Goal: Task Accomplishment & Management: Manage account settings

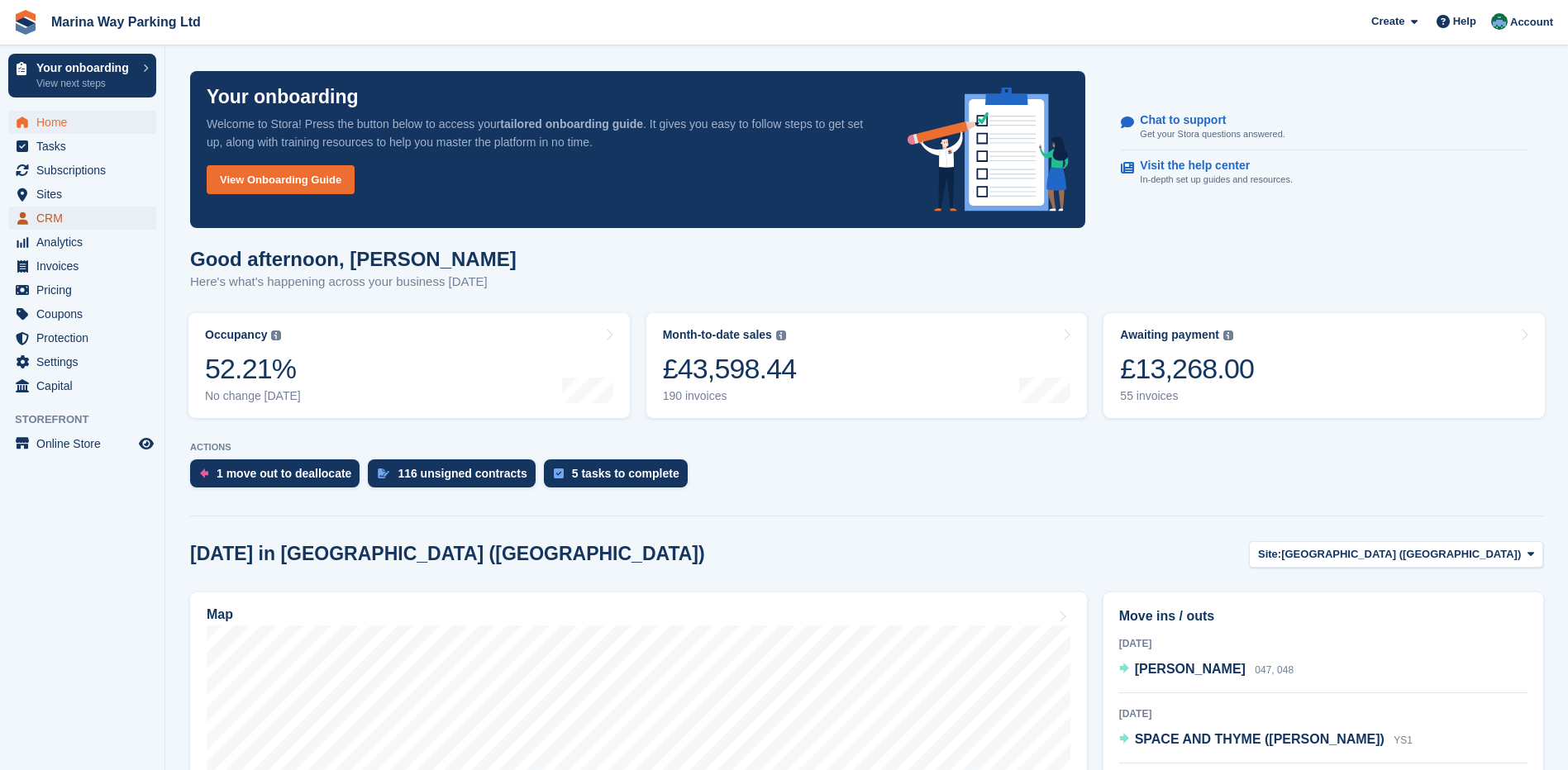
click at [50, 220] on span "CRM" at bounding box center [86, 218] width 99 height 23
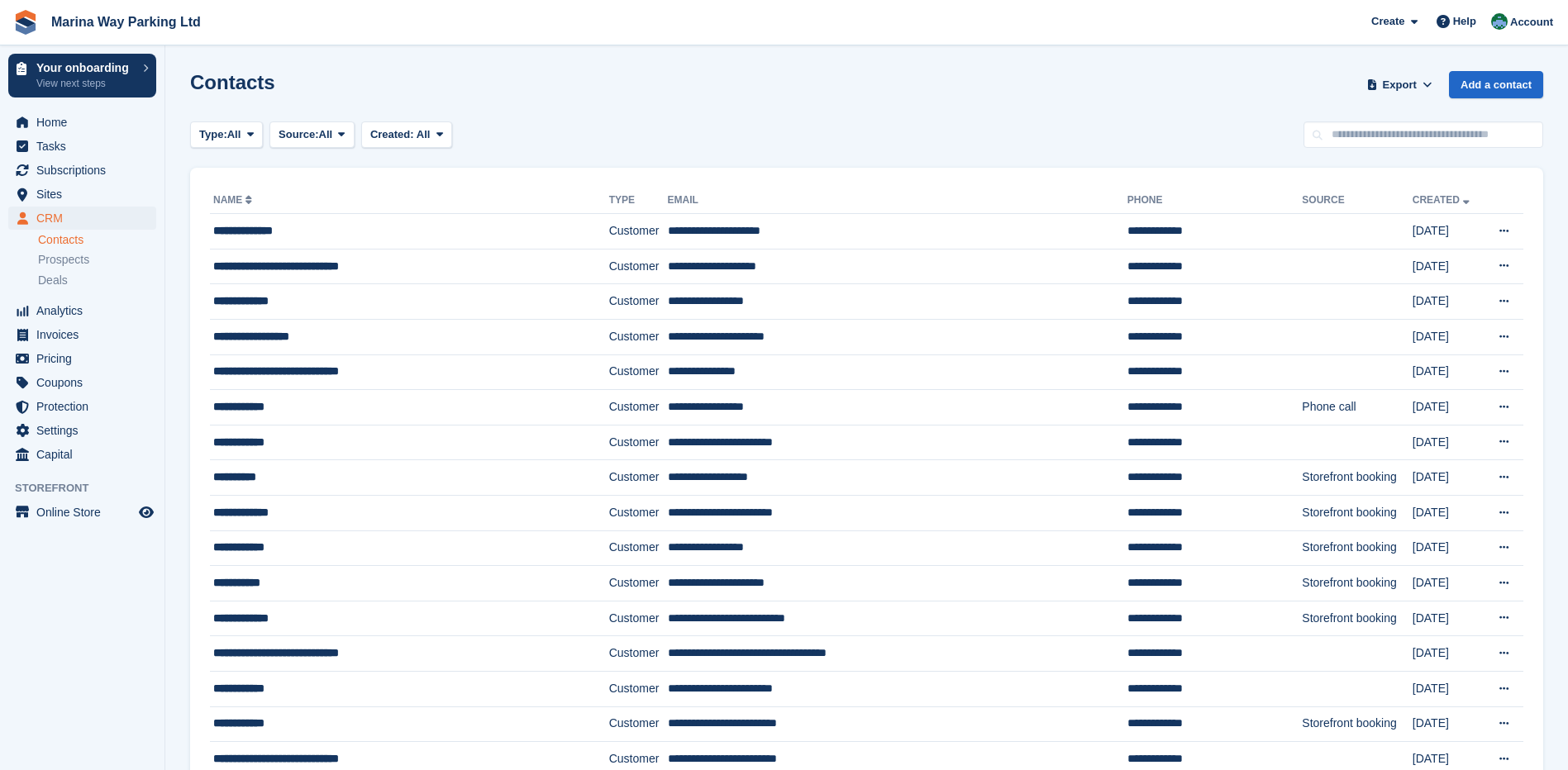
click at [1394, 134] on input "text" at bounding box center [1424, 135] width 240 height 27
type input "******"
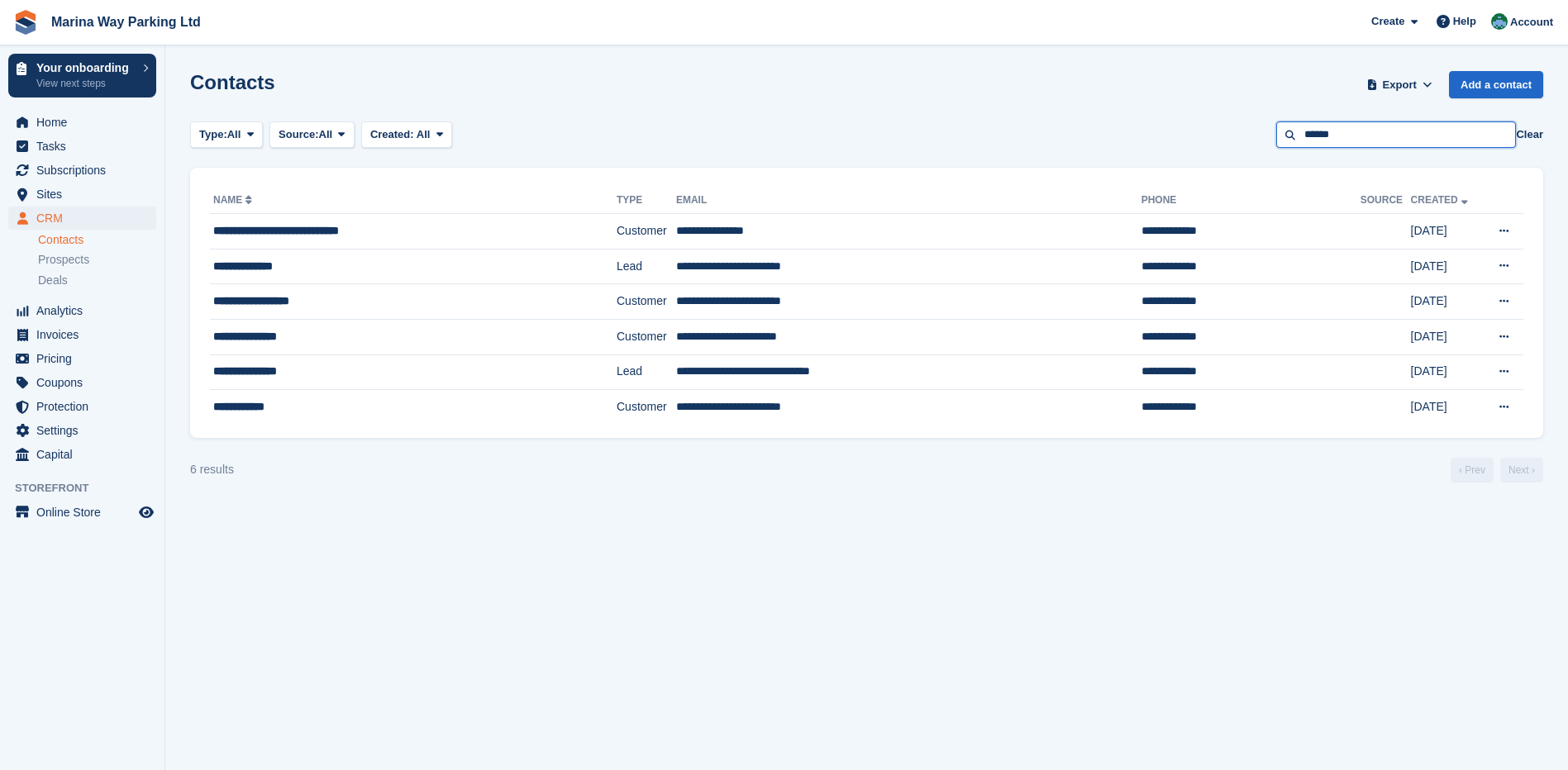
click at [1361, 136] on input "******" at bounding box center [1396, 135] width 240 height 27
click at [1360, 136] on input "******" at bounding box center [1396, 135] width 240 height 27
type input "****"
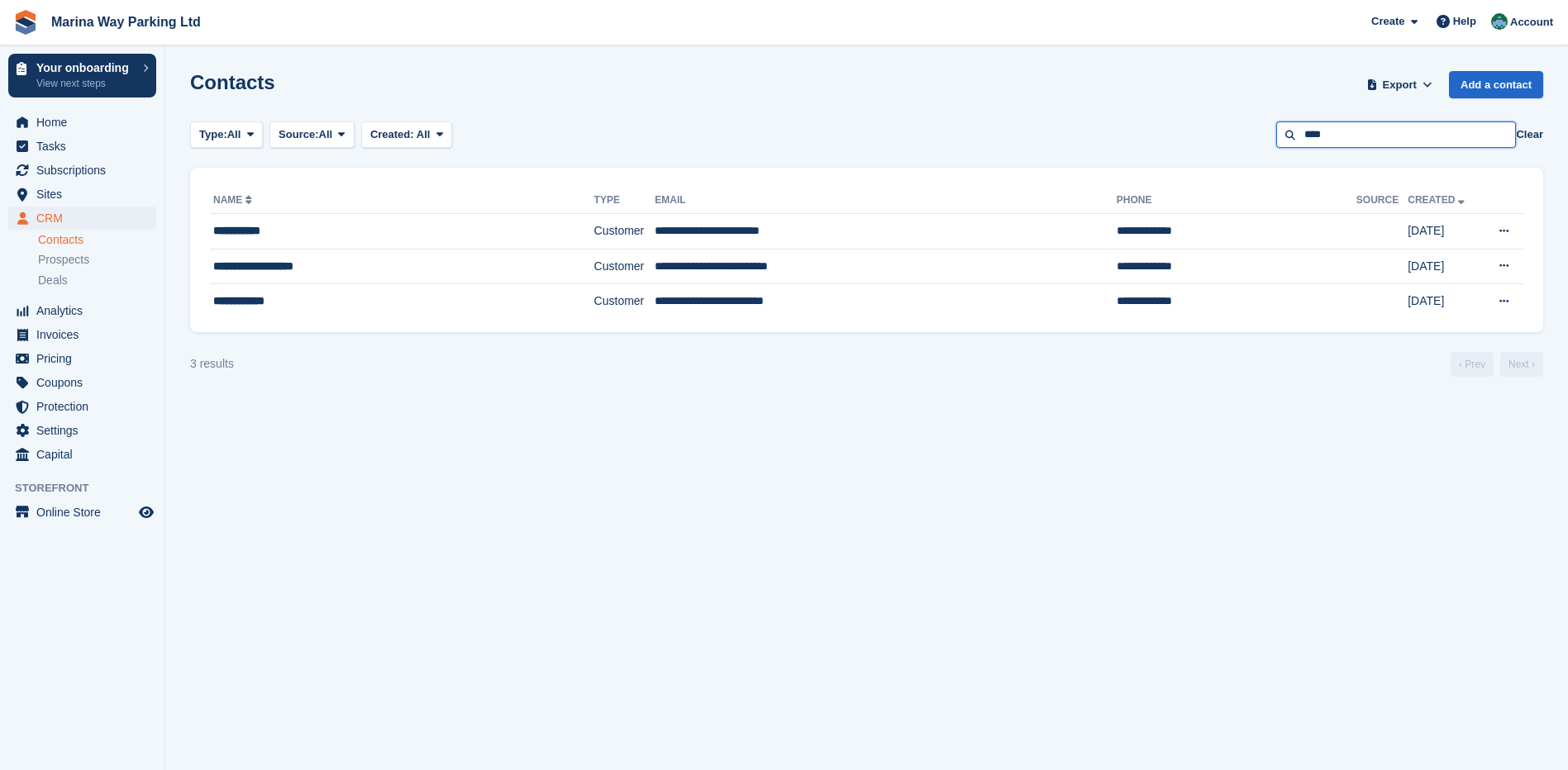
drag, startPoint x: 1342, startPoint y: 131, endPoint x: 1255, endPoint y: 131, distance: 87.0
click at [1255, 131] on div "Type: All All Lead Customer Source: All All Storefront Backoffice Pre-Opening i…" at bounding box center [867, 135] width 1354 height 27
type input "*******"
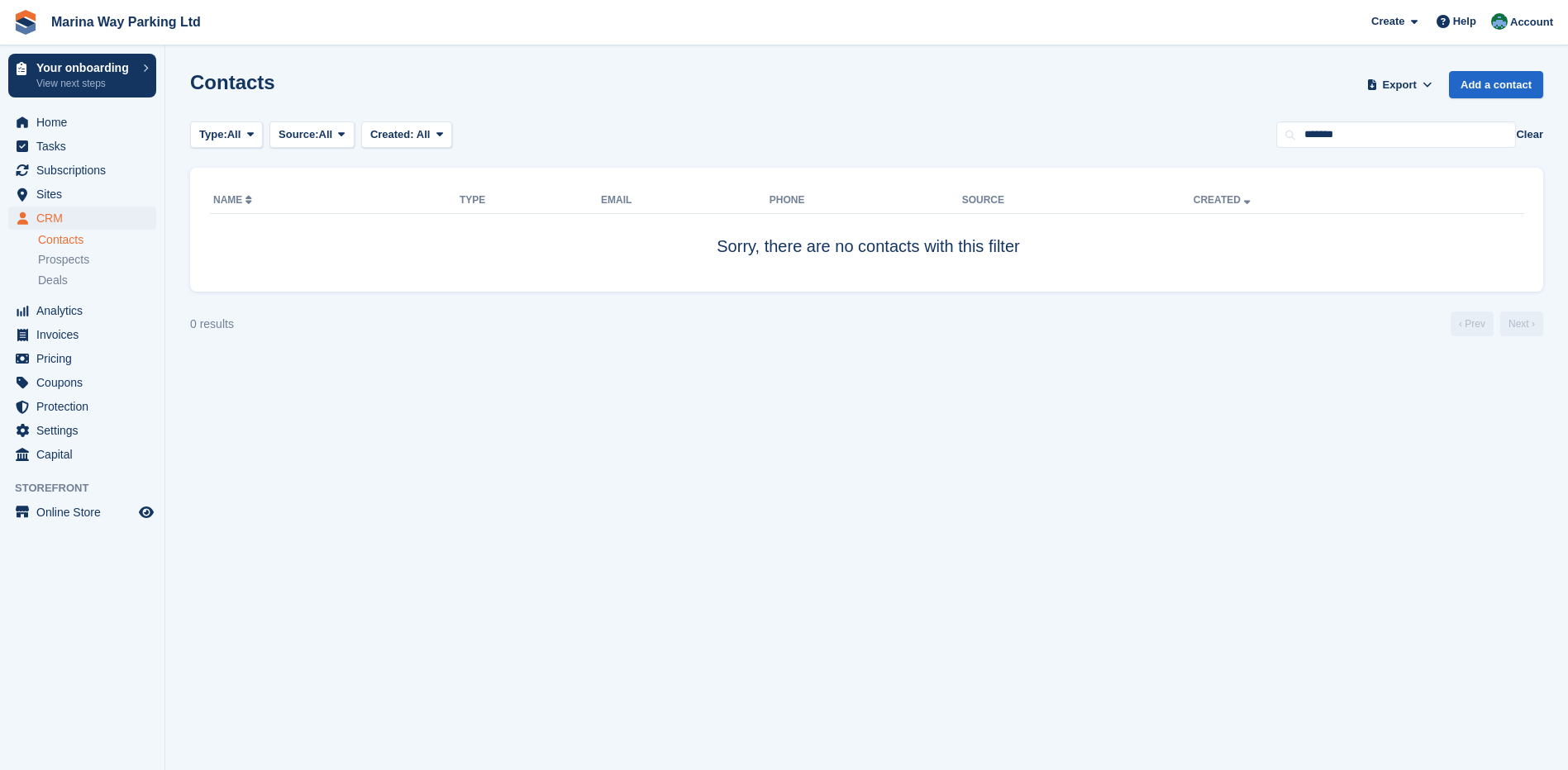
click at [713, 106] on div "Contacts Export Export Contacts Export a CSV of all Contacts which match the cu…" at bounding box center [867, 94] width 1354 height 47
drag, startPoint x: 1354, startPoint y: 136, endPoint x: 1286, endPoint y: 133, distance: 68.1
click at [1286, 133] on input "*******" at bounding box center [1396, 135] width 240 height 27
click at [1360, 134] on input "*******" at bounding box center [1396, 135] width 240 height 27
drag, startPoint x: 1360, startPoint y: 134, endPoint x: 1286, endPoint y: 136, distance: 74.0
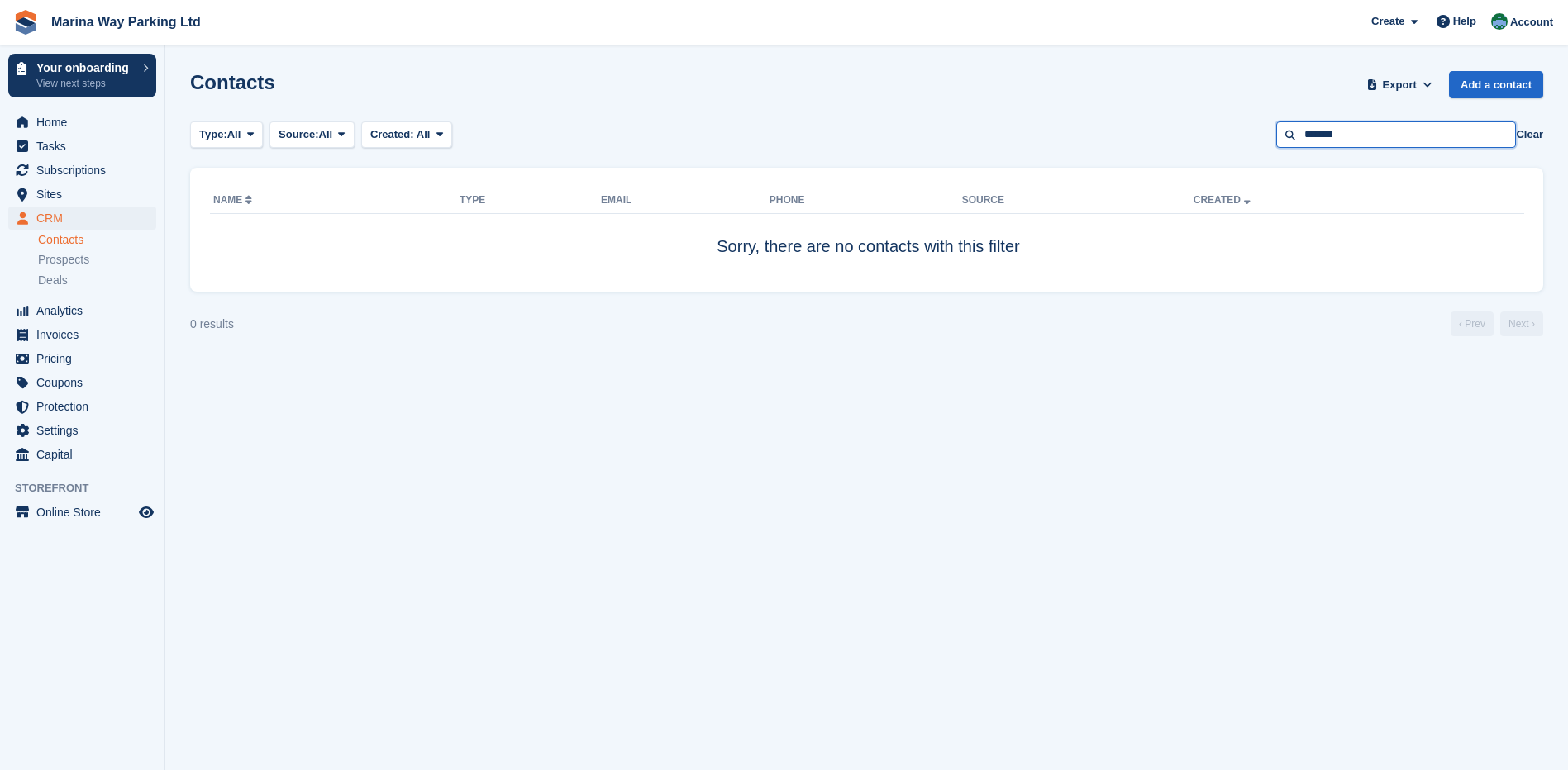
click at [1286, 136] on input "*******" at bounding box center [1396, 135] width 240 height 27
paste input "*********"
type input "**********"
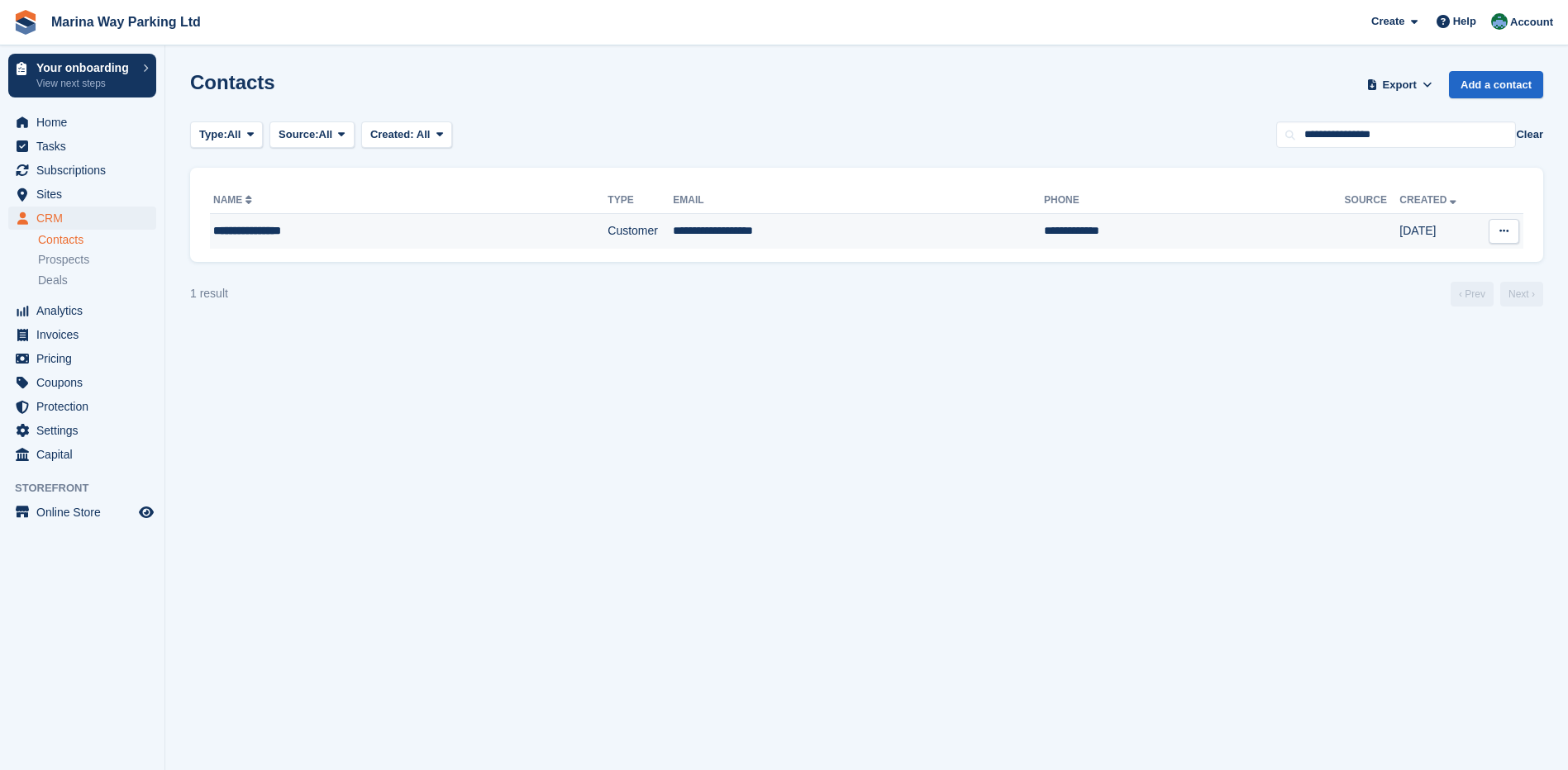
click at [299, 233] on div "**********" at bounding box center [365, 231] width 303 height 18
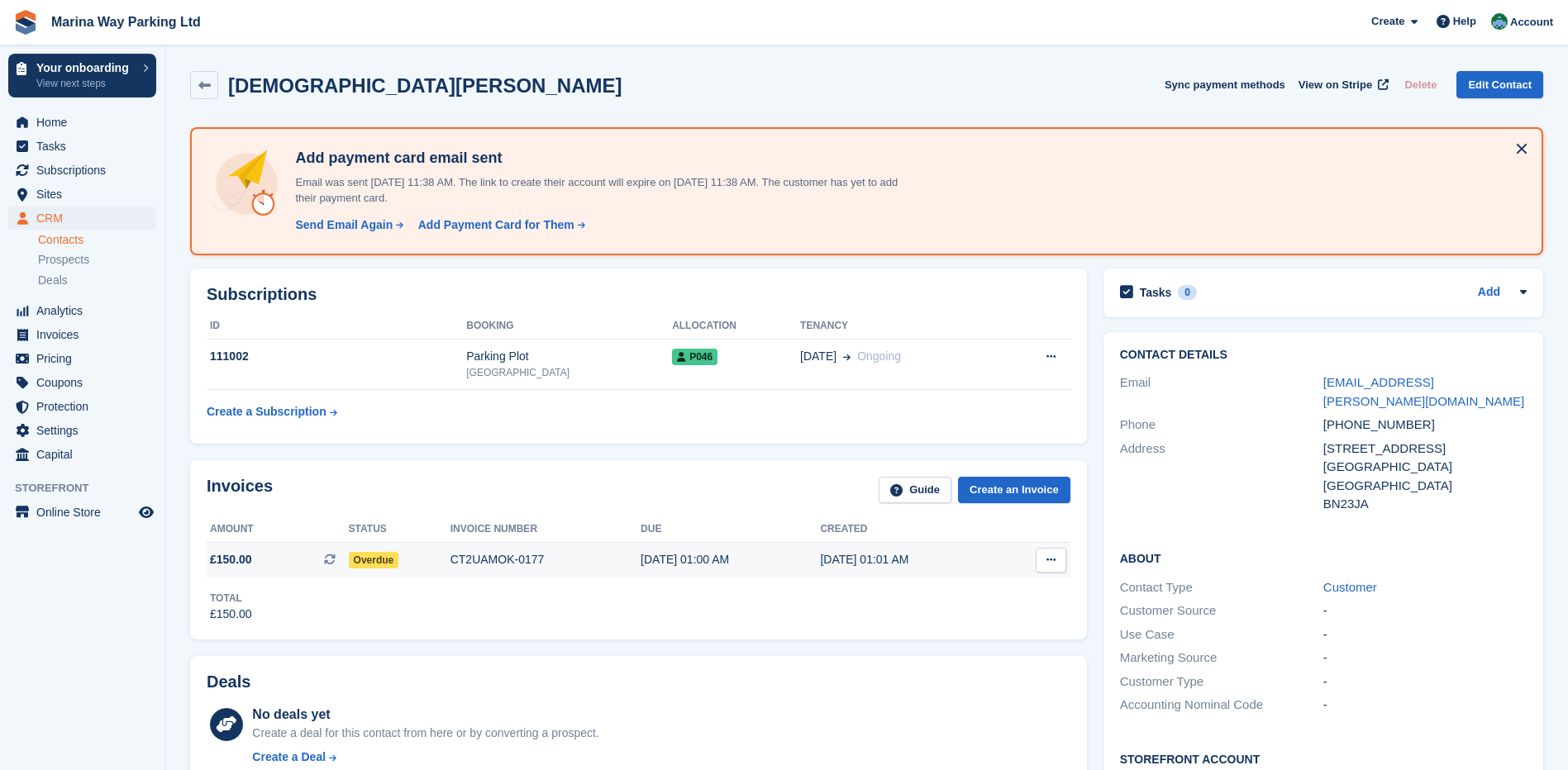
click at [503, 564] on div "CT2UAMOK-0177" at bounding box center [545, 560] width 190 height 18
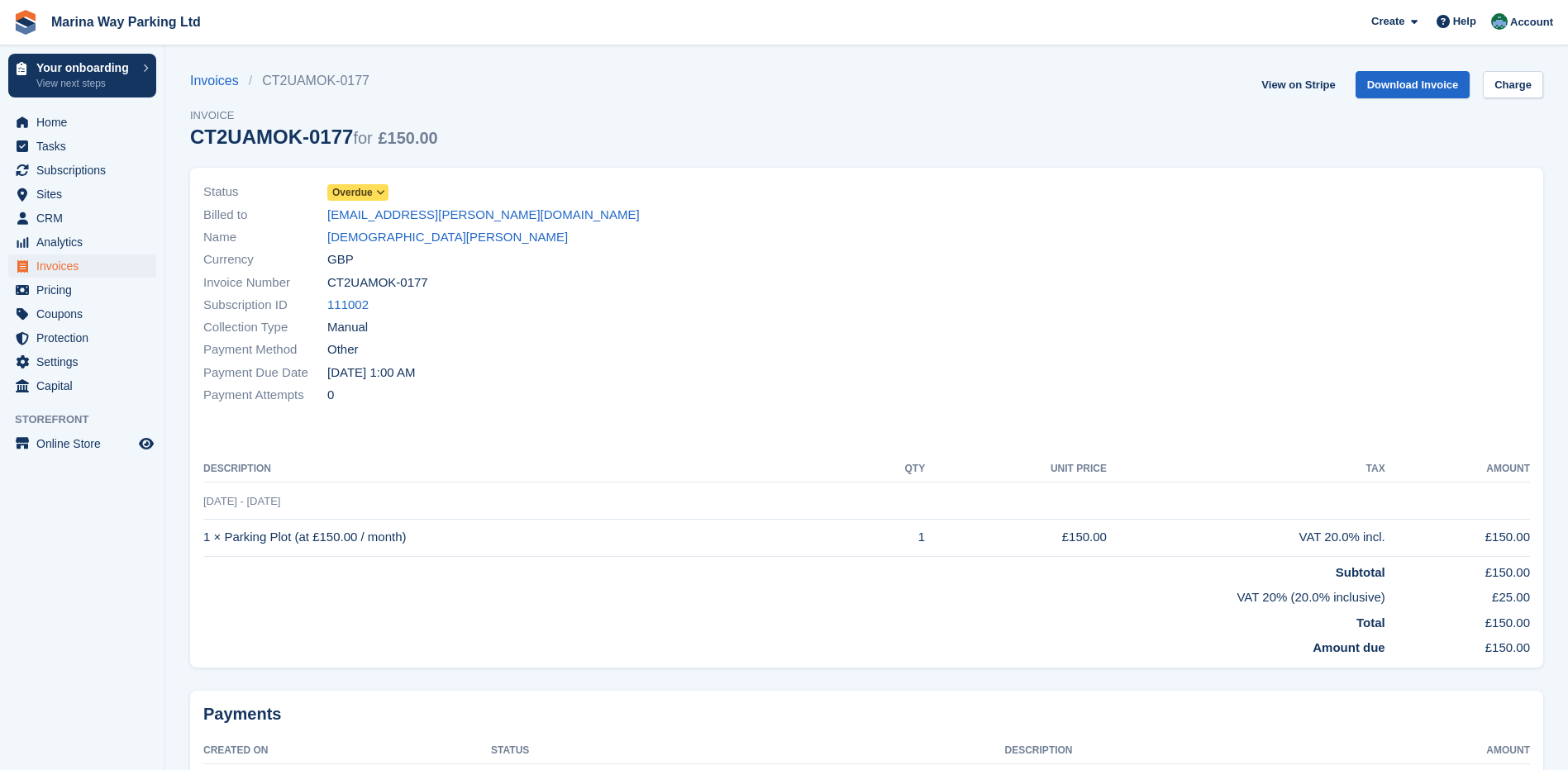
click at [375, 189] on span at bounding box center [381, 192] width 13 height 13
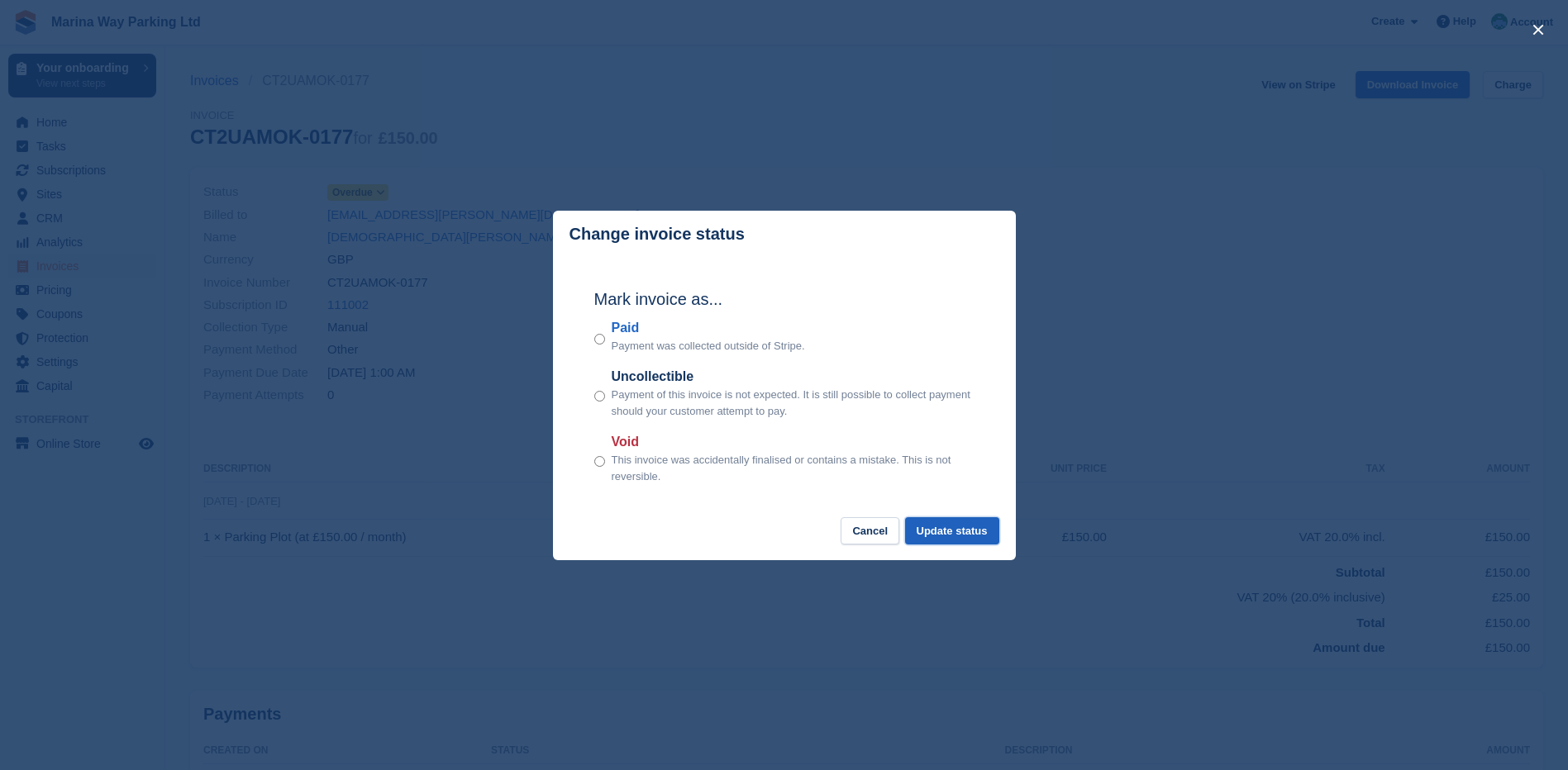
click at [945, 536] on button "Update status" at bounding box center [953, 530] width 95 height 27
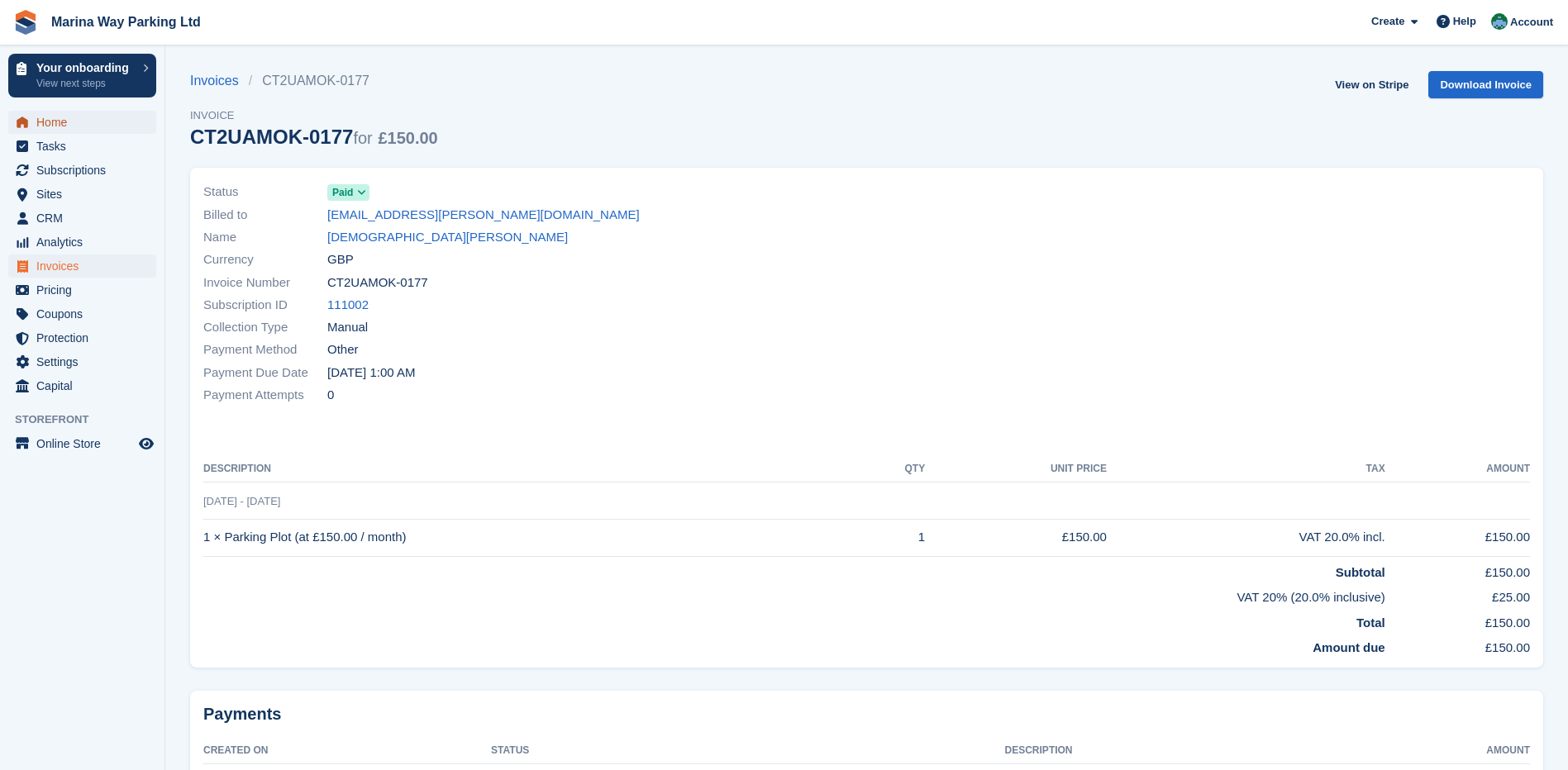
click at [50, 122] on span "Home" at bounding box center [86, 122] width 99 height 23
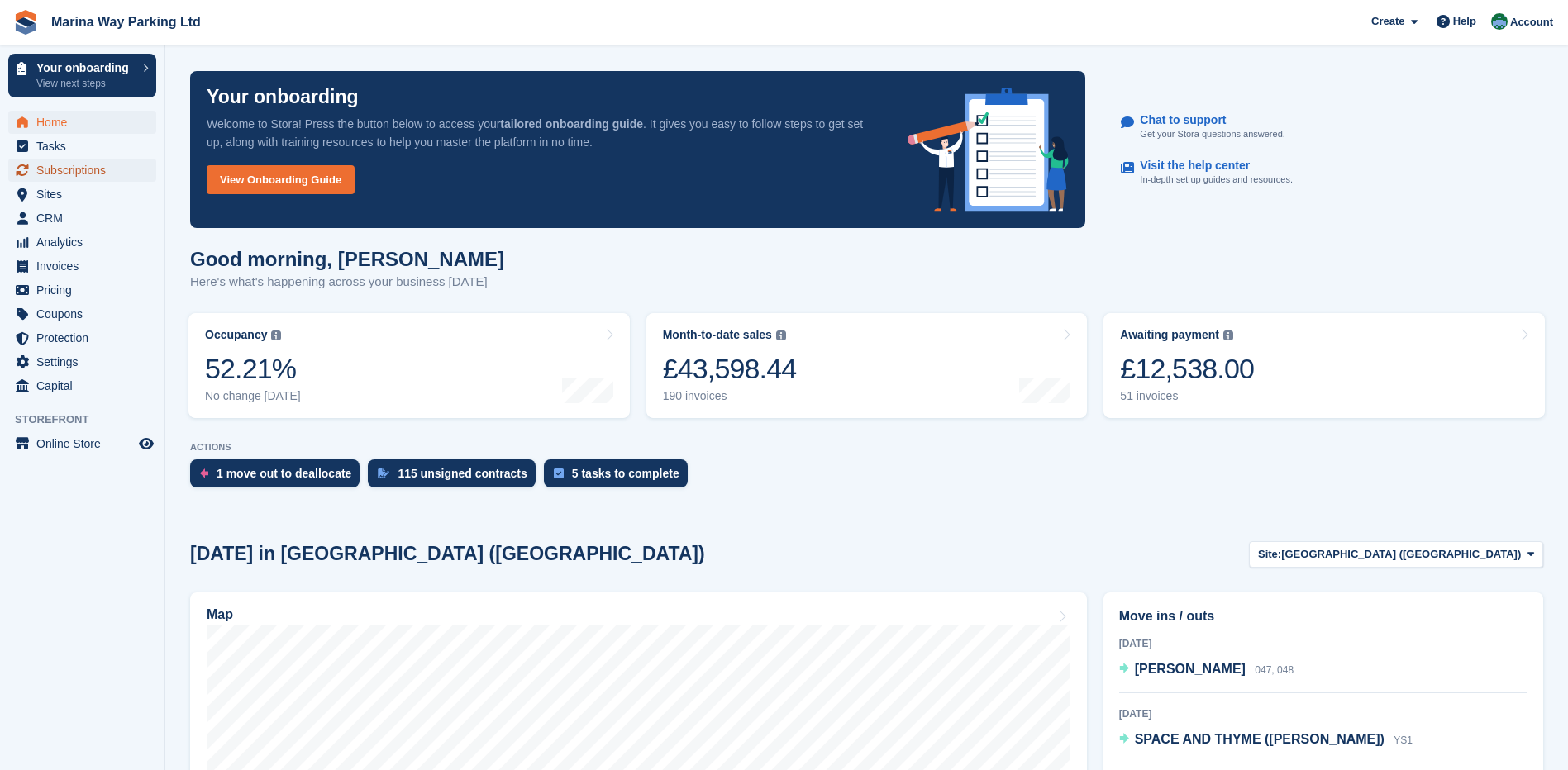
click at [91, 171] on span "Subscriptions" at bounding box center [86, 170] width 99 height 23
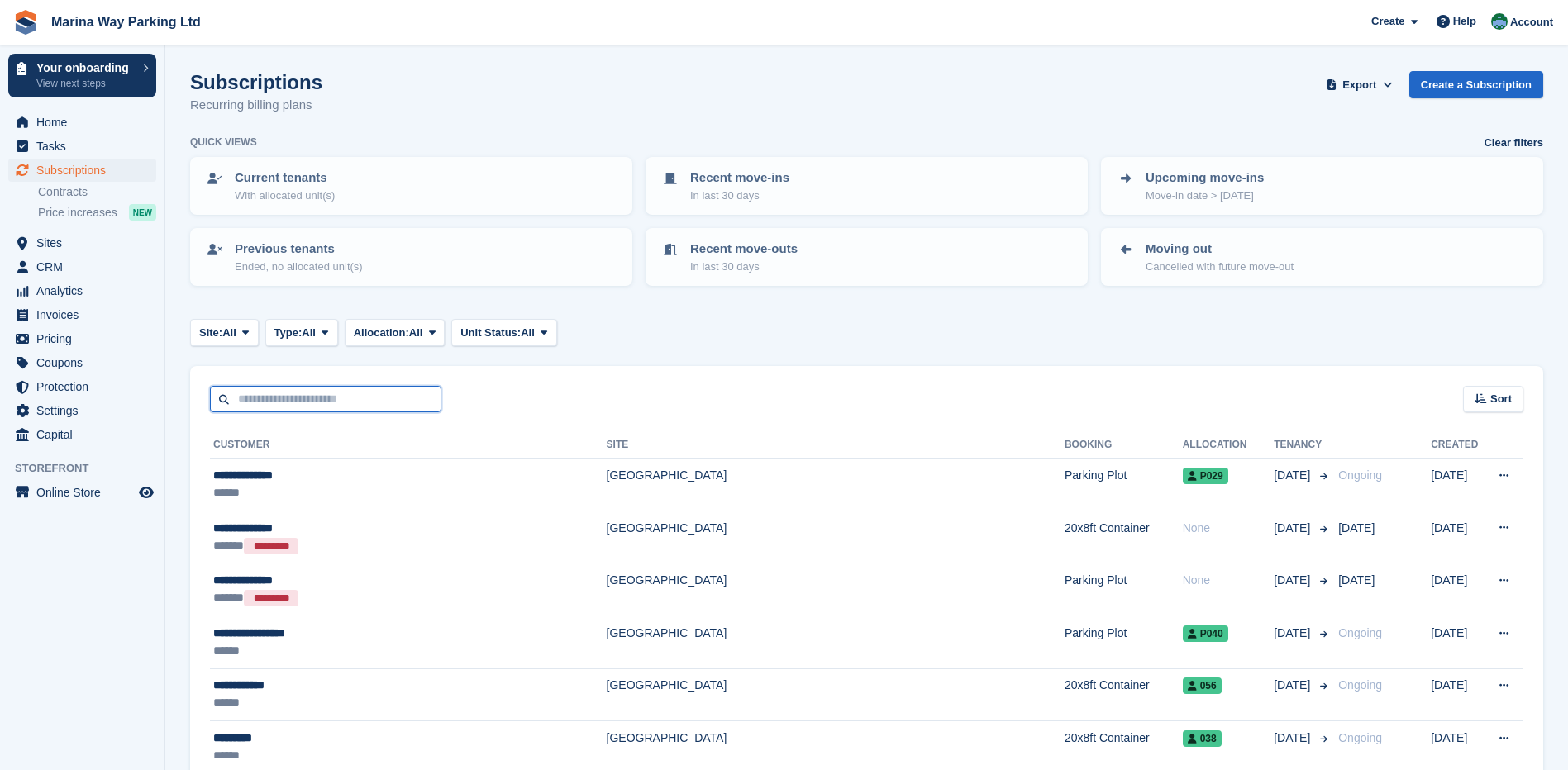
click at [363, 395] on input "text" at bounding box center [326, 399] width 231 height 27
type input "*******"
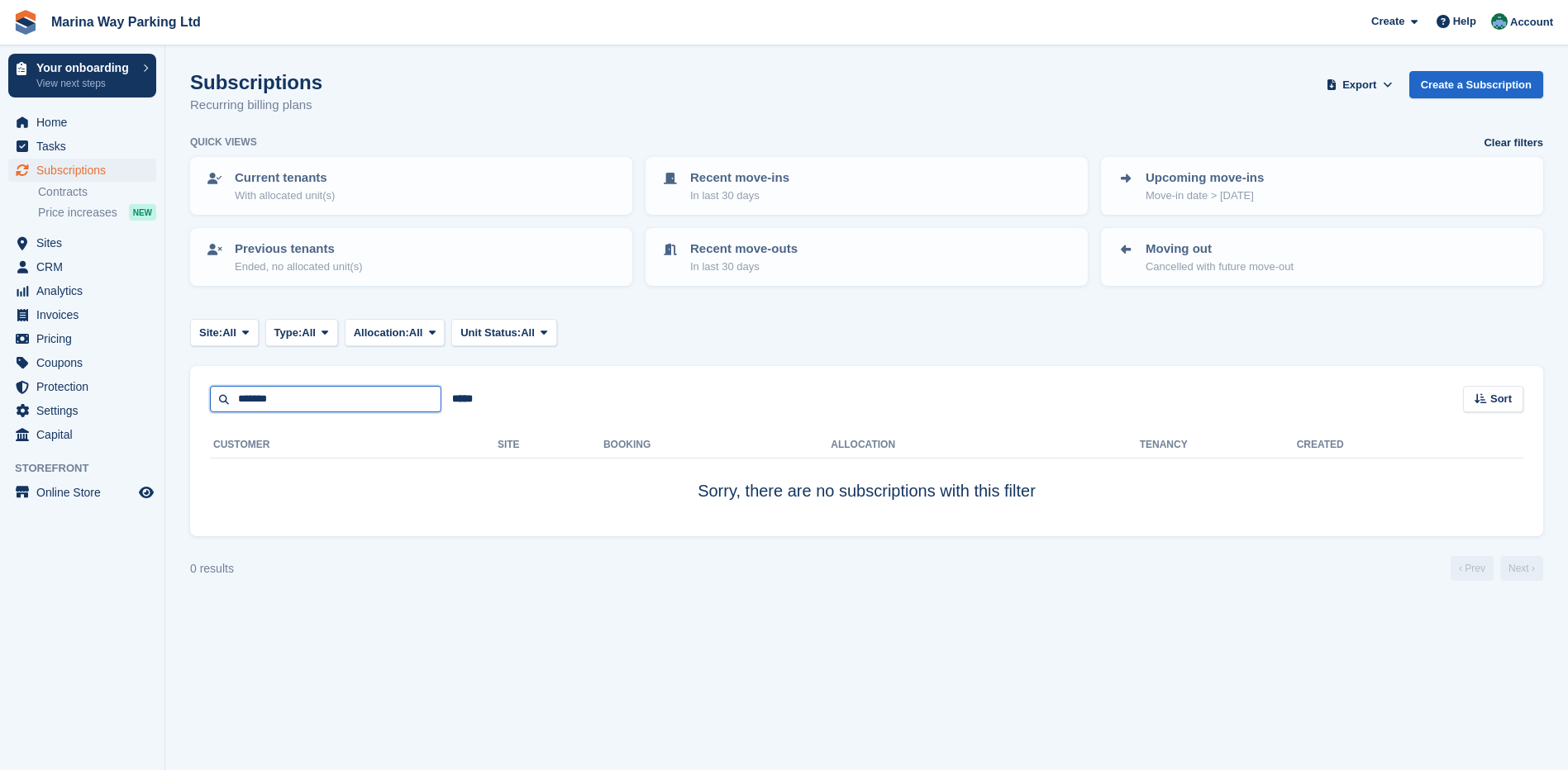
drag, startPoint x: 299, startPoint y: 397, endPoint x: 215, endPoint y: 399, distance: 84.0
click at [215, 399] on input "*******" at bounding box center [326, 399] width 231 height 27
type input "***"
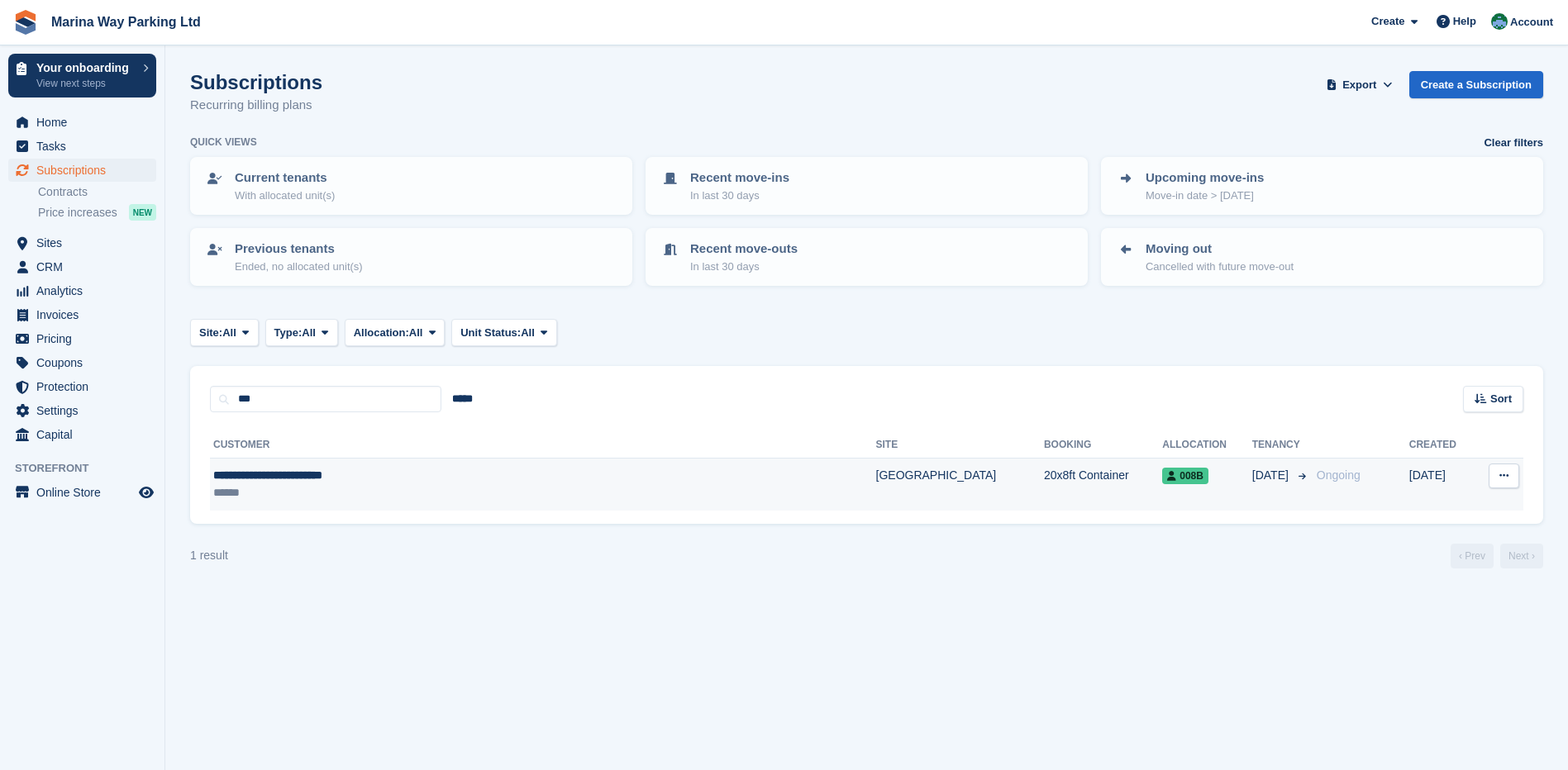
click at [341, 474] on div "**********" at bounding box center [450, 476] width 474 height 18
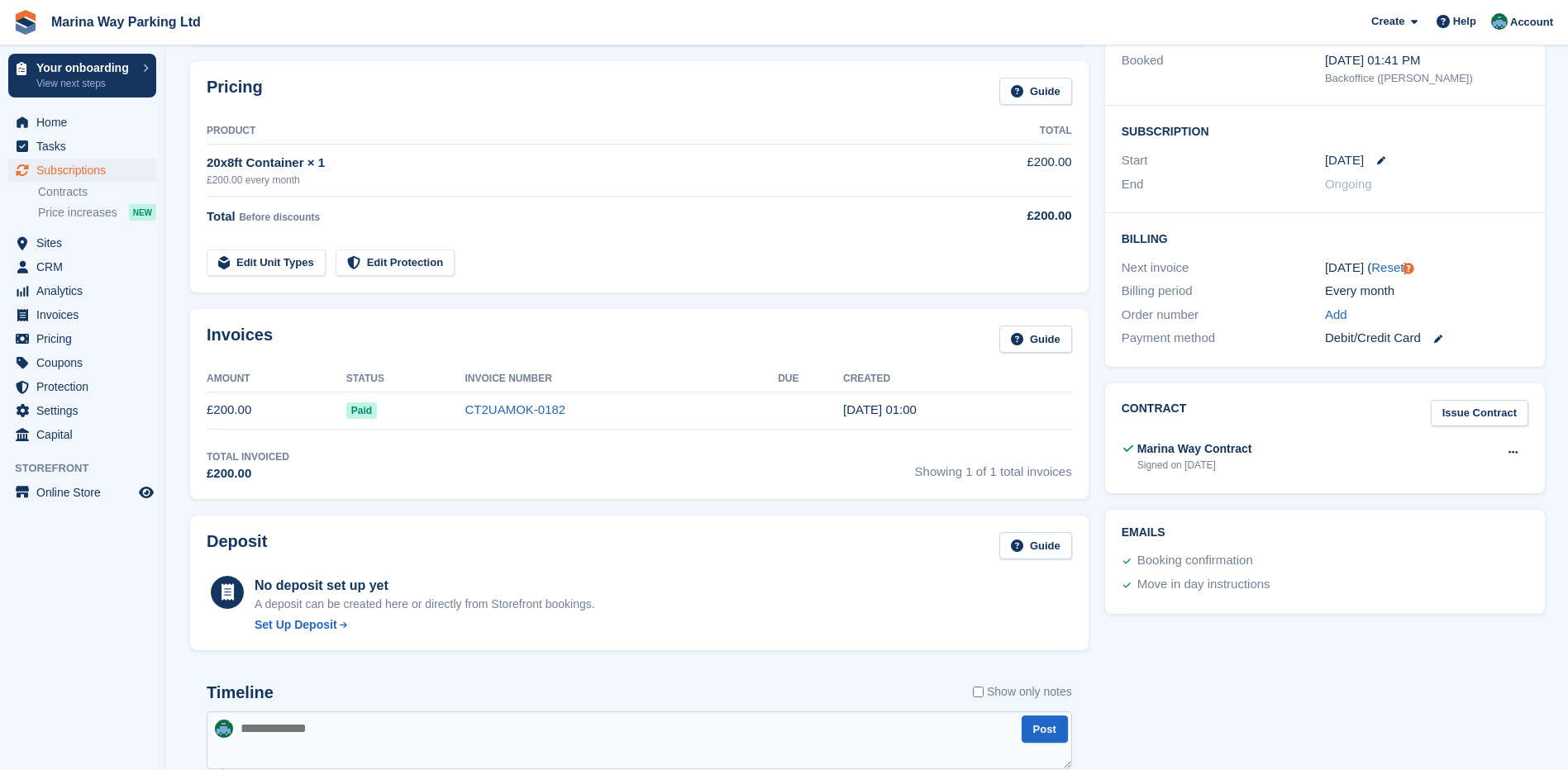
scroll to position [248, 0]
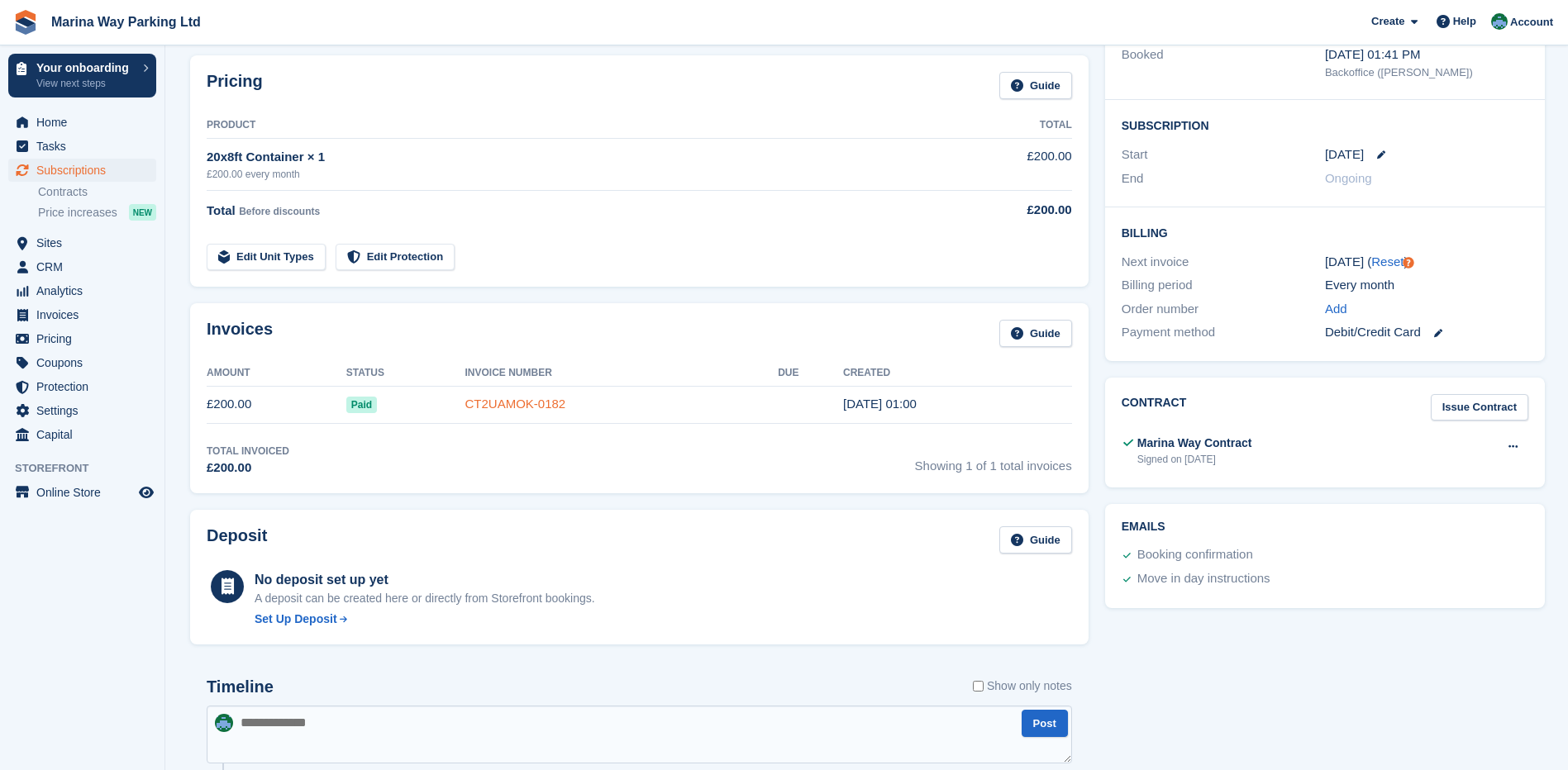
click at [513, 402] on link "CT2UAMOK-0182" at bounding box center [516, 403] width 101 height 14
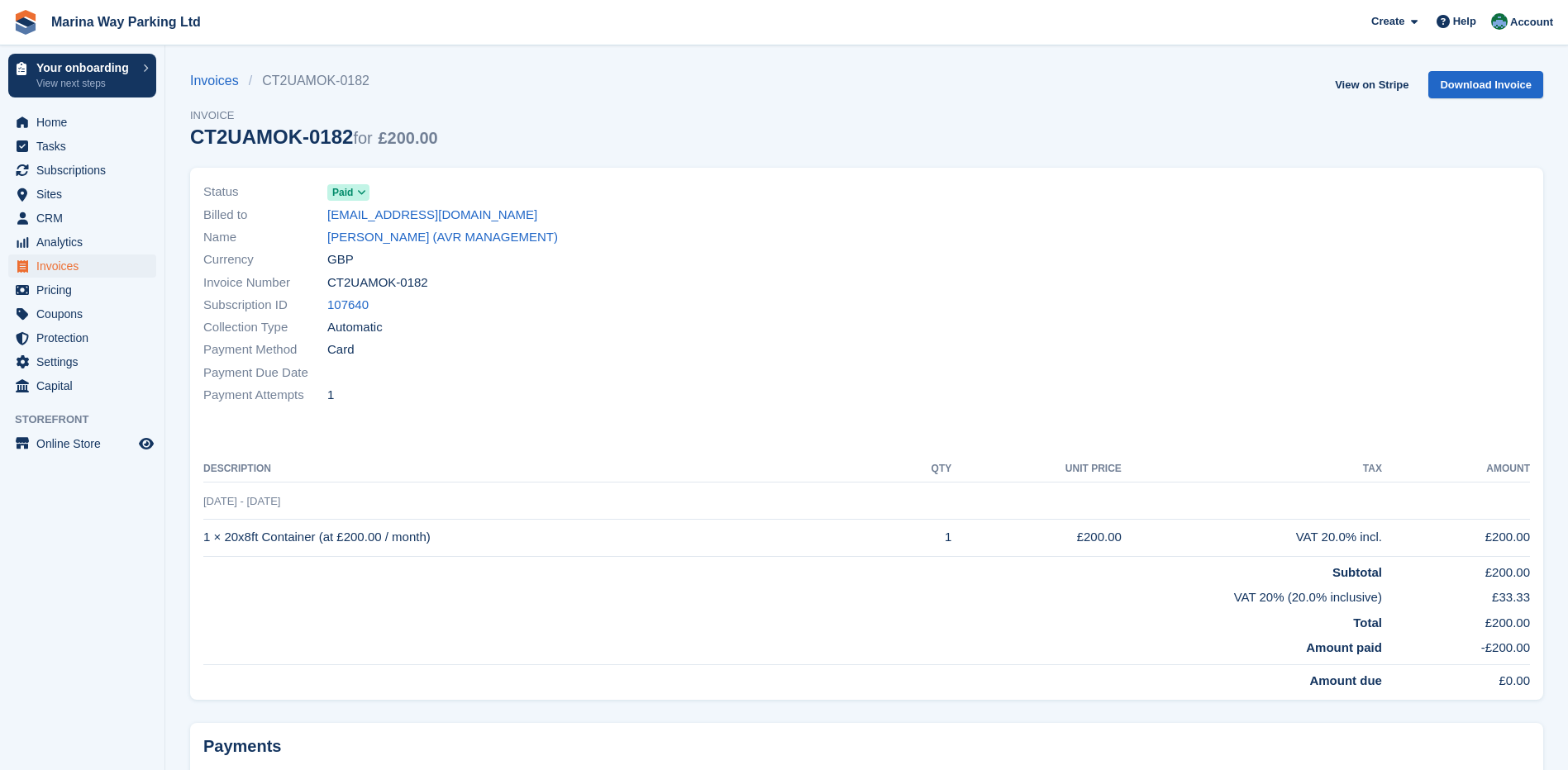
click at [355, 188] on span at bounding box center [362, 192] width 13 height 13
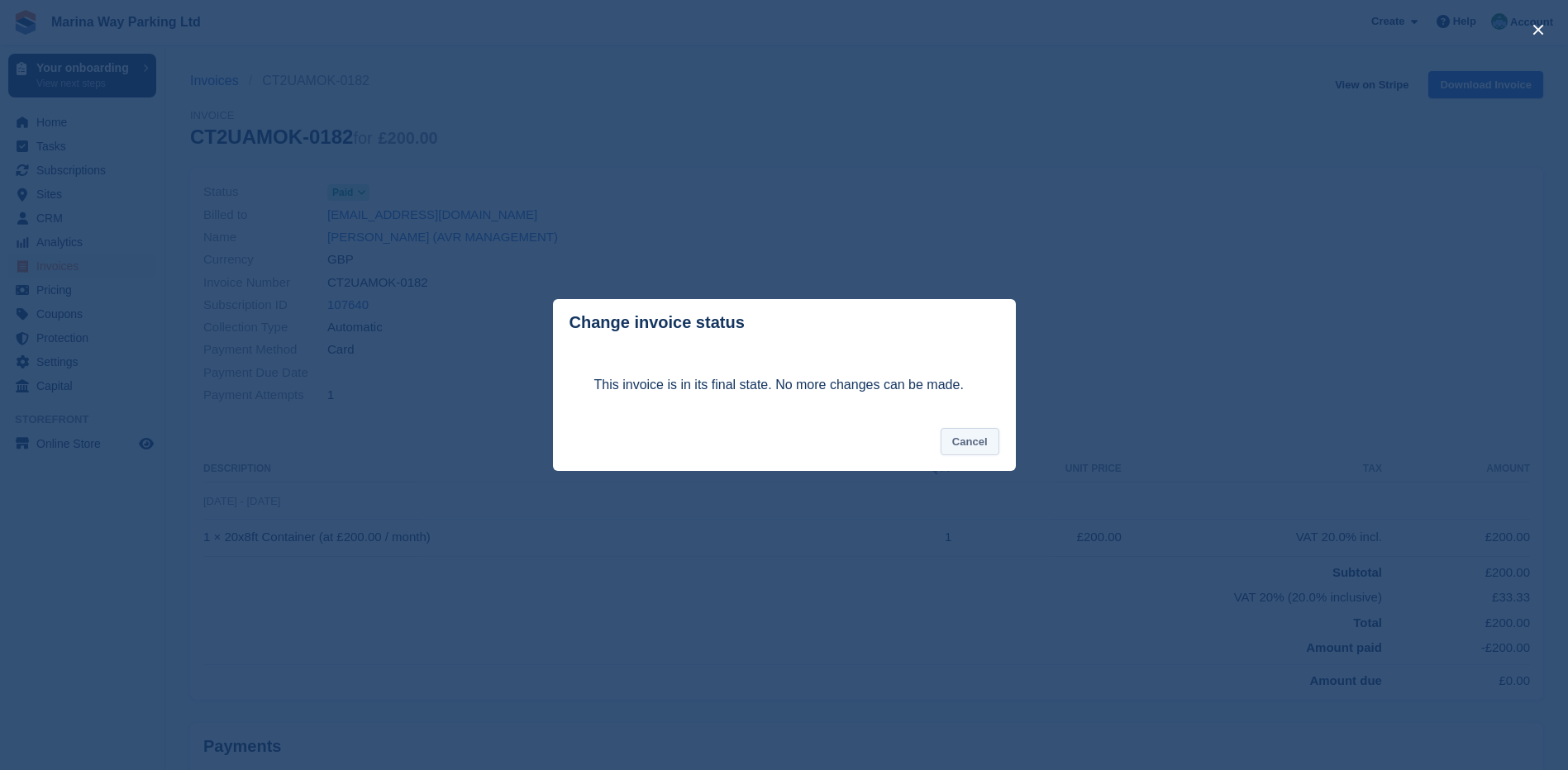
click at [966, 449] on button "Cancel" at bounding box center [970, 441] width 59 height 27
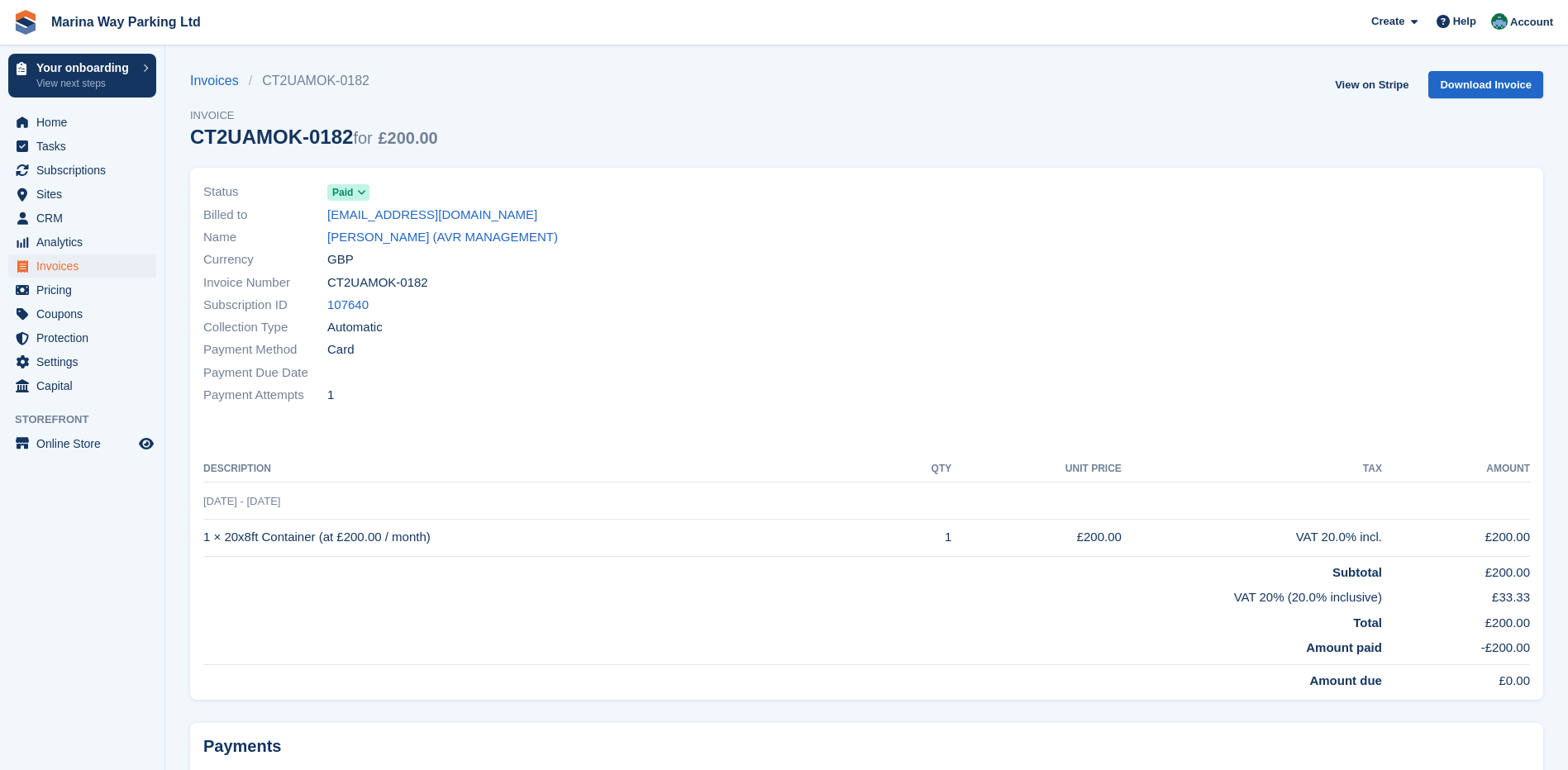
click at [792, 396] on div "Payment Attempts 1" at bounding box center [530, 395] width 654 height 22
click at [451, 441] on div "Status Paid Billed to avrmanagement@hotmail.co.uk Name ROY SHAND (AVR MANAGEMEN…" at bounding box center [867, 434] width 1354 height 532
click at [40, 123] on span "Home" at bounding box center [86, 122] width 99 height 23
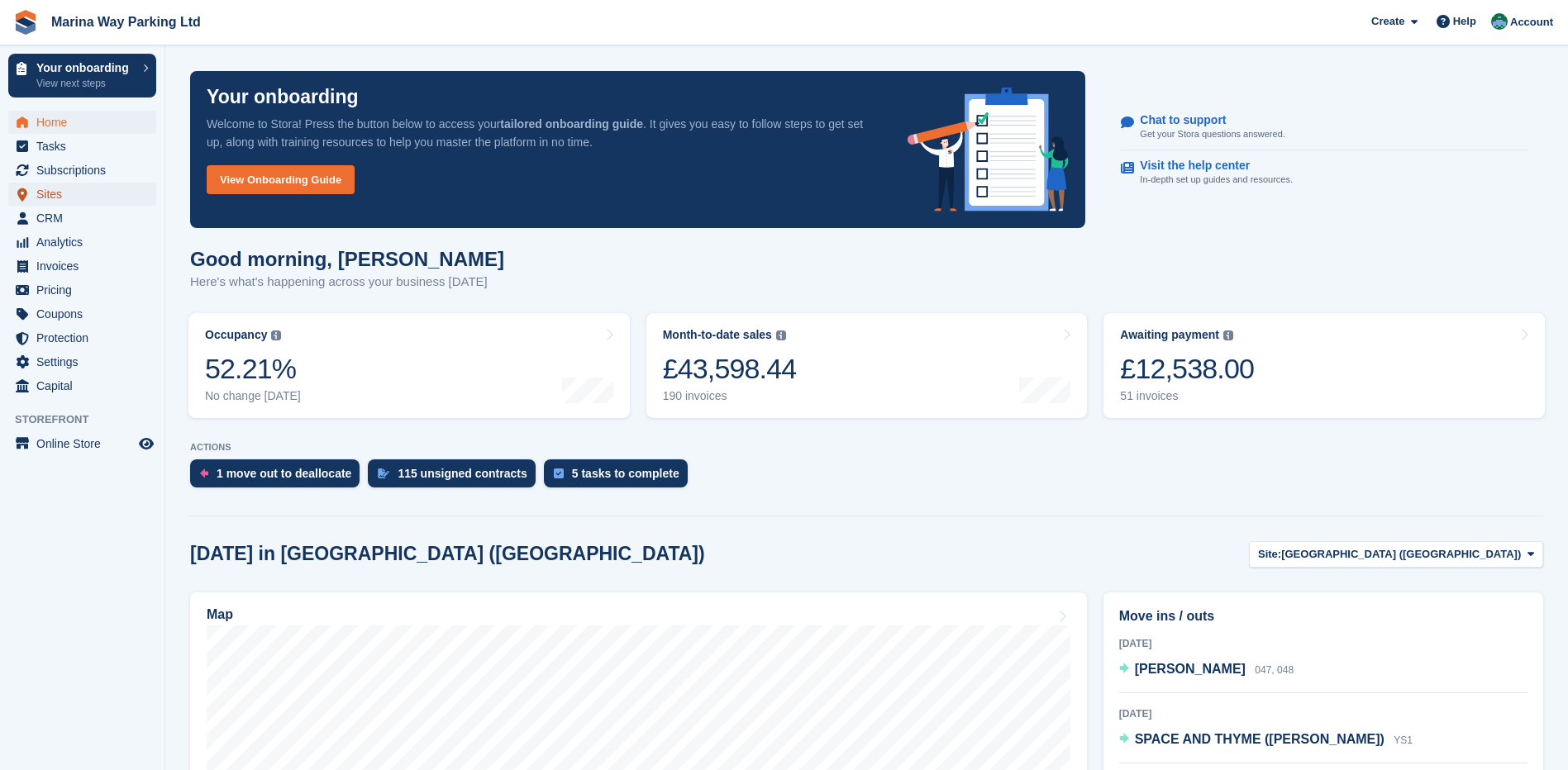
click at [60, 193] on span "Sites" at bounding box center [86, 194] width 99 height 23
click at [71, 171] on span "Subscriptions" at bounding box center [86, 170] width 99 height 23
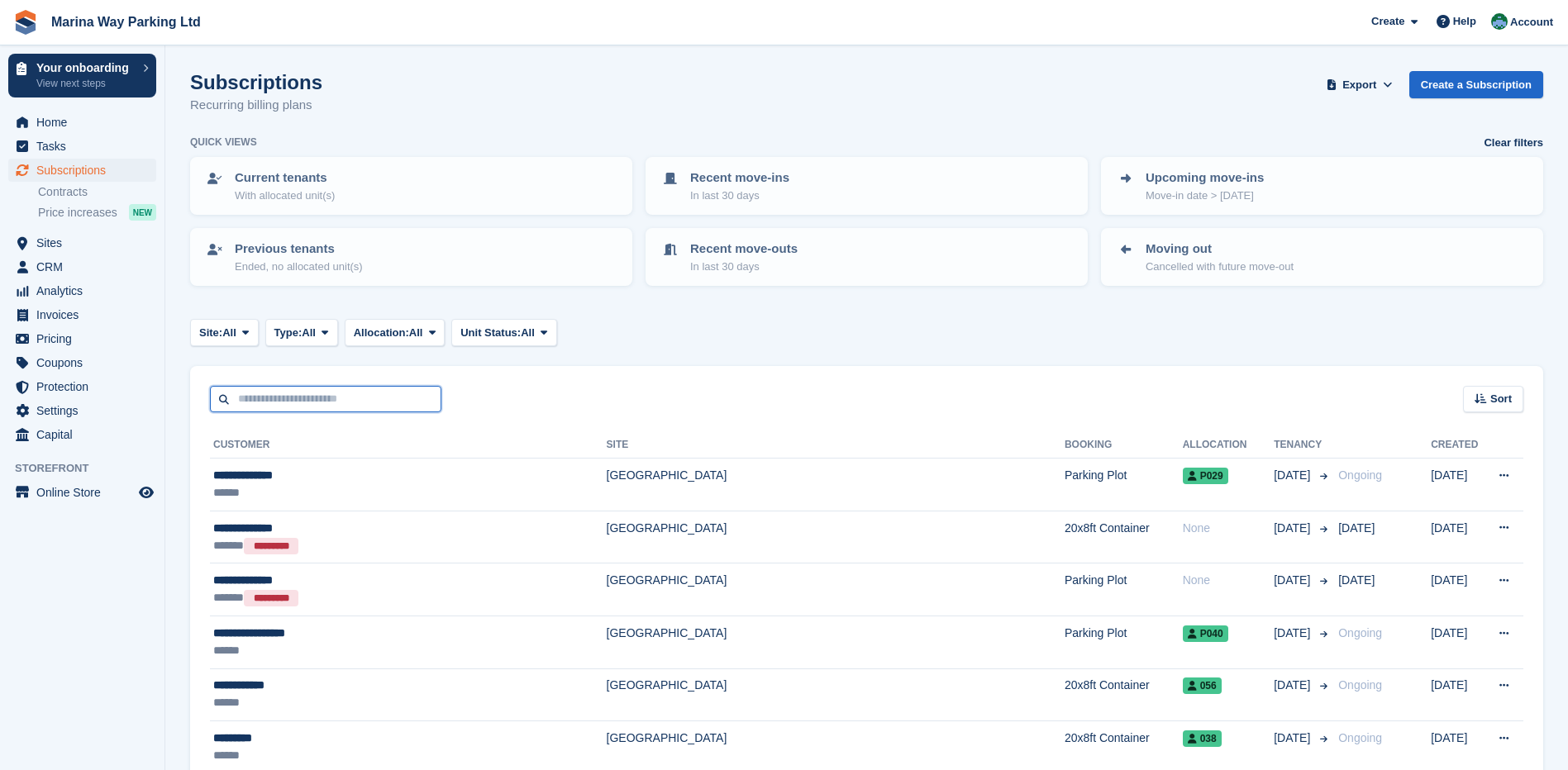
click at [346, 402] on input "text" at bounding box center [326, 399] width 231 height 27
type input "****"
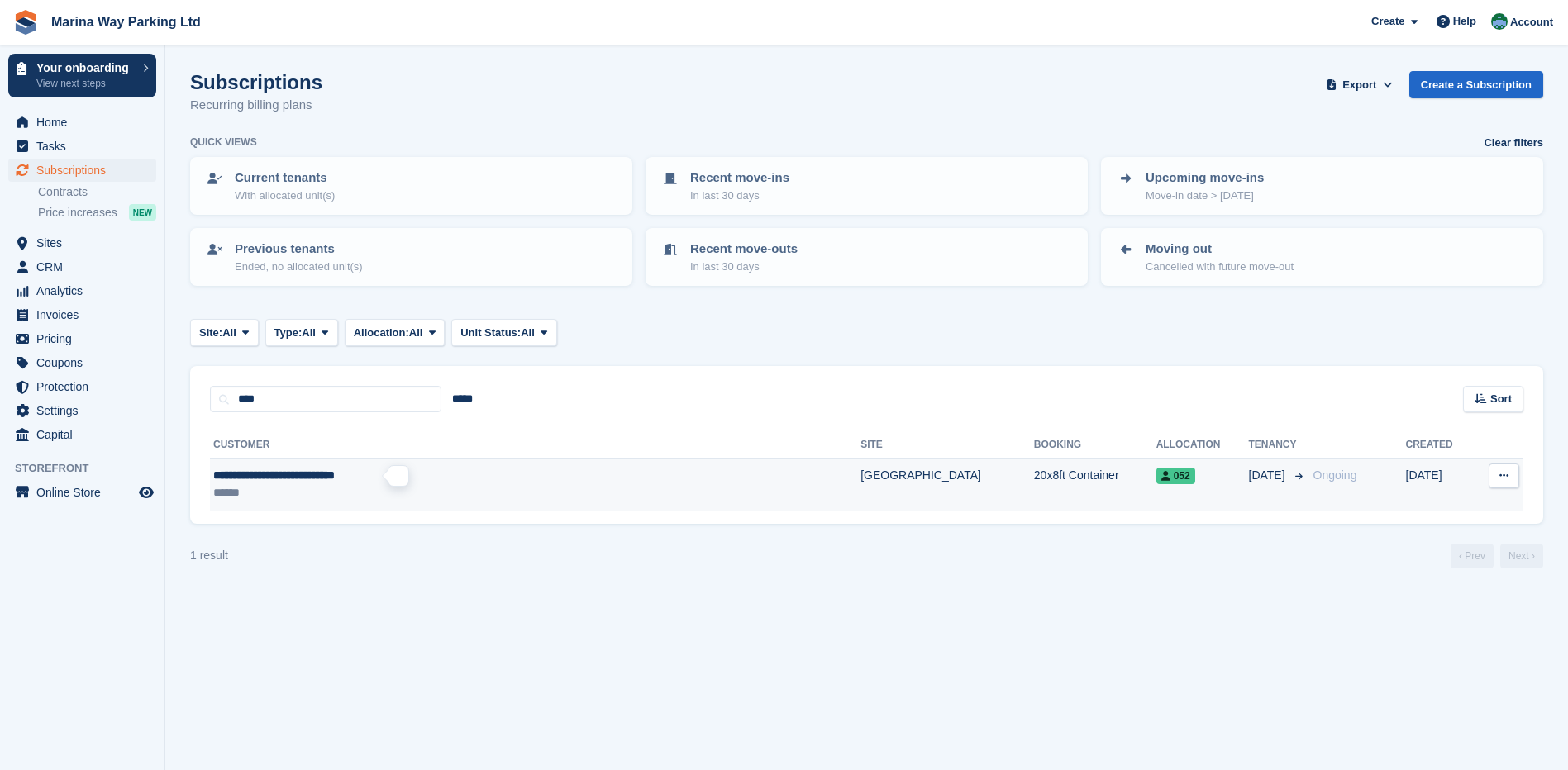
click at [320, 478] on span "**********" at bounding box center [274, 474] width 122 height 11
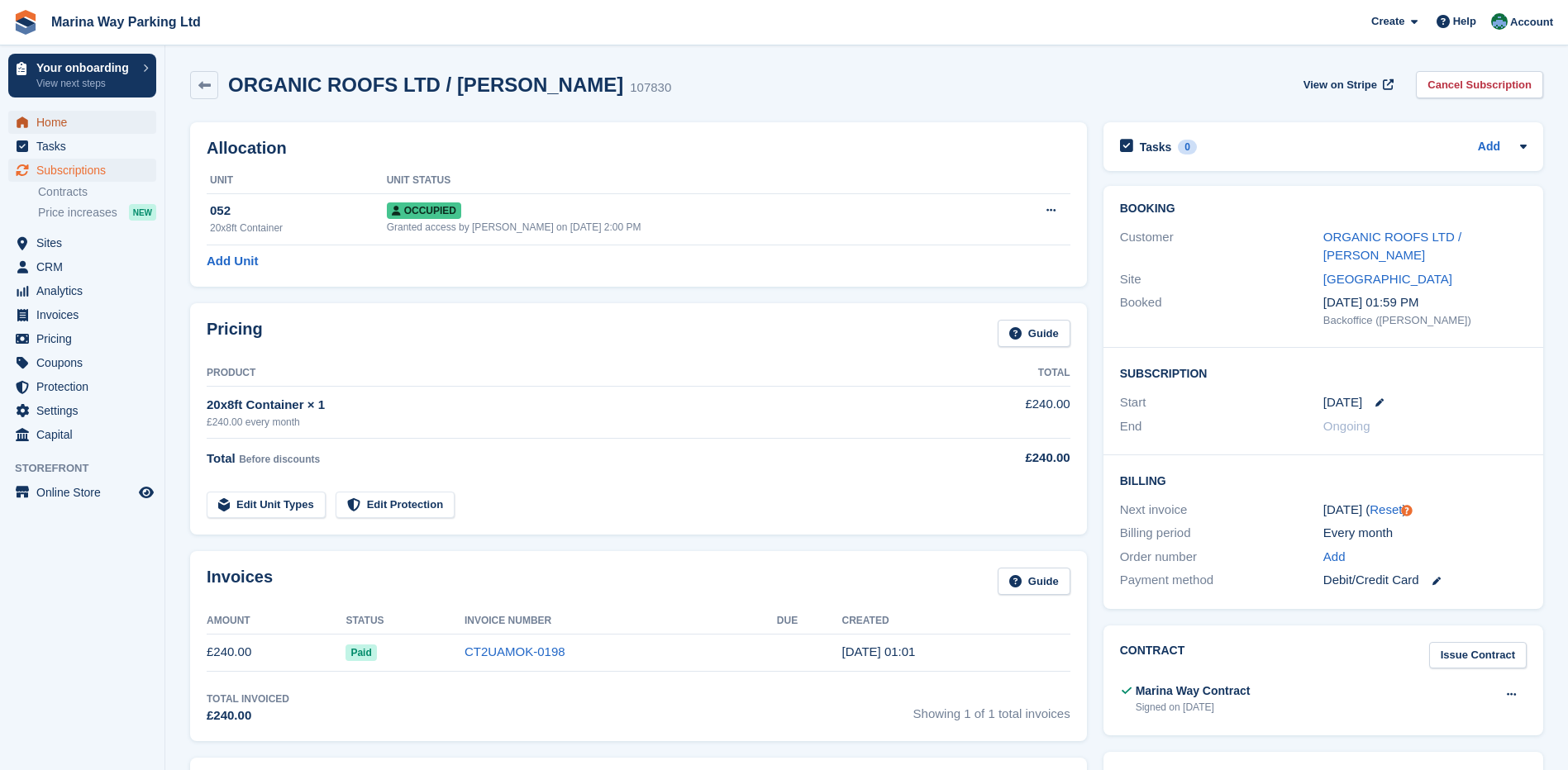
click at [53, 124] on span "Home" at bounding box center [86, 122] width 99 height 23
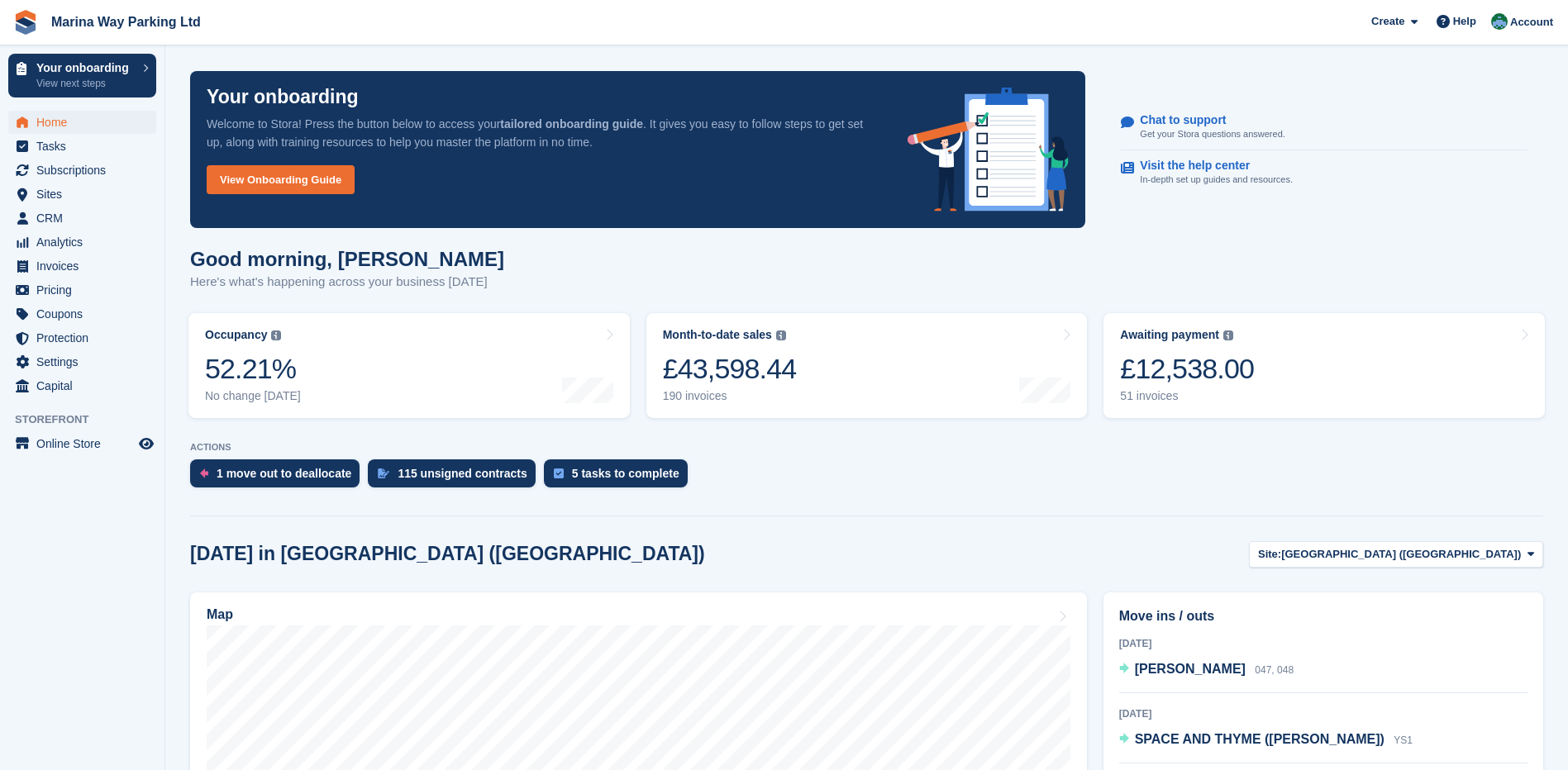
click at [833, 479] on div "1 move out to deallocate 115 unsigned contracts 5 tasks to complete" at bounding box center [867, 478] width 1354 height 37
click at [1161, 368] on div "£12,538.00" at bounding box center [1186, 368] width 134 height 34
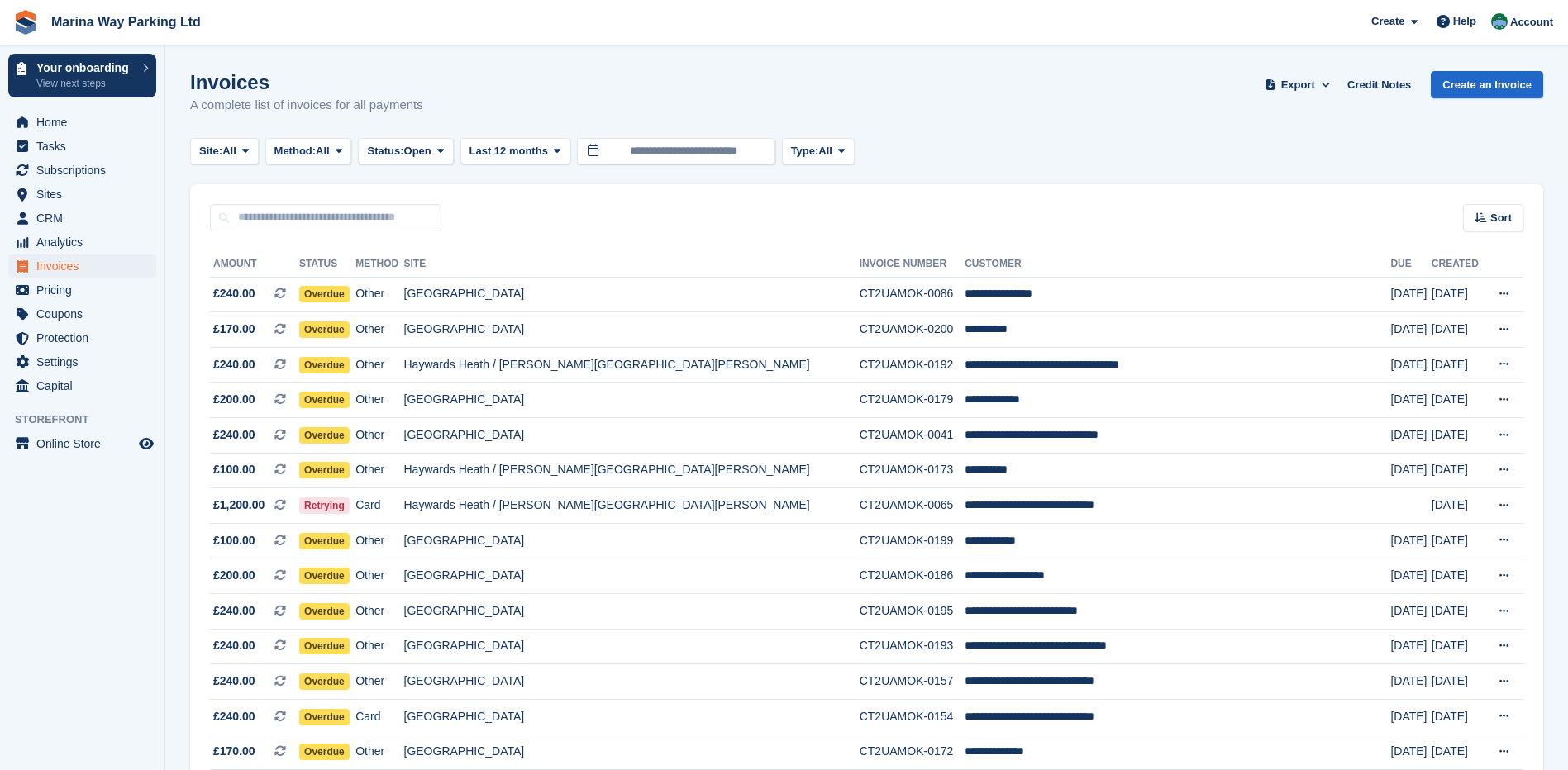
drag, startPoint x: 615, startPoint y: 220, endPoint x: 568, endPoint y: 221, distance: 47.0
click at [570, 221] on div "Sort Sort by Date created Created (oldest first) Created (newest first)" at bounding box center [867, 208] width 1354 height 47
click at [1334, 85] on span at bounding box center [1325, 85] width 17 height 17
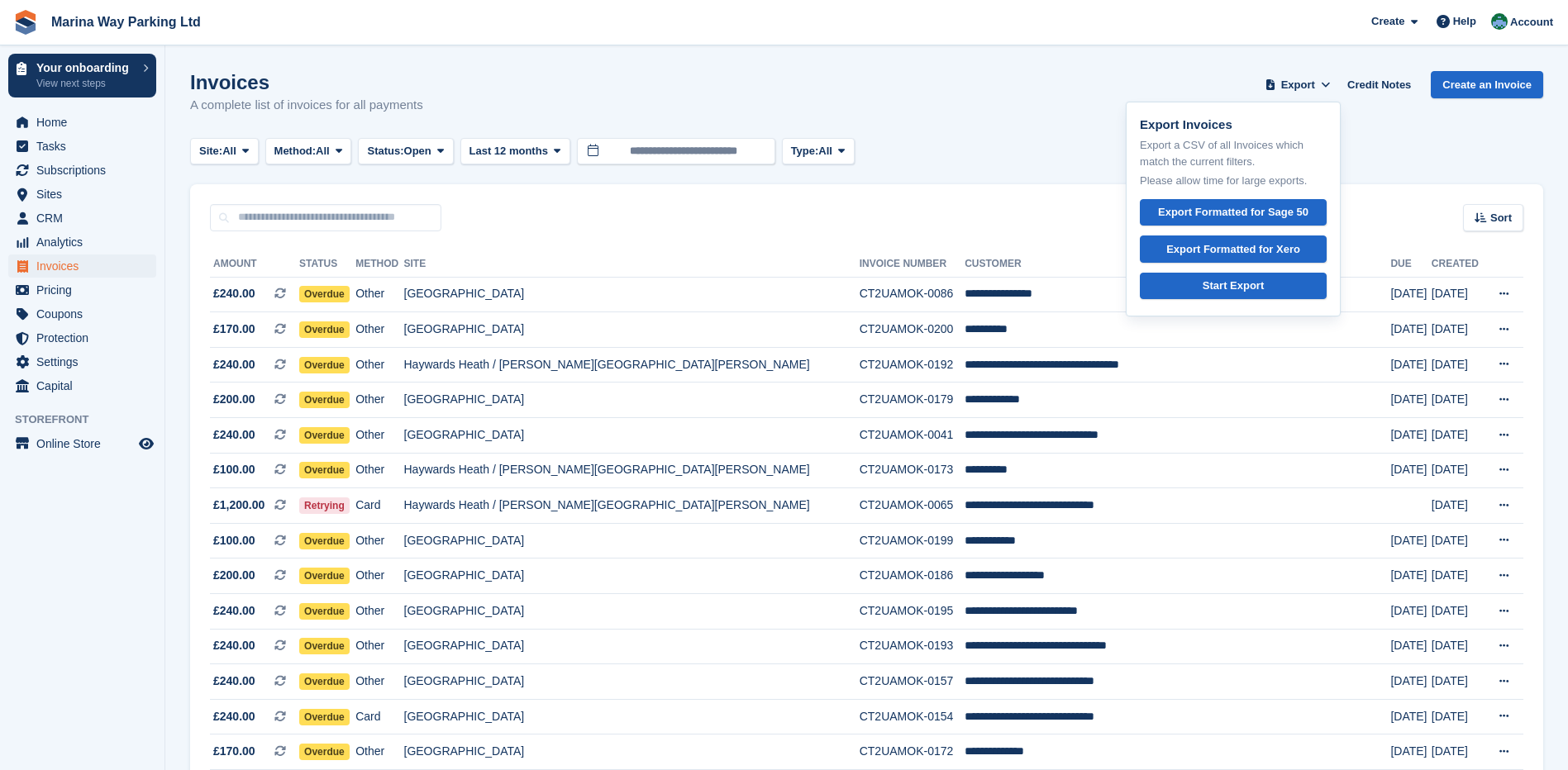
click at [1001, 142] on div "Site: All All Newhaven (Beach Road) Peacehaven Haywards Heath / Burgess Hill Ne…" at bounding box center [867, 151] width 1354 height 27
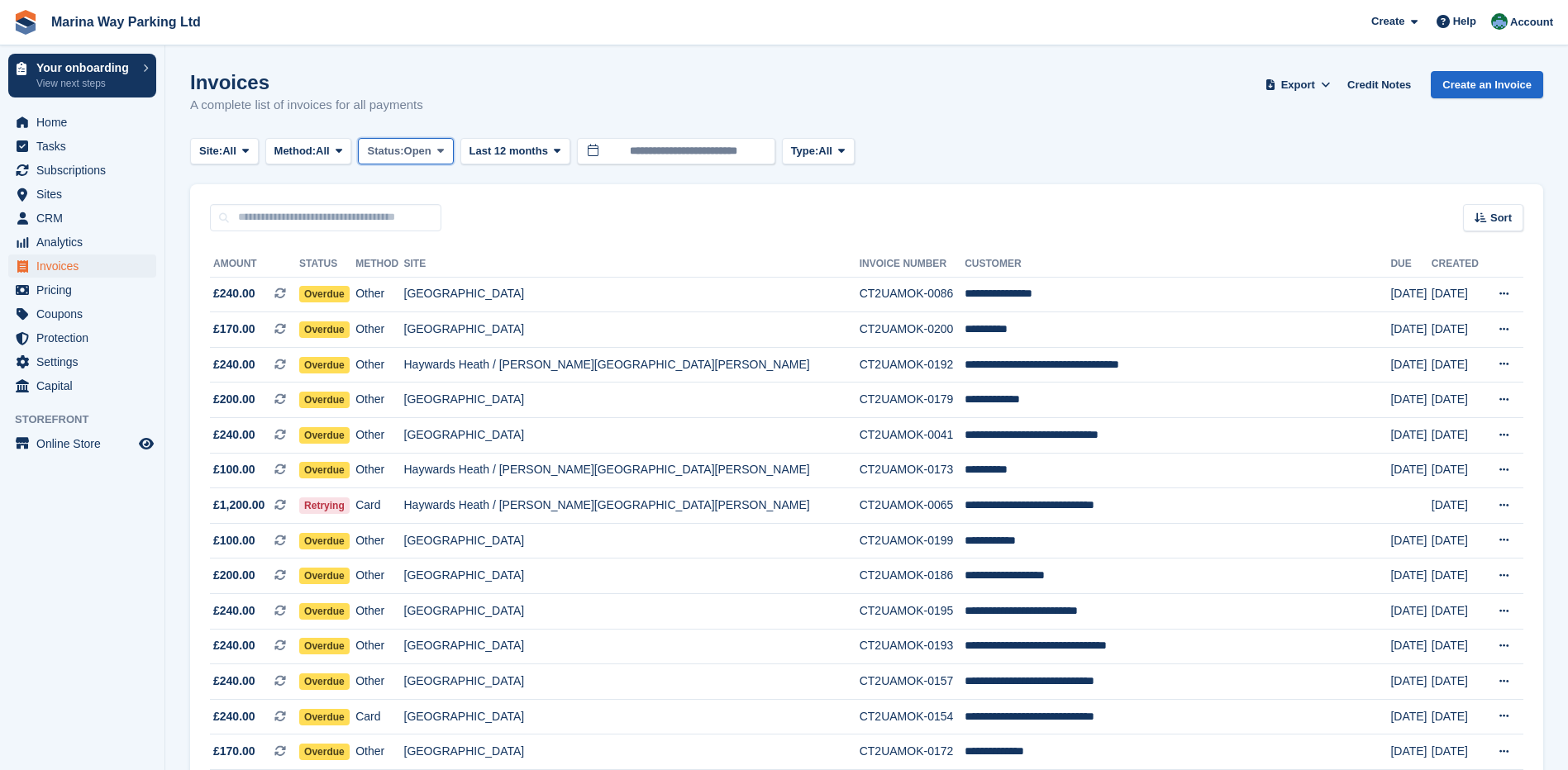
click at [453, 157] on button "Status: Open" at bounding box center [405, 151] width 95 height 27
click at [467, 103] on div "Invoices A complete list of invoices for all payments Export Export Invoices Ex…" at bounding box center [867, 102] width 1354 height 64
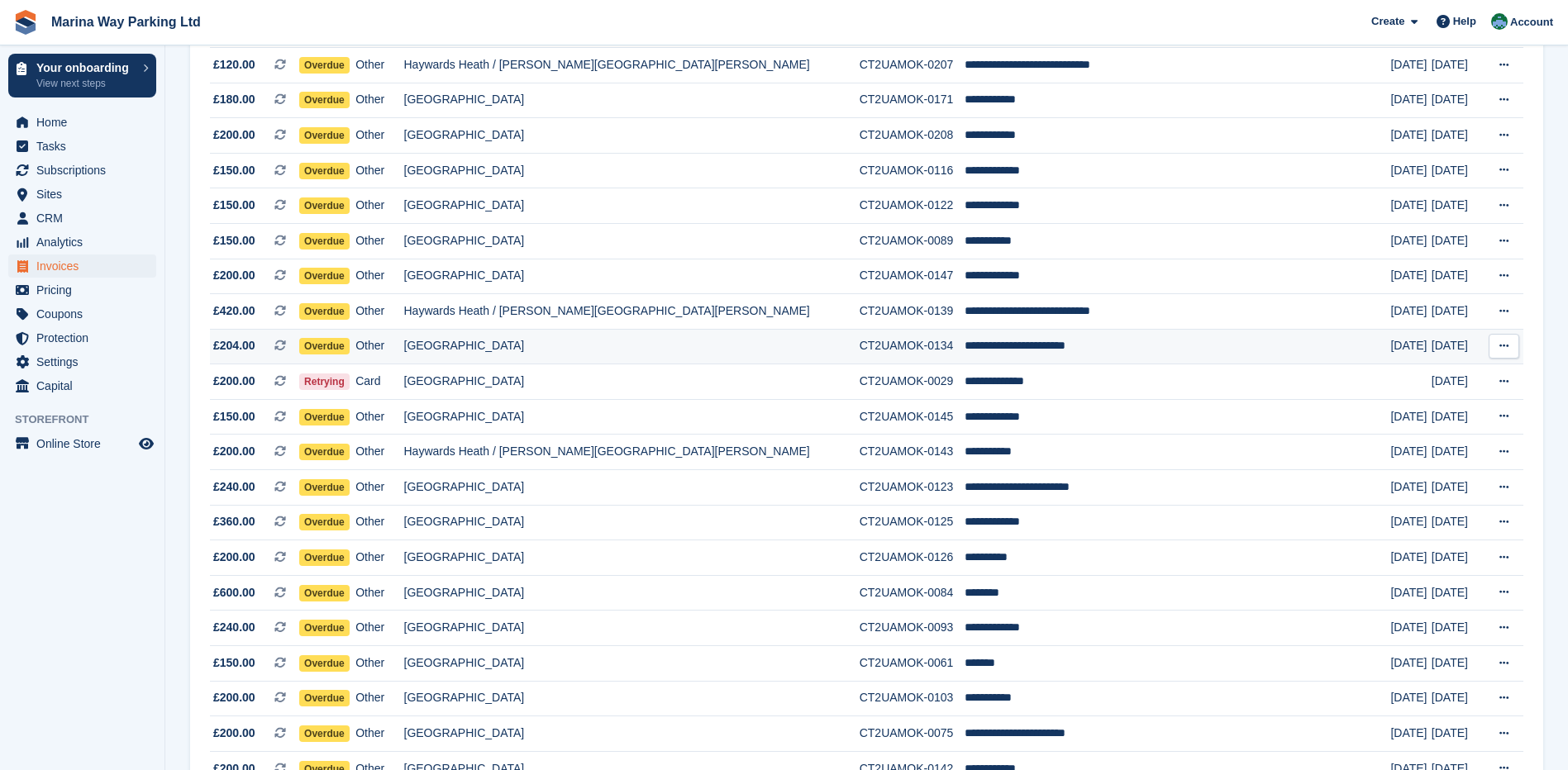
scroll to position [1348, 0]
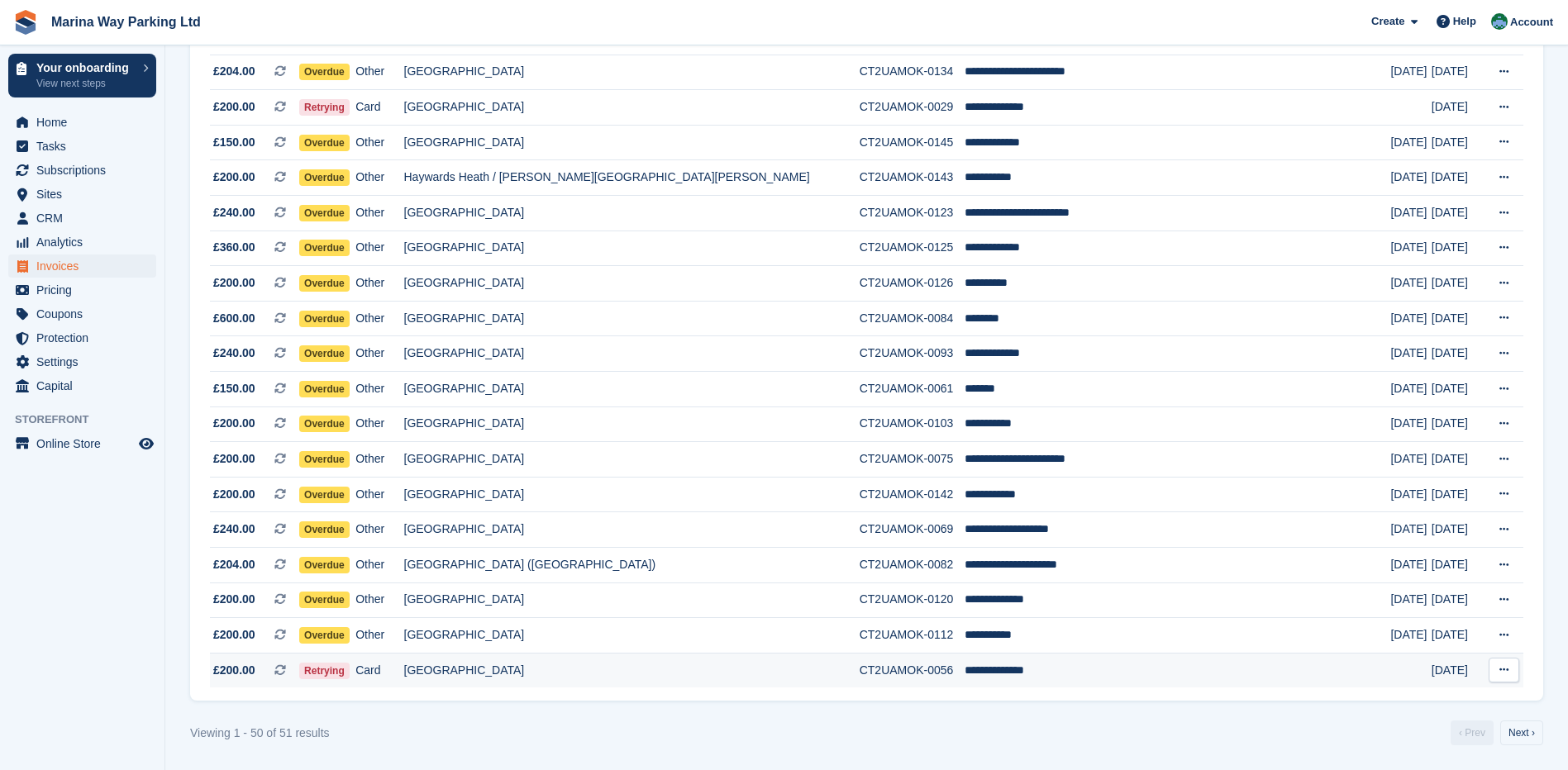
click at [976, 674] on td "**********" at bounding box center [1178, 670] width 425 height 35
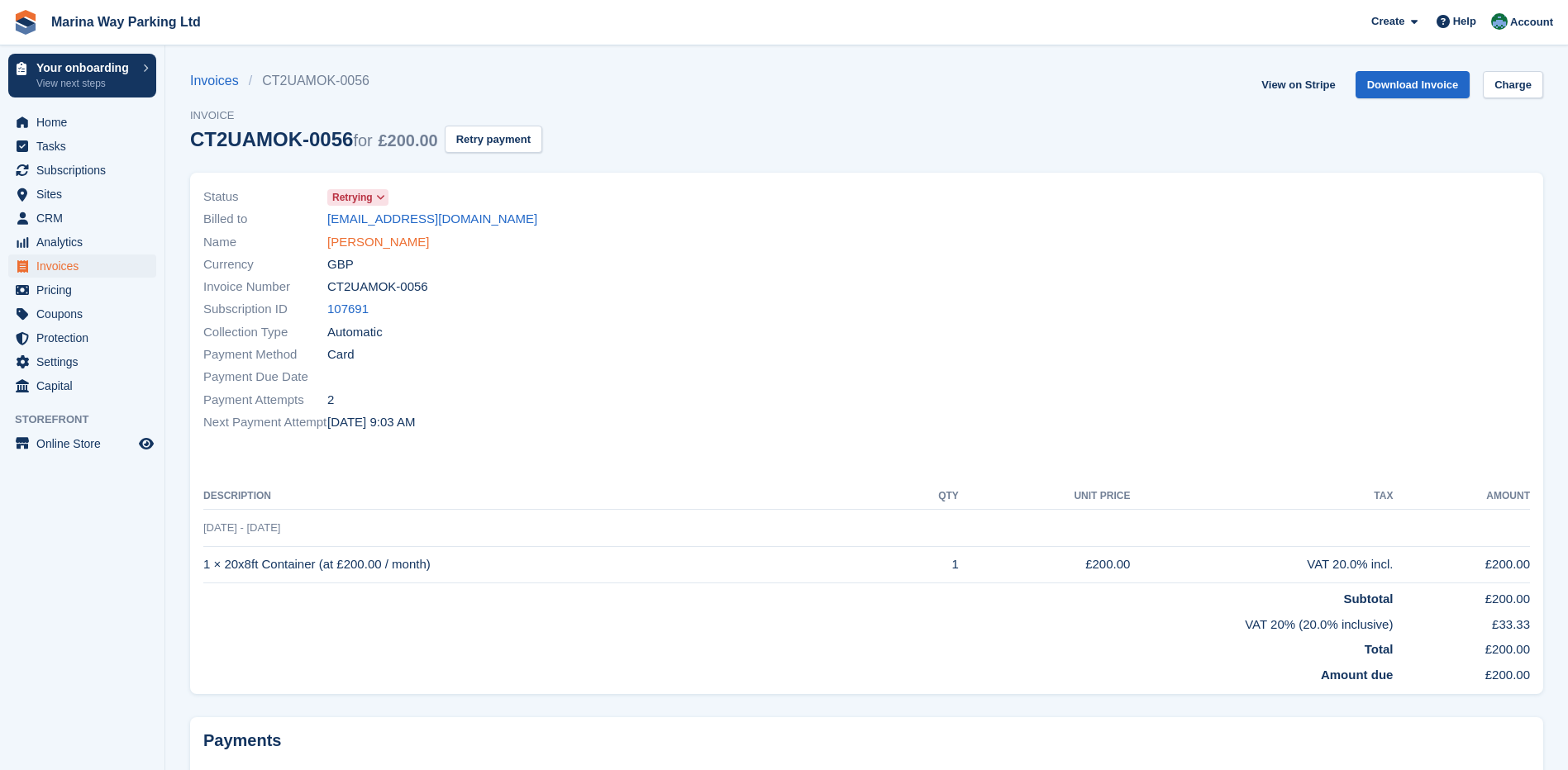
click at [355, 242] on link "[PERSON_NAME]" at bounding box center [378, 242] width 102 height 19
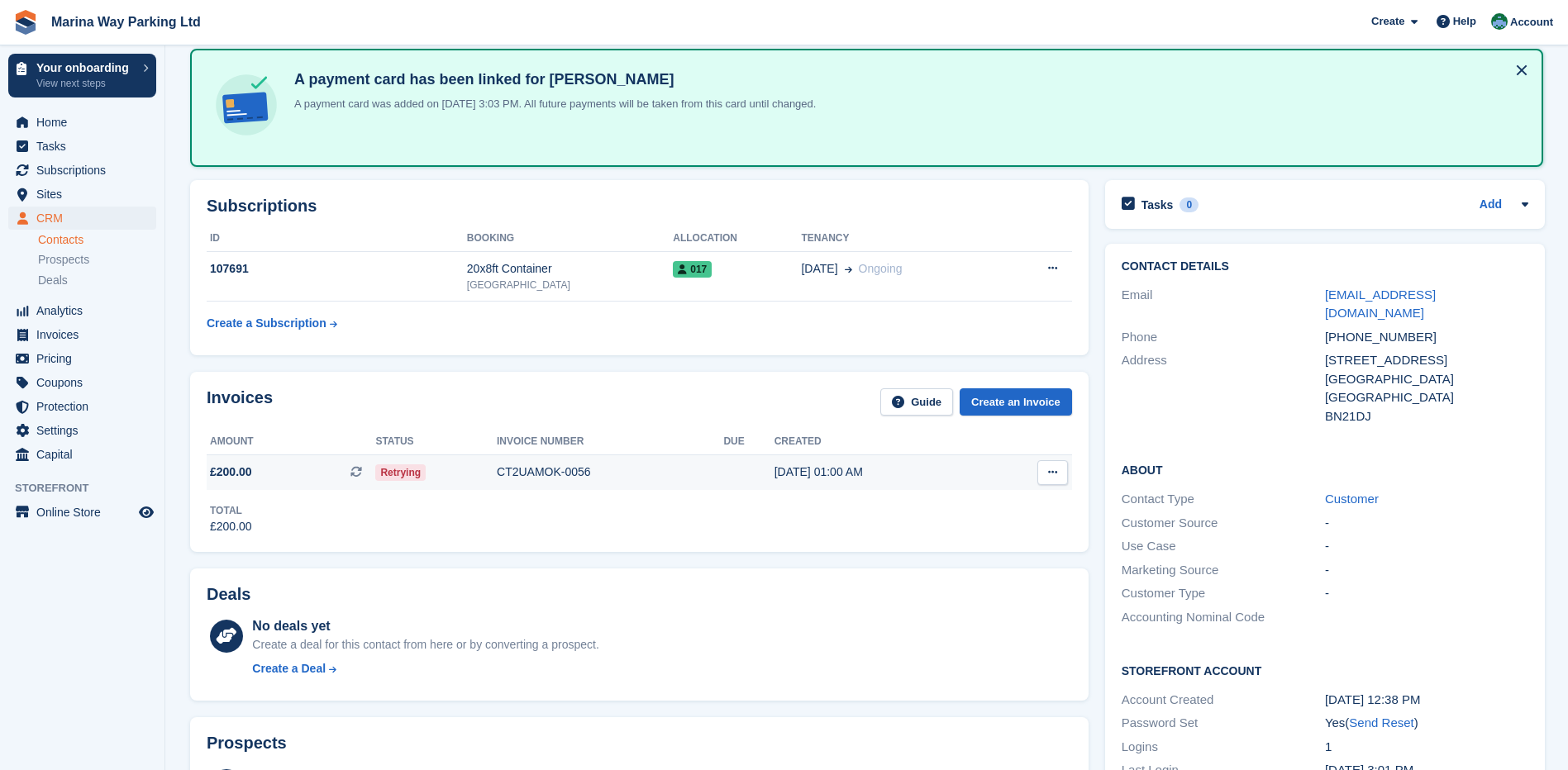
scroll to position [82, 0]
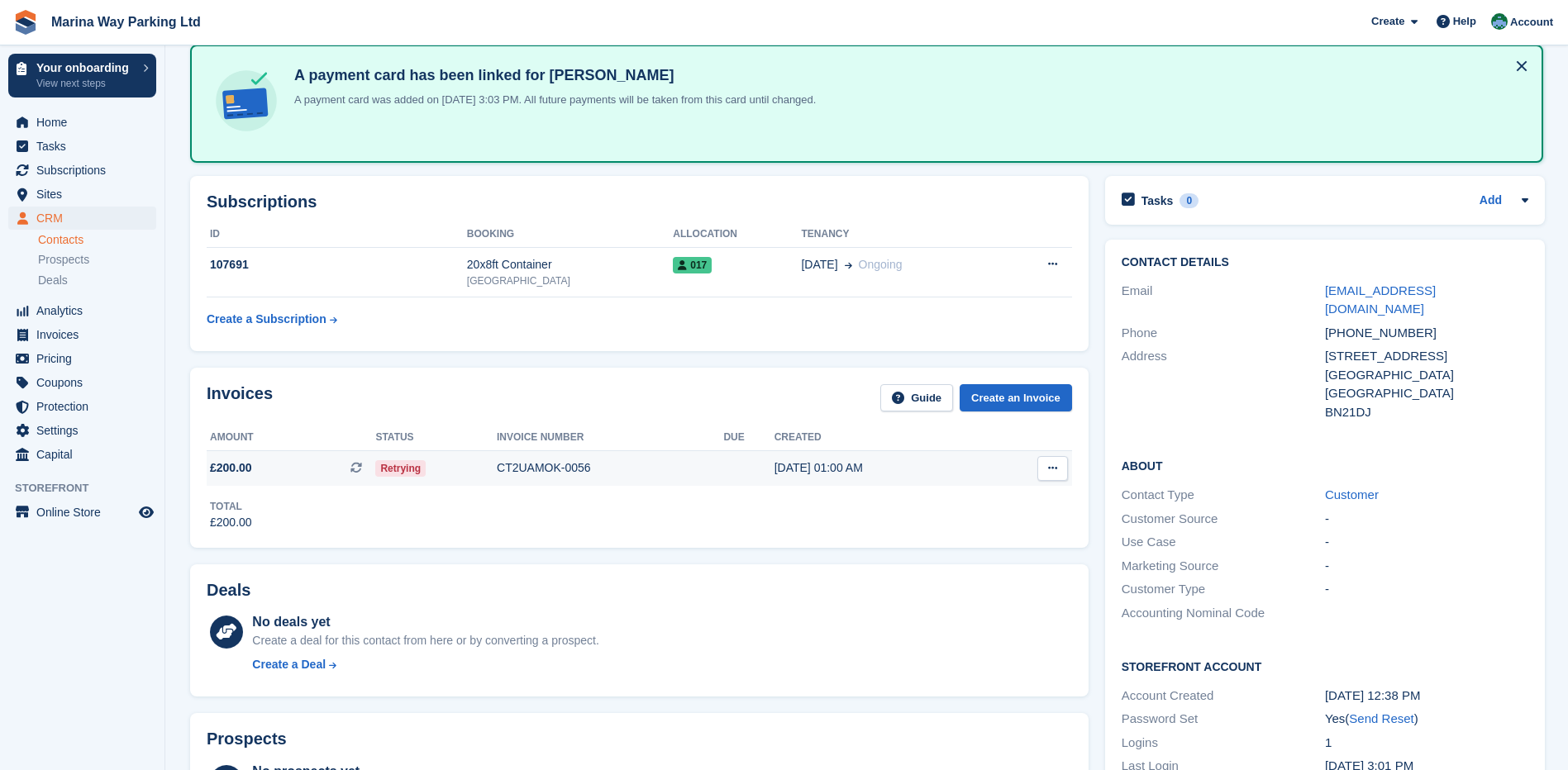
click at [411, 466] on span "Retrying" at bounding box center [401, 468] width 51 height 17
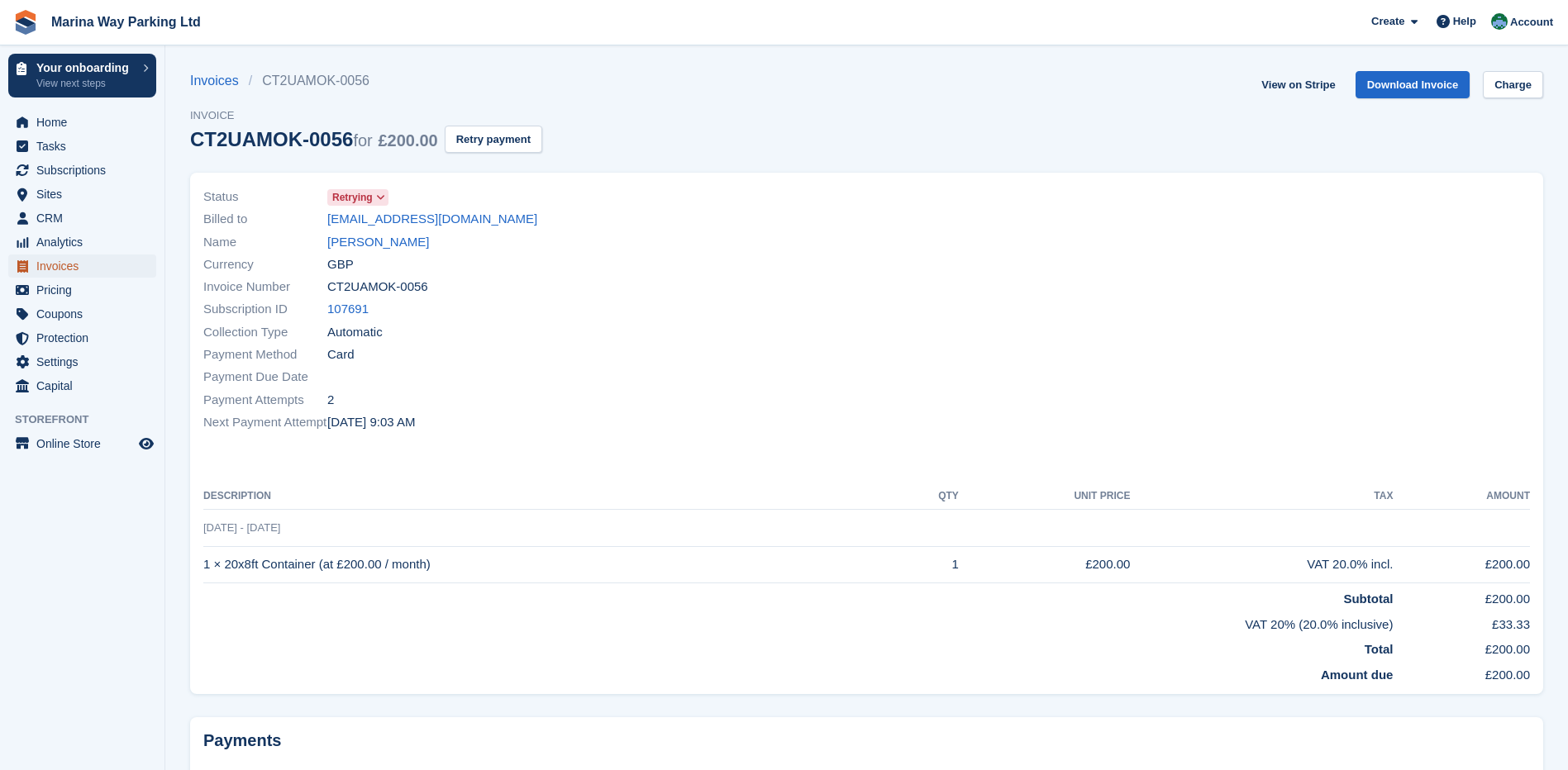
click at [51, 263] on span "Invoices" at bounding box center [86, 266] width 99 height 23
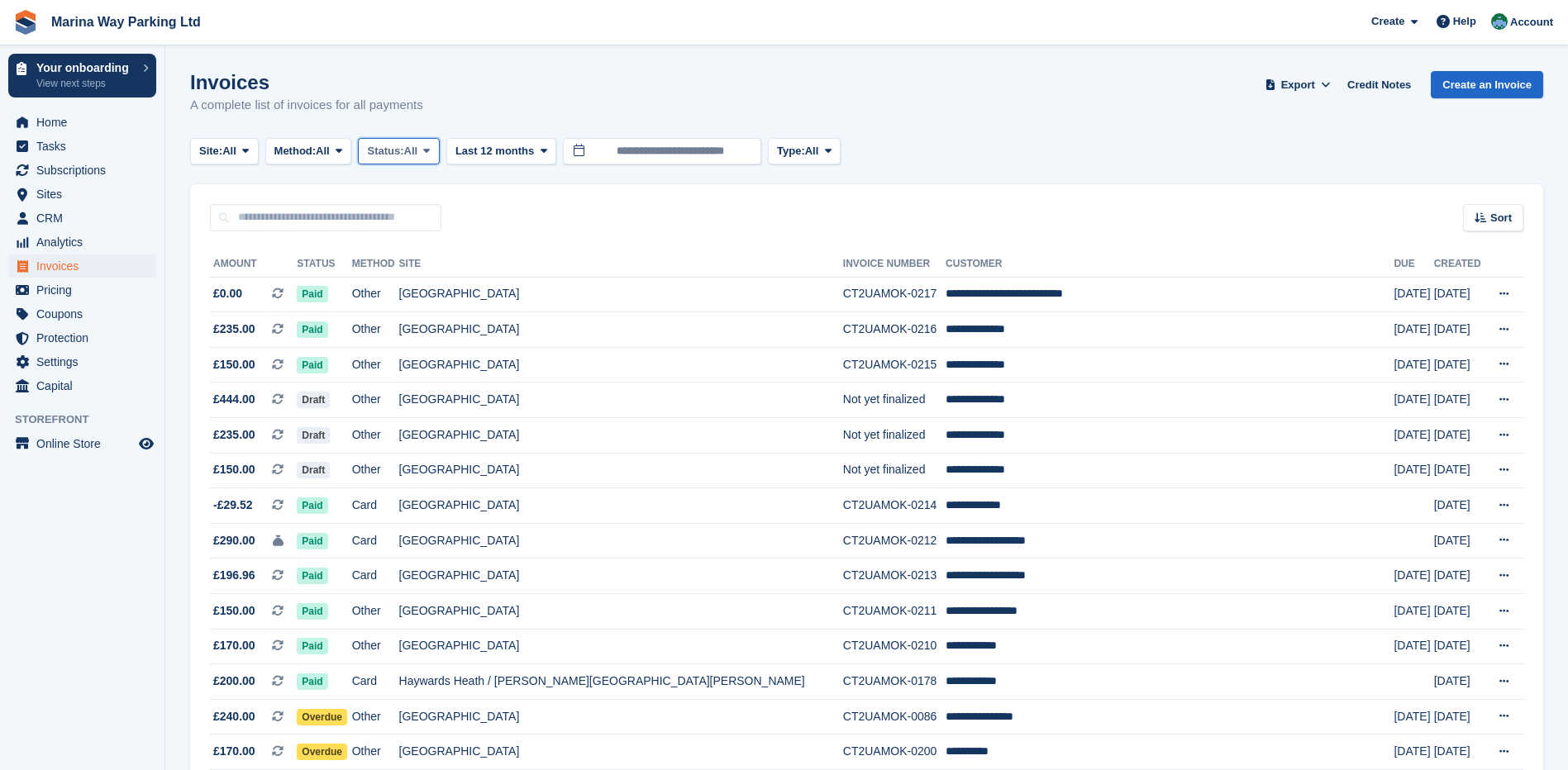
click at [430, 152] on icon at bounding box center [426, 150] width 7 height 10
click at [415, 280] on link "Open" at bounding box center [437, 279] width 144 height 30
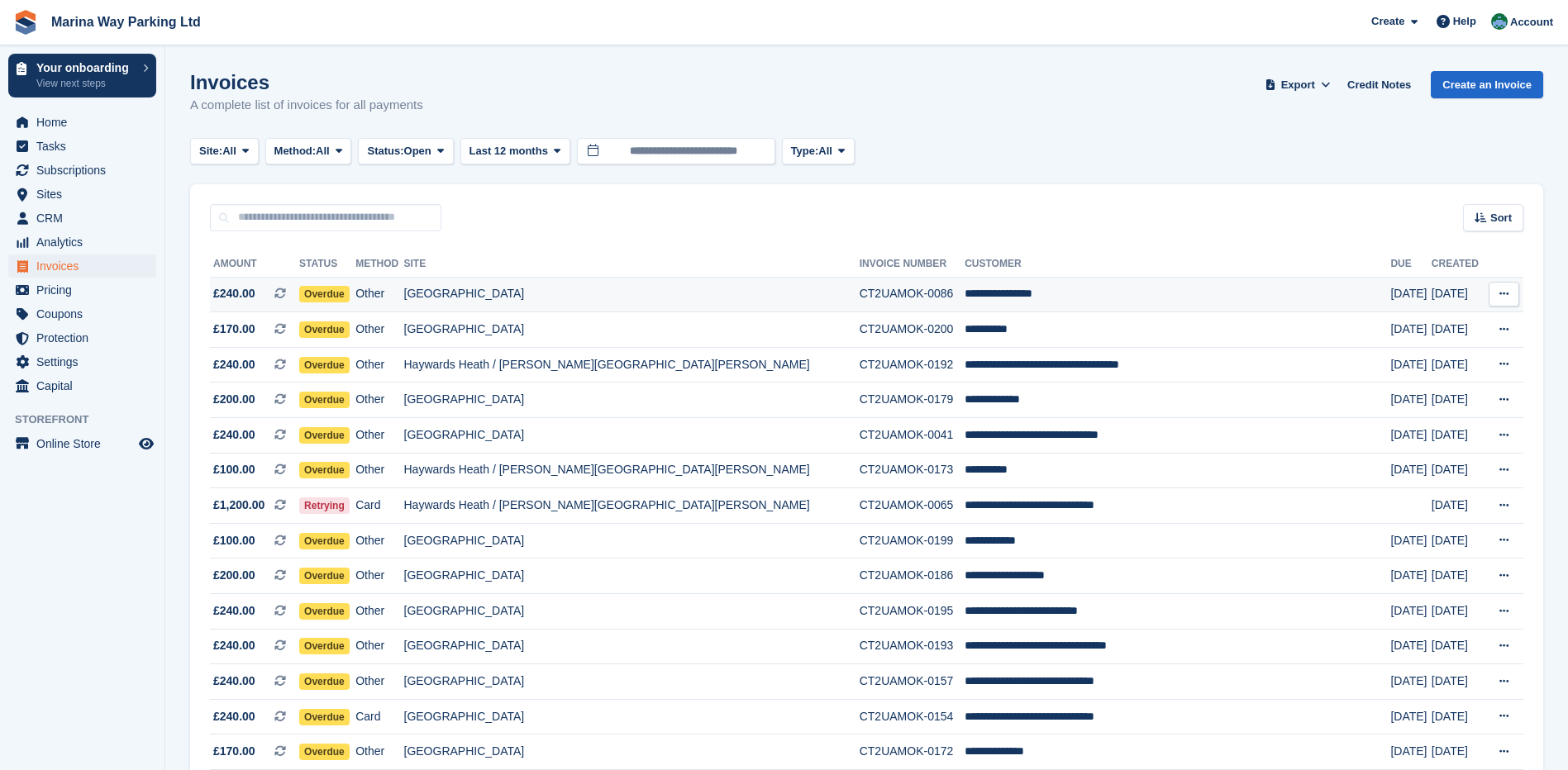
click at [1501, 295] on icon at bounding box center [1504, 294] width 9 height 10
click at [1467, 24] on span "Help" at bounding box center [1465, 21] width 23 height 17
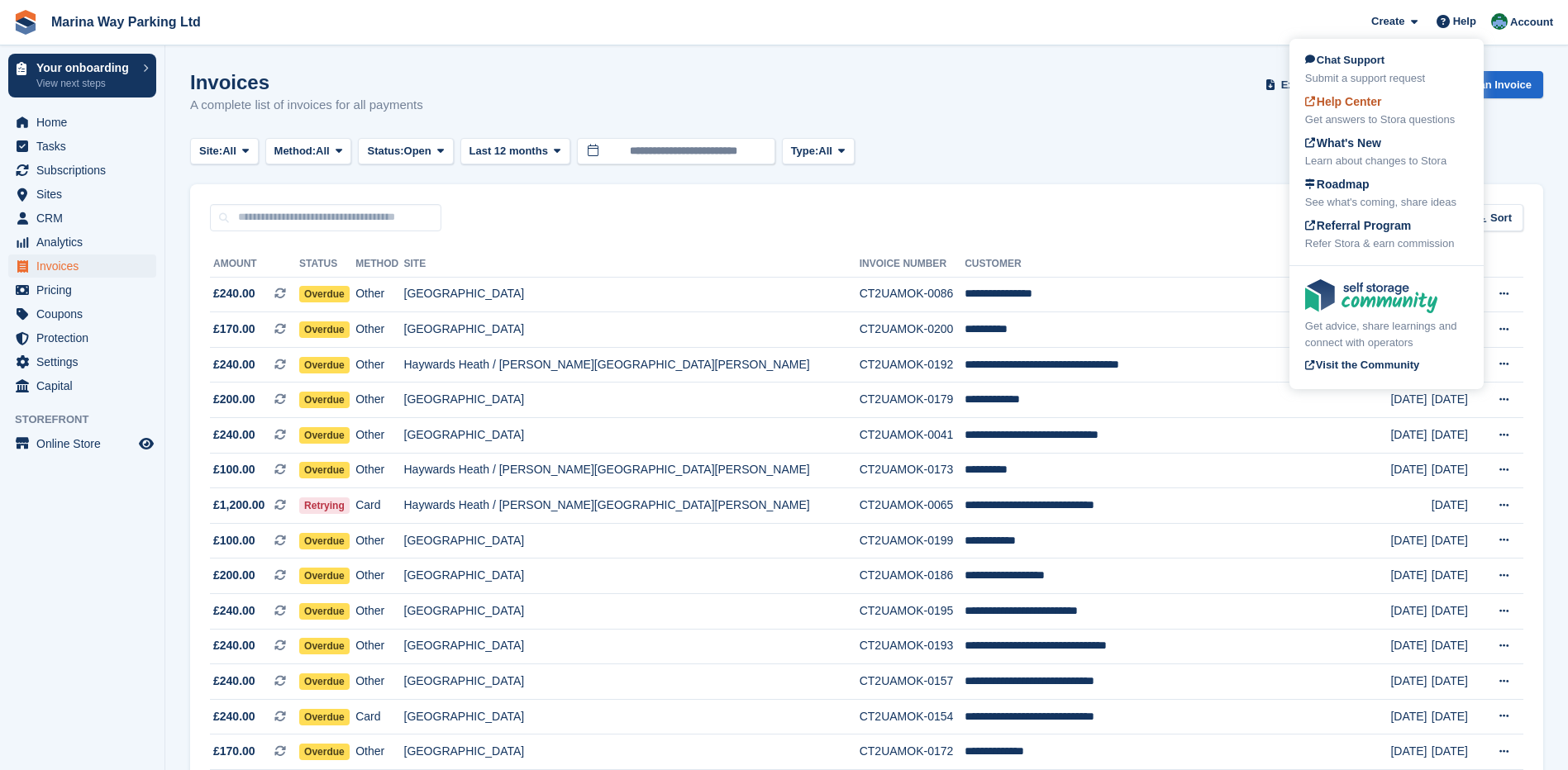
click at [1354, 108] on span "Help Center" at bounding box center [1344, 102] width 77 height 13
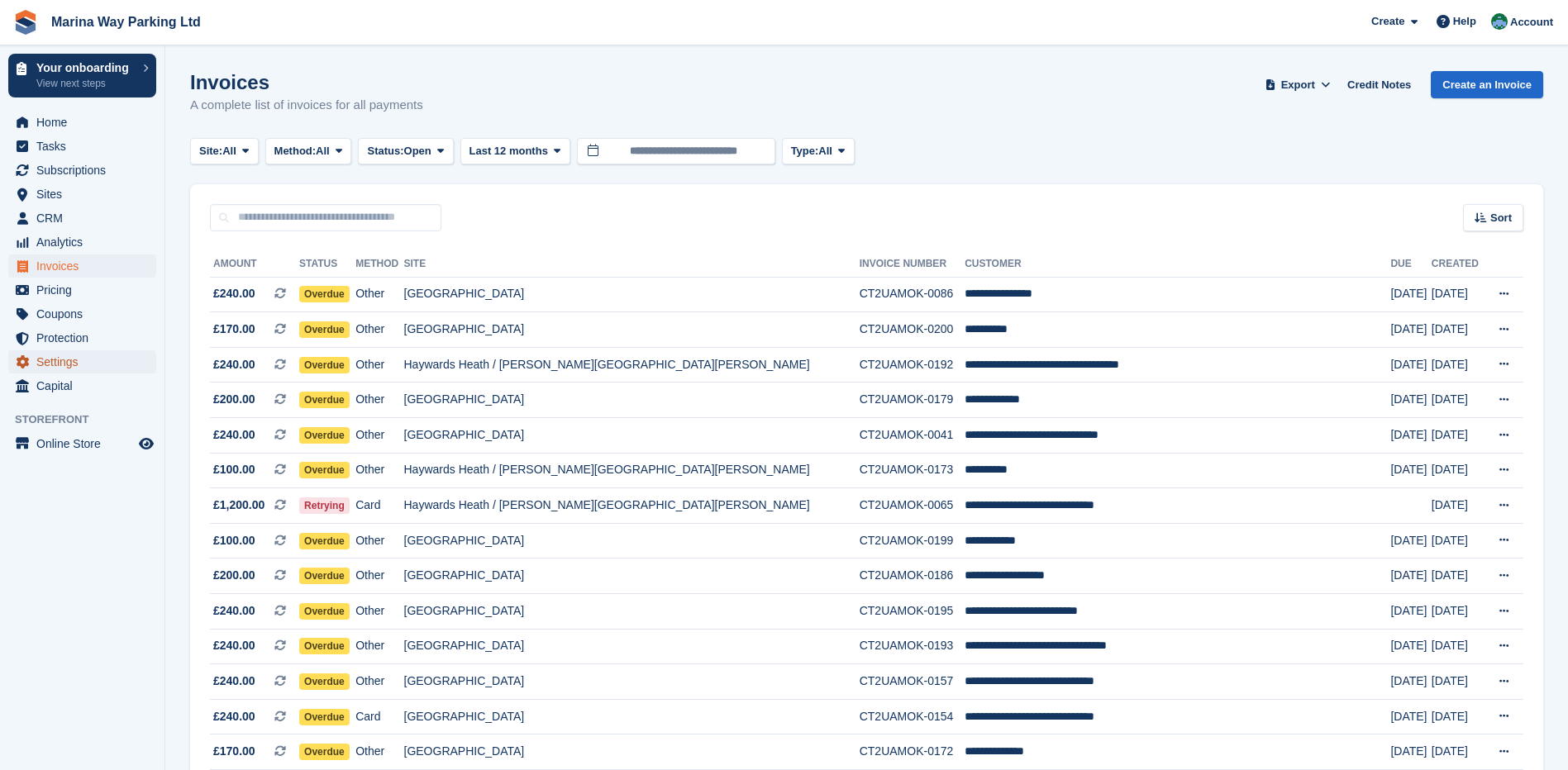
click at [65, 358] on span "Settings" at bounding box center [86, 361] width 99 height 23
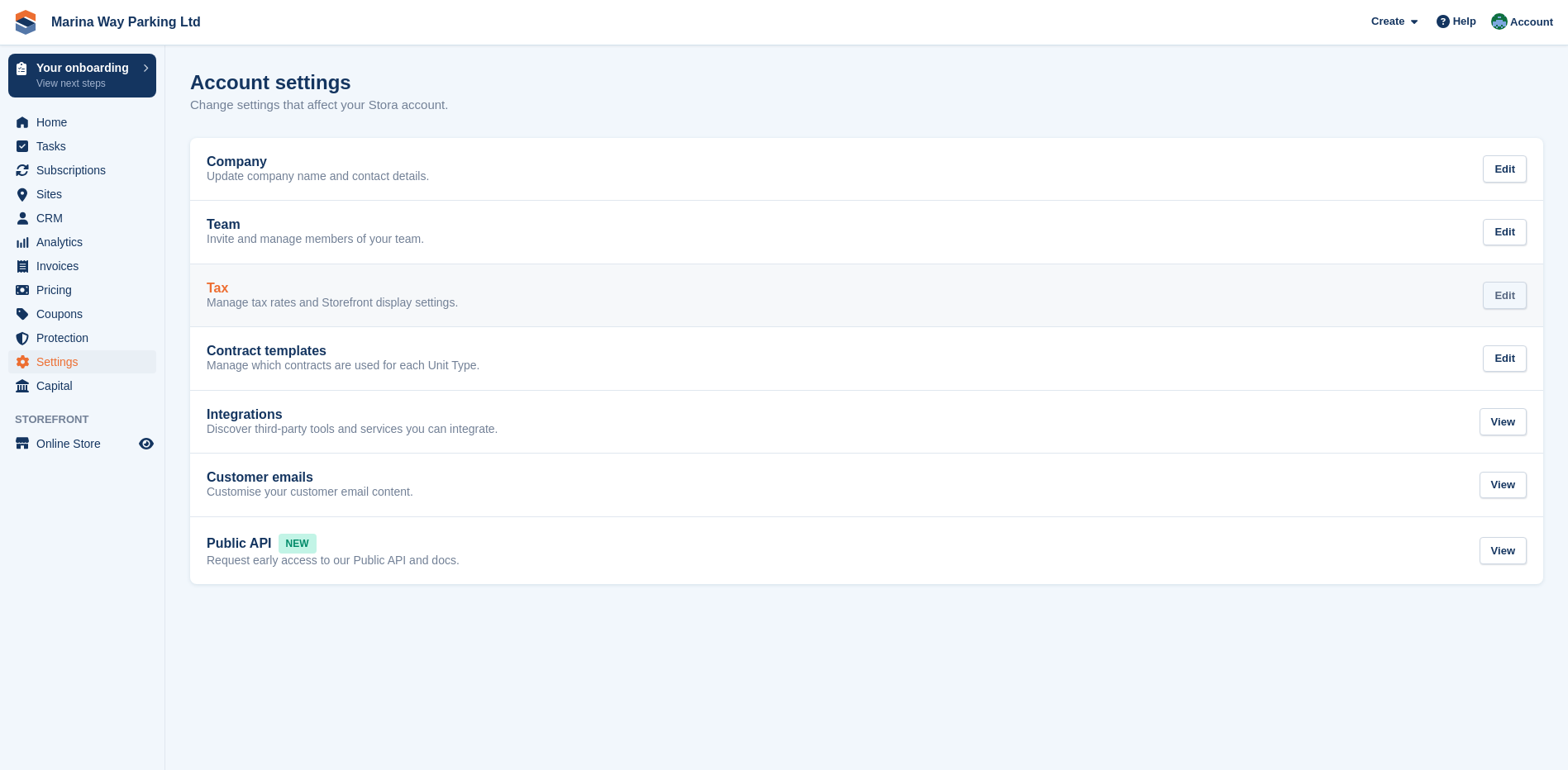
click at [1515, 294] on div "Edit" at bounding box center [1505, 295] width 44 height 27
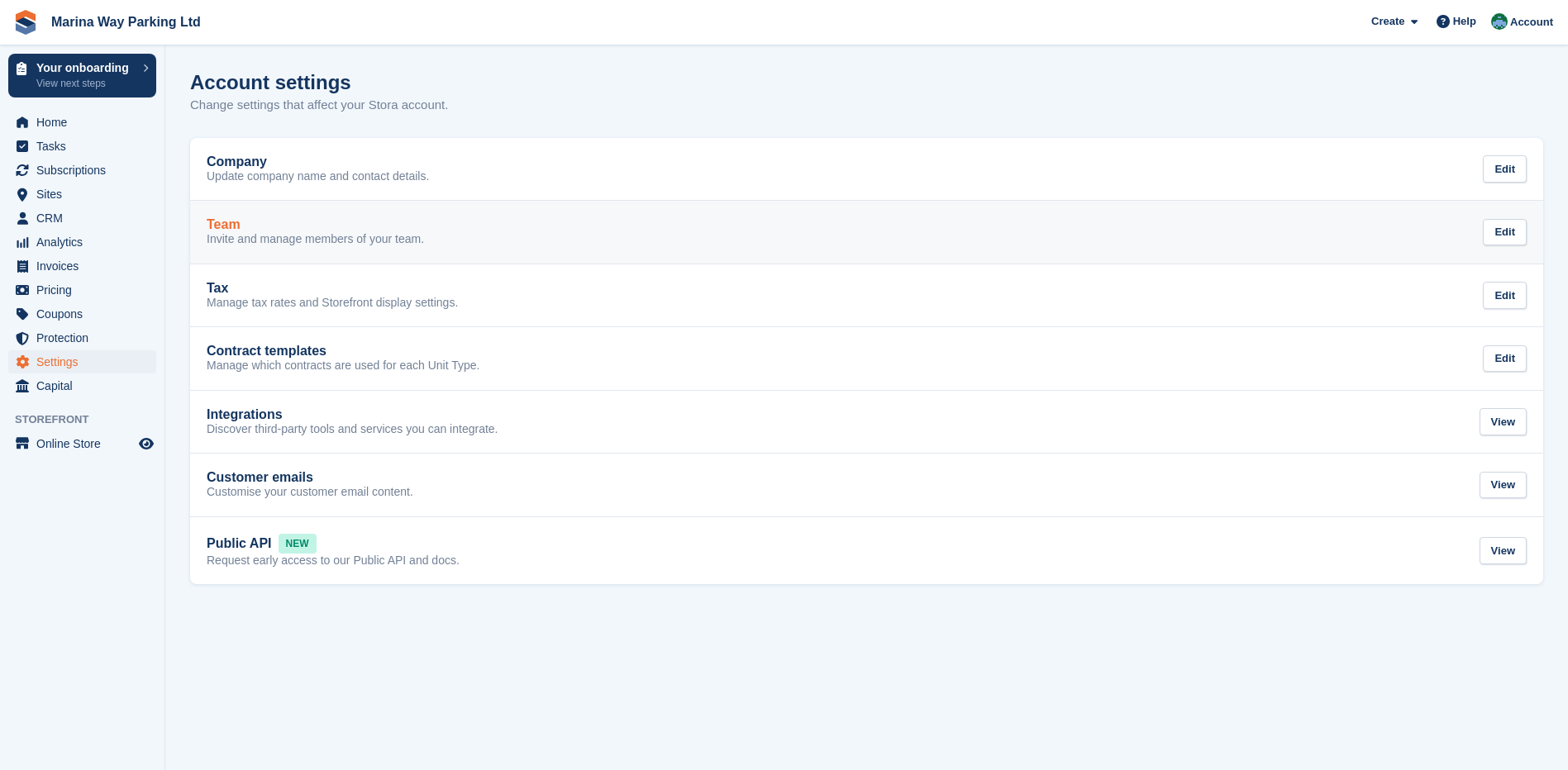
click at [390, 238] on p "Invite and manage members of your team." at bounding box center [315, 239] width 217 height 15
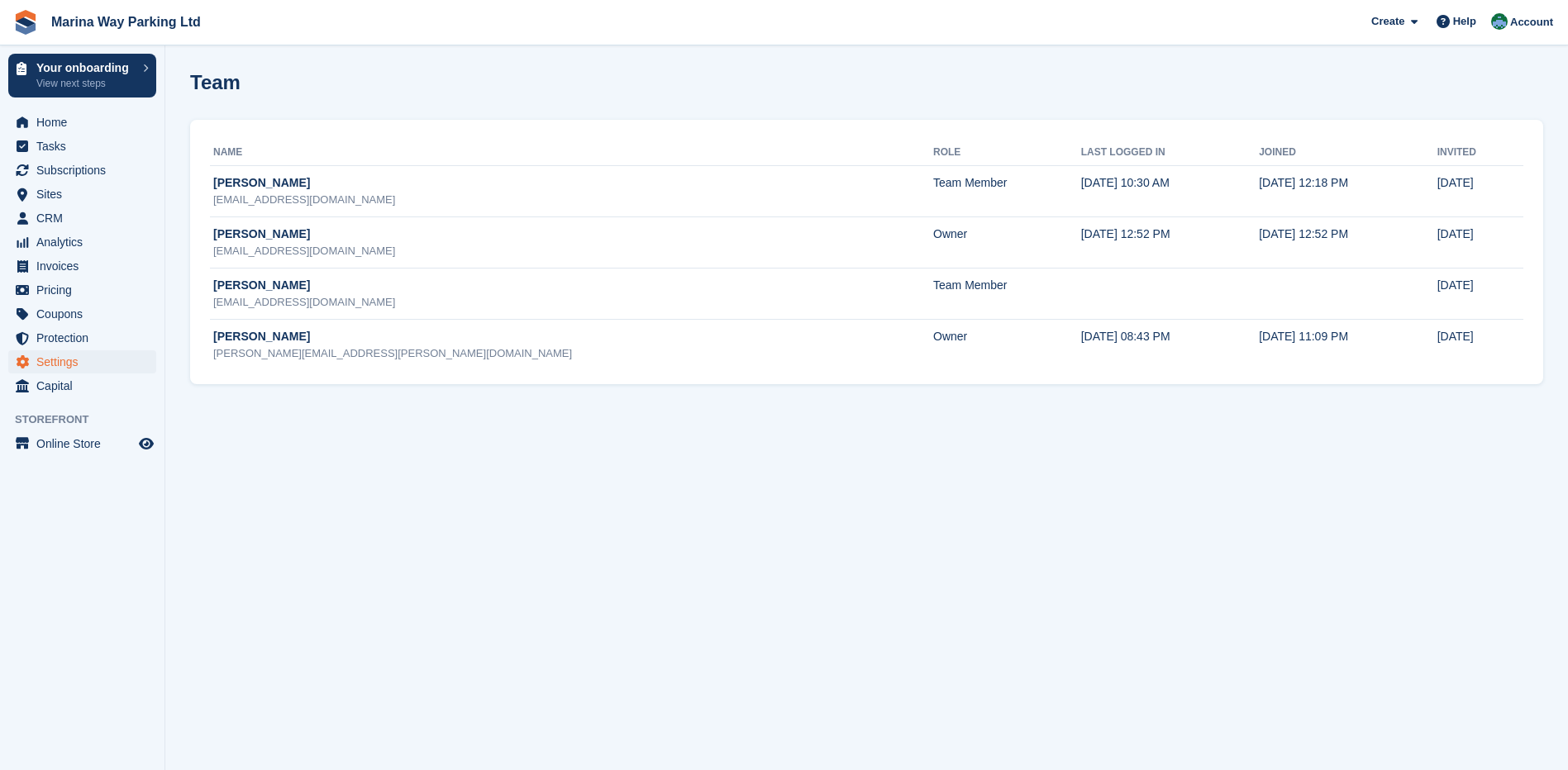
drag, startPoint x: 369, startPoint y: 499, endPoint x: 352, endPoint y: 500, distance: 17.0
click at [369, 501] on section "Team Name Role Last logged in Joined Invited Richard marinawayparking@gmail.com…" at bounding box center [867, 385] width 1403 height 770
click at [55, 244] on span "Analytics" at bounding box center [86, 242] width 99 height 23
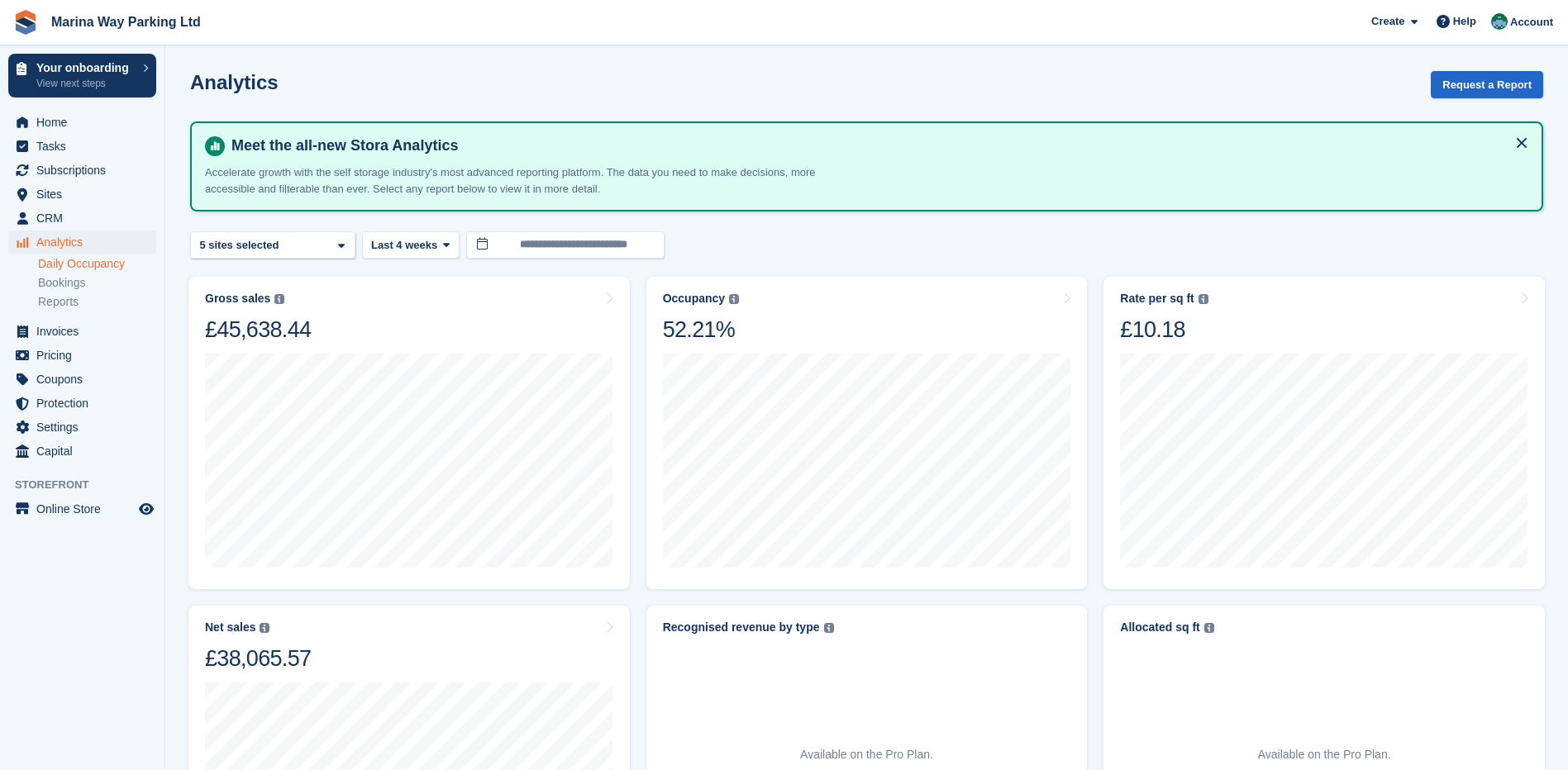
click at [55, 265] on link "Daily Occupancy" at bounding box center [96, 264] width 118 height 16
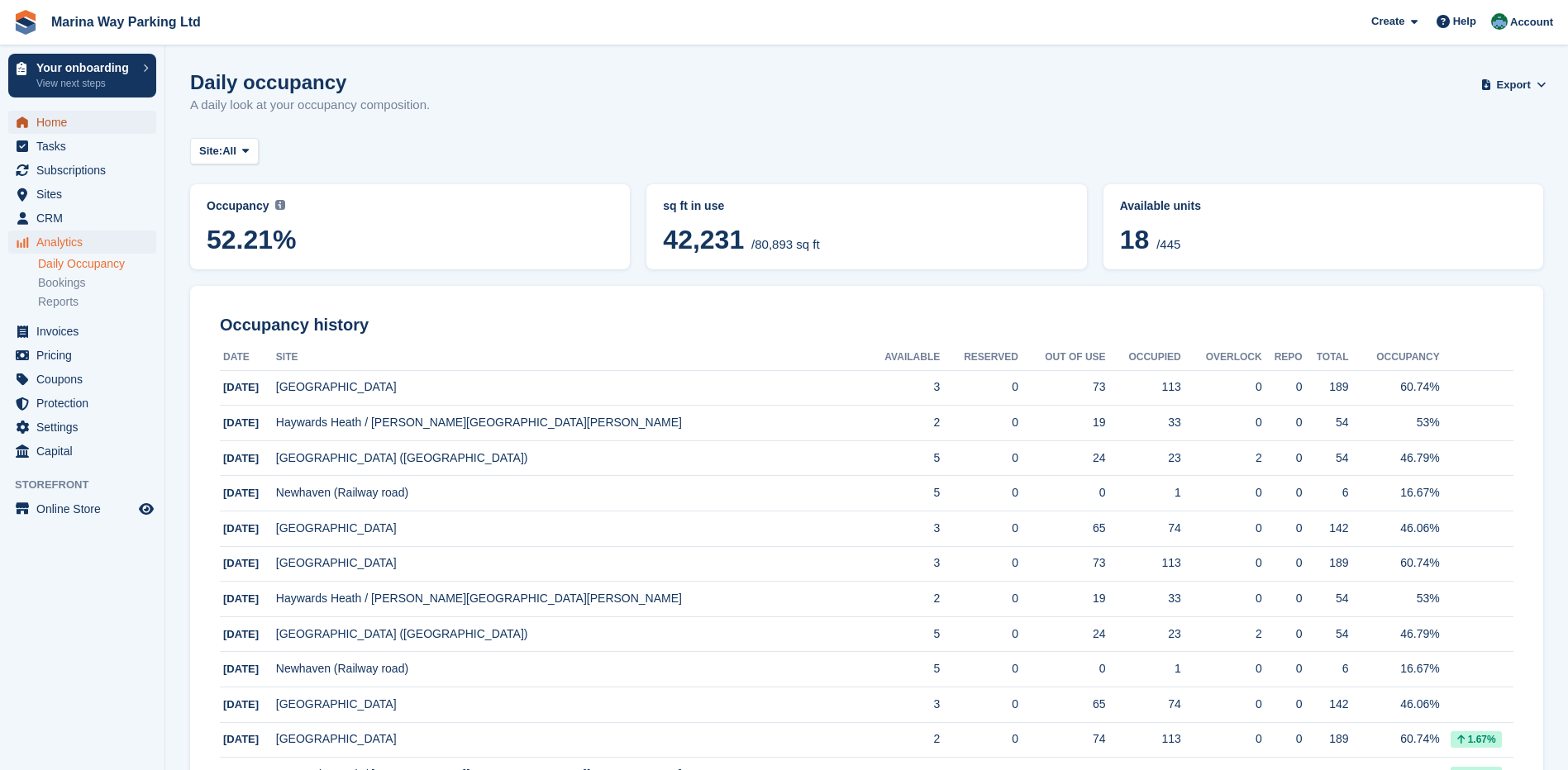
click at [47, 121] on span "Home" at bounding box center [86, 122] width 99 height 23
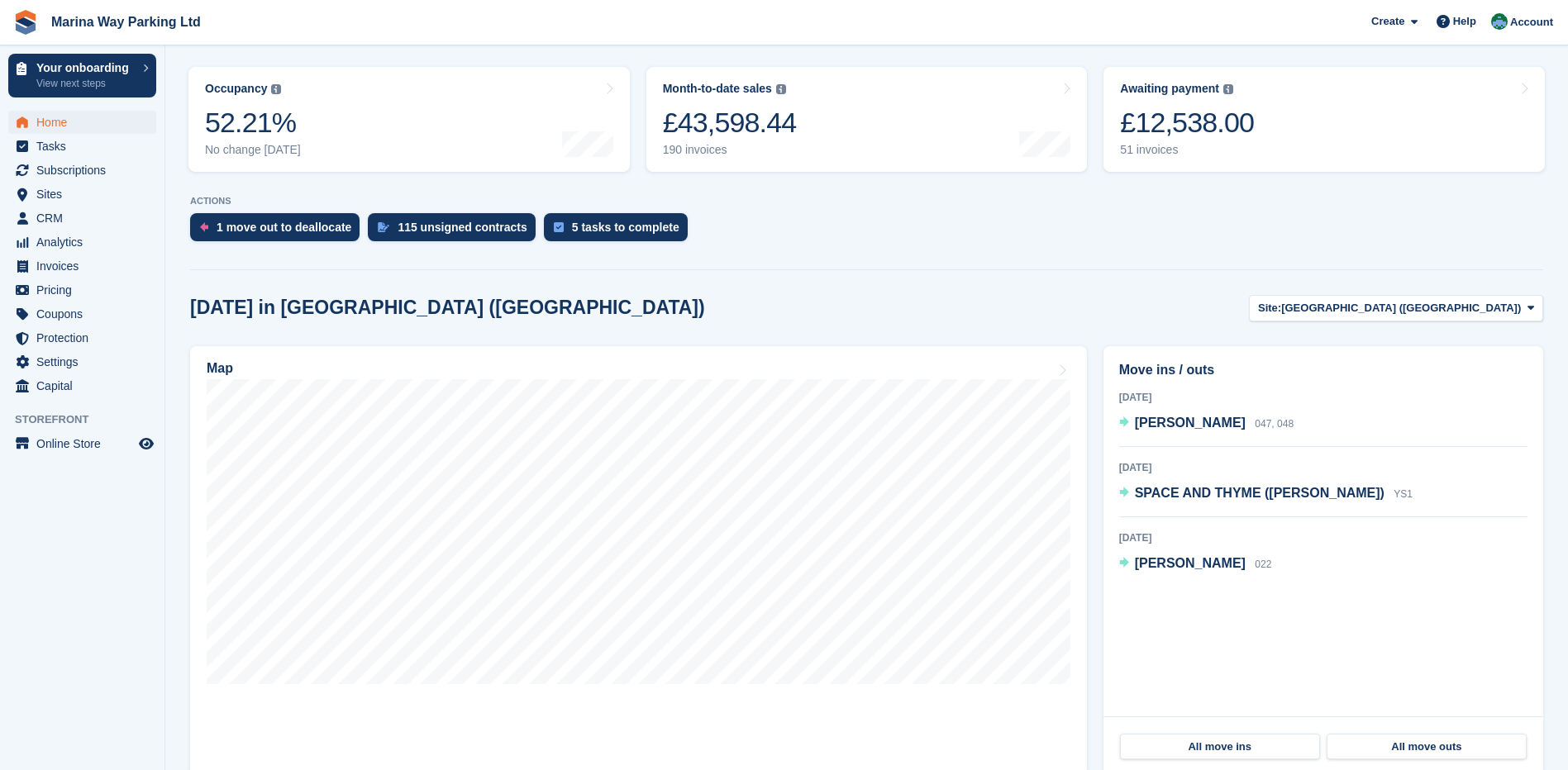
scroll to position [248, 0]
click at [1445, 310] on span "[GEOGRAPHIC_DATA] ([GEOGRAPHIC_DATA])" at bounding box center [1402, 306] width 240 height 17
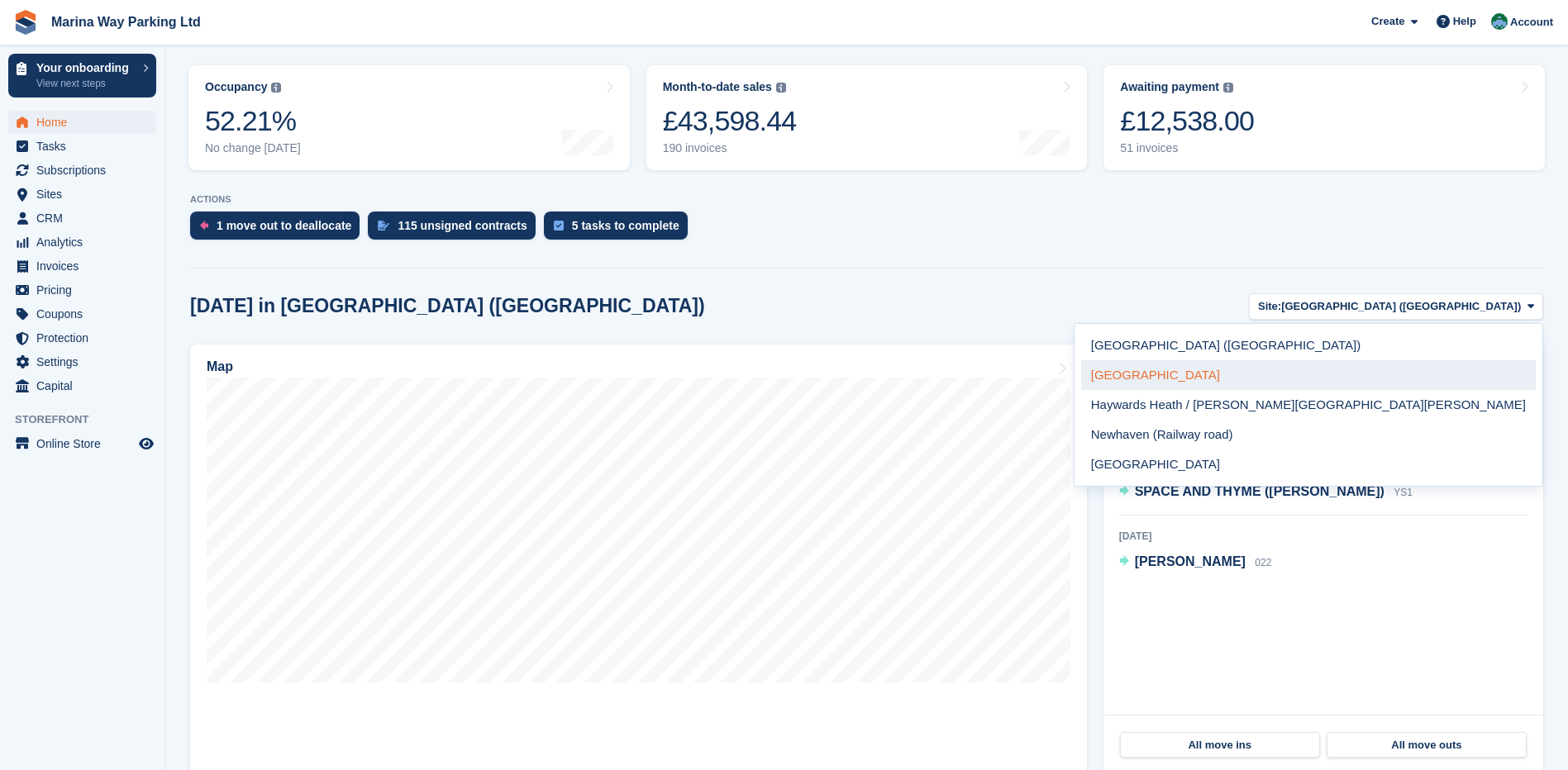
click at [1424, 374] on link "[GEOGRAPHIC_DATA]" at bounding box center [1308, 375] width 454 height 30
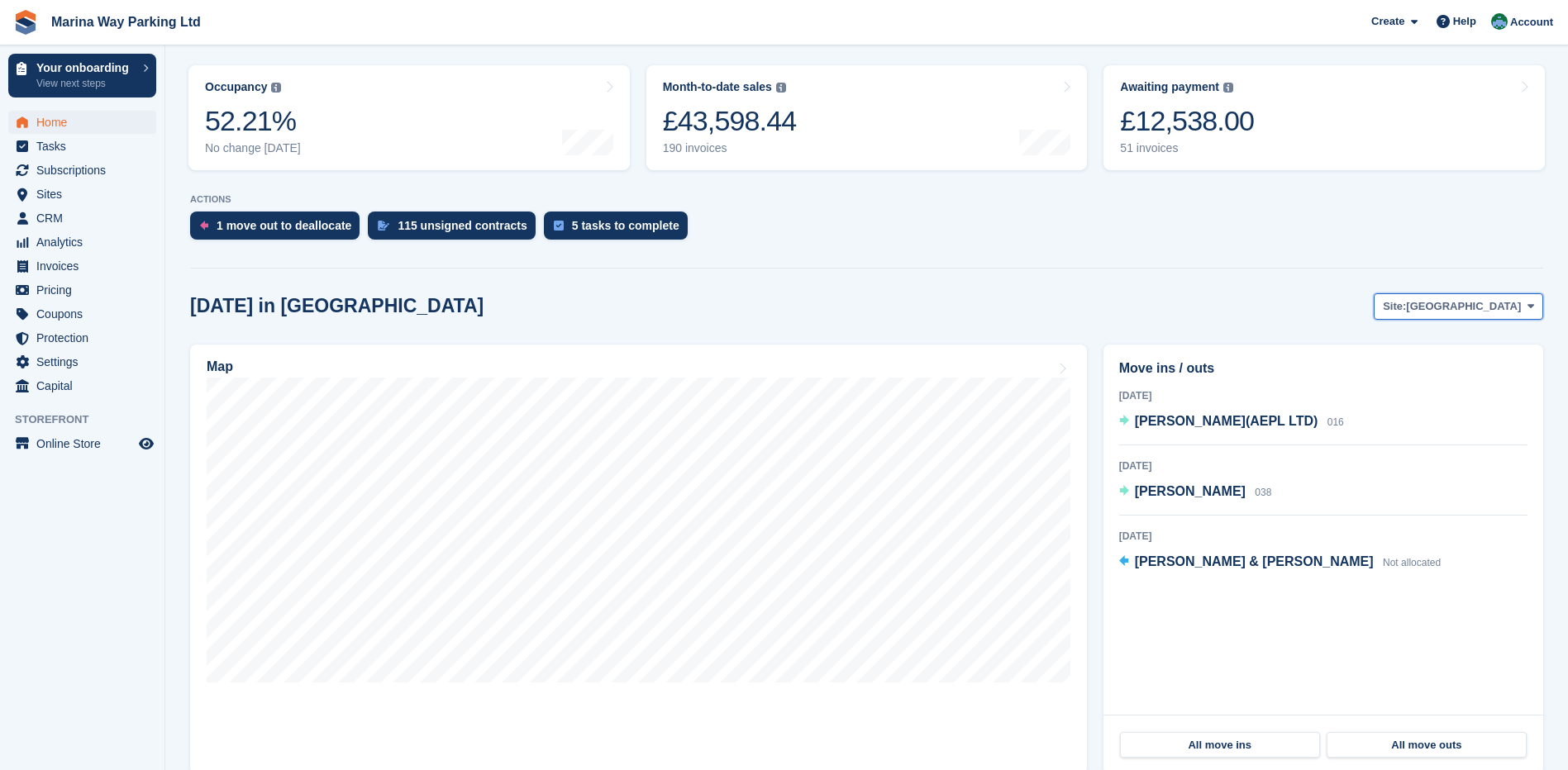
click at [1474, 304] on span "[GEOGRAPHIC_DATA]" at bounding box center [1463, 306] width 115 height 17
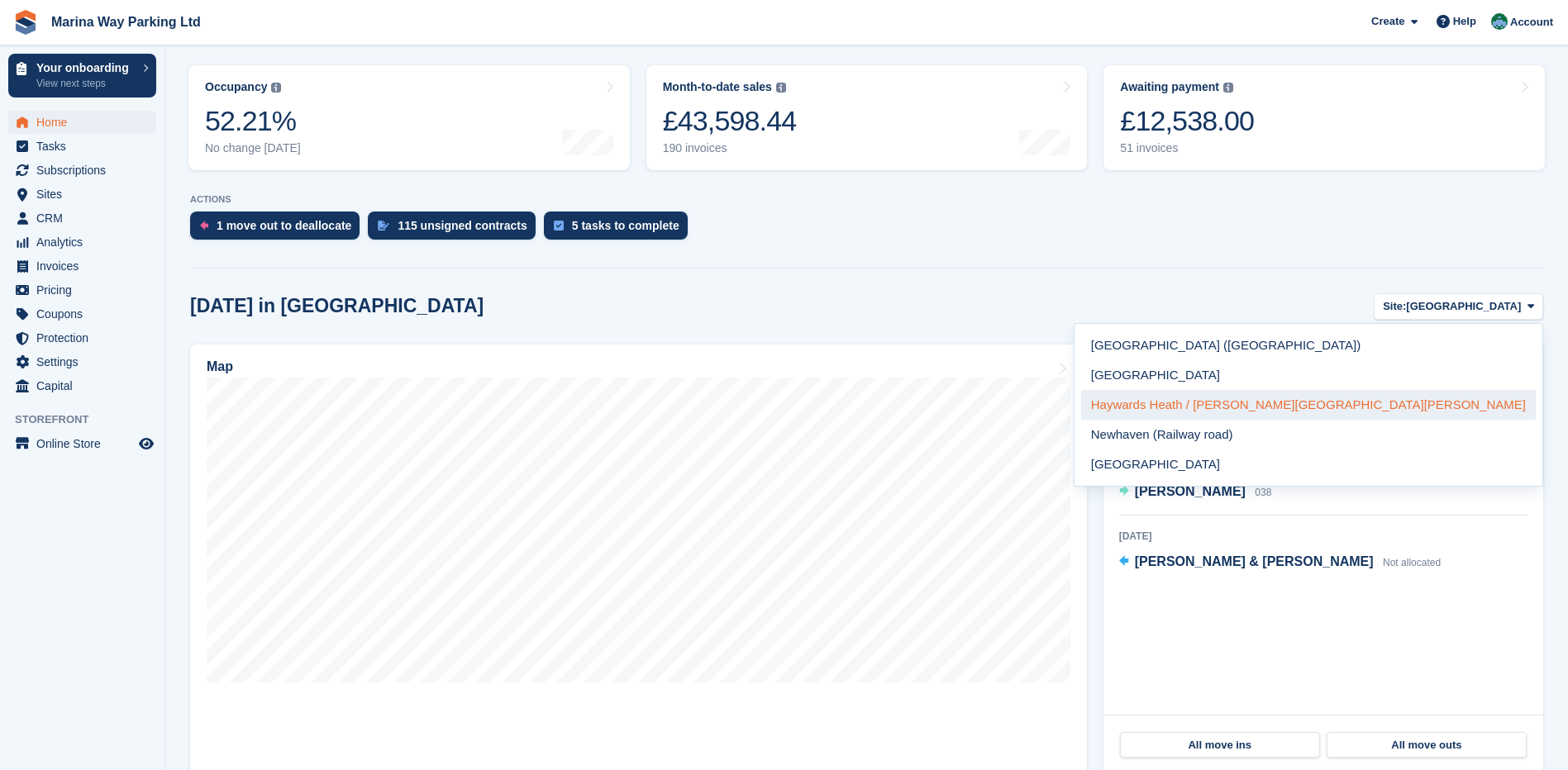
click at [1423, 399] on link "Haywards Heath / [PERSON_NAME][GEOGRAPHIC_DATA][PERSON_NAME]" at bounding box center [1308, 405] width 454 height 30
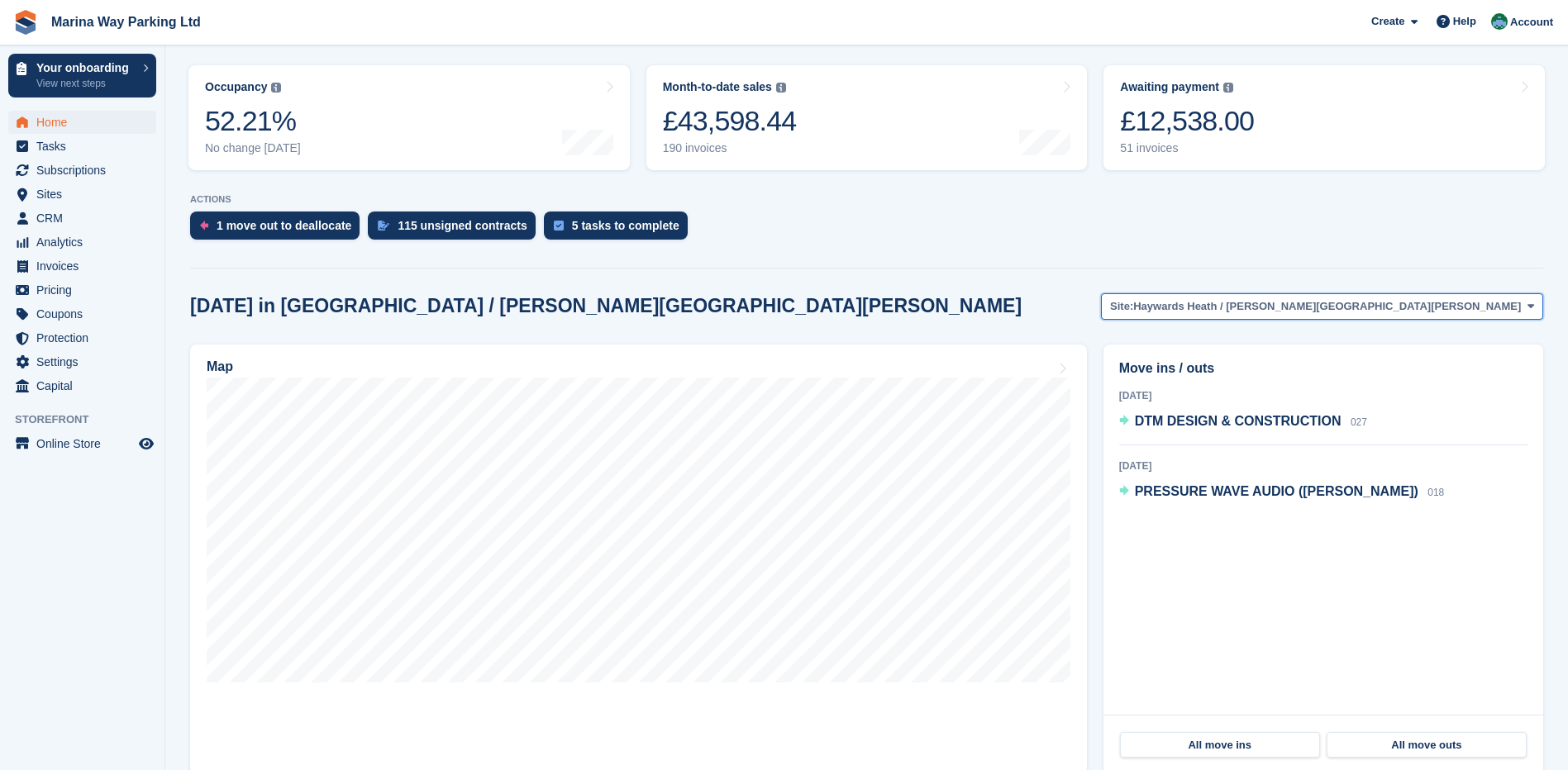
click at [1394, 310] on span "Haywards Heath / [PERSON_NAME][GEOGRAPHIC_DATA][PERSON_NAME]" at bounding box center [1327, 306] width 388 height 17
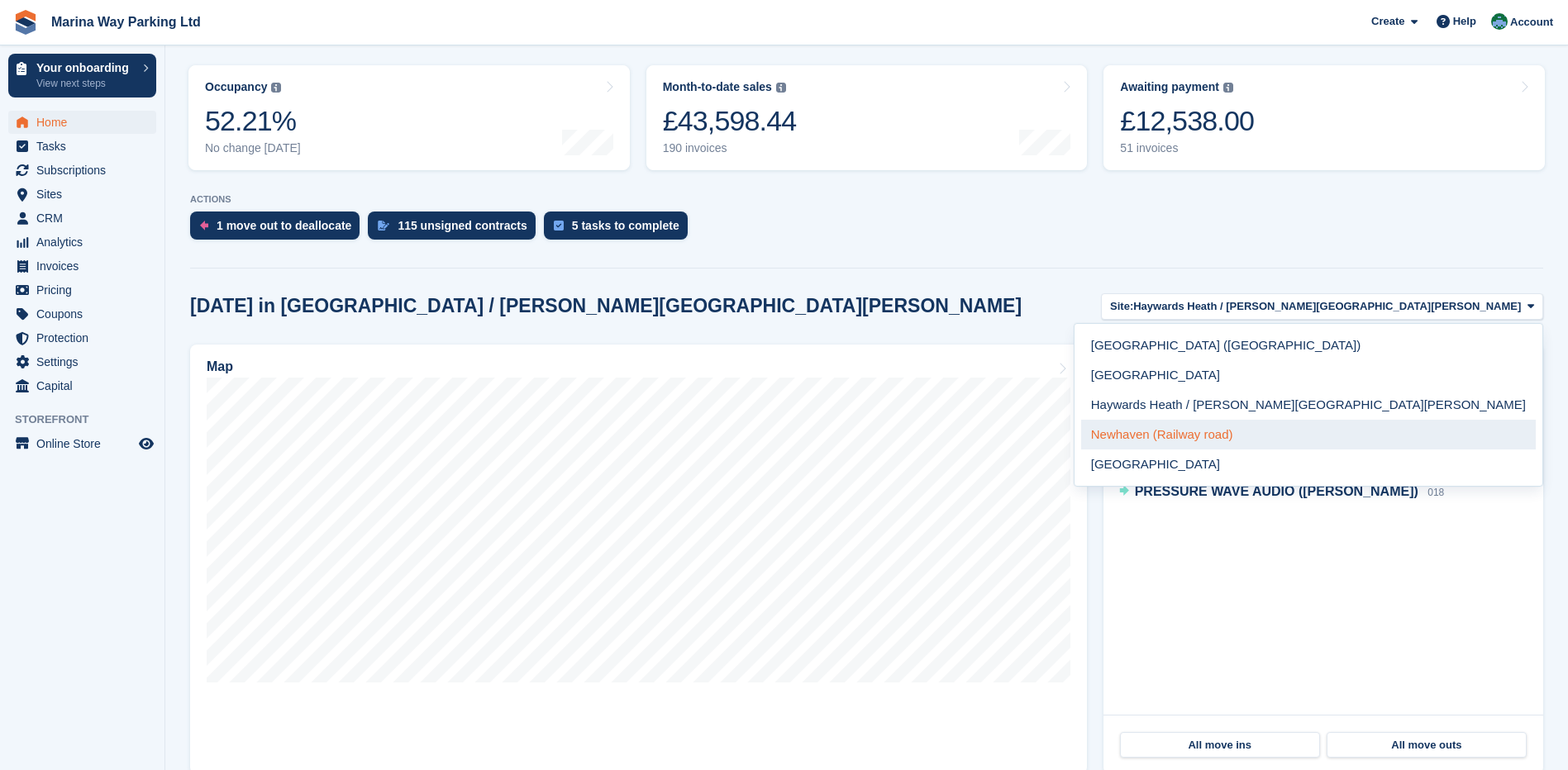
click at [1402, 432] on link "Newhaven (Railway road)" at bounding box center [1308, 435] width 454 height 30
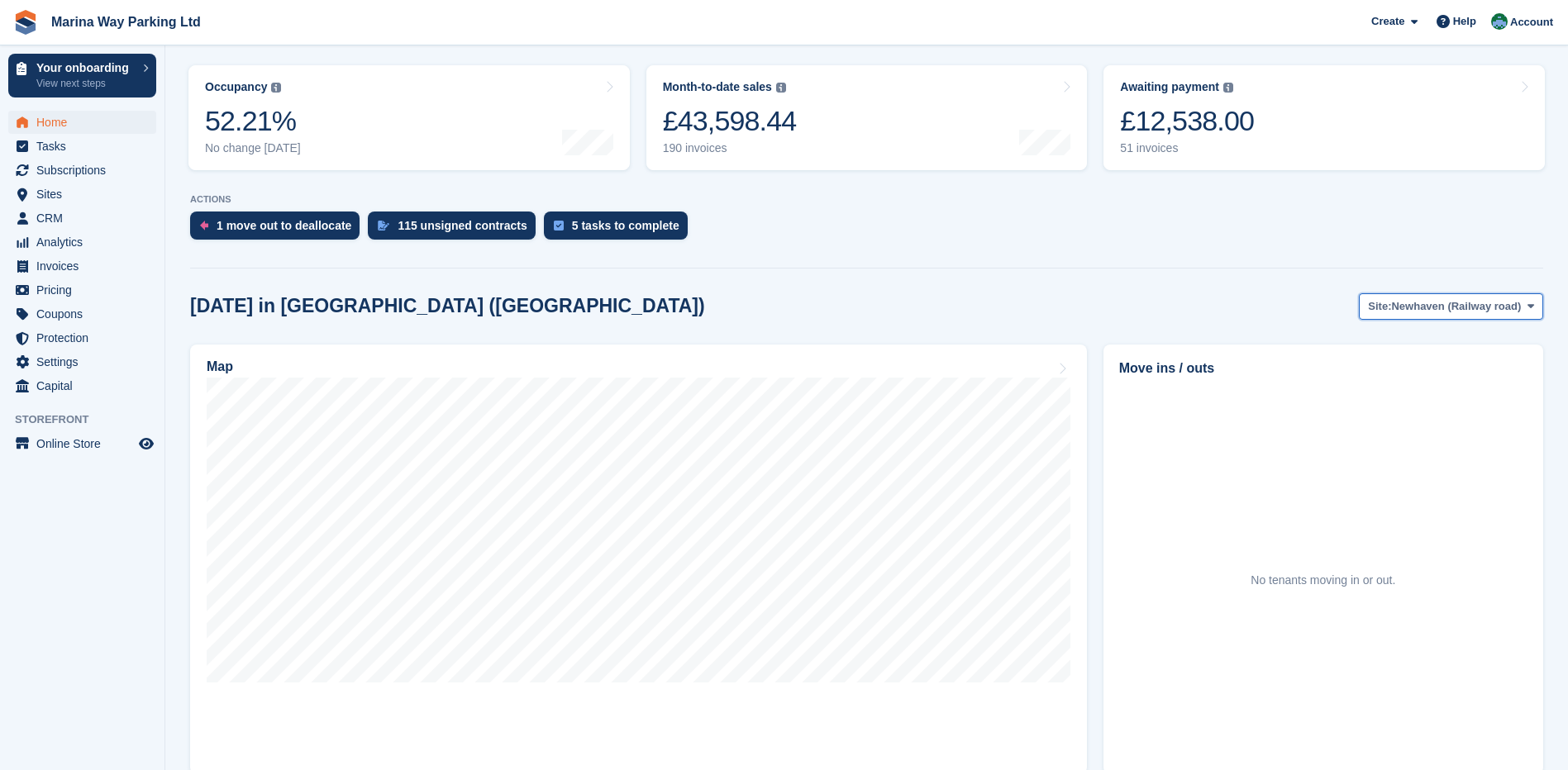
click at [1428, 313] on span "Newhaven (Railway road)" at bounding box center [1456, 306] width 130 height 17
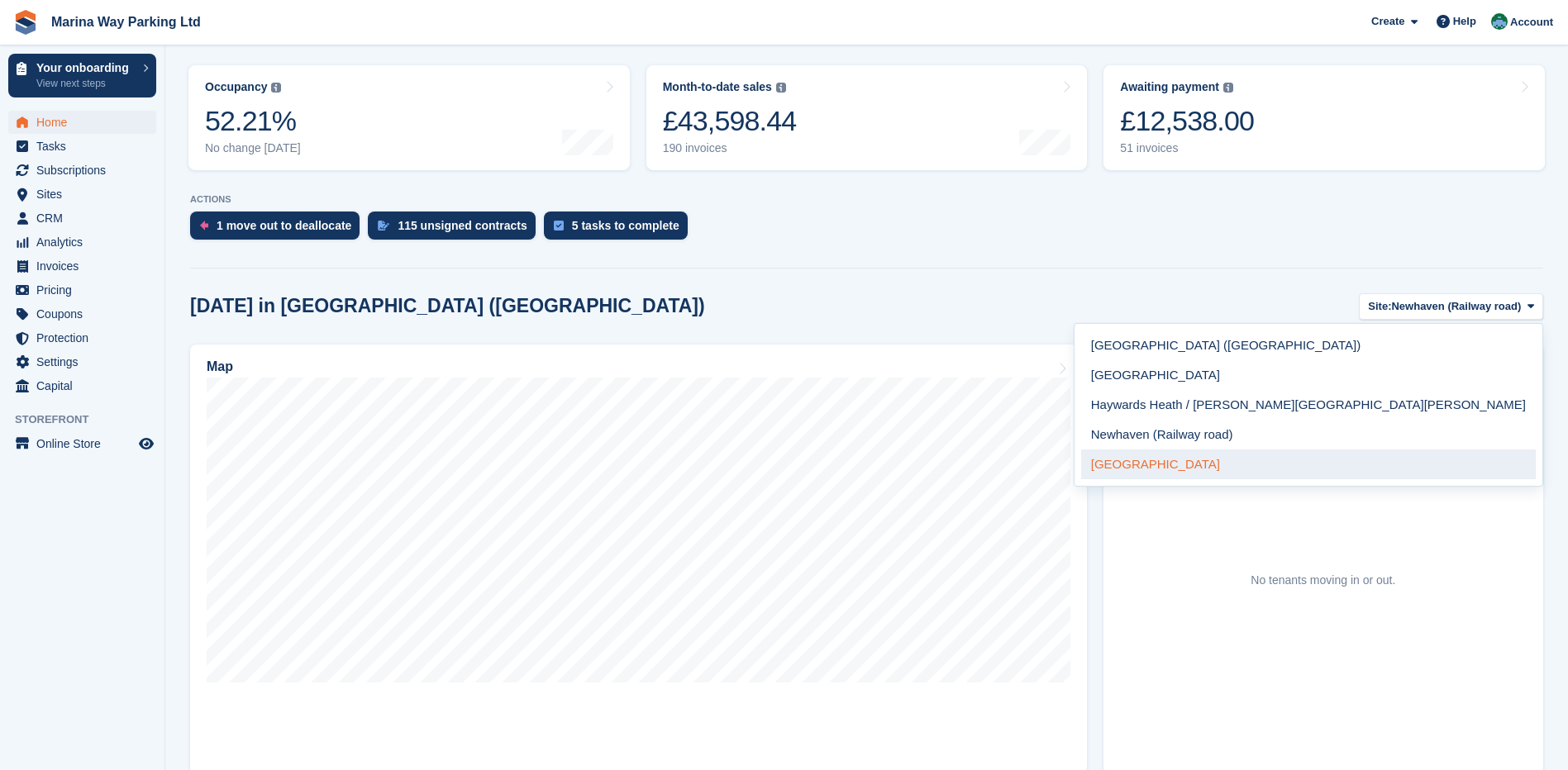
click at [1436, 458] on link "[GEOGRAPHIC_DATA]" at bounding box center [1308, 465] width 454 height 30
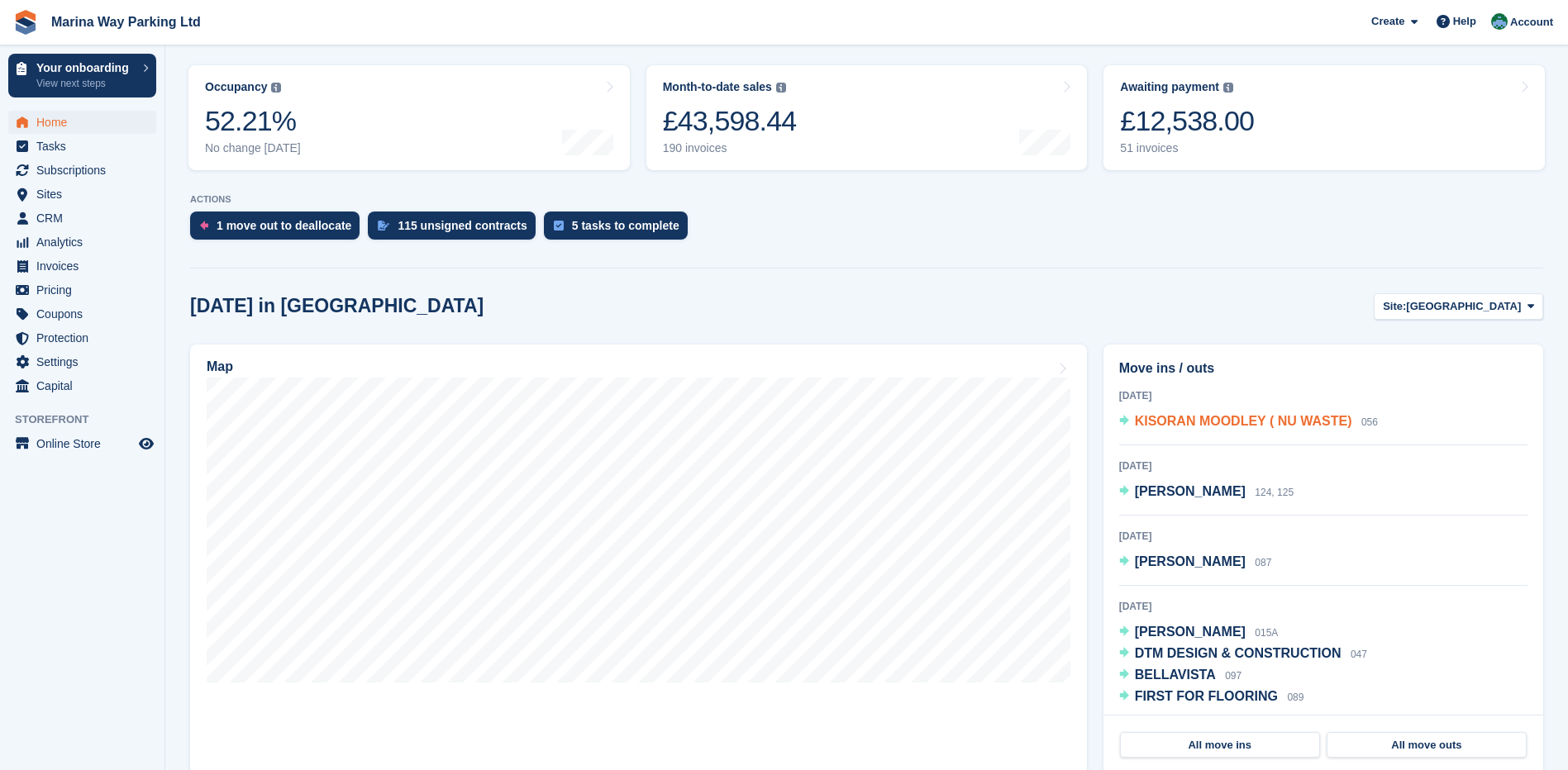
click at [1177, 423] on span "KISORAN MOODLEY ( NU WASTE)" at bounding box center [1243, 421] width 217 height 14
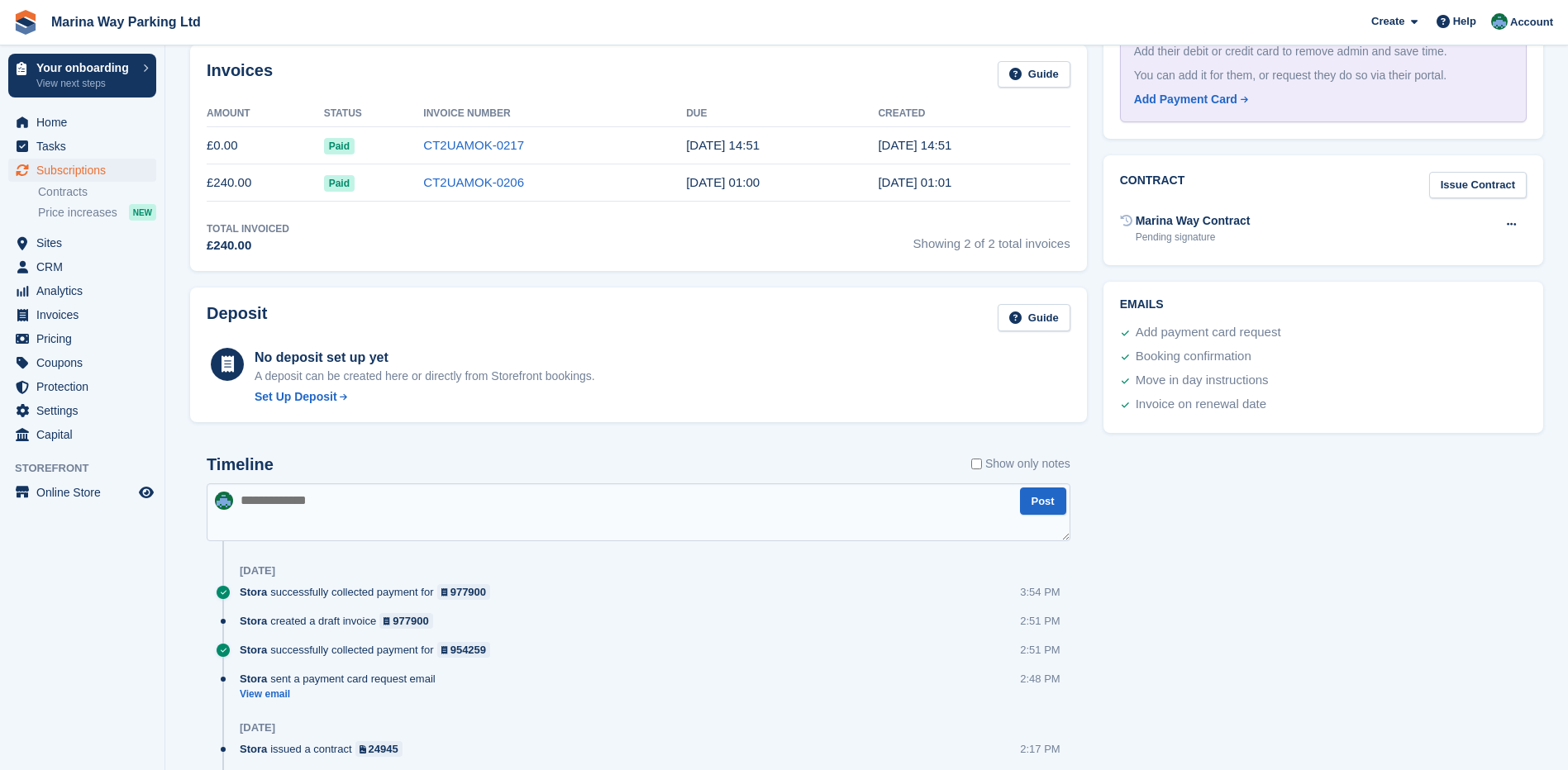
scroll to position [578, 0]
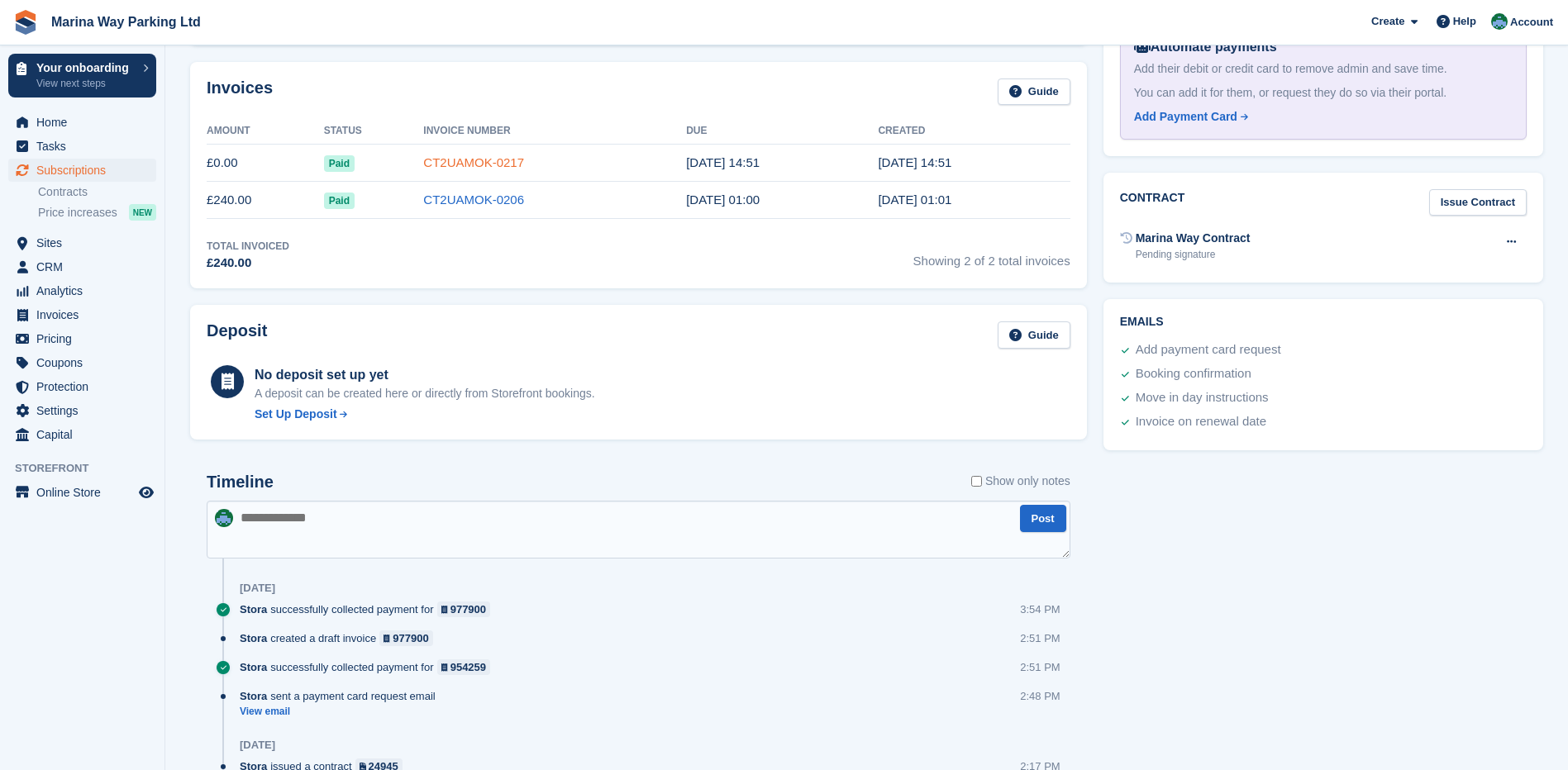
click at [477, 163] on link "CT2UAMOK-0217" at bounding box center [473, 163] width 101 height 14
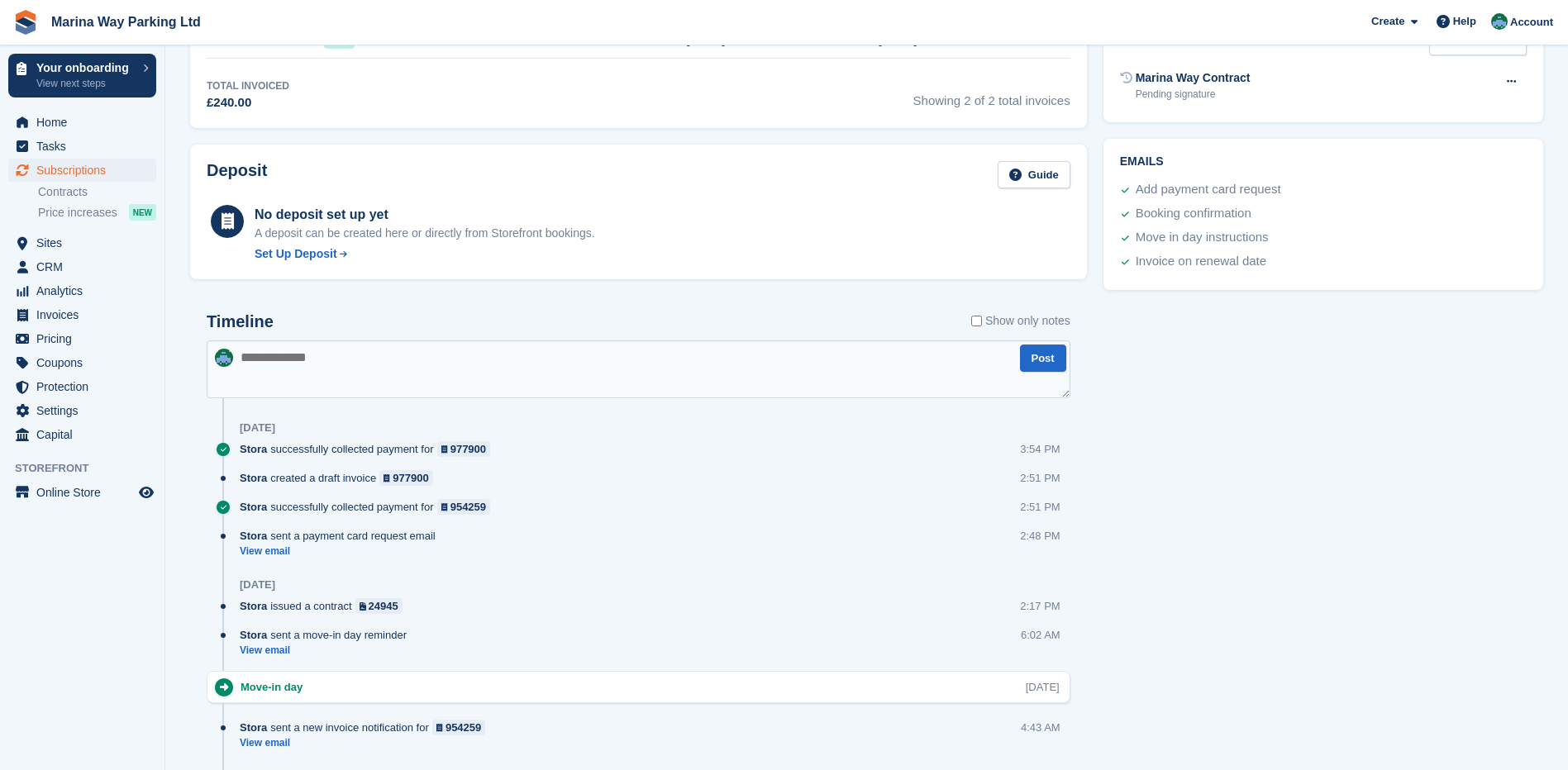
scroll to position [744, 0]
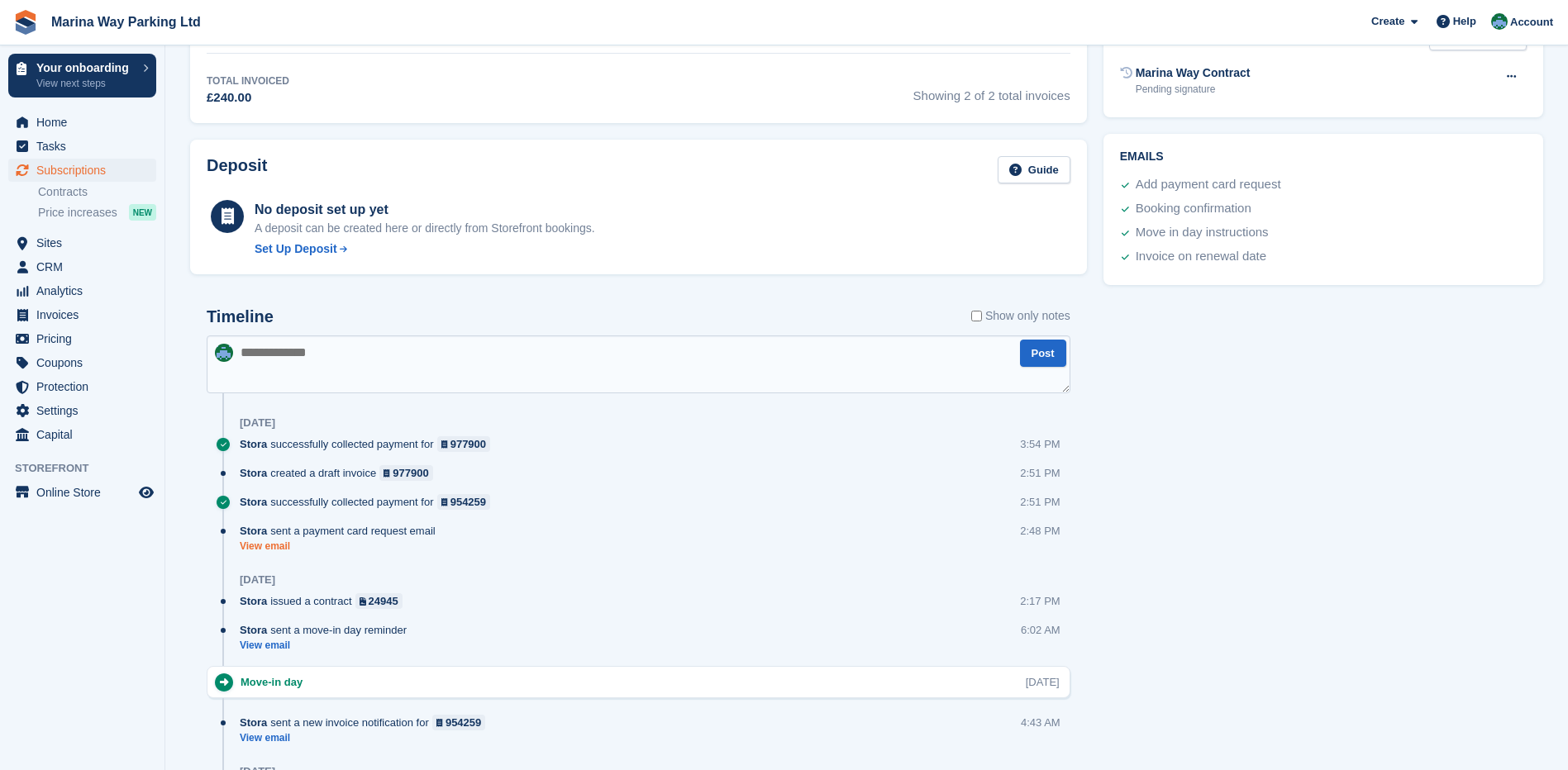
click at [262, 546] on link "View email" at bounding box center [341, 547] width 204 height 14
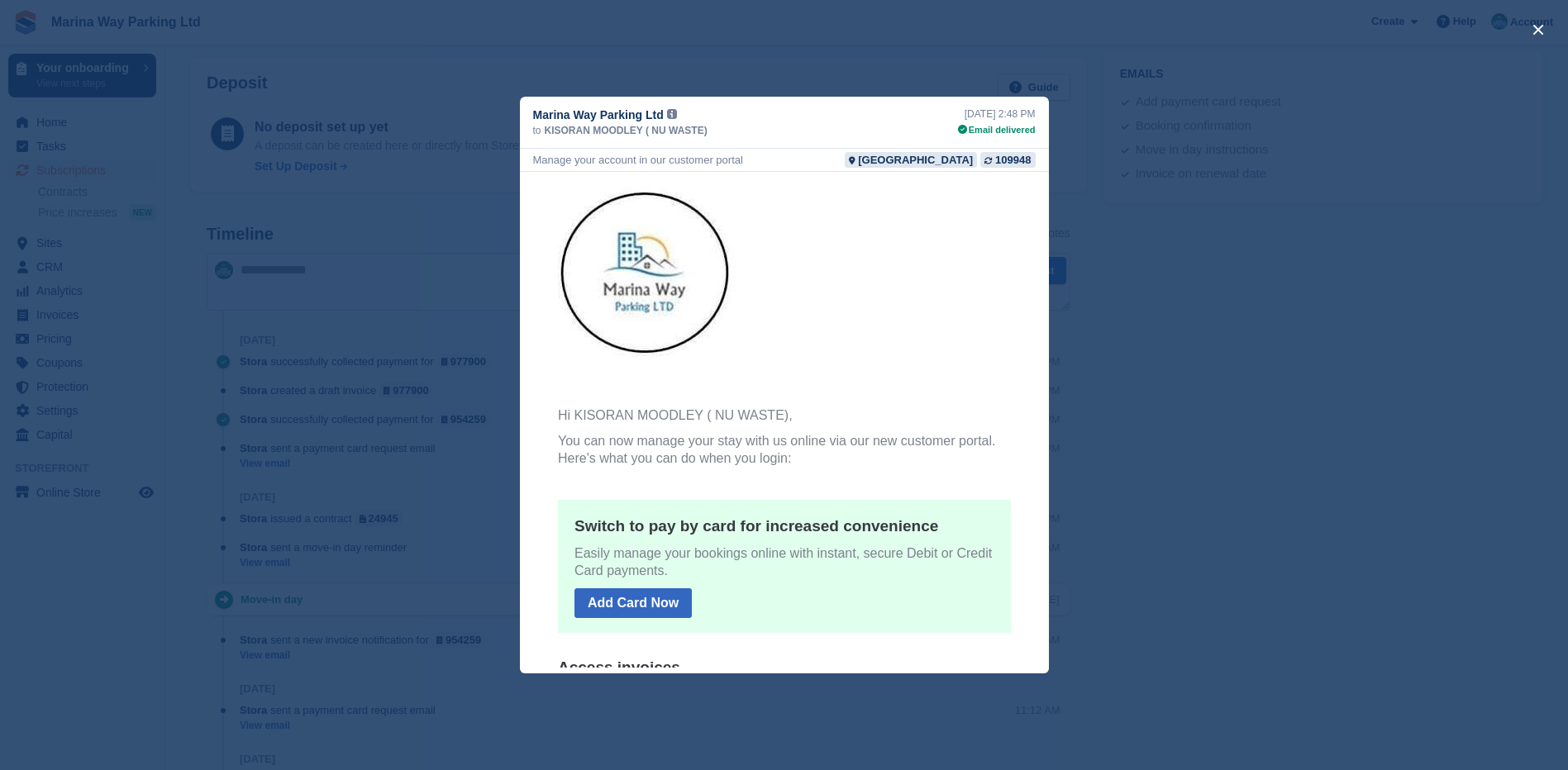
scroll to position [578, 0]
click at [699, 78] on div "close" at bounding box center [784, 385] width 1568 height 770
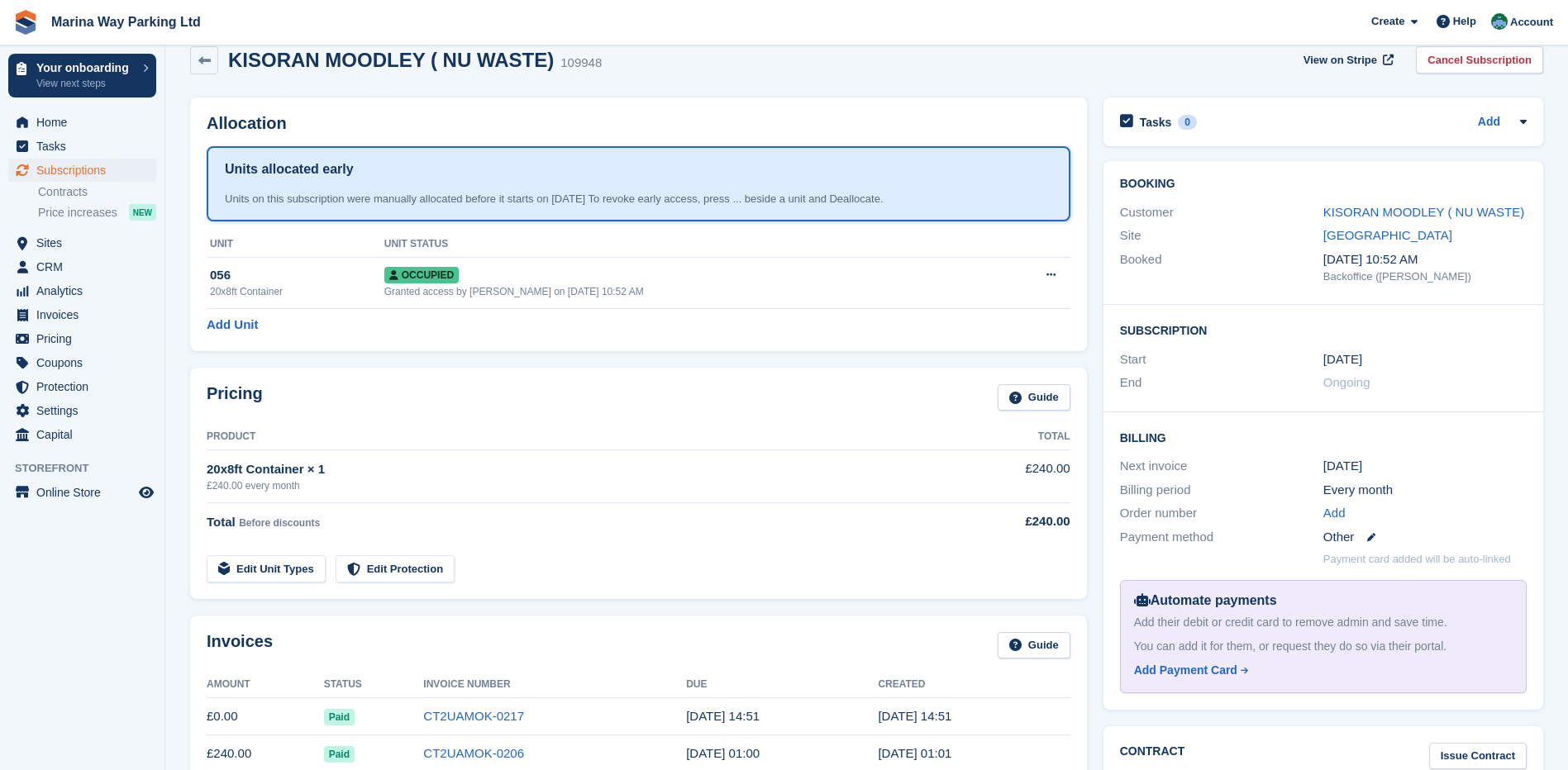
scroll to position [0, 0]
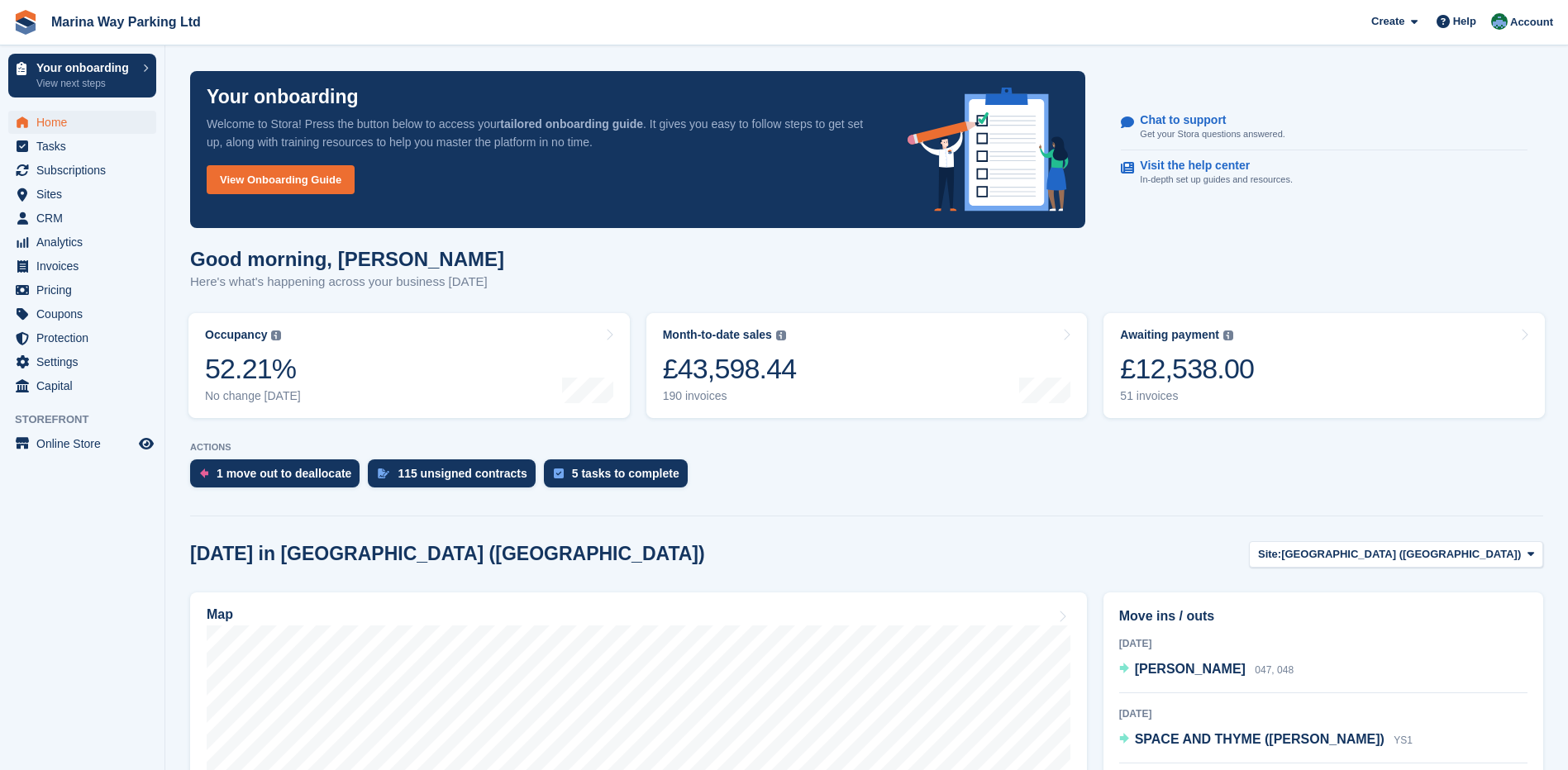
scroll to position [248, 0]
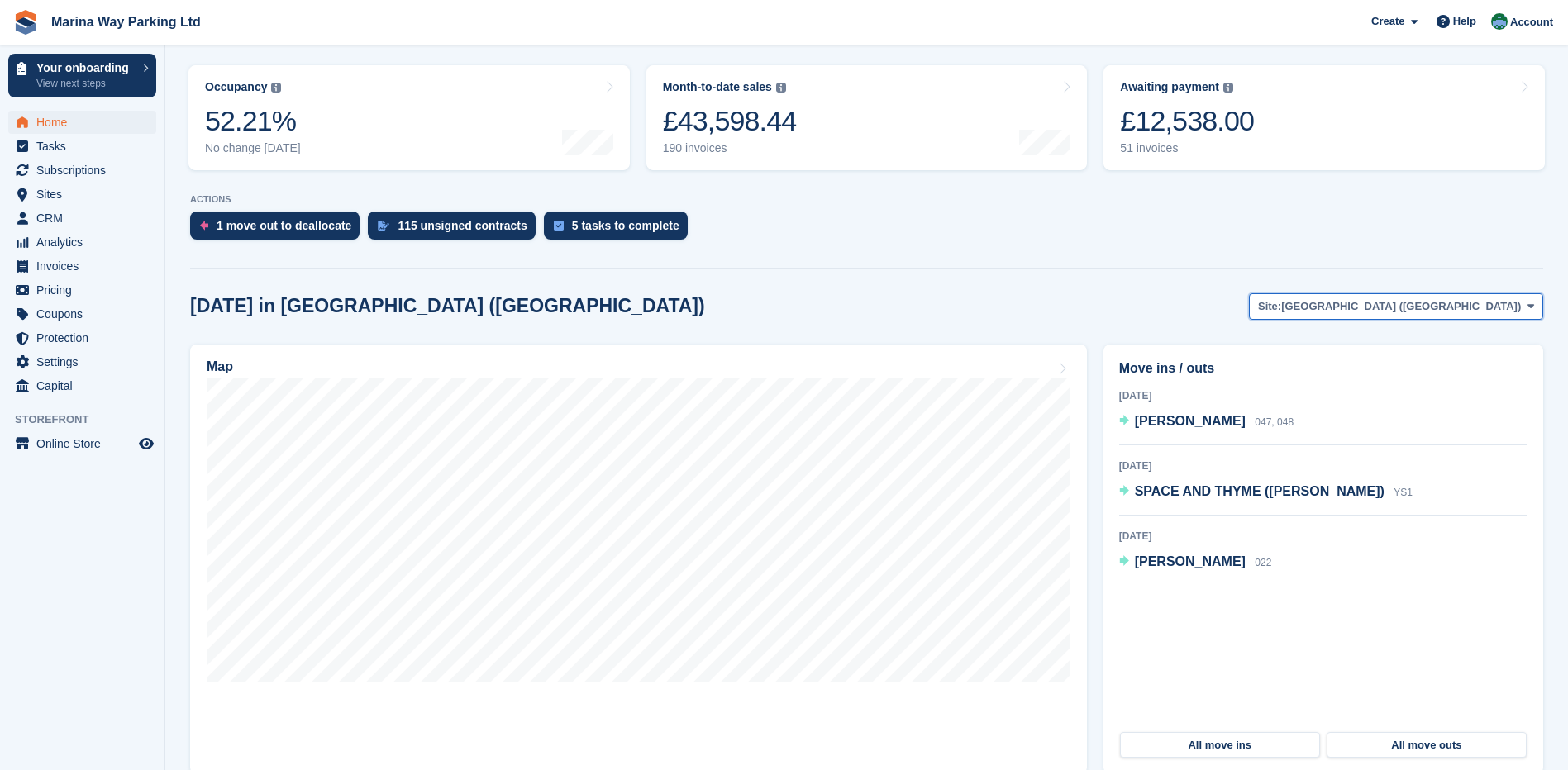
click at [1428, 304] on span "[GEOGRAPHIC_DATA] ([GEOGRAPHIC_DATA])" at bounding box center [1402, 306] width 240 height 17
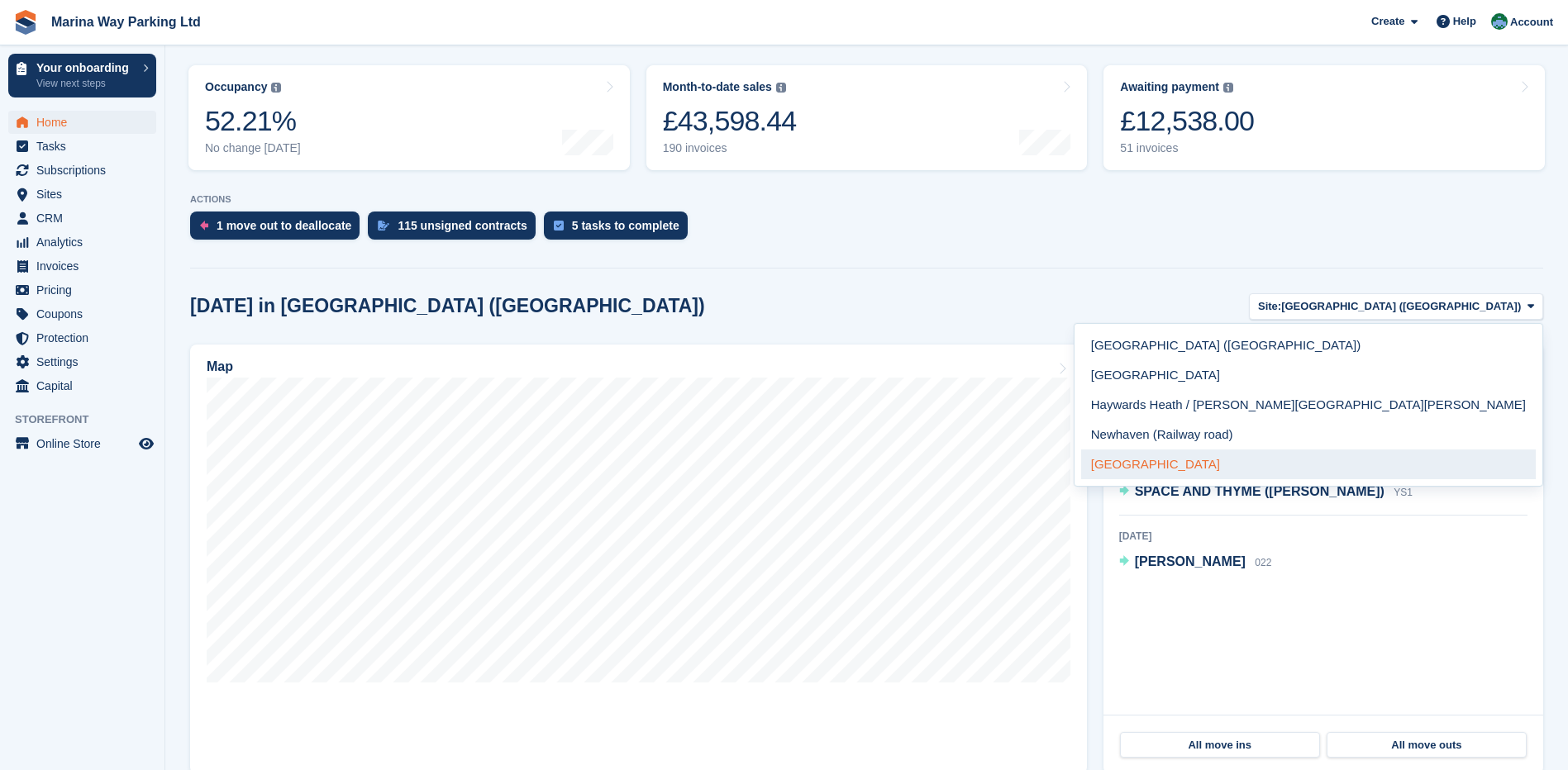
click at [1382, 467] on link "[GEOGRAPHIC_DATA]" at bounding box center [1308, 465] width 454 height 30
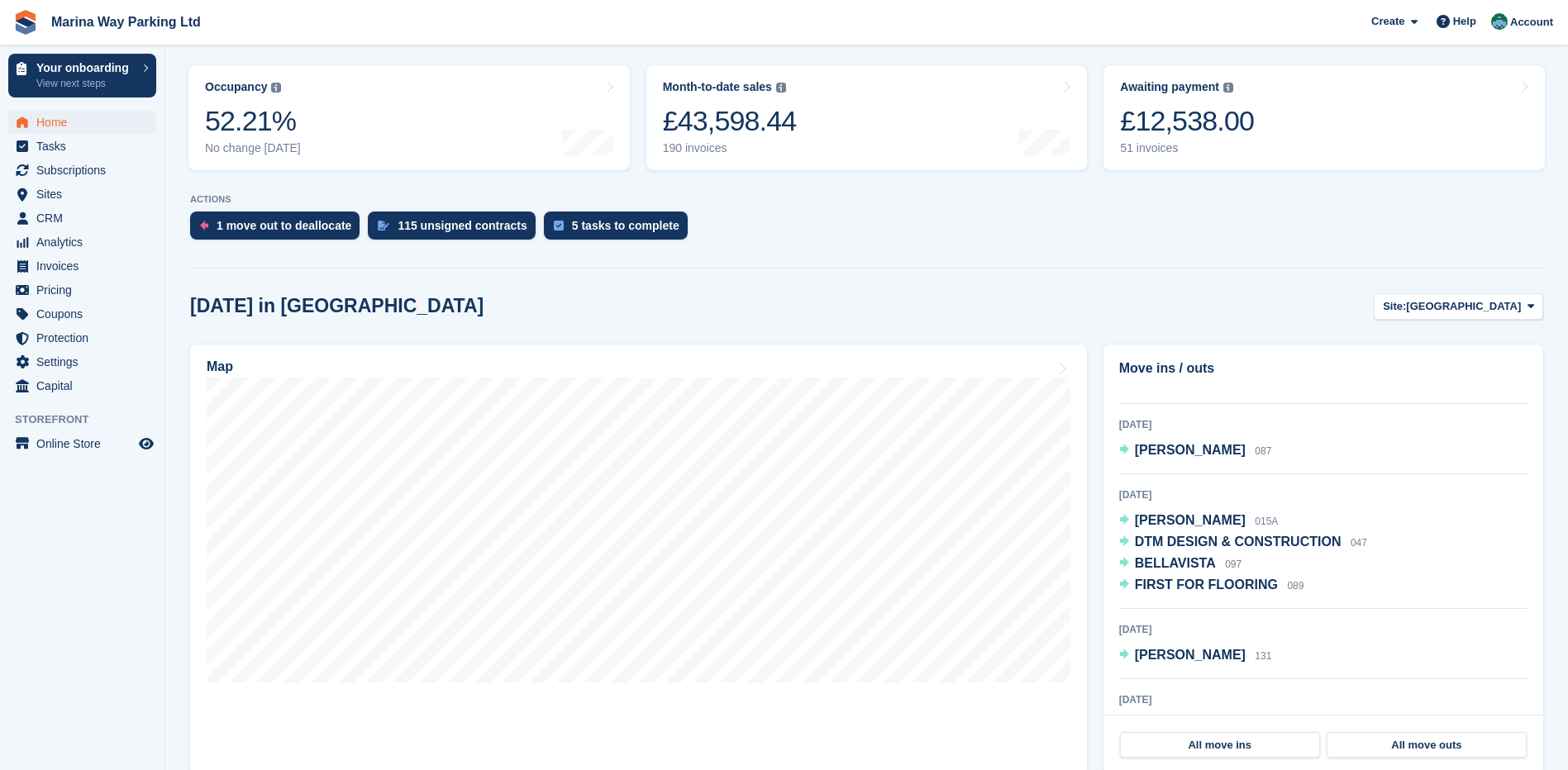
scroll to position [82, 0]
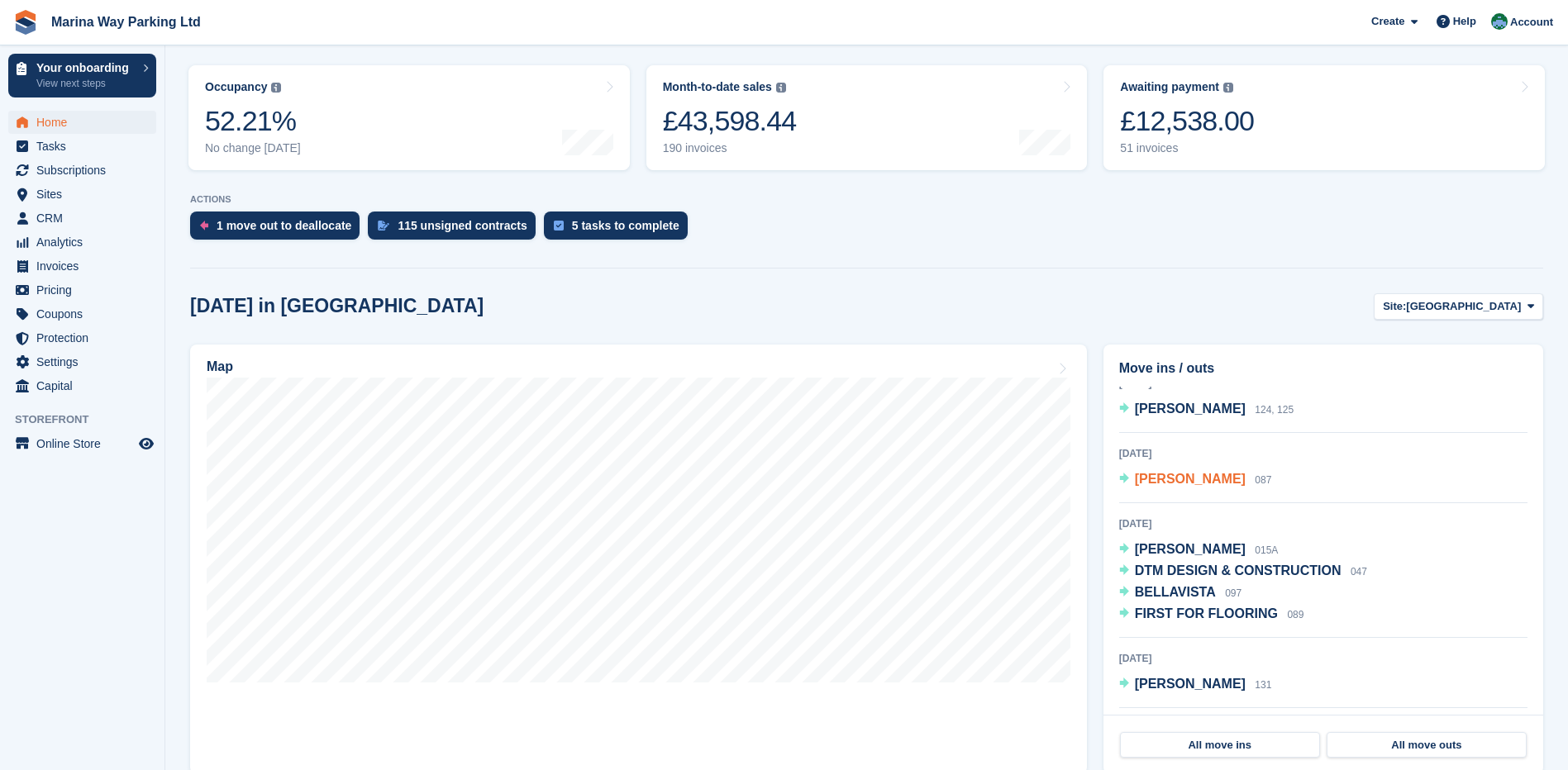
click at [1168, 481] on span "[PERSON_NAME]" at bounding box center [1190, 479] width 111 height 14
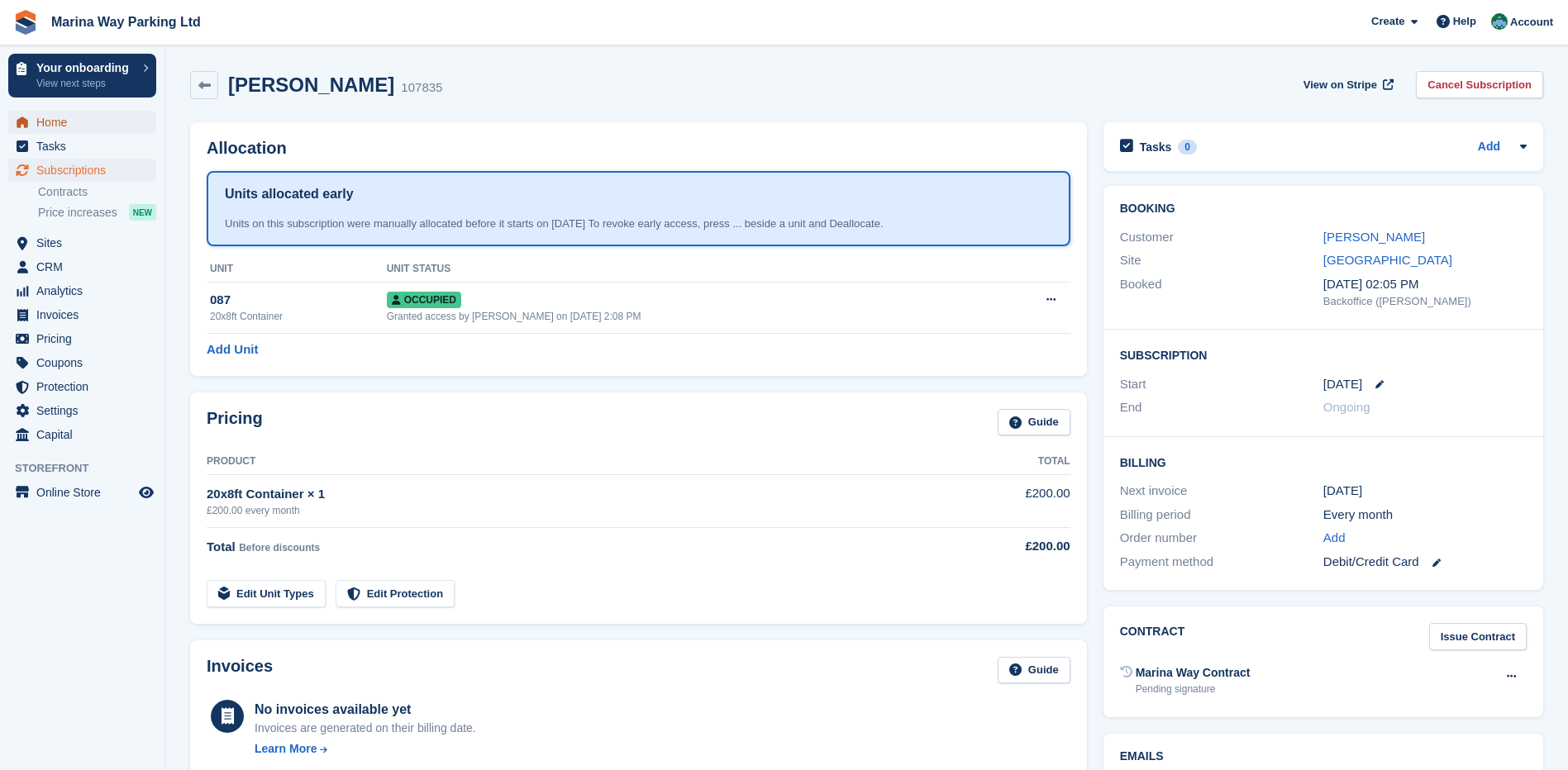
click at [74, 126] on span "Home" at bounding box center [86, 122] width 99 height 23
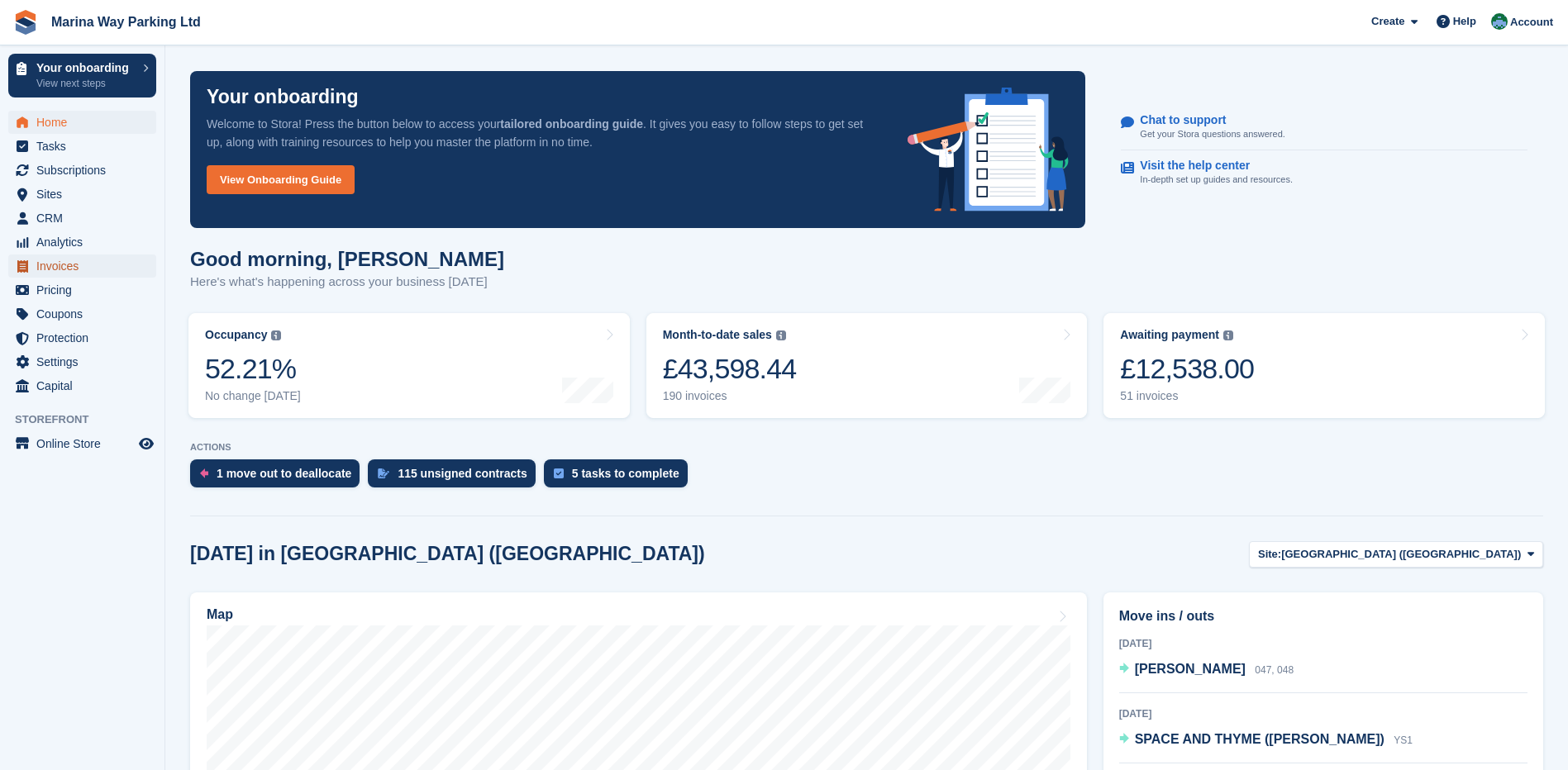
click at [52, 262] on span "Invoices" at bounding box center [86, 266] width 99 height 23
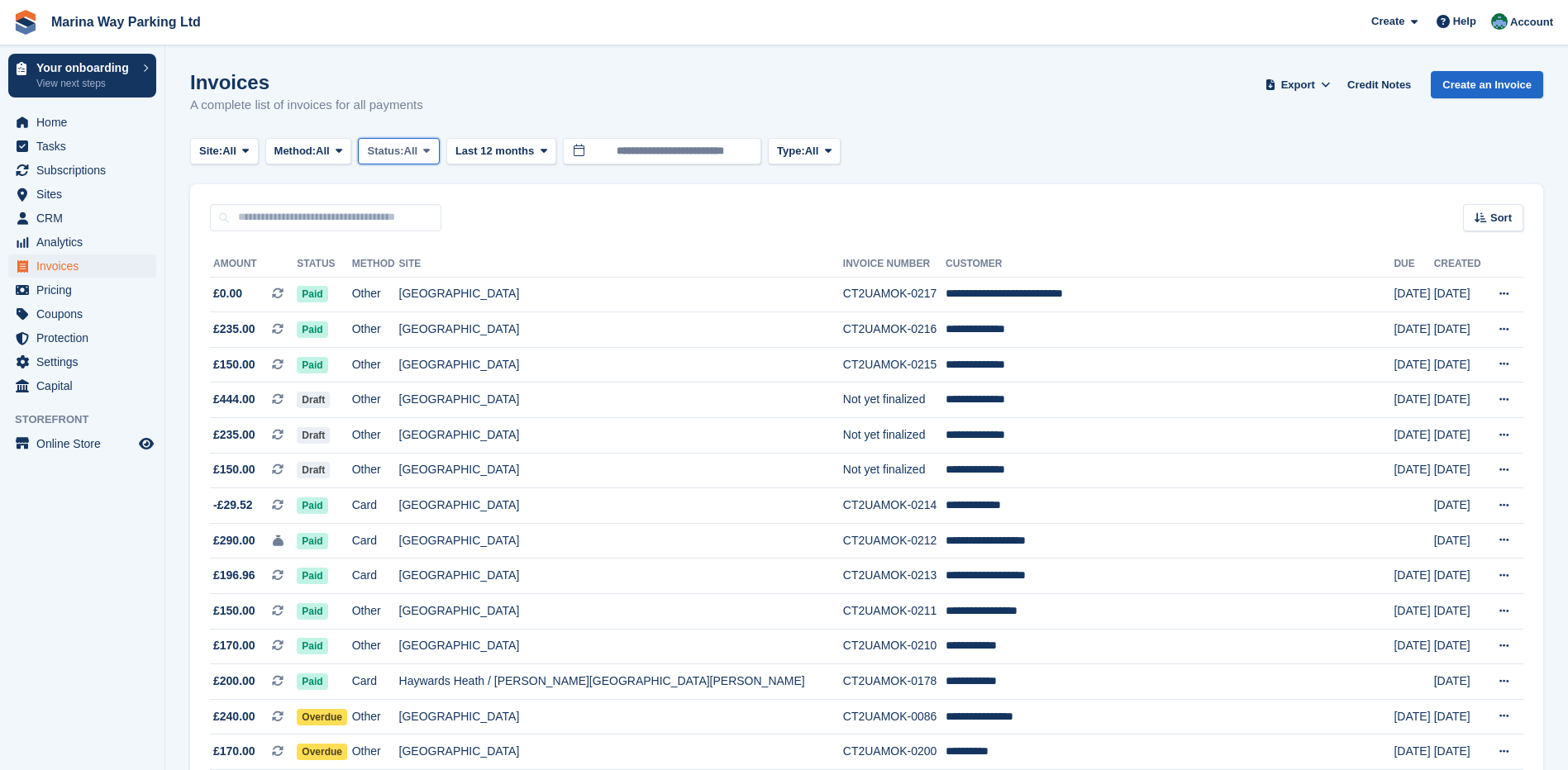
click at [404, 153] on span "Status:" at bounding box center [385, 150] width 37 height 17
click at [413, 248] on link "Draft" at bounding box center [437, 249] width 144 height 30
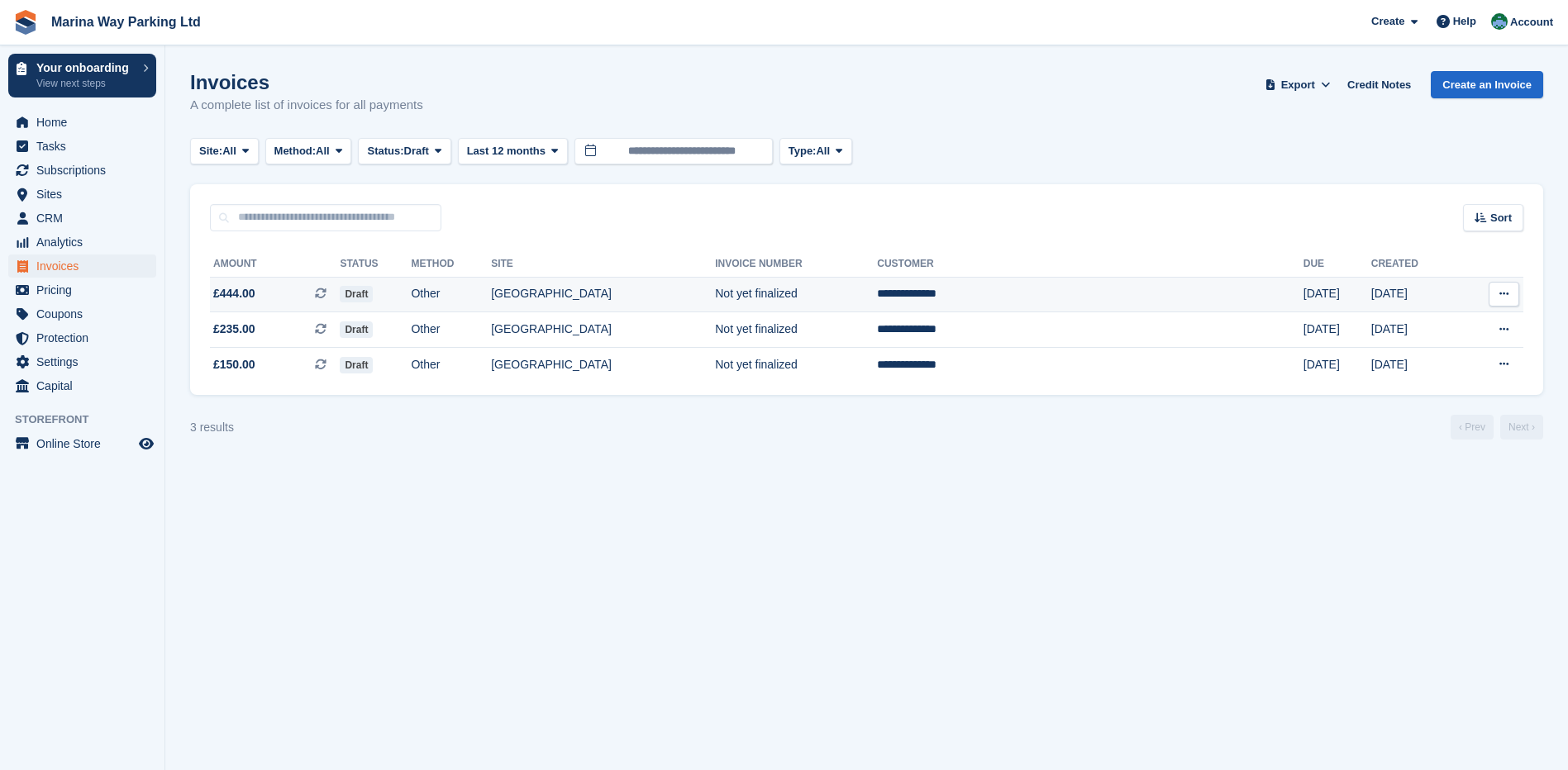
click at [1506, 301] on button at bounding box center [1504, 294] width 31 height 24
click at [1383, 492] on section "Invoices A complete list of invoices for all payments Export Export Invoices Ex…" at bounding box center [867, 385] width 1403 height 770
click at [411, 291] on td "Draft" at bounding box center [375, 294] width 71 height 36
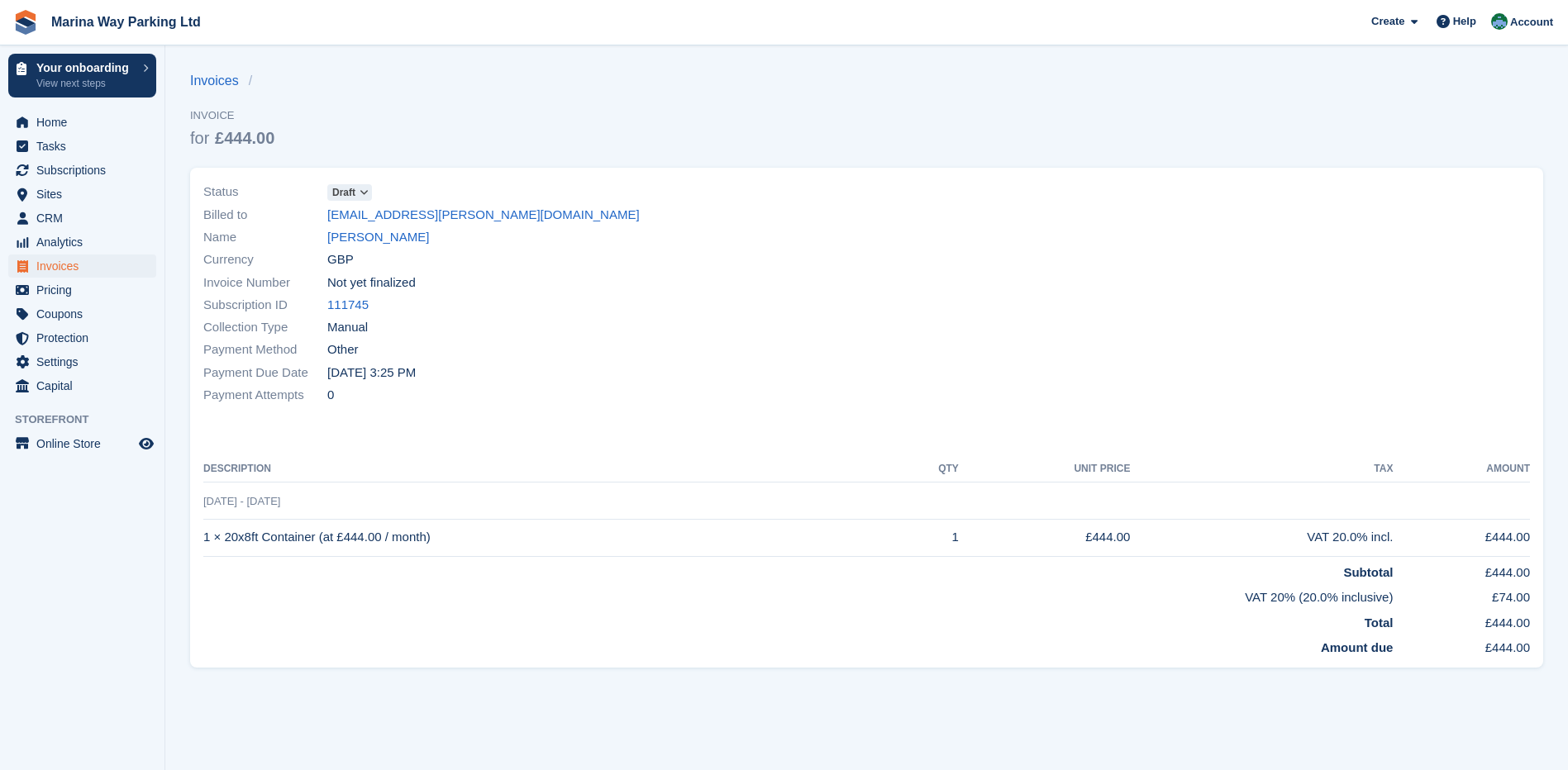
click at [362, 198] on icon at bounding box center [364, 192] width 9 height 10
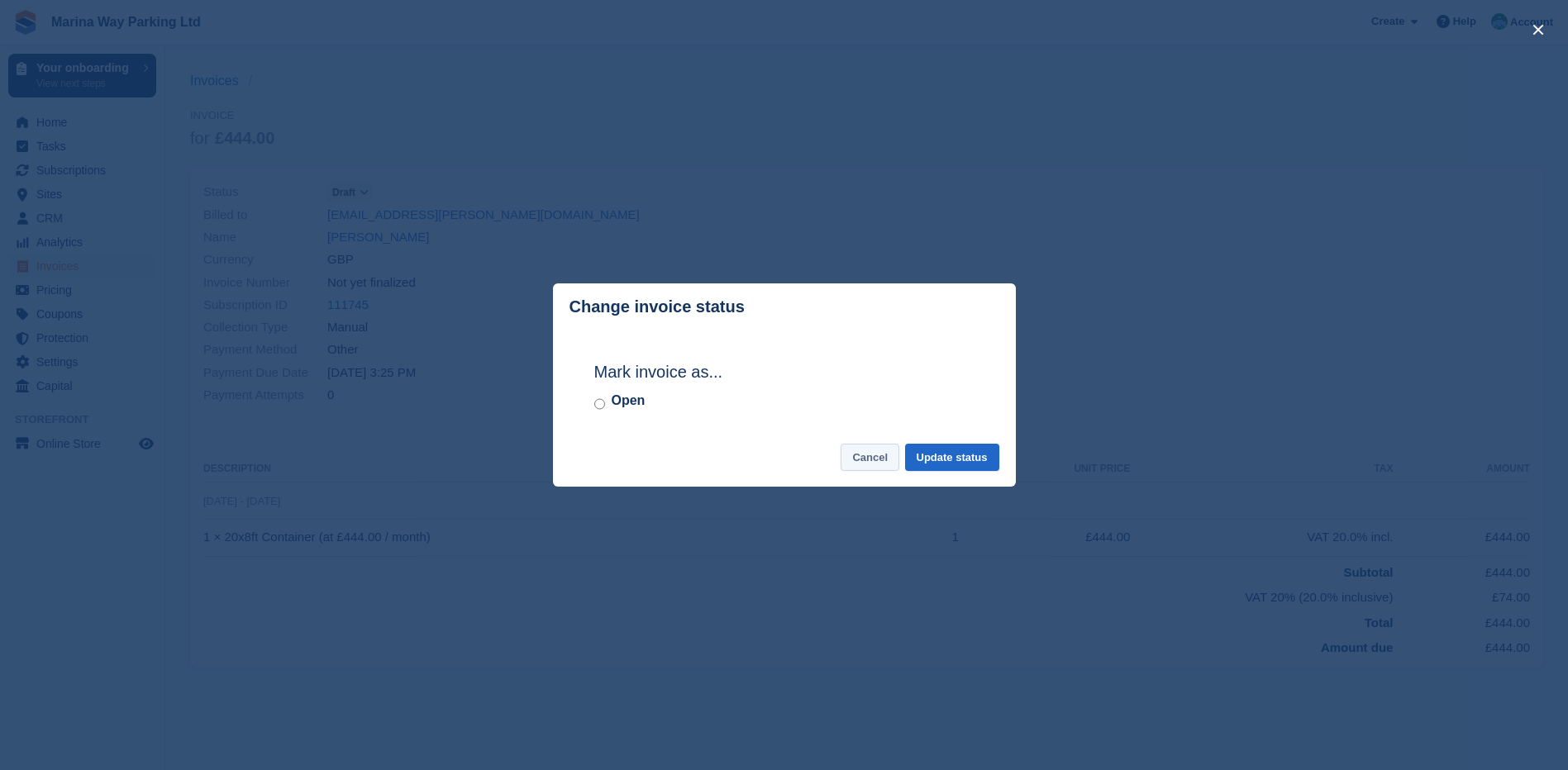
click at [877, 463] on button "Cancel" at bounding box center [869, 457] width 59 height 27
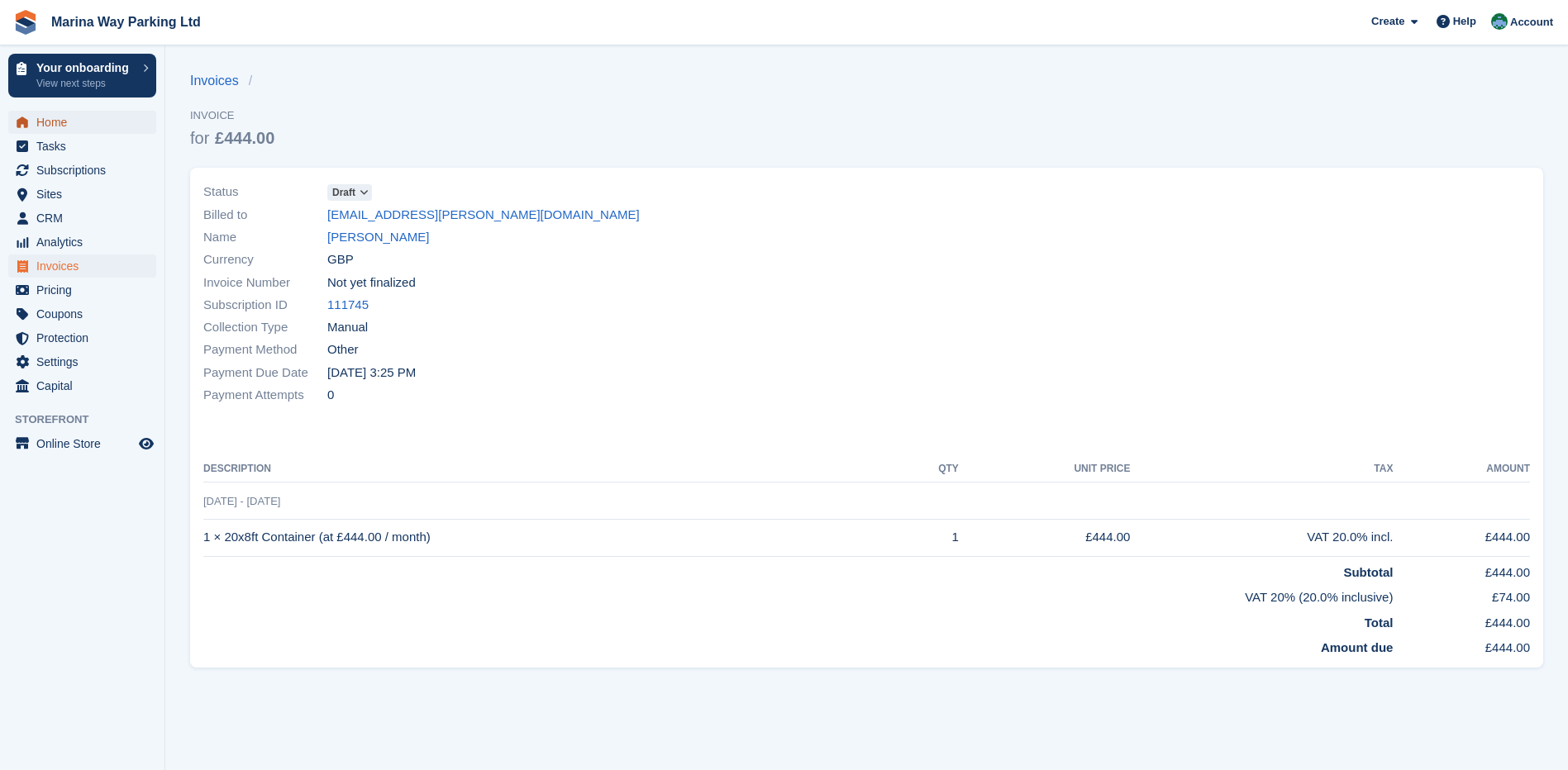
click at [39, 121] on span "Home" at bounding box center [86, 122] width 99 height 23
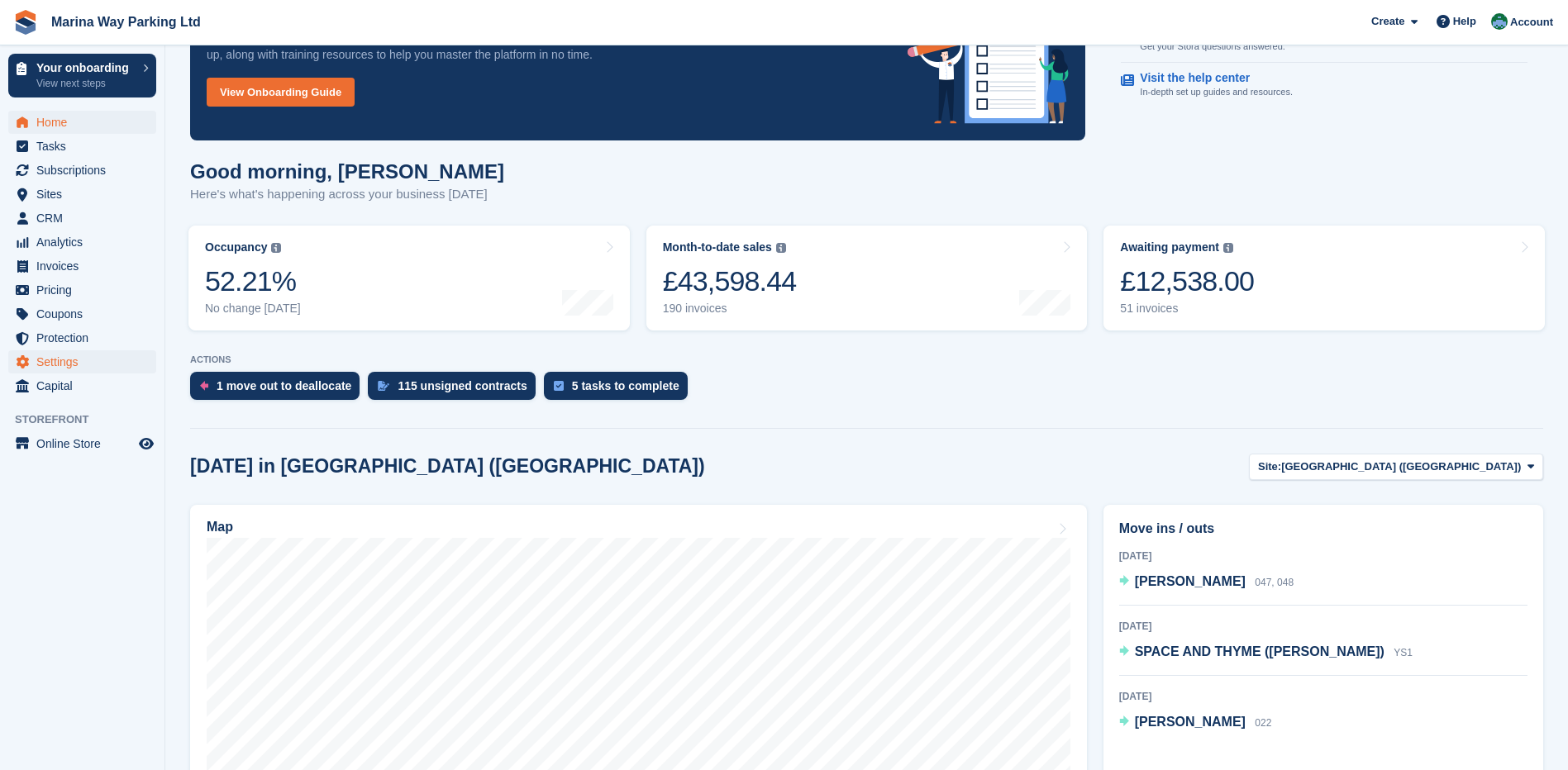
scroll to position [82, 0]
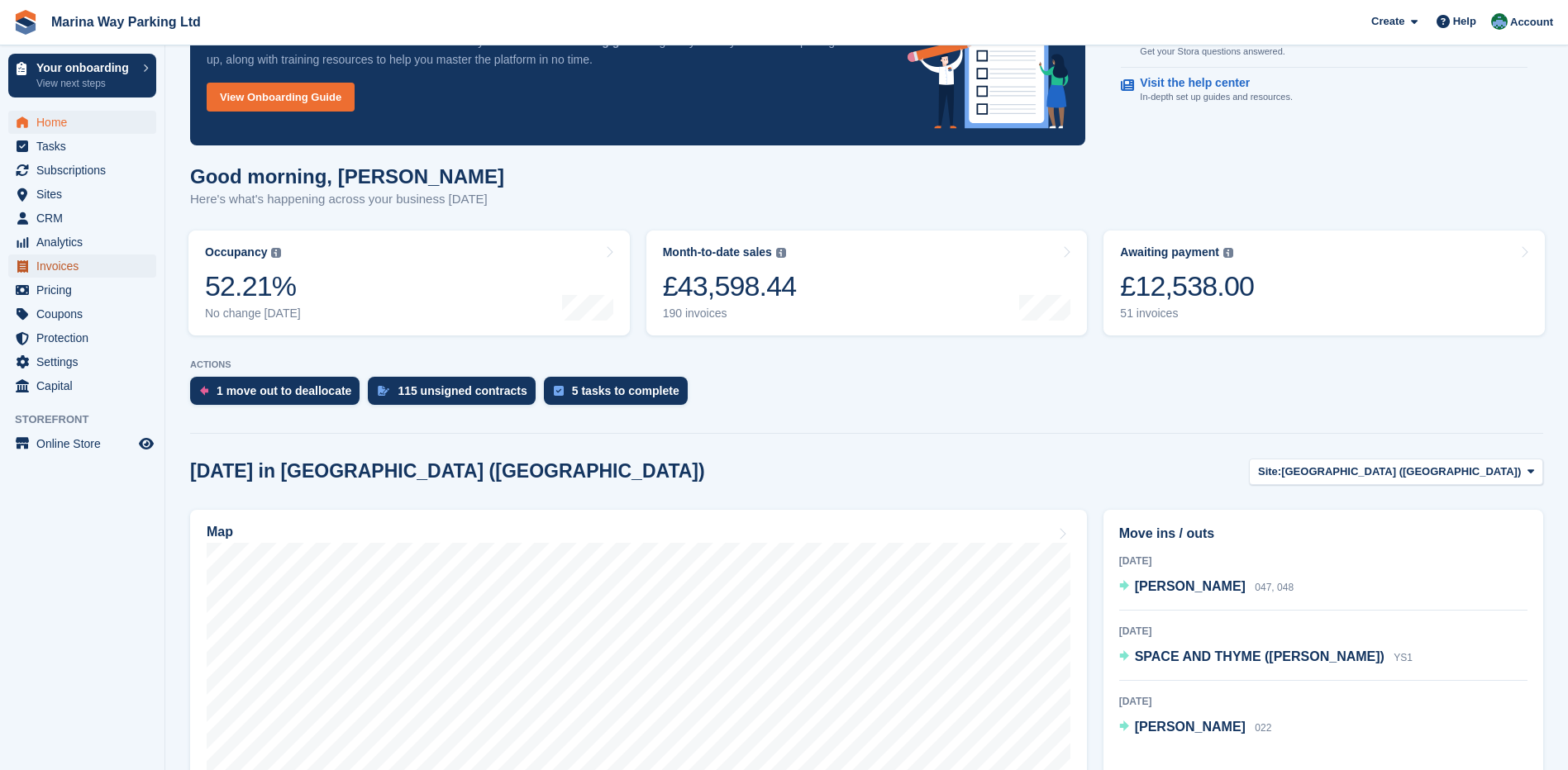
click at [50, 270] on span "Invoices" at bounding box center [86, 266] width 99 height 23
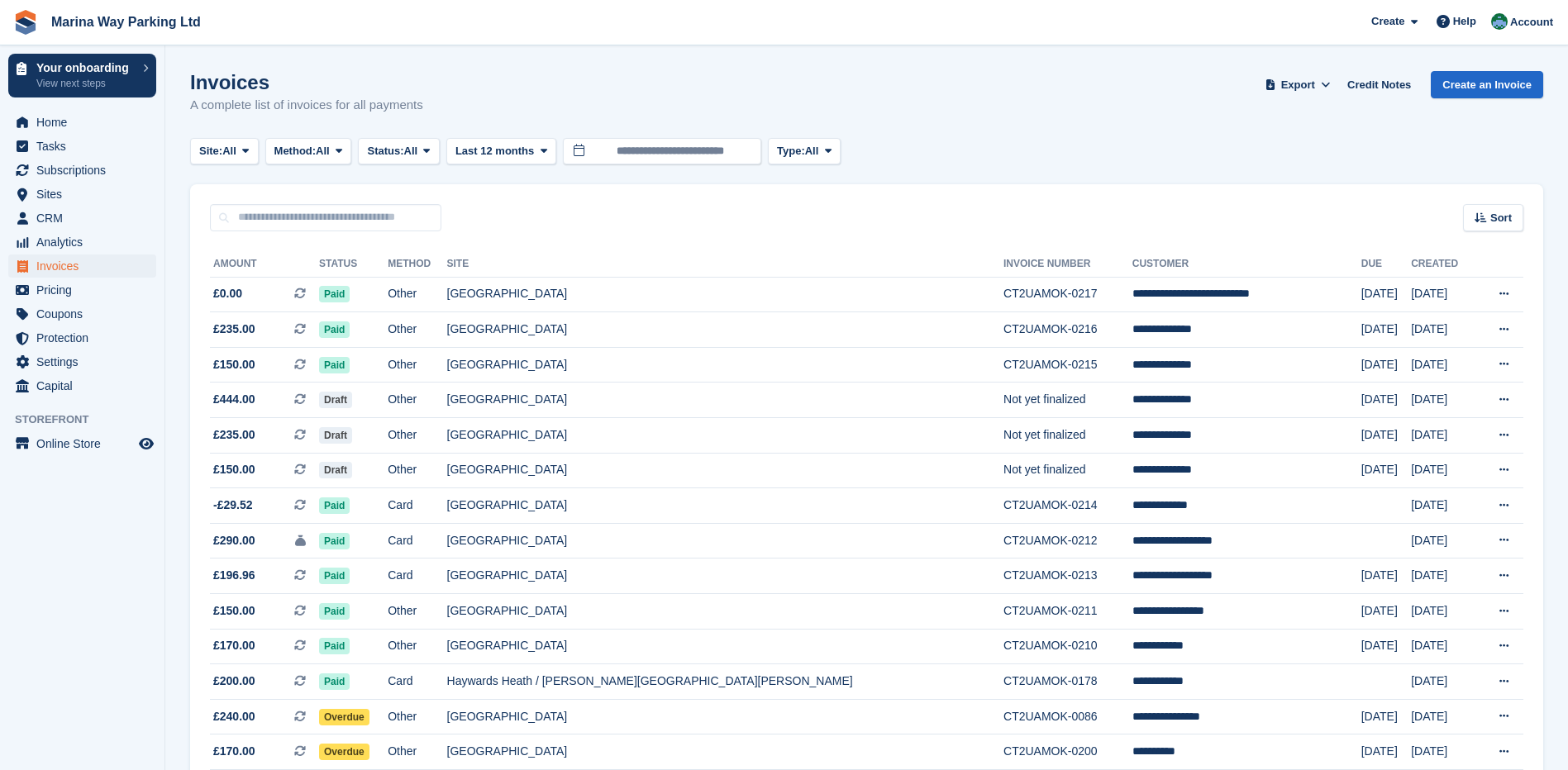
click at [429, 152] on span at bounding box center [426, 150] width 13 height 13
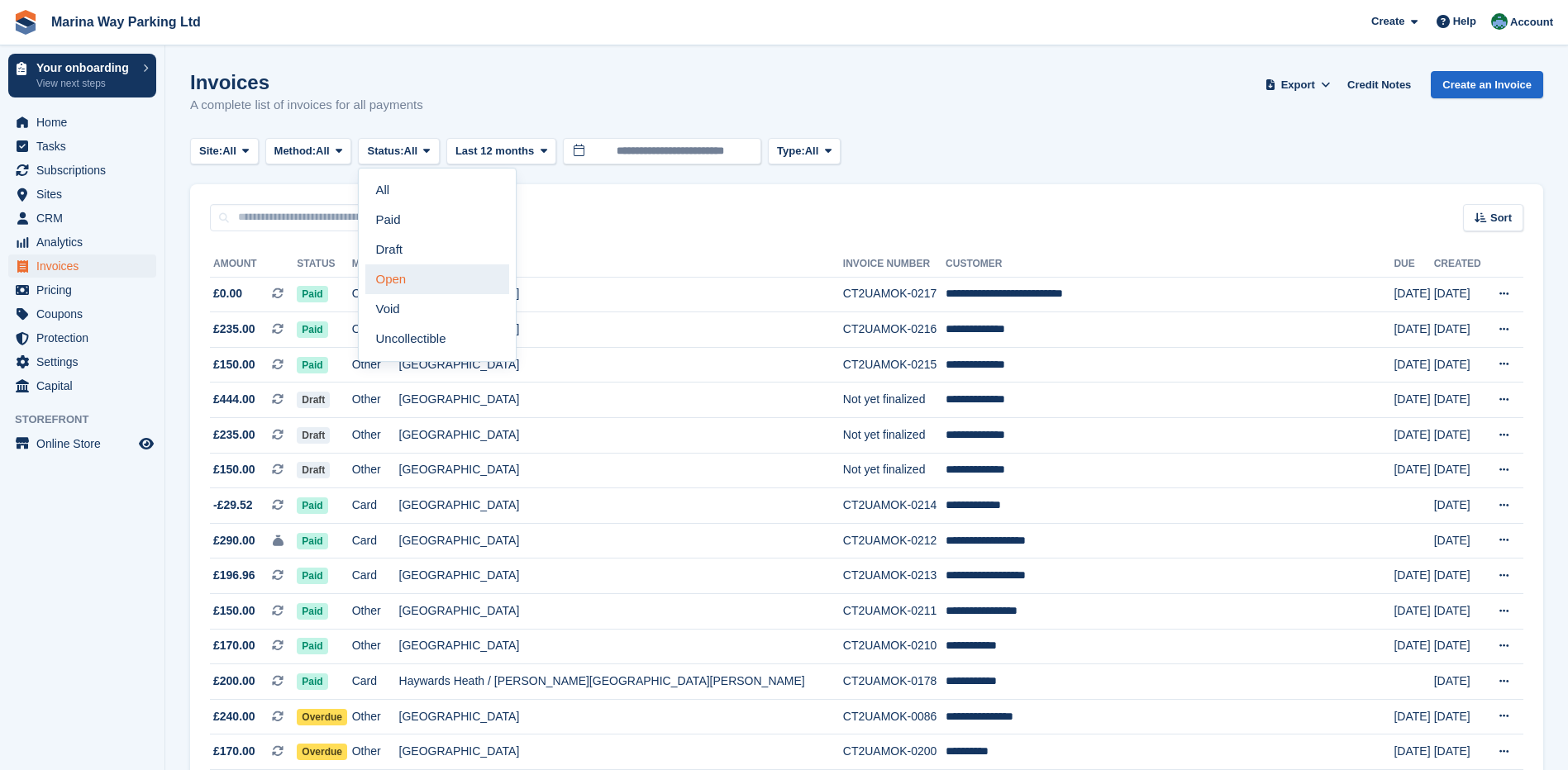
click at [432, 280] on link "Open" at bounding box center [437, 279] width 144 height 30
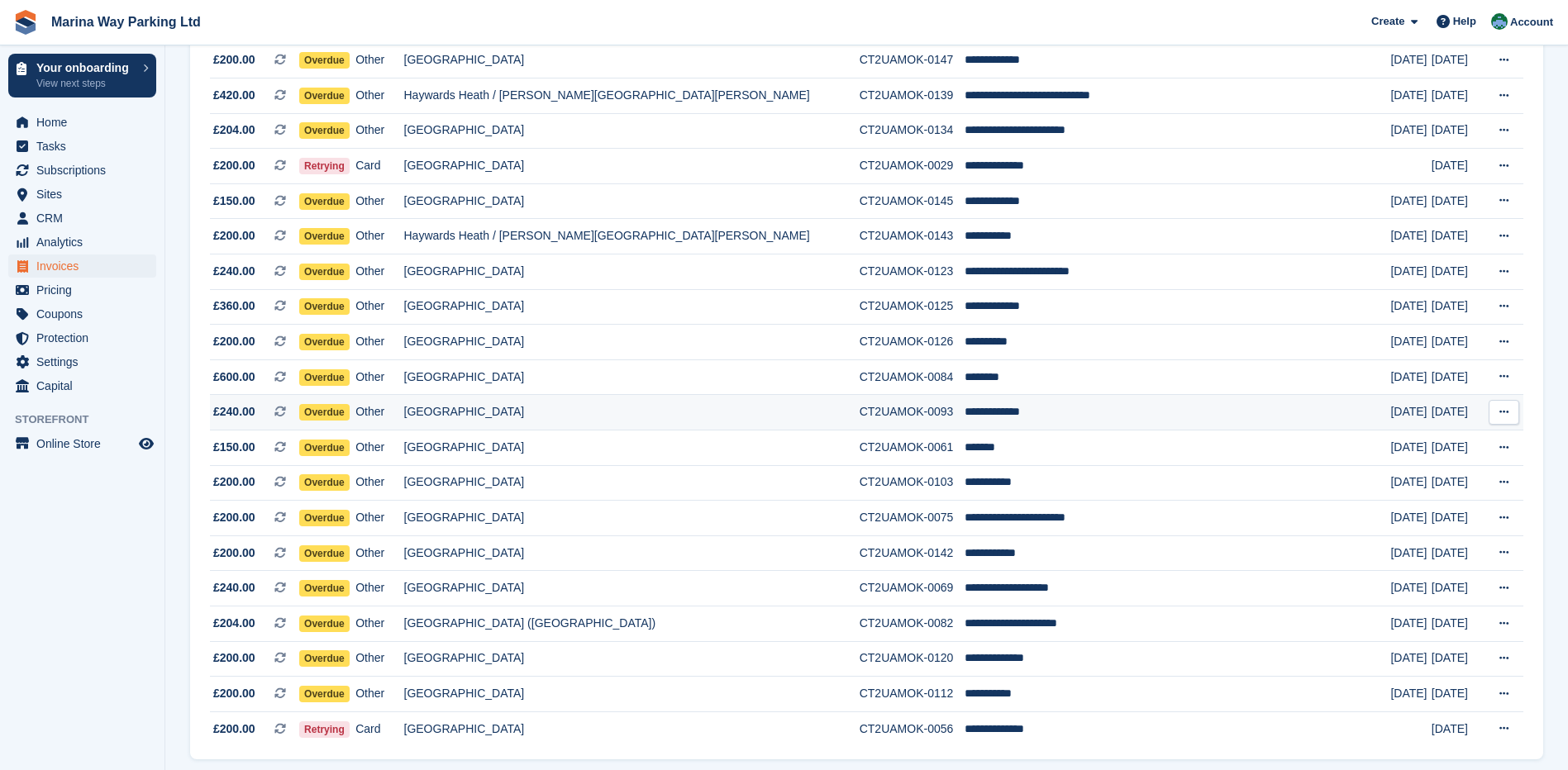
scroll to position [1348, 0]
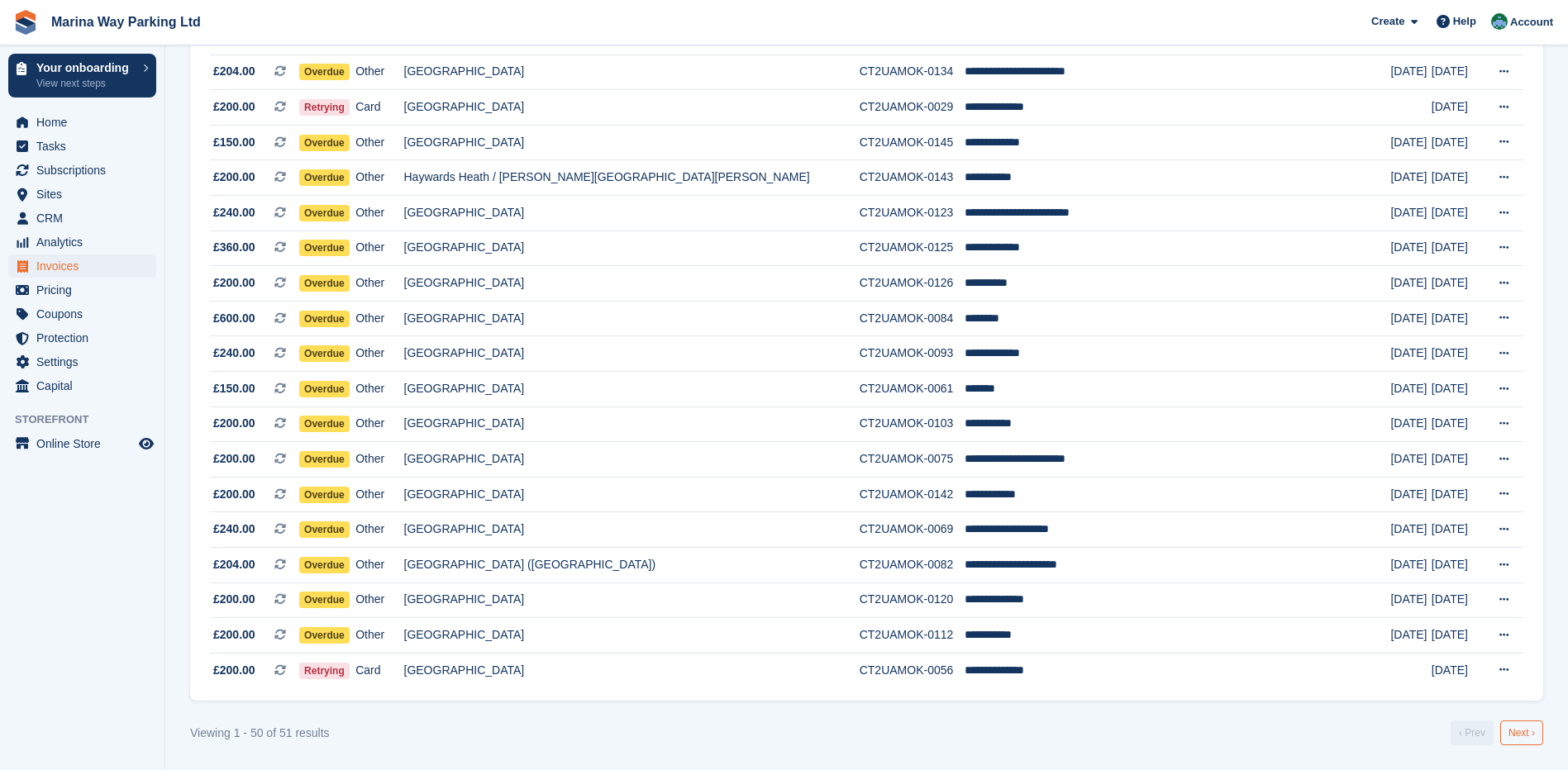
click at [1520, 737] on link "Next ›" at bounding box center [1522, 732] width 43 height 24
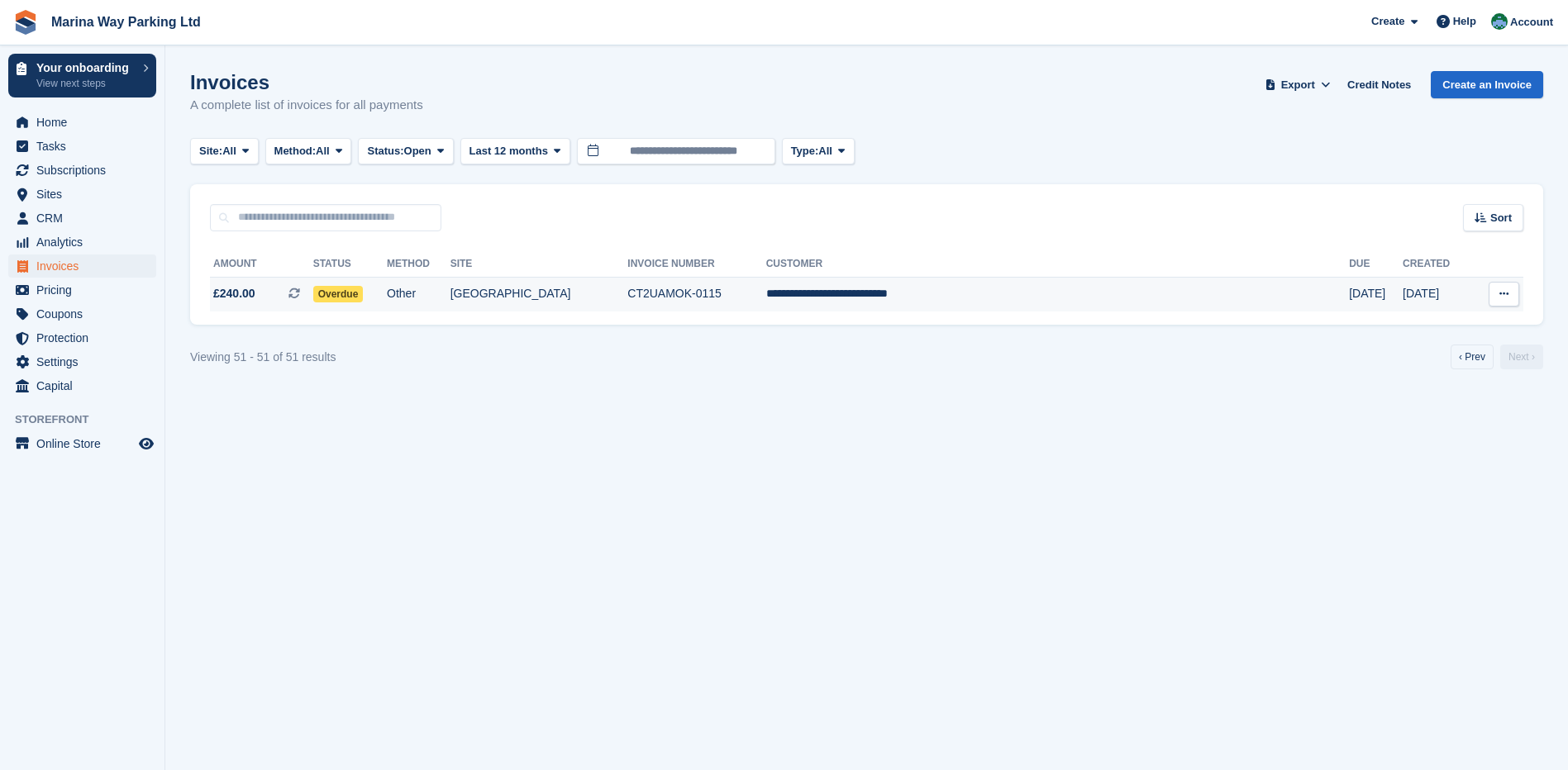
click at [914, 292] on td "**********" at bounding box center [1058, 294] width 583 height 35
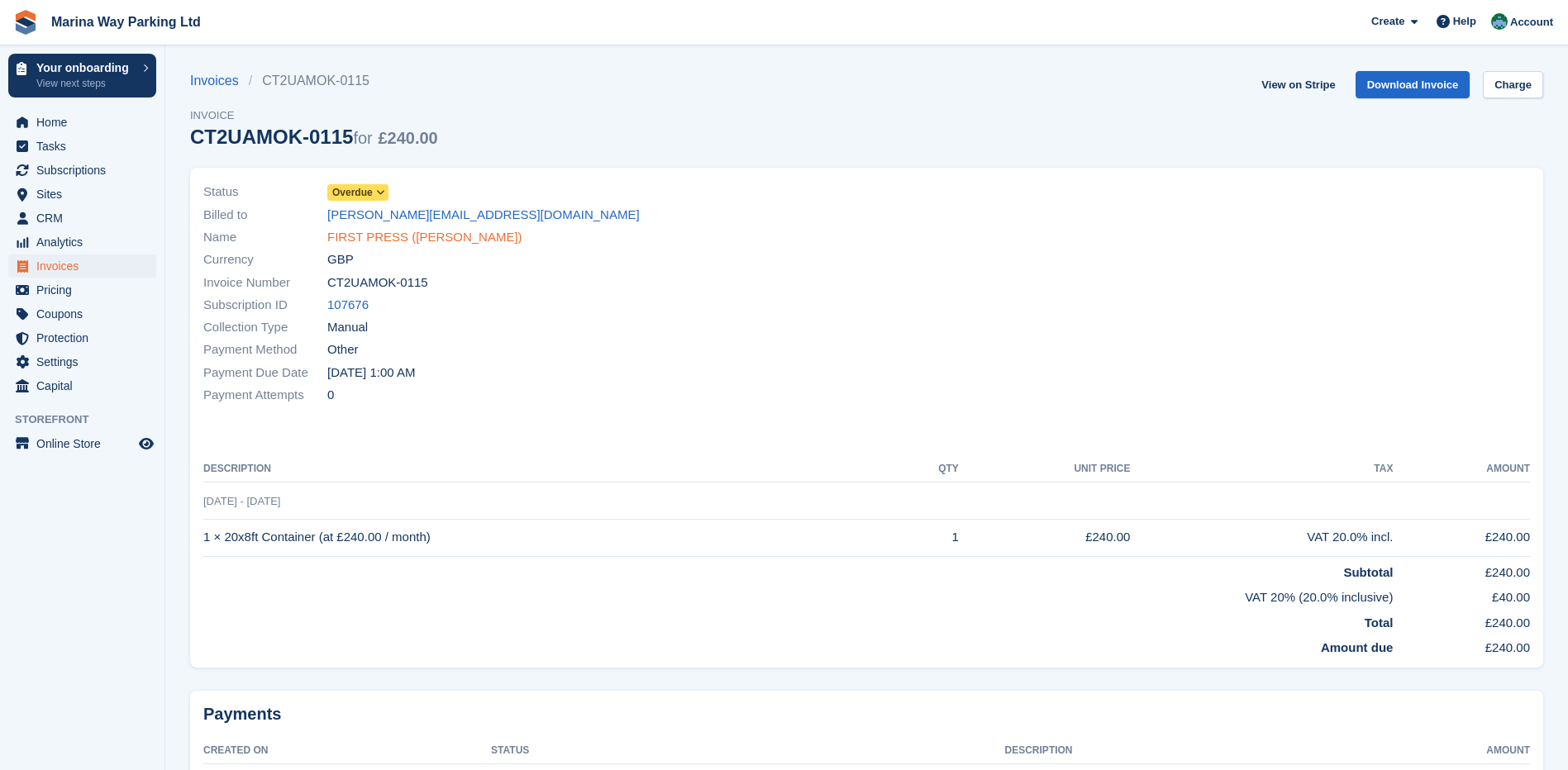
click at [369, 236] on link "FIRST PRESS (RUPERT DAVIDSON)" at bounding box center [425, 238] width 195 height 19
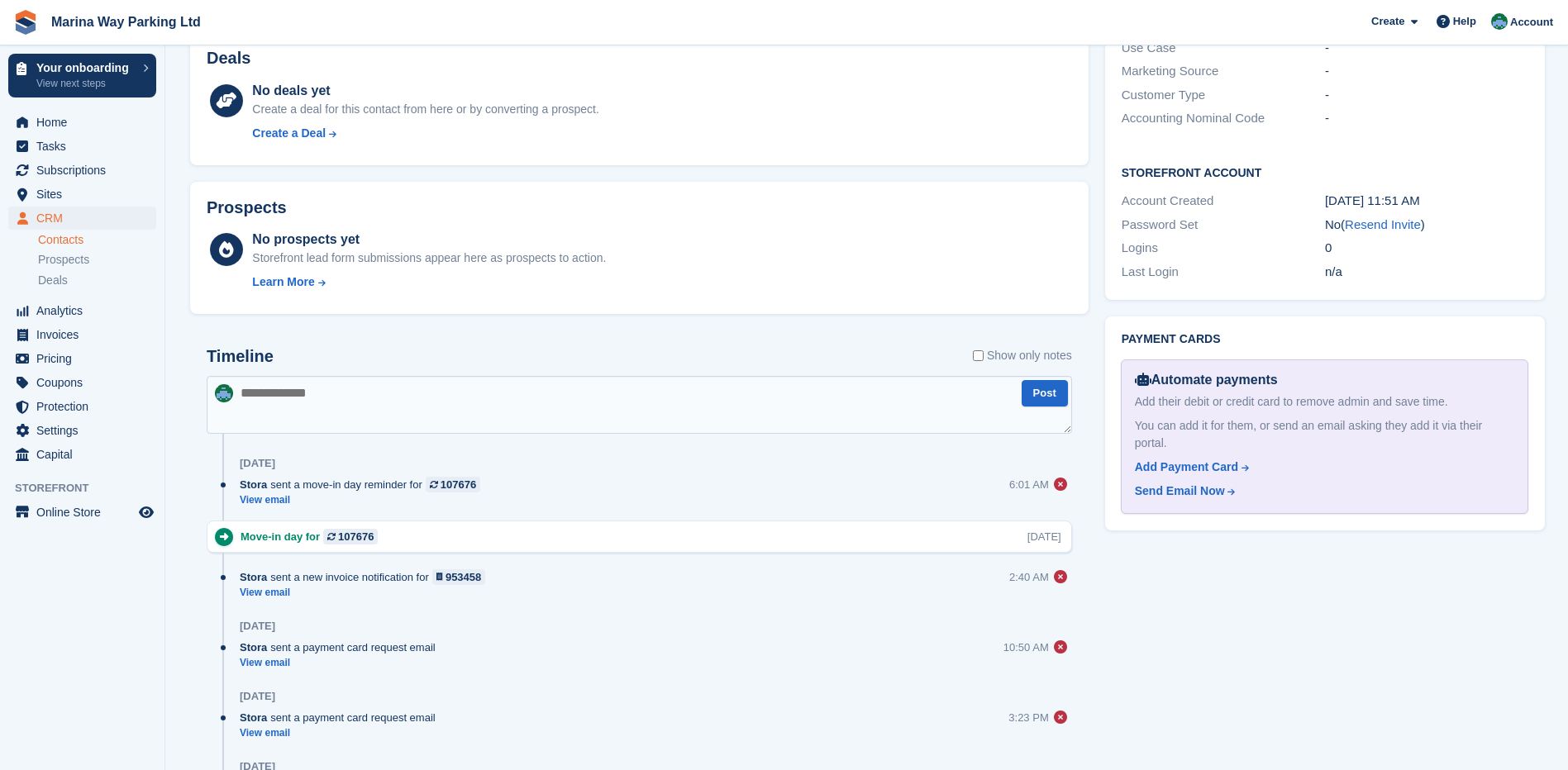
scroll to position [661, 0]
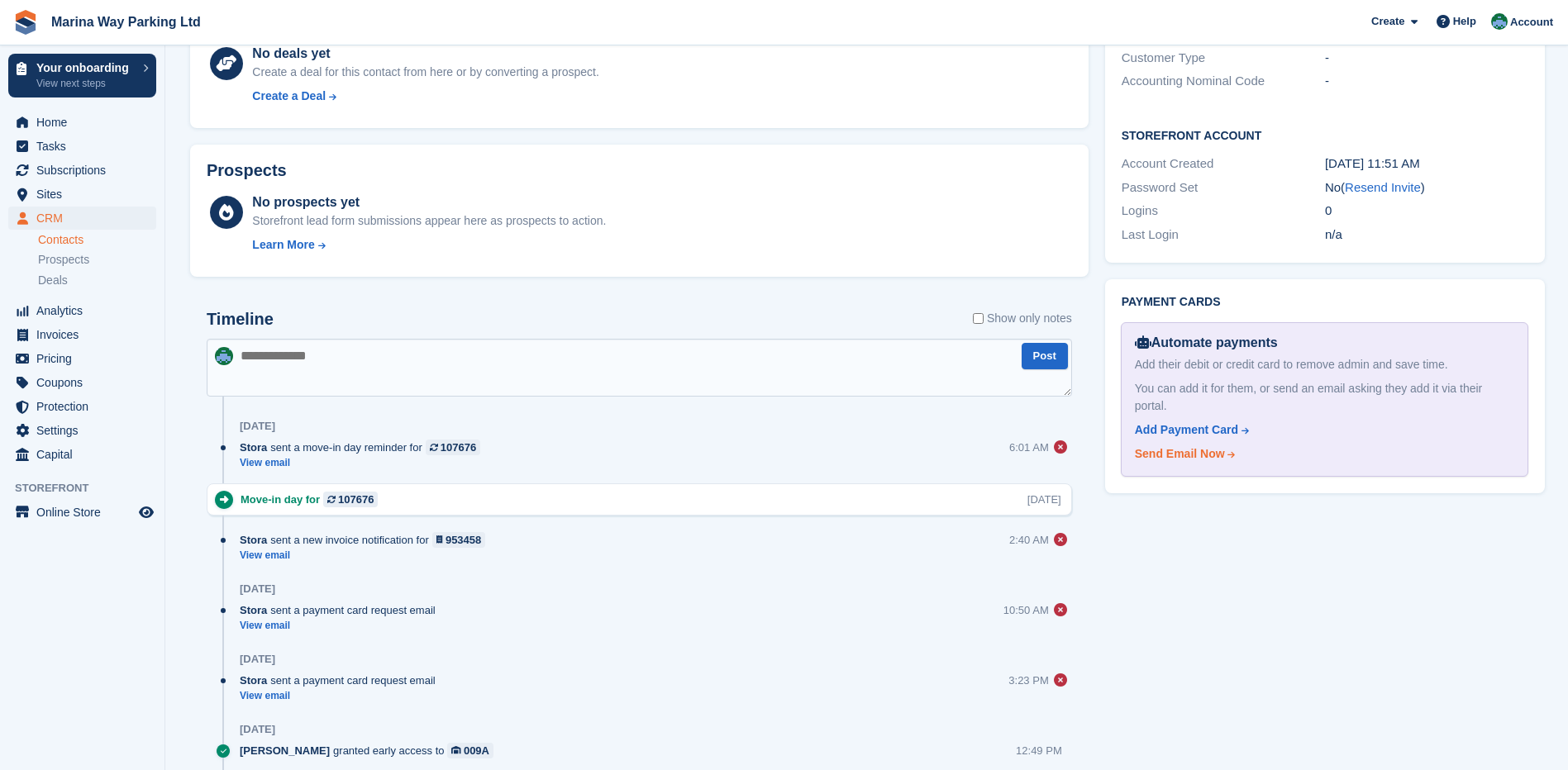
click at [1164, 445] on div "Send Email Now" at bounding box center [1179, 454] width 90 height 18
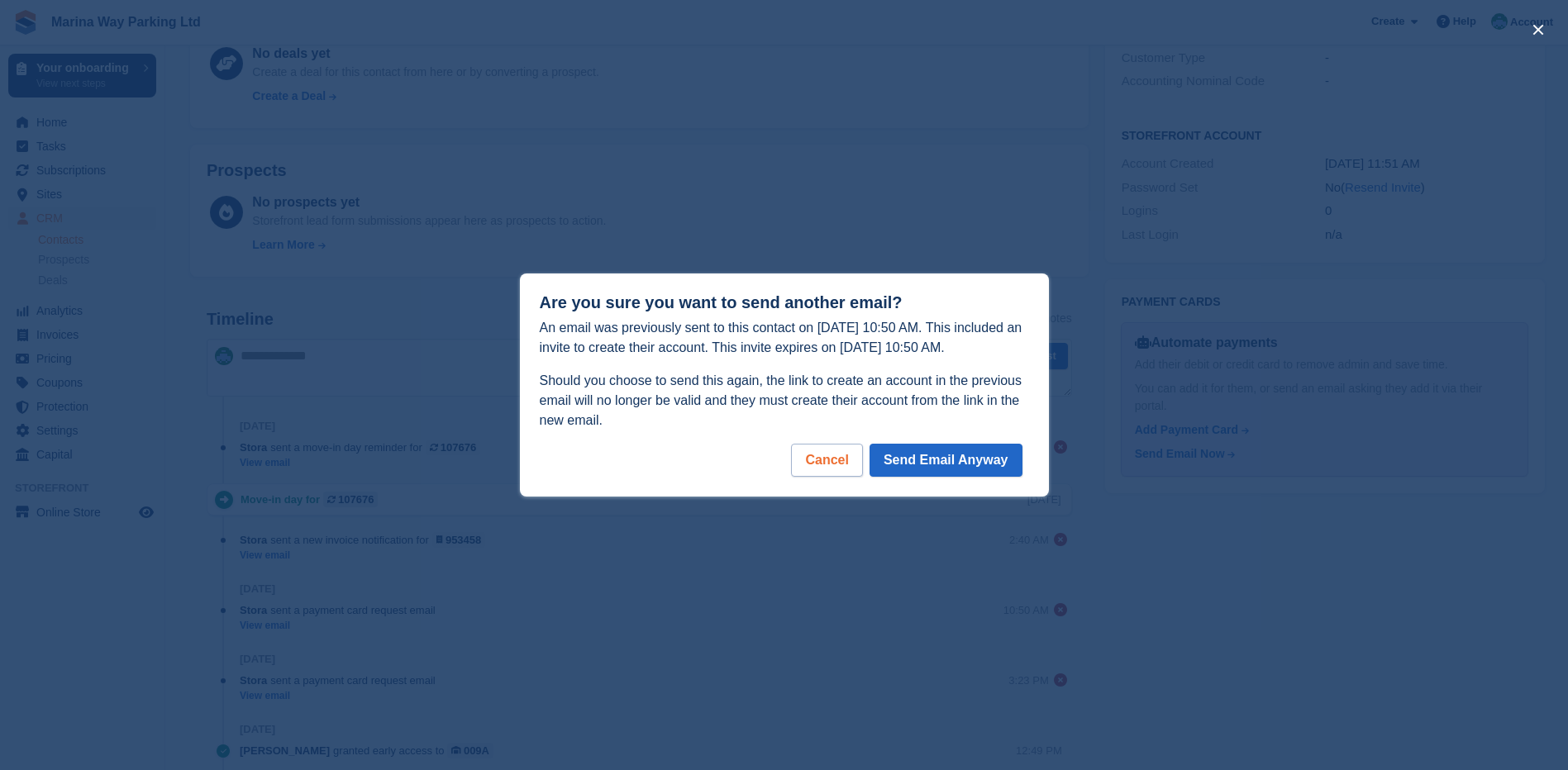
click at [844, 457] on div "Cancel" at bounding box center [826, 460] width 71 height 33
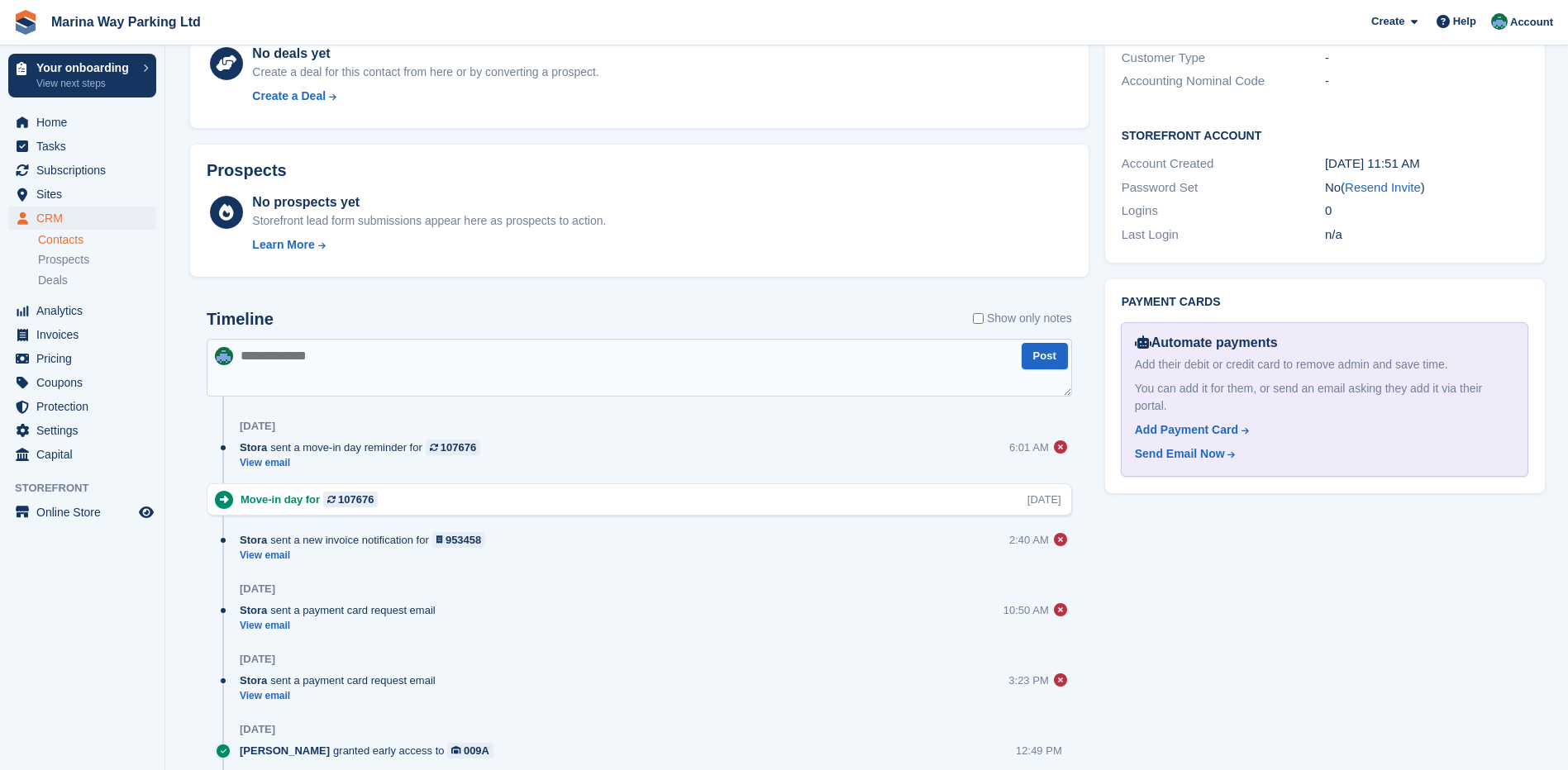
click at [1185, 539] on div "Tasks 0 Add No tasks related to FIRST PRESS (RUPERT DAVIDSON) Contact Details E…" at bounding box center [1325, 357] width 456 height 1516
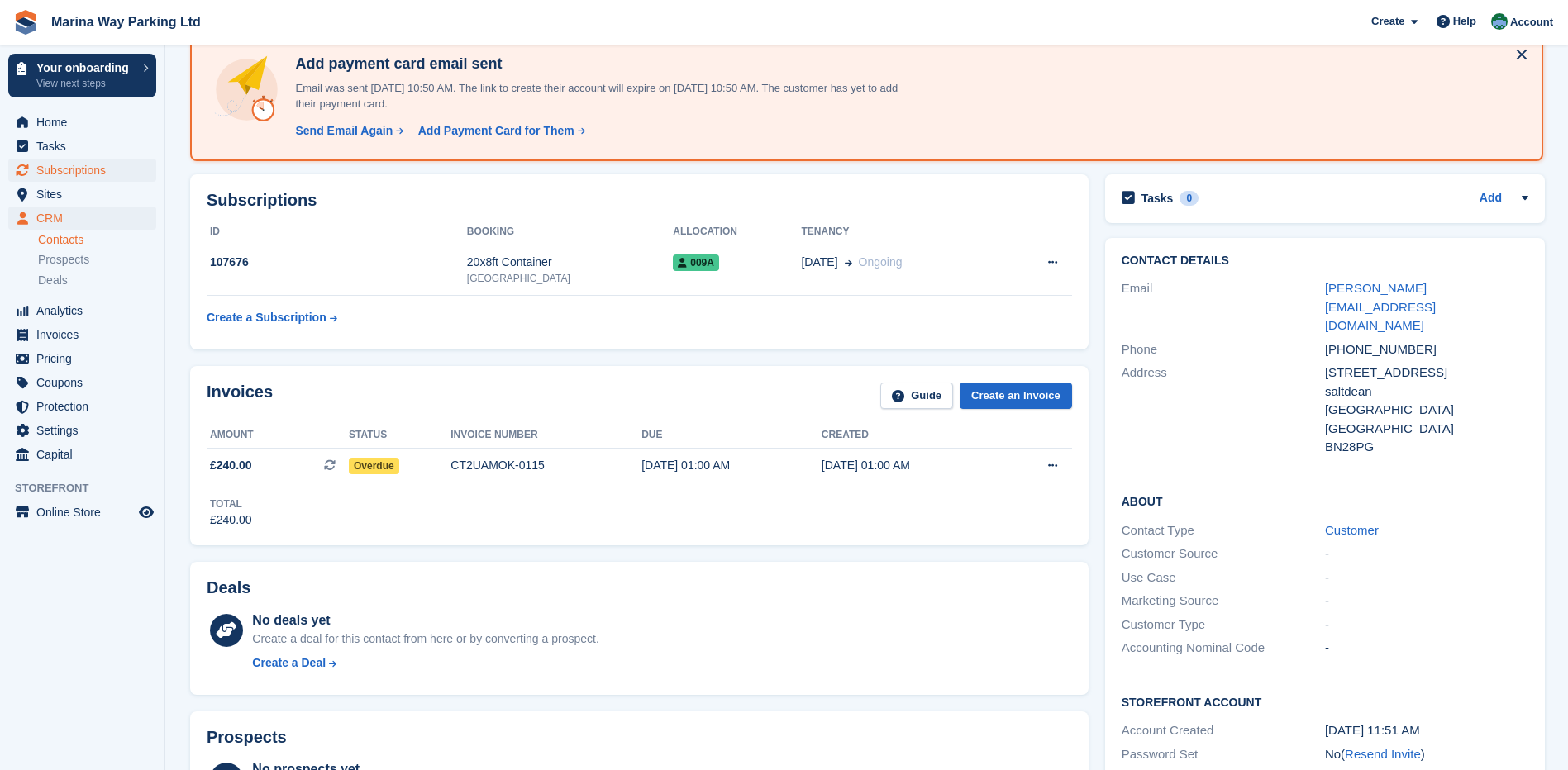
scroll to position [0, 0]
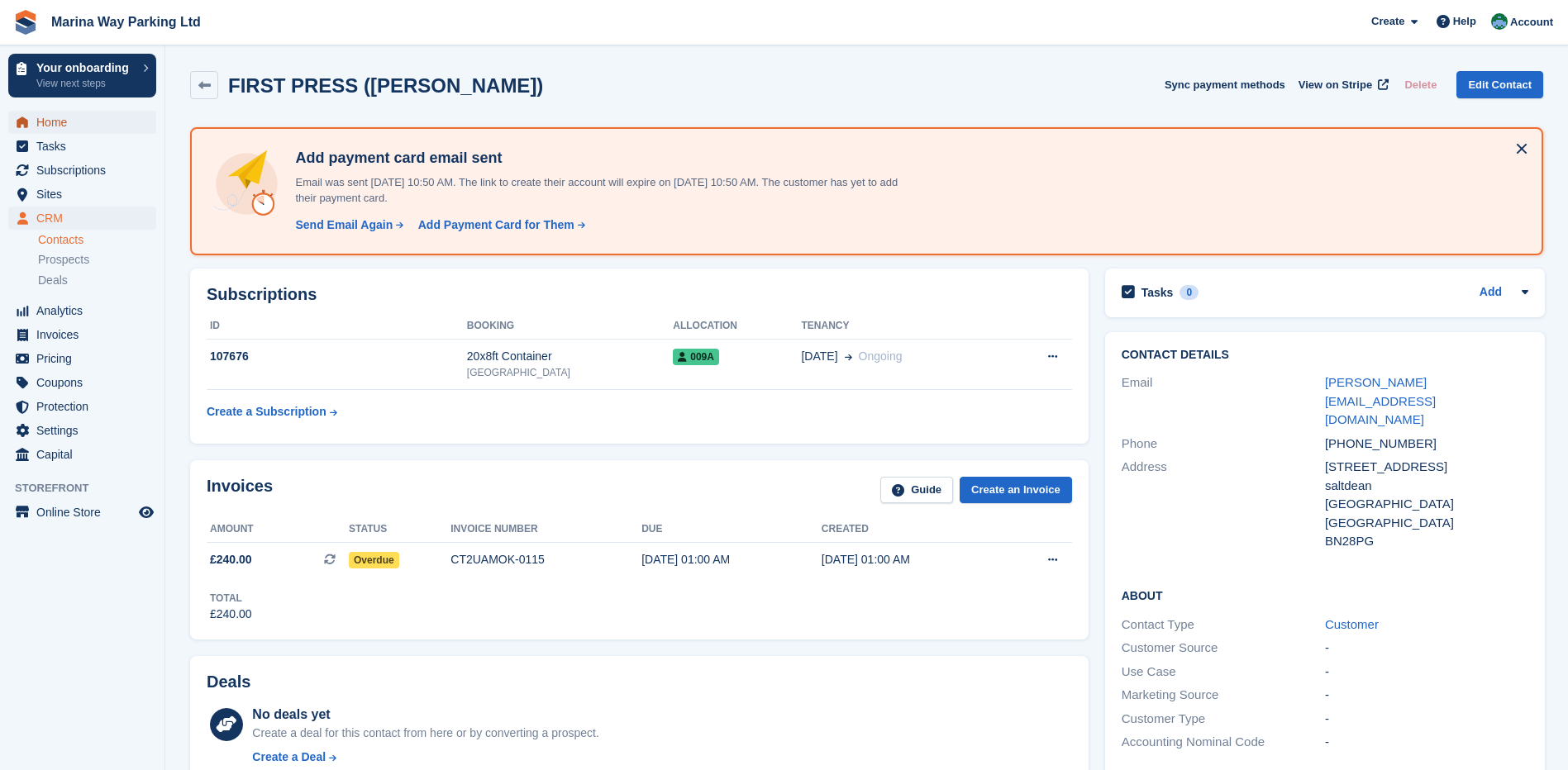
click at [52, 125] on span "Home" at bounding box center [86, 122] width 99 height 23
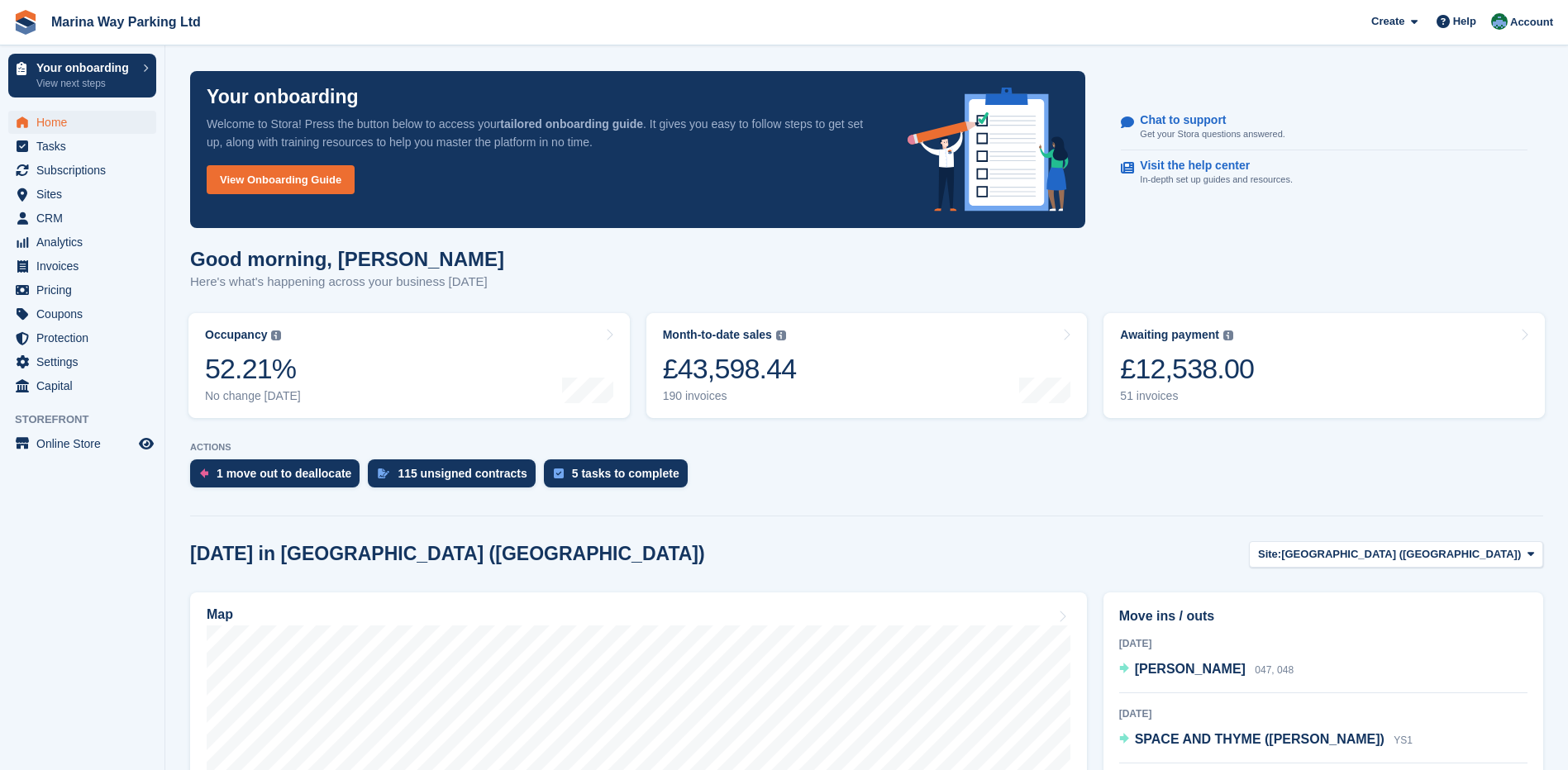
click at [172, 330] on section "Your onboarding Welcome to Stora! Press the button below to access your tailore…" at bounding box center [867, 657] width 1403 height 1314
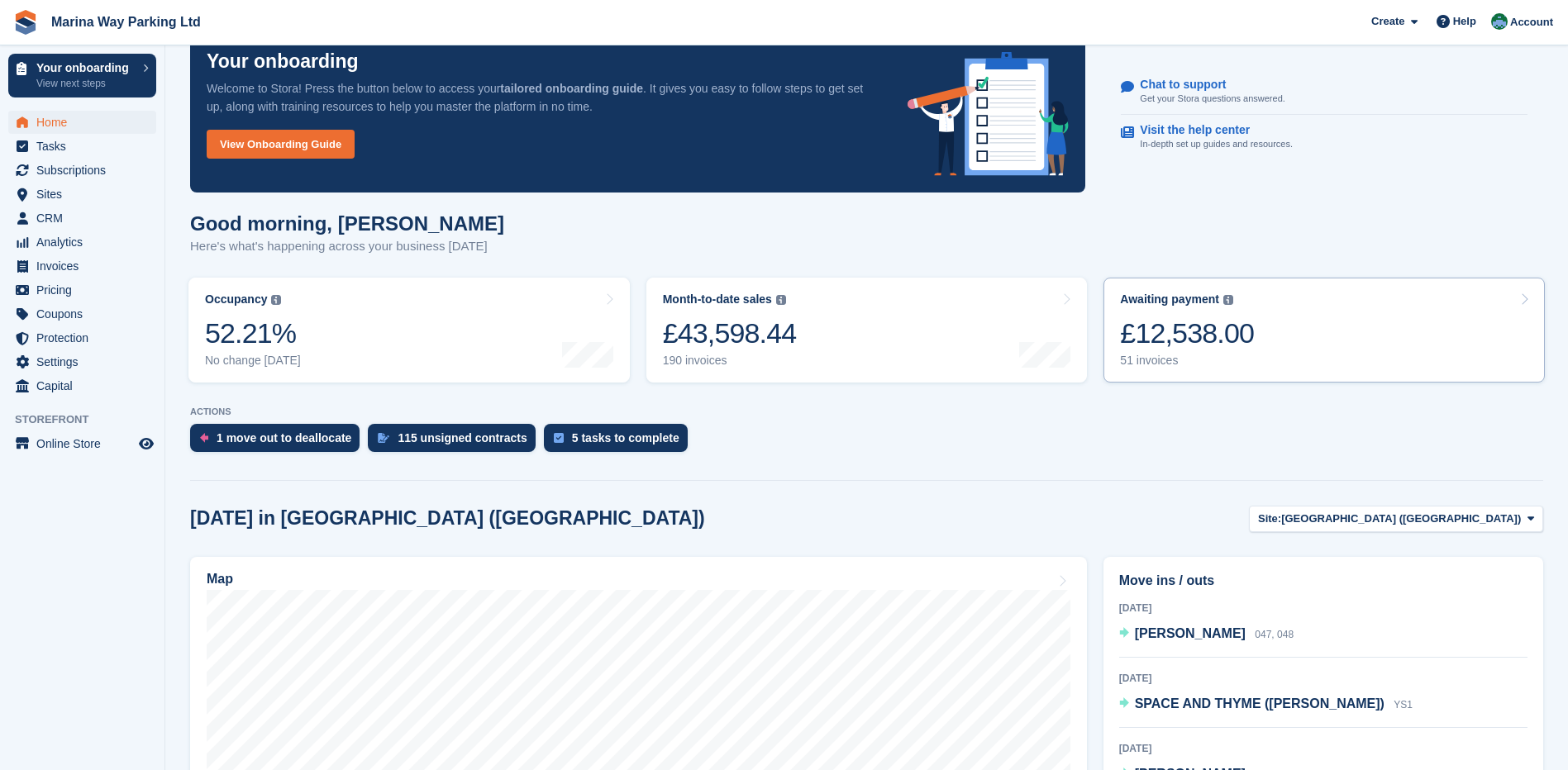
scroll to position [331, 0]
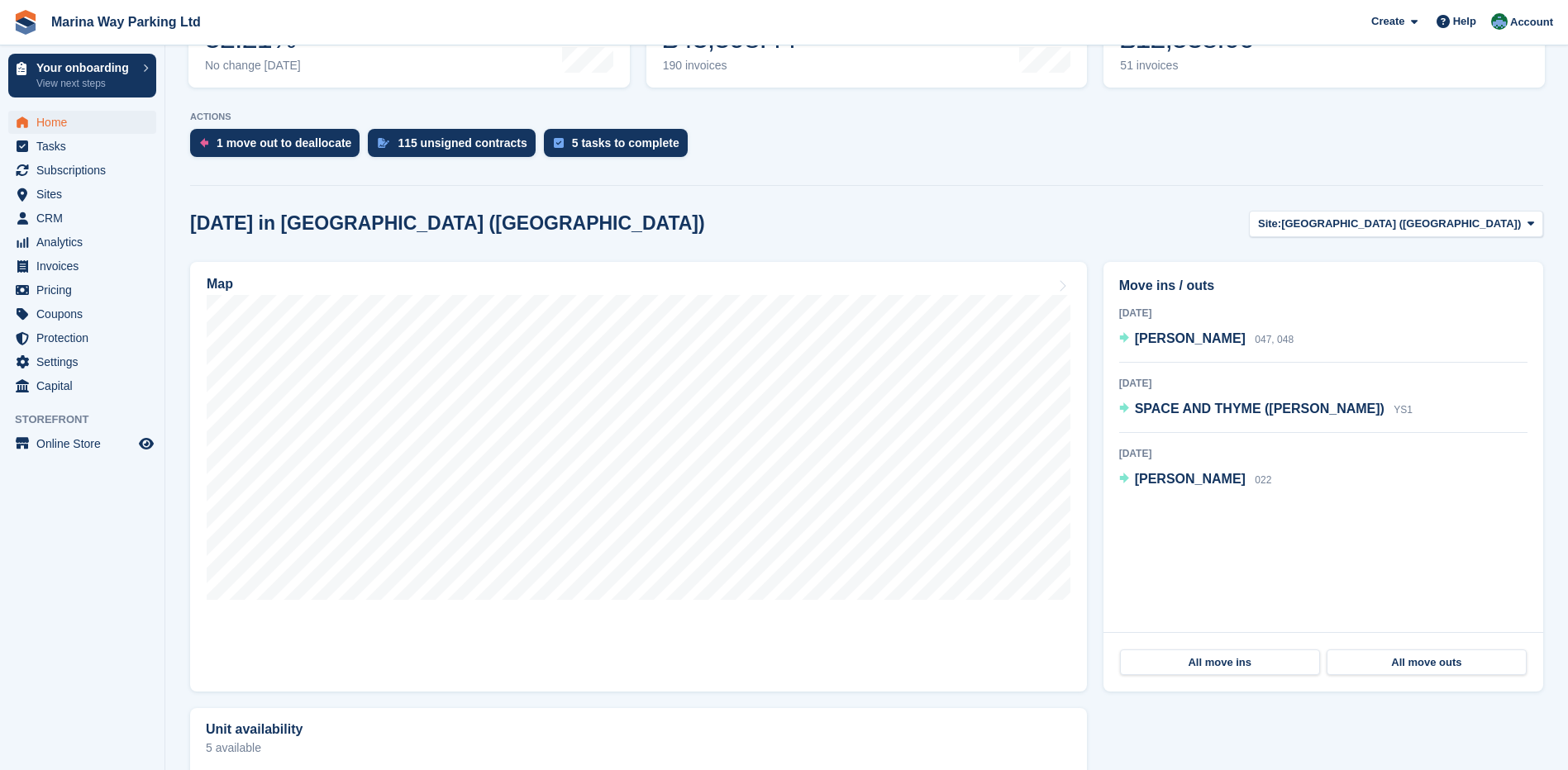
click at [1105, 224] on div "[DATE] in [GEOGRAPHIC_DATA] ([GEOGRAPHIC_DATA]) Site: [GEOGRAPHIC_DATA] ([GEOGR…" at bounding box center [867, 224] width 1354 height 27
click at [1427, 230] on span "[GEOGRAPHIC_DATA] ([GEOGRAPHIC_DATA])" at bounding box center [1402, 223] width 240 height 17
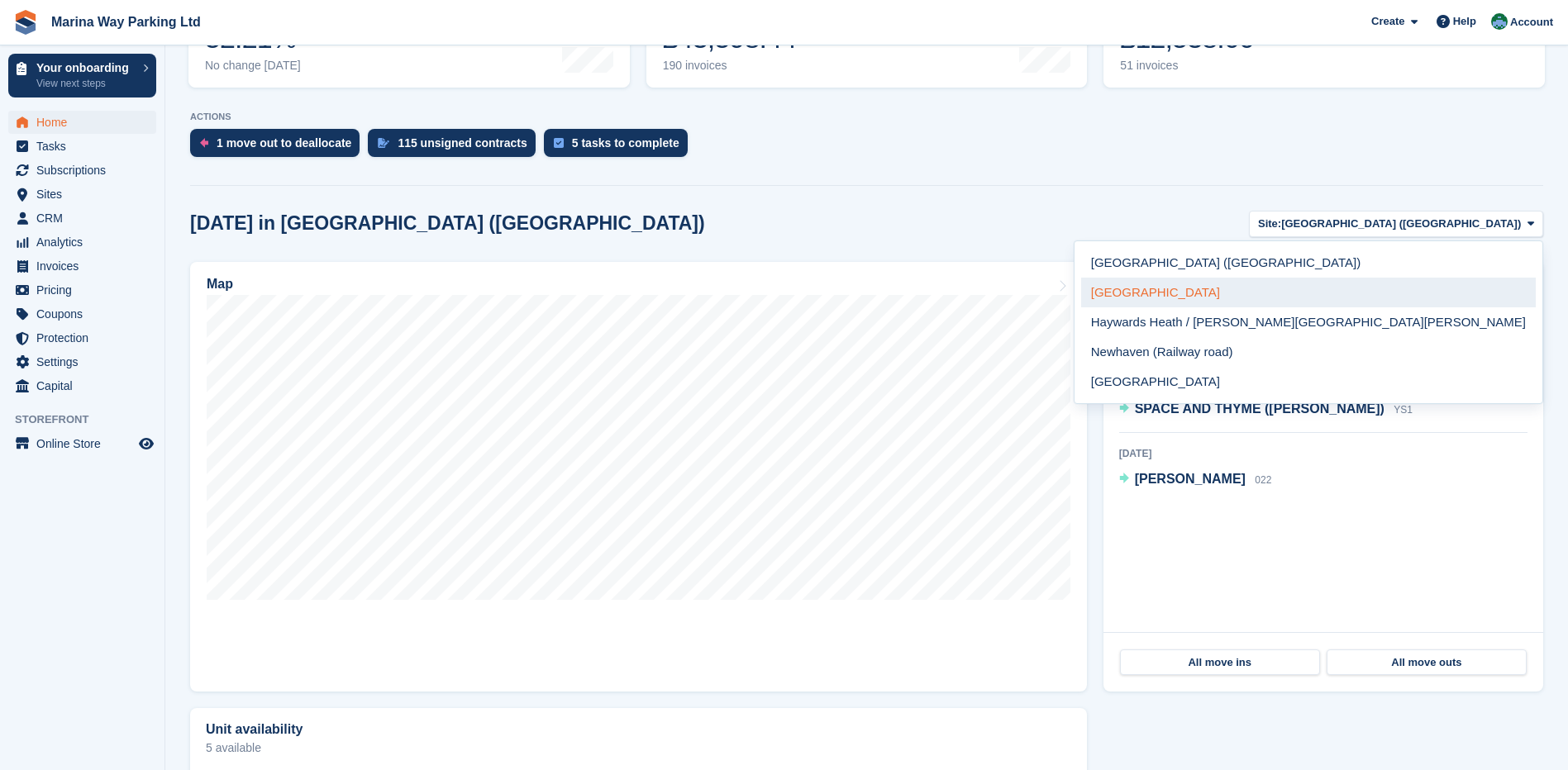
click at [1403, 283] on link "[GEOGRAPHIC_DATA]" at bounding box center [1308, 292] width 454 height 30
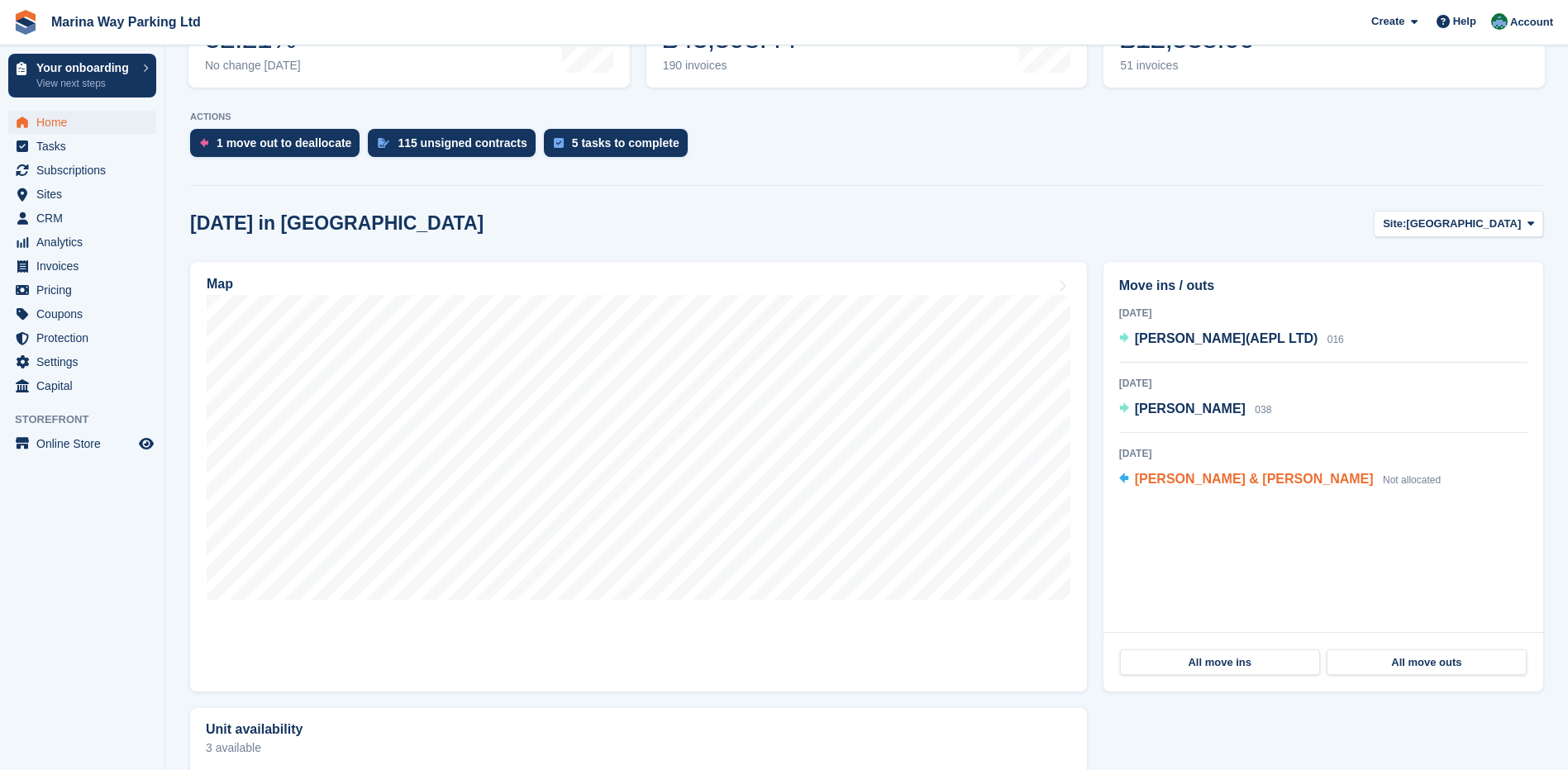
click at [1160, 478] on span "[PERSON_NAME] & [PERSON_NAME]" at bounding box center [1254, 479] width 239 height 14
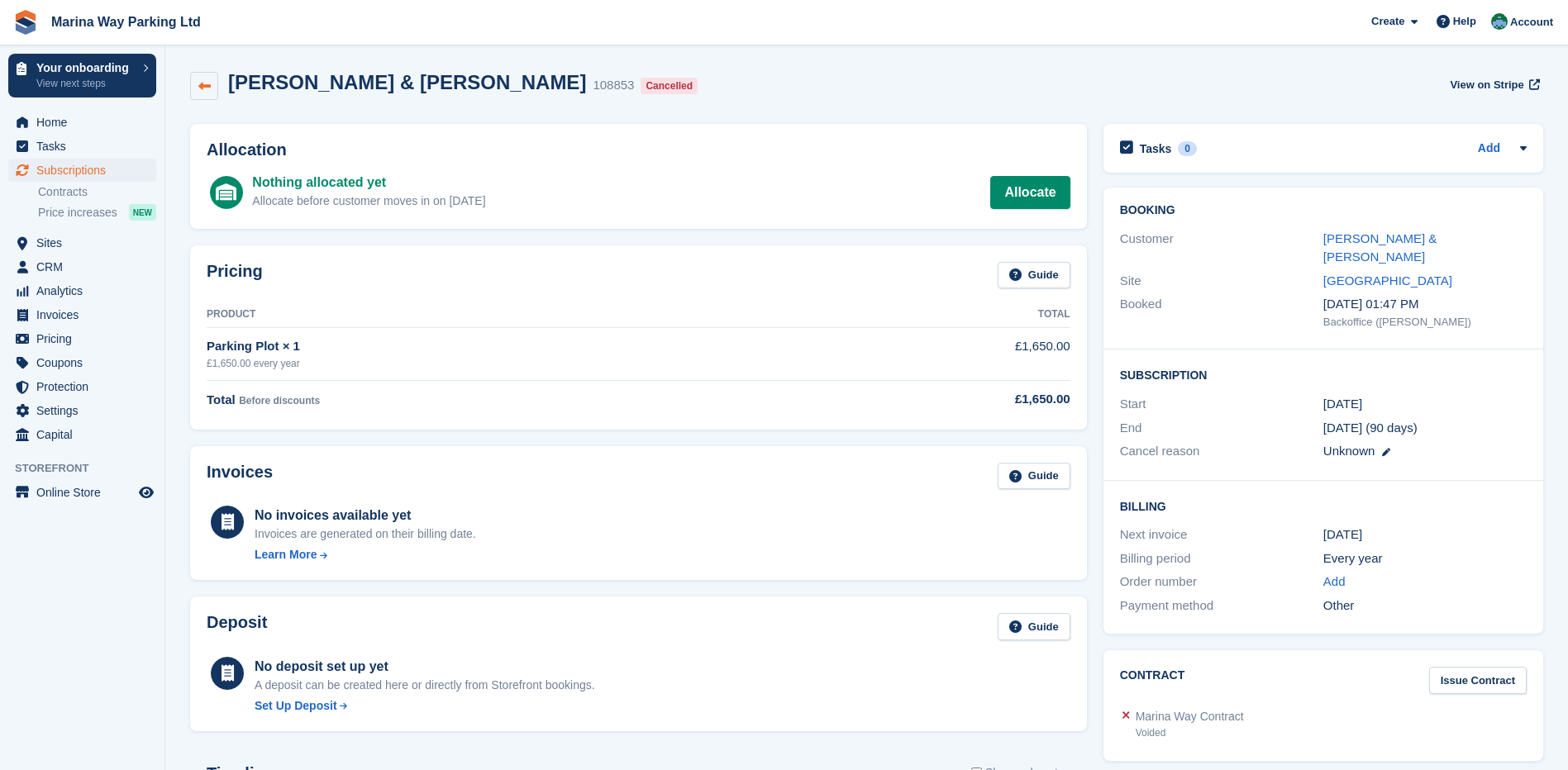
click at [196, 81] on link at bounding box center [204, 86] width 28 height 28
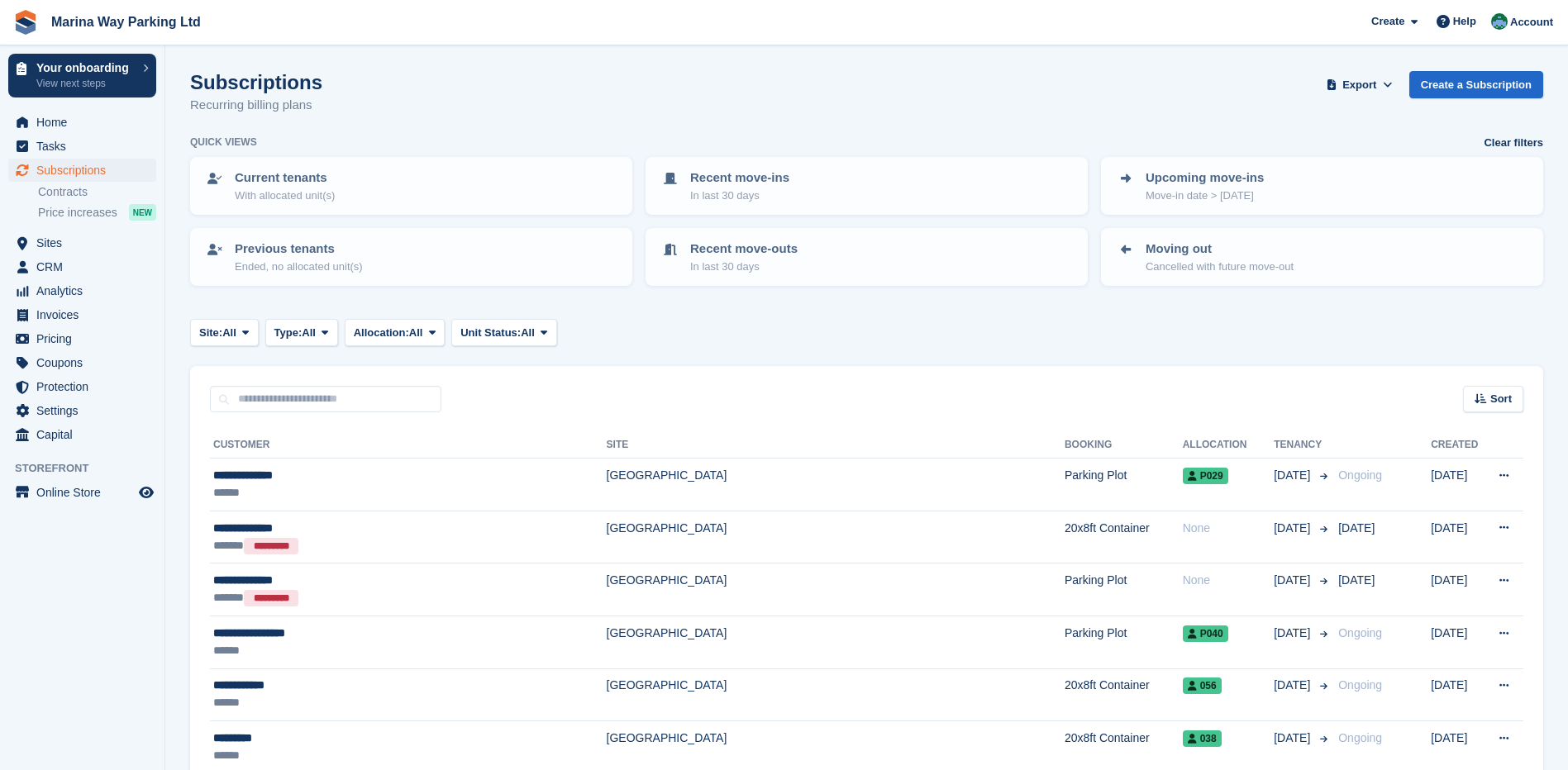
click at [74, 122] on span "Home" at bounding box center [86, 122] width 99 height 23
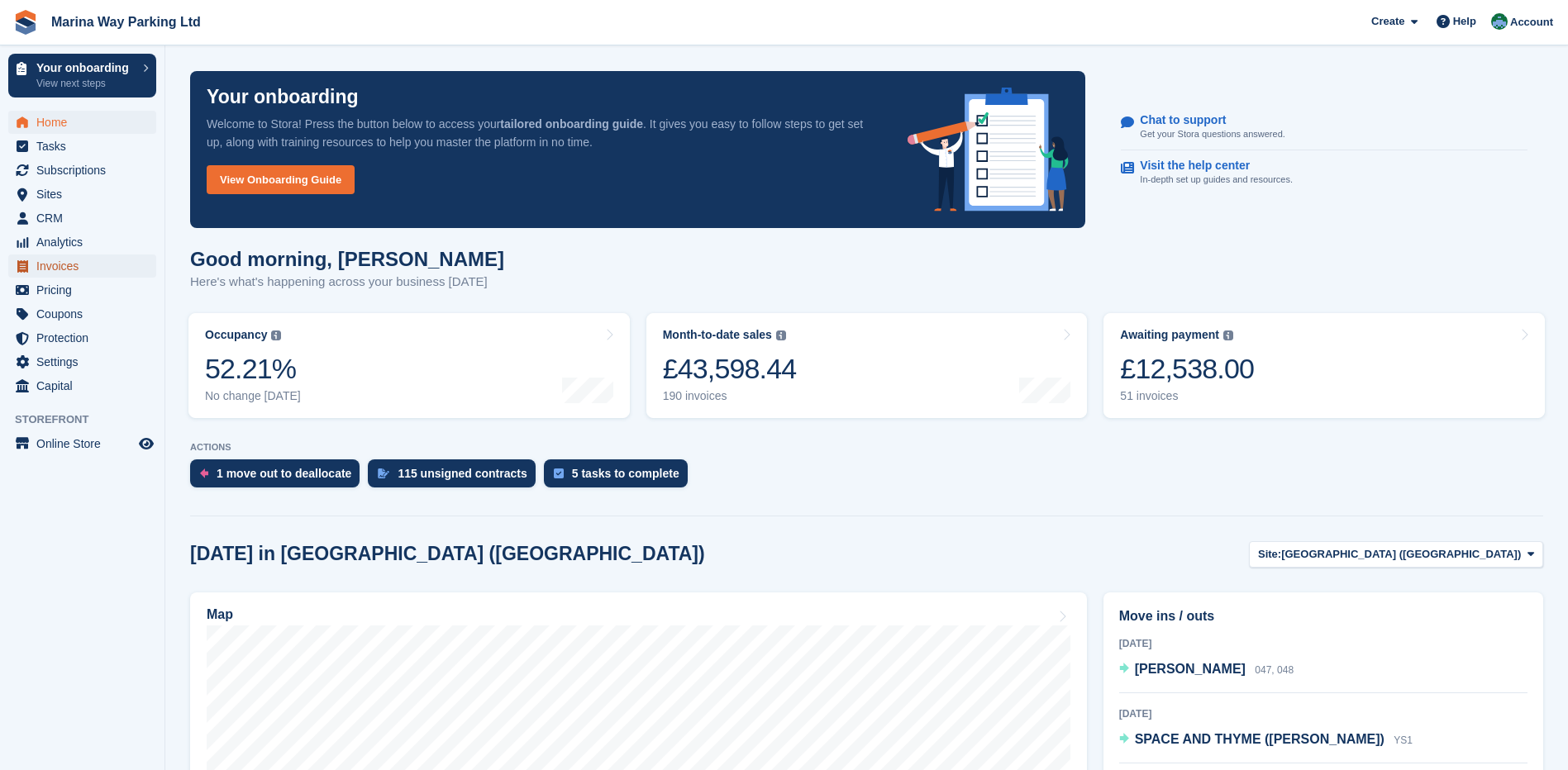
click at [64, 267] on span "Invoices" at bounding box center [86, 266] width 99 height 23
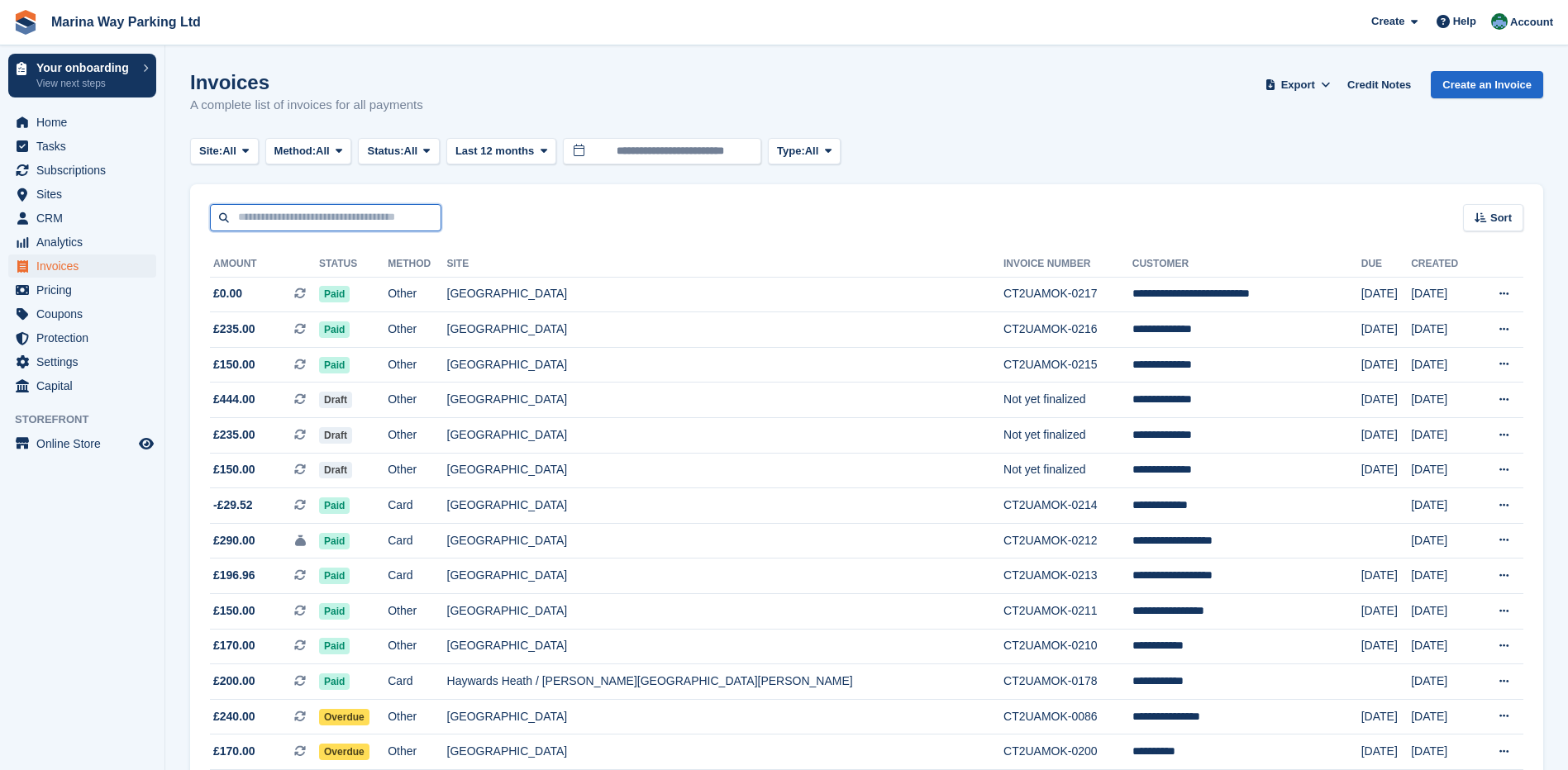
drag, startPoint x: 0, startPoint y: 0, endPoint x: 331, endPoint y: 223, distance: 399.1
click at [331, 223] on input "text" at bounding box center [326, 217] width 231 height 27
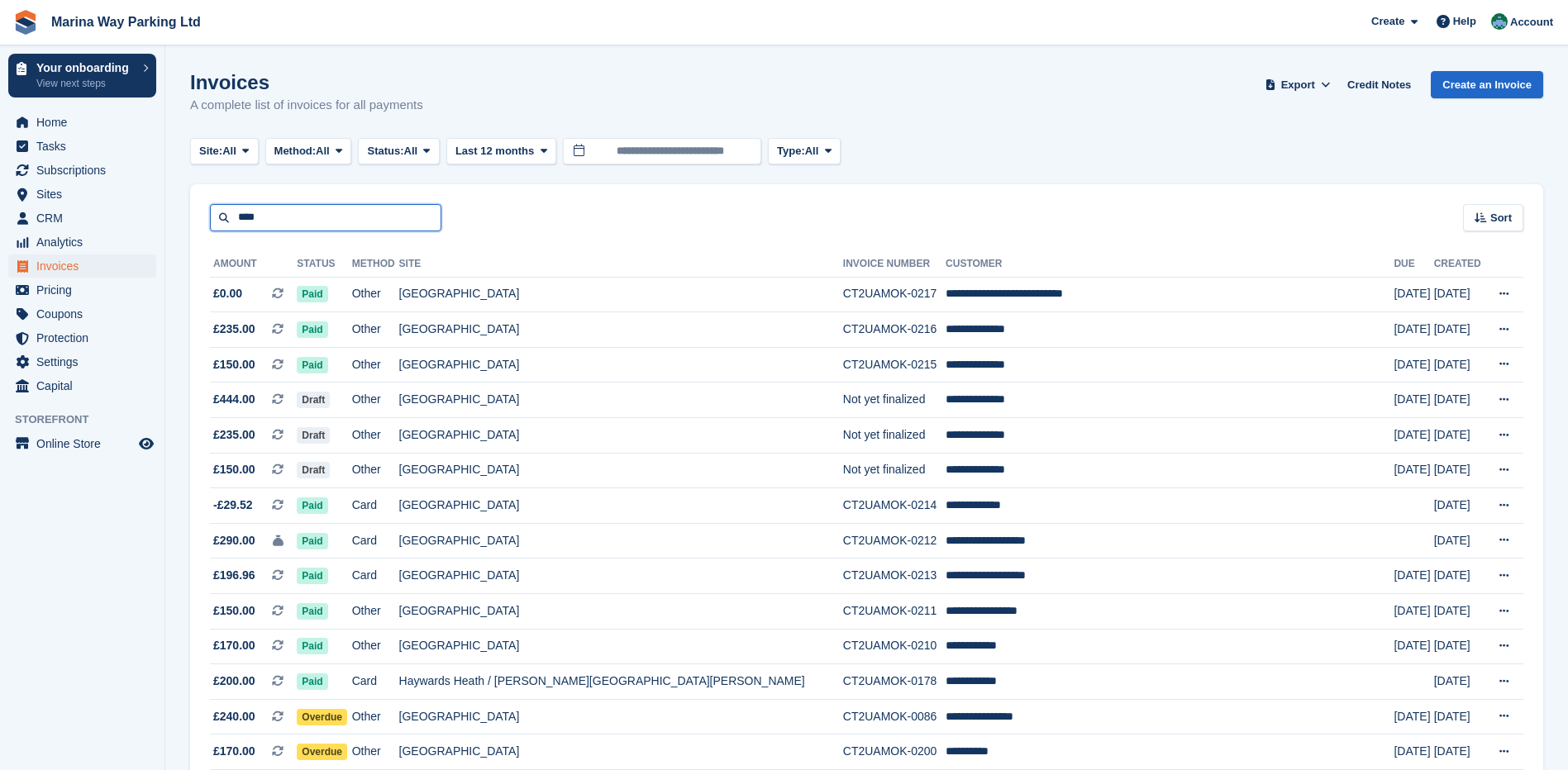
type input "****"
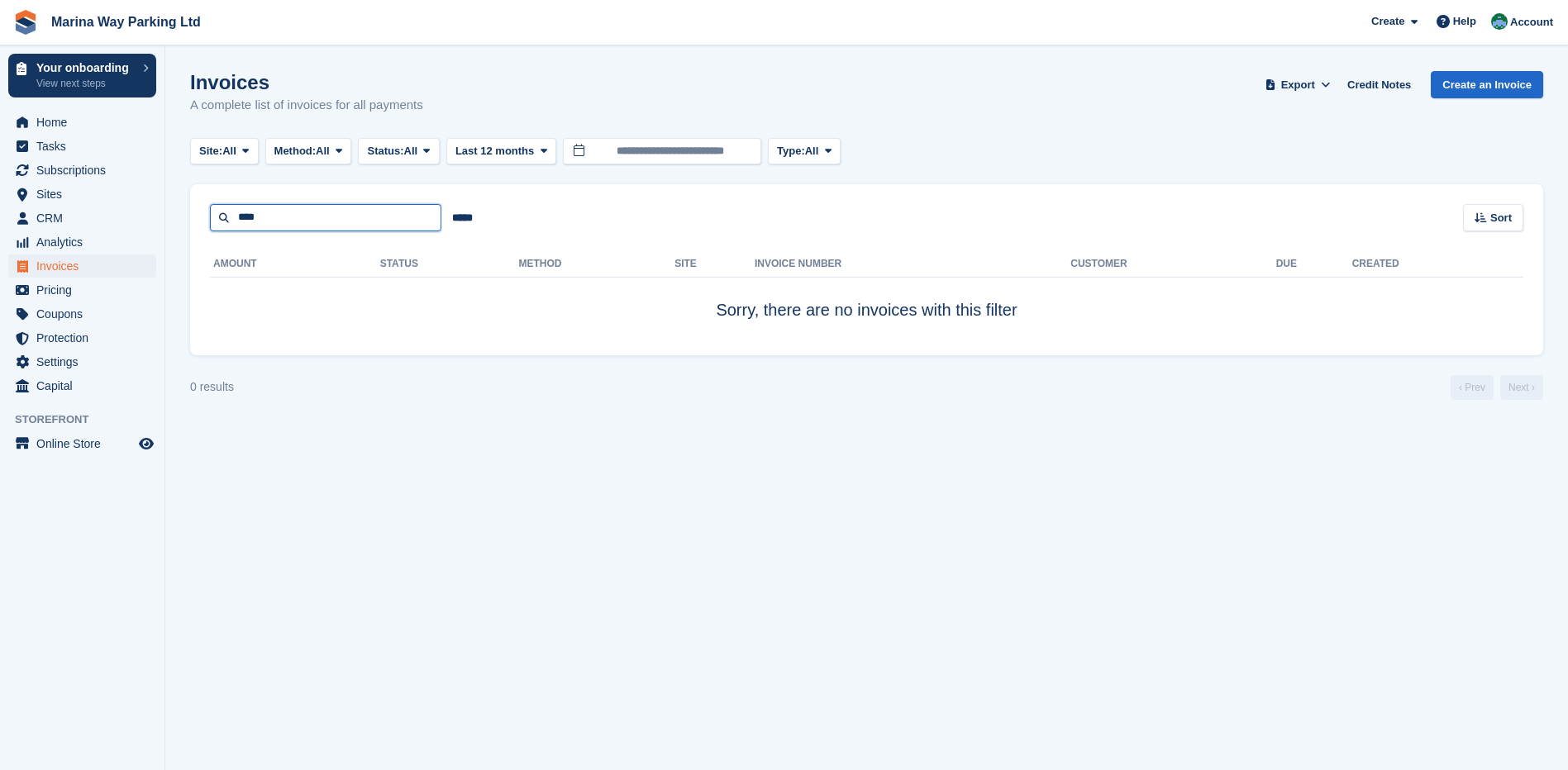
drag, startPoint x: 327, startPoint y: 220, endPoint x: 227, endPoint y: 220, distance: 100.0
click at [227, 220] on input "****" at bounding box center [326, 217] width 231 height 27
type input "***"
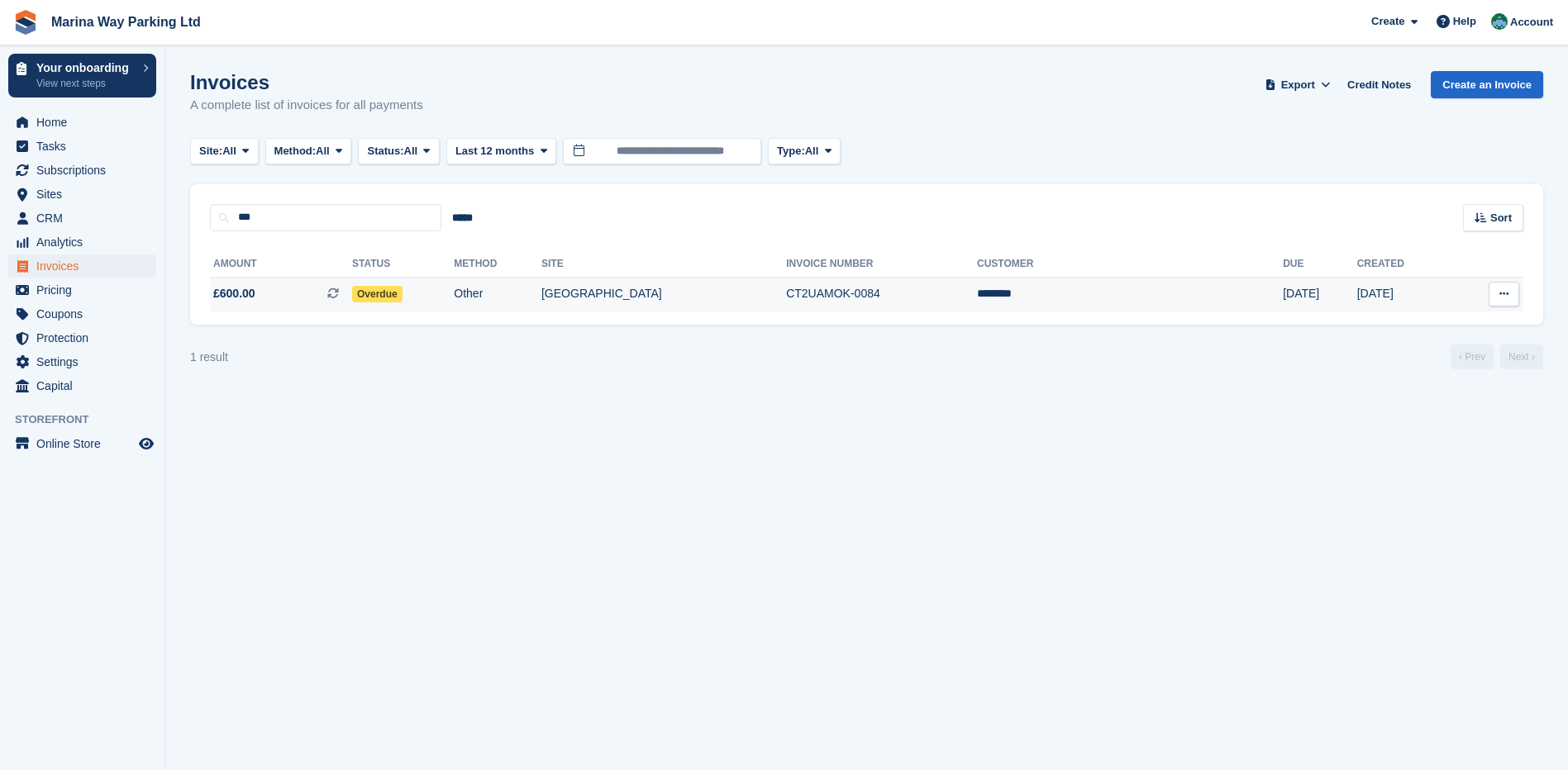
click at [826, 291] on td "CT2UAMOK-0084" at bounding box center [882, 294] width 191 height 35
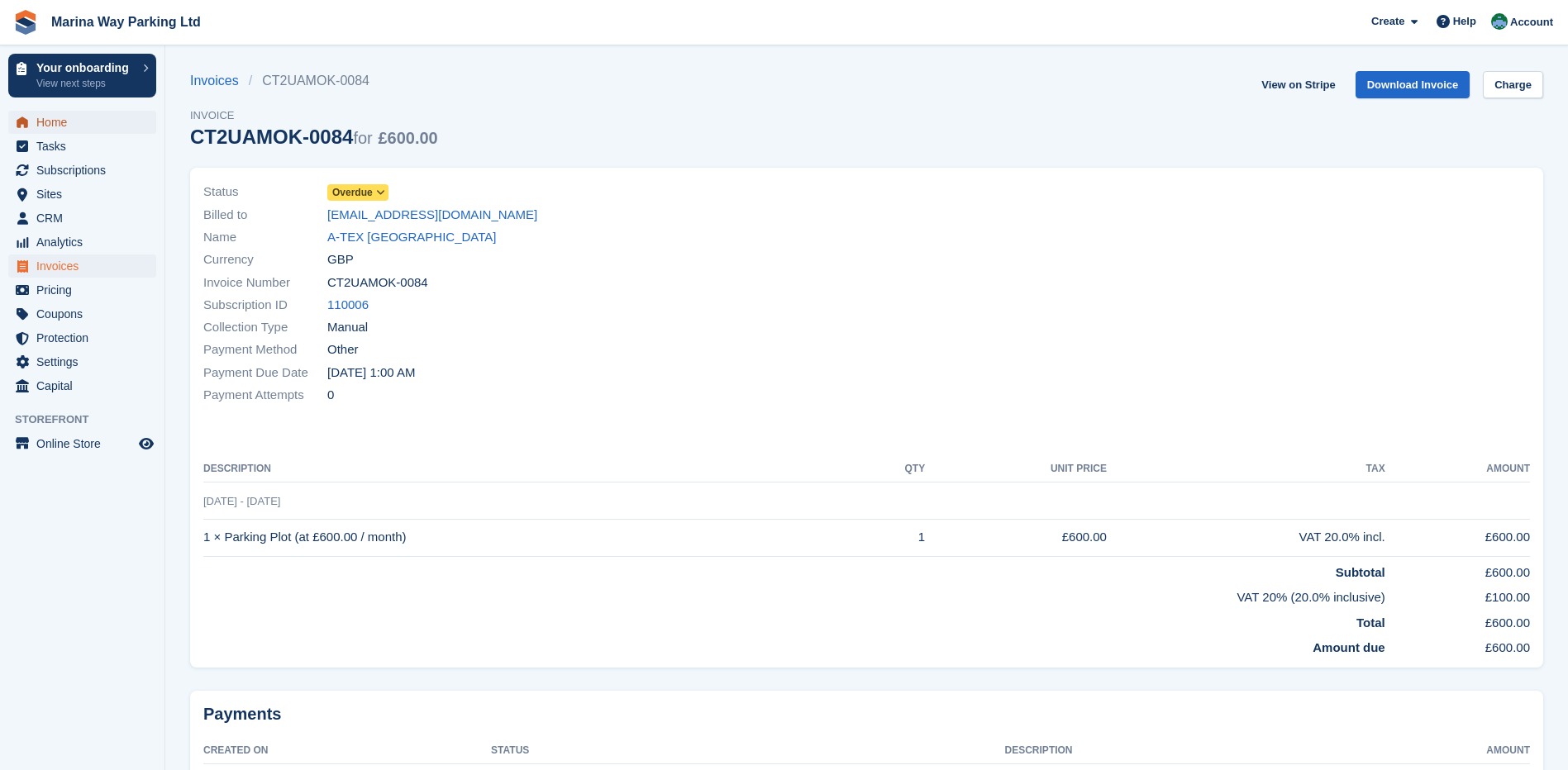
click at [60, 126] on span "Home" at bounding box center [86, 122] width 99 height 23
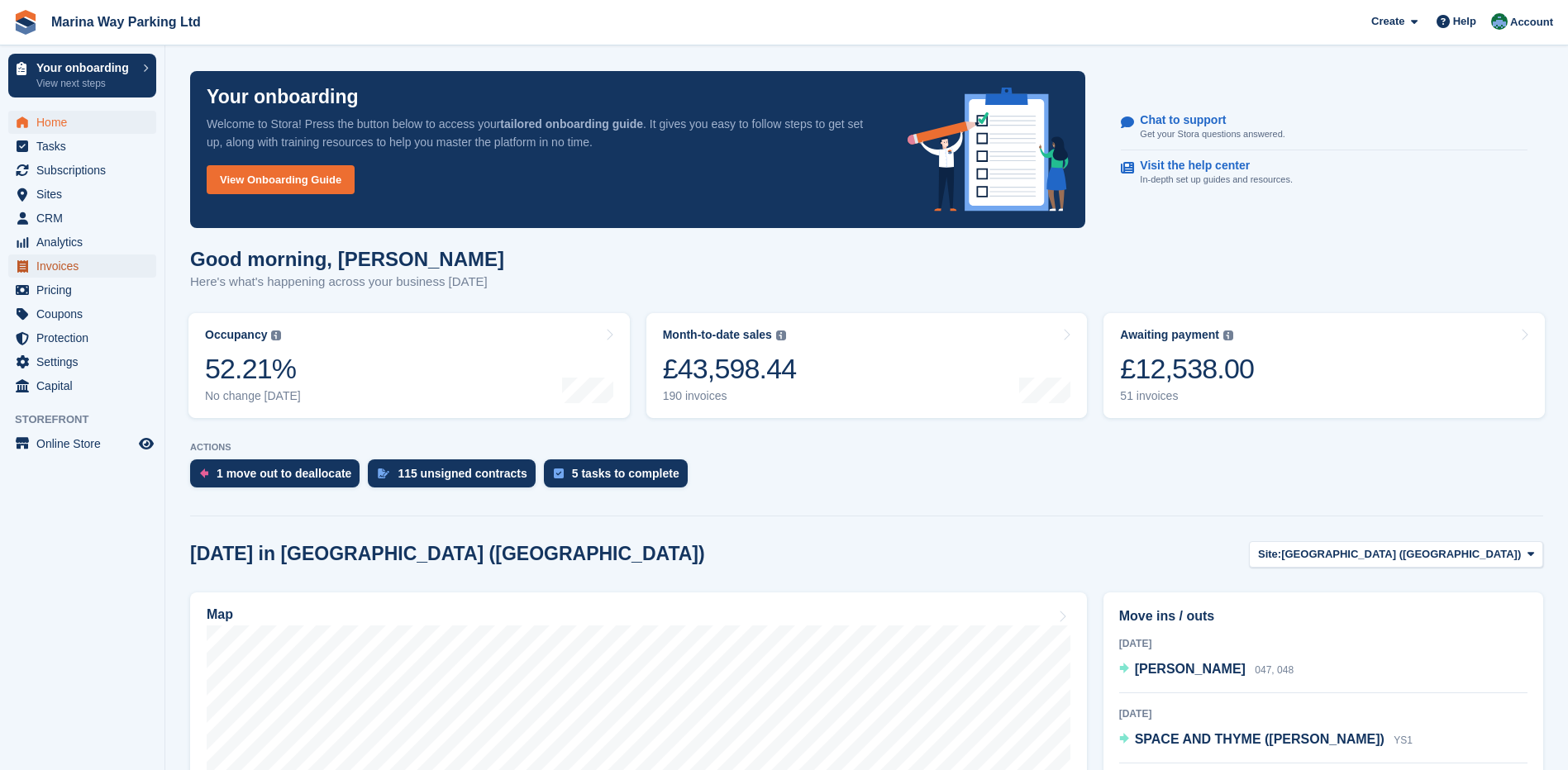
click at [57, 263] on span "Invoices" at bounding box center [86, 266] width 99 height 23
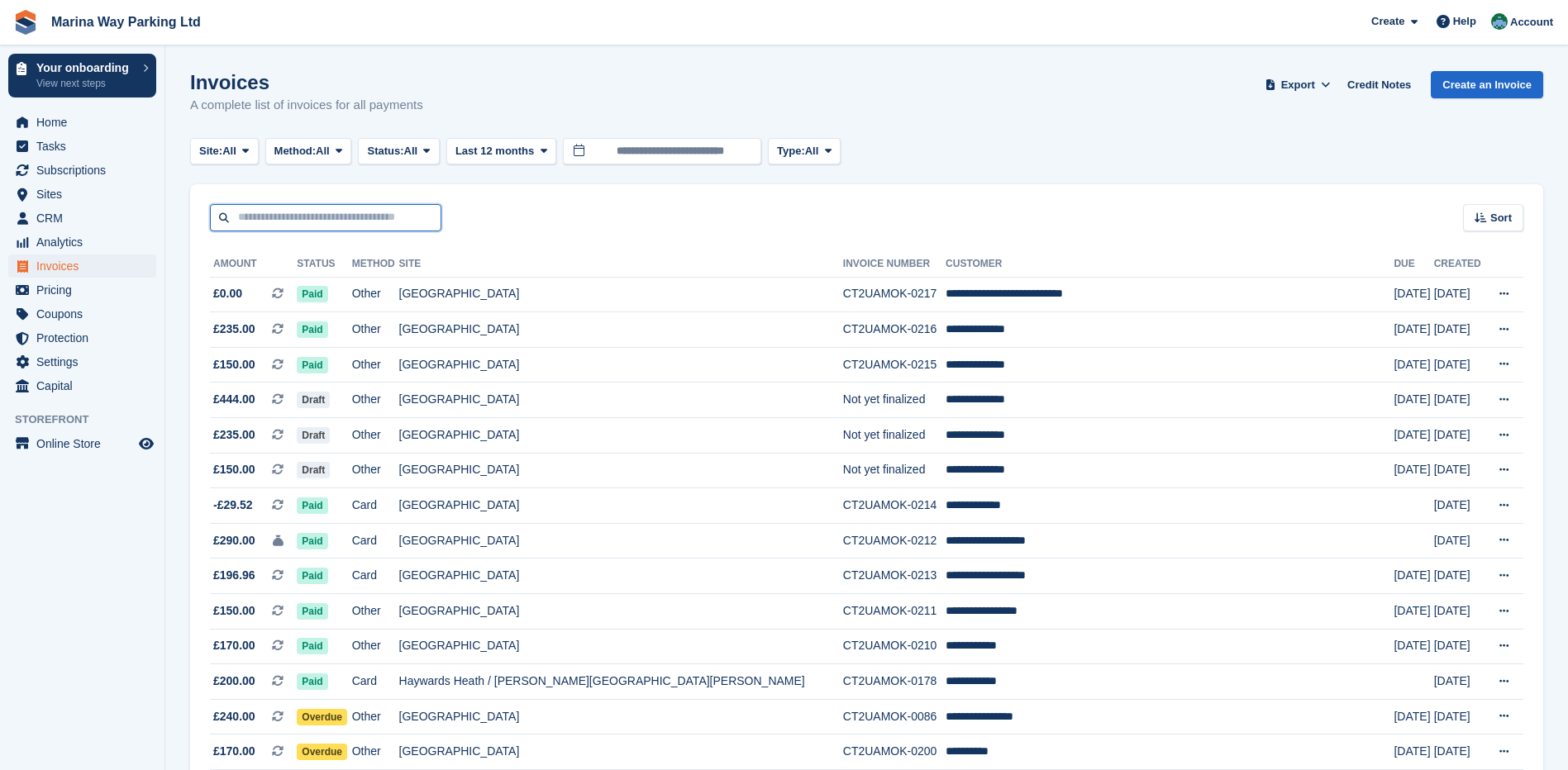
drag, startPoint x: 0, startPoint y: 0, endPoint x: 358, endPoint y: 215, distance: 417.6
click at [358, 215] on input "text" at bounding box center [326, 217] width 231 height 27
type input "***"
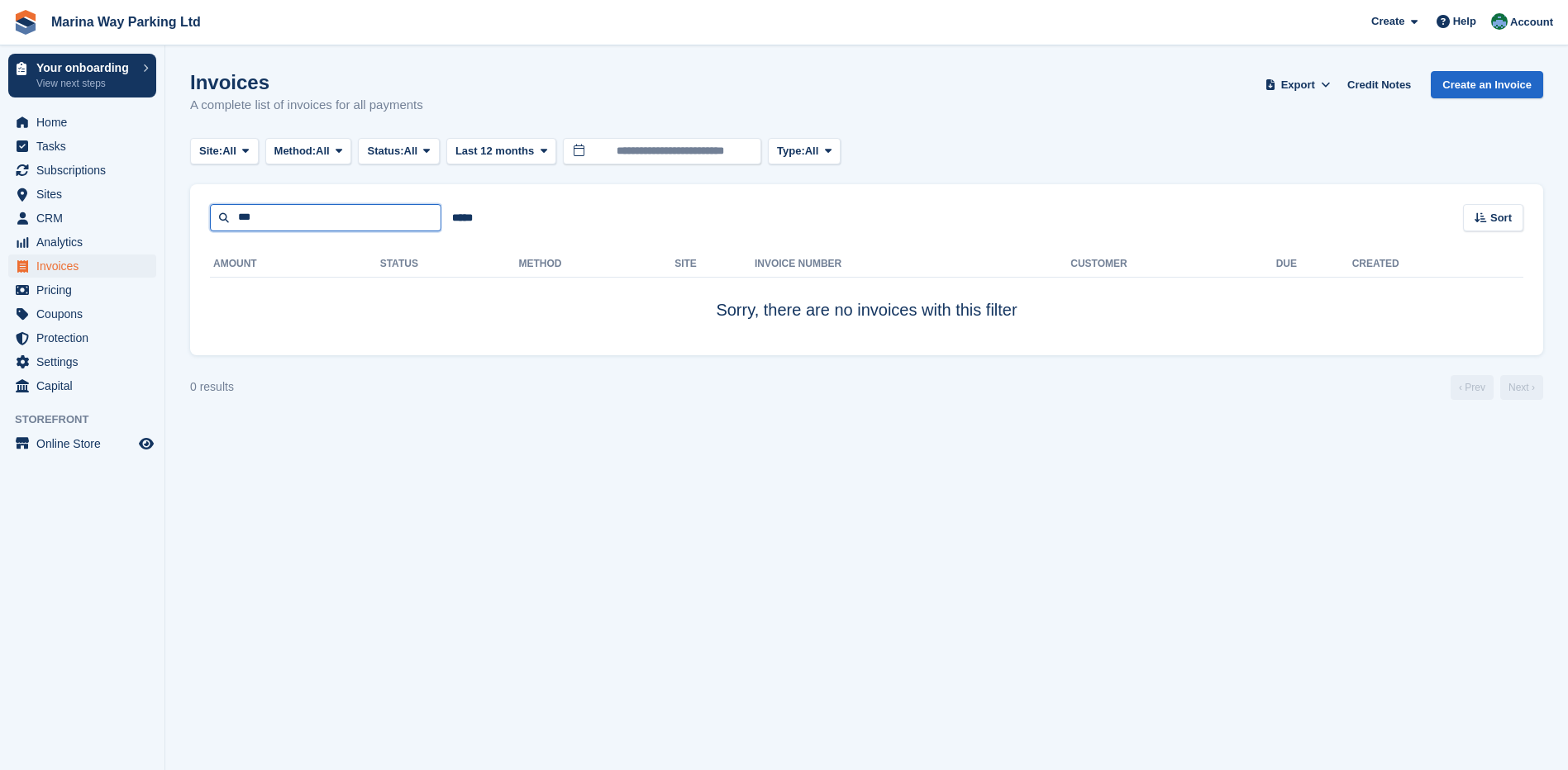
click at [328, 220] on input "***" at bounding box center [326, 217] width 231 height 27
type input "**"
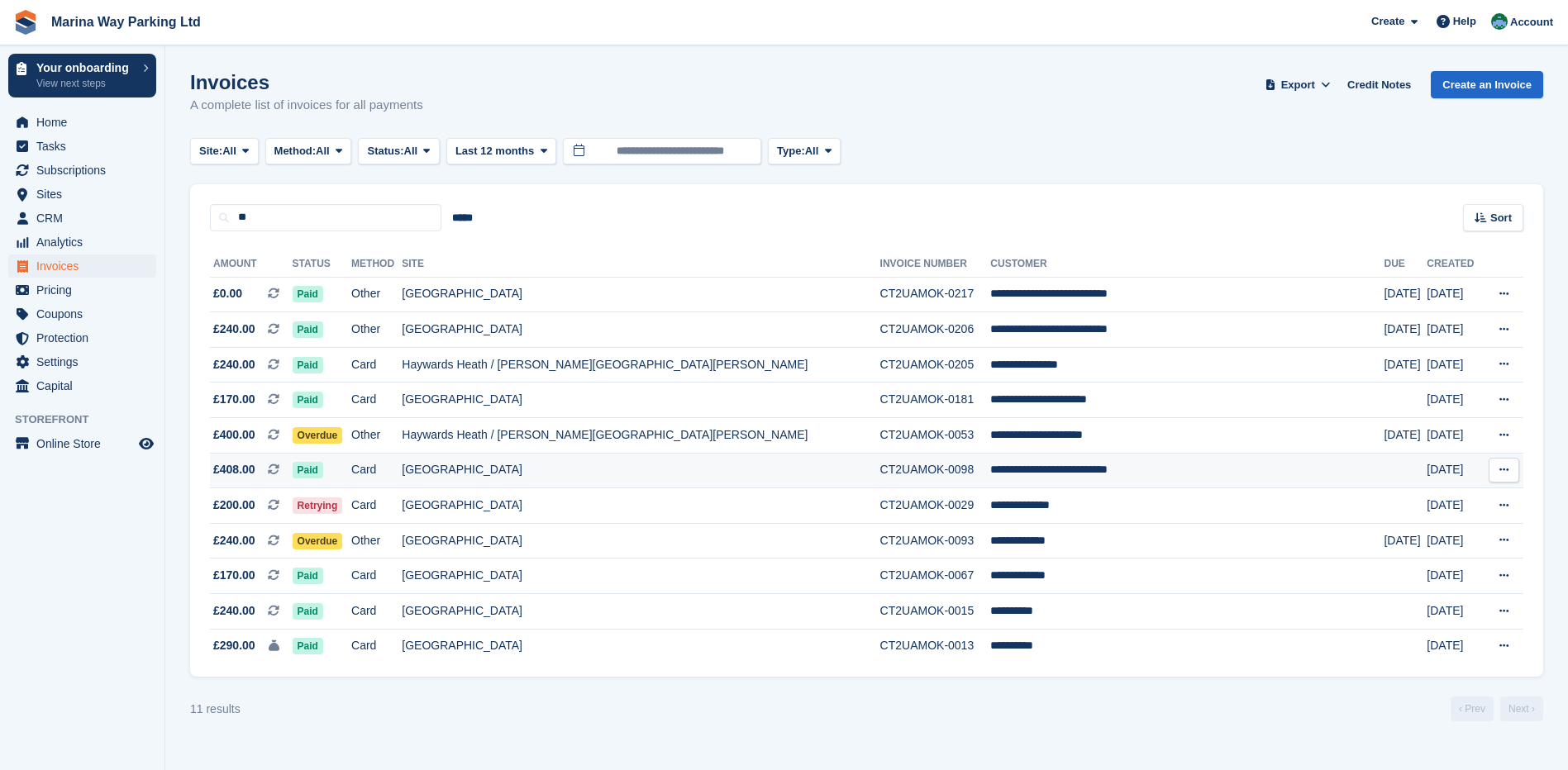
click at [556, 467] on td "[GEOGRAPHIC_DATA]" at bounding box center [641, 470] width 478 height 36
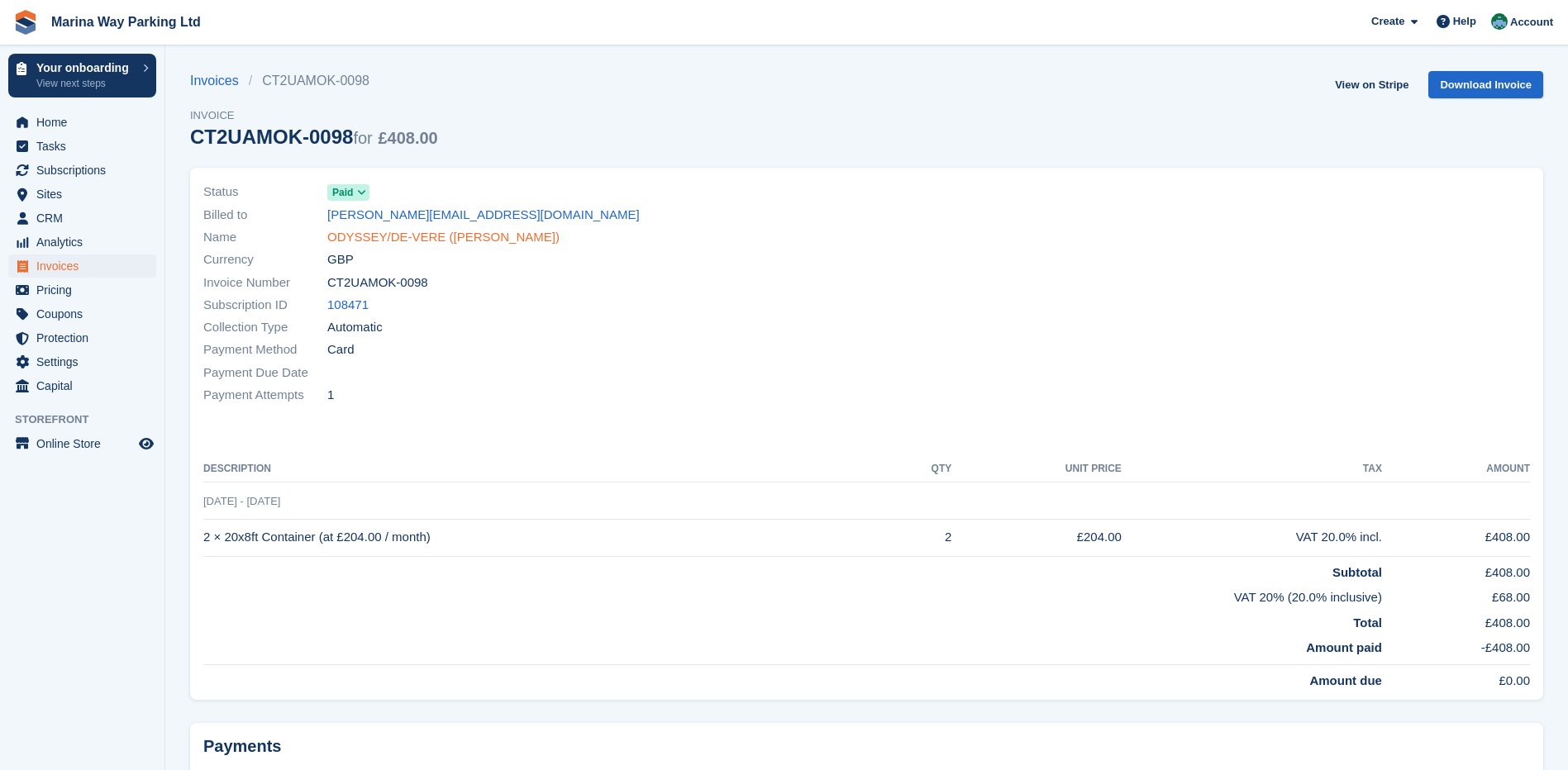
click at [378, 234] on link "ODYSSEY/DE-VERE ([PERSON_NAME])" at bounding box center [443, 238] width 232 height 19
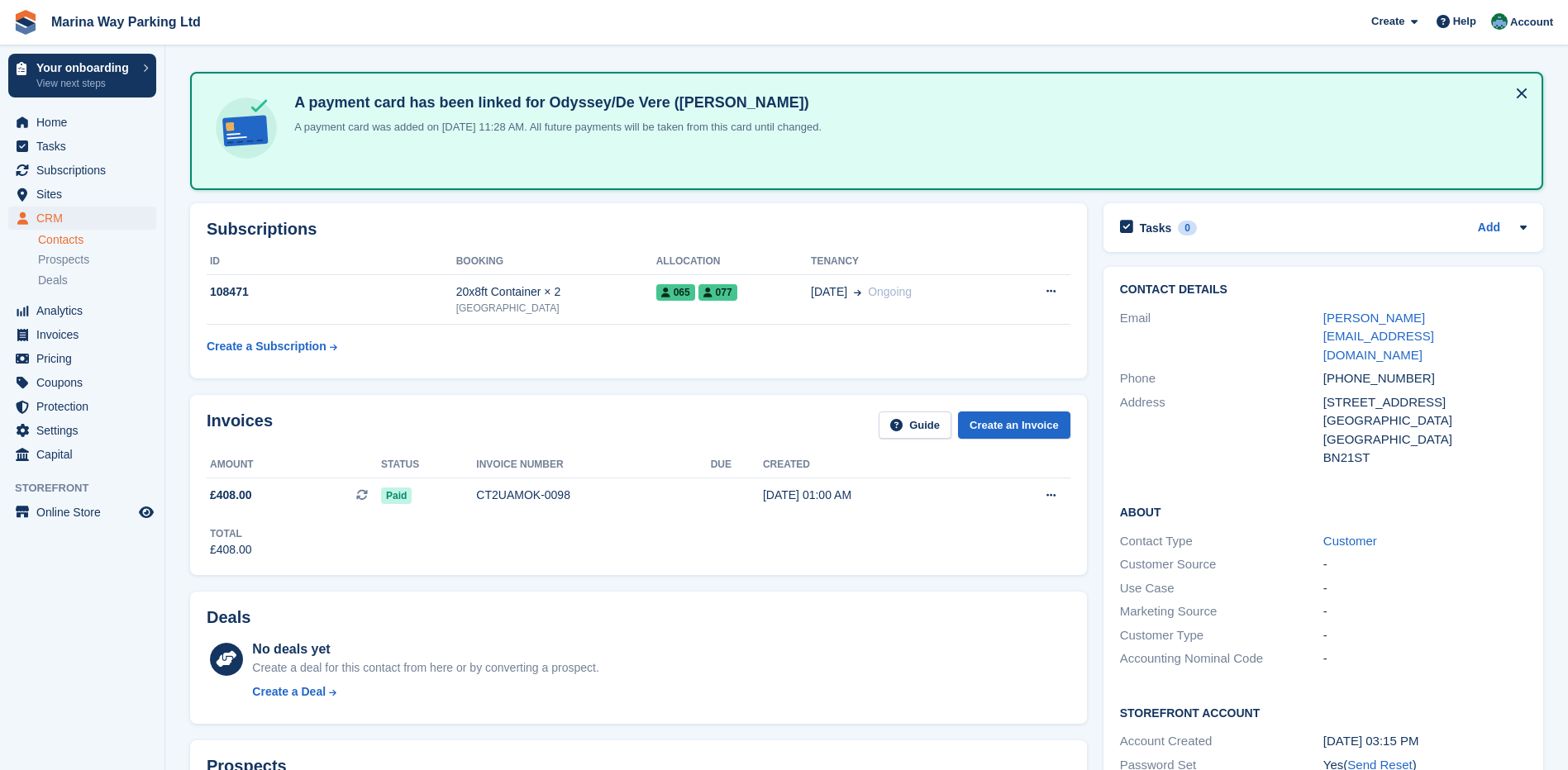
scroll to position [165, 0]
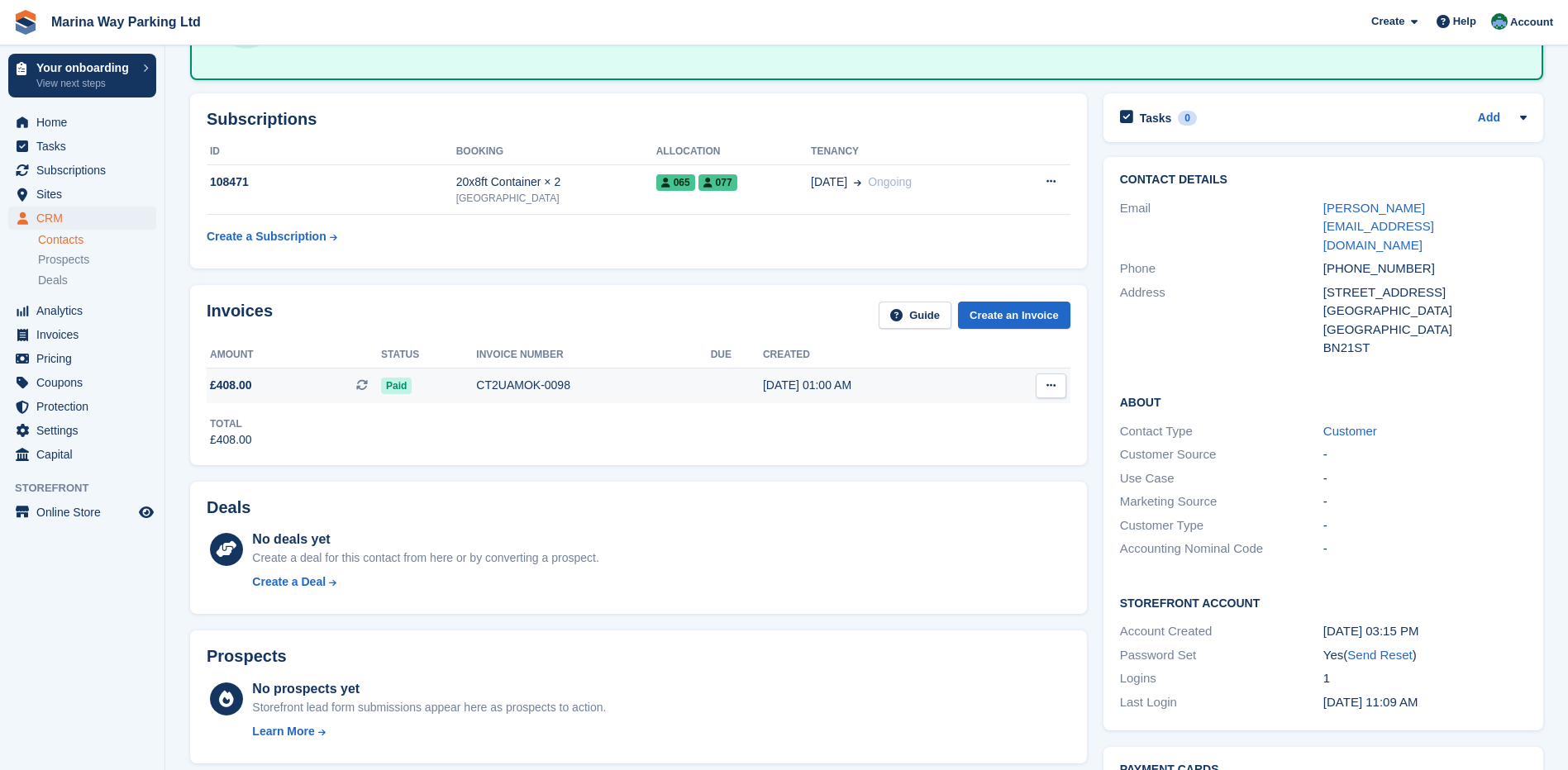
click at [503, 378] on div "CT2UAMOK-0098" at bounding box center [593, 386] width 234 height 18
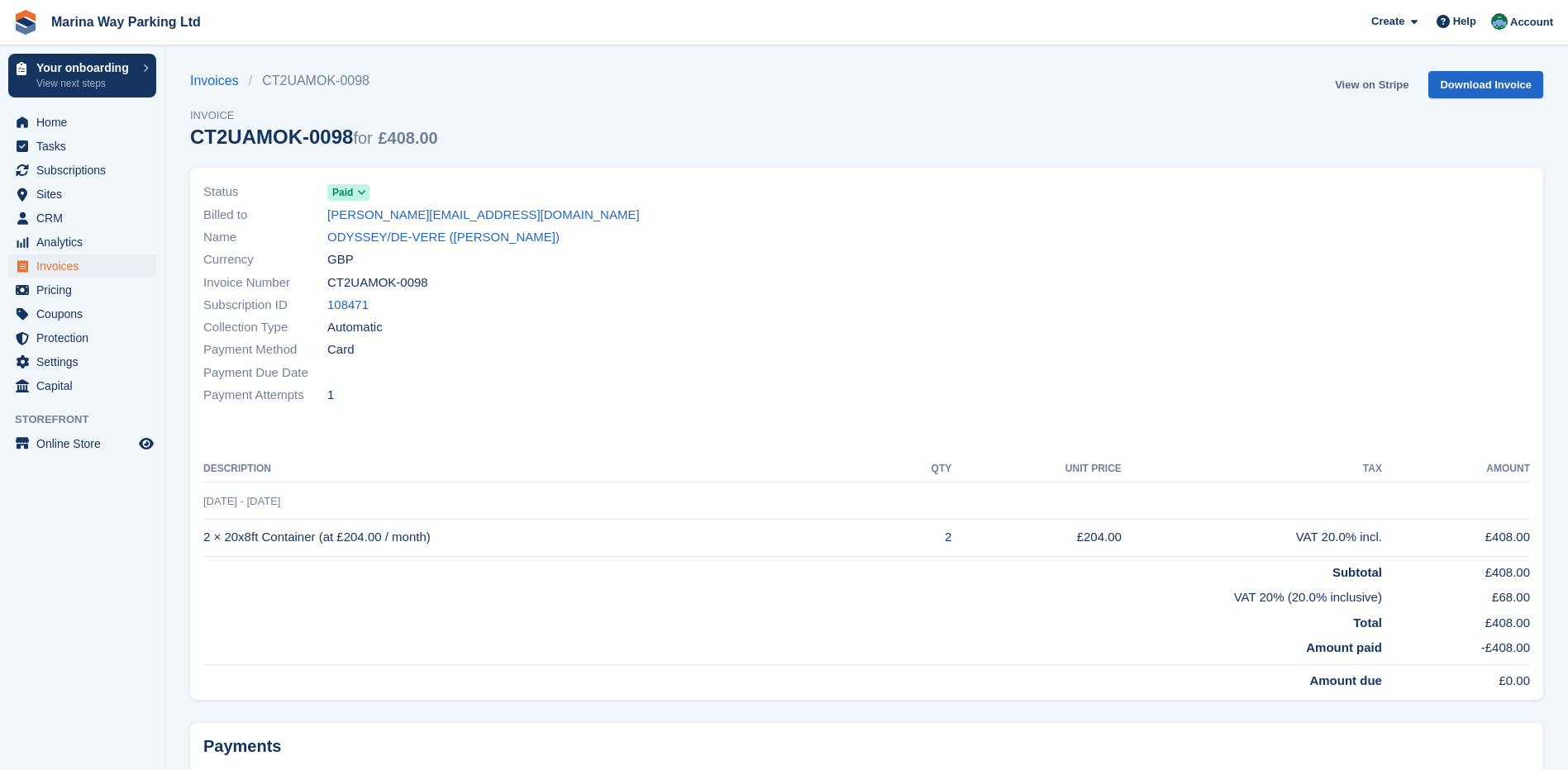
click at [1375, 88] on link "View on Stripe" at bounding box center [1371, 84] width 87 height 27
click at [54, 118] on span "Home" at bounding box center [86, 122] width 99 height 23
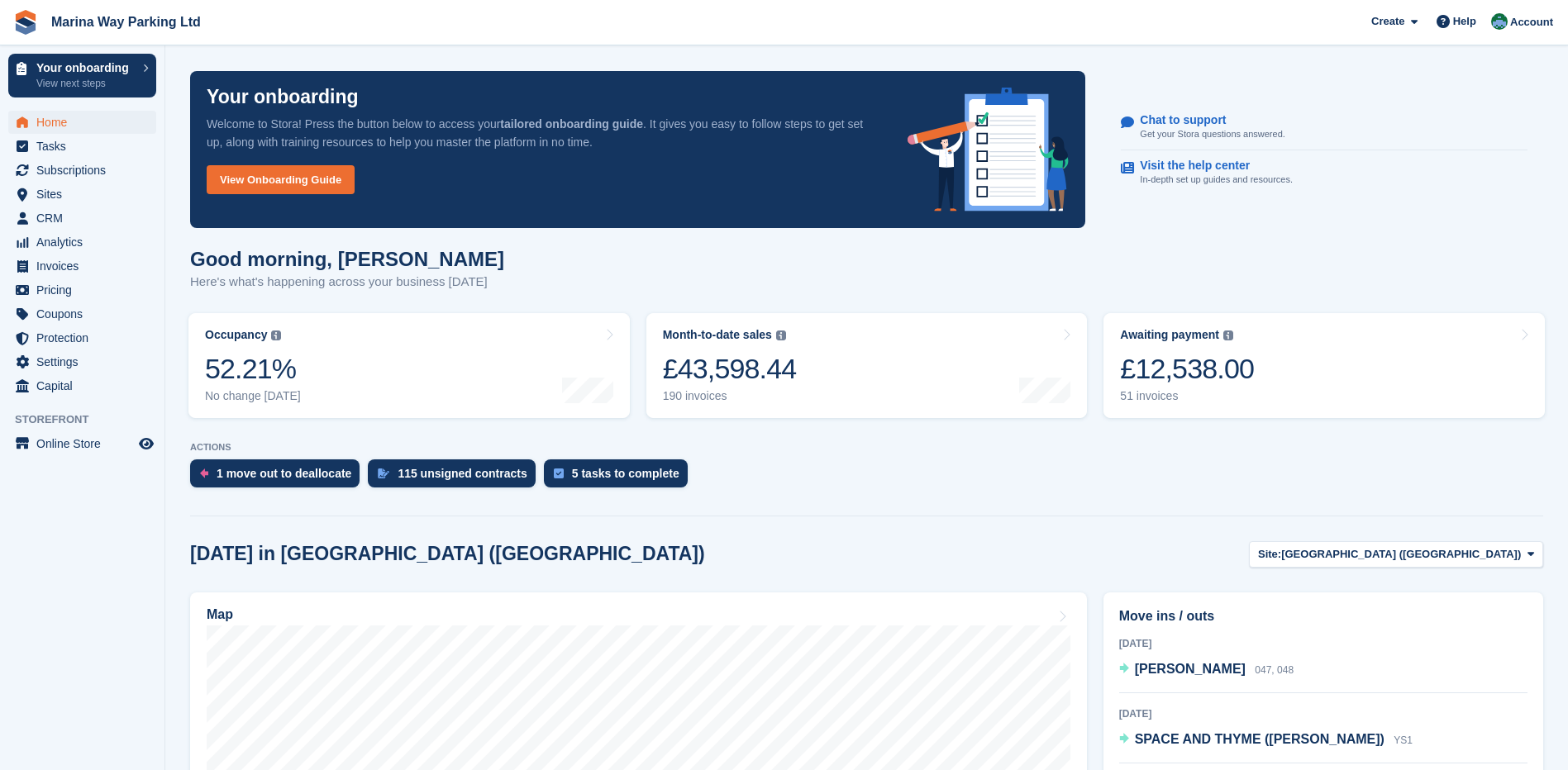
click at [179, 393] on section "Your onboarding Welcome to Stora! Press the button below to access your tailore…" at bounding box center [867, 657] width 1403 height 1314
click at [1161, 390] on div "51 invoices" at bounding box center [1186, 396] width 134 height 14
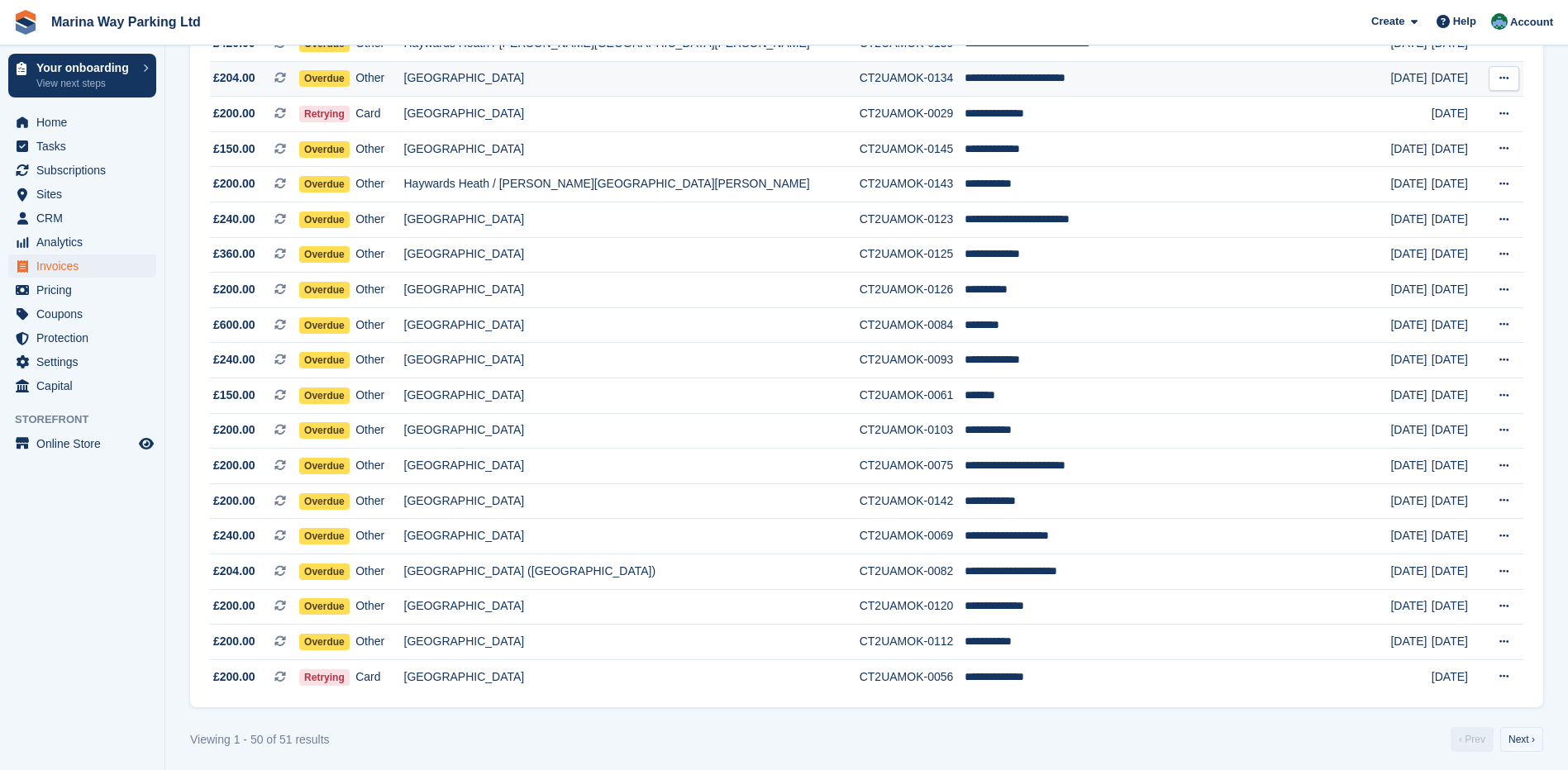
scroll to position [1348, 0]
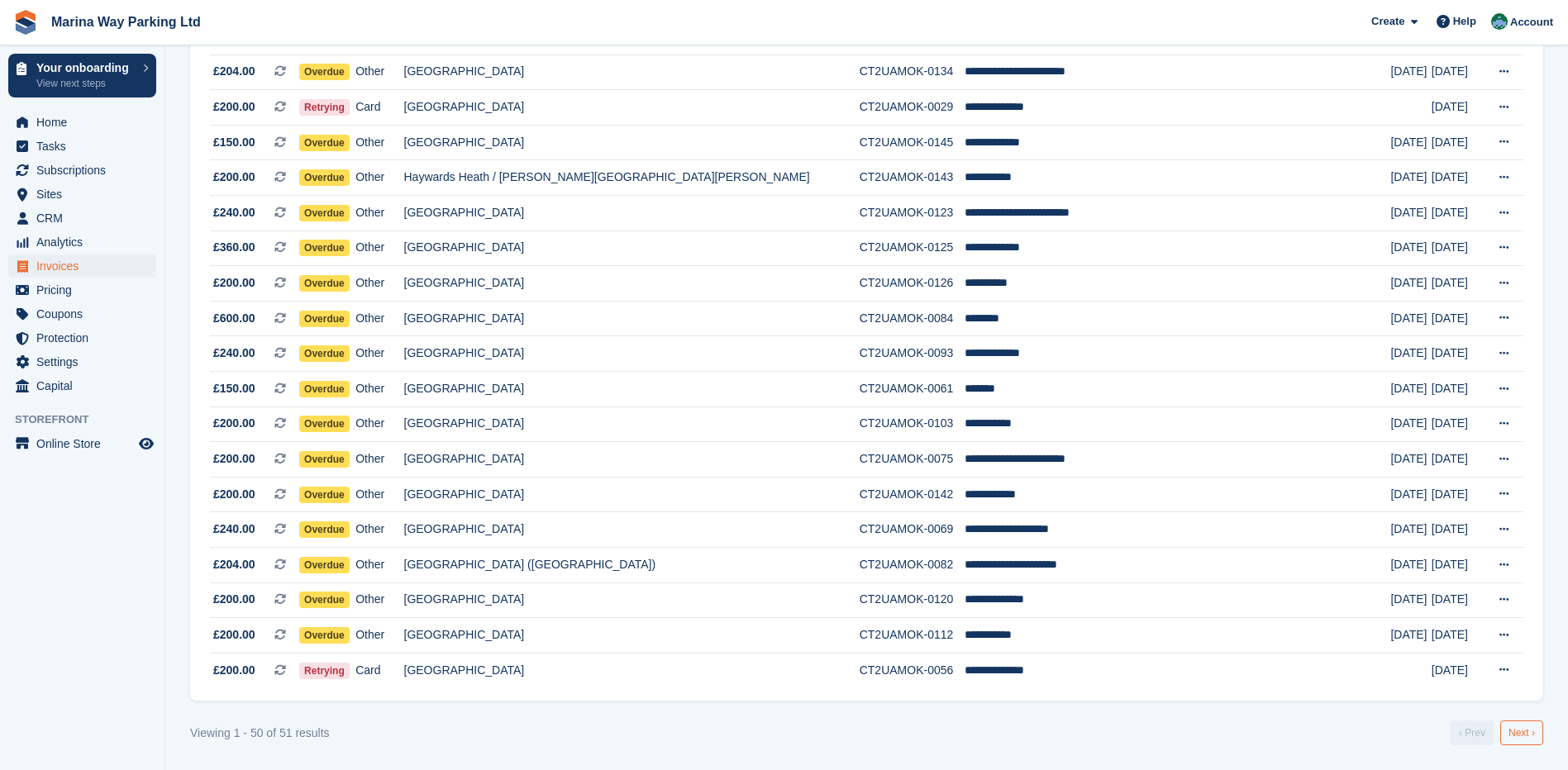
click at [1523, 733] on link "Next ›" at bounding box center [1522, 732] width 43 height 24
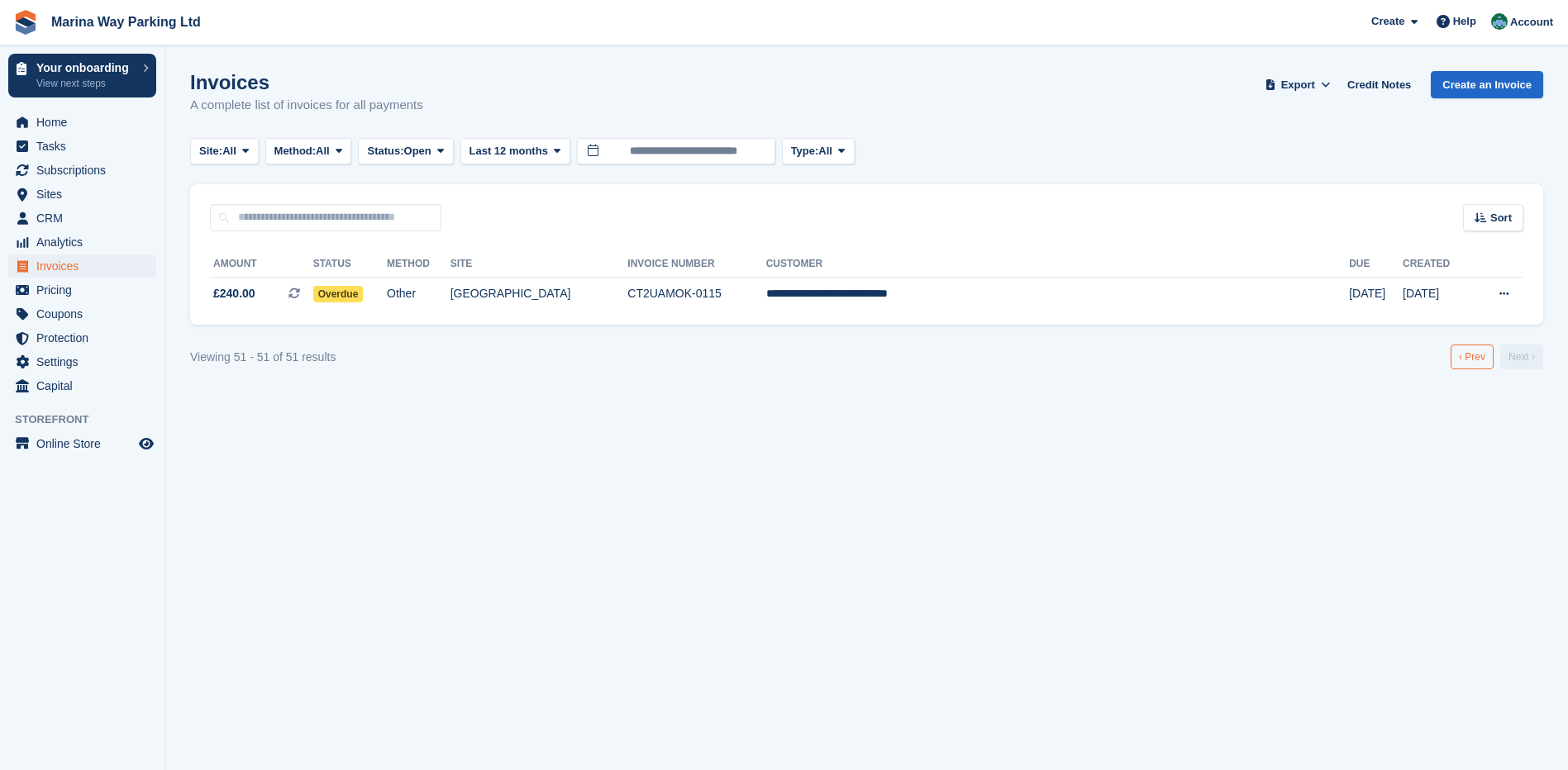
click at [1468, 361] on link "‹ Prev" at bounding box center [1472, 357] width 43 height 24
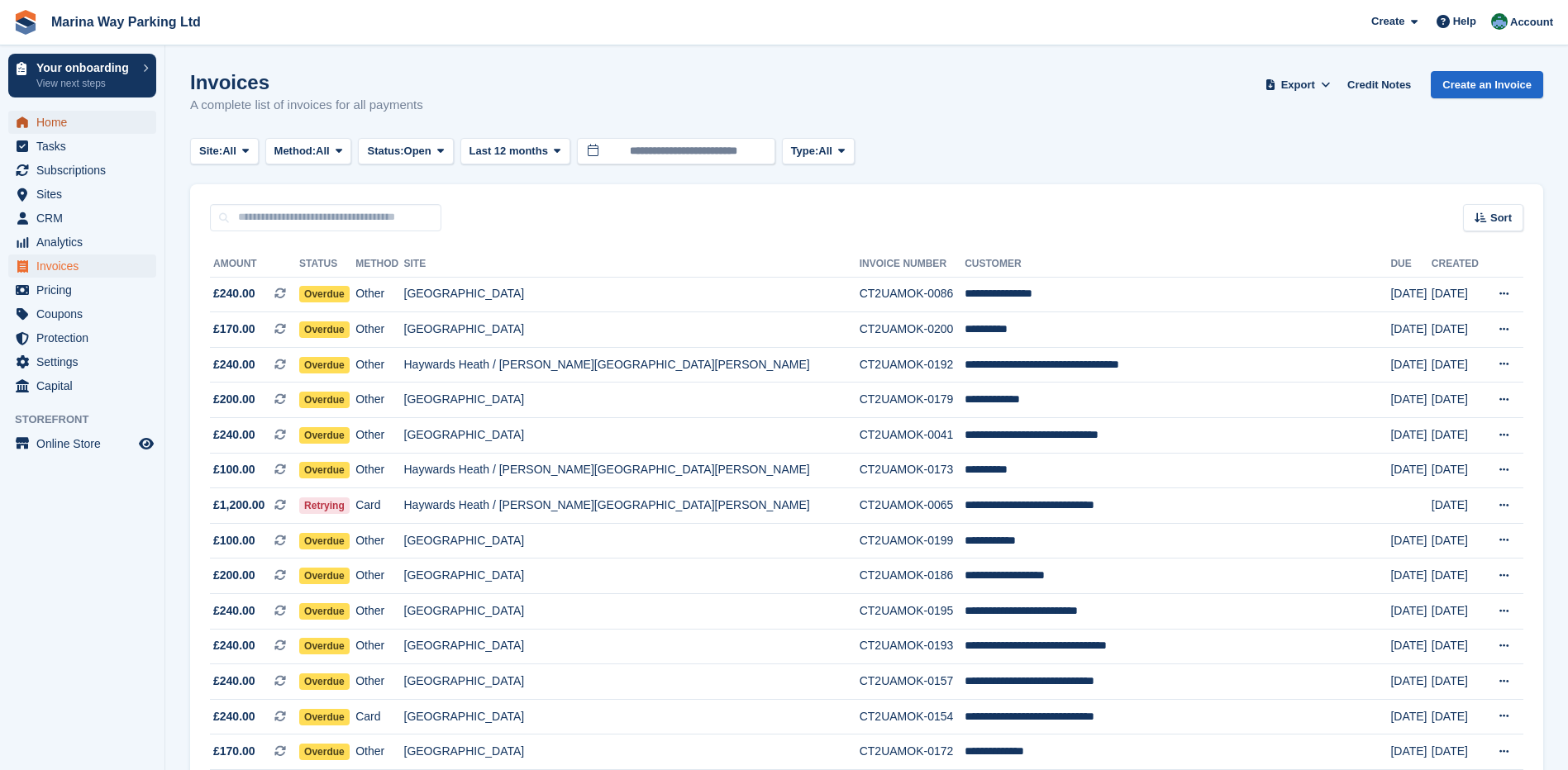
click at [50, 126] on span "Home" at bounding box center [86, 122] width 99 height 23
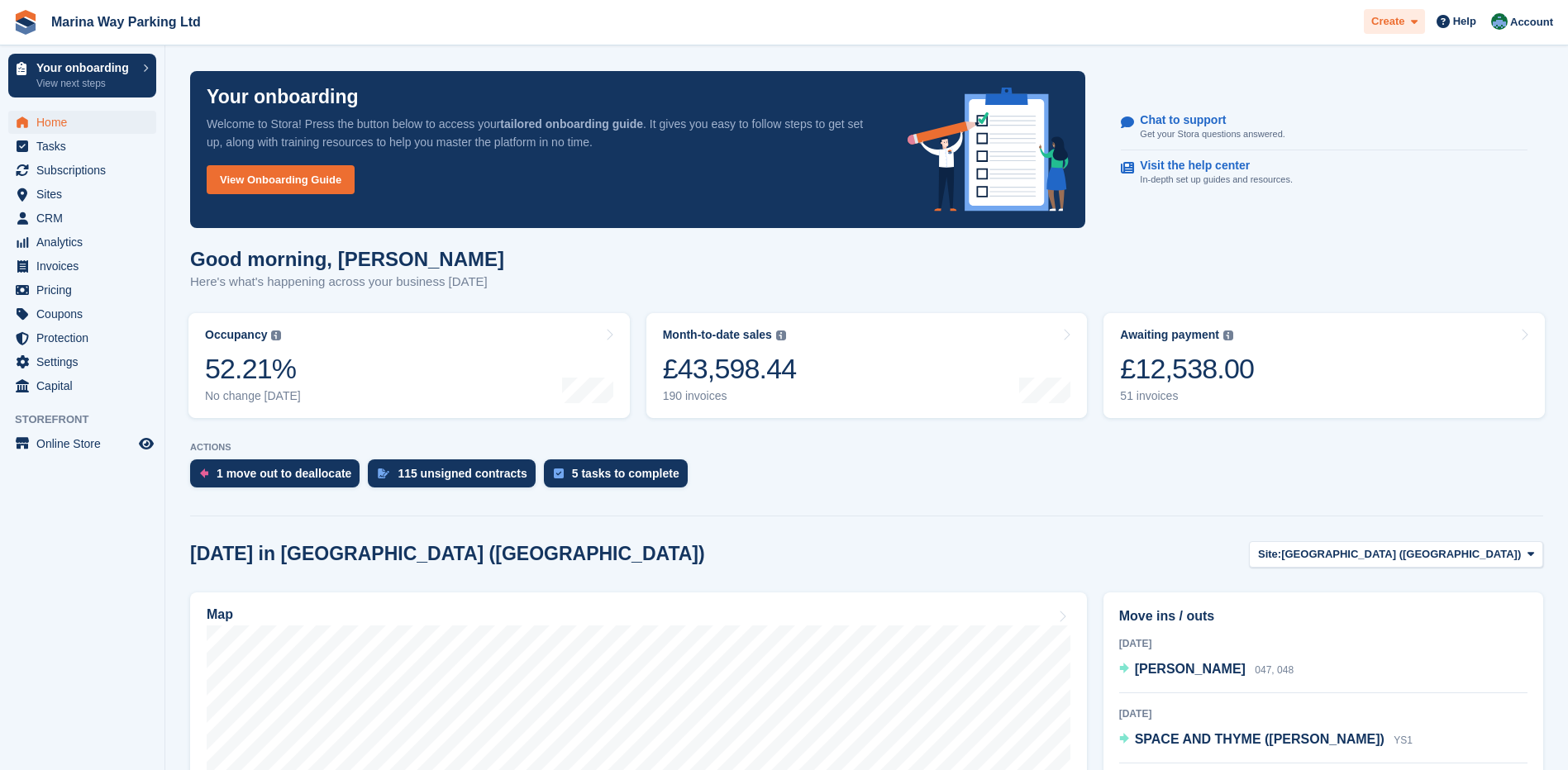
click at [1417, 20] on icon at bounding box center [1415, 22] width 7 height 10
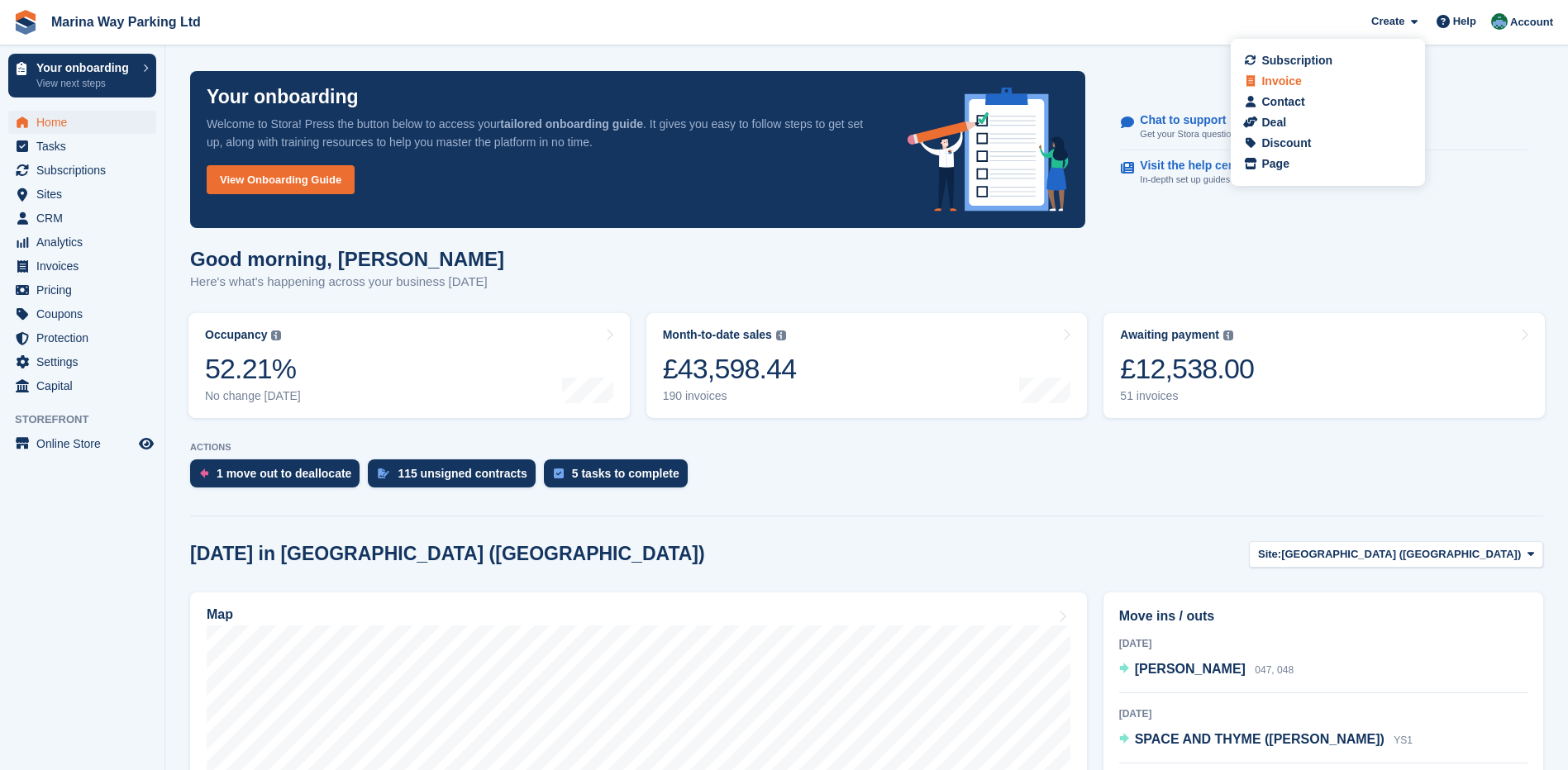
click at [1286, 88] on div "Invoice" at bounding box center [1281, 81] width 39 height 18
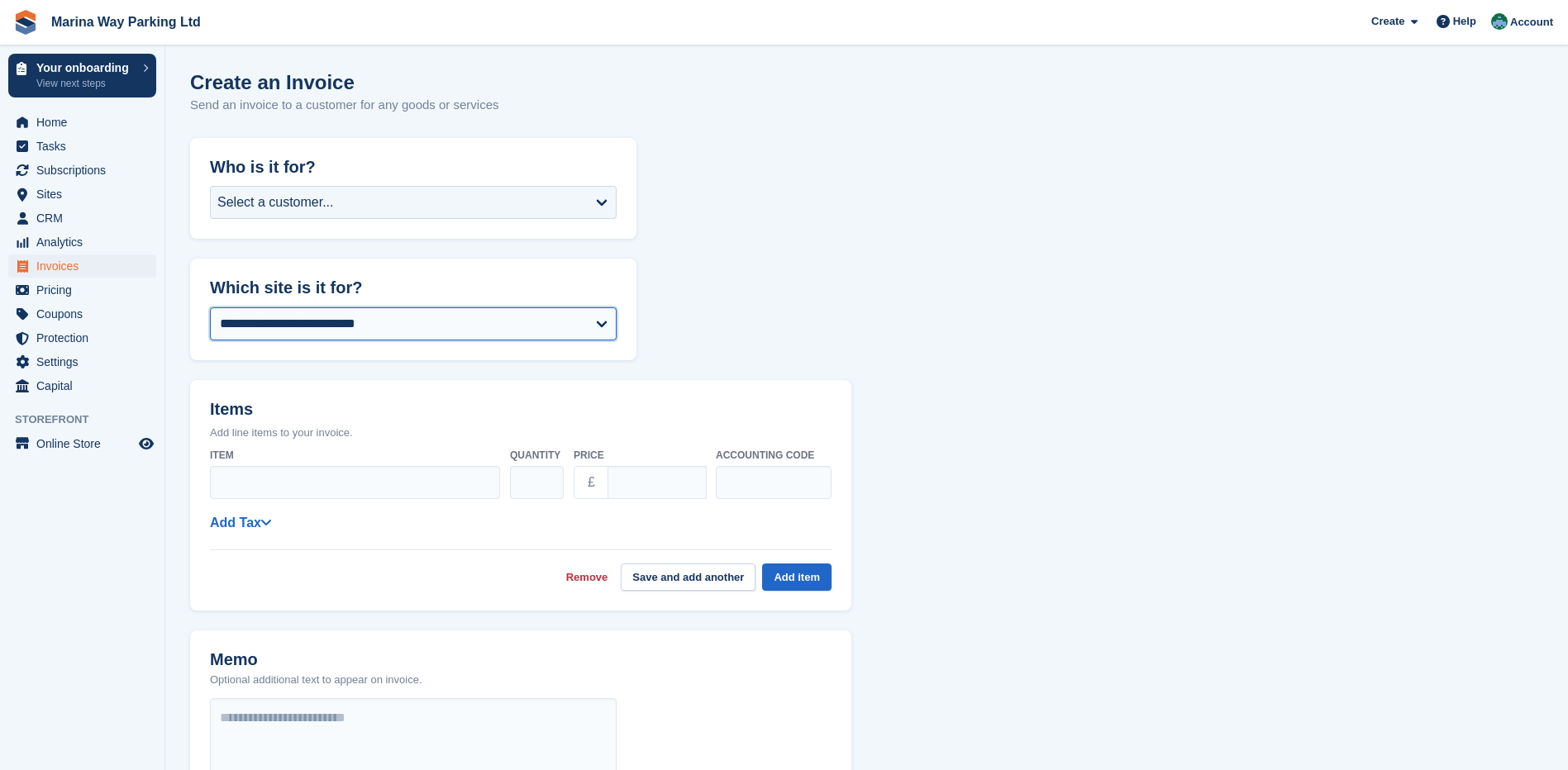
click at [603, 335] on select "**********" at bounding box center [413, 324] width 407 height 33
click at [756, 304] on form "**********" at bounding box center [867, 630] width 1354 height 984
click at [59, 122] on span "Home" at bounding box center [86, 122] width 99 height 23
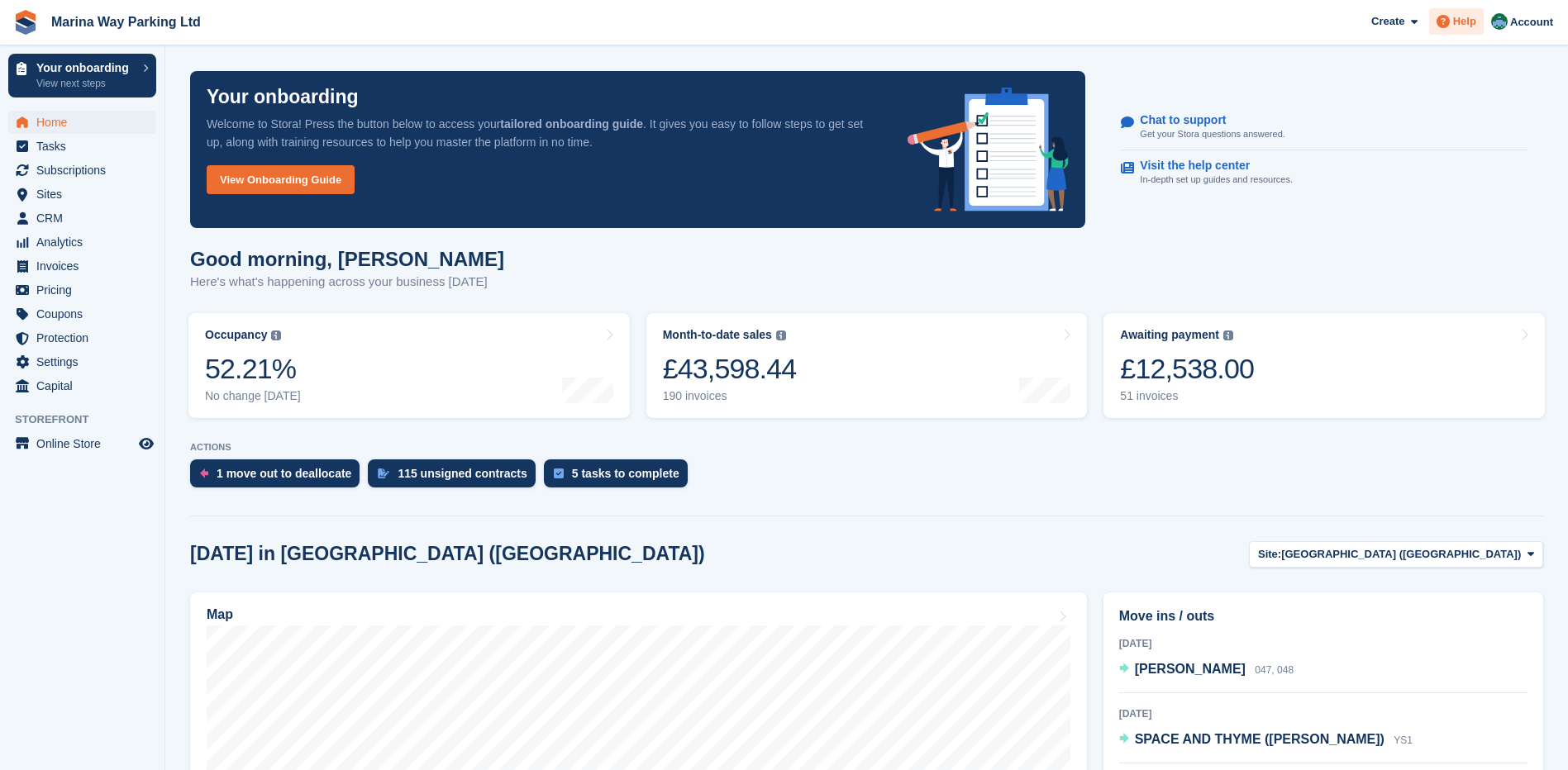
click at [1459, 24] on span "Help" at bounding box center [1465, 21] width 23 height 17
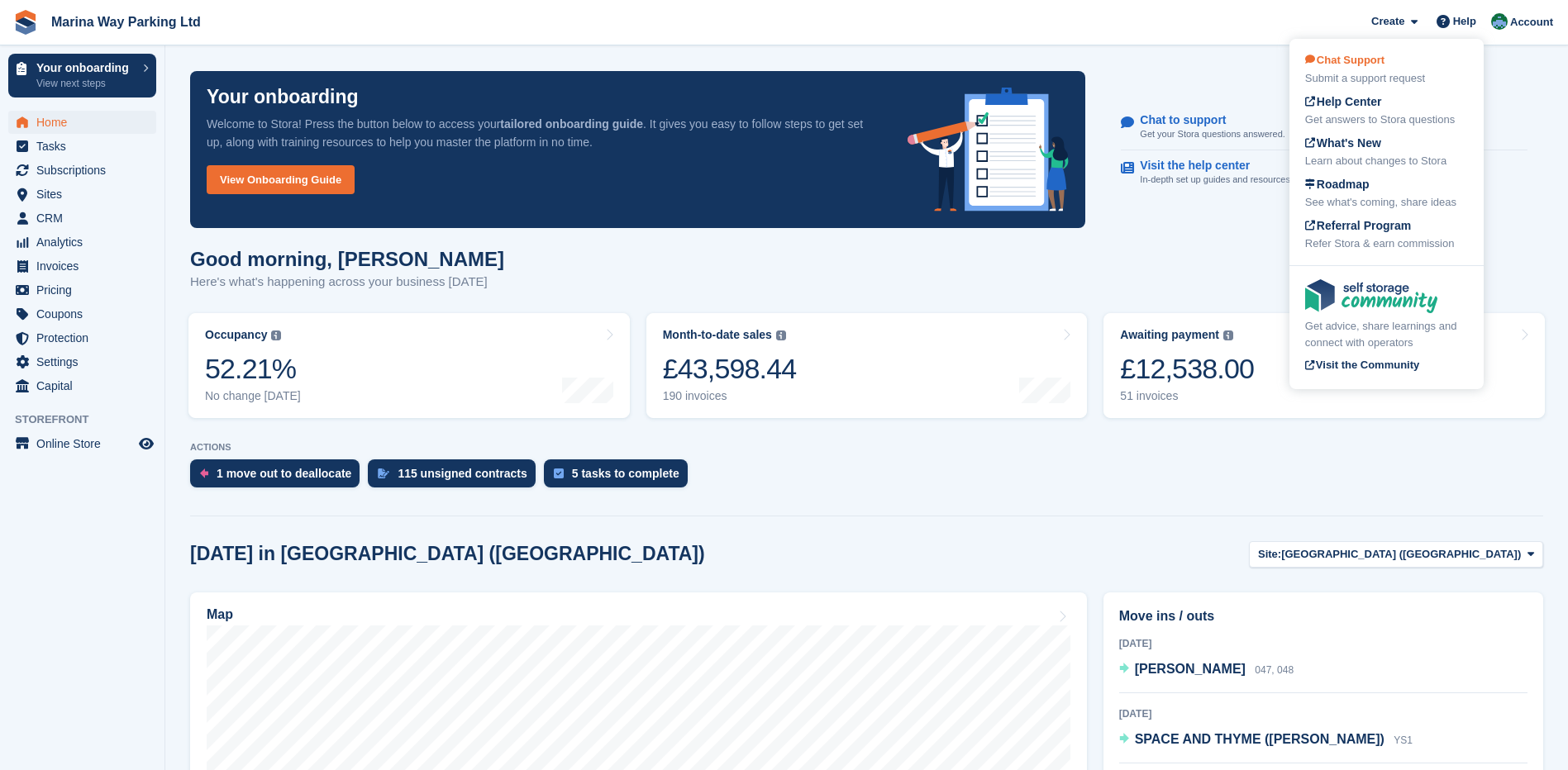
click at [1340, 67] on div "Chat Support Submit a support request" at bounding box center [1387, 69] width 163 height 35
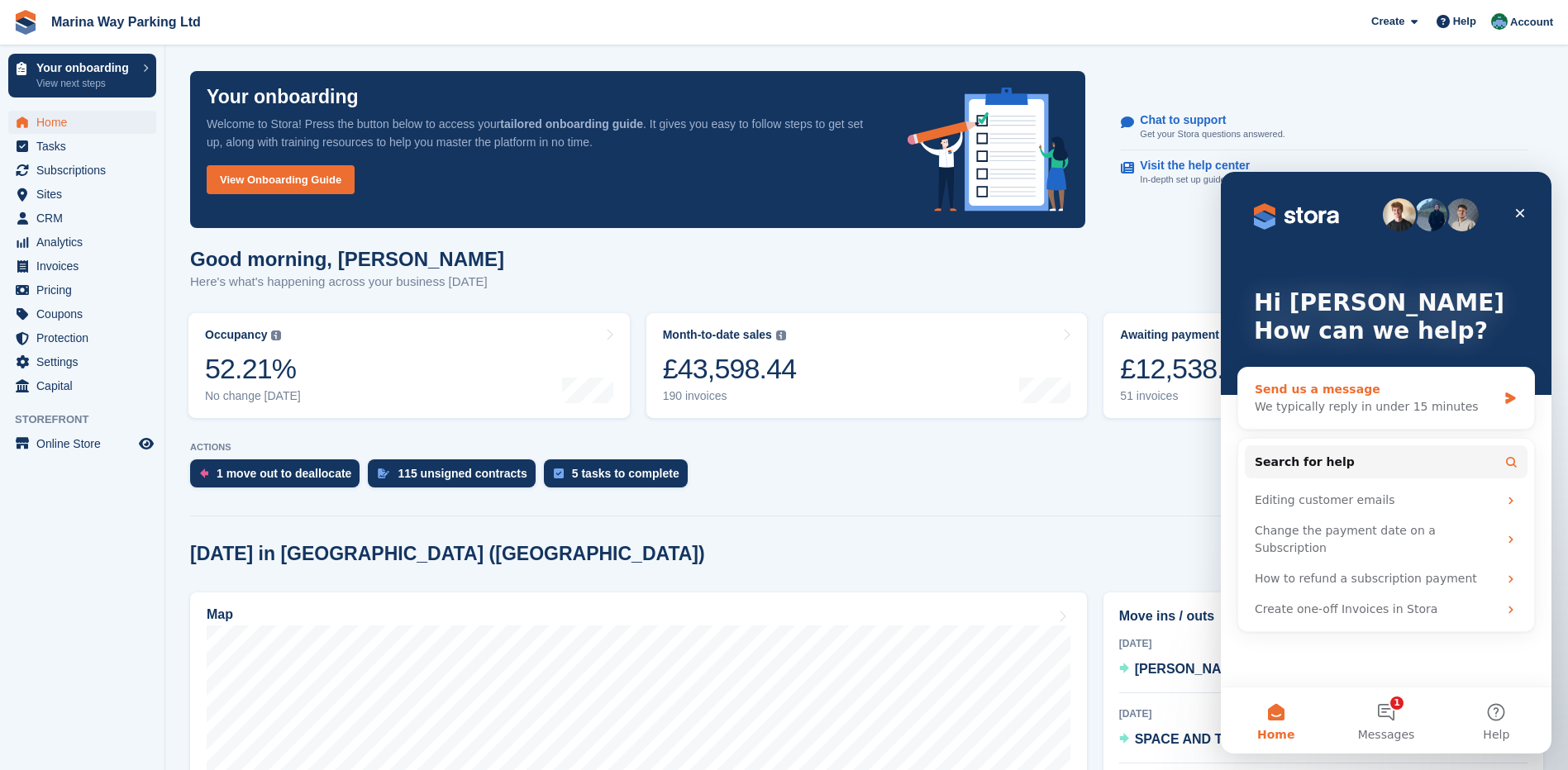
click at [1329, 396] on div "Send us a message" at bounding box center [1375, 389] width 243 height 18
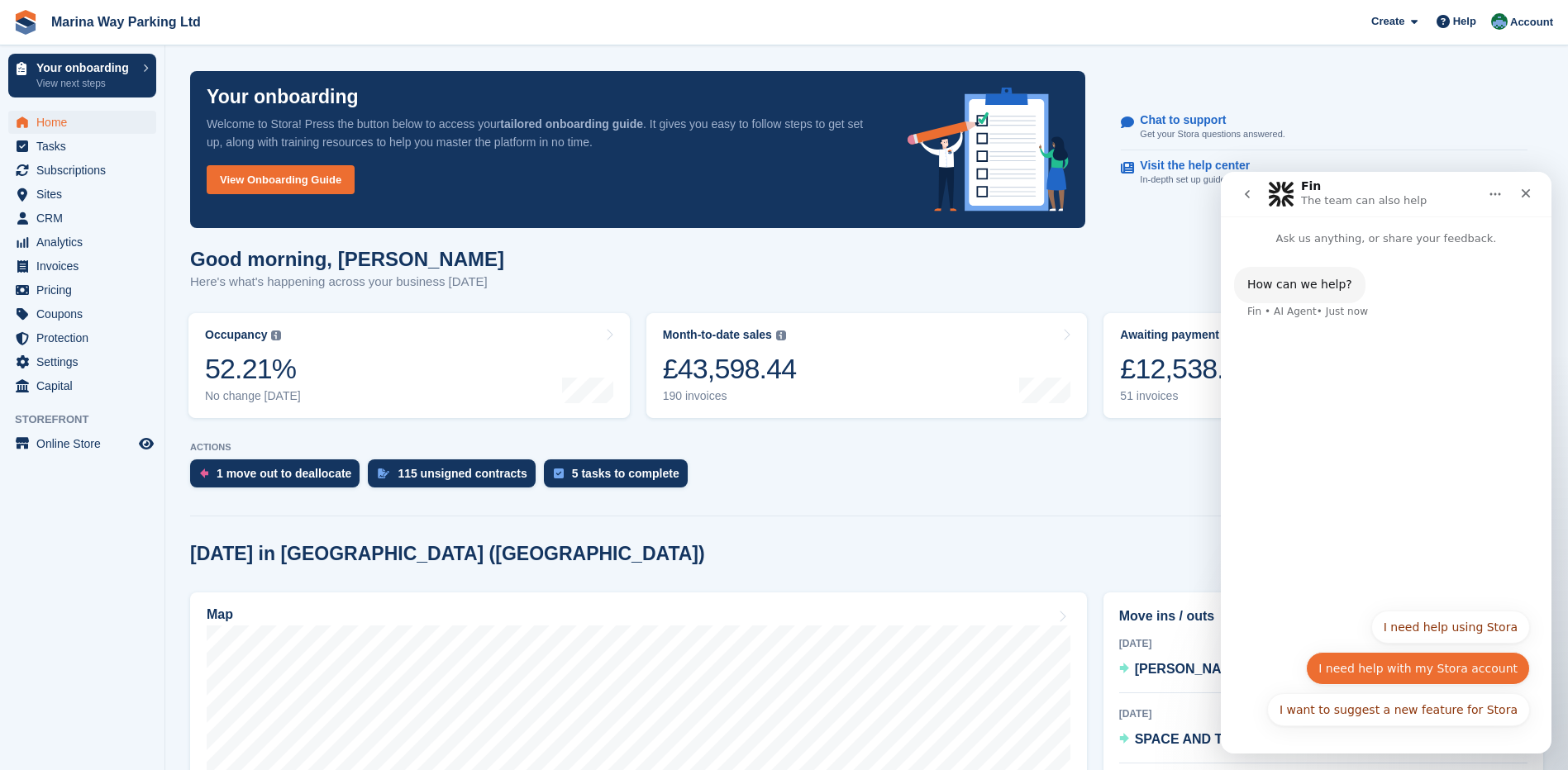
click at [1402, 668] on button "I need help with my Stora account" at bounding box center [1418, 668] width 224 height 33
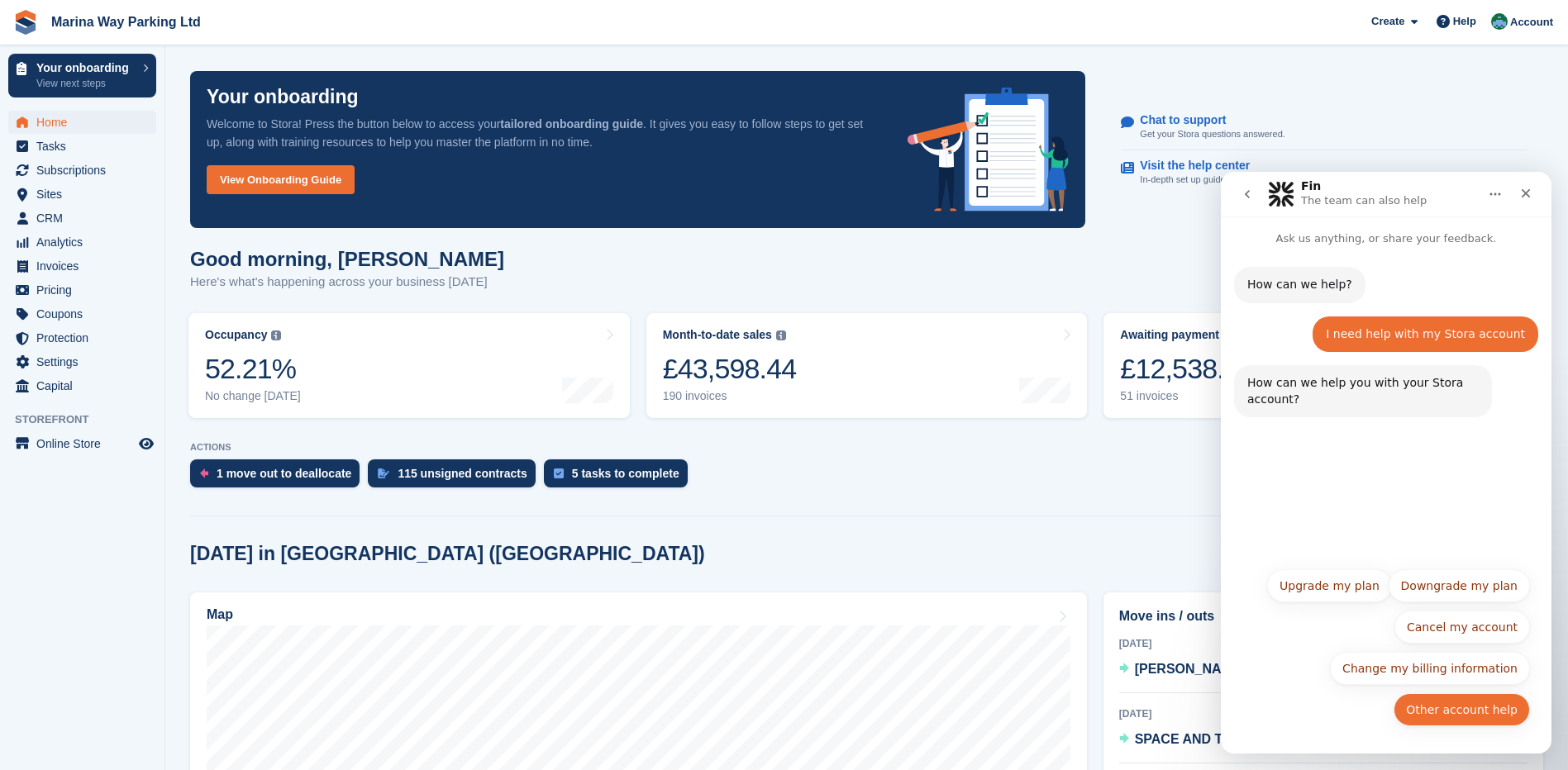
click at [1459, 710] on button "Other account help" at bounding box center [1462, 710] width 137 height 33
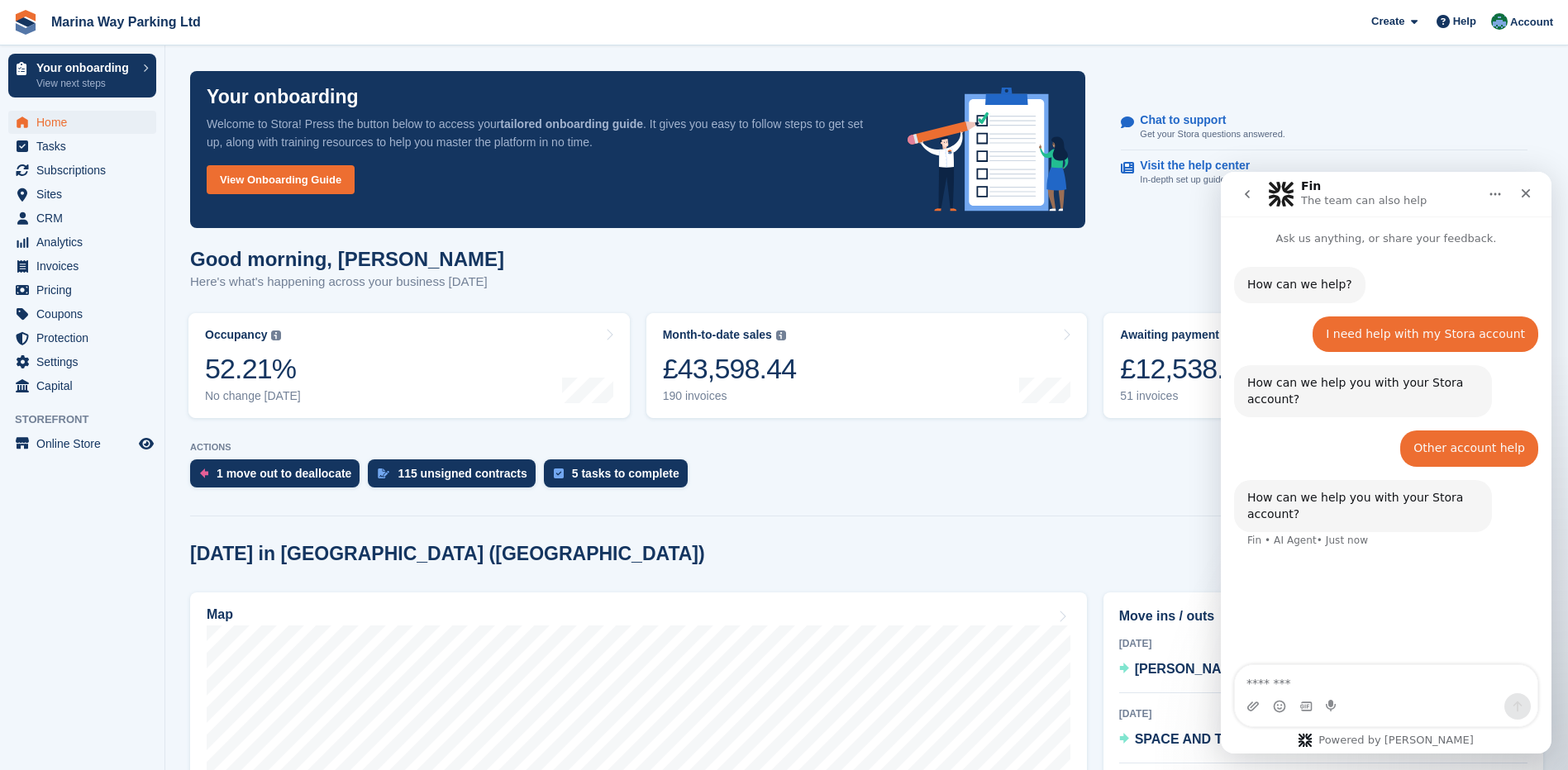
click at [1322, 686] on textarea "Message…" at bounding box center [1387, 679] width 303 height 28
type textarea "**********"
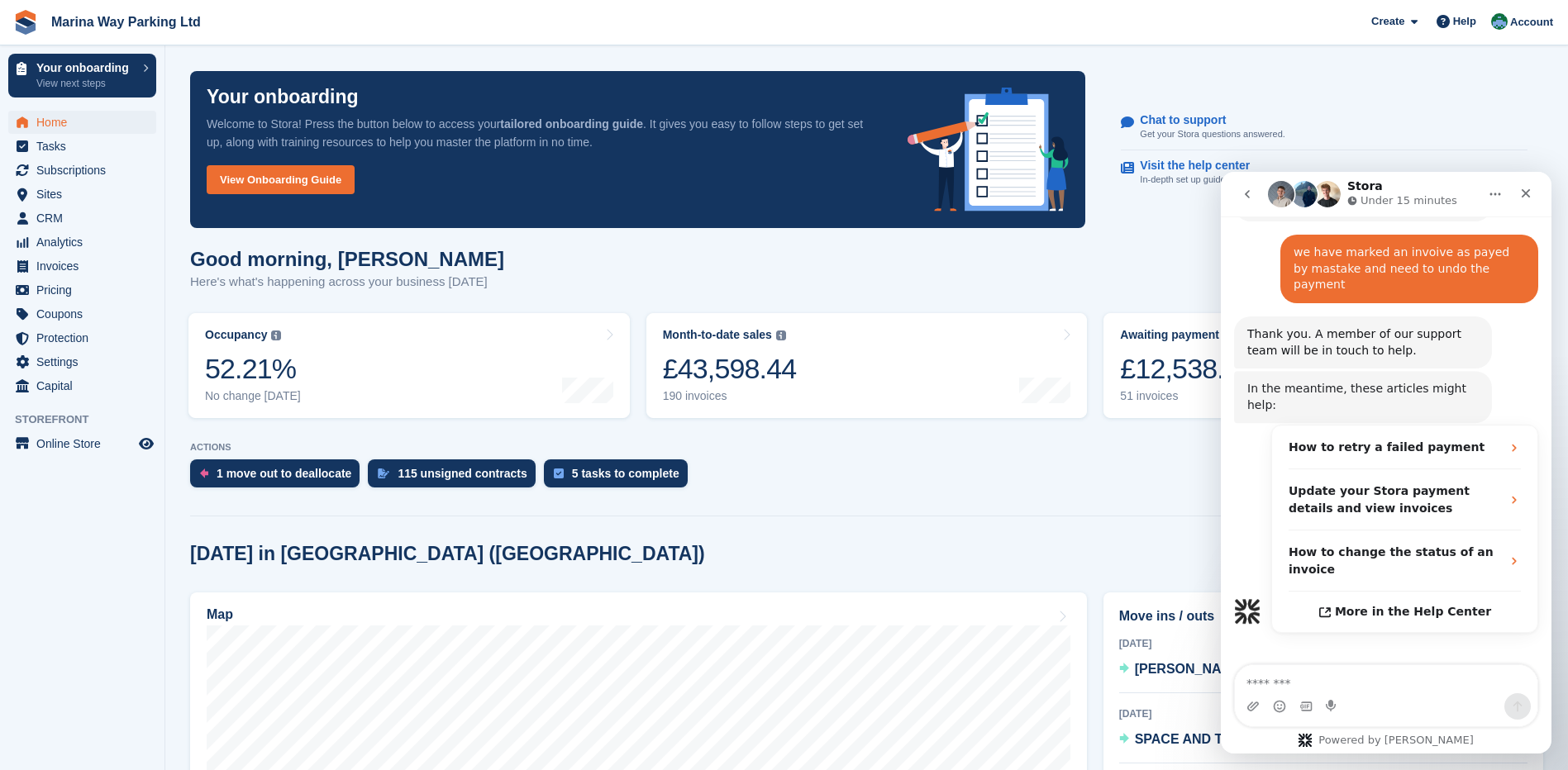
scroll to position [310, 0]
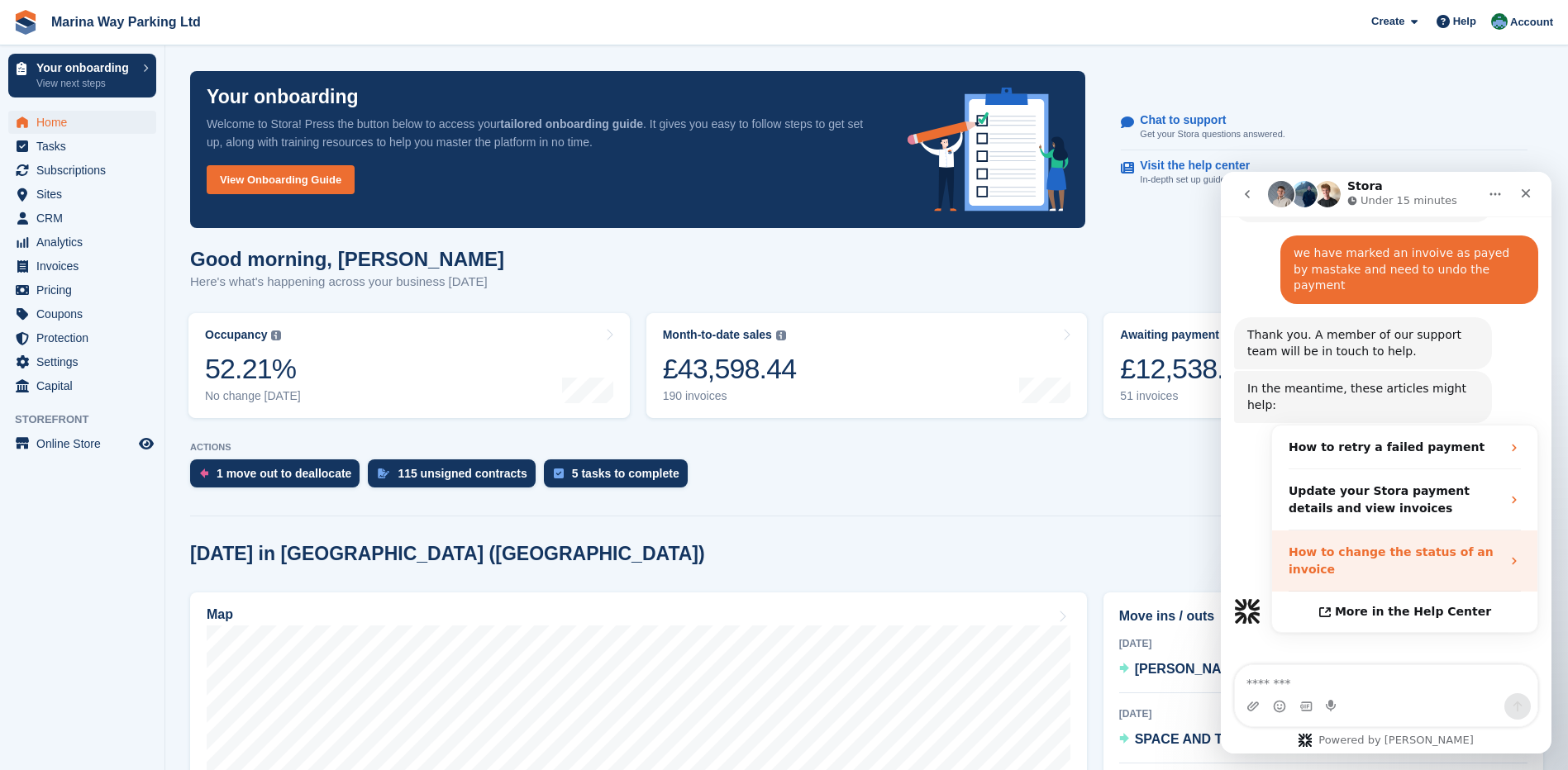
click at [1508, 555] on icon "Fin says…" at bounding box center [1514, 561] width 13 height 13
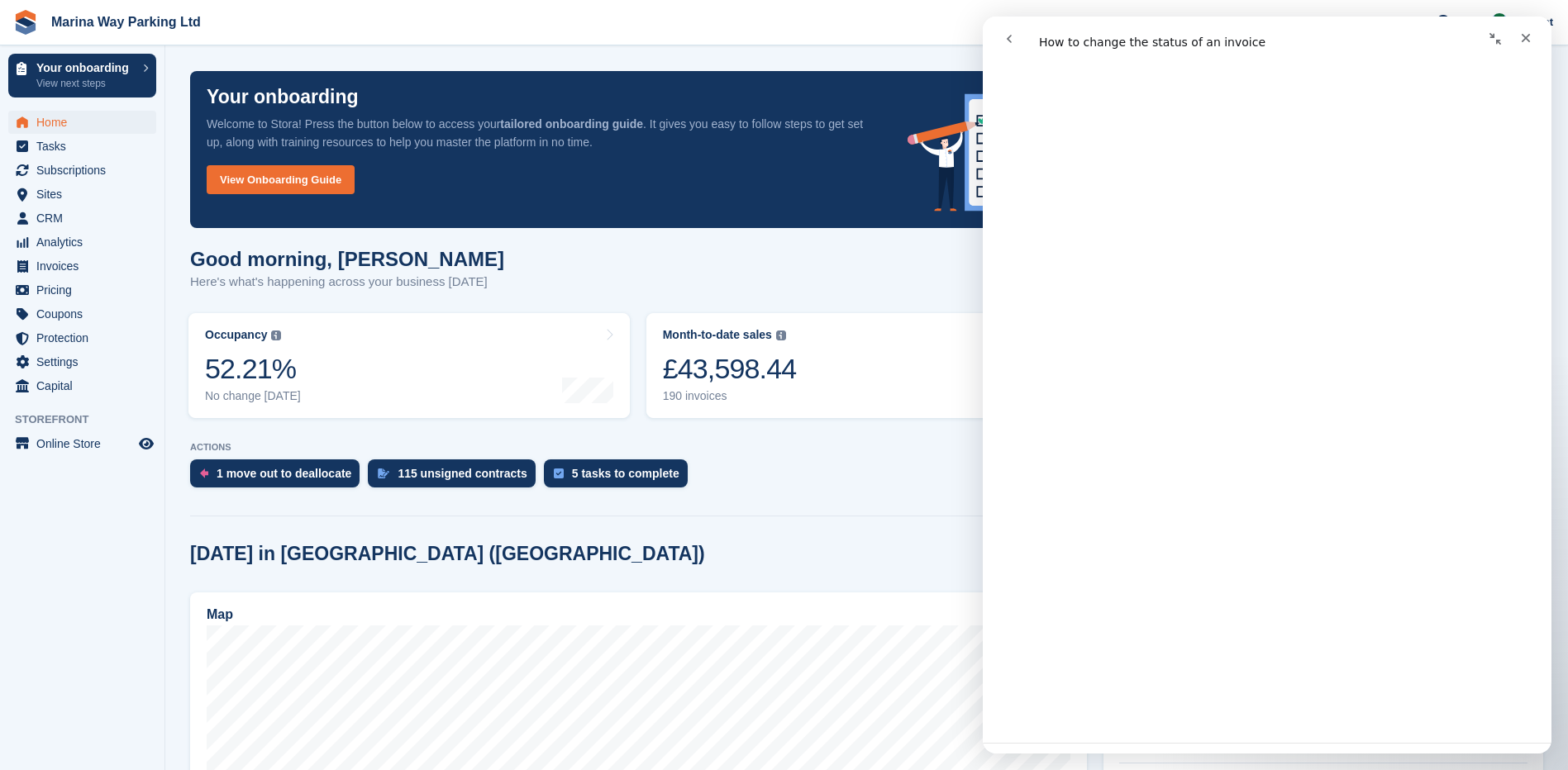
scroll to position [1239, 0]
click at [52, 171] on span "Subscriptions" at bounding box center [86, 170] width 99 height 23
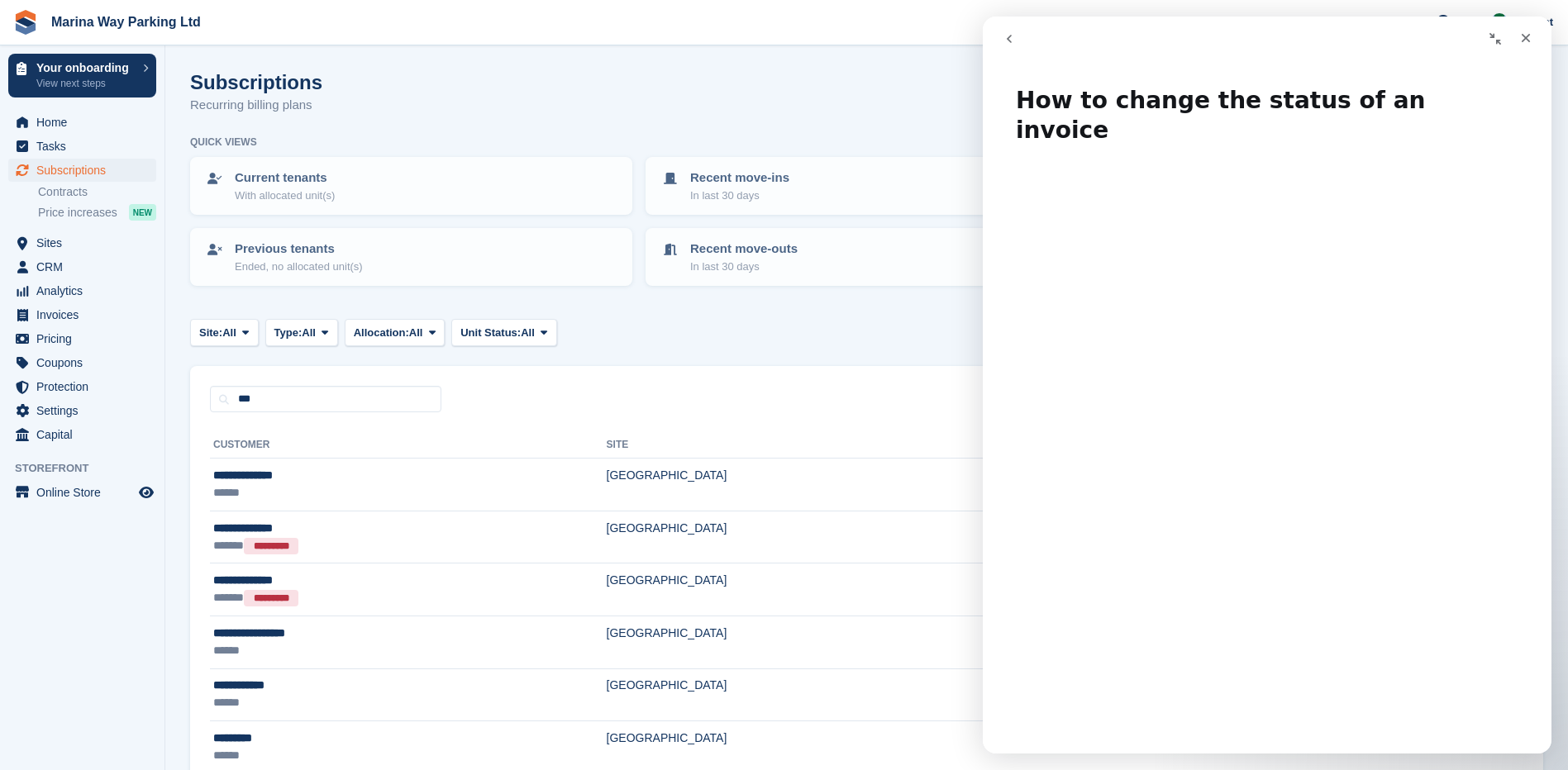
type input "***"
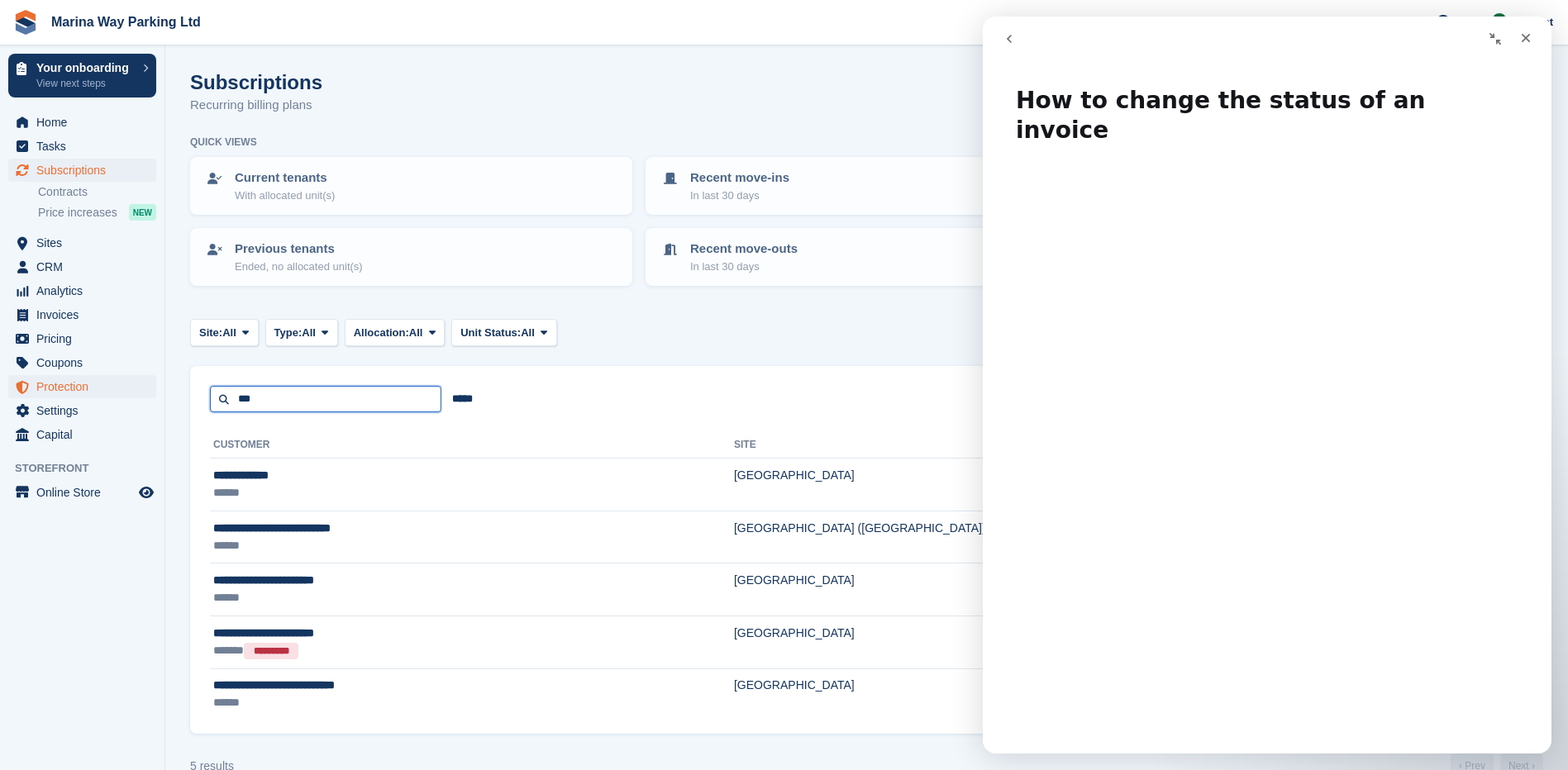
drag, startPoint x: 286, startPoint y: 398, endPoint x: 143, endPoint y: 392, distance: 143.1
click at [143, 392] on div "Your onboarding View next steps Home Tasks Subscriptions Subscriptions Subscrip…" at bounding box center [784, 402] width 1568 height 803
type input "****"
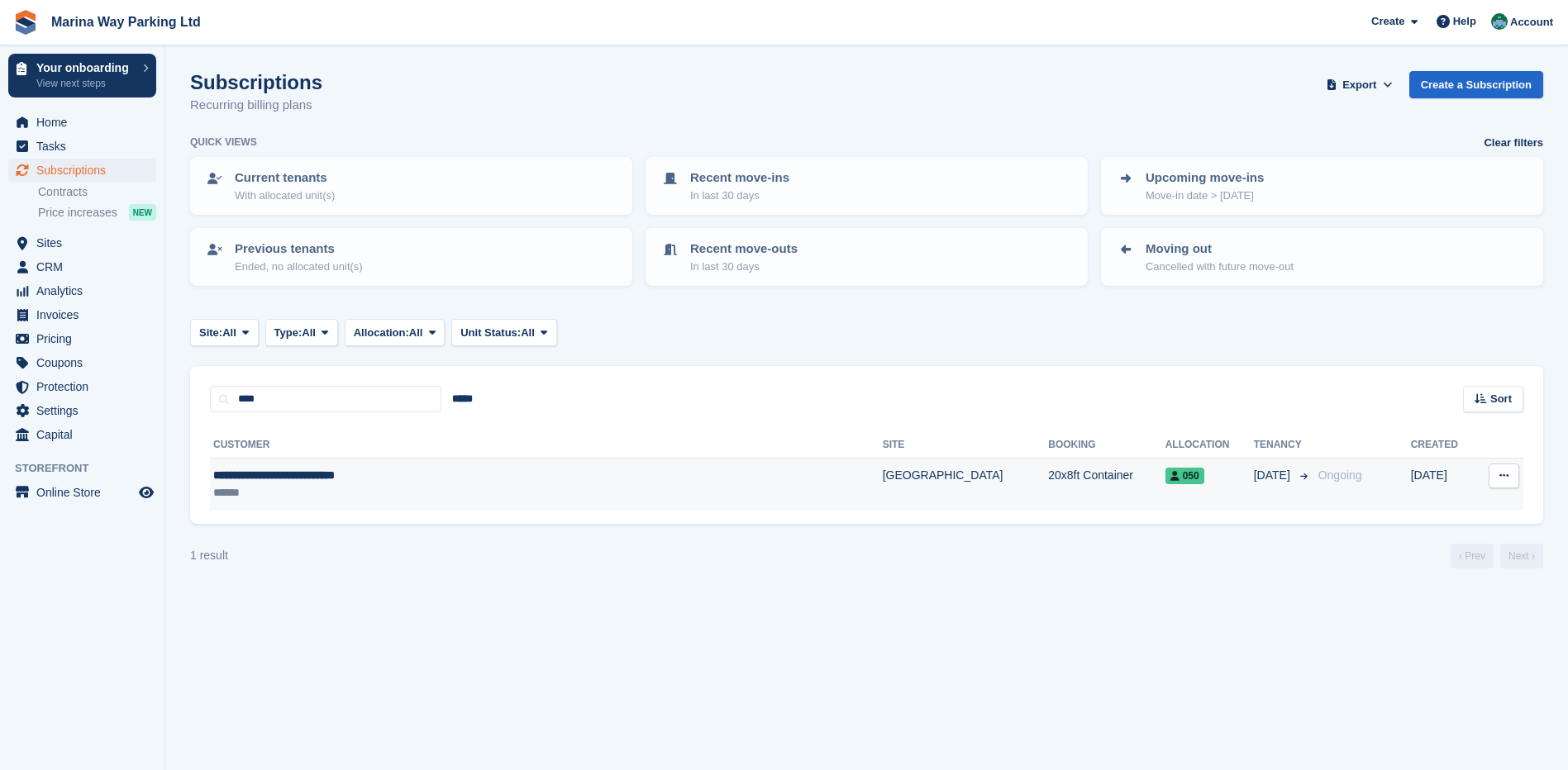
click at [364, 478] on div "**********" at bounding box center [456, 476] width 485 height 18
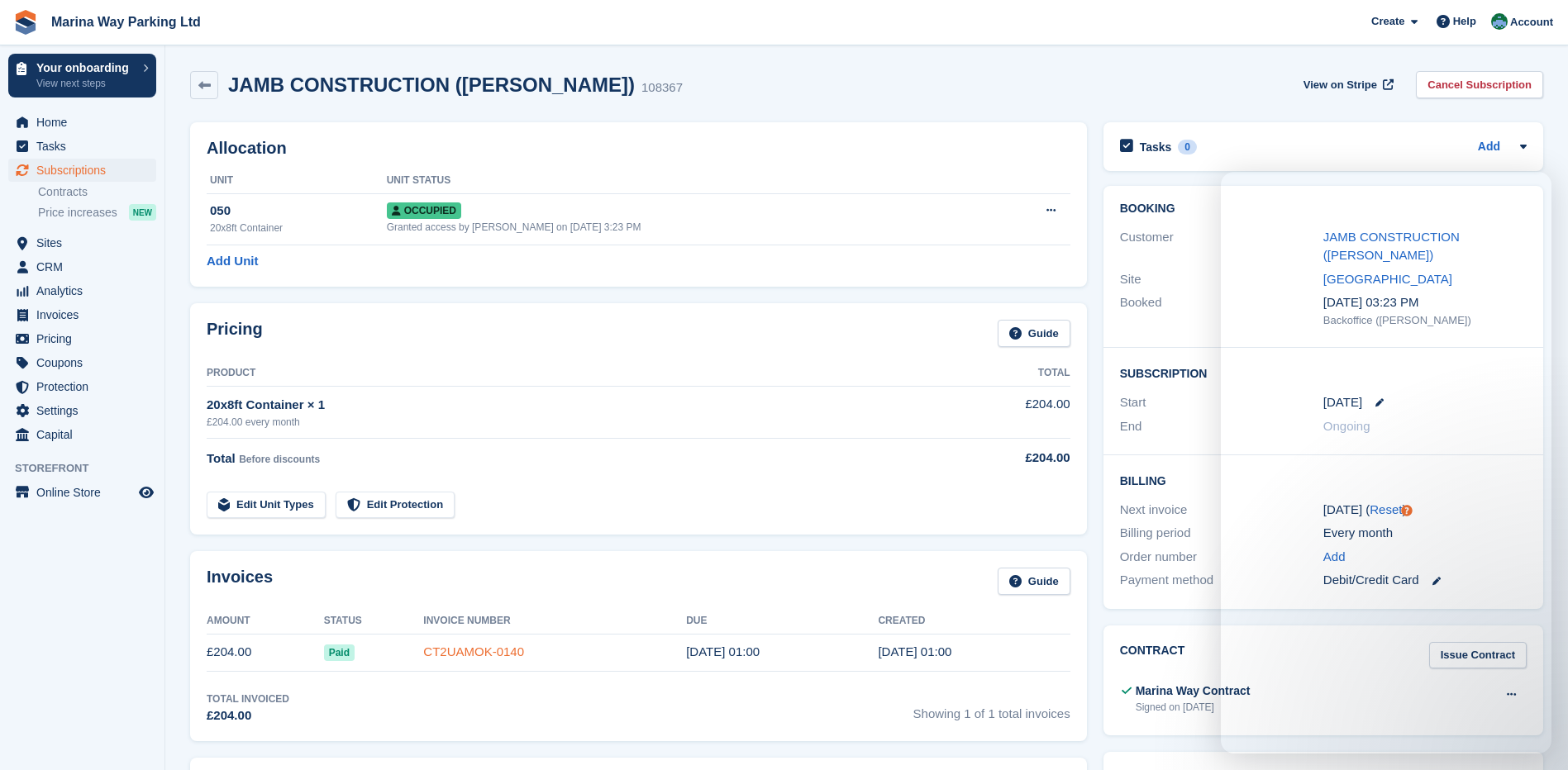
click at [489, 652] on link "CT2UAMOK-0140" at bounding box center [473, 652] width 101 height 14
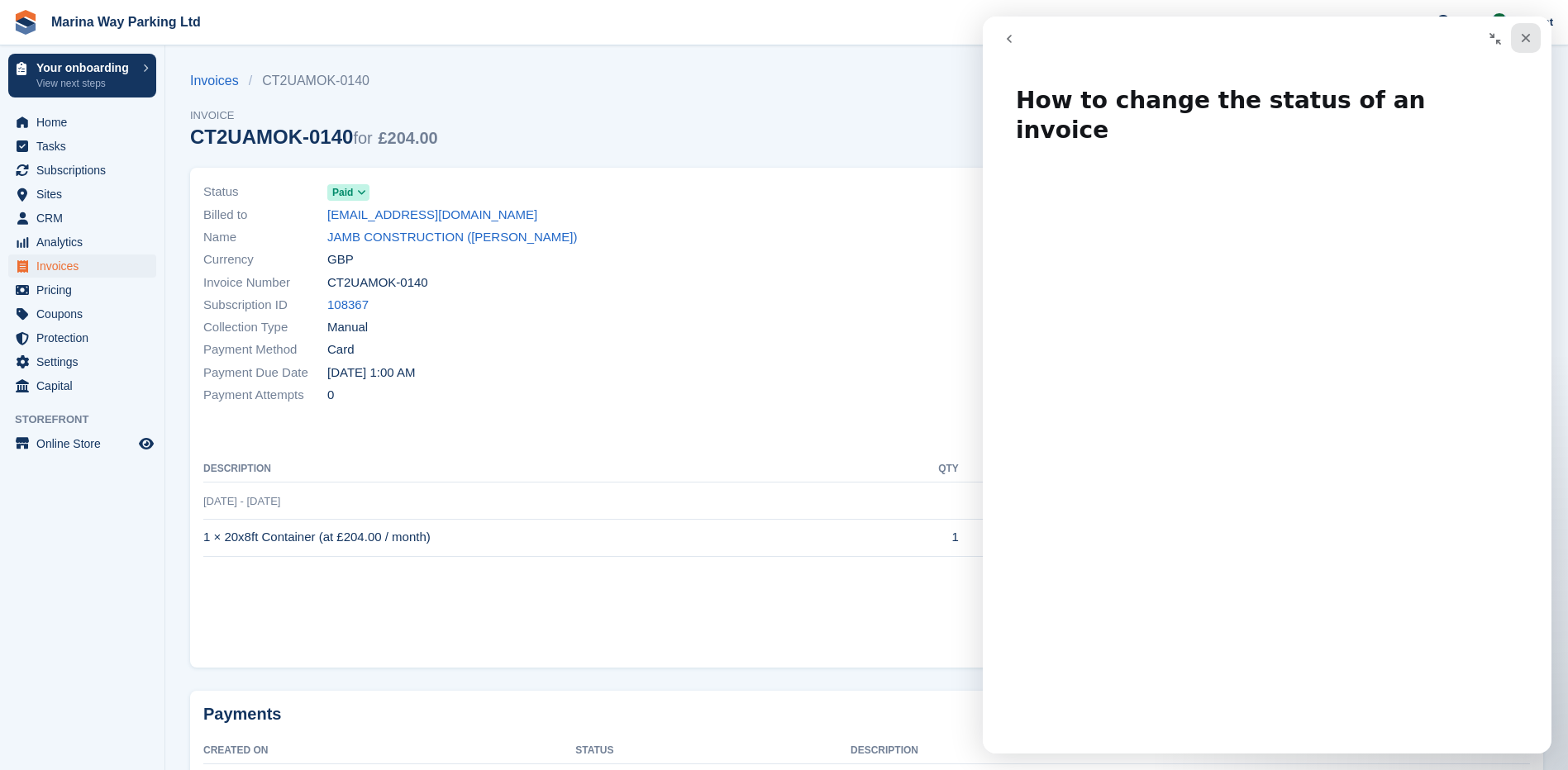
click at [1528, 38] on icon "Close" at bounding box center [1526, 38] width 9 height 9
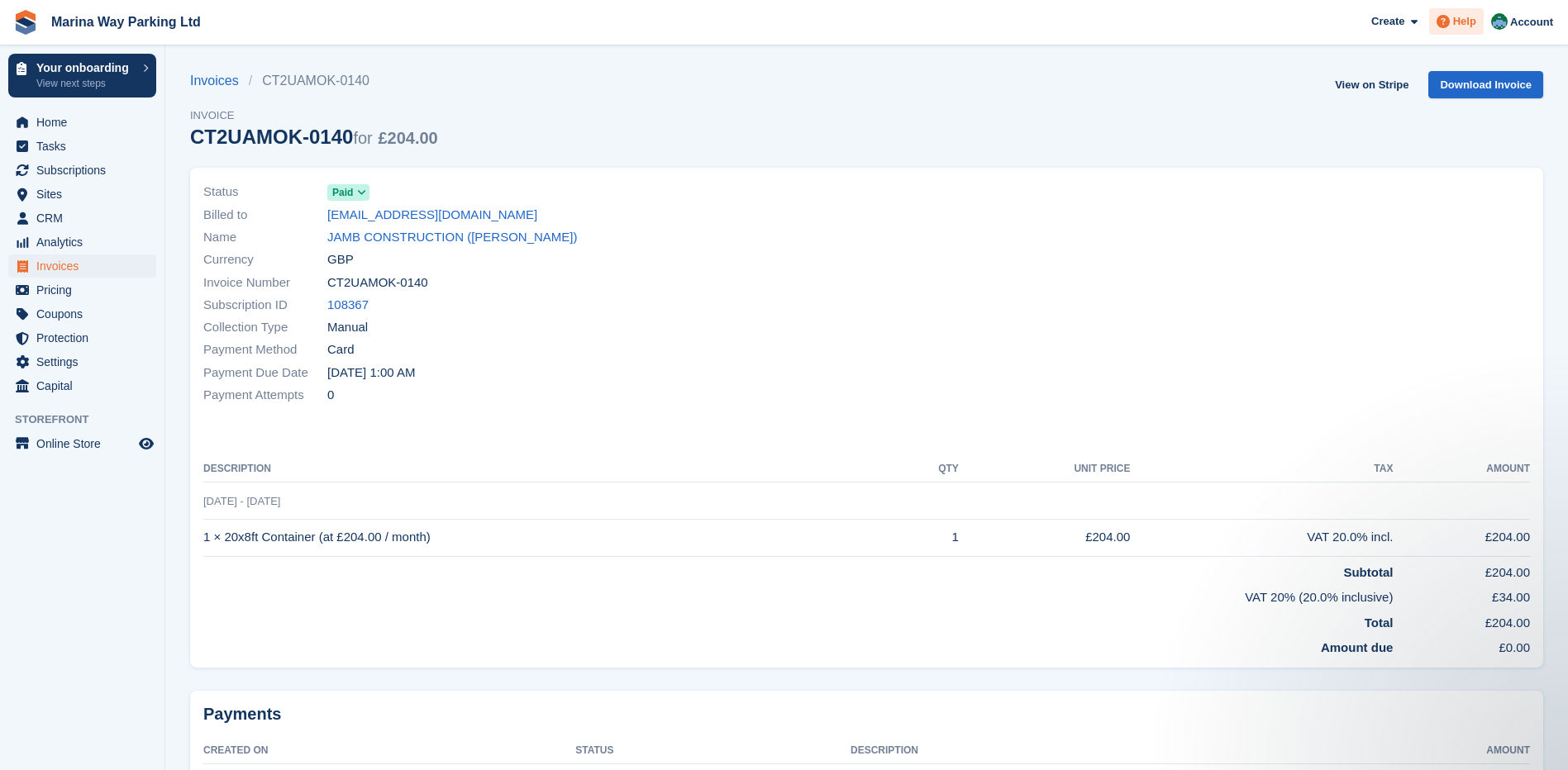
click at [1456, 24] on span "Help" at bounding box center [1465, 21] width 23 height 17
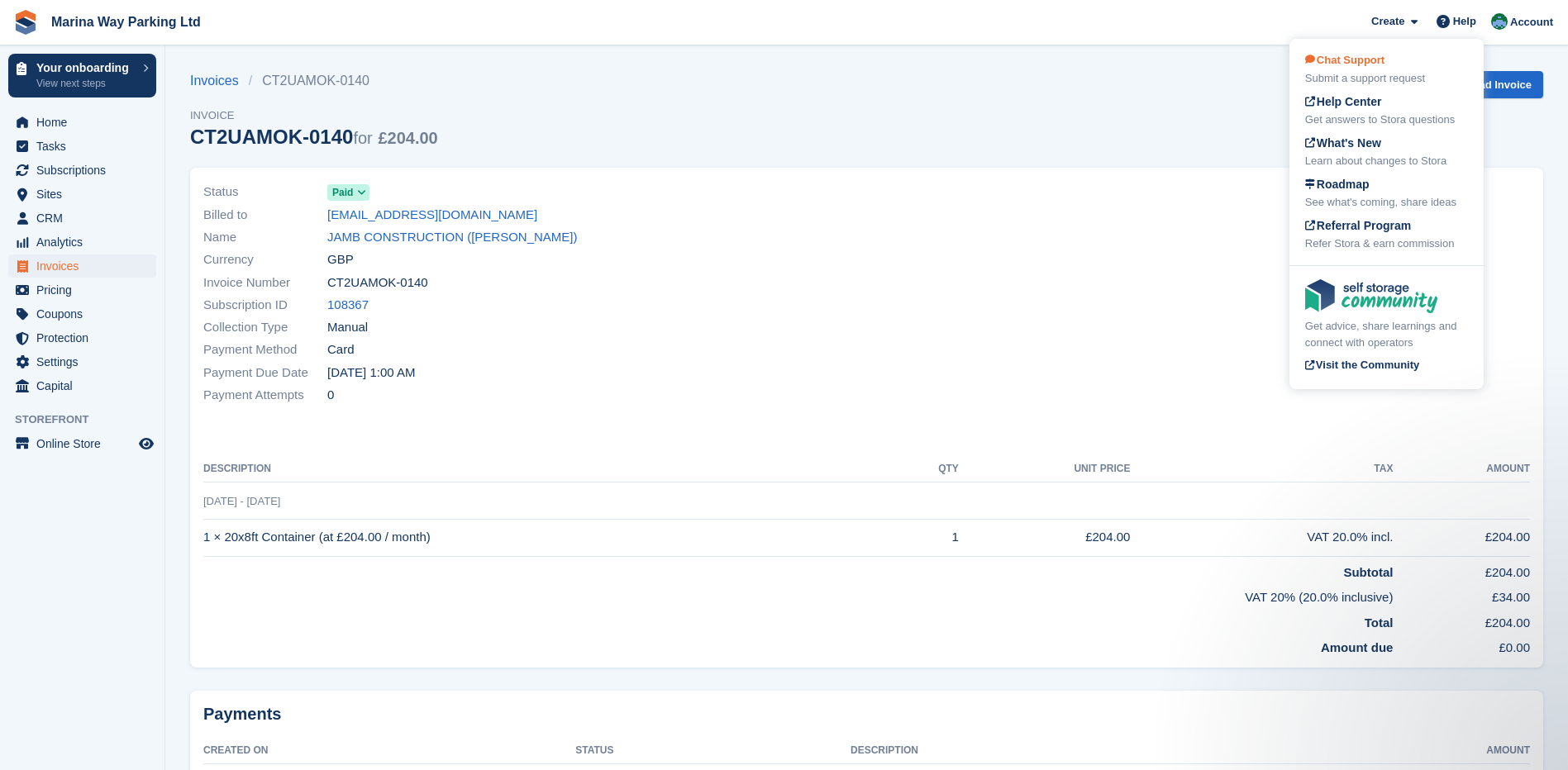
click at [1337, 67] on div "Chat Support Submit a support request" at bounding box center [1387, 69] width 163 height 35
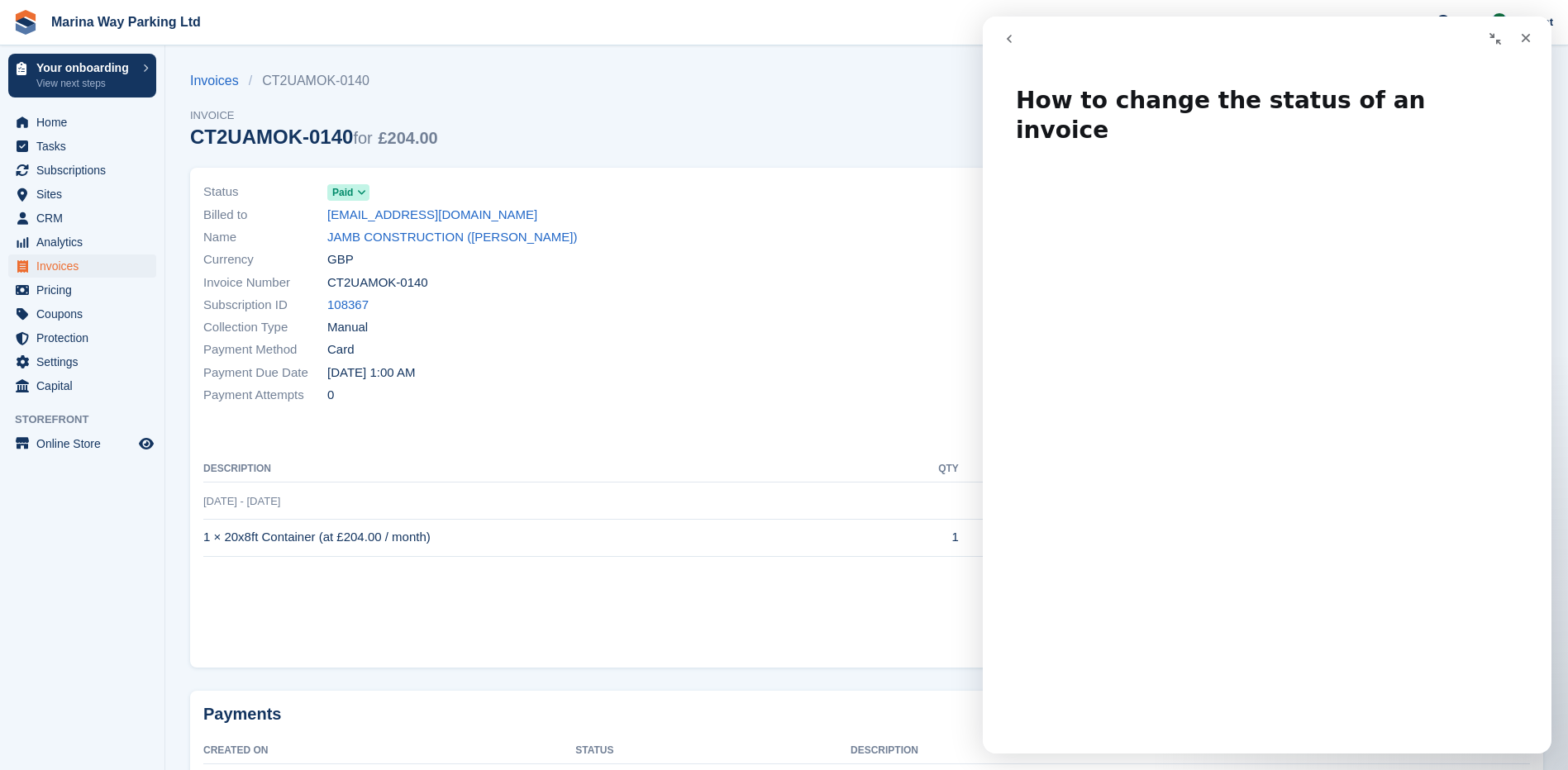
click at [1008, 41] on icon "go back" at bounding box center [1009, 38] width 13 height 13
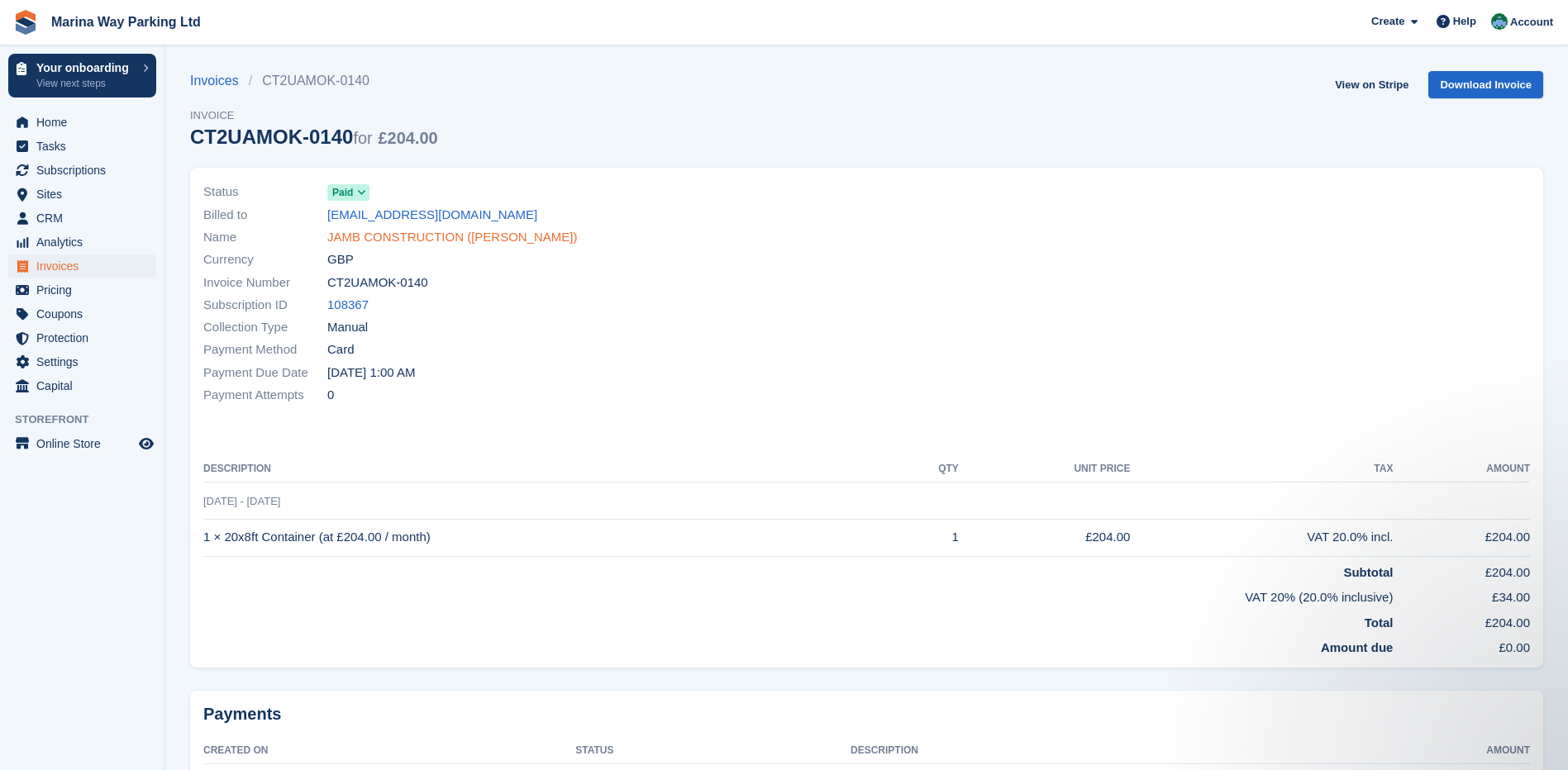
click at [364, 234] on link "JAMB CONSTRUCTION ([PERSON_NAME])" at bounding box center [453, 238] width 250 height 19
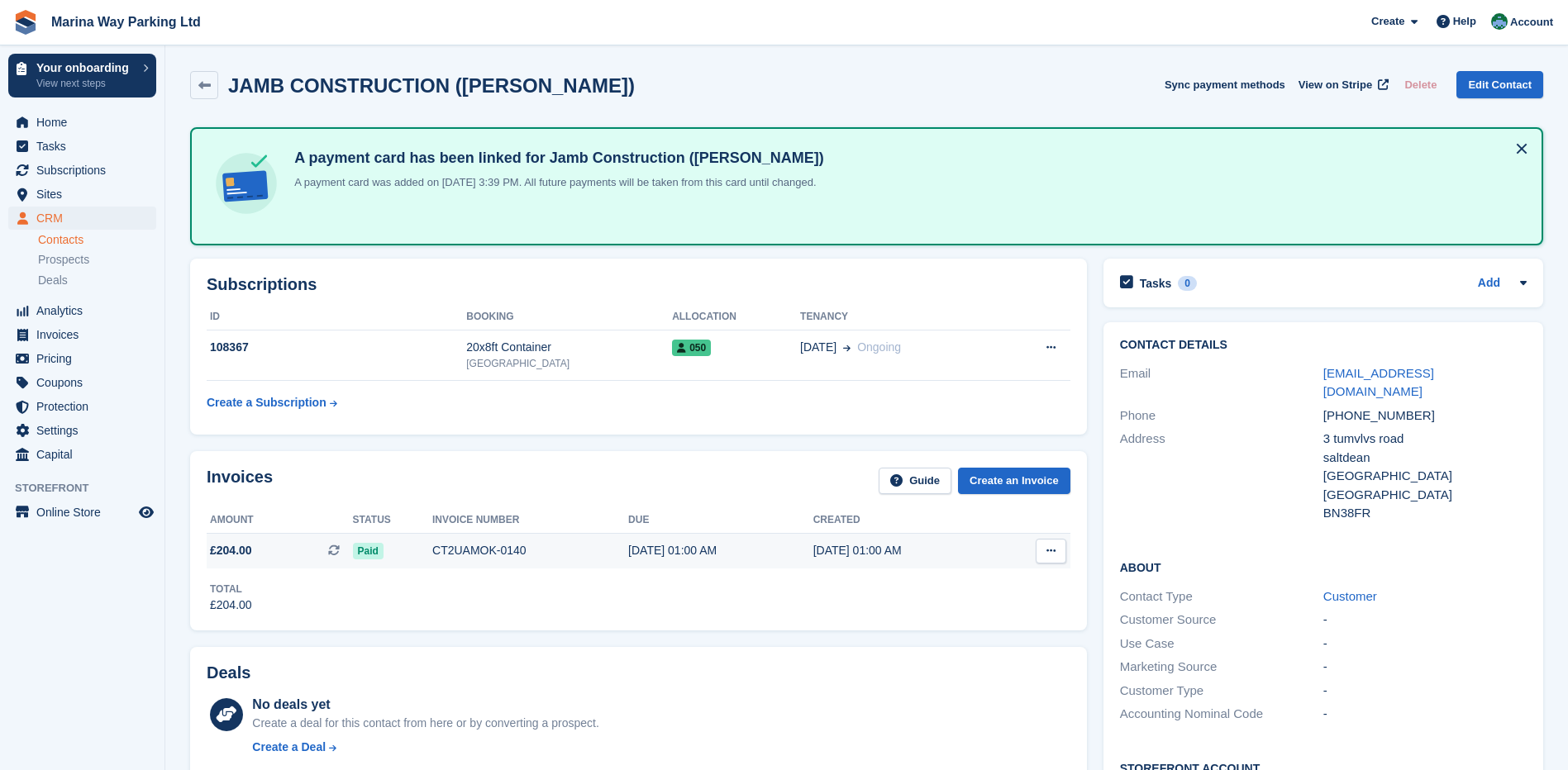
click at [1057, 556] on button at bounding box center [1051, 551] width 31 height 24
click at [631, 621] on div "Invoices Guide Create an Invoice Amount Status Invoice number Due Created £204.…" at bounding box center [638, 541] width 897 height 179
click at [459, 546] on div "CT2UAMOK-0140" at bounding box center [531, 550] width 196 height 18
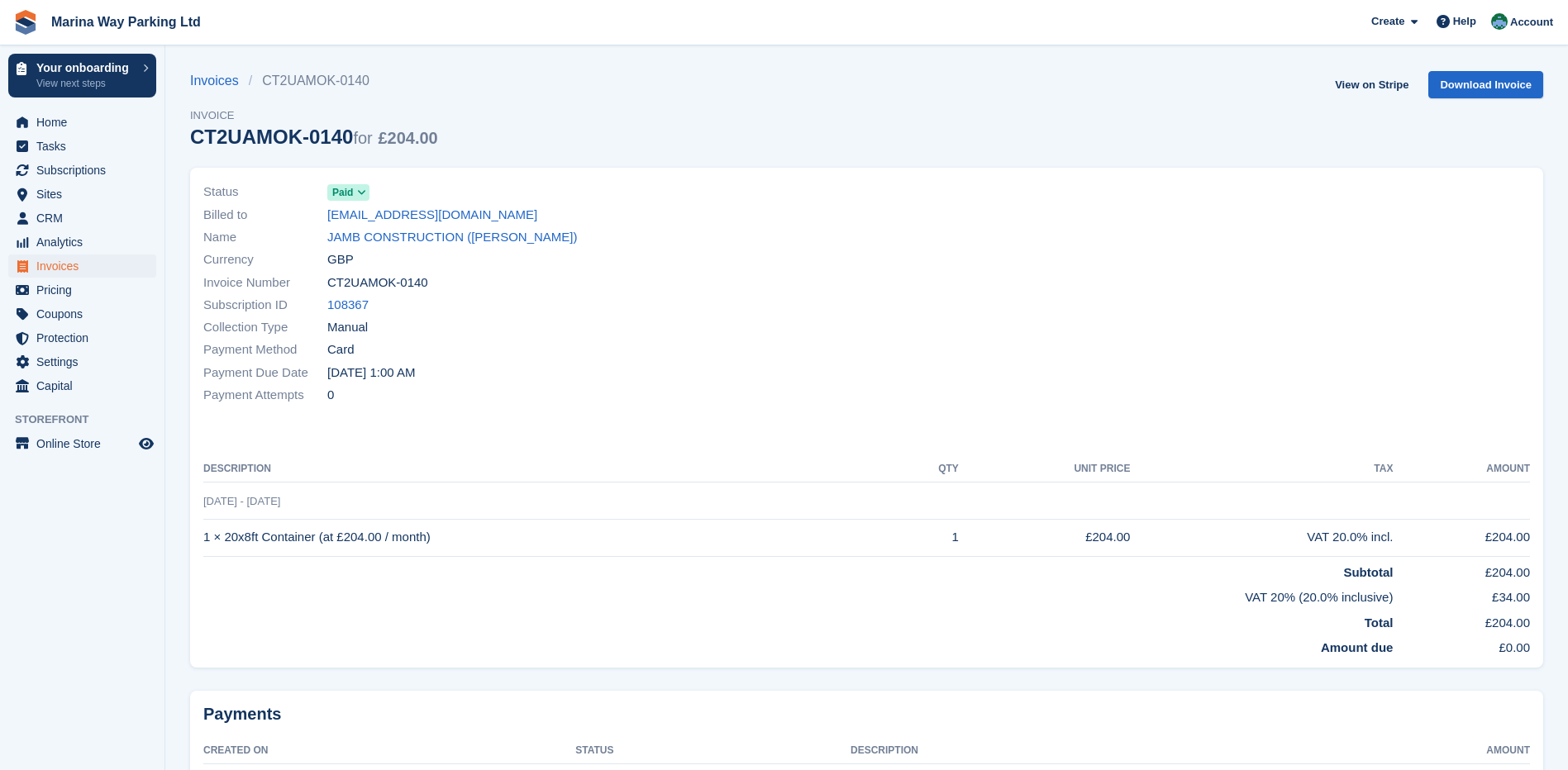
click at [366, 195] on span at bounding box center [362, 192] width 13 height 13
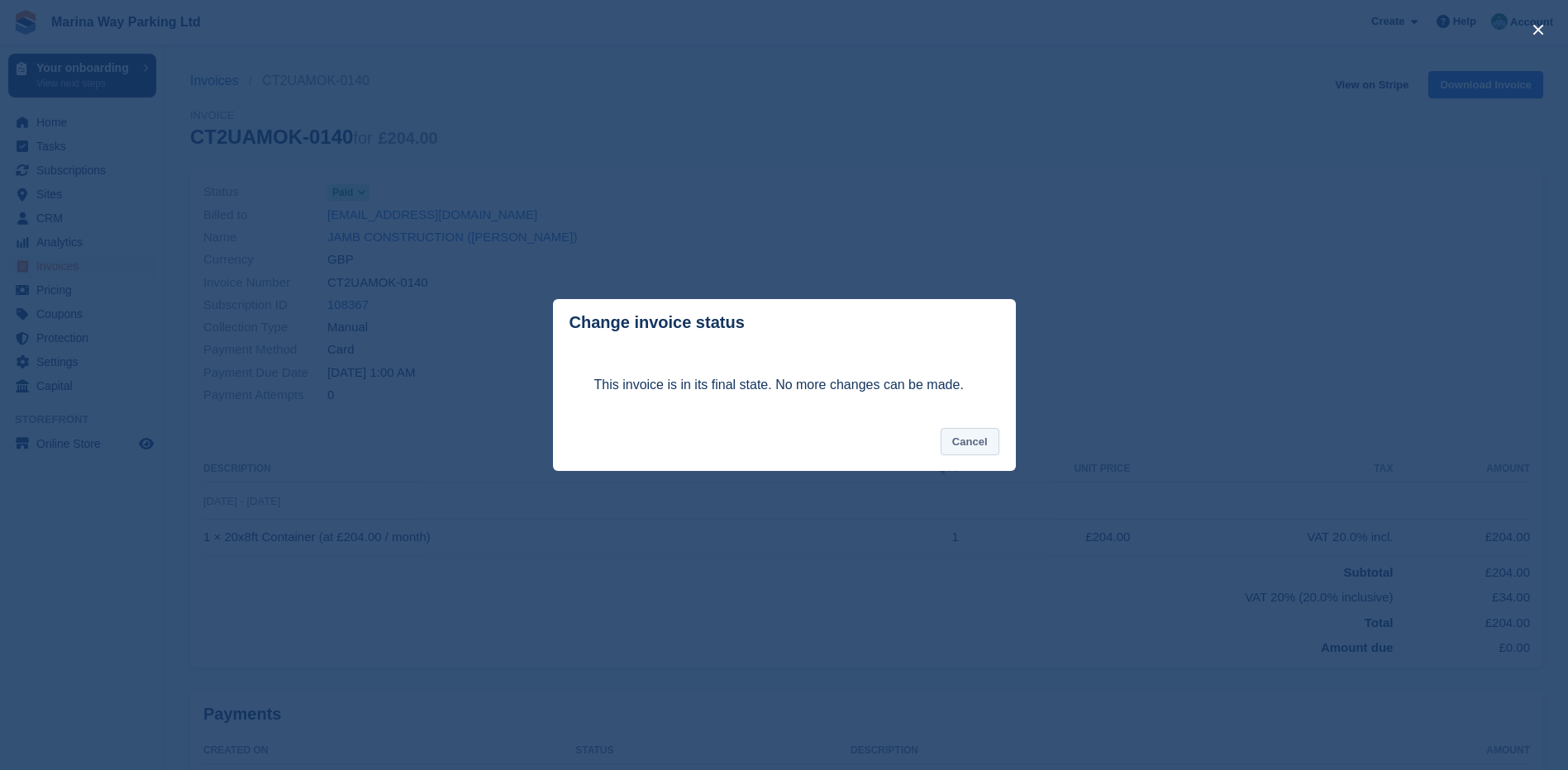
click at [986, 441] on button "Cancel" at bounding box center [970, 441] width 59 height 27
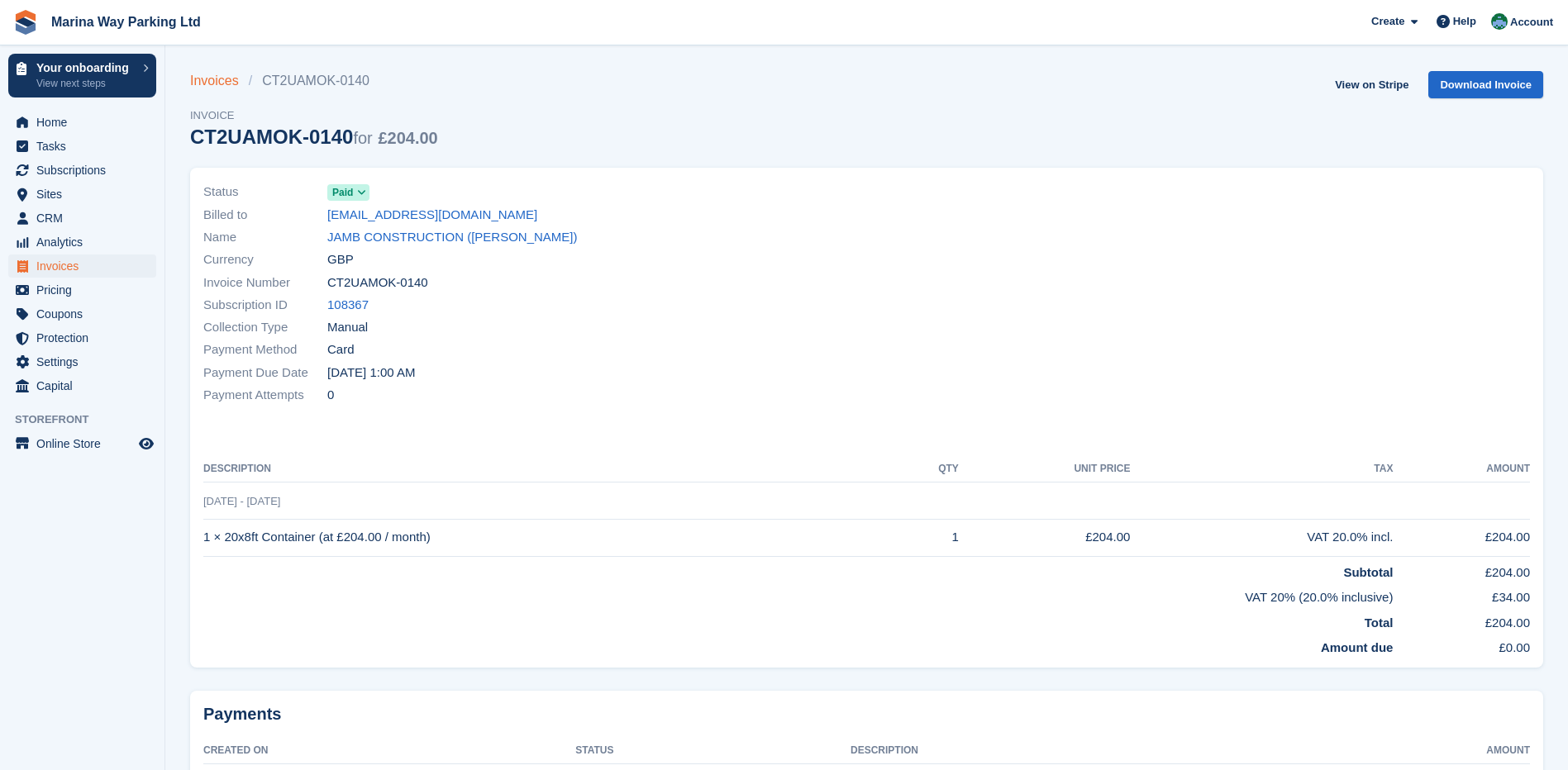
click at [210, 86] on link "Invoices" at bounding box center [219, 80] width 59 height 20
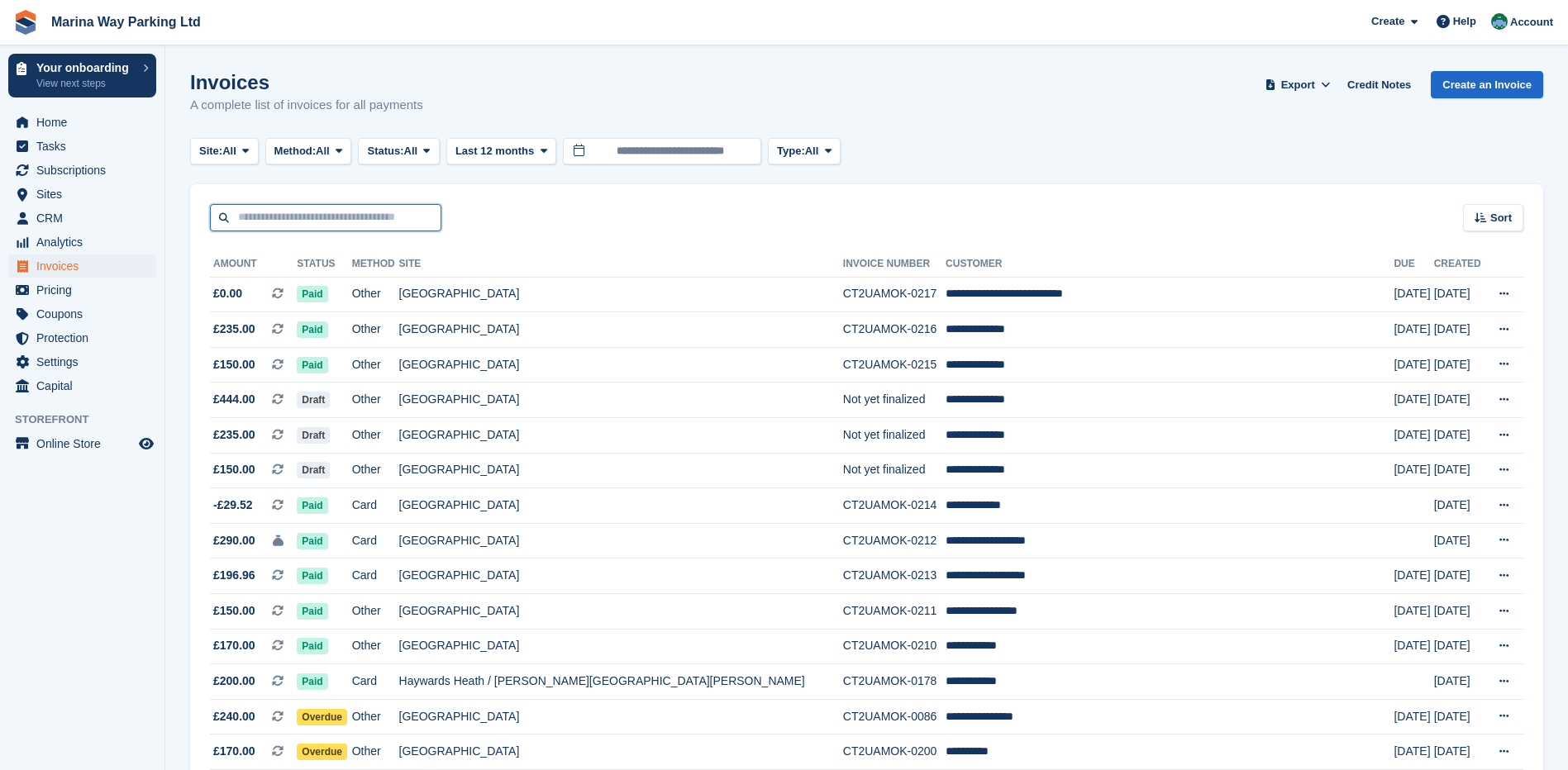
click at [329, 215] on input "text" at bounding box center [326, 217] width 231 height 27
type input "****"
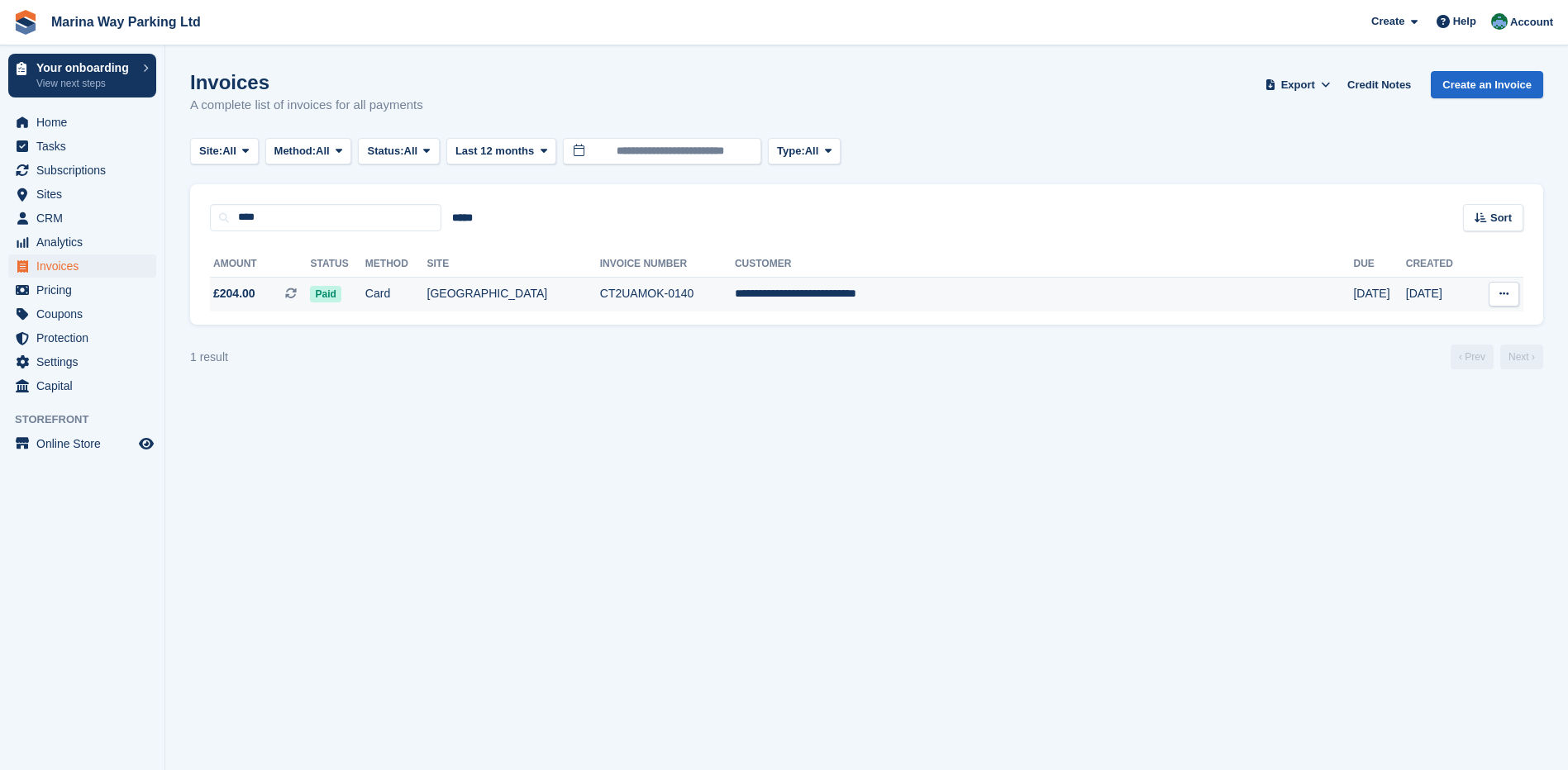
click at [1507, 295] on icon at bounding box center [1504, 294] width 9 height 10
click at [1318, 458] on section "Invoices A complete list of invoices for all payments Export Export Invoices Ex…" at bounding box center [867, 385] width 1403 height 770
click at [1389, 23] on span "Create" at bounding box center [1389, 21] width 33 height 17
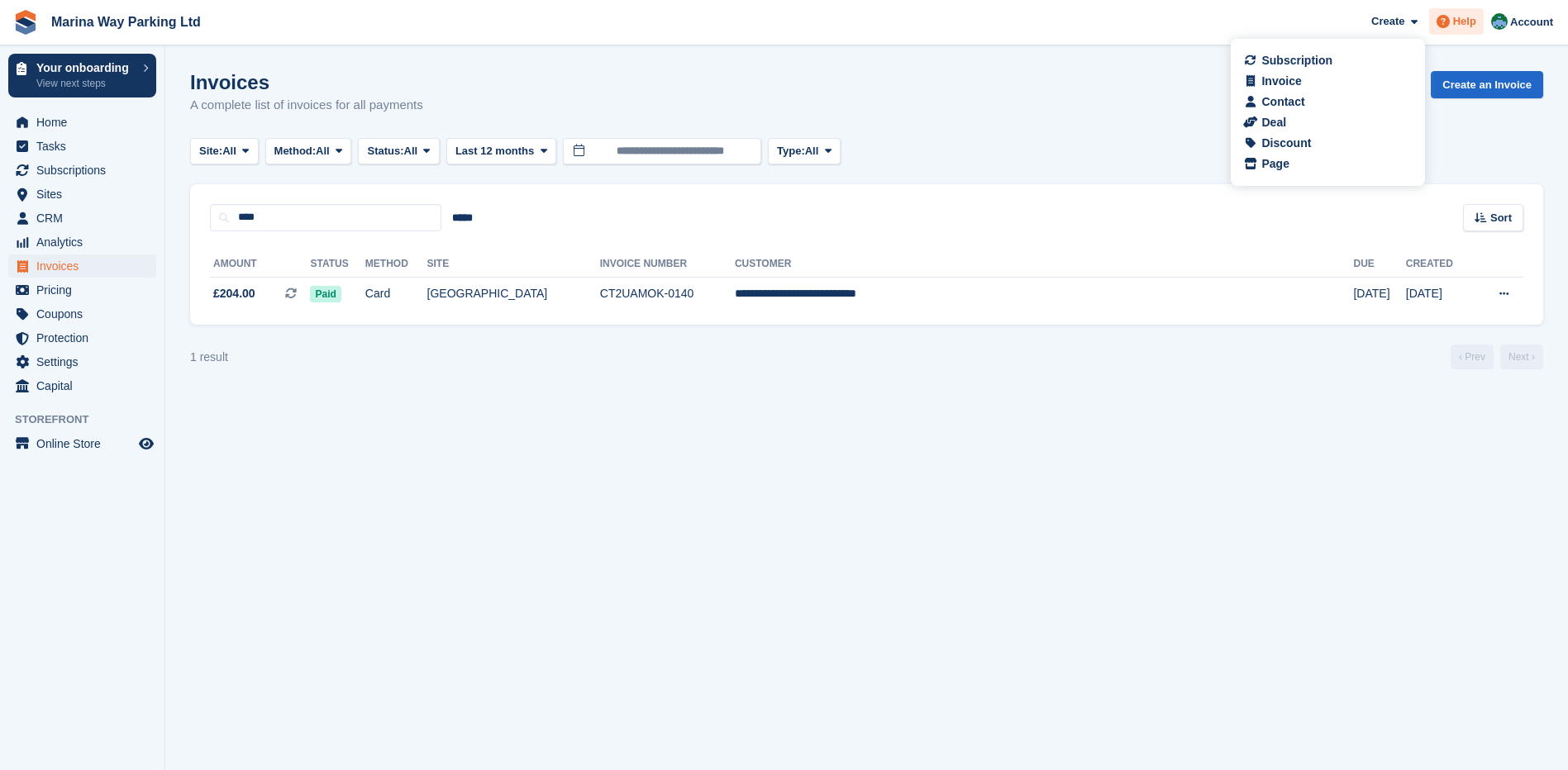
click at [1480, 24] on div "Help" at bounding box center [1457, 21] width 54 height 26
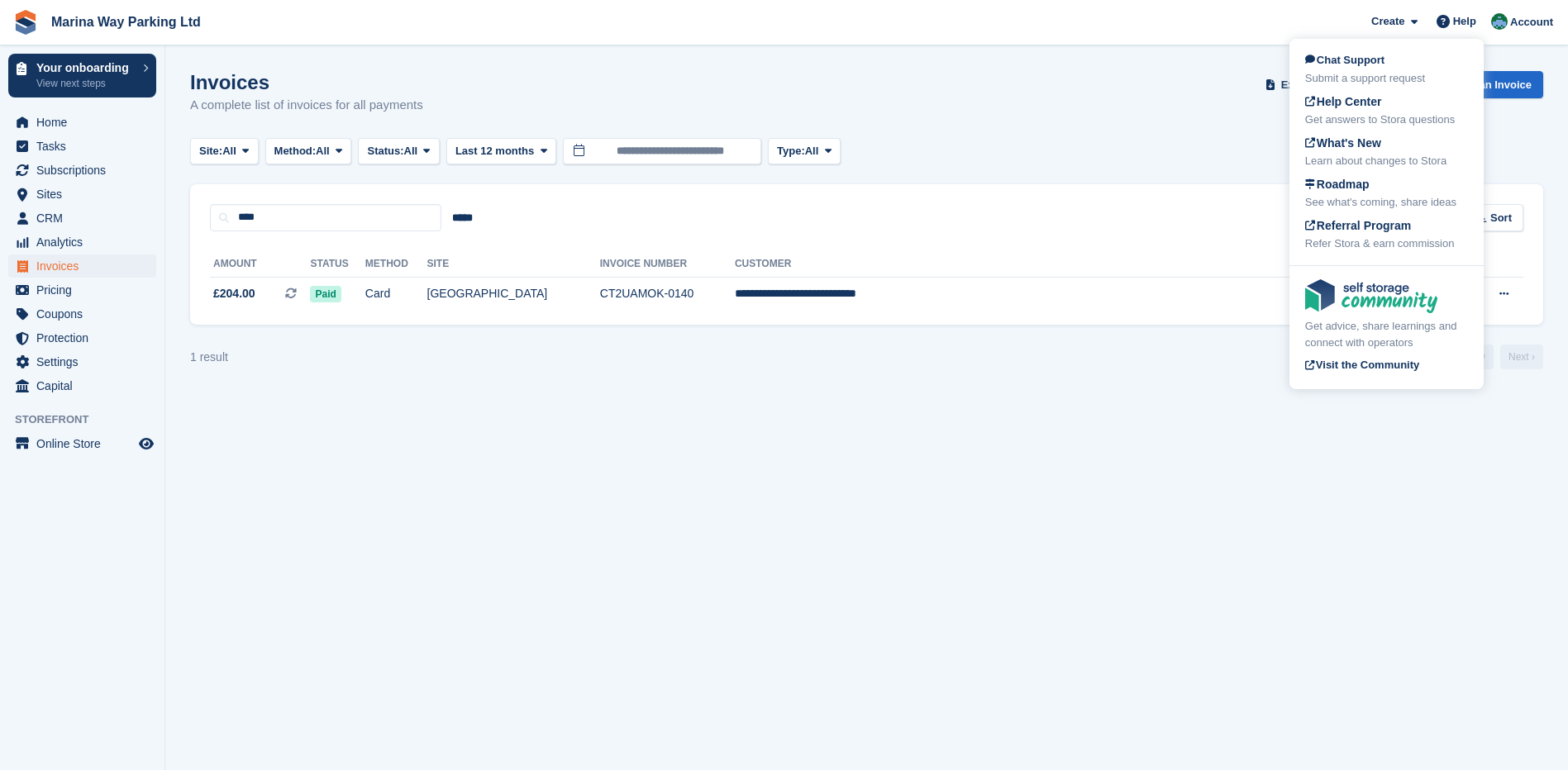
click at [1378, 79] on div "Submit a support request" at bounding box center [1387, 78] width 163 height 17
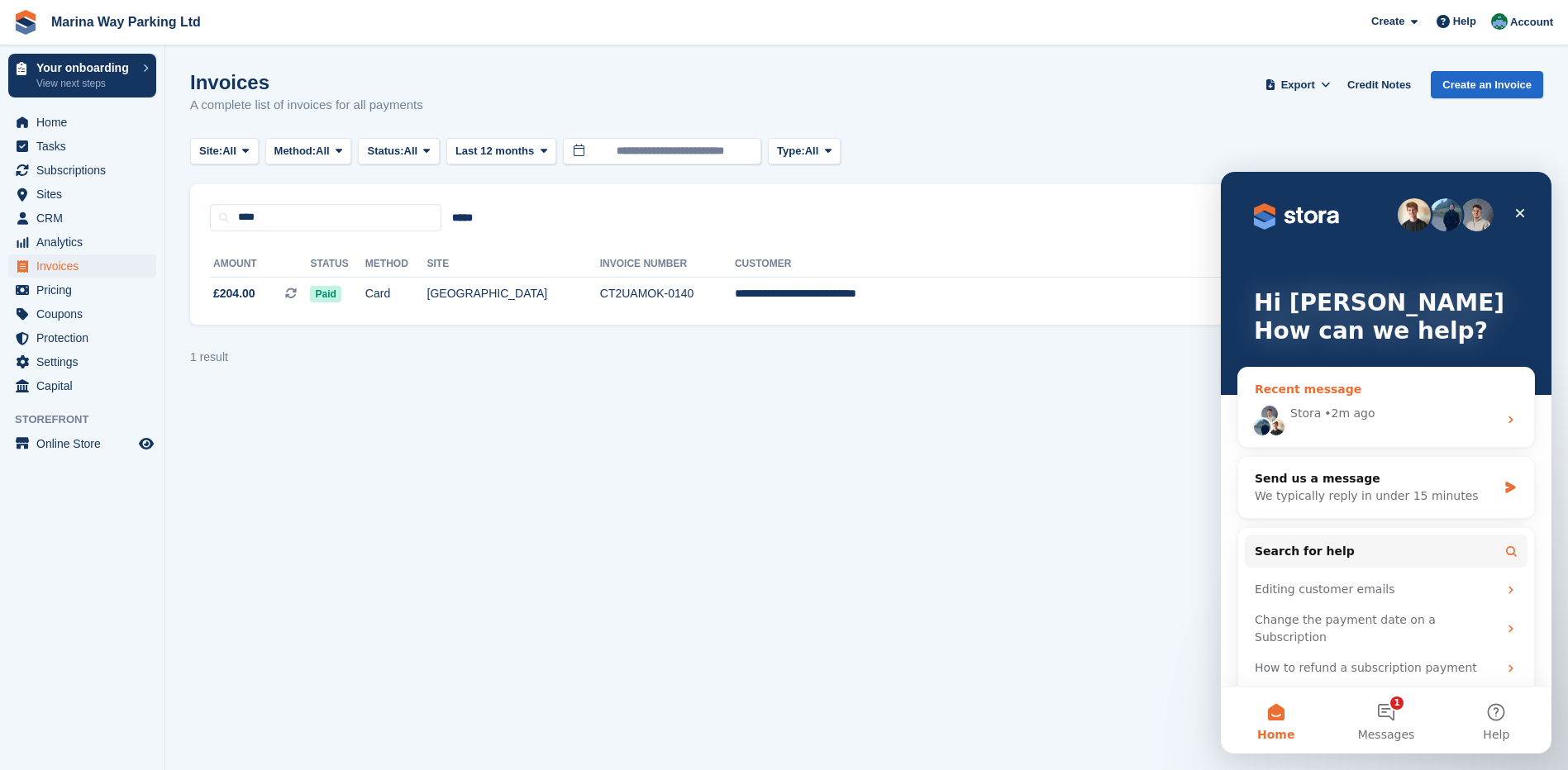
click at [1331, 410] on div "• 2m ago" at bounding box center [1350, 414] width 51 height 18
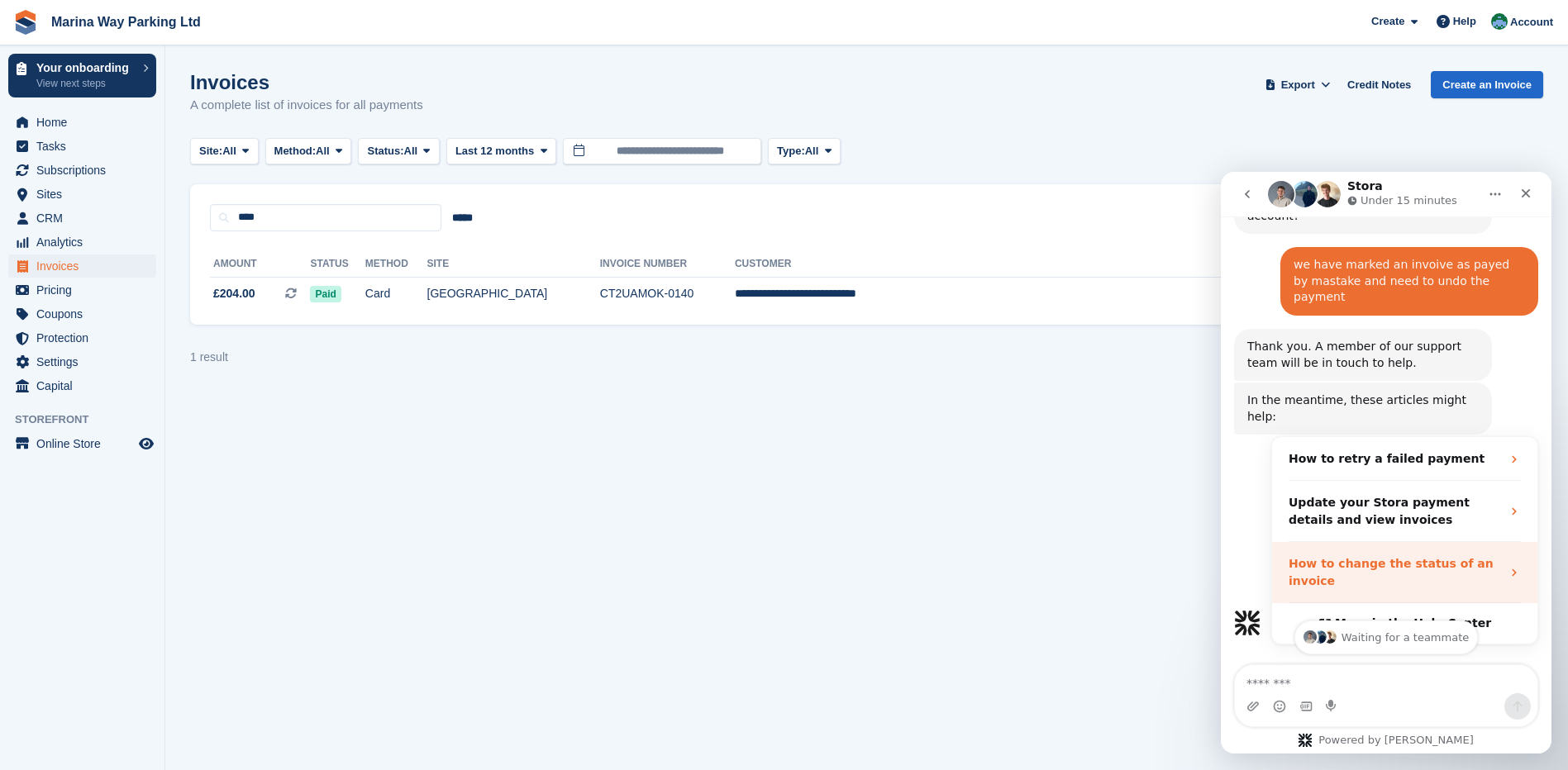
scroll to position [310, 0]
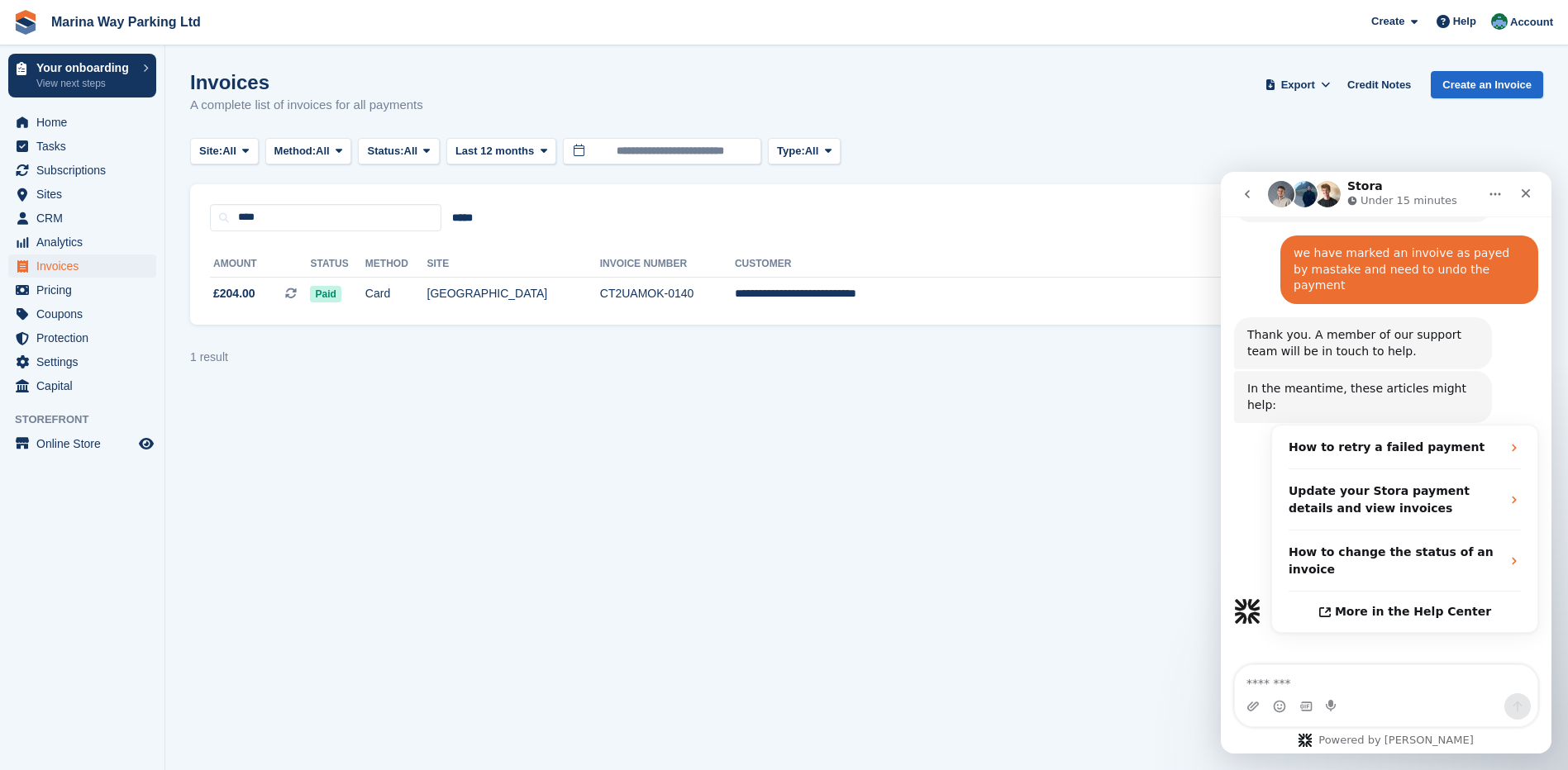
click at [1030, 405] on section "Invoices A complete list of invoices for all payments Export Export Invoices Ex…" at bounding box center [867, 385] width 1403 height 770
drag, startPoint x: 1406, startPoint y: 184, endPoint x: 1374, endPoint y: 180, distance: 32.2
click at [1374, 180] on div "Stora Under 15 minutes" at bounding box center [1403, 194] width 113 height 29
click at [1206, 143] on div "Site: All All Newhaven (Beach Road) Peacehaven Haywards Heath / Burgess Hill Ne…" at bounding box center [867, 151] width 1354 height 27
click at [1500, 194] on icon "Home" at bounding box center [1495, 194] width 11 height 3
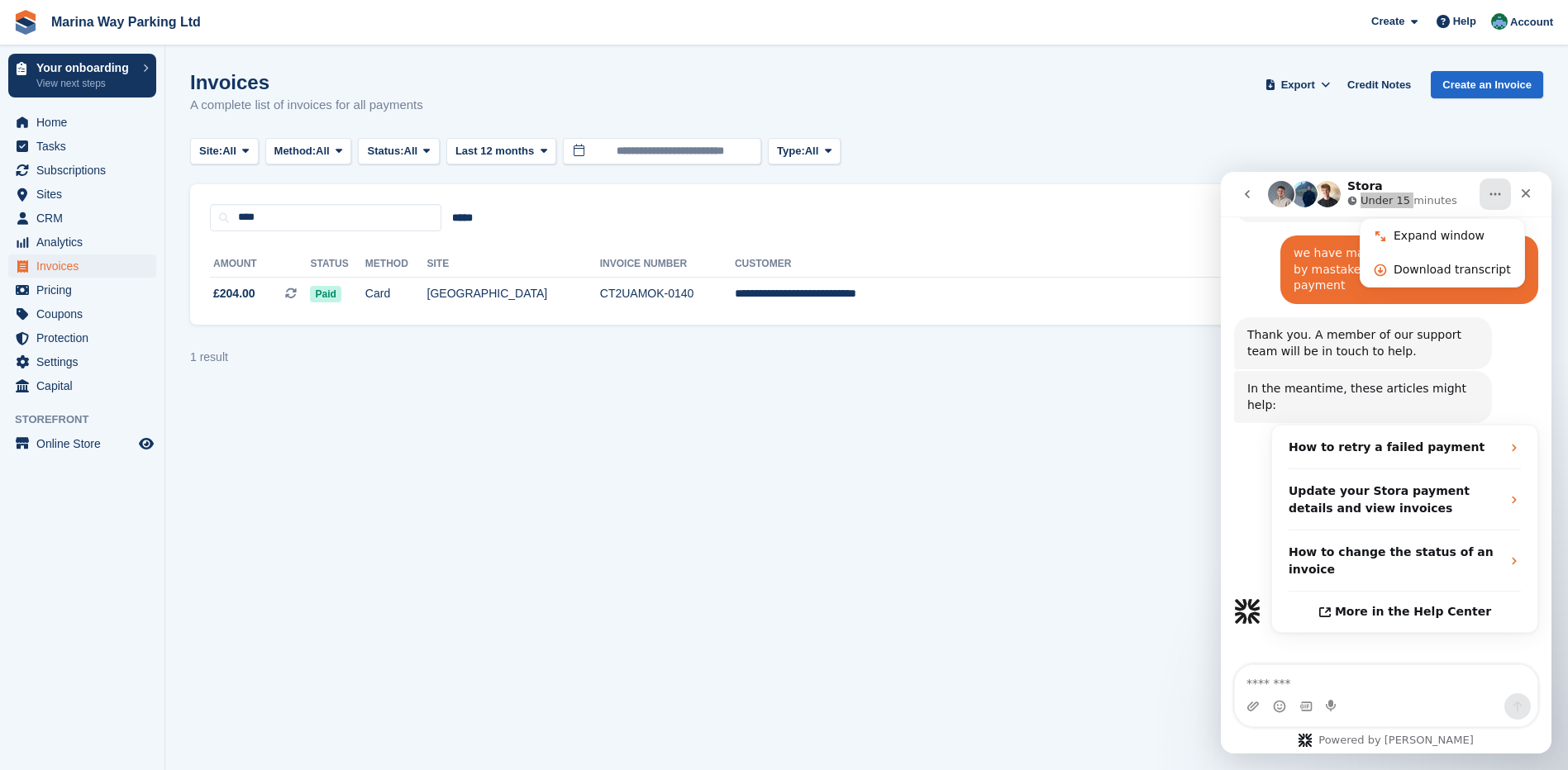
click at [1316, 149] on div "Site: All All Newhaven (Beach Road) Peacehaven Haywards Heath / Burgess Hill Ne…" at bounding box center [867, 151] width 1354 height 27
click at [1201, 130] on div "Invoices A complete list of invoices for all payments Export Export Invoices Ex…" at bounding box center [867, 102] width 1354 height 64
click at [1248, 197] on icon "go back" at bounding box center [1248, 193] width 5 height 8
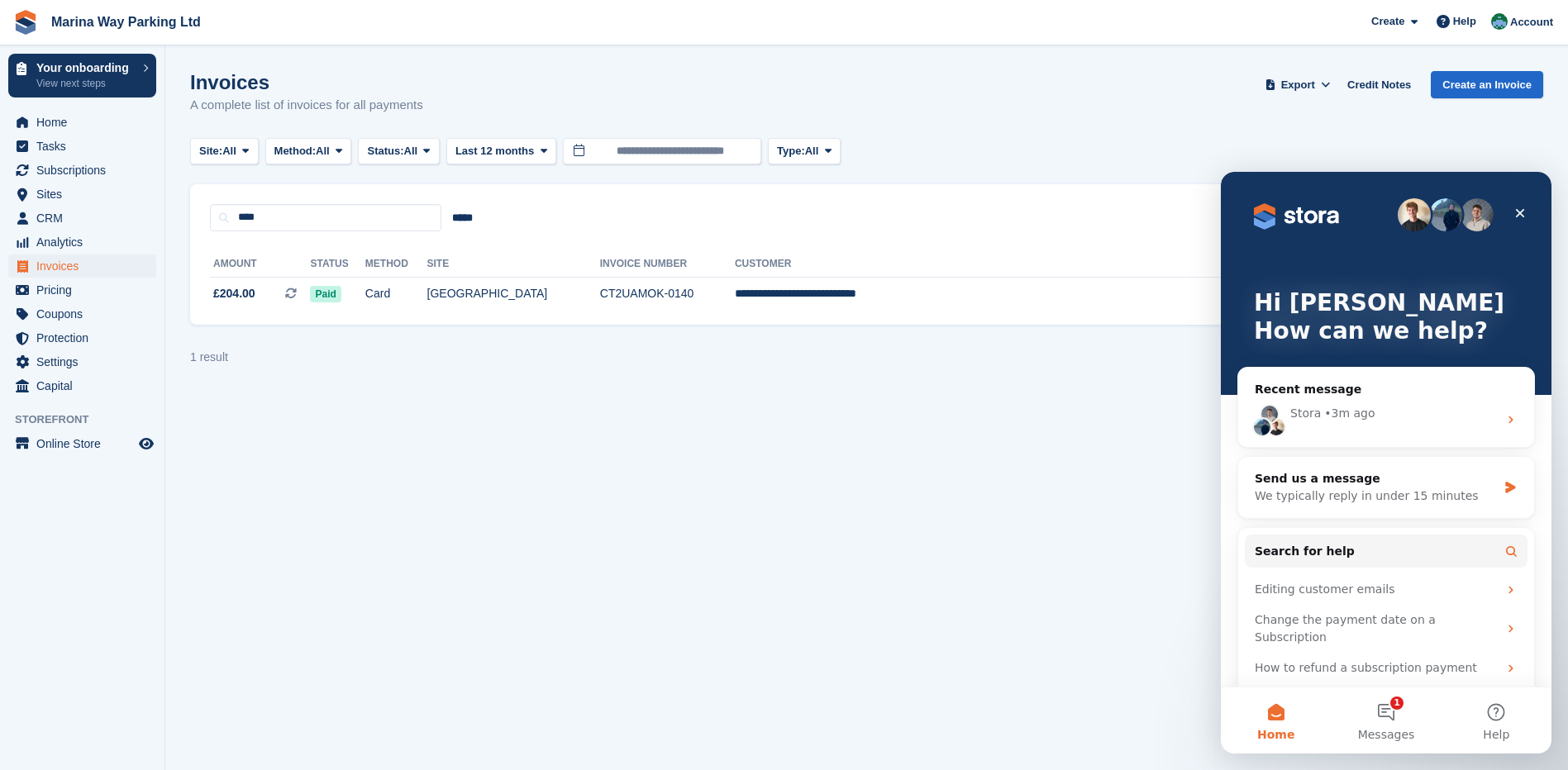
click at [1090, 480] on section "Invoices A complete list of invoices for all payments Export Export Invoices Ex…" at bounding box center [867, 385] width 1403 height 770
click at [1520, 210] on icon "Close" at bounding box center [1520, 213] width 13 height 13
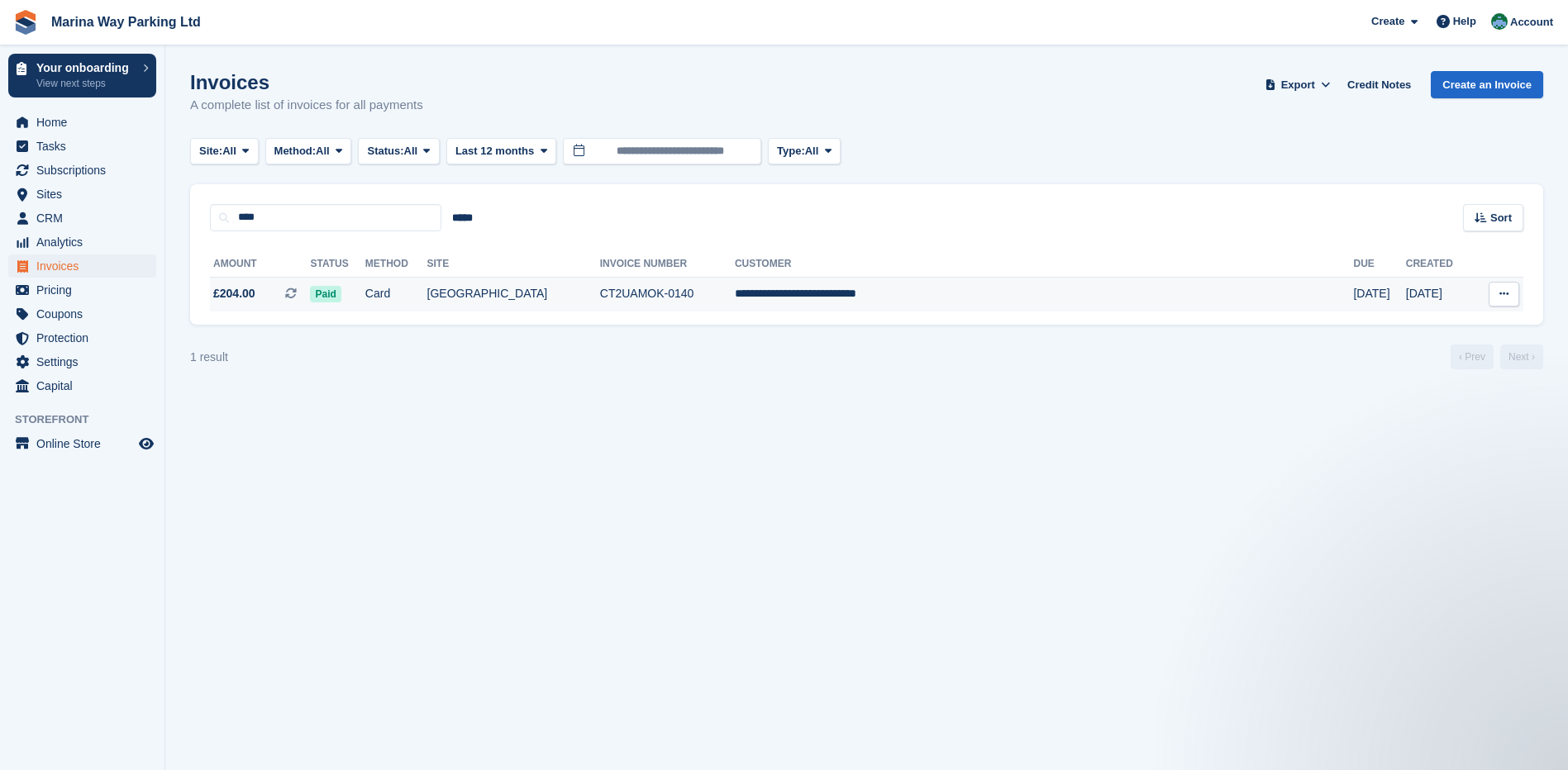
click at [1503, 296] on icon at bounding box center [1504, 294] width 9 height 10
click at [1418, 409] on p "View Subscription" at bounding box center [1440, 410] width 144 height 22
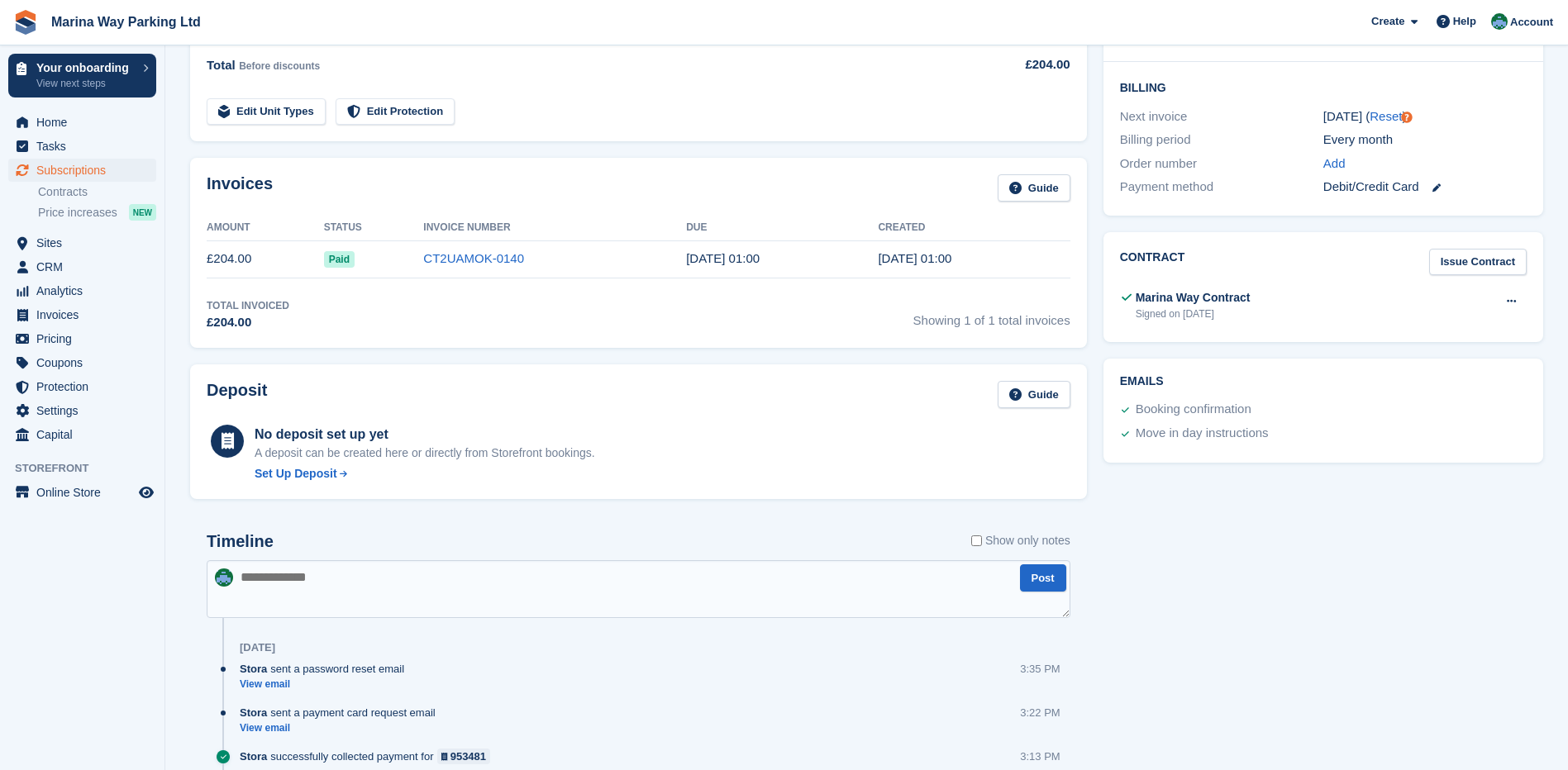
scroll to position [248, 0]
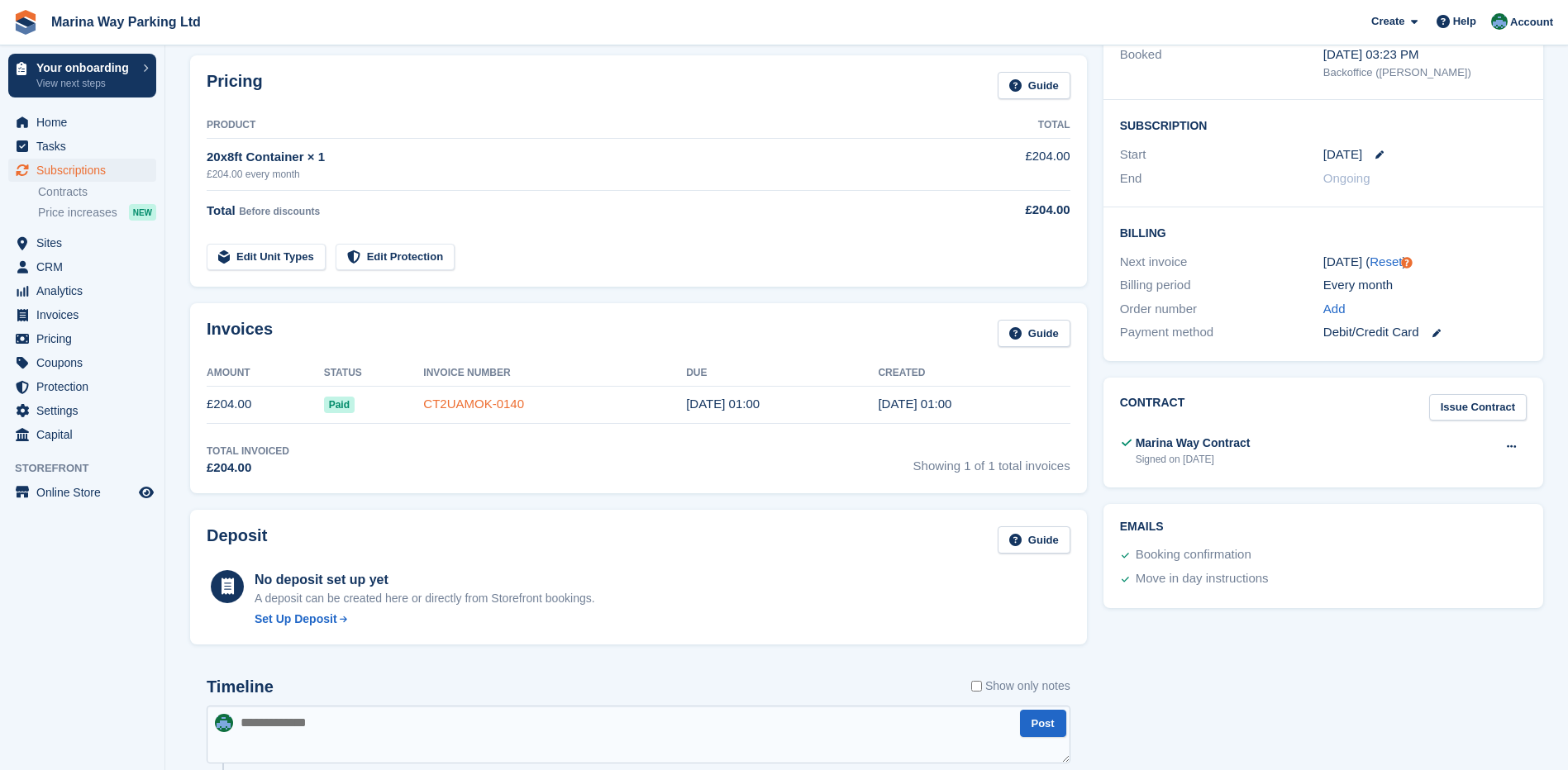
click at [494, 403] on link "CT2UAMOK-0140" at bounding box center [473, 403] width 101 height 14
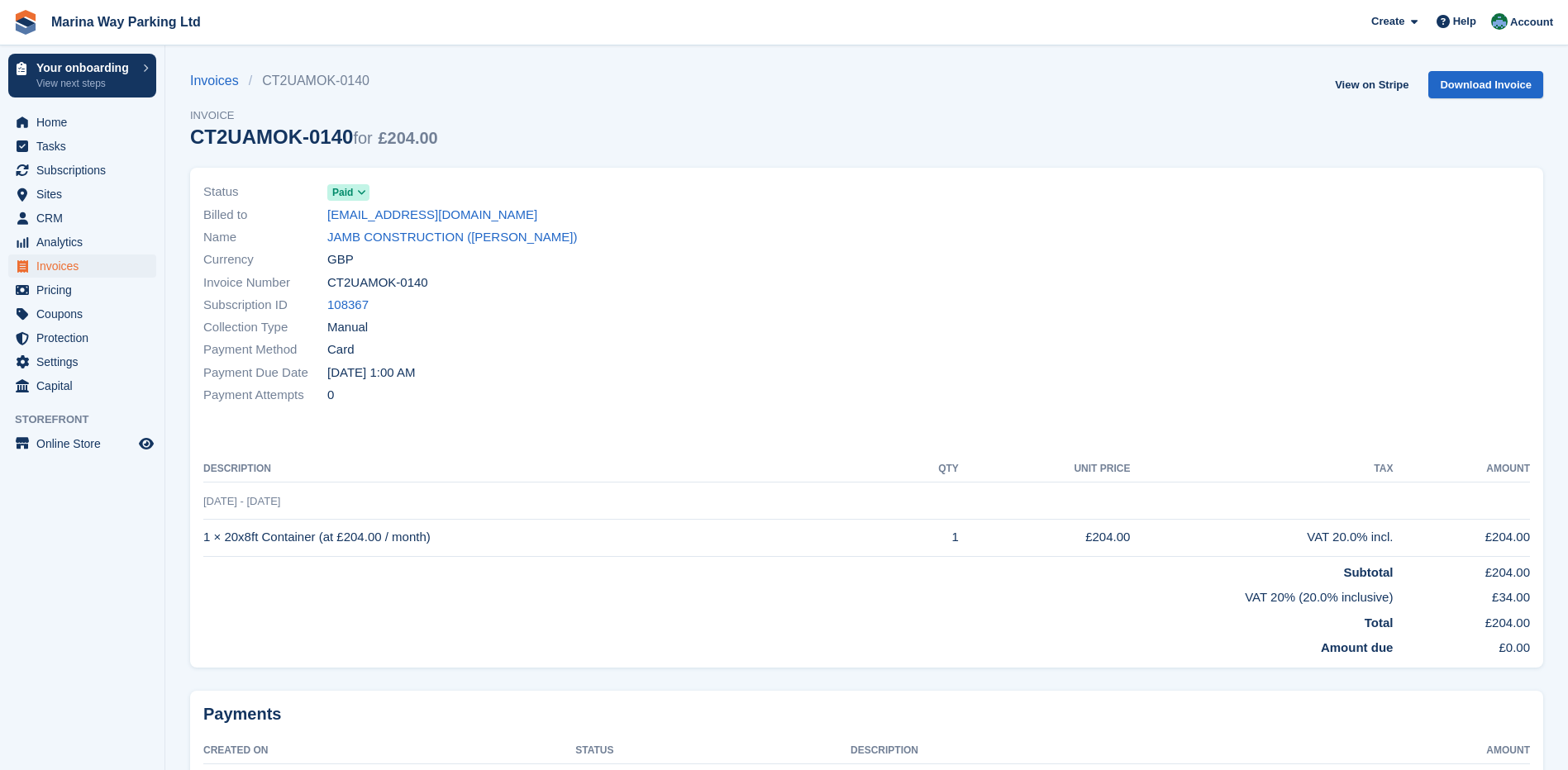
click at [357, 192] on icon at bounding box center [362, 192] width 9 height 10
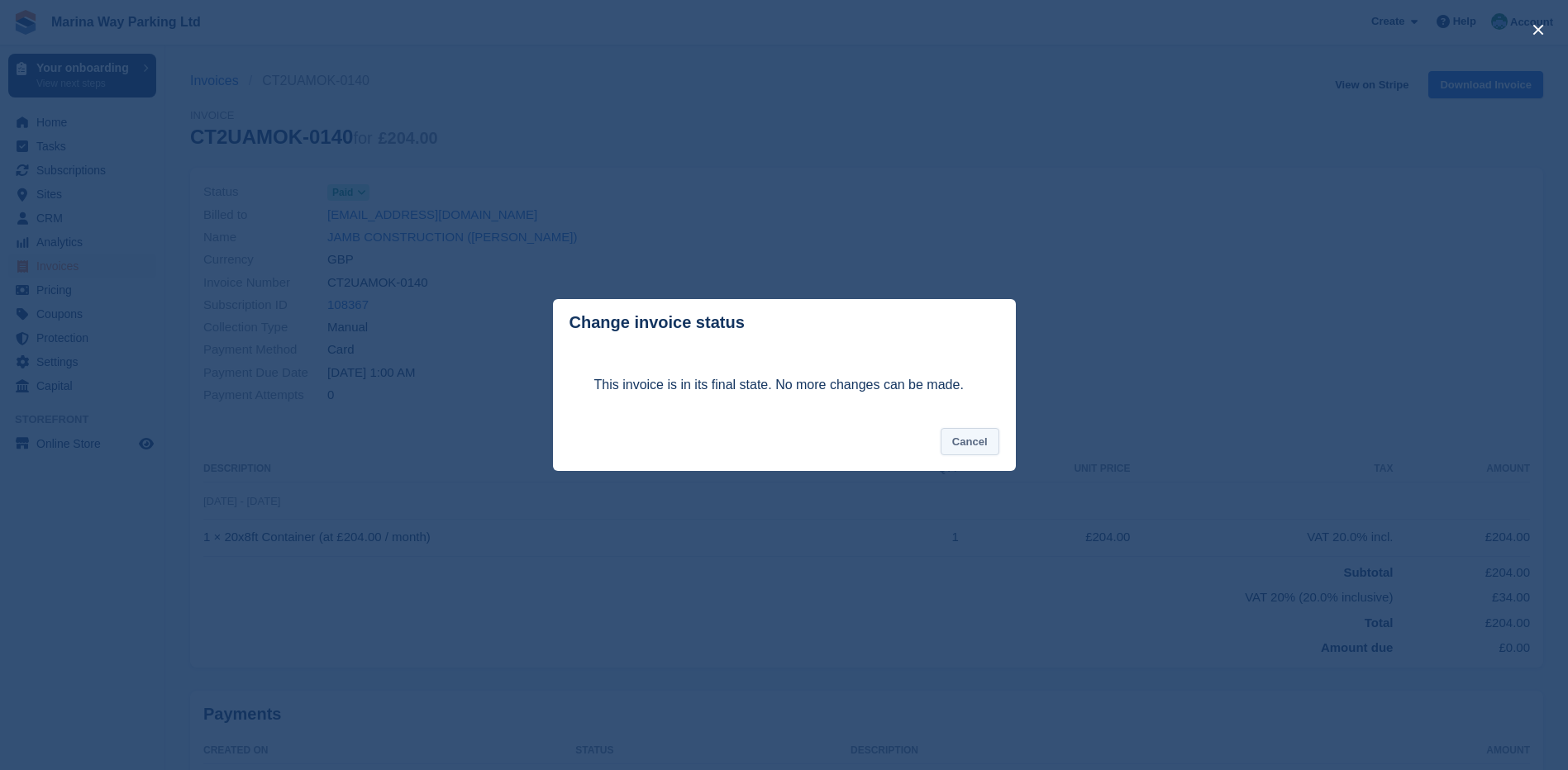
click at [968, 431] on button "Cancel" at bounding box center [970, 441] width 59 height 27
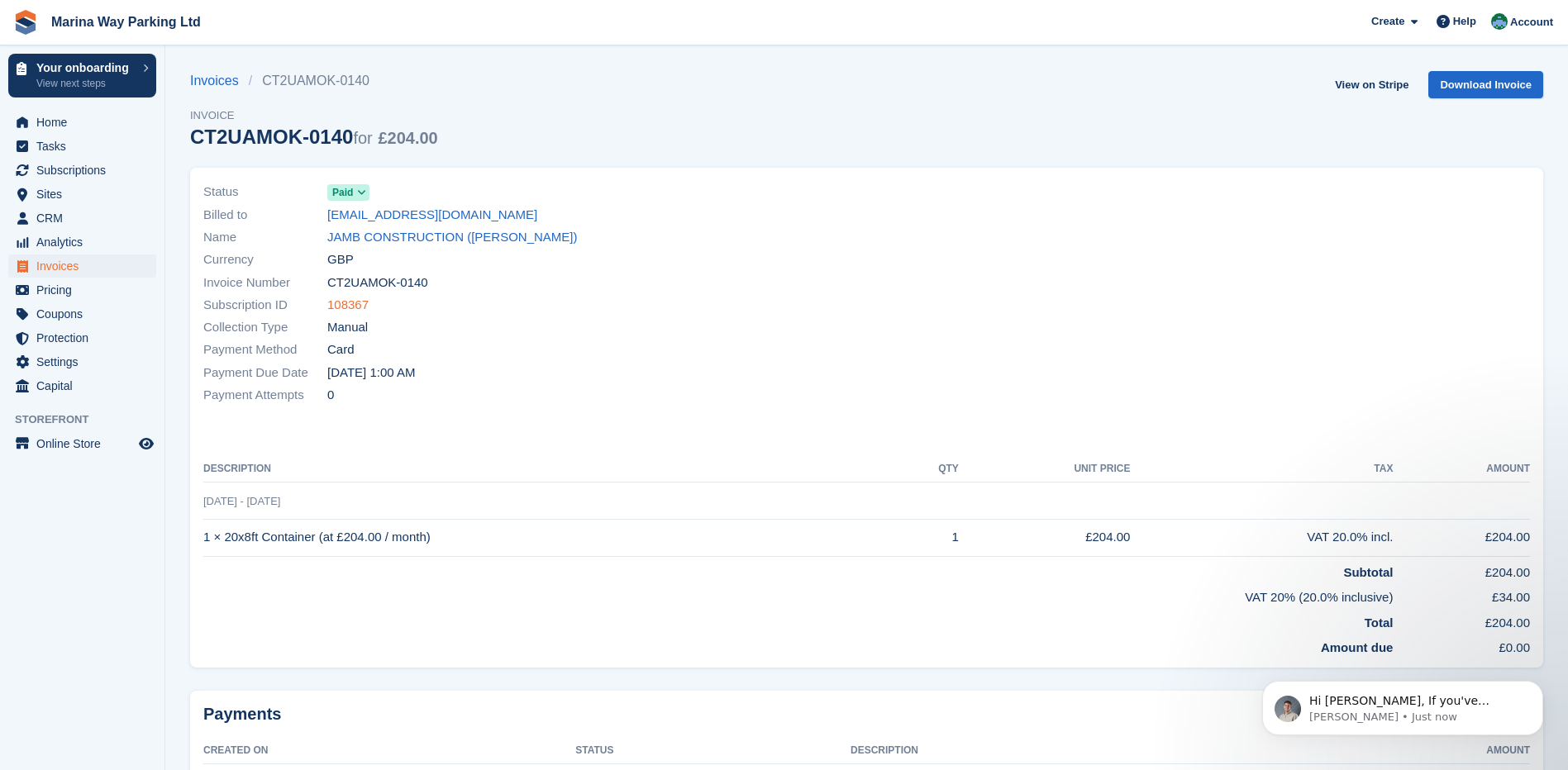
click at [355, 305] on link "108367" at bounding box center [348, 305] width 41 height 19
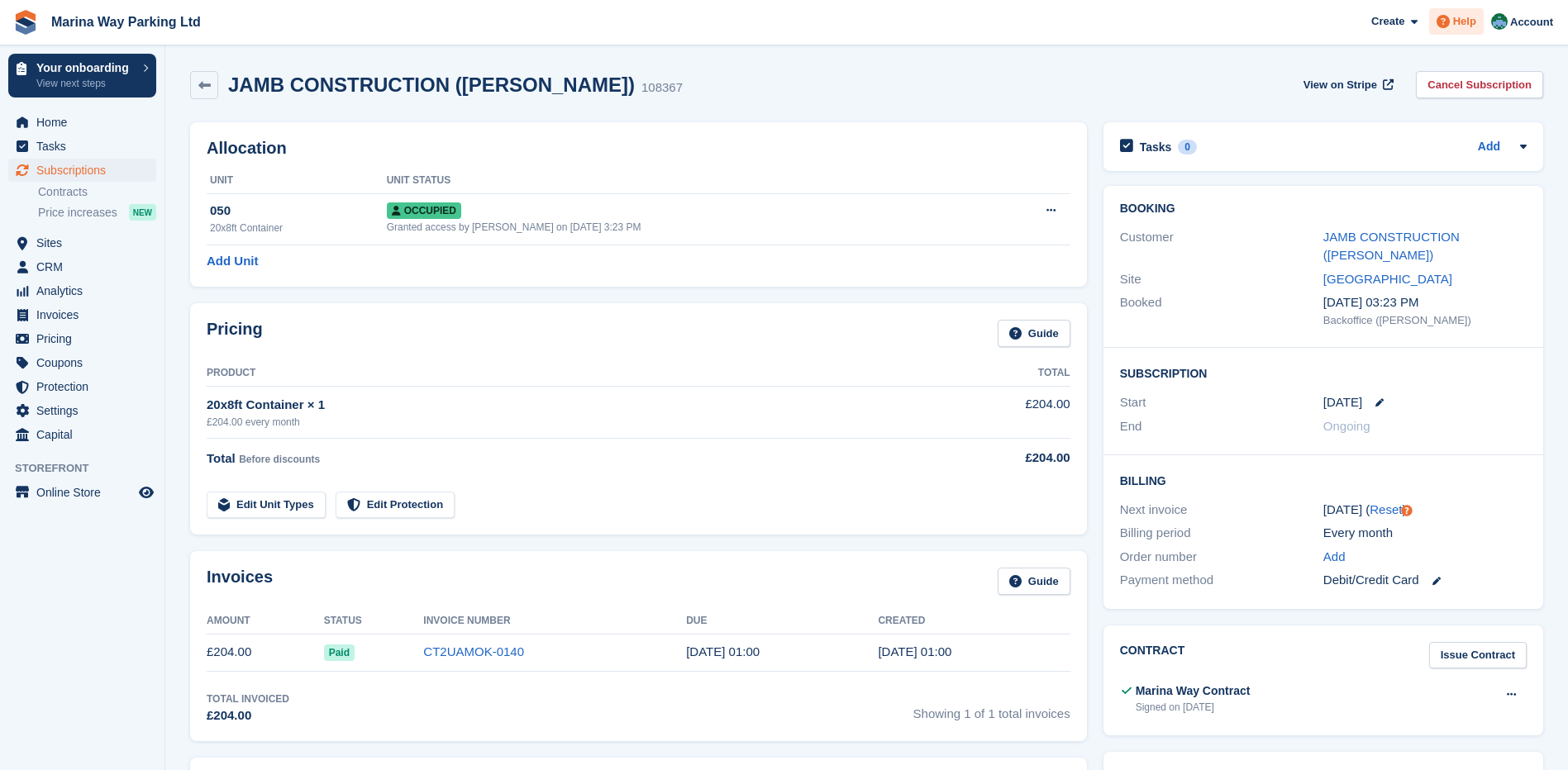
click at [1463, 23] on span "Help" at bounding box center [1465, 21] width 23 height 17
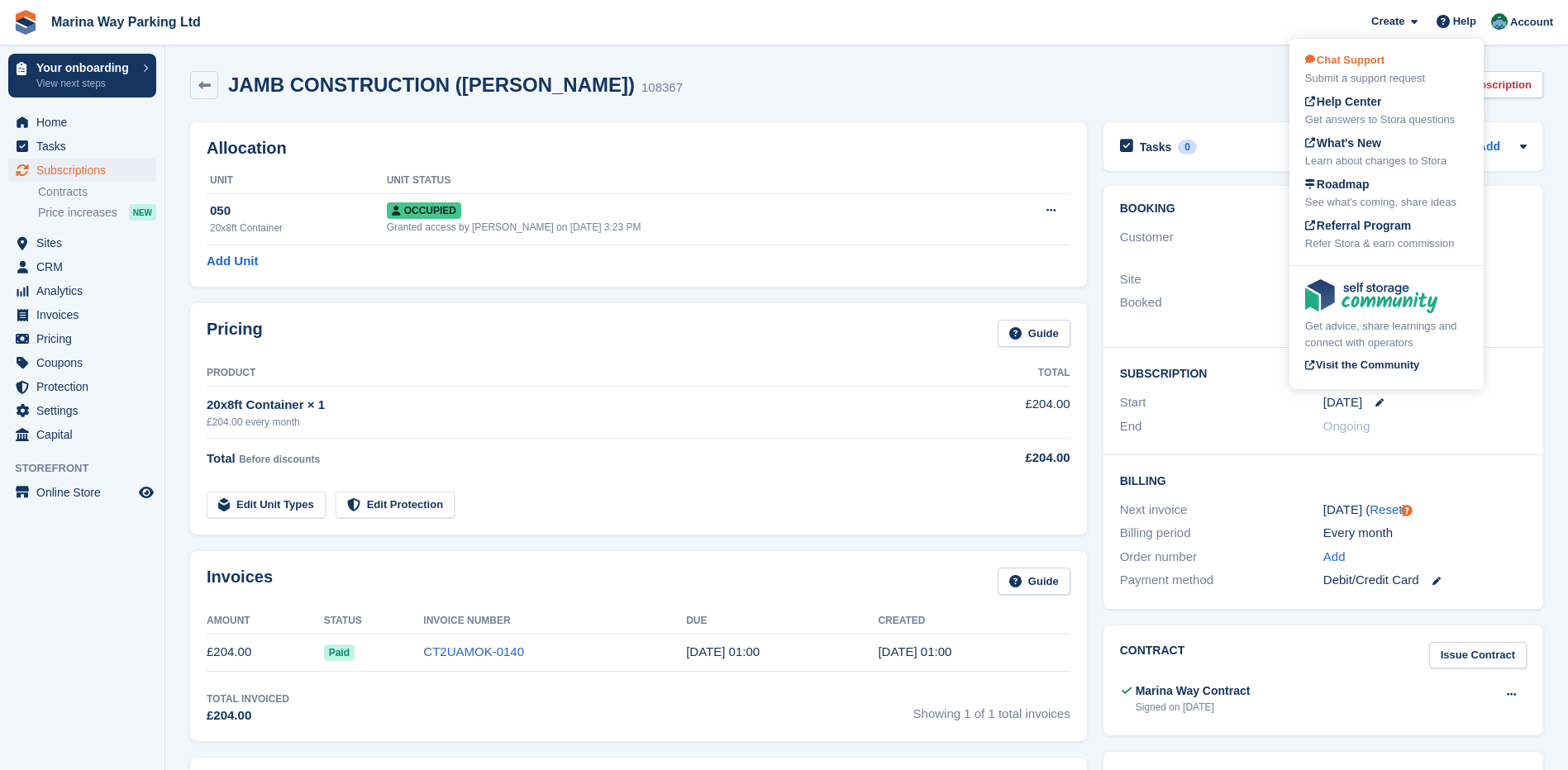
click at [1361, 75] on div "Submit a support request" at bounding box center [1387, 78] width 163 height 17
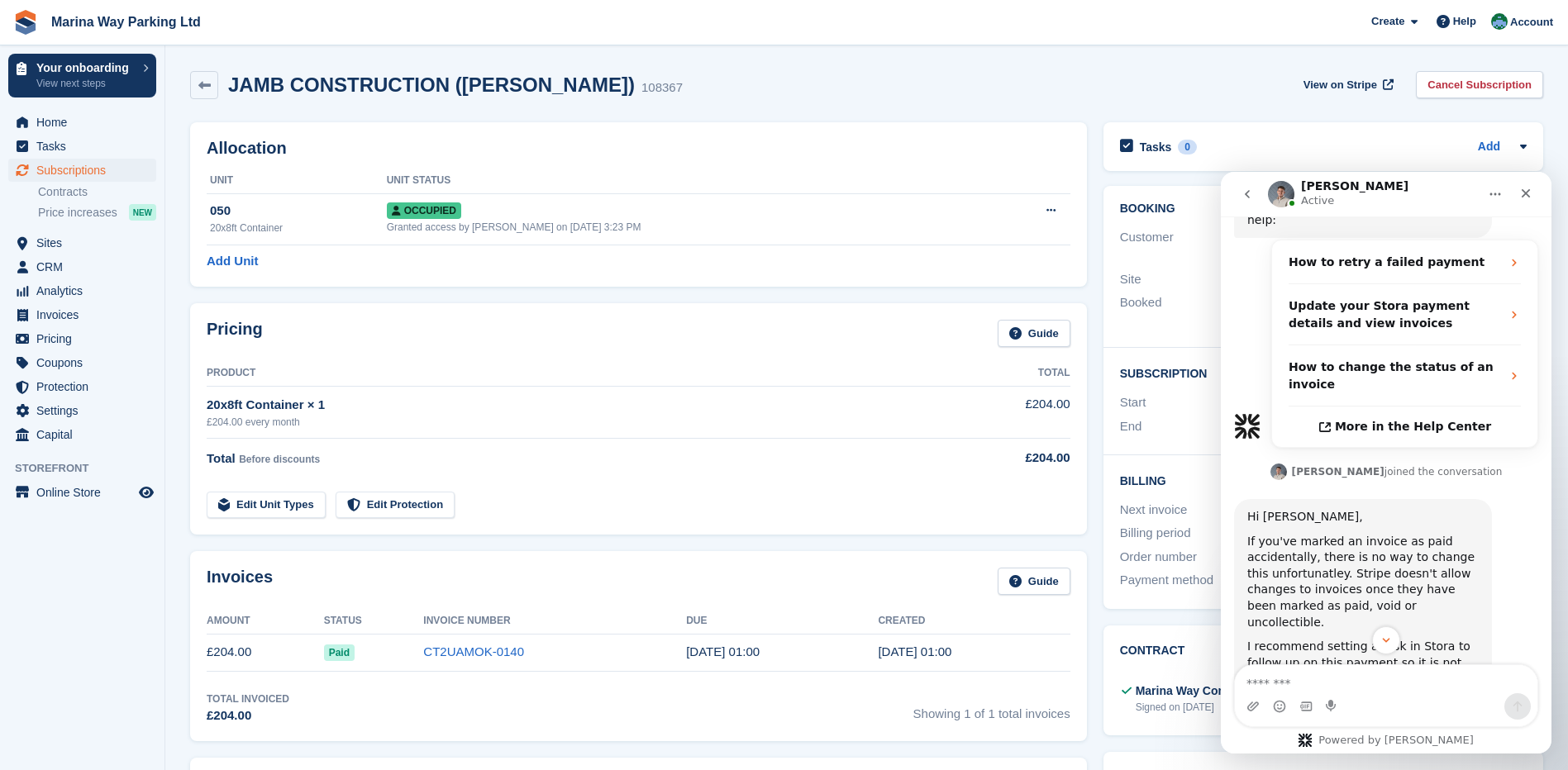
scroll to position [497, 0]
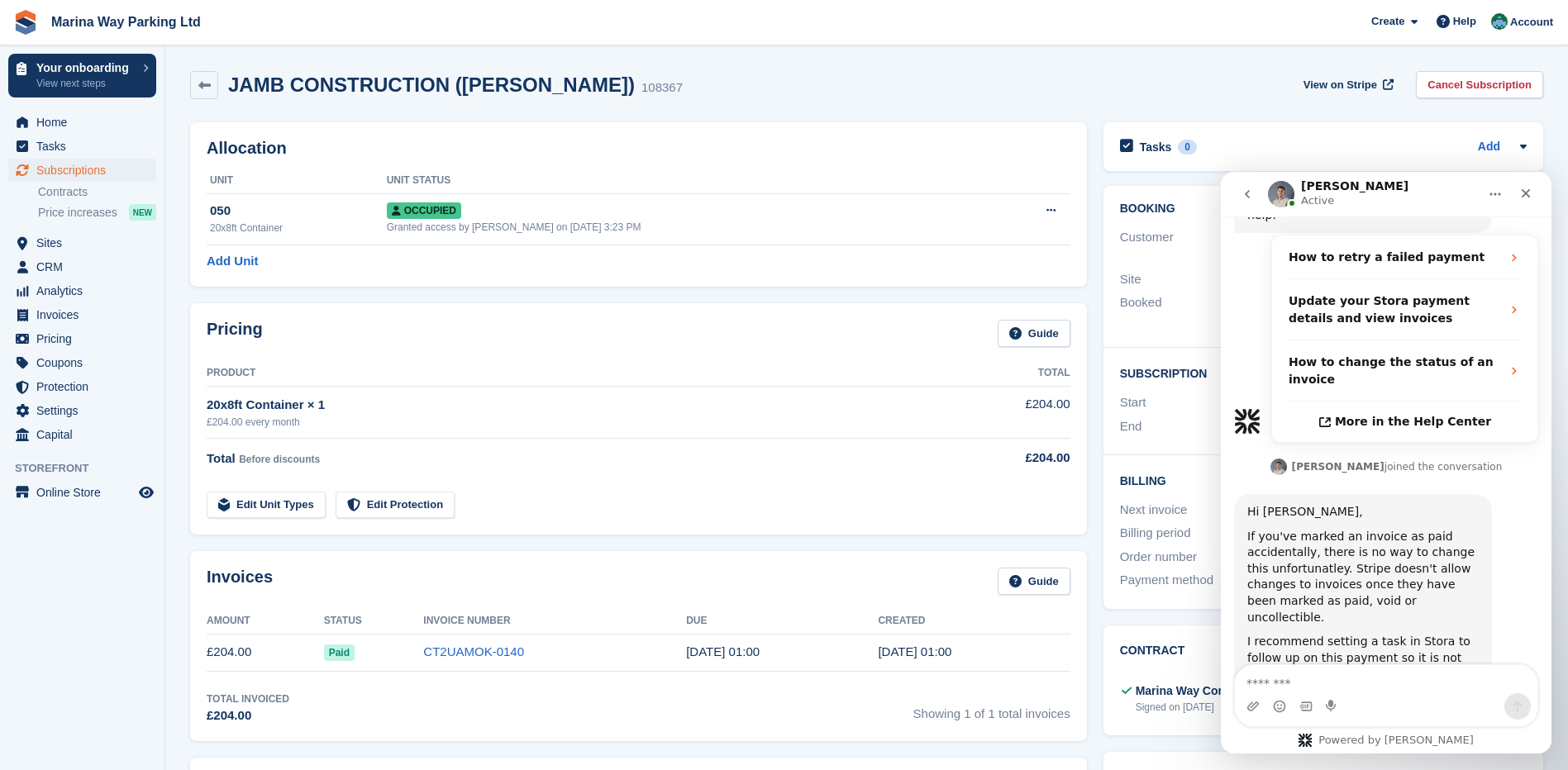
click at [1312, 685] on textarea "Message…" at bounding box center [1387, 679] width 303 height 28
type textarea "******"
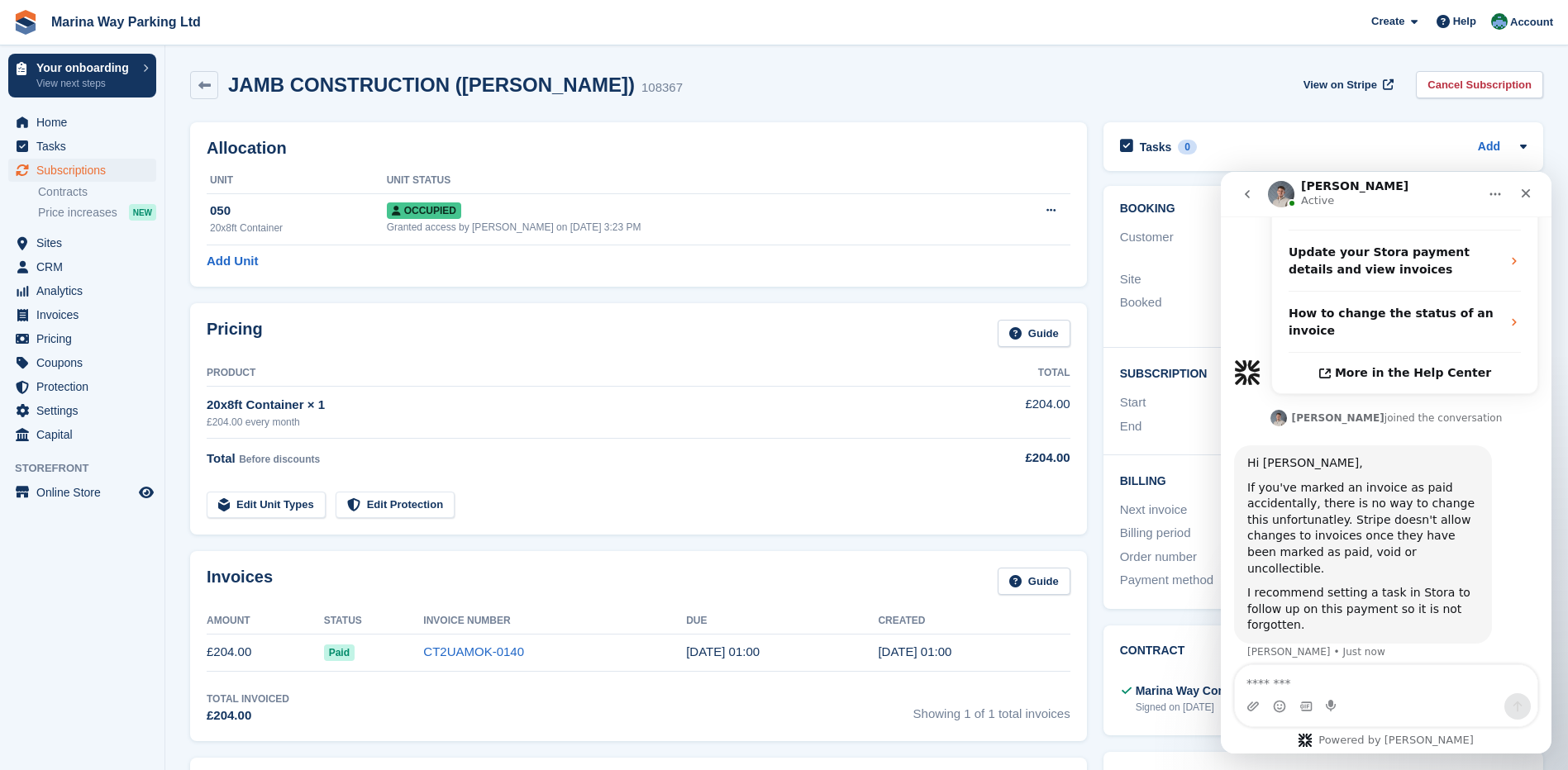
click at [1154, 86] on div "JAMB CONSTRUCTION (ADAM MEAD) 108367 View on Stripe Cancel Subscription" at bounding box center [867, 85] width 1354 height 28
click at [1527, 193] on icon "Close" at bounding box center [1526, 193] width 9 height 9
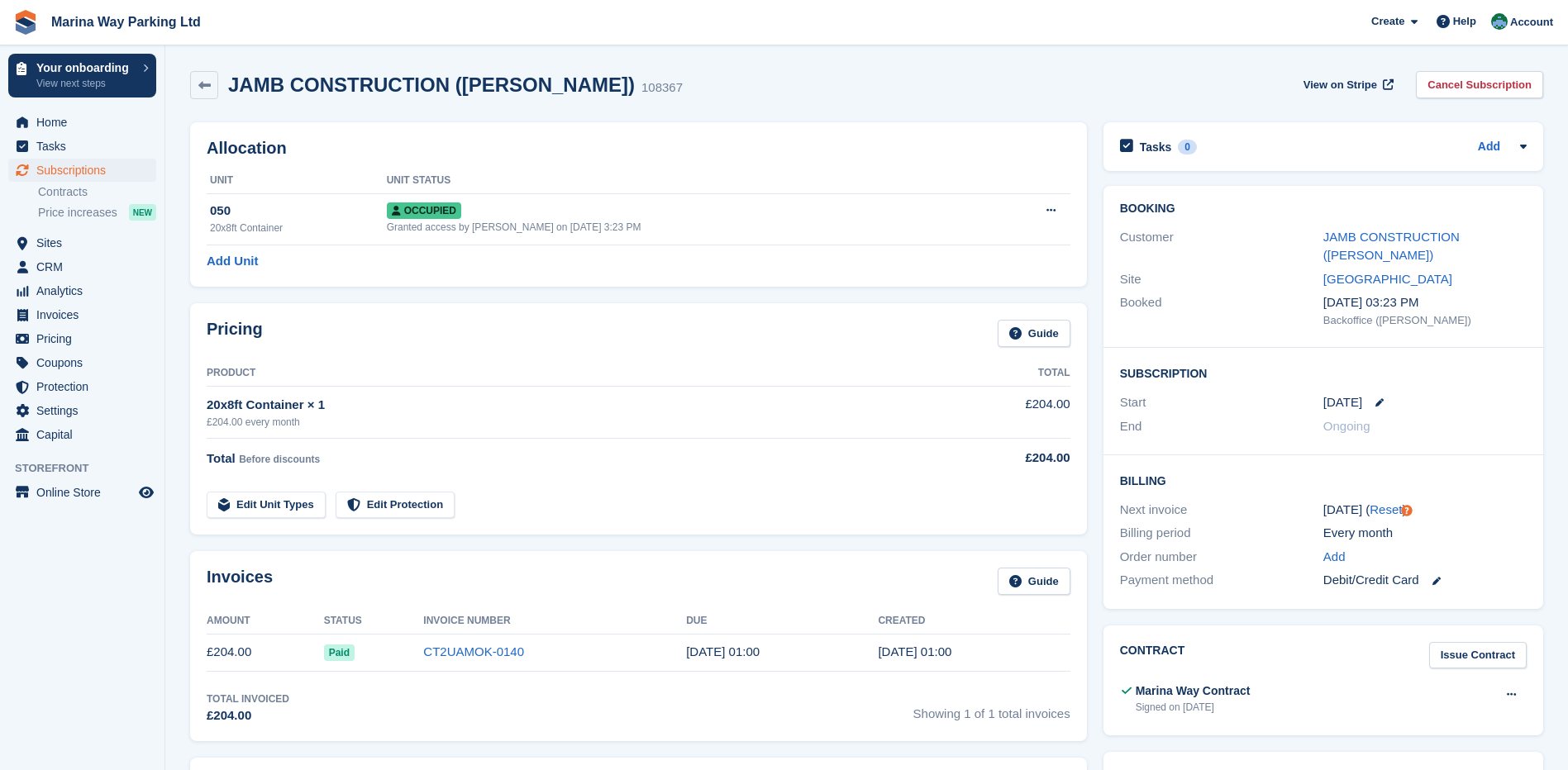
click at [1098, 86] on div "JAMB CONSTRUCTION (ADAM MEAD) 108367 View on Stripe Cancel Subscription" at bounding box center [867, 85] width 1354 height 28
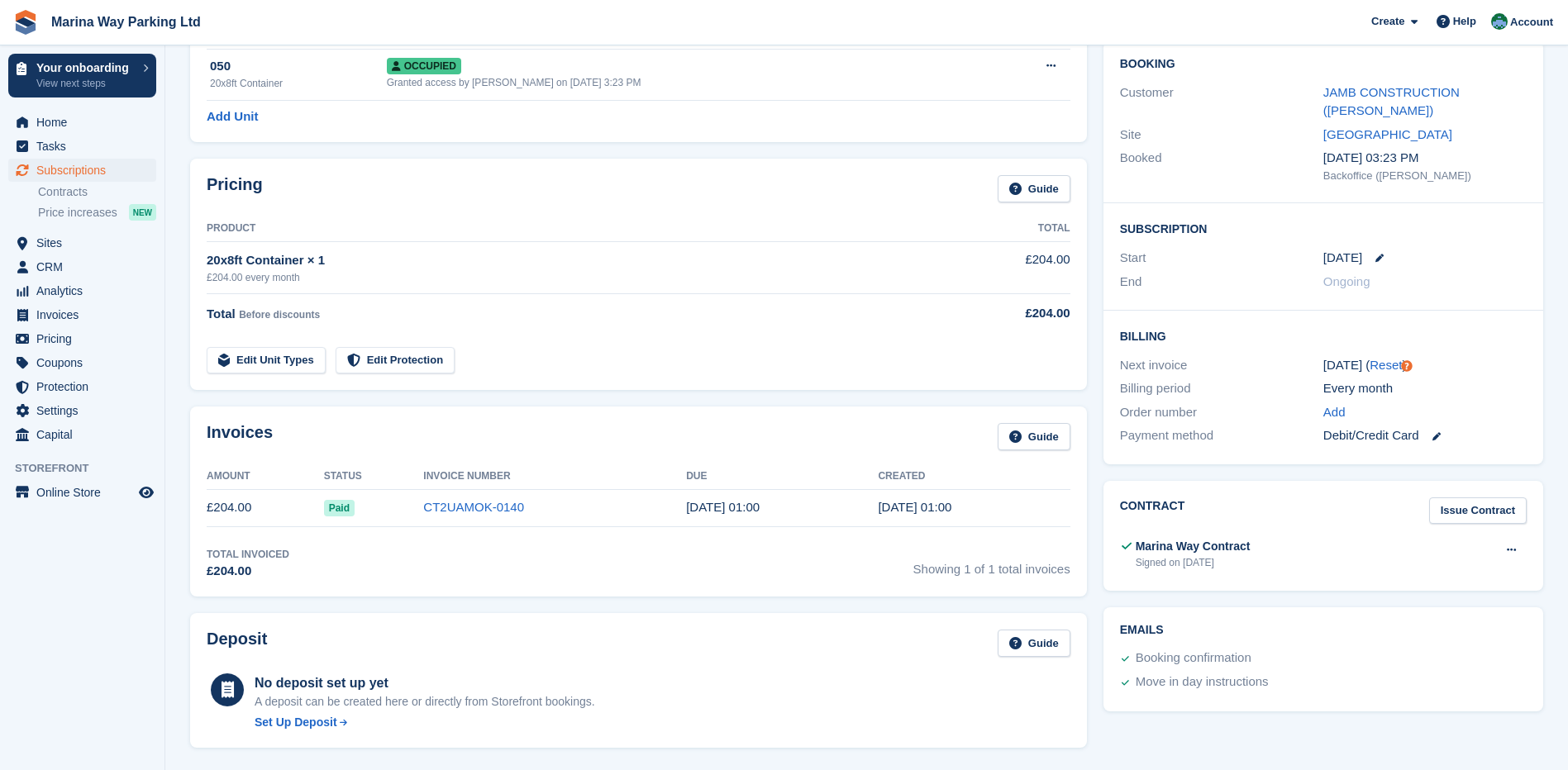
scroll to position [0, 0]
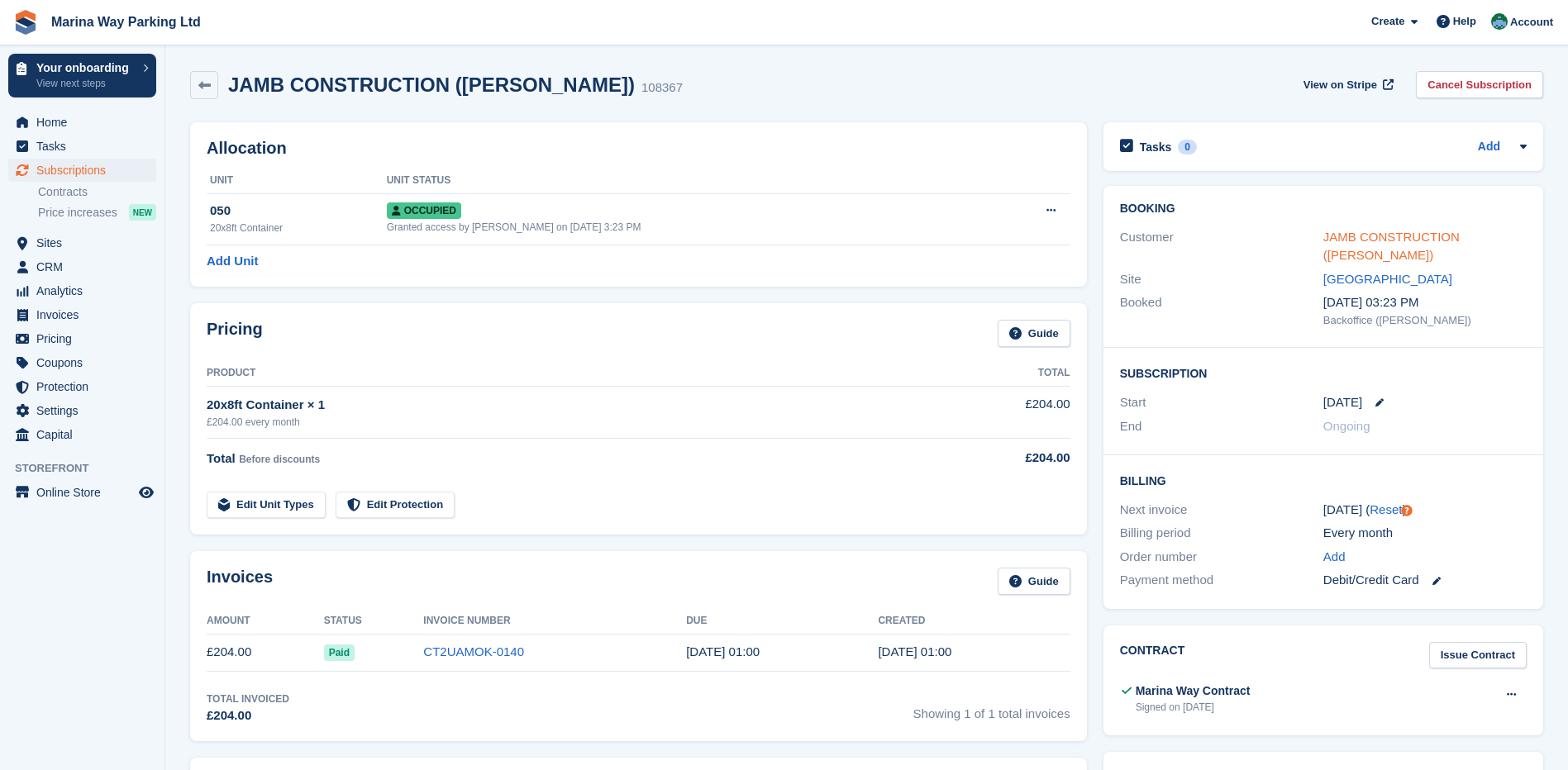
click at [1365, 234] on link "JAMB CONSTRUCTION (ADAM MEAD)" at bounding box center [1392, 247] width 137 height 33
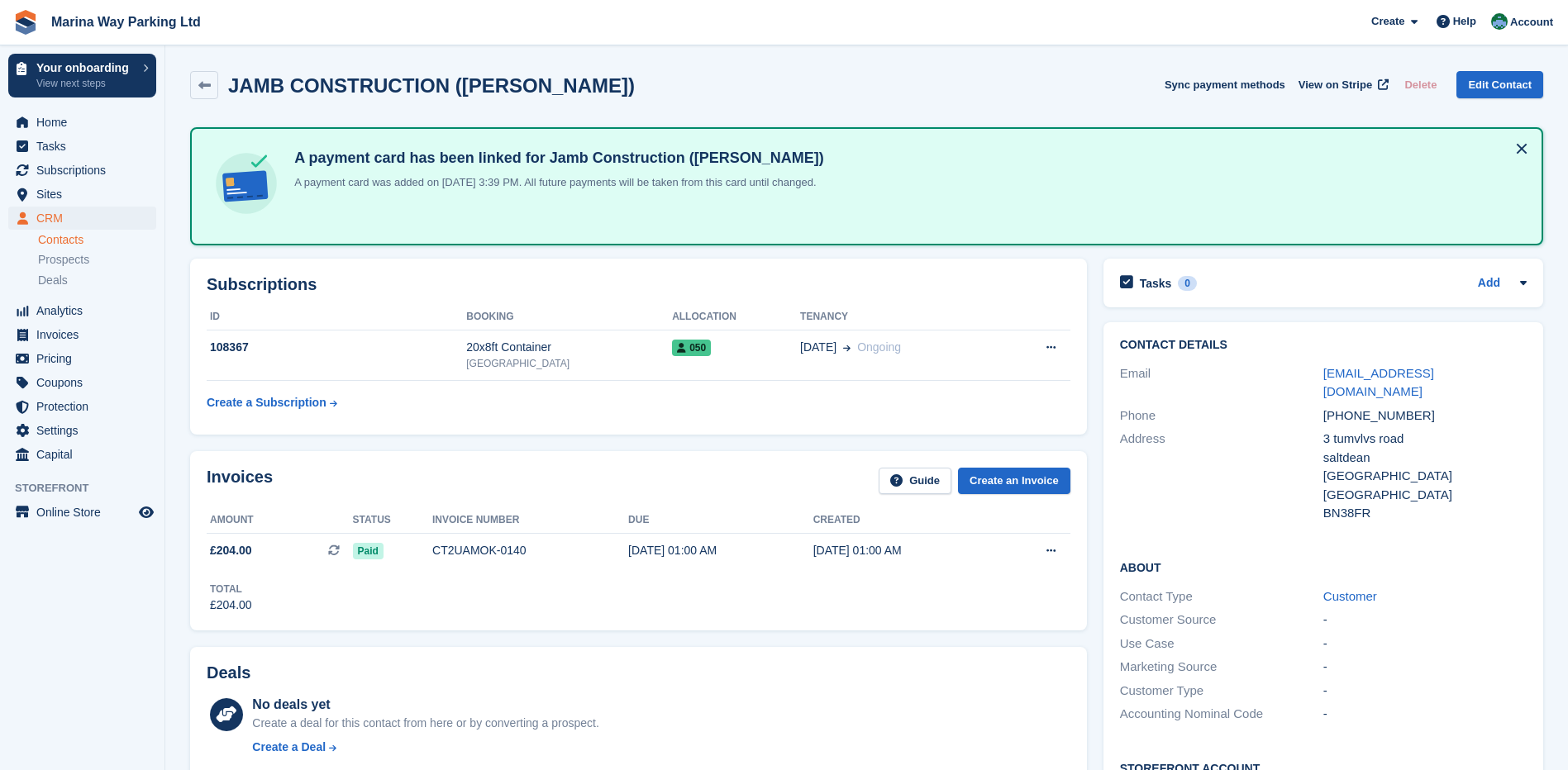
click at [1100, 394] on div "Contact Details Email info@jambconstruction.co.uk Phone +447507221420 Address 3…" at bounding box center [1323, 609] width 456 height 590
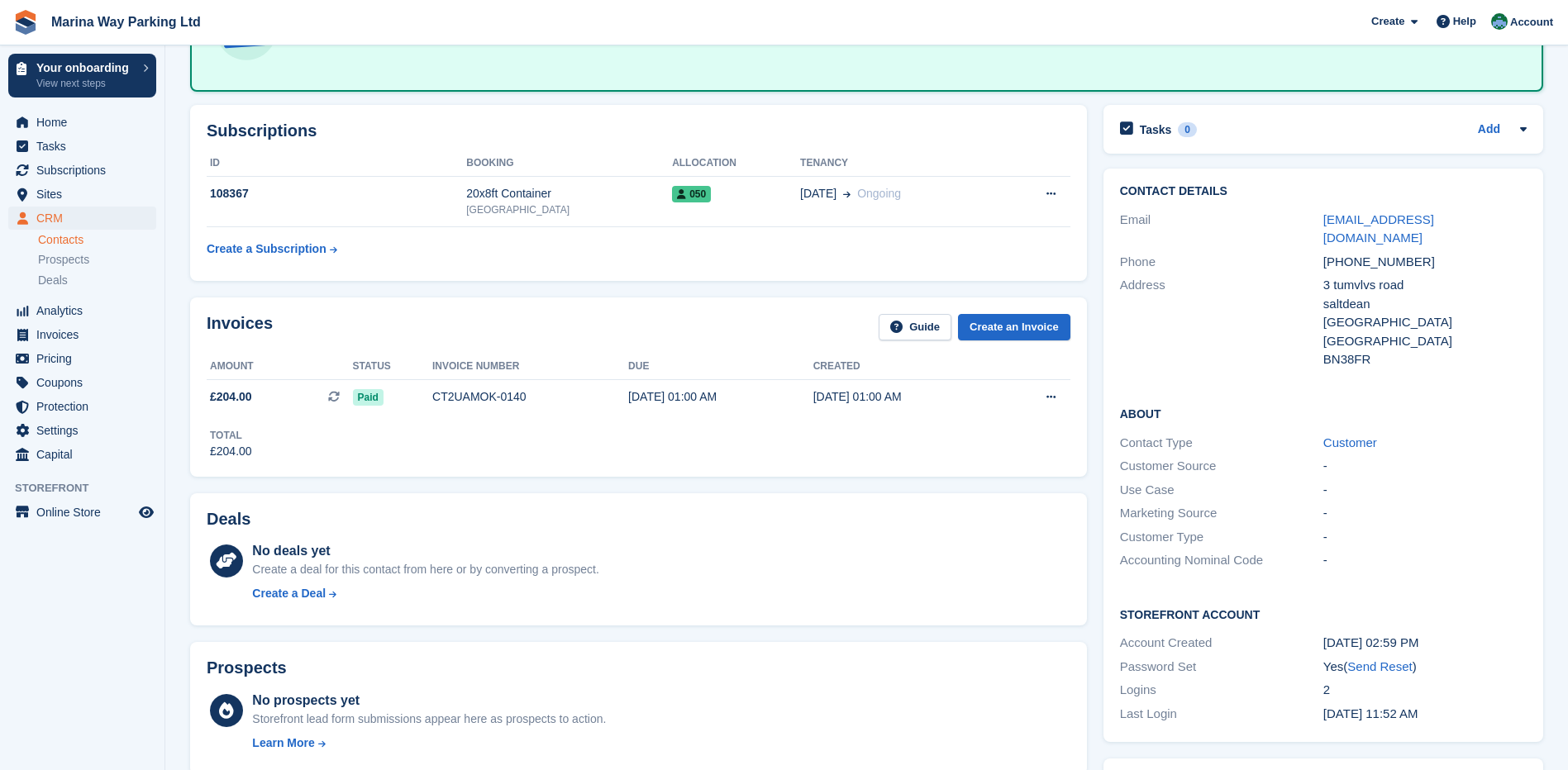
scroll to position [165, 0]
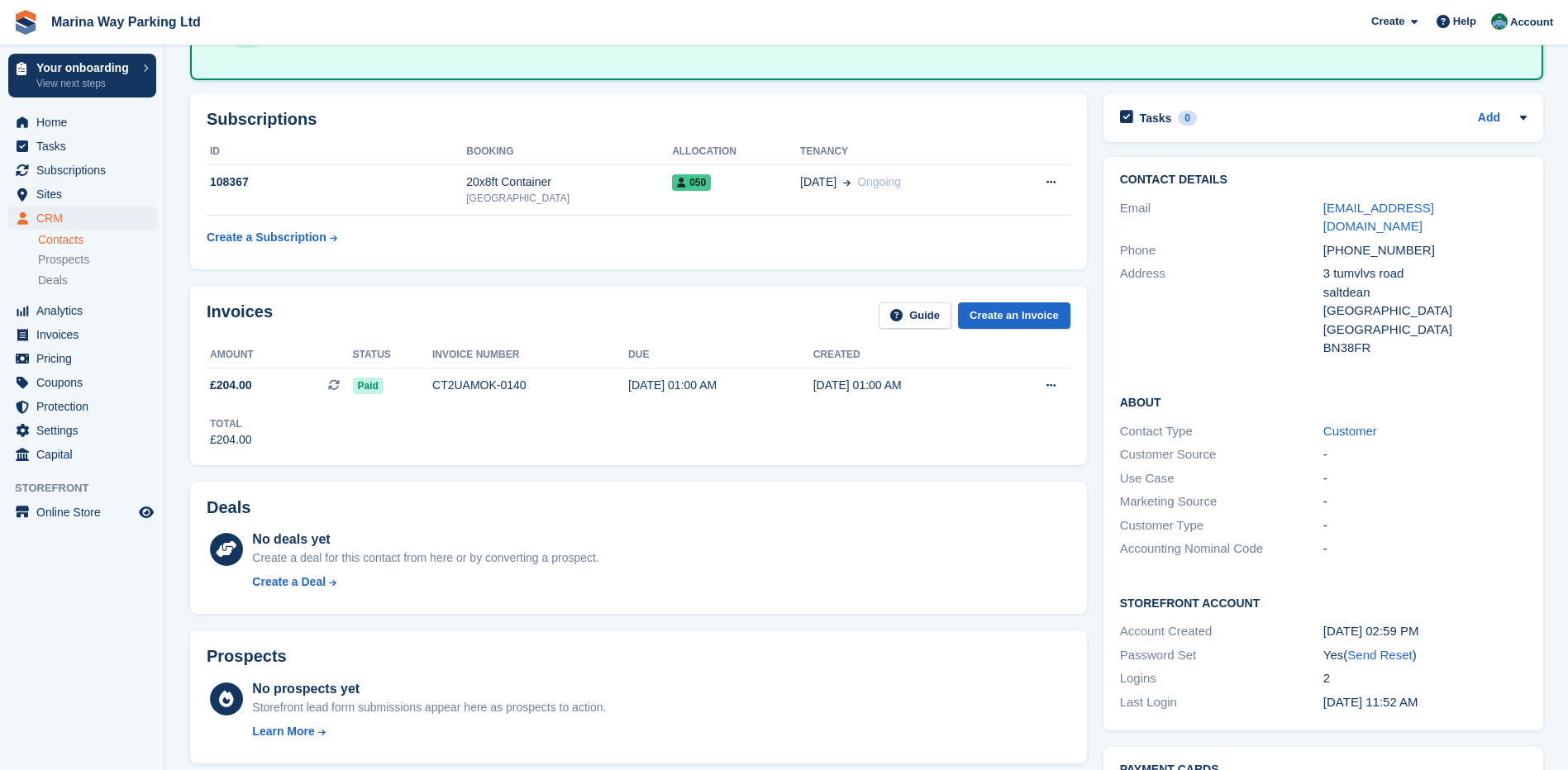
click at [1090, 277] on div "Invoices Guide Create an Invoice Amount Status Invoice number Due Created £204.…" at bounding box center [638, 375] width 913 height 196
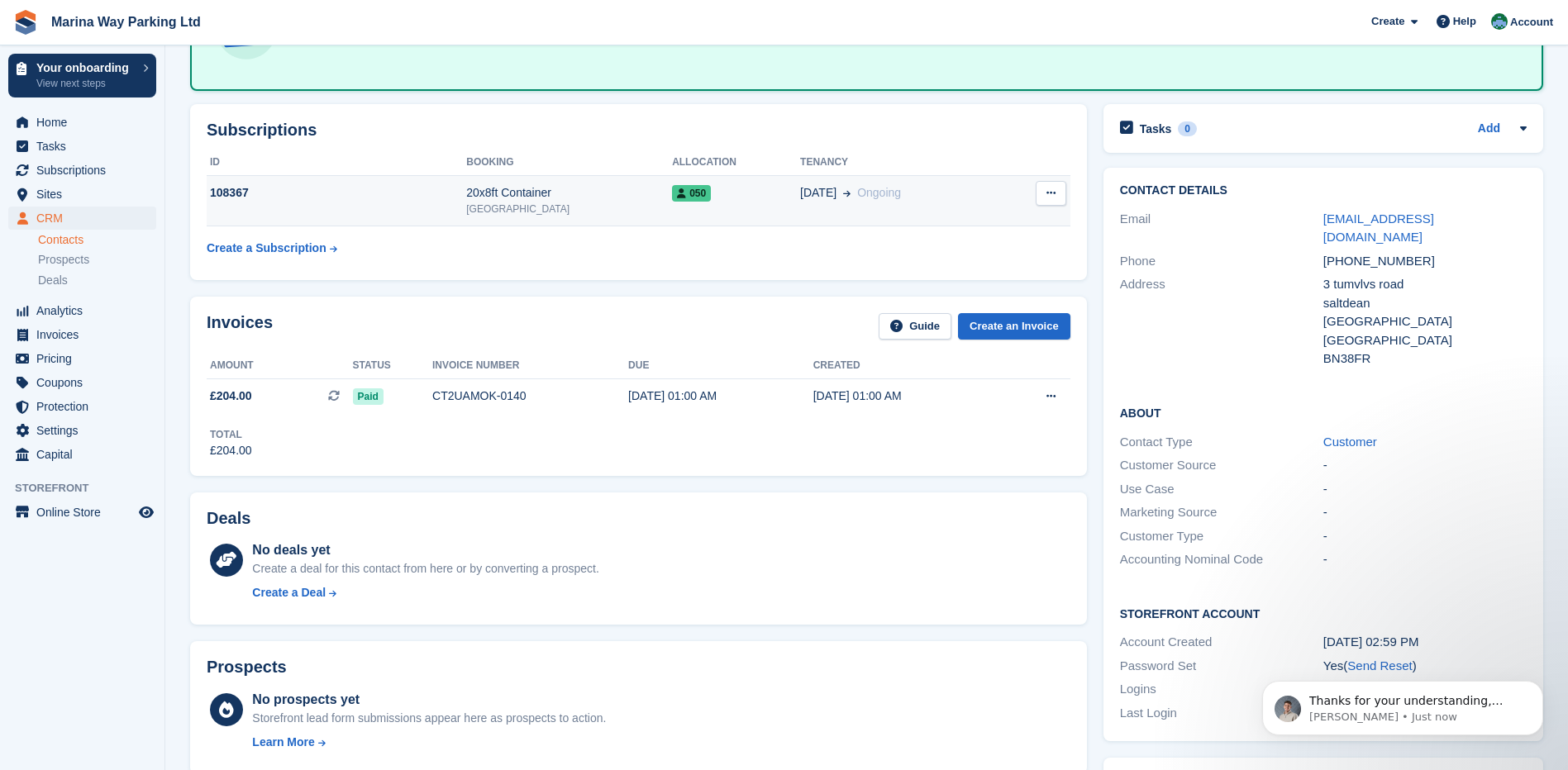
scroll to position [0, 0]
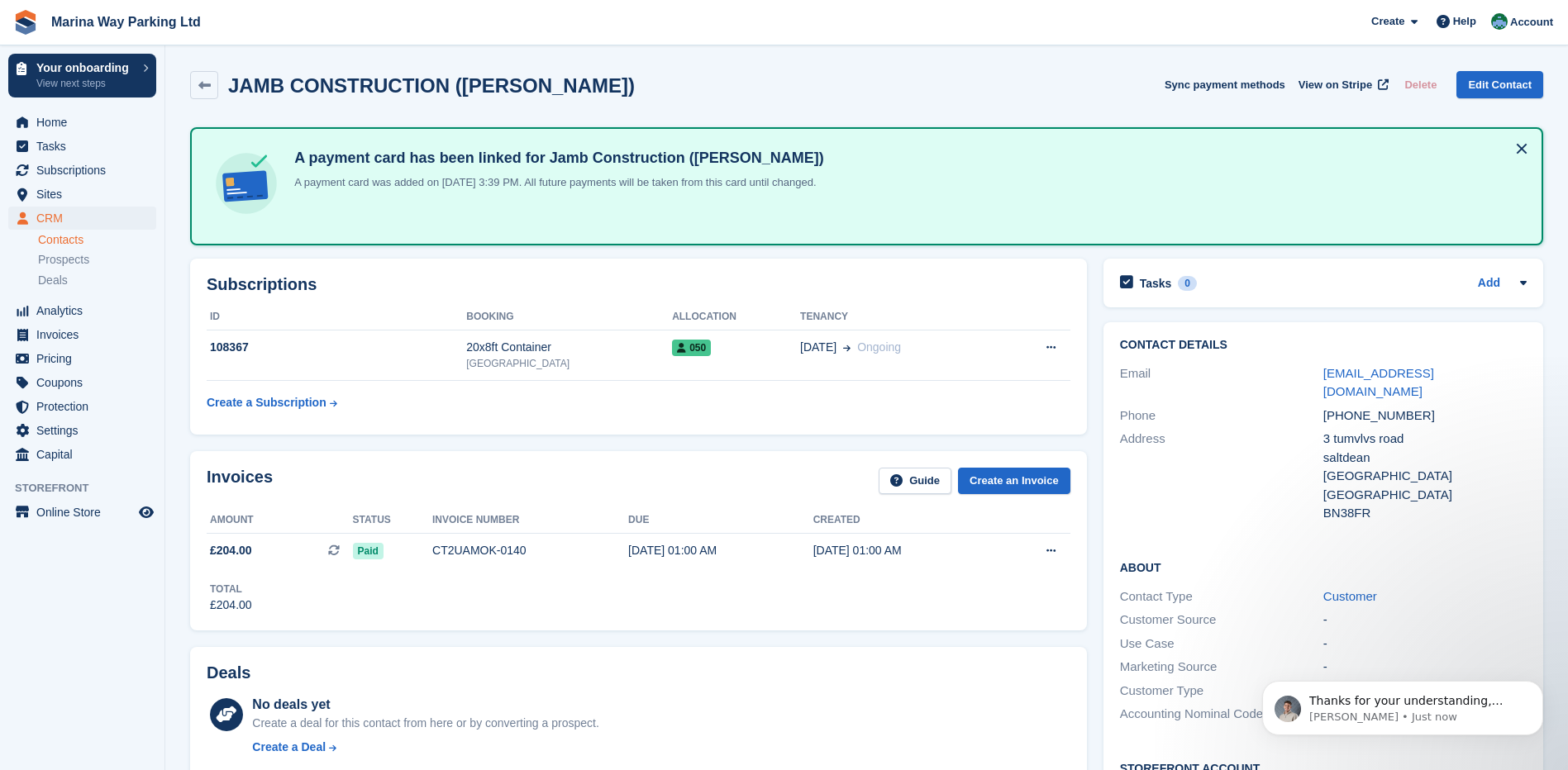
click at [1088, 306] on div "Subscriptions ID Booking Allocation Tenancy 108367 20x8ft Container Peacehaven …" at bounding box center [638, 346] width 913 height 192
click at [1093, 298] on div "Subscriptions ID Booking Allocation Tenancy 108367 20x8ft Container Peacehaven …" at bounding box center [638, 346] width 913 height 192
click at [1090, 276] on div "Subscriptions ID Booking Allocation Tenancy 108367 20x8ft Container Peacehaven …" at bounding box center [638, 346] width 913 height 192
click at [1475, 467] on div "BRIGHTON" at bounding box center [1425, 477] width 203 height 19
click at [47, 122] on span "Home" at bounding box center [86, 122] width 99 height 23
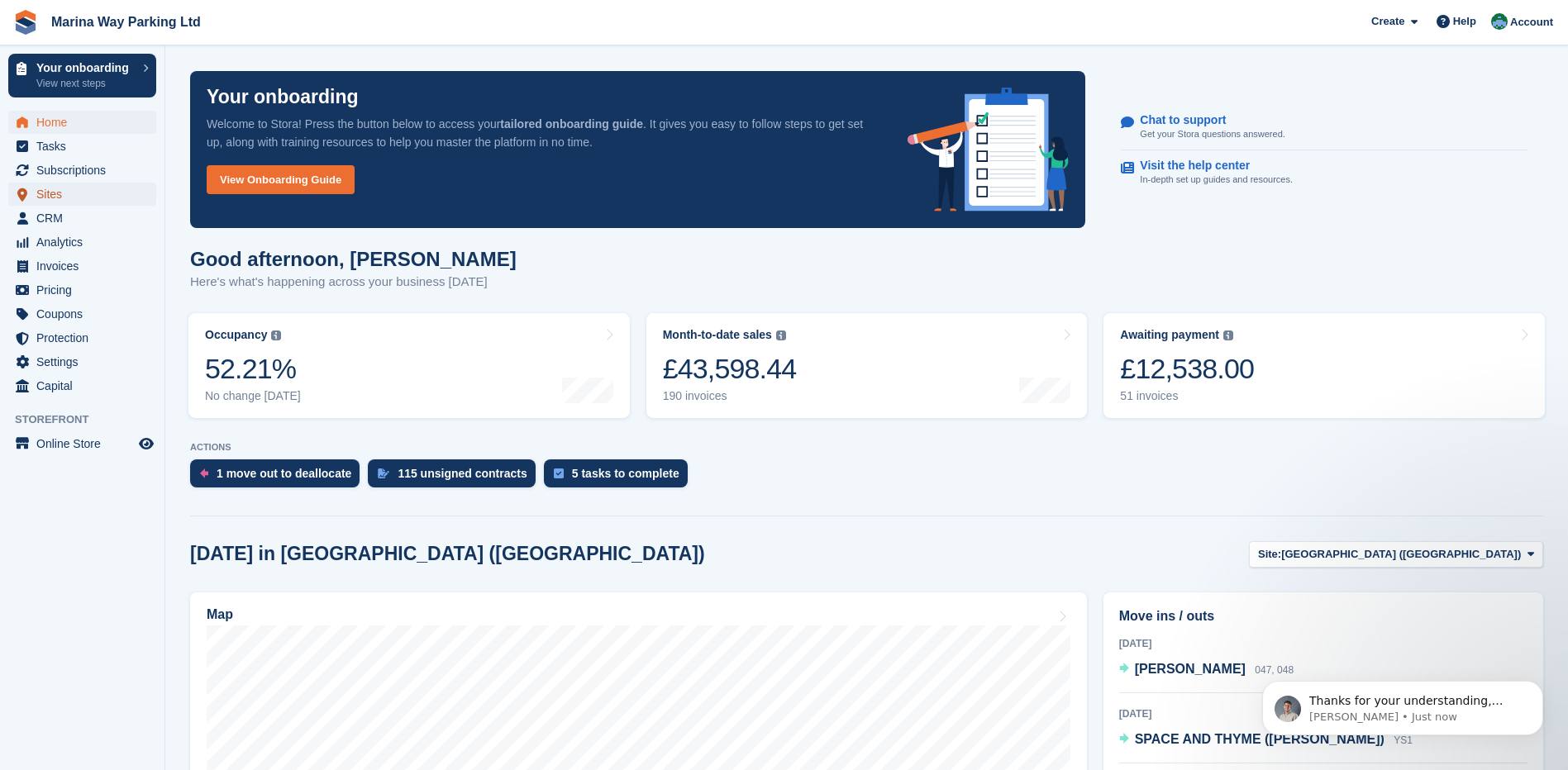
click at [46, 193] on span "Sites" at bounding box center [86, 194] width 99 height 23
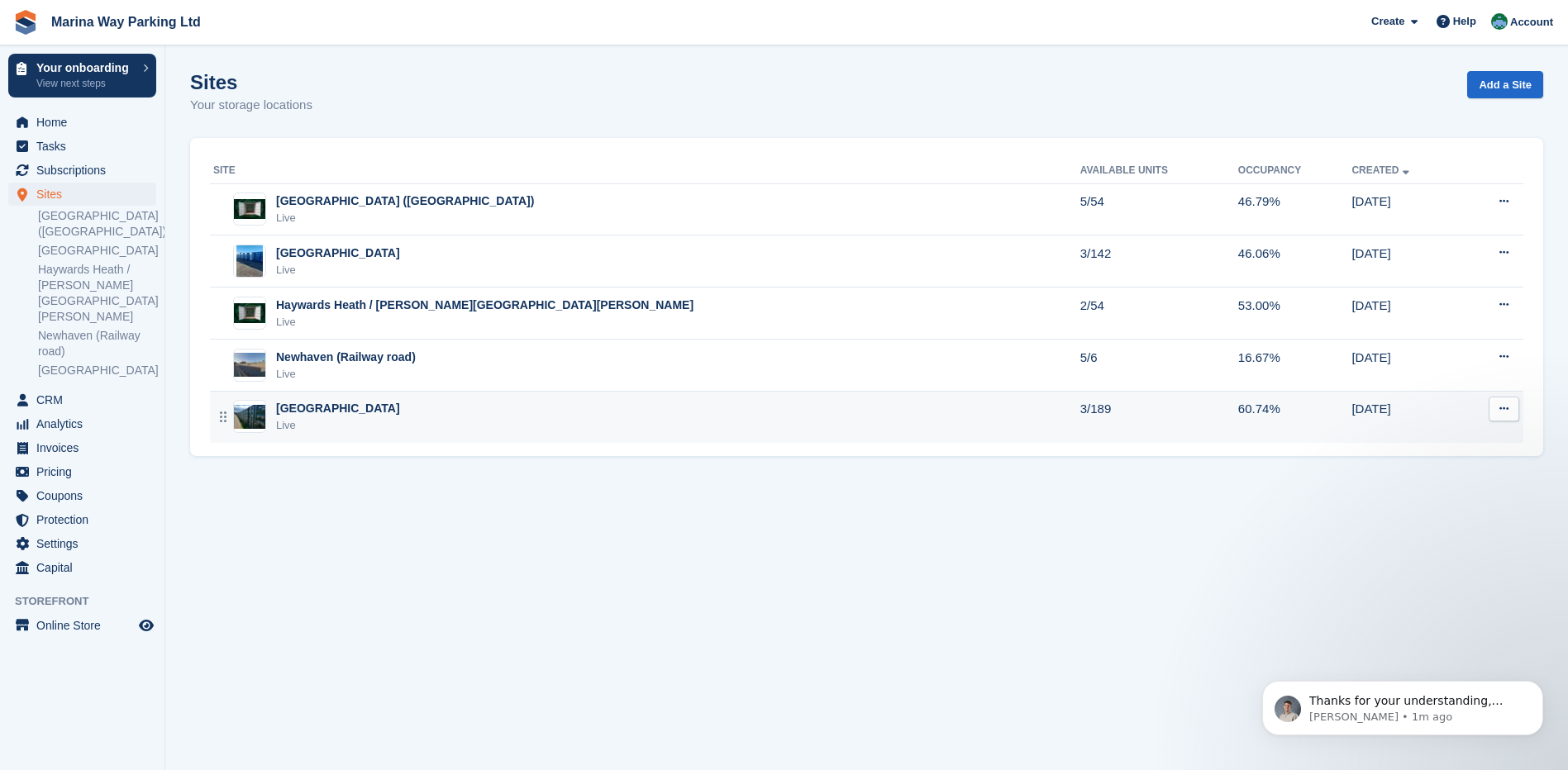
click at [292, 408] on div "[GEOGRAPHIC_DATA]" at bounding box center [338, 409] width 124 height 18
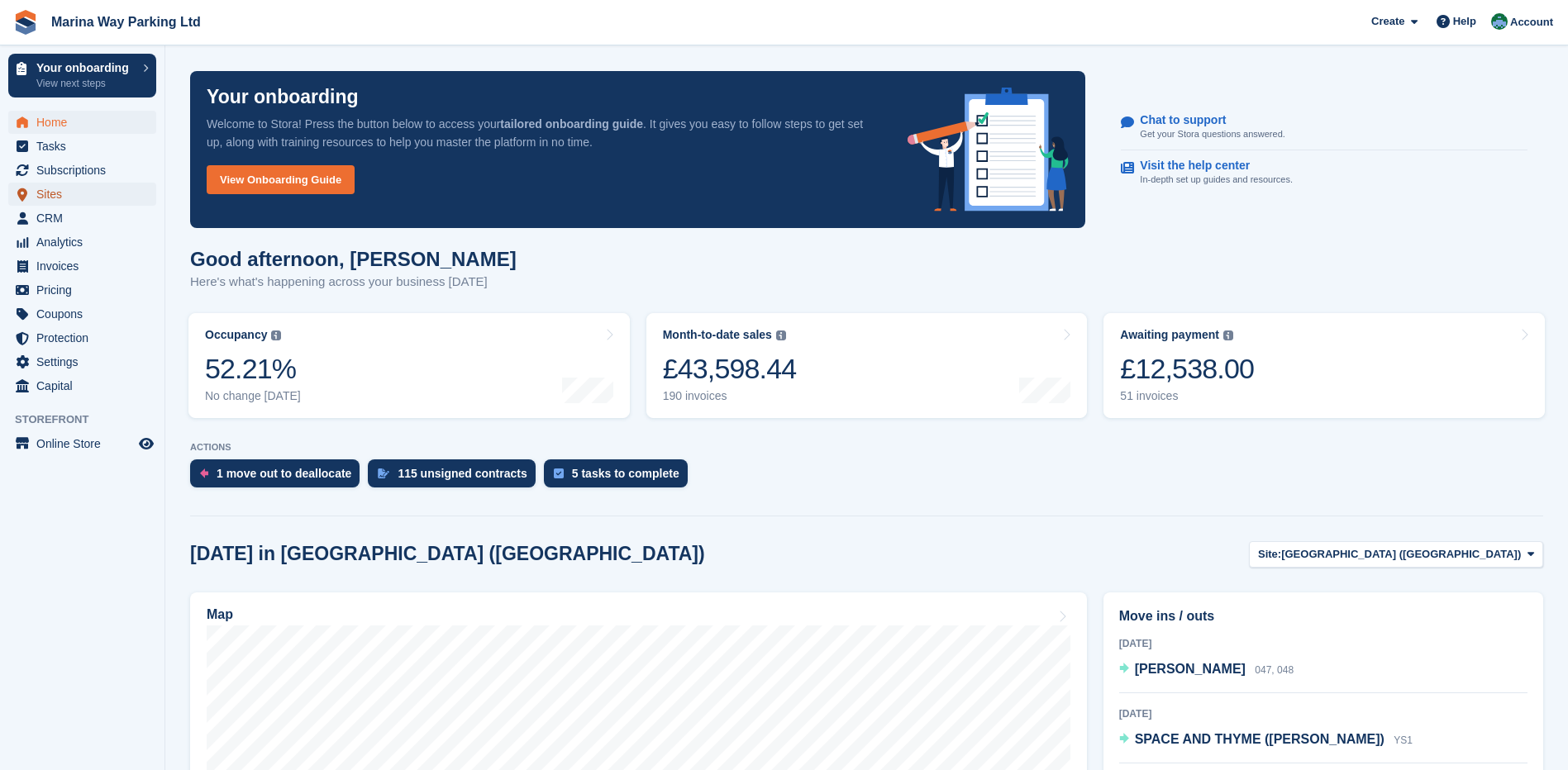
click at [48, 197] on span "Sites" at bounding box center [86, 194] width 99 height 23
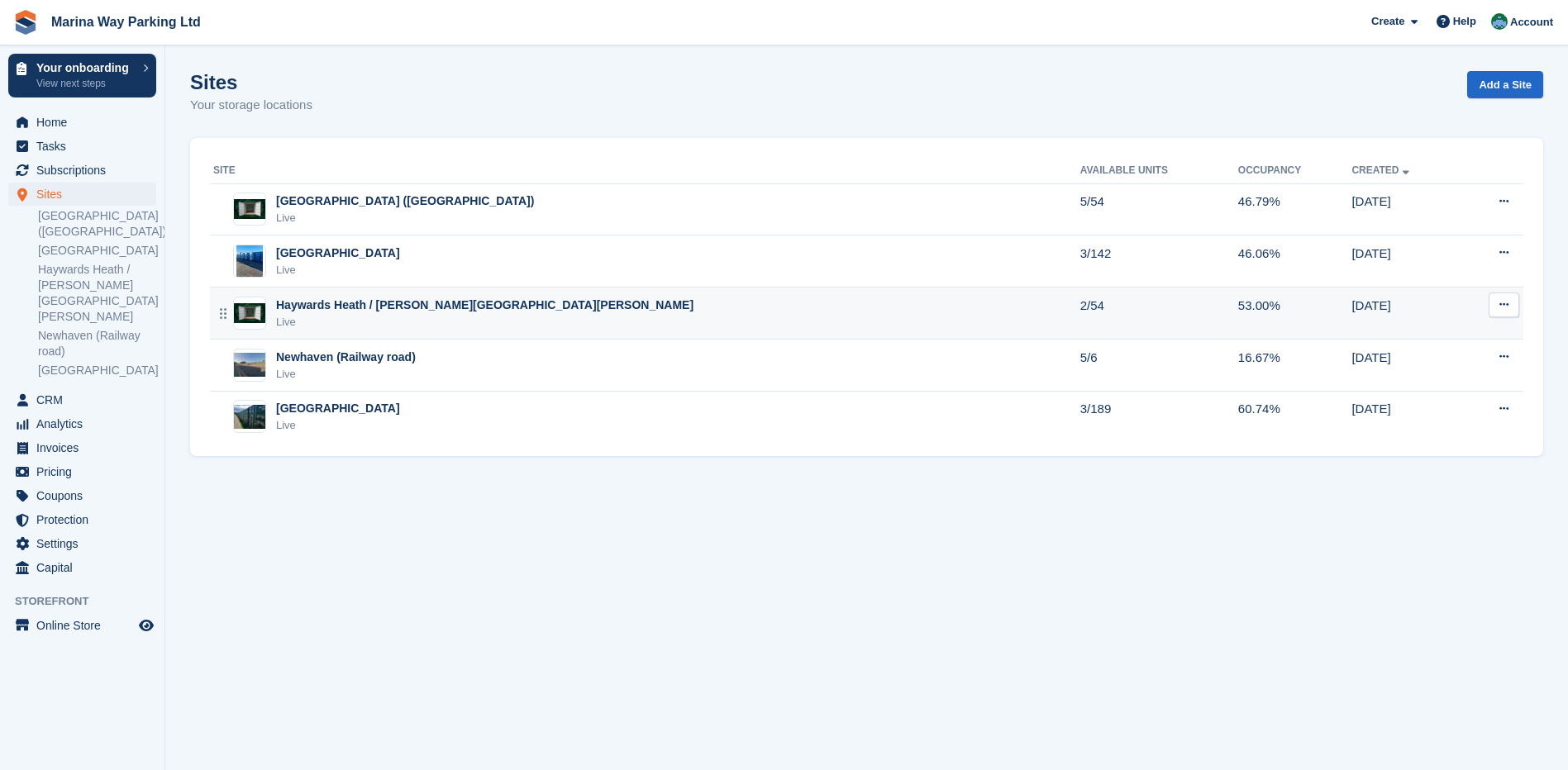
click at [468, 312] on div "Haywards Heath / [PERSON_NAME][GEOGRAPHIC_DATA][PERSON_NAME] Live" at bounding box center [647, 313] width 868 height 34
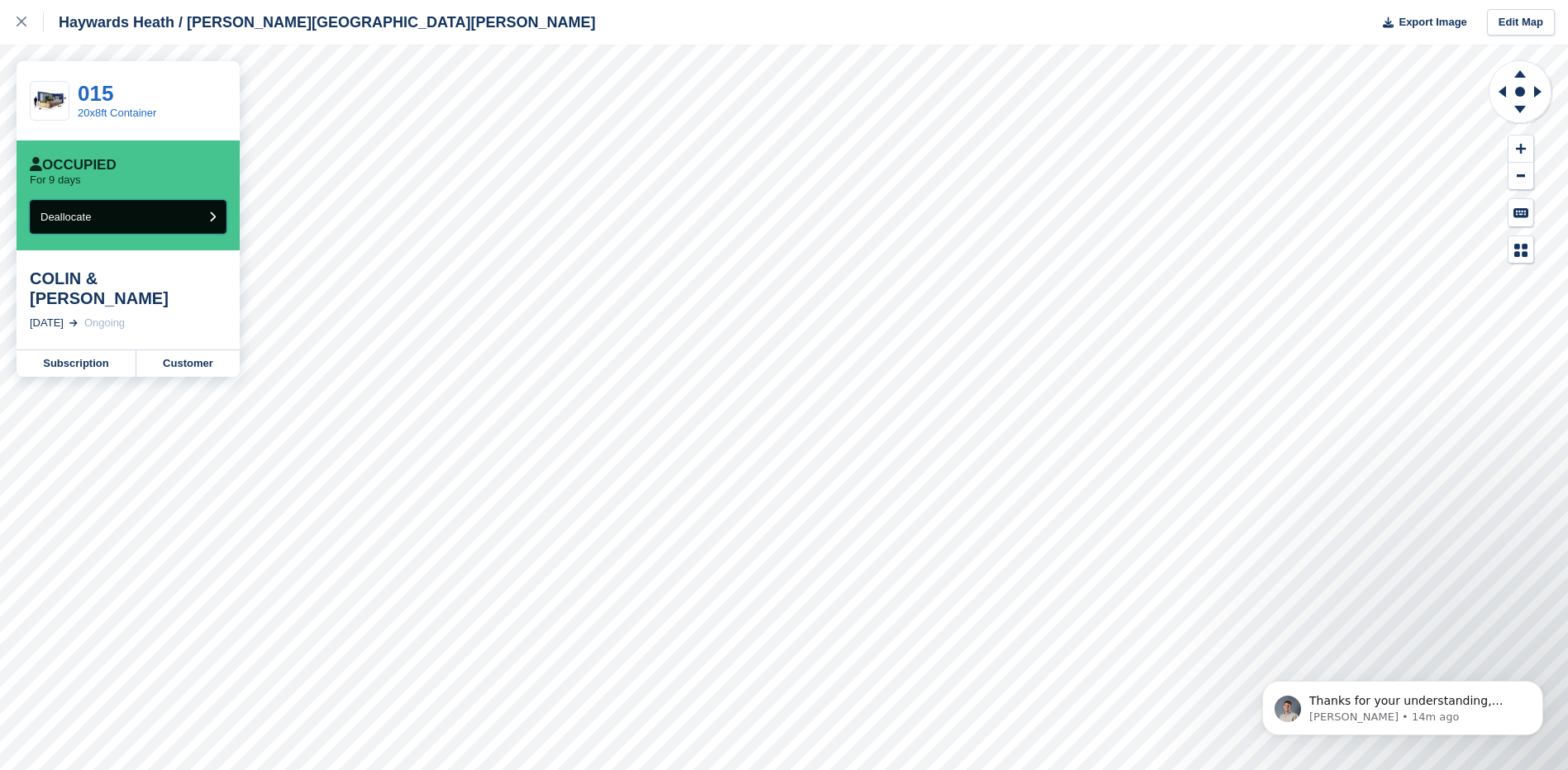
click at [106, 212] on button "Deallocate" at bounding box center [128, 217] width 197 height 34
click at [141, 213] on button "Deallocate" at bounding box center [128, 217] width 197 height 34
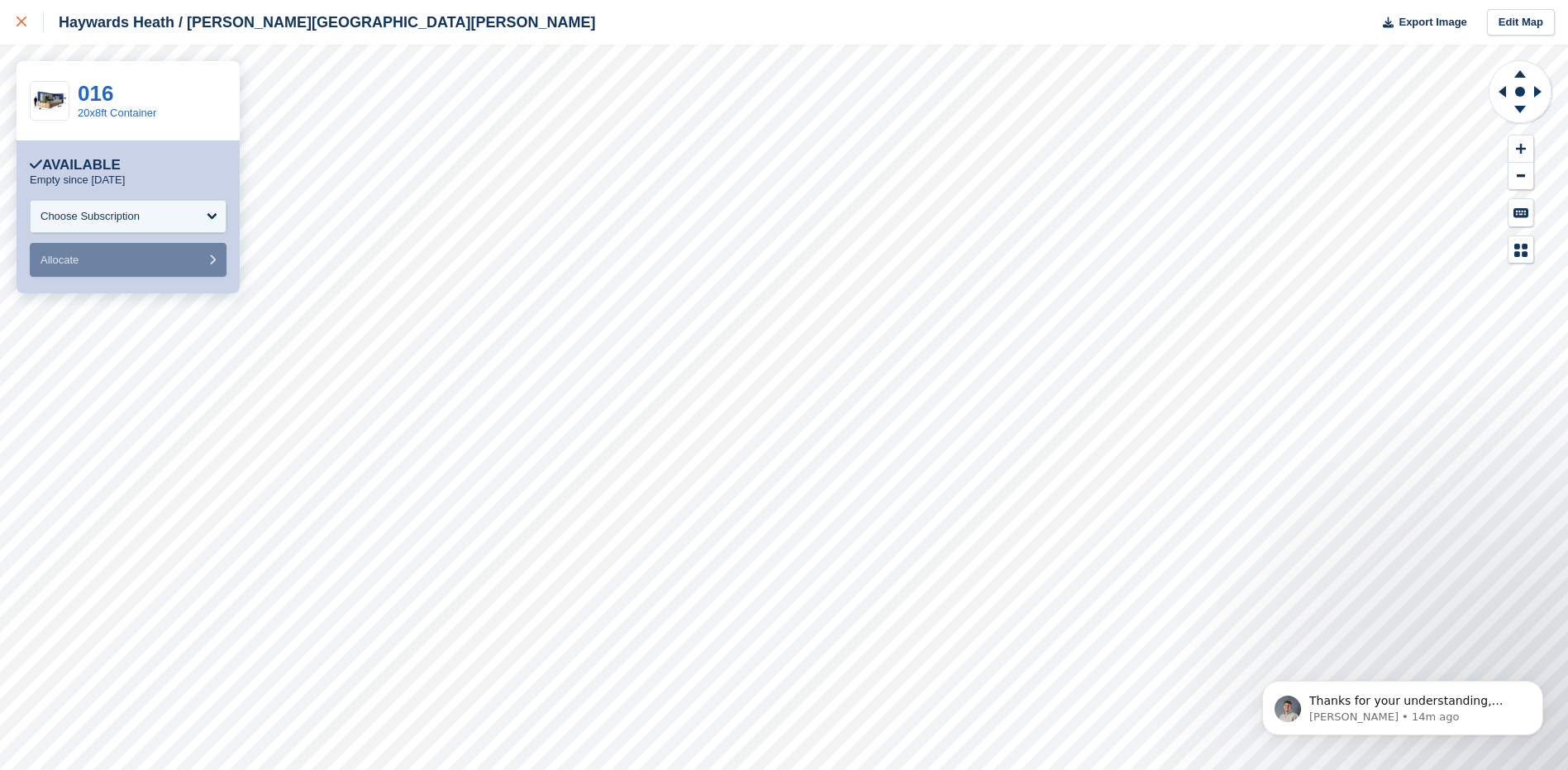
click at [26, 23] on div at bounding box center [30, 22] width 27 height 20
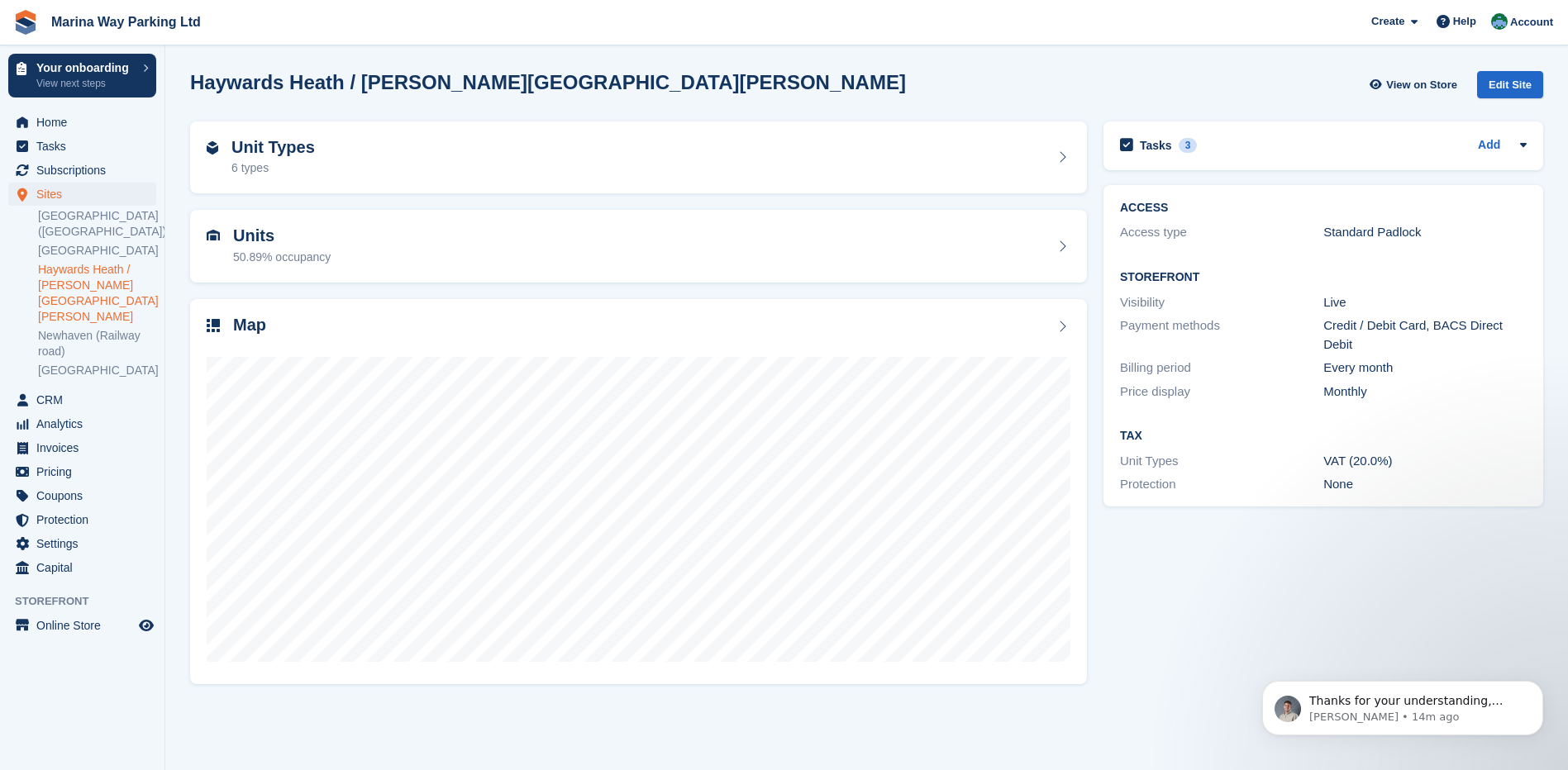
click at [173, 289] on section "Haywards Heath / [PERSON_NAME][GEOGRAPHIC_DATA][PERSON_NAME] View on Store Edit…" at bounding box center [867, 385] width 1403 height 770
click at [47, 191] on span "Sites" at bounding box center [86, 194] width 99 height 23
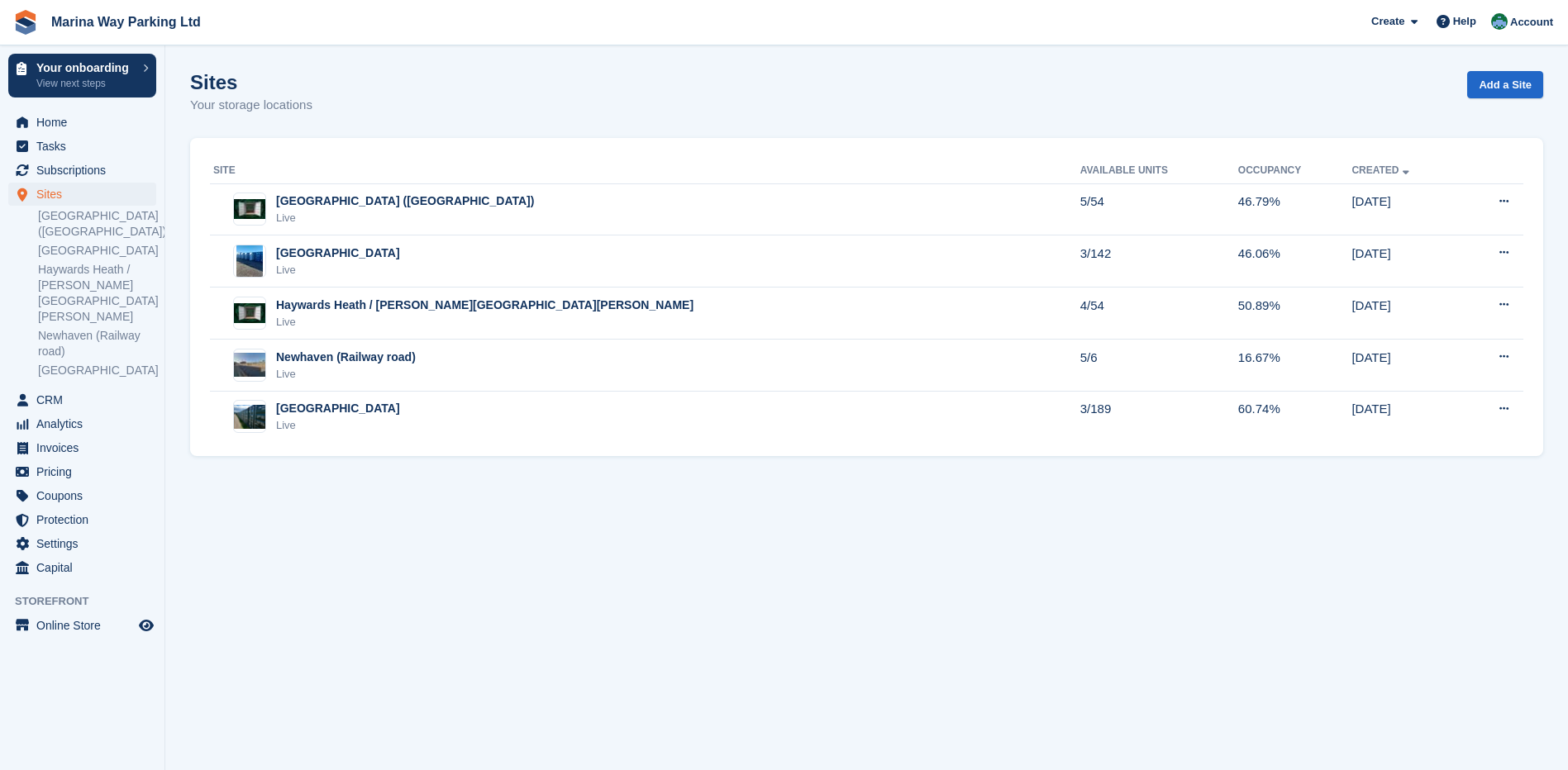
click at [53, 388] on span "CRM" at bounding box center [86, 400] width 99 height 23
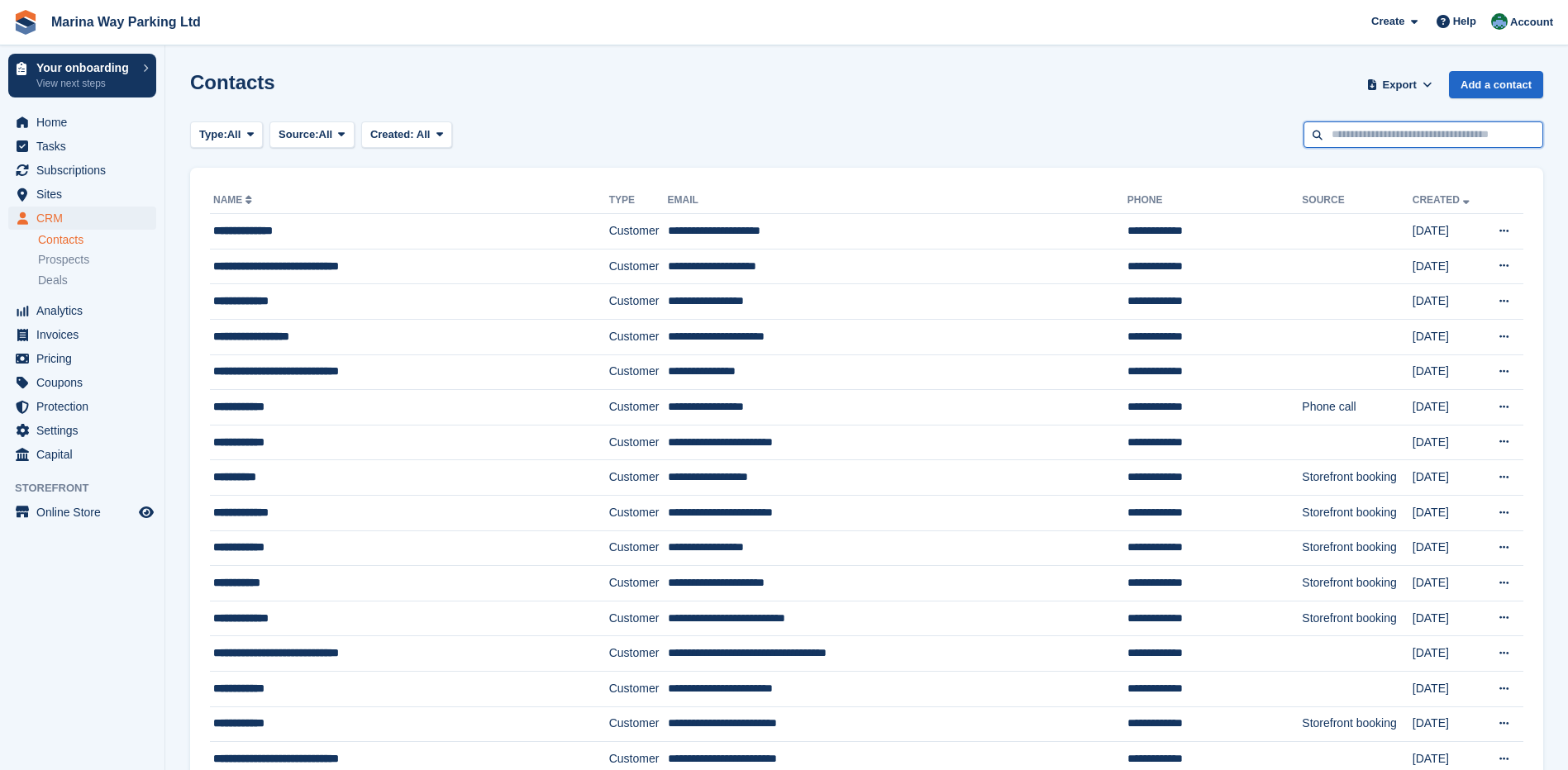
click at [1459, 134] on input "text" at bounding box center [1424, 135] width 240 height 27
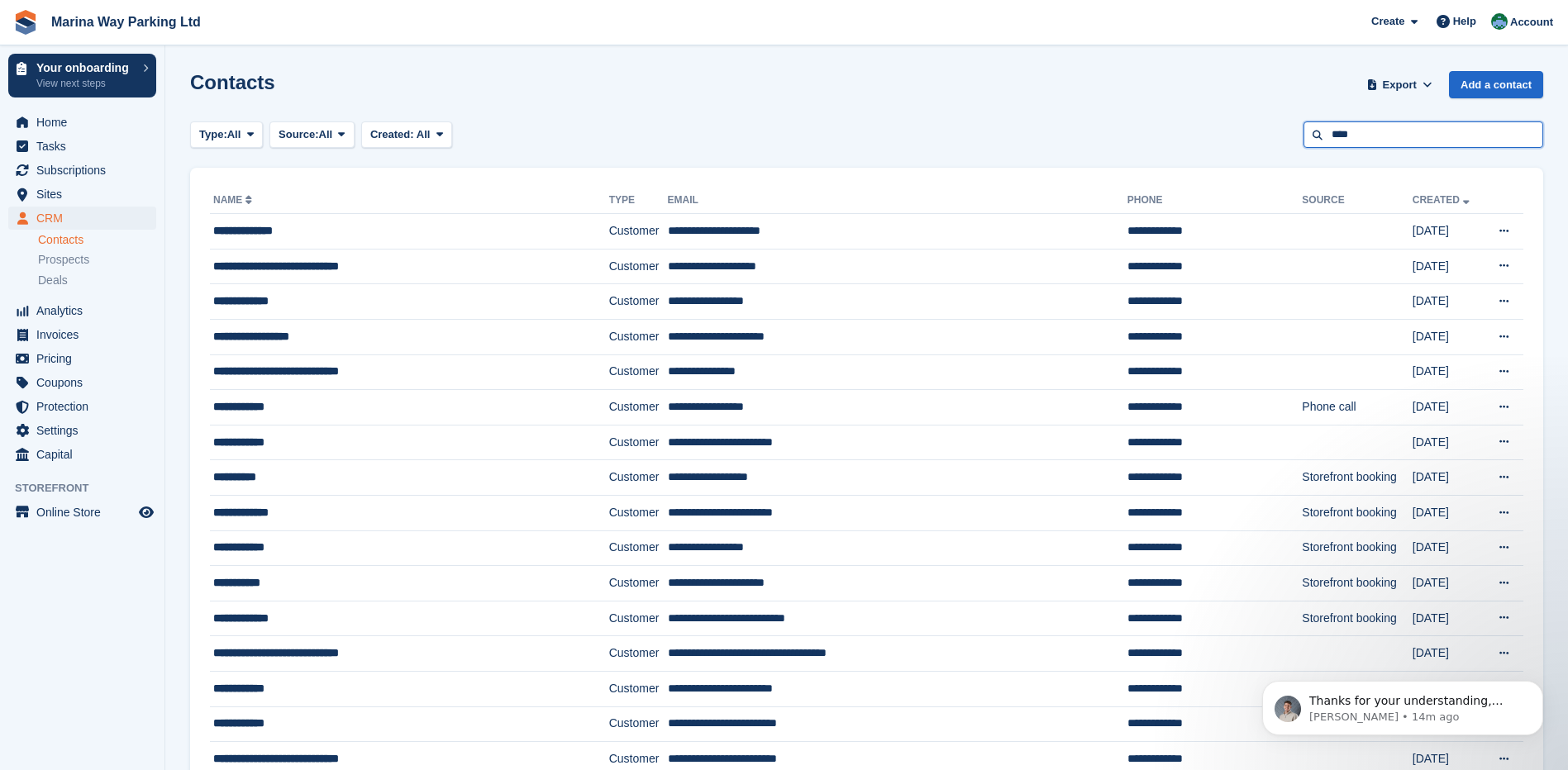
type input "****"
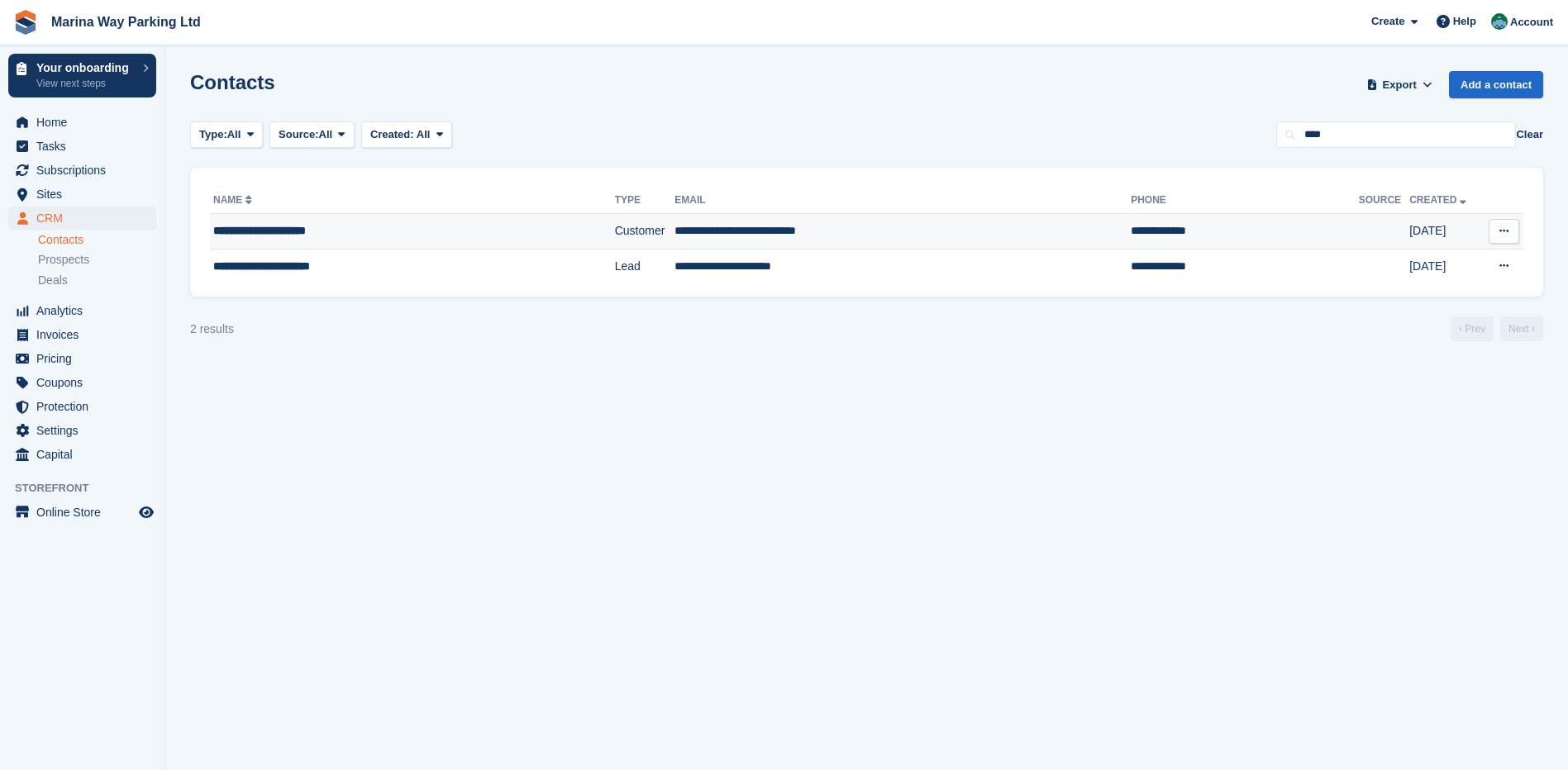
click at [292, 228] on div "**********" at bounding box center [381, 231] width 334 height 18
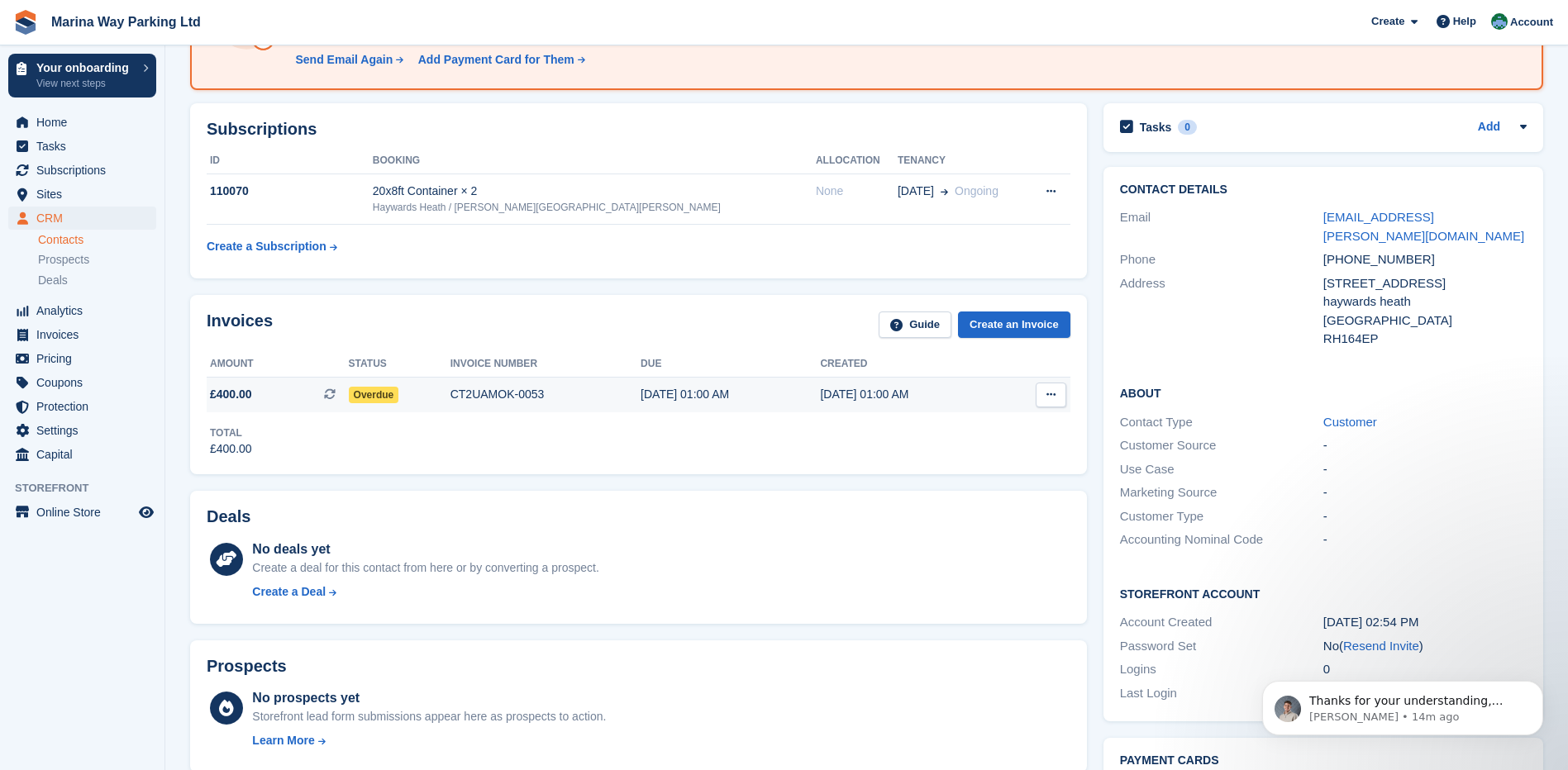
scroll to position [82, 0]
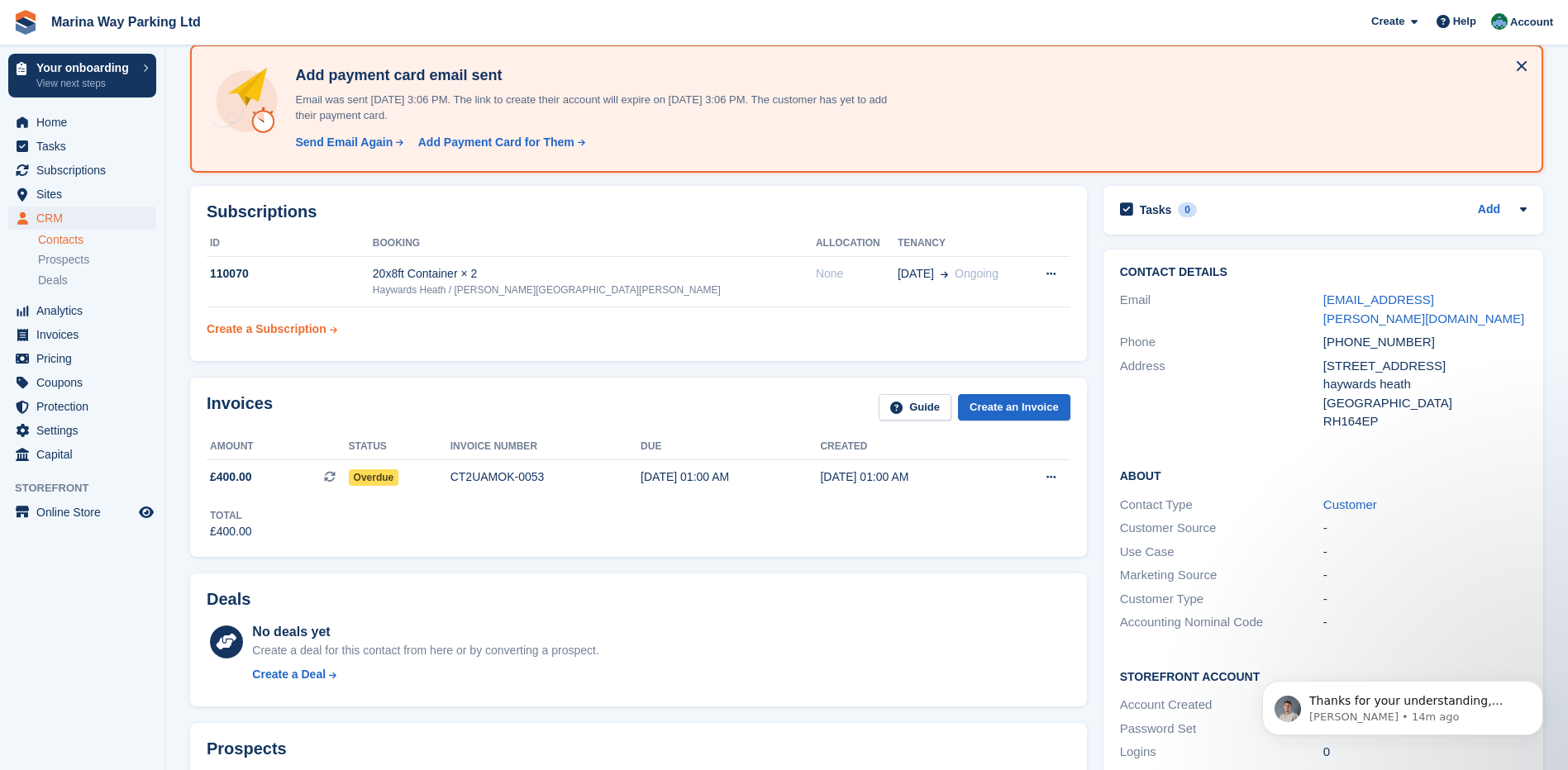
click at [276, 329] on div "Create a Subscription" at bounding box center [266, 329] width 120 height 18
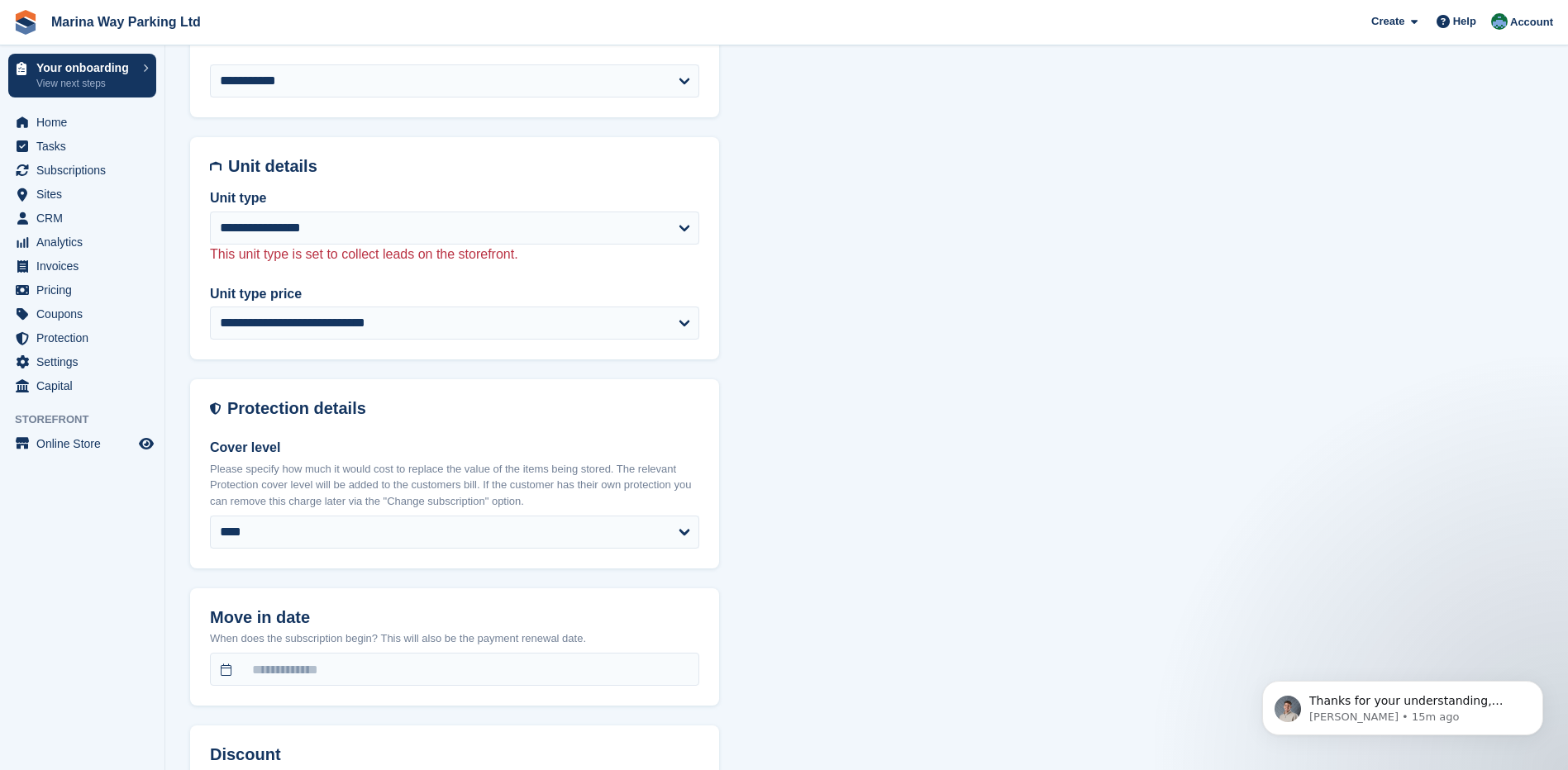
scroll to position [578, 0]
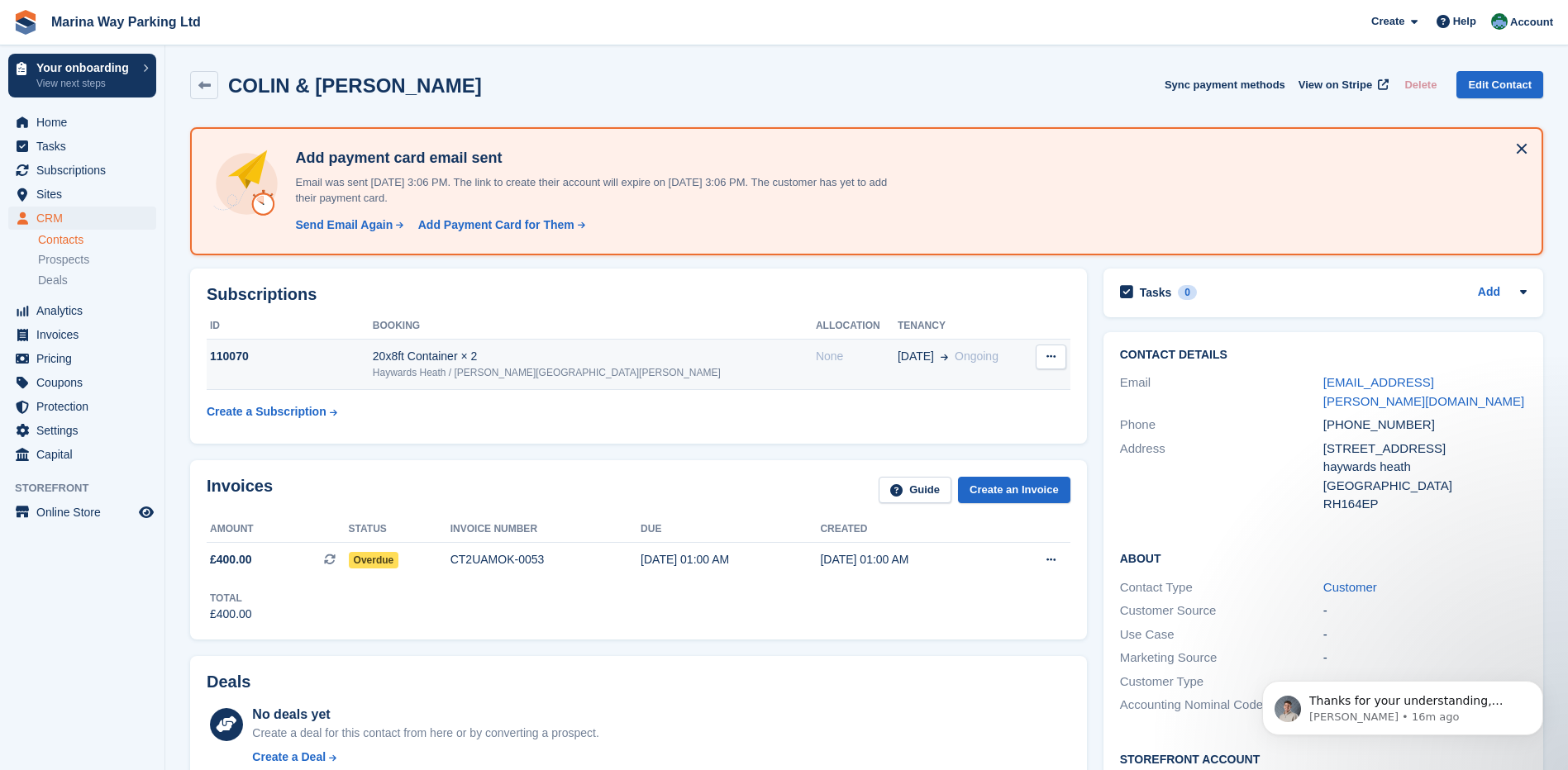
click at [524, 368] on div "Haywards Heath / [PERSON_NAME][GEOGRAPHIC_DATA][PERSON_NAME]" at bounding box center [594, 372] width 443 height 15
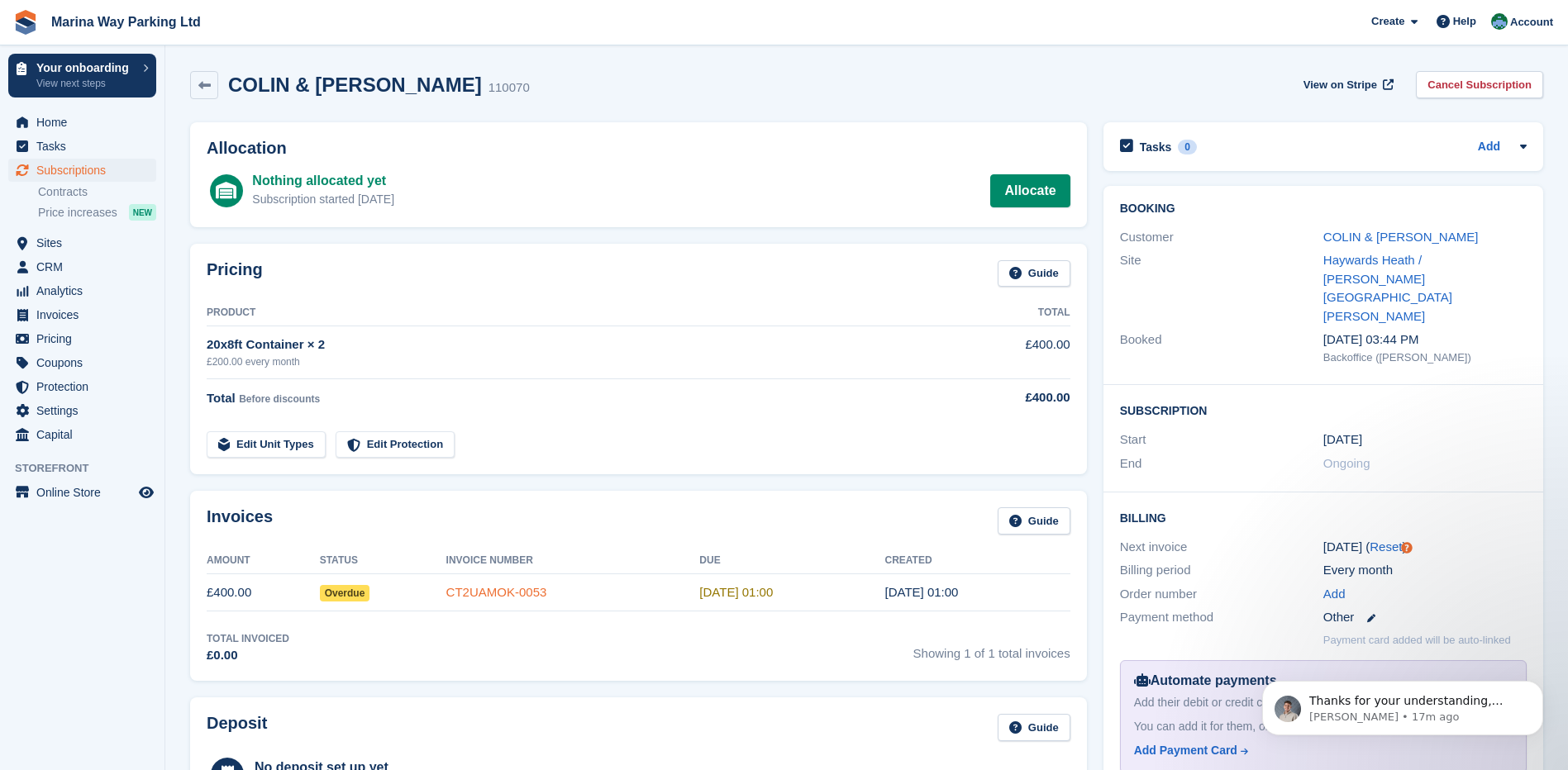
click at [498, 596] on link "CT2UAMOK-0053" at bounding box center [496, 592] width 101 height 14
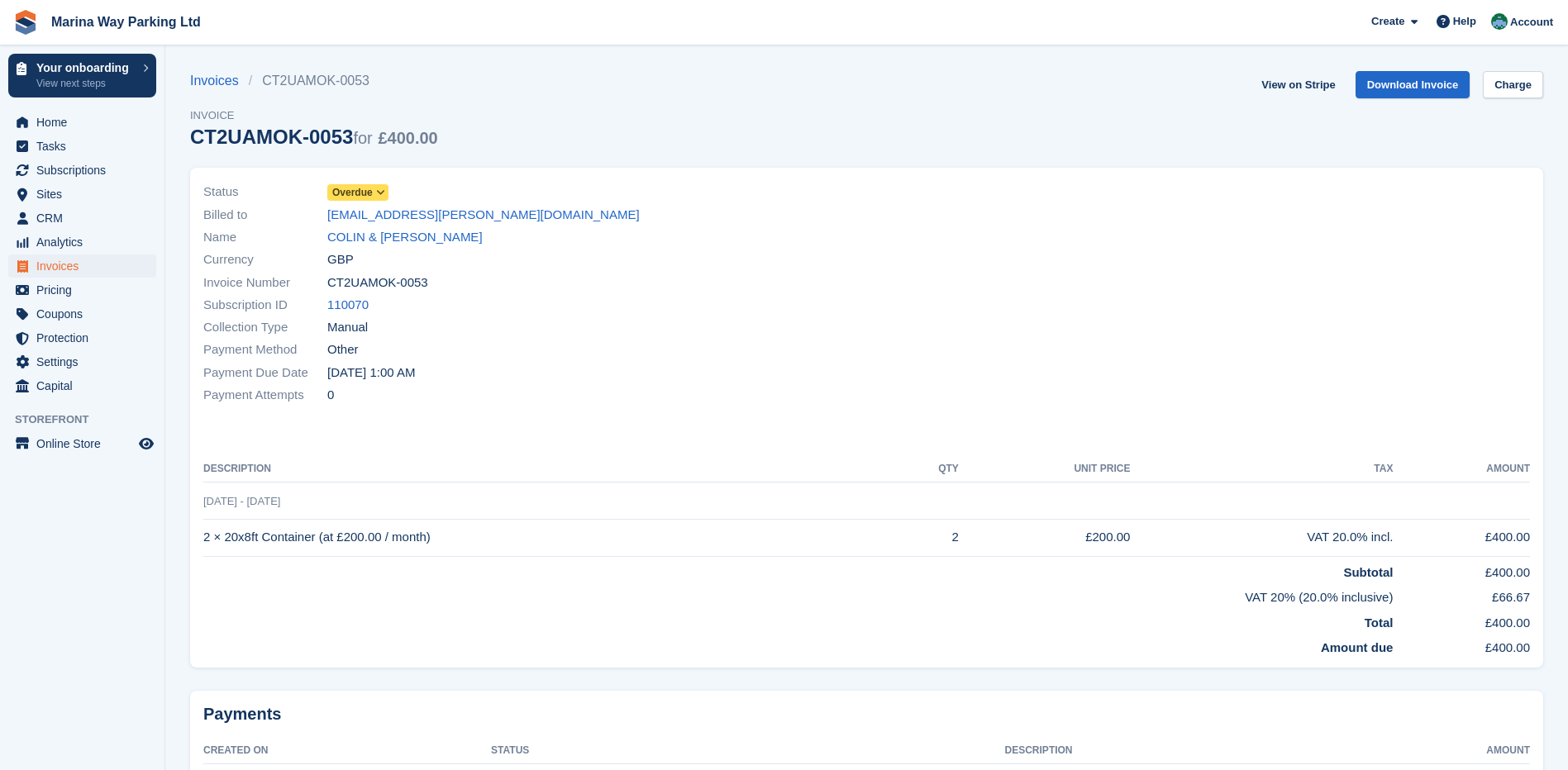
click at [377, 191] on icon at bounding box center [381, 192] width 9 height 10
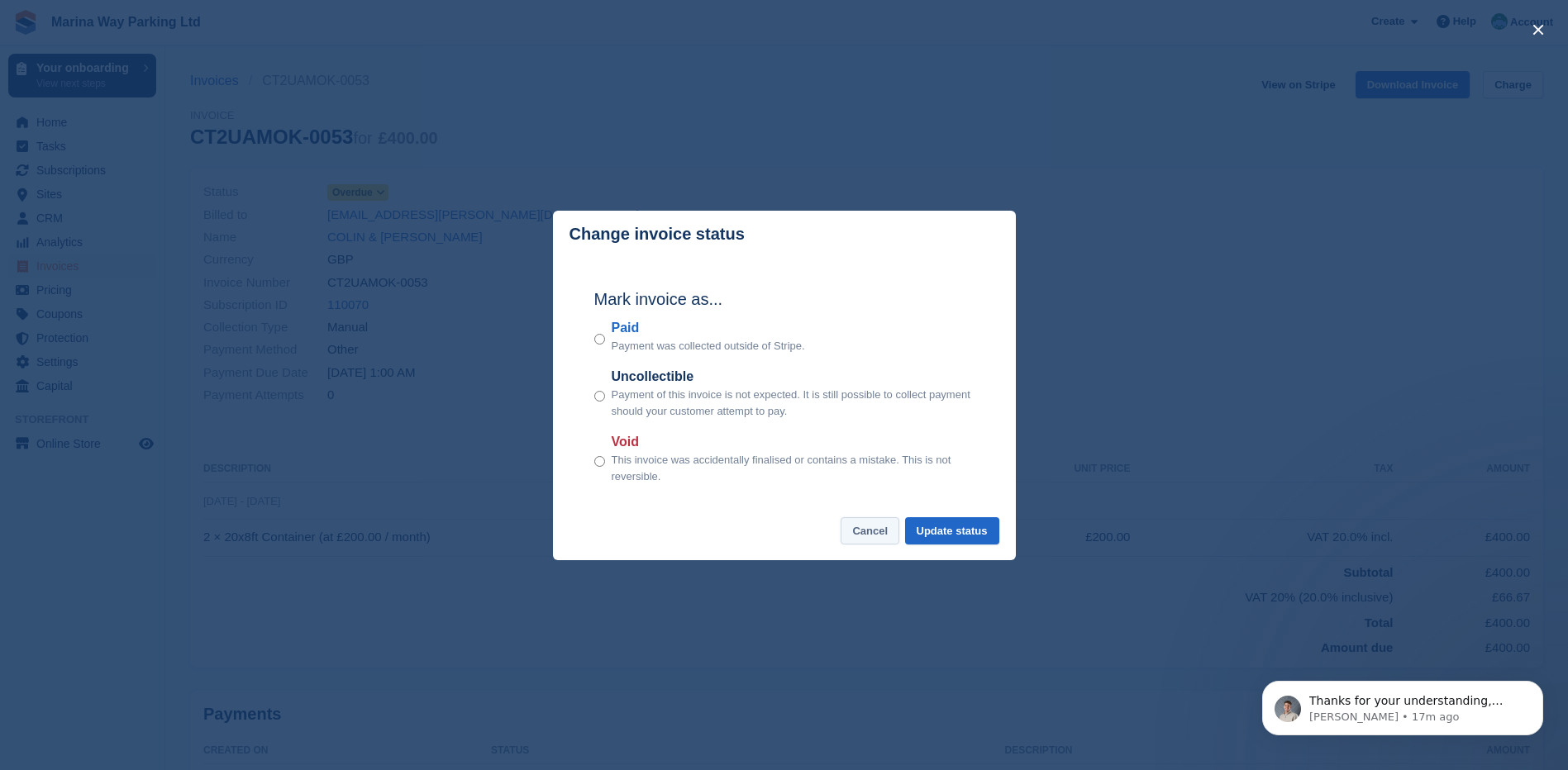
click at [872, 533] on button "Cancel" at bounding box center [869, 530] width 59 height 27
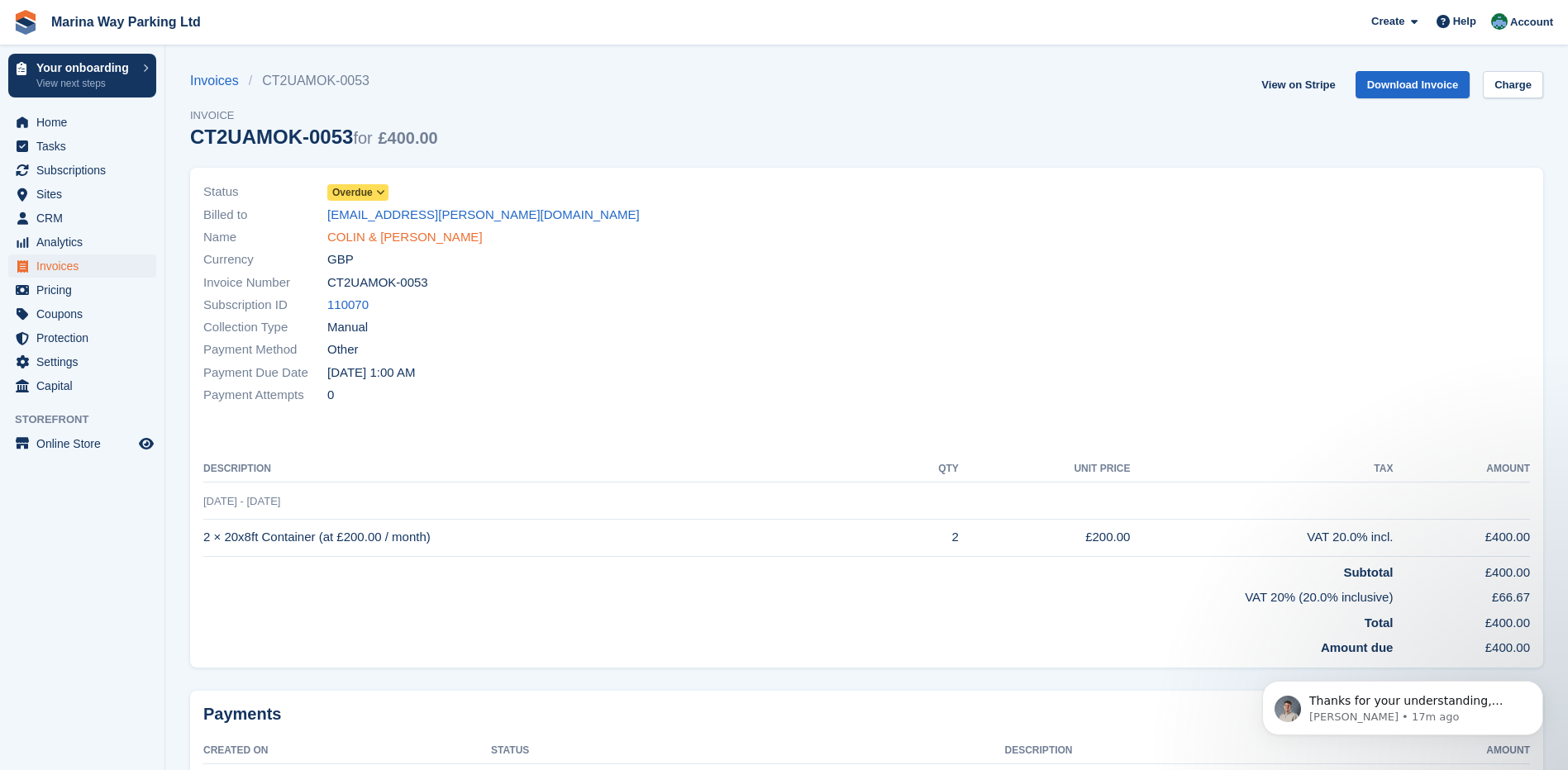
click at [404, 237] on link "COLIN & [PERSON_NAME]" at bounding box center [405, 238] width 156 height 19
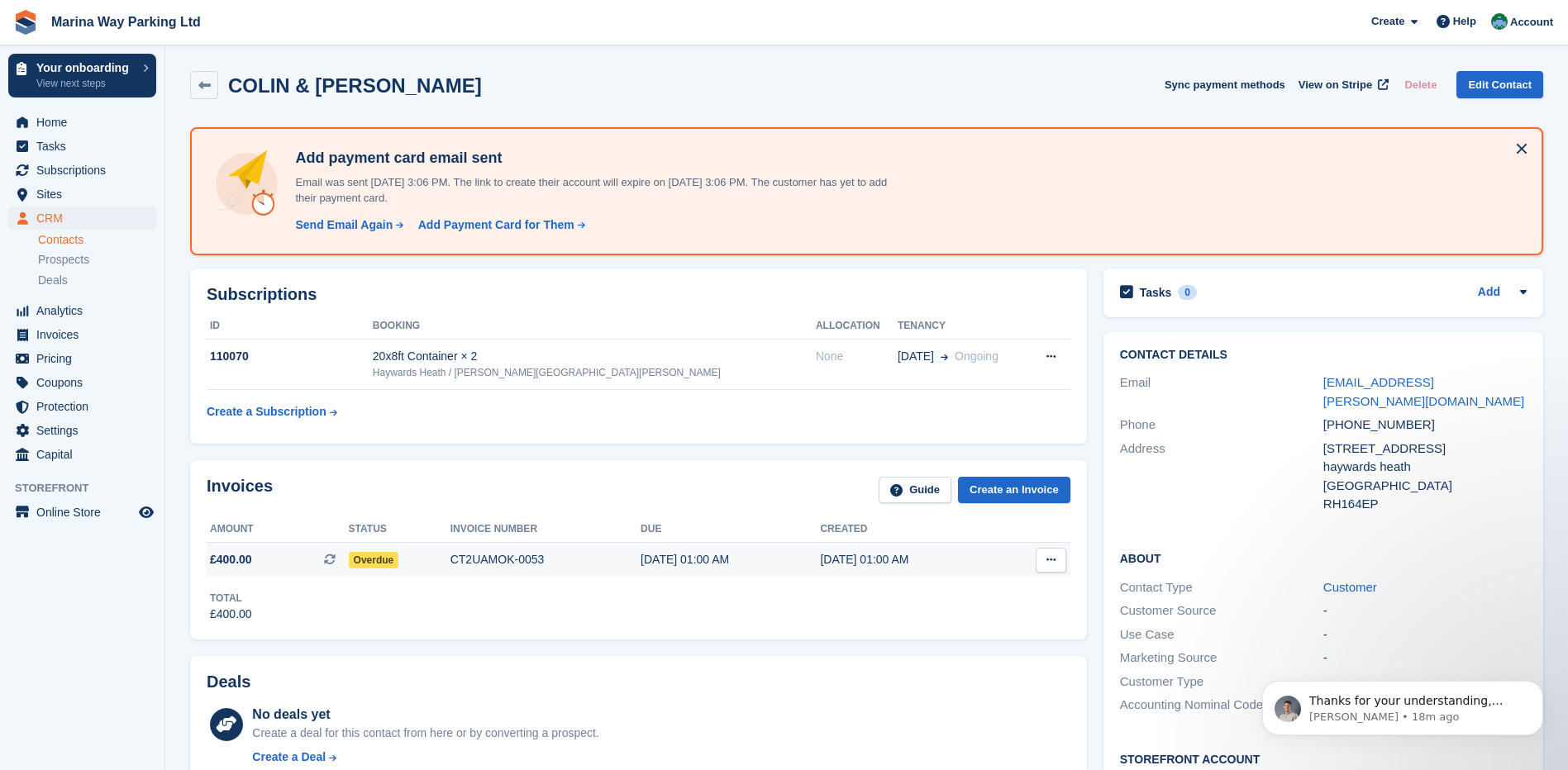
click at [1048, 553] on button at bounding box center [1051, 560] width 31 height 24
click at [1096, 568] on div "Contact Details Email [EMAIL_ADDRESS][PERSON_NAME][DOMAIN_NAME] Phone [PHONE_NU…" at bounding box center [1323, 609] width 456 height 571
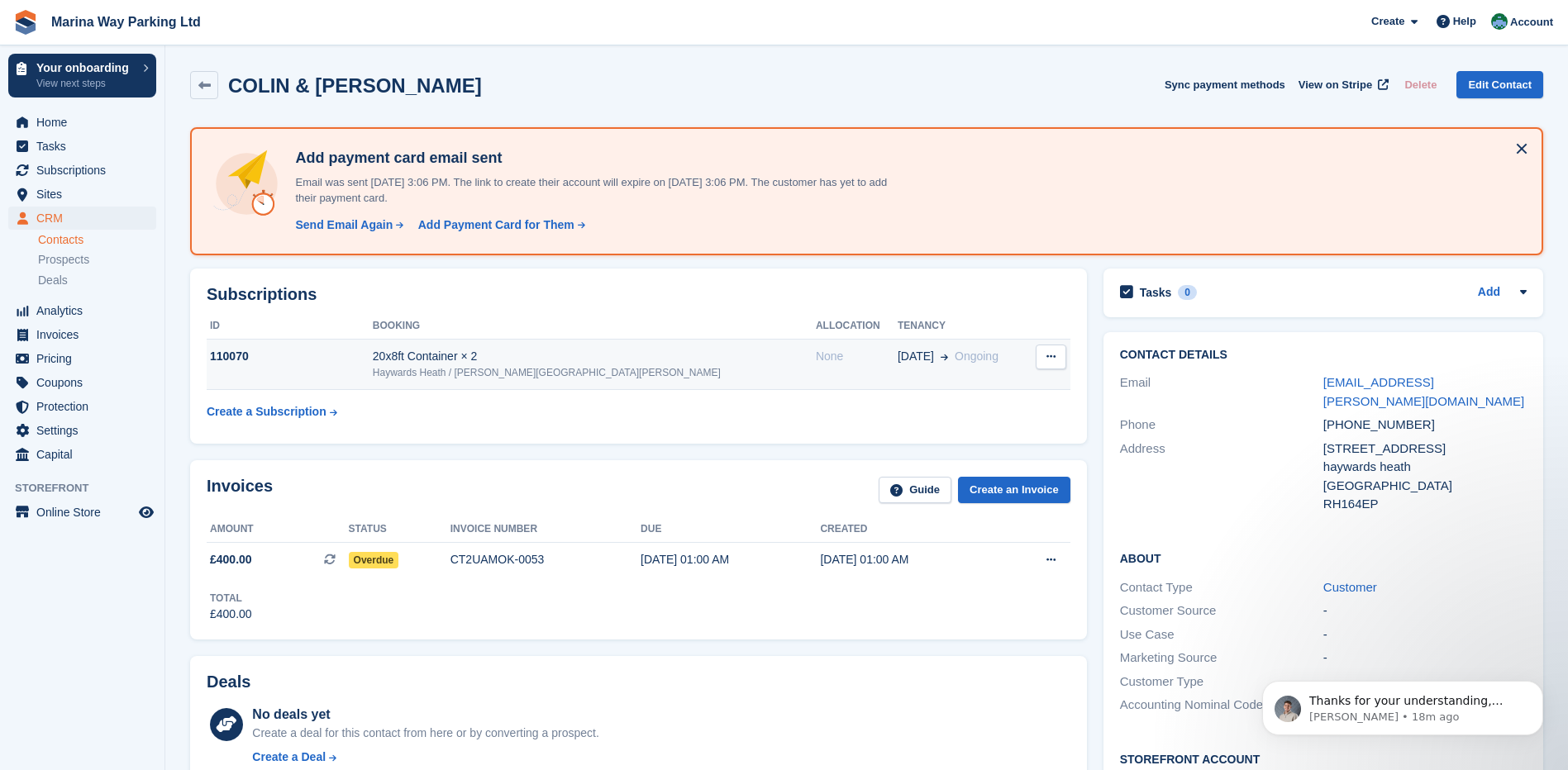
click at [1049, 358] on icon at bounding box center [1051, 356] width 9 height 10
click at [995, 395] on p "Cancel subscription" at bounding box center [987, 388] width 144 height 22
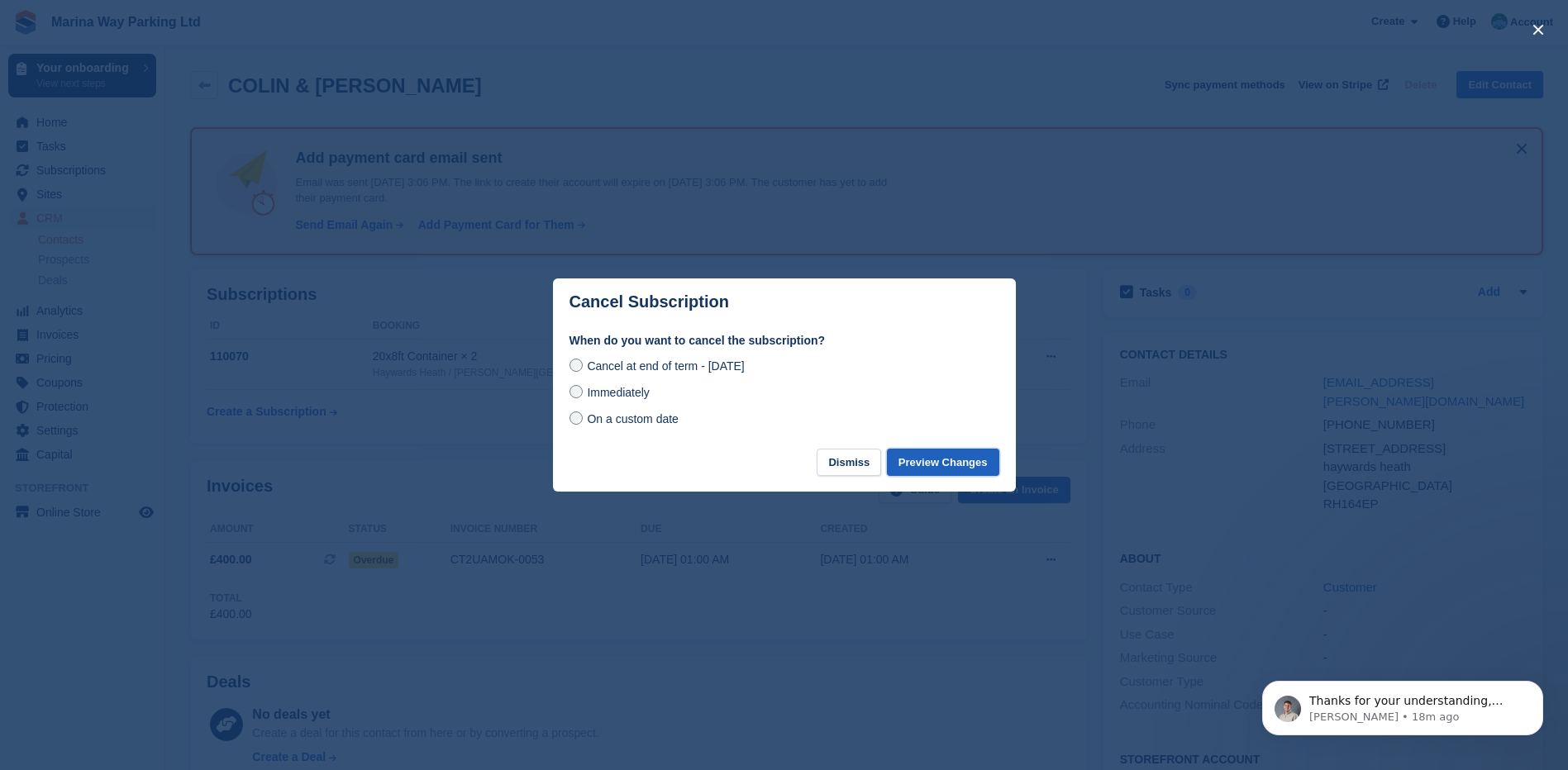
click at [946, 468] on button "Preview Changes" at bounding box center [943, 462] width 112 height 27
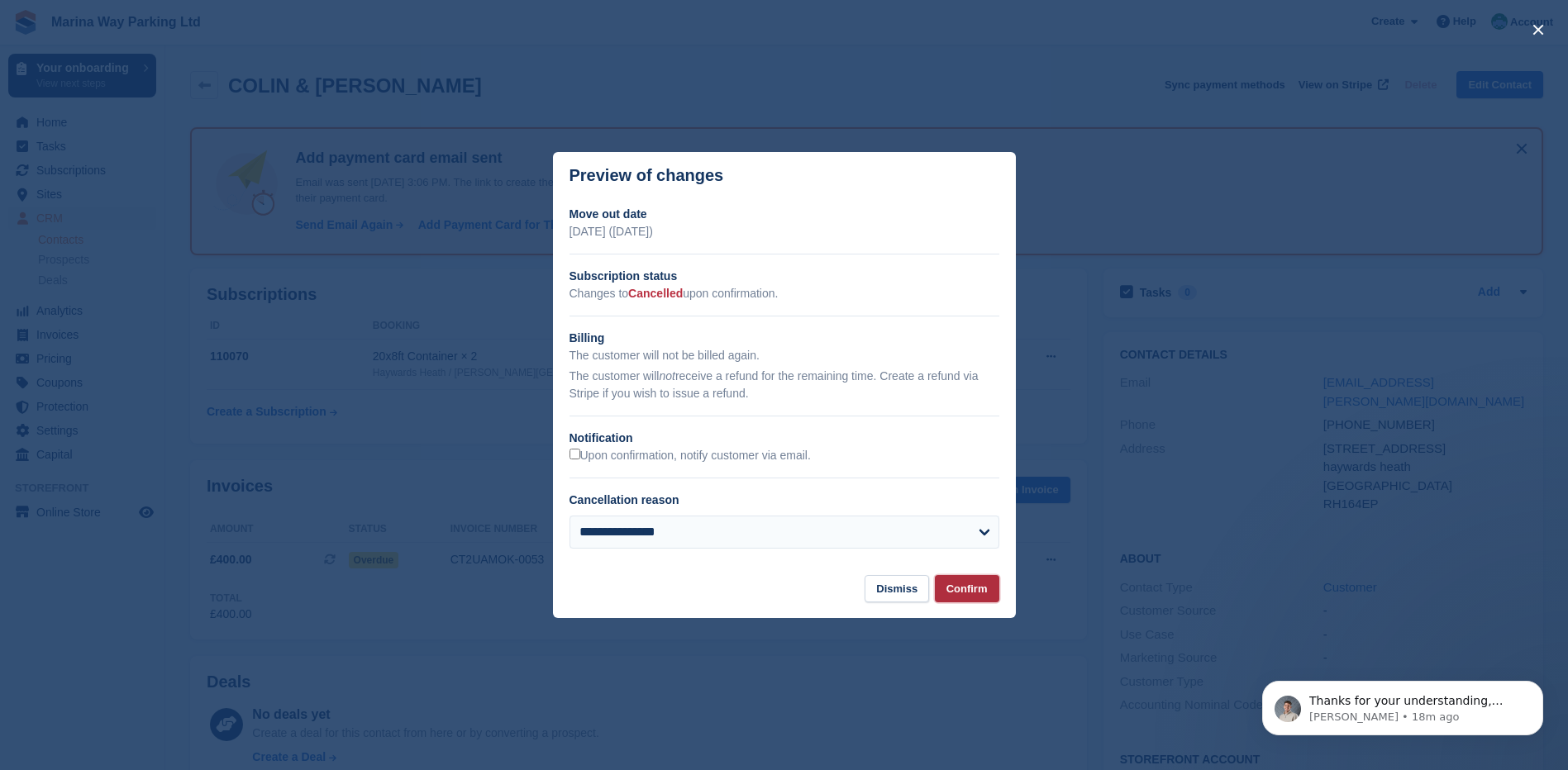
click at [976, 588] on button "Confirm" at bounding box center [967, 588] width 65 height 27
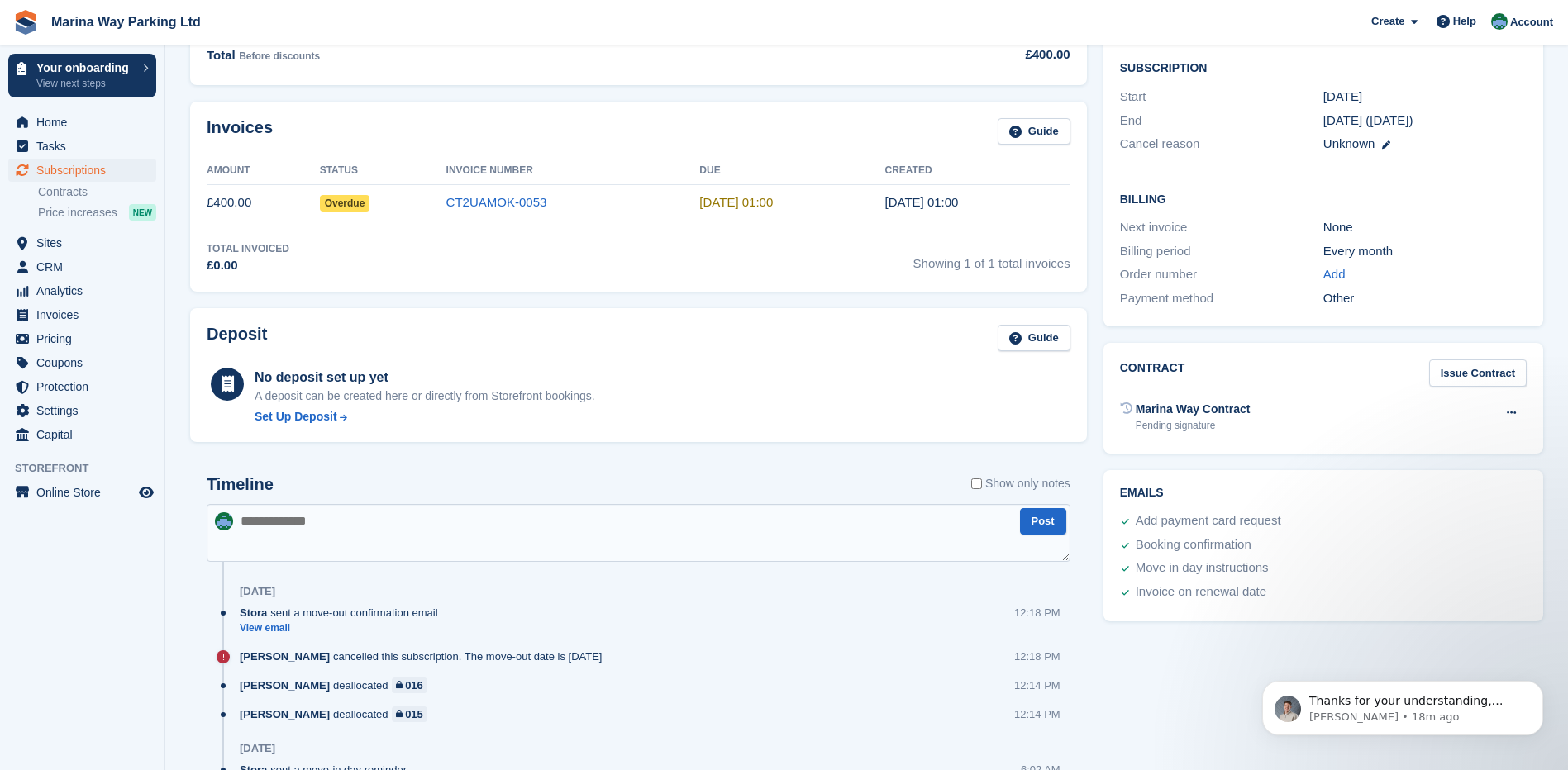
scroll to position [144, 0]
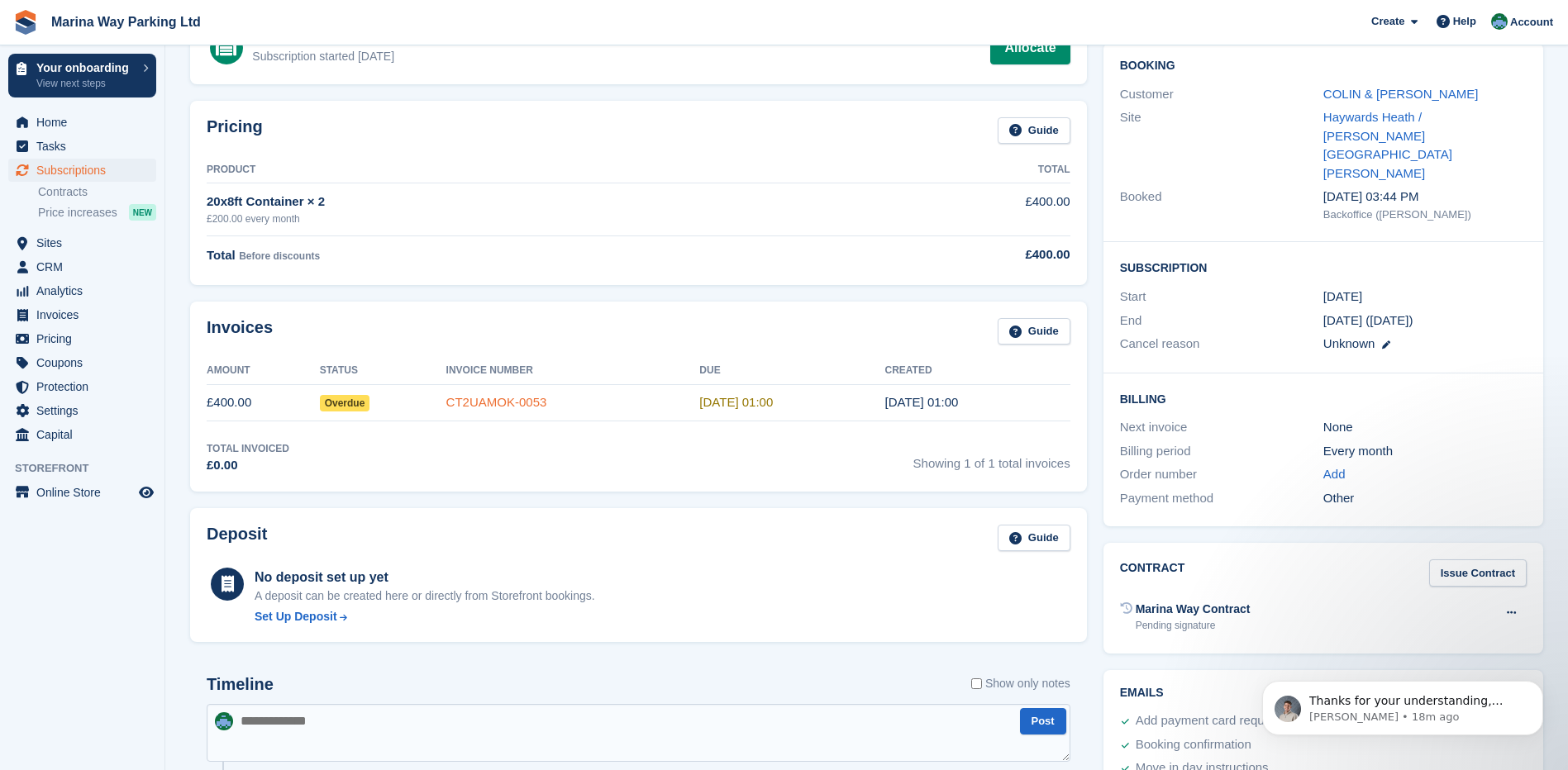
click at [489, 402] on link "CT2UAMOK-0053" at bounding box center [496, 402] width 101 height 14
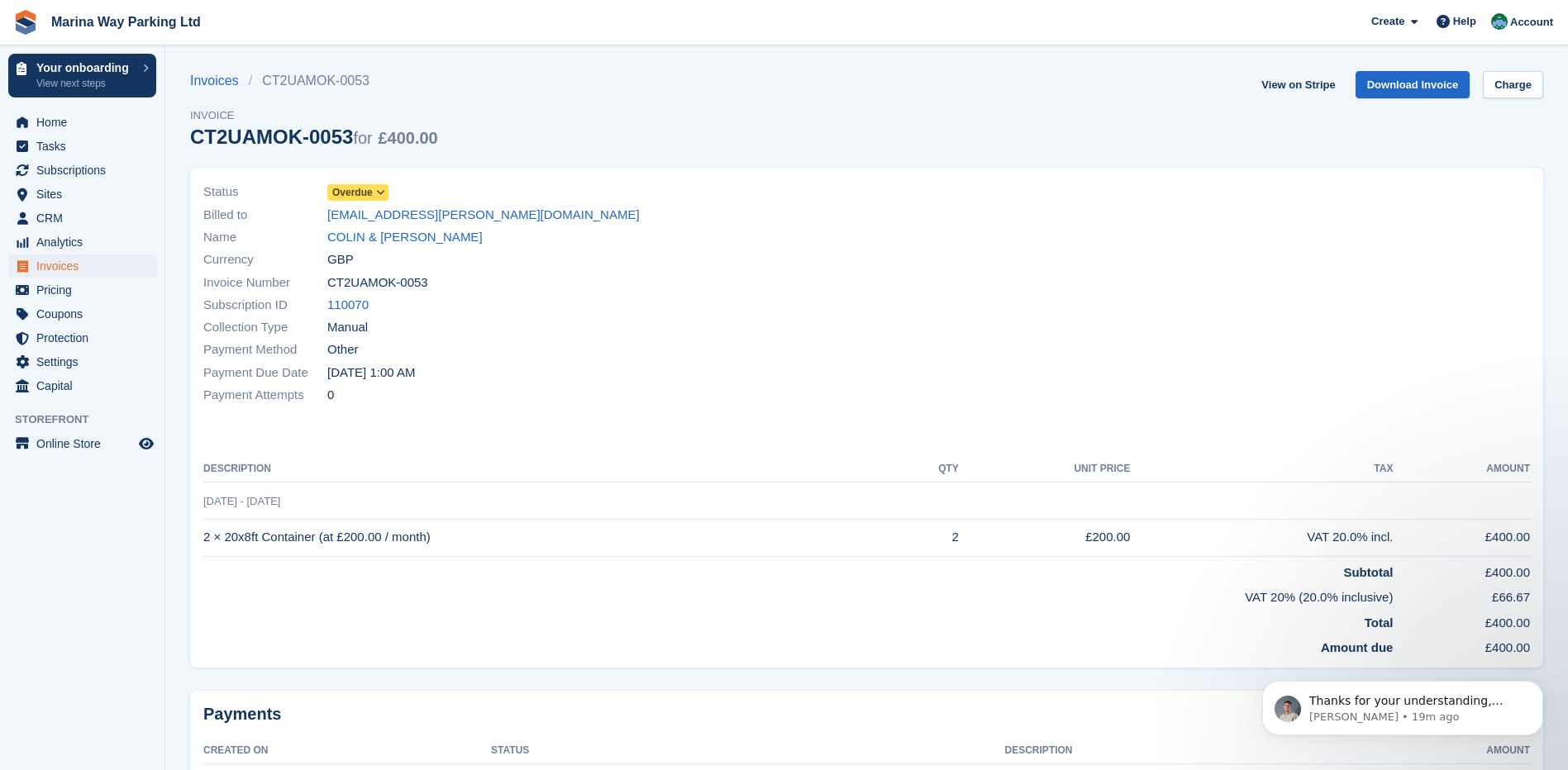
click at [878, 310] on div at bounding box center [1205, 293] width 674 height 245
click at [373, 234] on link "COLIN & [PERSON_NAME]" at bounding box center [405, 238] width 156 height 19
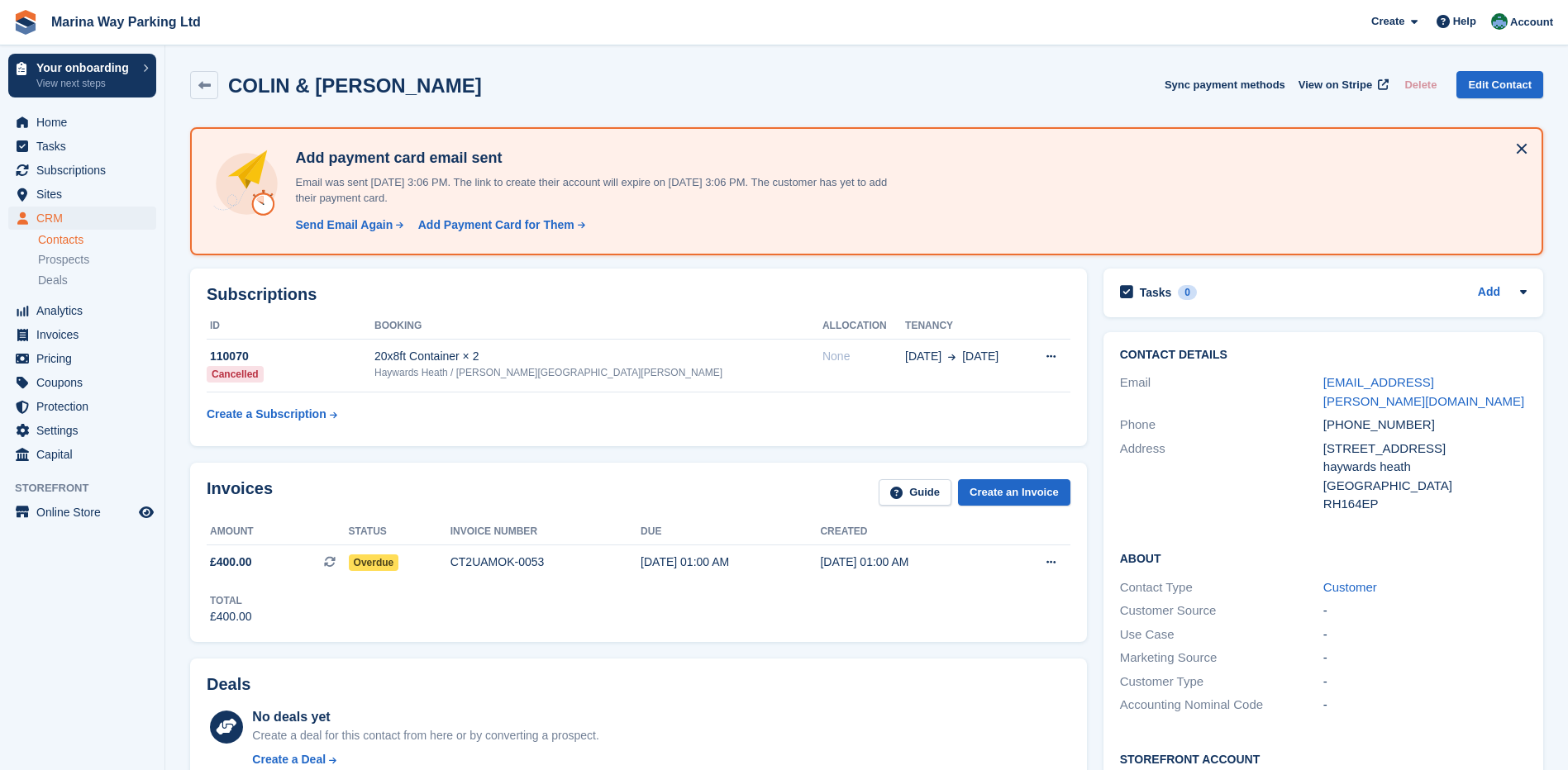
drag, startPoint x: 707, startPoint y: 431, endPoint x: 821, endPoint y: 428, distance: 114.0
click at [707, 430] on div "Subscriptions ID Booking Allocation Tenancy 110070 Cancelled 20x8ft Container ×…" at bounding box center [638, 357] width 897 height 178
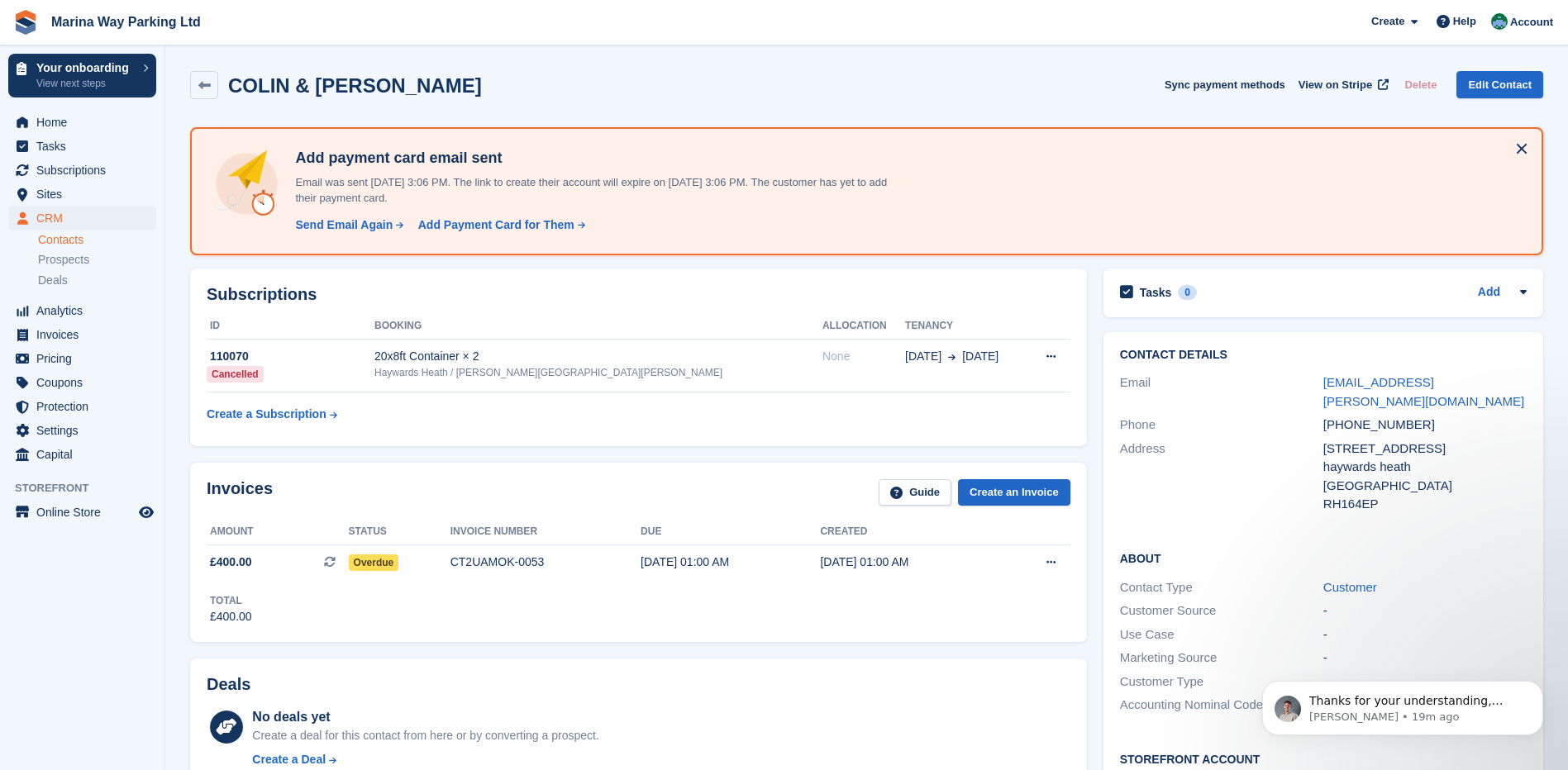
click at [1097, 425] on div "Contact Details Email bethan.thurgood@hotmail.co.uk Phone +447966070811 Address…" at bounding box center [1323, 609] width 456 height 571
click at [1049, 568] on icon at bounding box center [1051, 562] width 9 height 10
drag, startPoint x: 677, startPoint y: 617, endPoint x: 531, endPoint y: 584, distance: 149.7
click at [675, 617] on div "Total £400.00" at bounding box center [638, 603] width 864 height 46
click at [389, 562] on span "Overdue" at bounding box center [374, 563] width 51 height 17
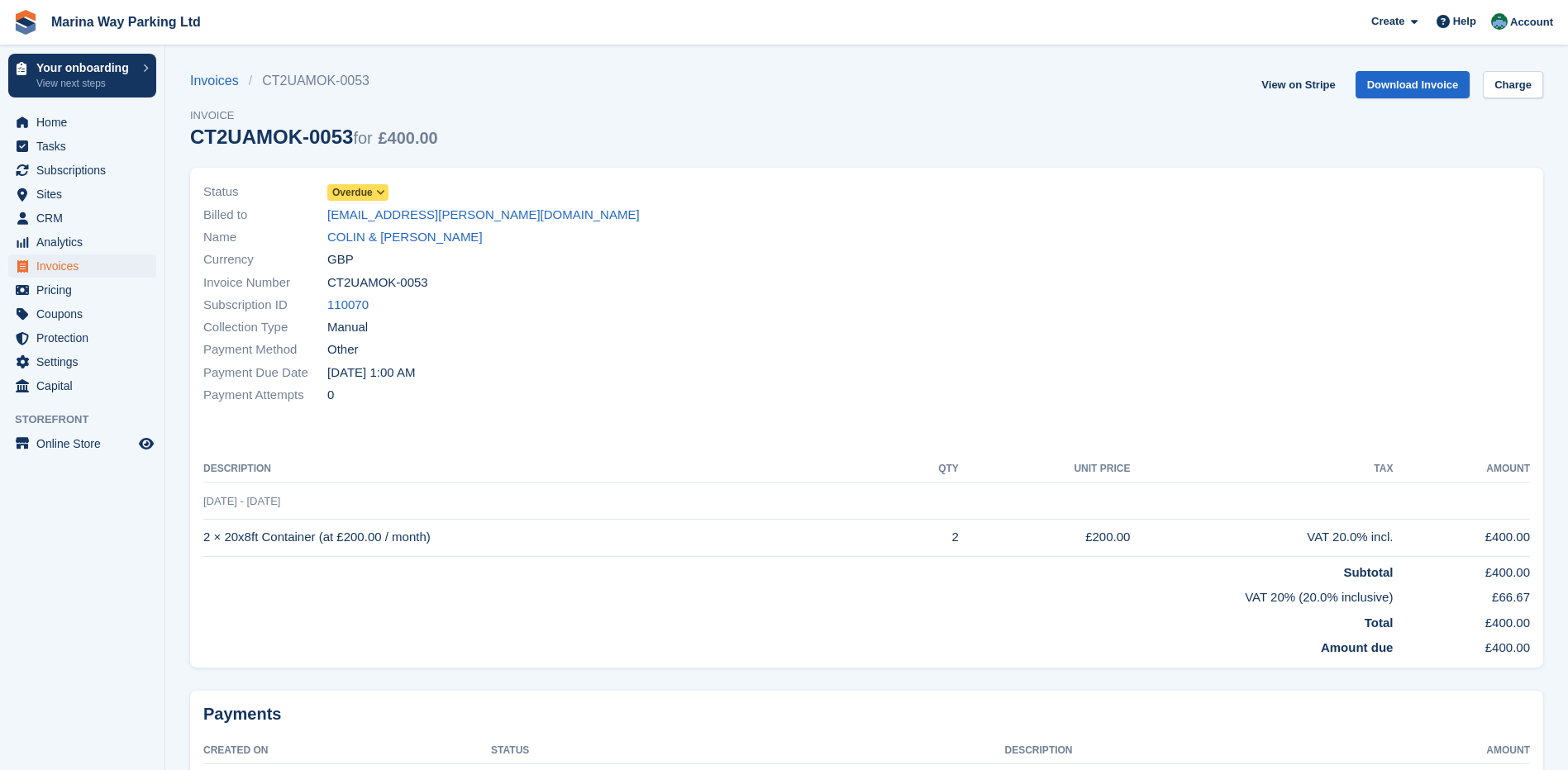
click at [379, 194] on icon at bounding box center [381, 192] width 9 height 10
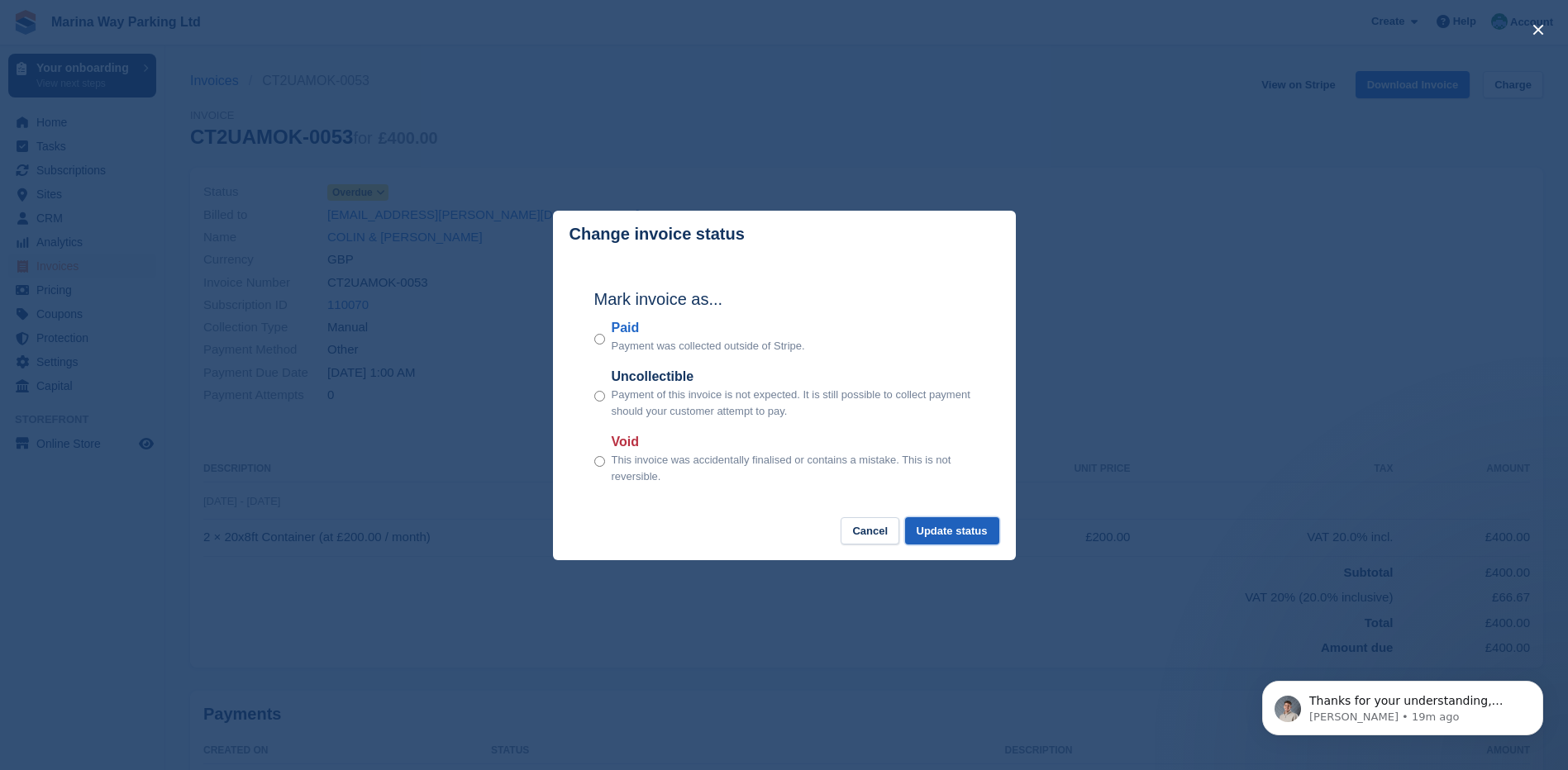
click at [969, 526] on button "Update status" at bounding box center [953, 530] width 95 height 27
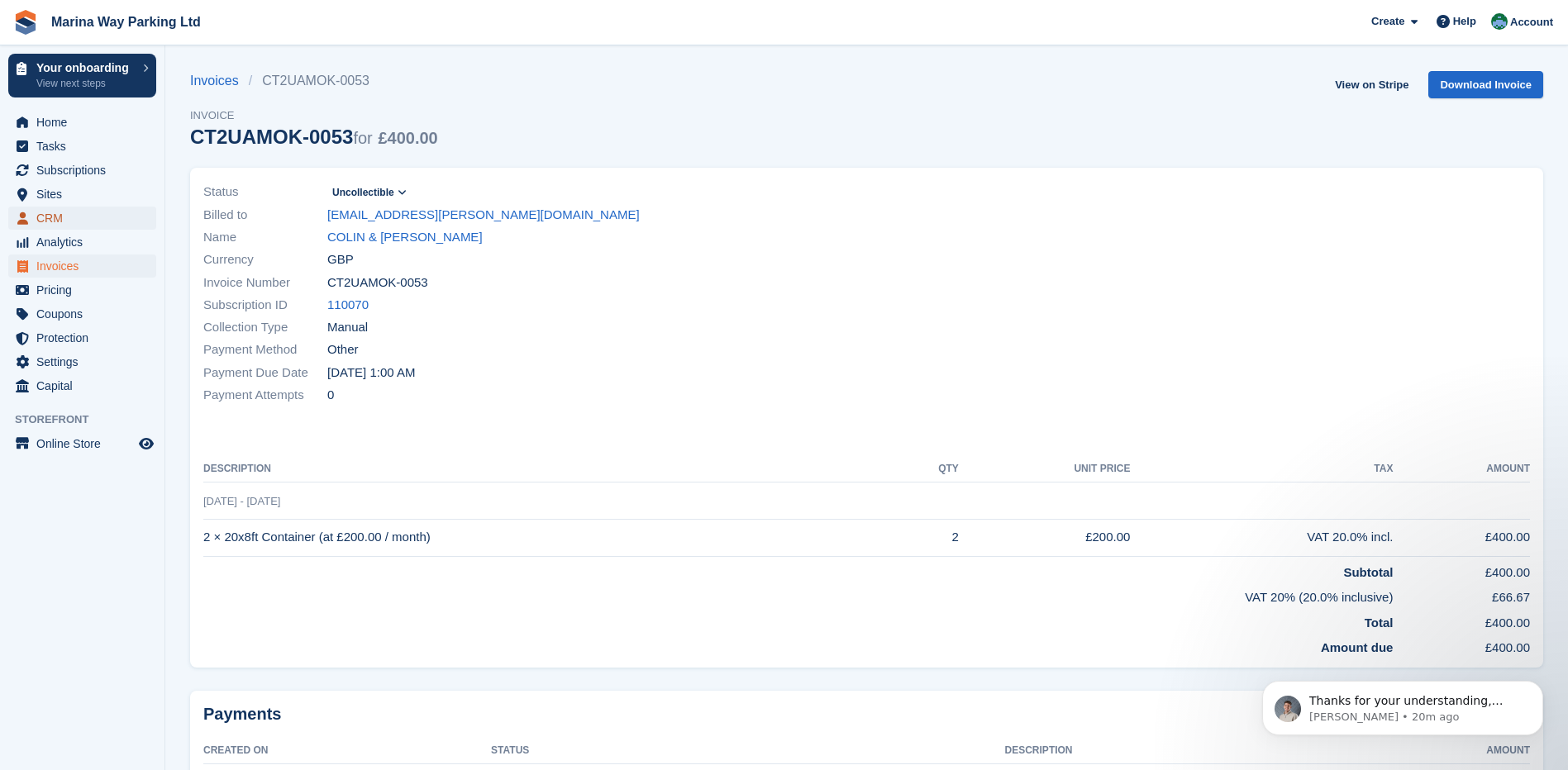
click at [49, 214] on span "CRM" at bounding box center [86, 218] width 99 height 23
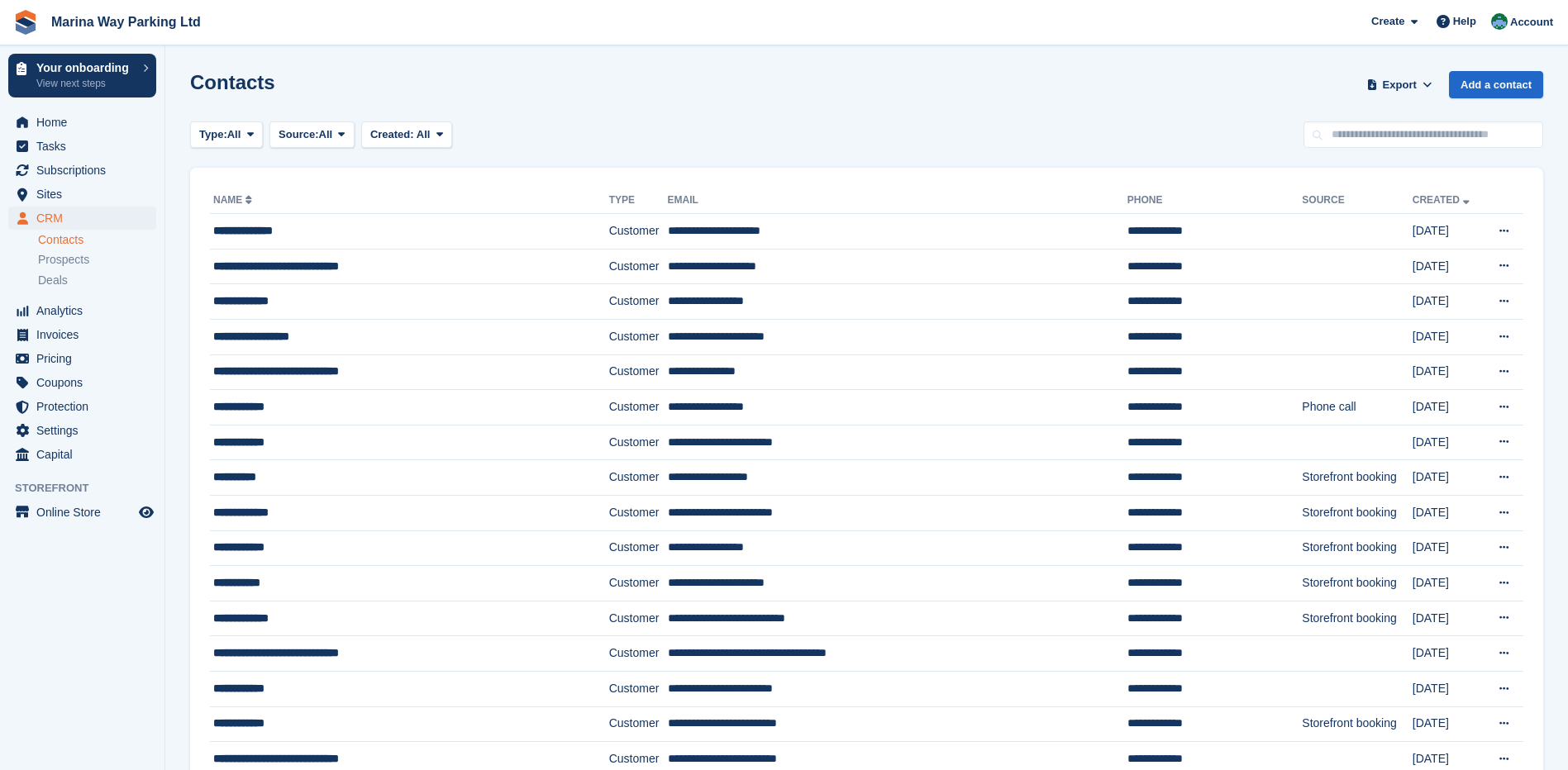
click at [49, 197] on span "Sites" at bounding box center [86, 194] width 99 height 23
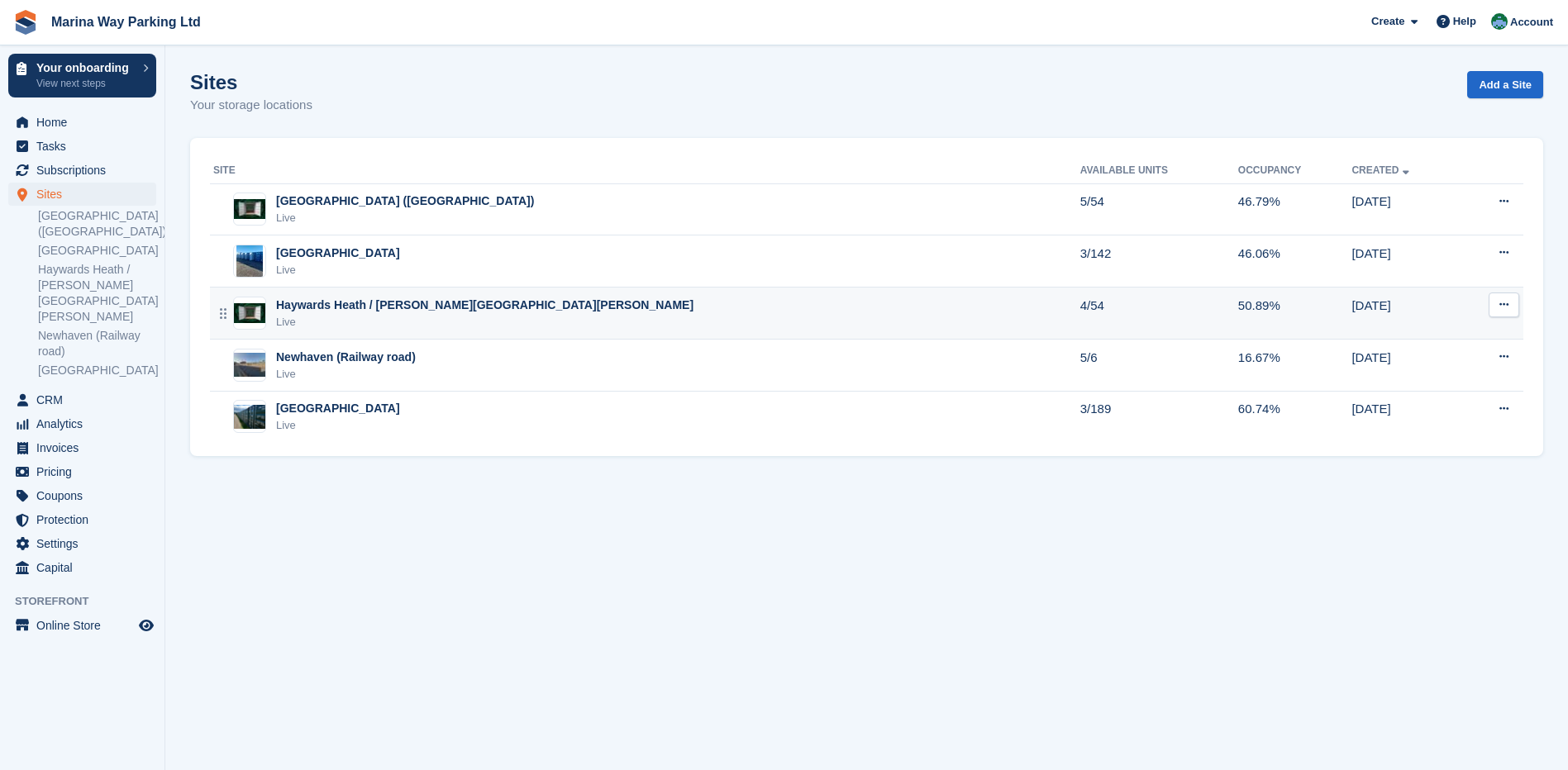
click at [397, 316] on div "Live" at bounding box center [484, 322] width 418 height 17
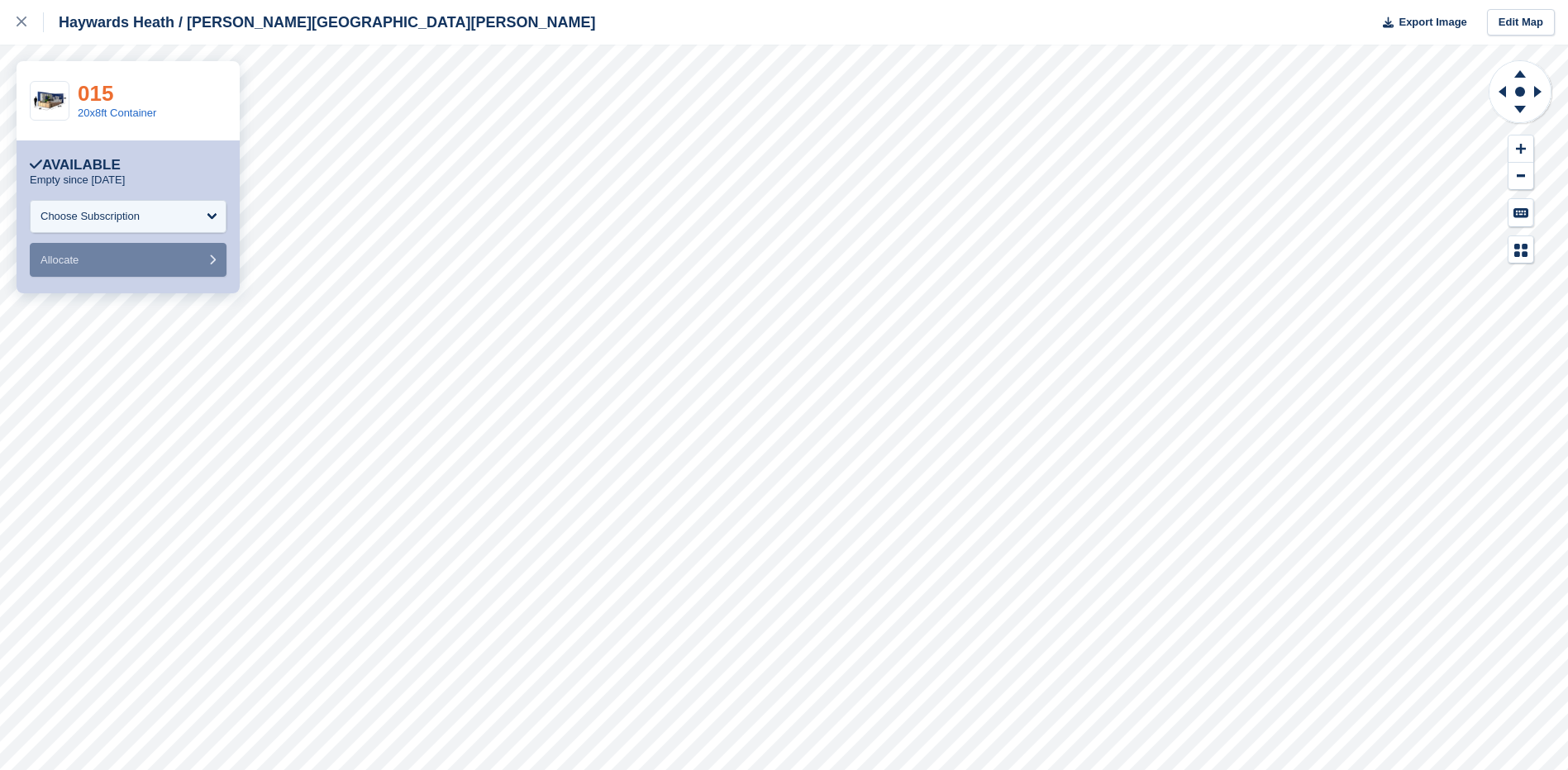
click at [95, 94] on link "015" at bounding box center [95, 94] width 36 height 24
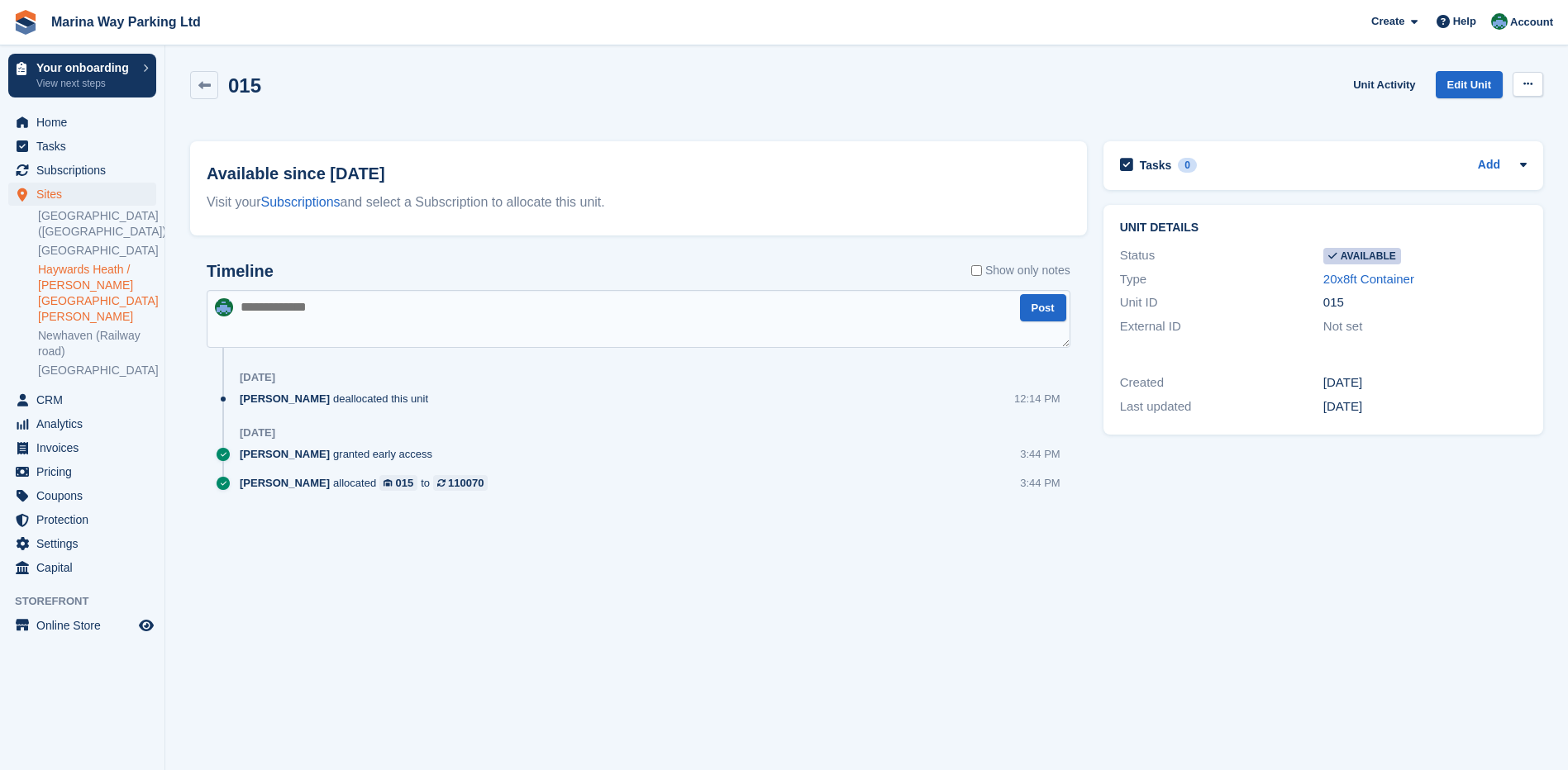
click at [1535, 84] on button at bounding box center [1528, 84] width 31 height 24
click at [1470, 119] on p "Make unavailable" at bounding box center [1464, 116] width 144 height 22
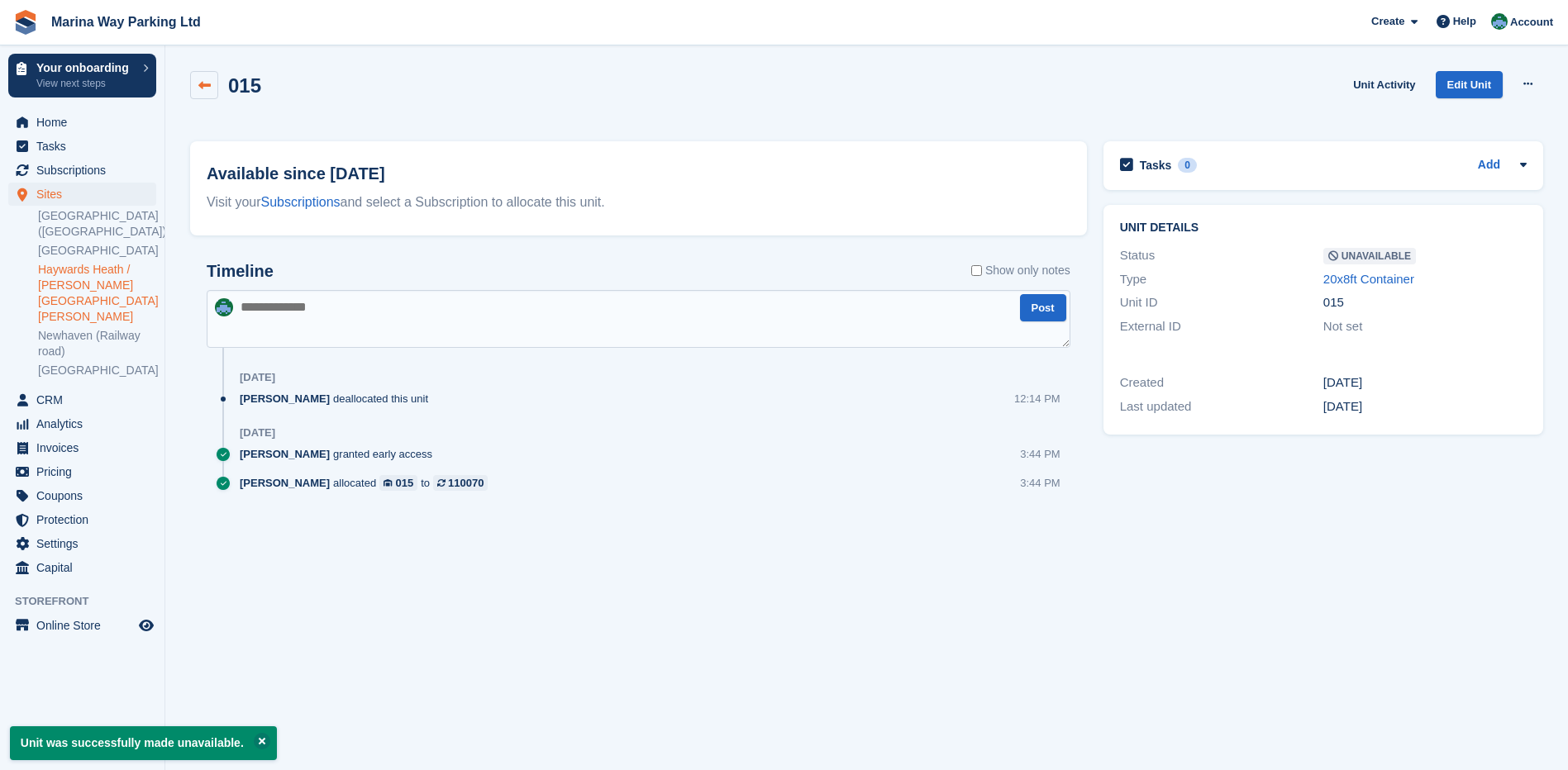
click at [205, 83] on icon at bounding box center [205, 86] width 12 height 12
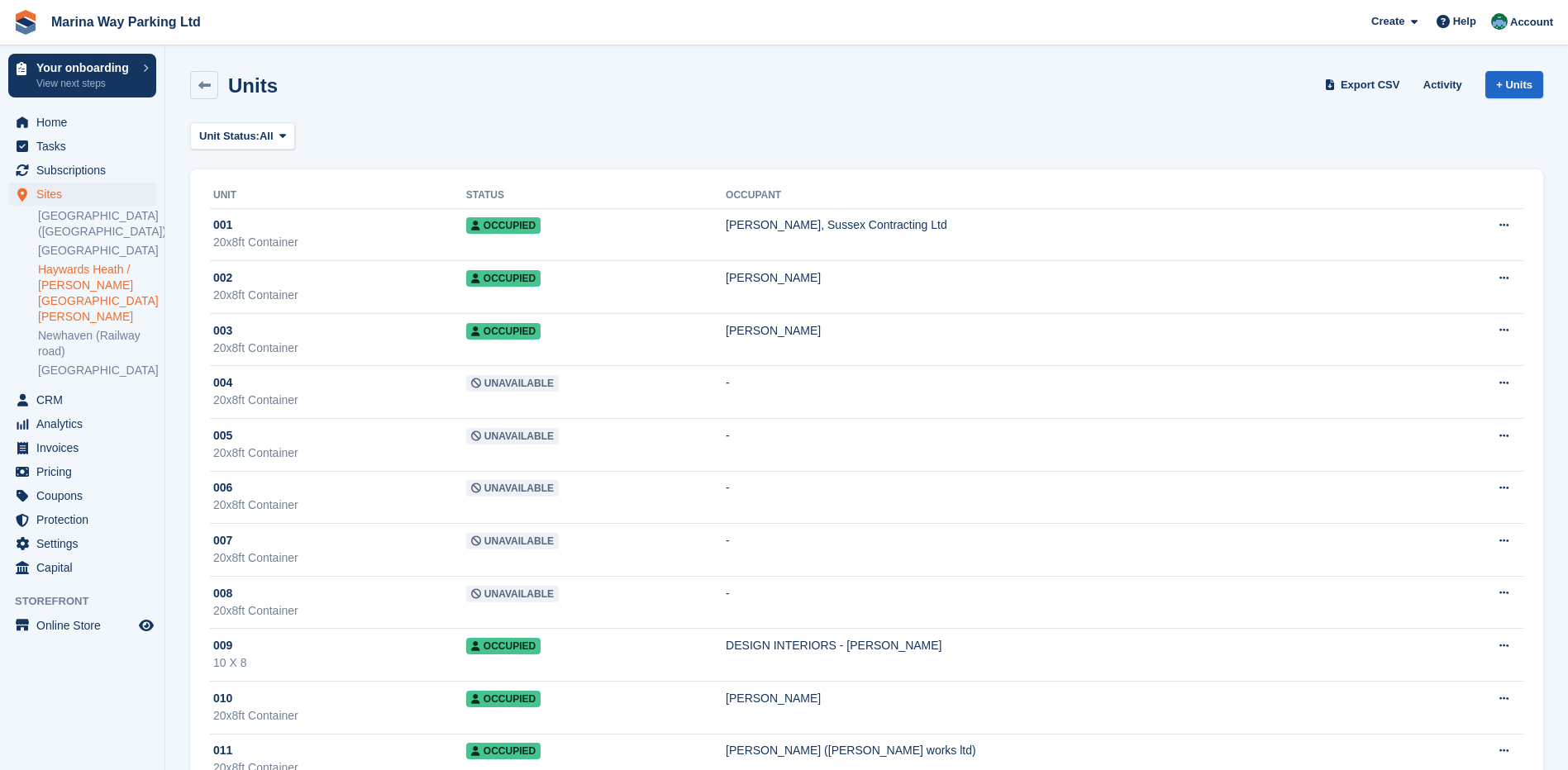
click at [67, 277] on link "Haywards Heath / [PERSON_NAME][GEOGRAPHIC_DATA][PERSON_NAME]" at bounding box center [96, 293] width 118 height 63
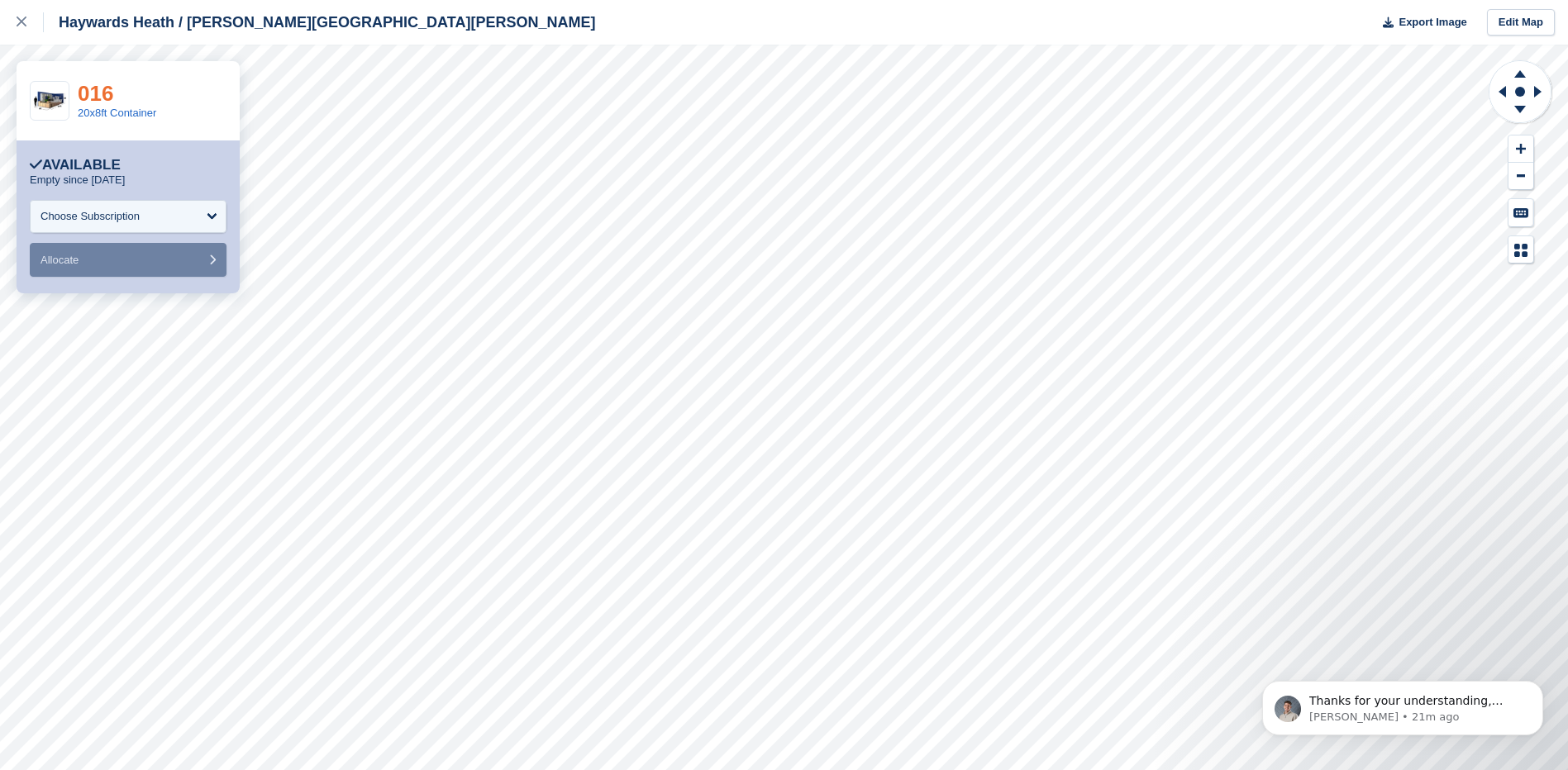
click at [80, 93] on link "016" at bounding box center [95, 94] width 36 height 24
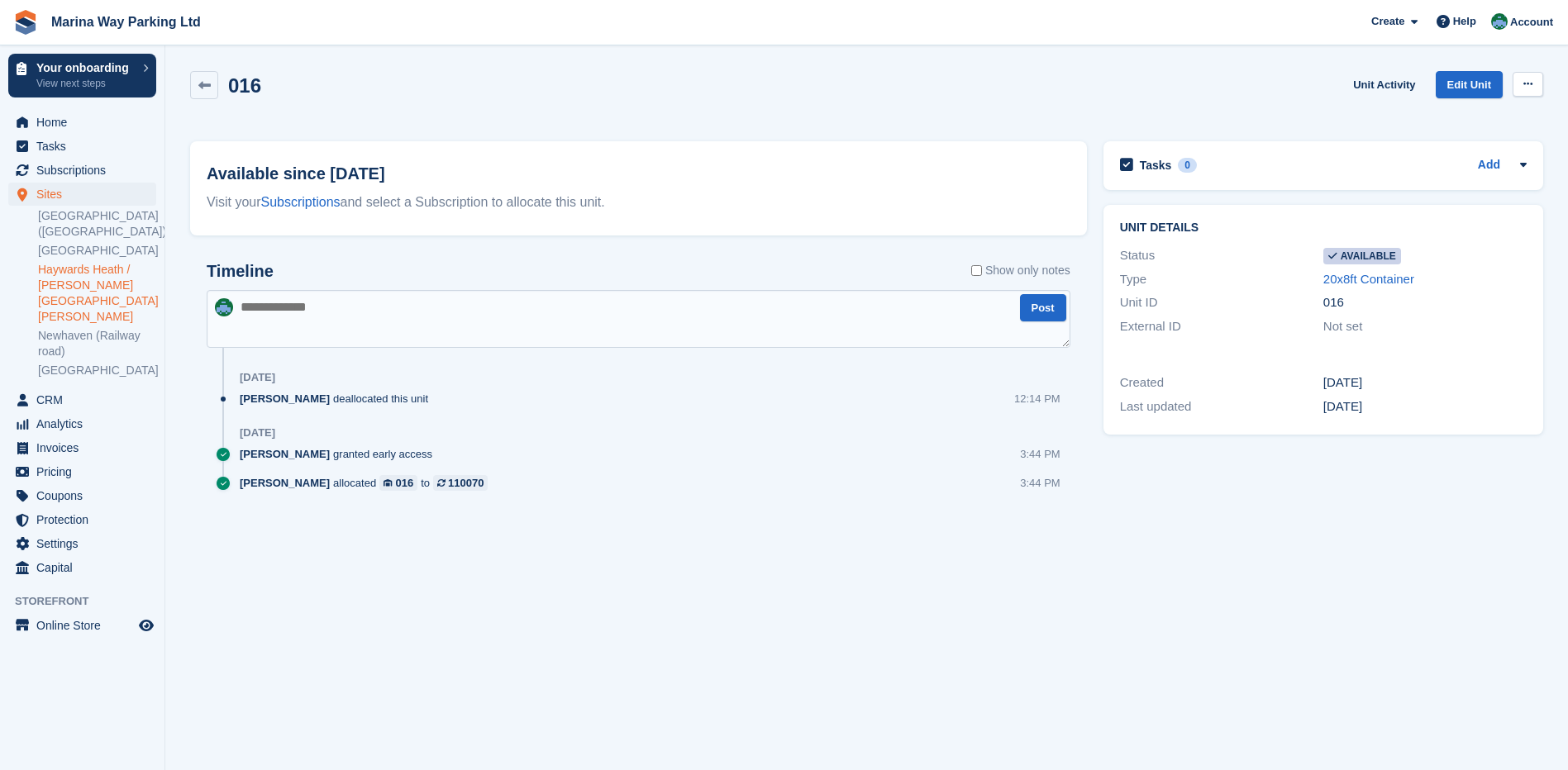
click at [1522, 87] on button at bounding box center [1528, 84] width 31 height 24
click at [1466, 122] on p "Make unavailable" at bounding box center [1464, 116] width 144 height 22
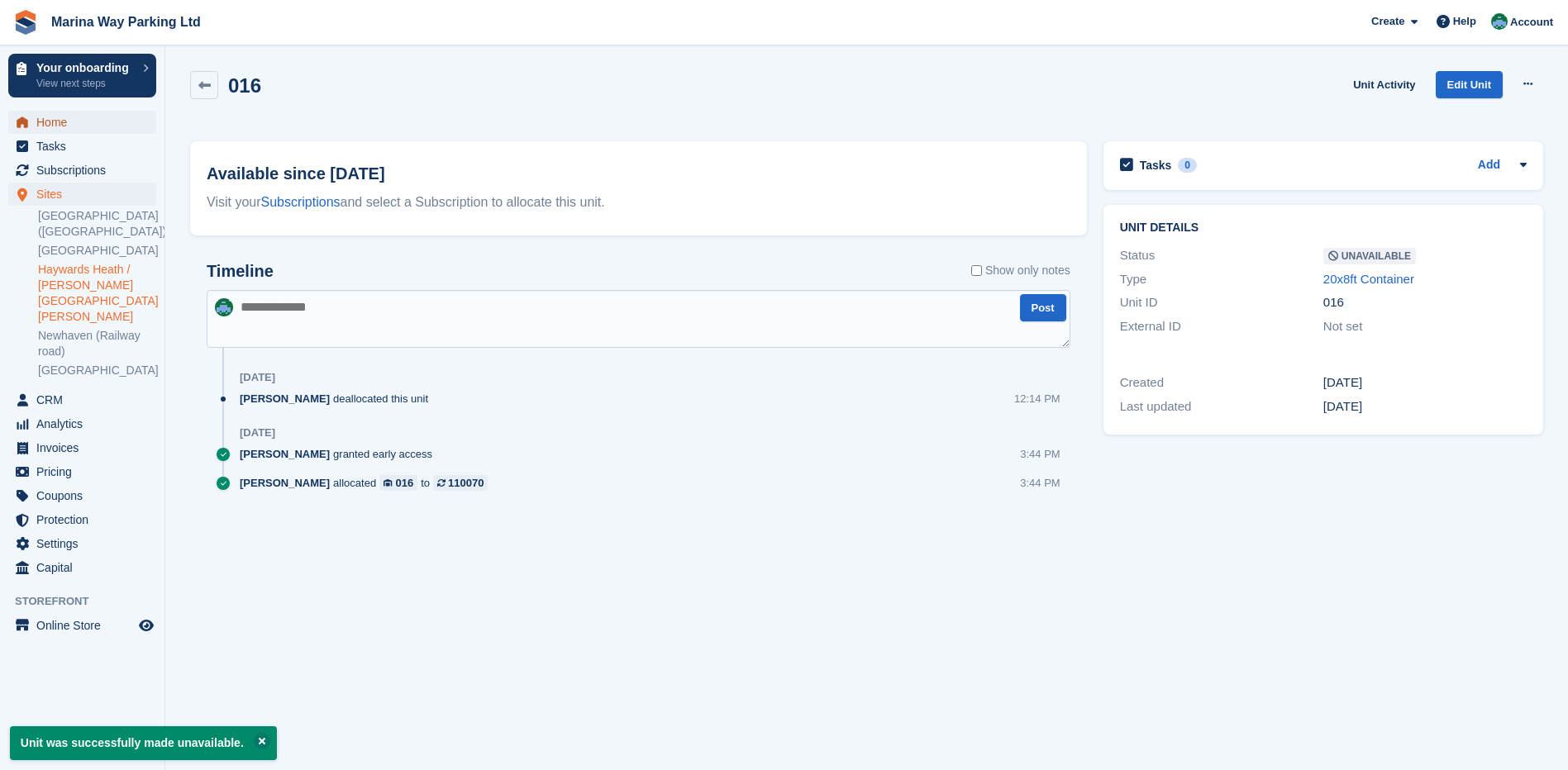
click at [52, 122] on span "Home" at bounding box center [86, 122] width 99 height 23
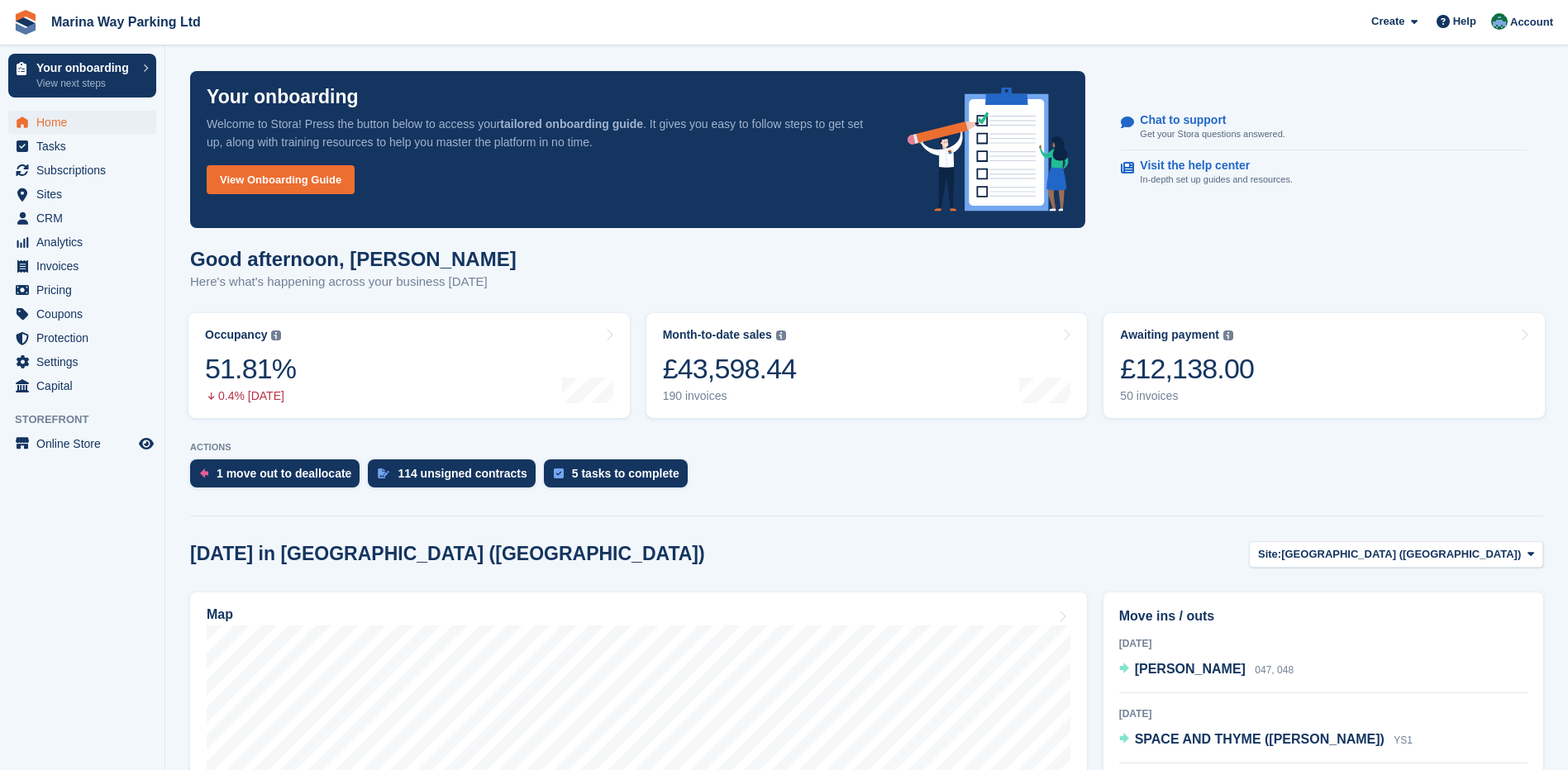
click at [1198, 245] on section "Your onboarding Welcome to Stora! Press the button below to access your tailore…" at bounding box center [867, 657] width 1403 height 1314
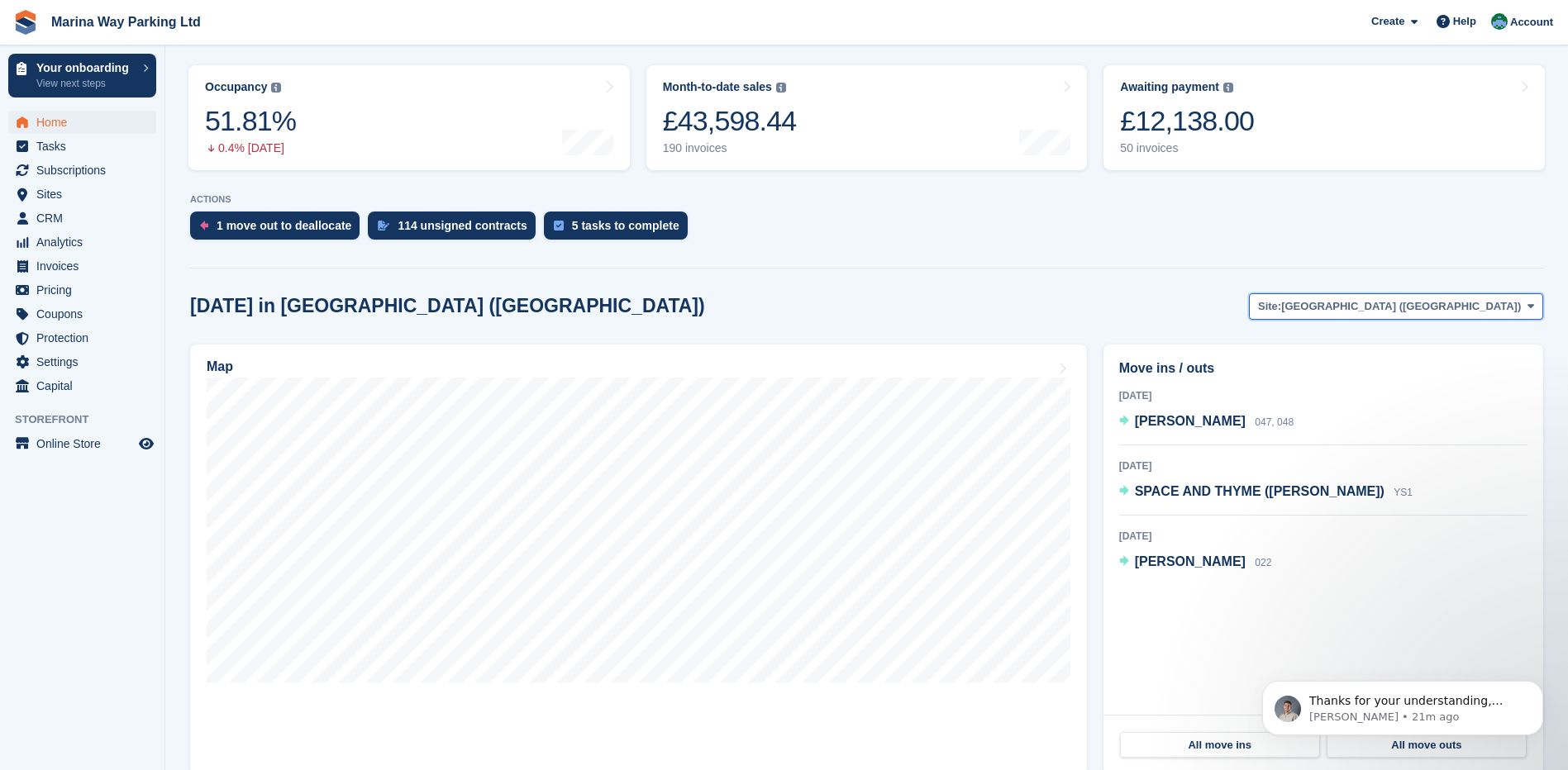
click at [1445, 310] on span "[GEOGRAPHIC_DATA] ([GEOGRAPHIC_DATA])" at bounding box center [1402, 306] width 240 height 17
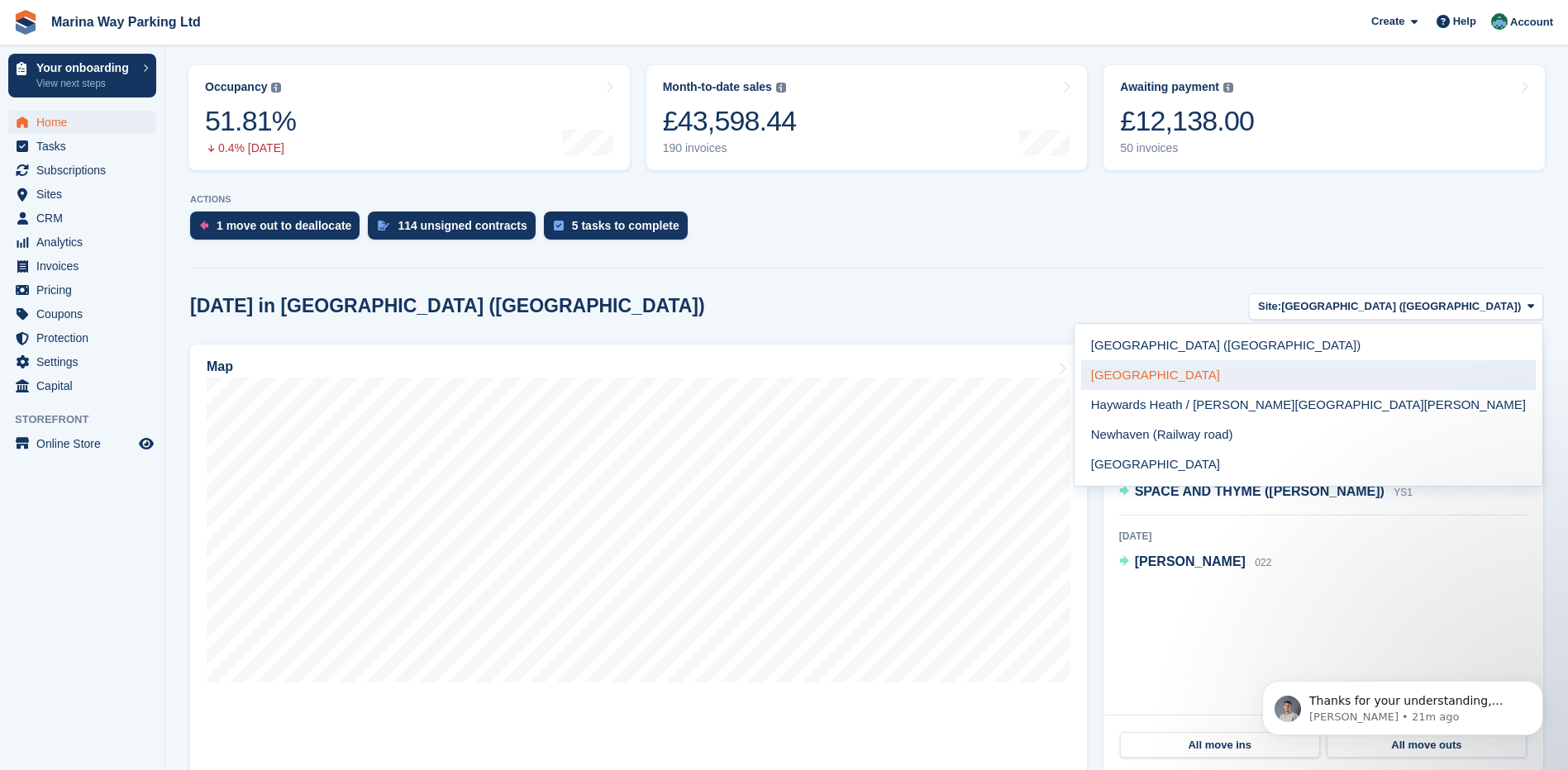
click at [1406, 367] on link "[GEOGRAPHIC_DATA]" at bounding box center [1308, 375] width 454 height 30
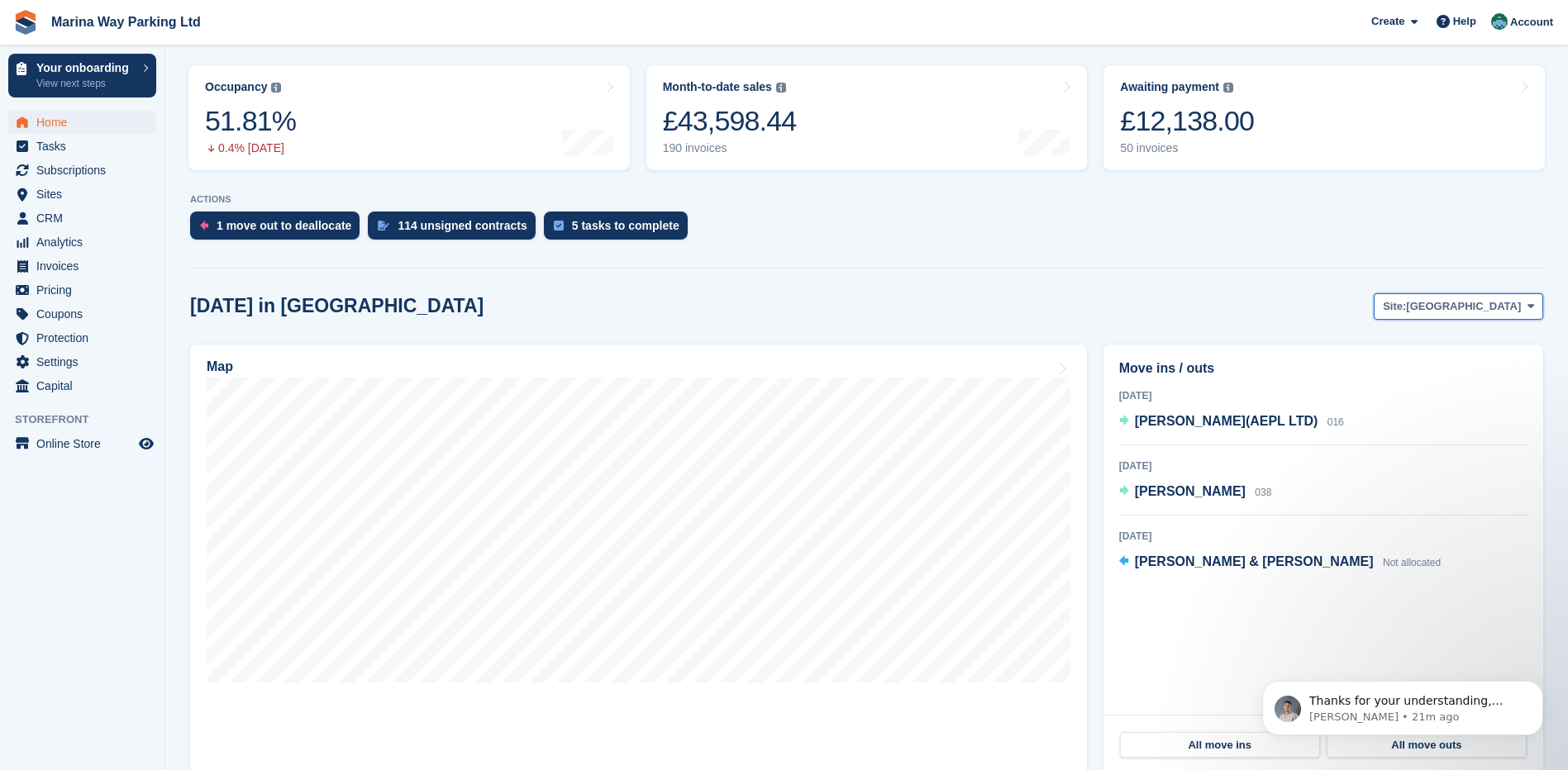
click at [1467, 314] on span "[GEOGRAPHIC_DATA]" at bounding box center [1463, 306] width 115 height 17
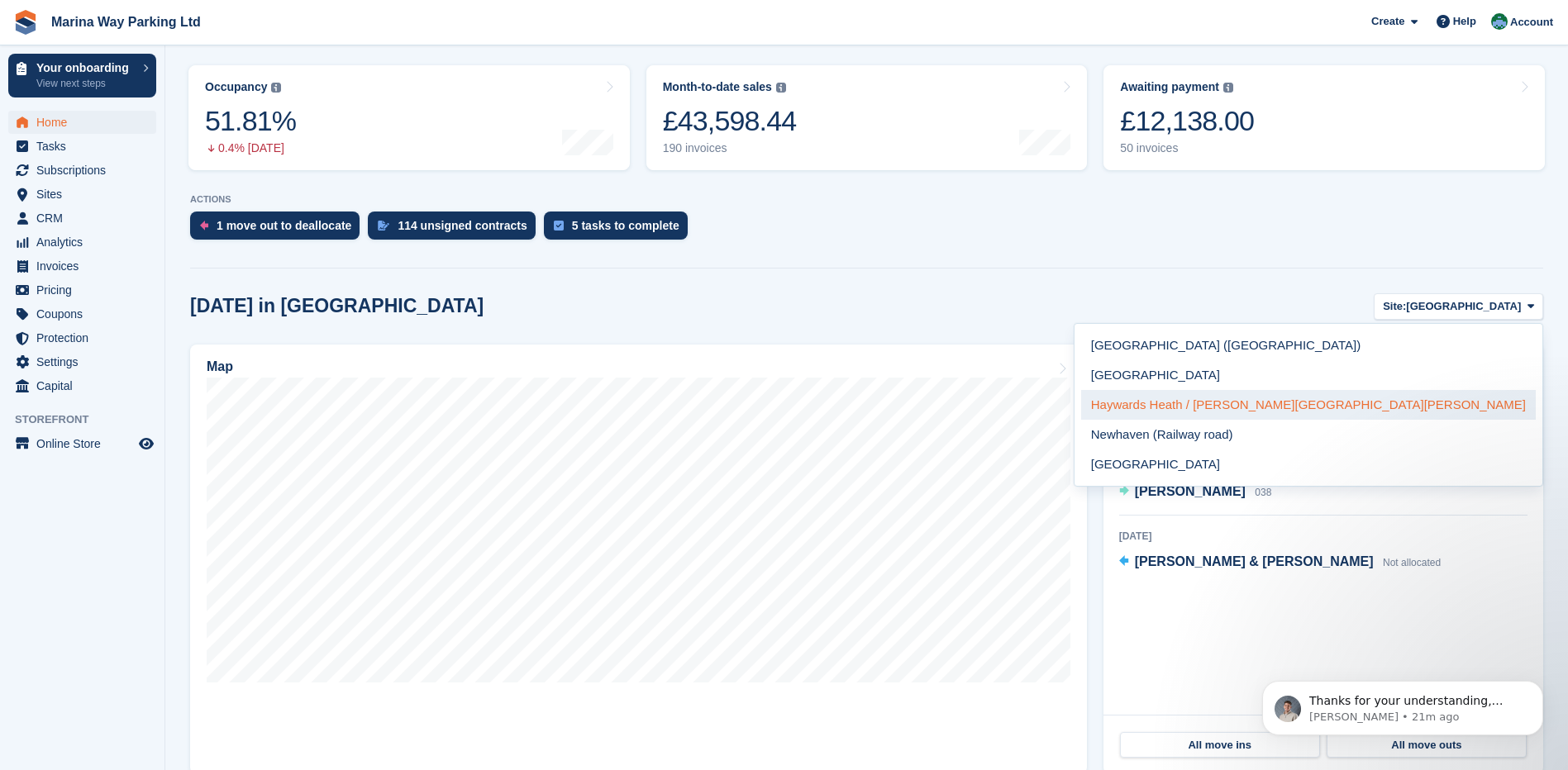
click at [1423, 402] on link "Haywards Heath / [PERSON_NAME][GEOGRAPHIC_DATA][PERSON_NAME]" at bounding box center [1308, 405] width 454 height 30
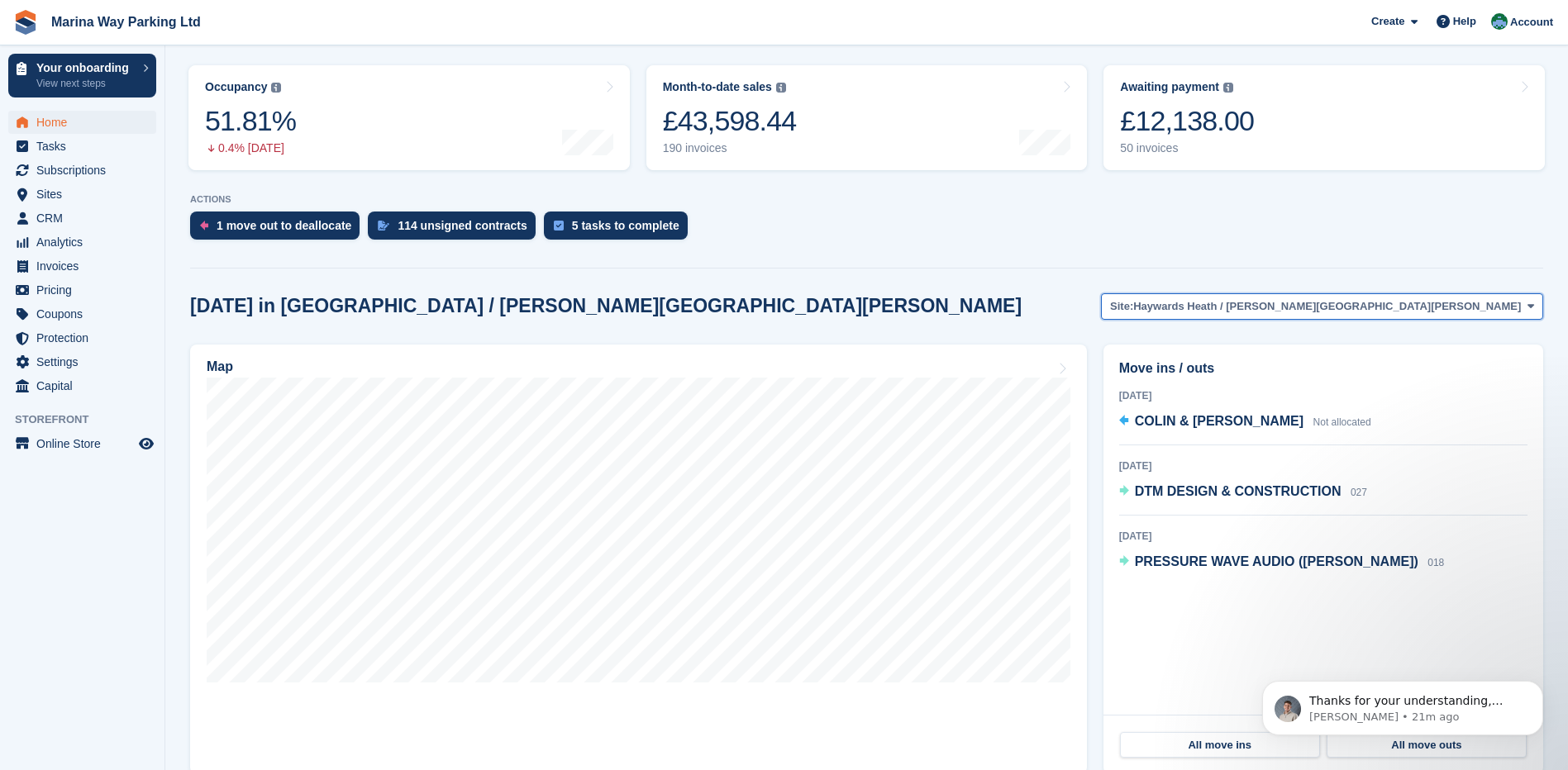
click at [1472, 305] on span "Haywards Heath / [PERSON_NAME][GEOGRAPHIC_DATA][PERSON_NAME]" at bounding box center [1327, 306] width 388 height 17
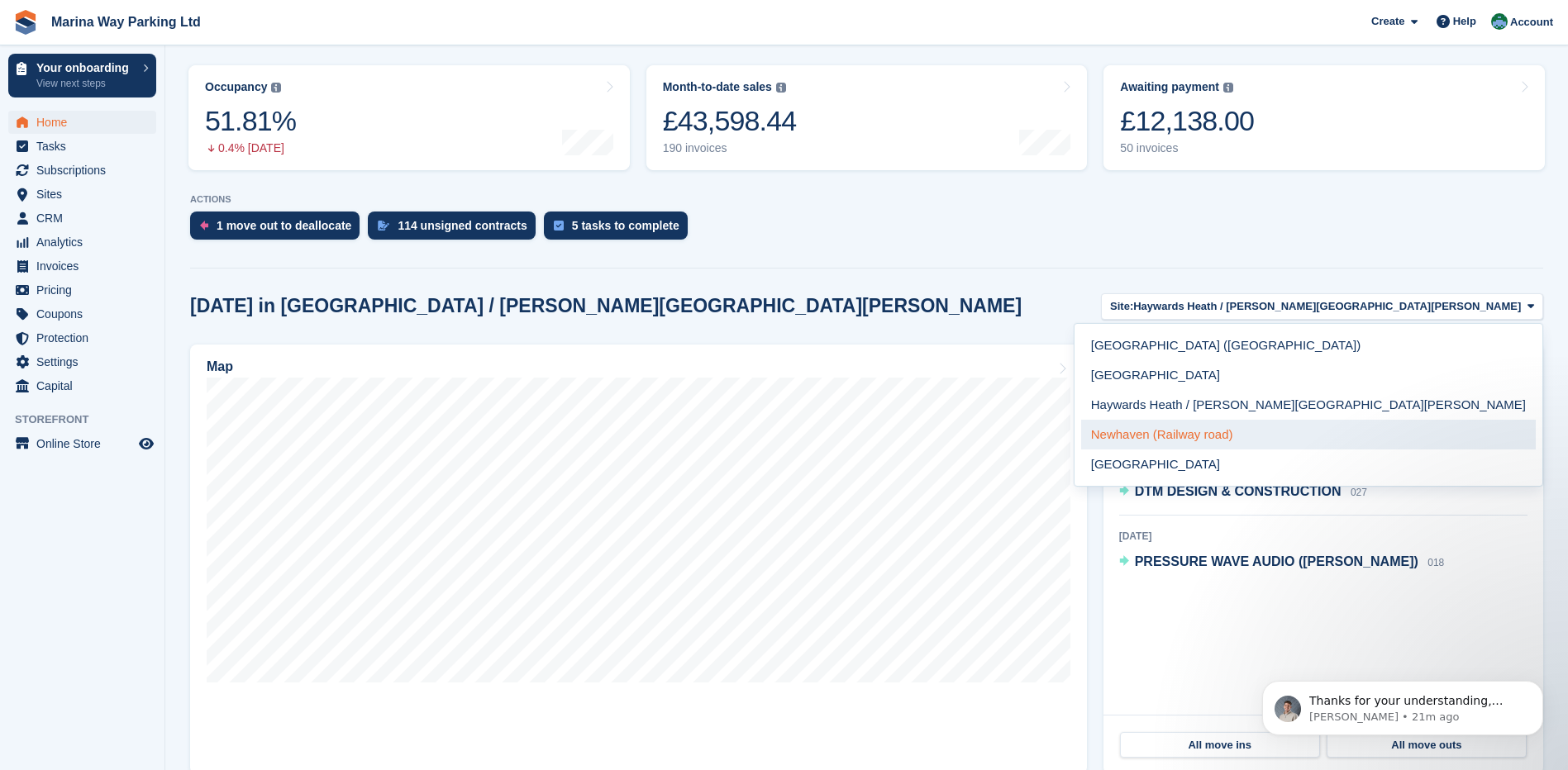
click at [1425, 432] on link "Newhaven (Railway road)" at bounding box center [1308, 435] width 454 height 30
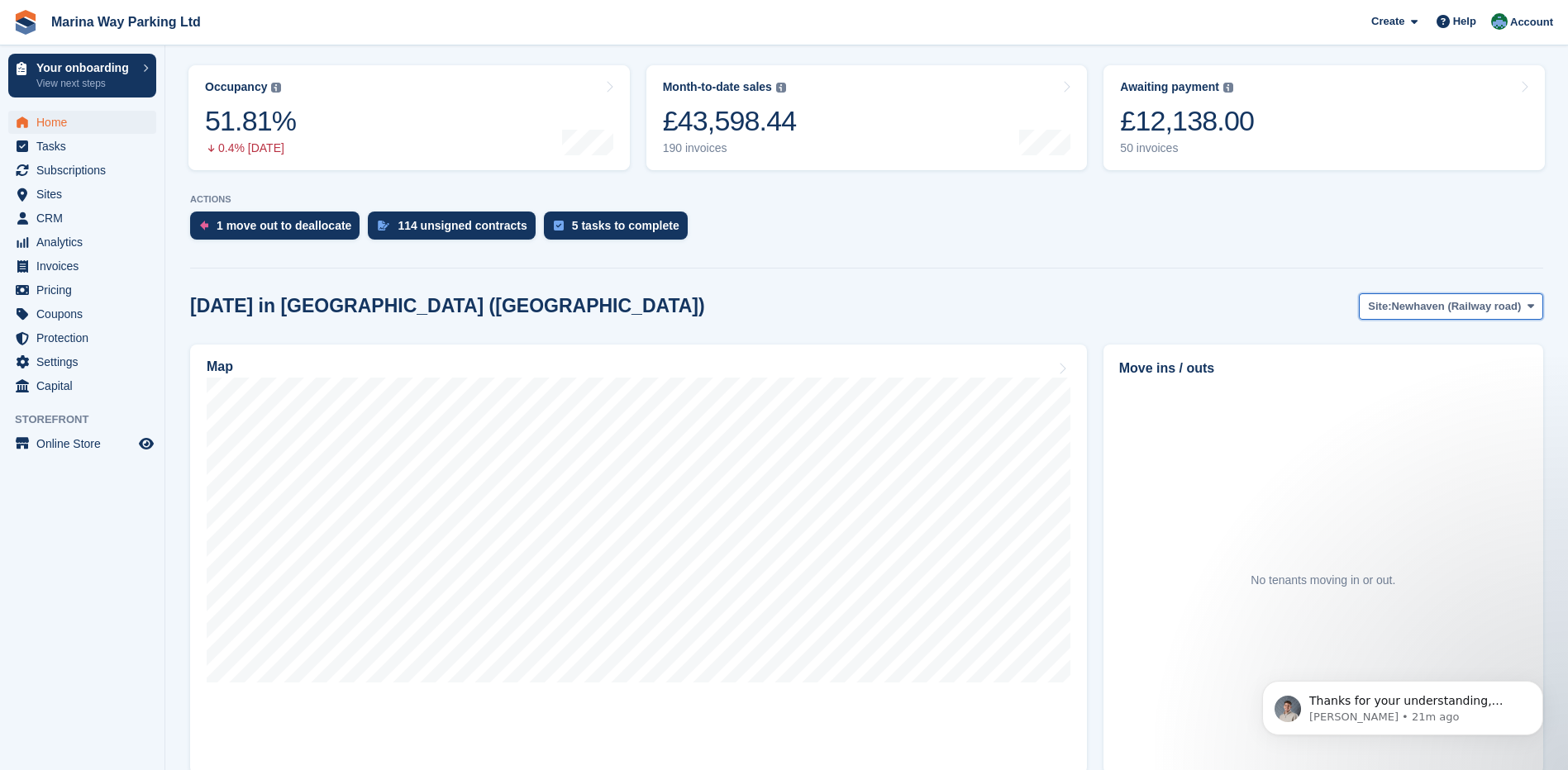
click at [1449, 308] on span "Newhaven (Railway road)" at bounding box center [1456, 306] width 130 height 17
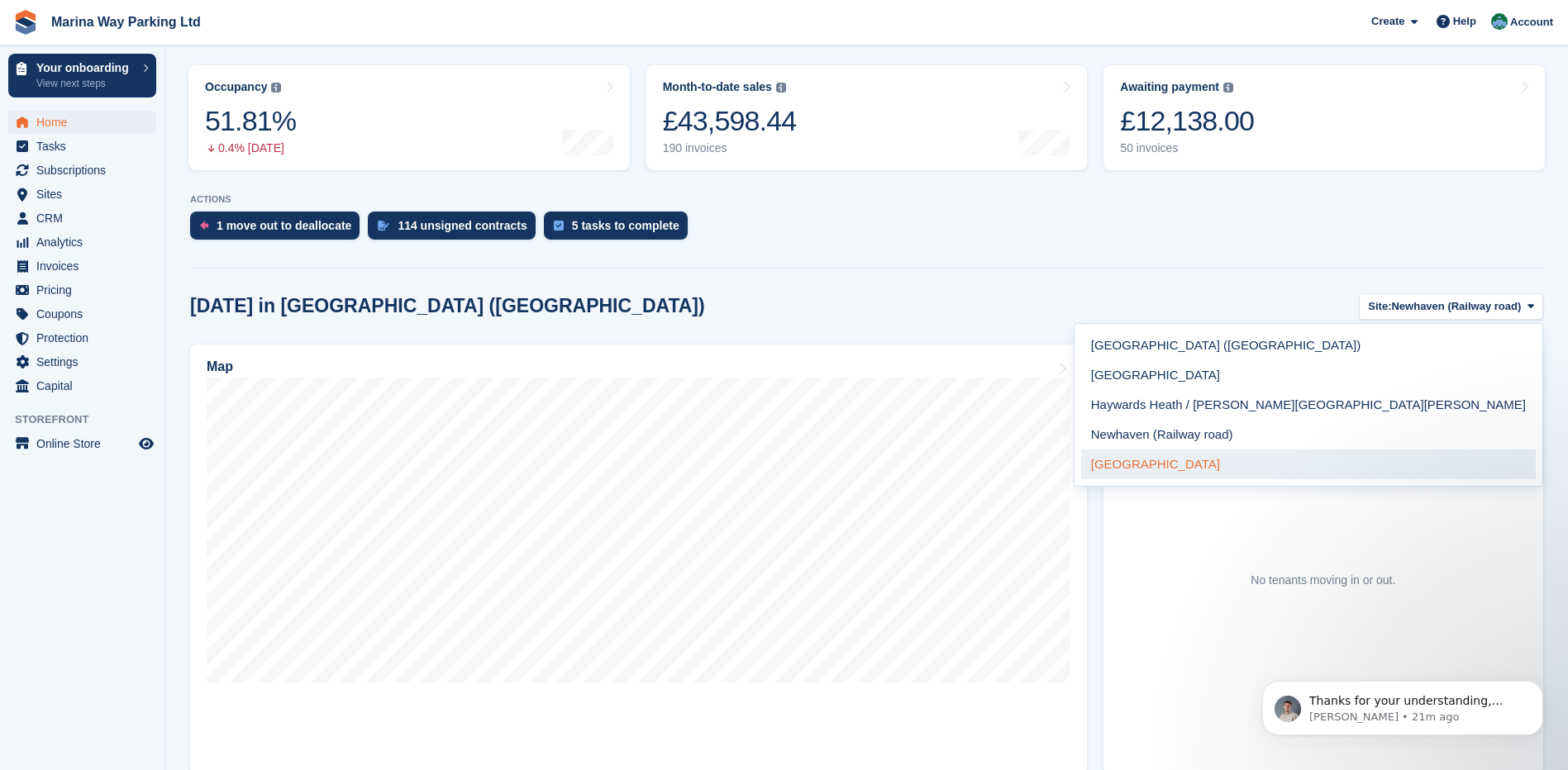
click at [1411, 466] on link "[GEOGRAPHIC_DATA]" at bounding box center [1308, 465] width 454 height 30
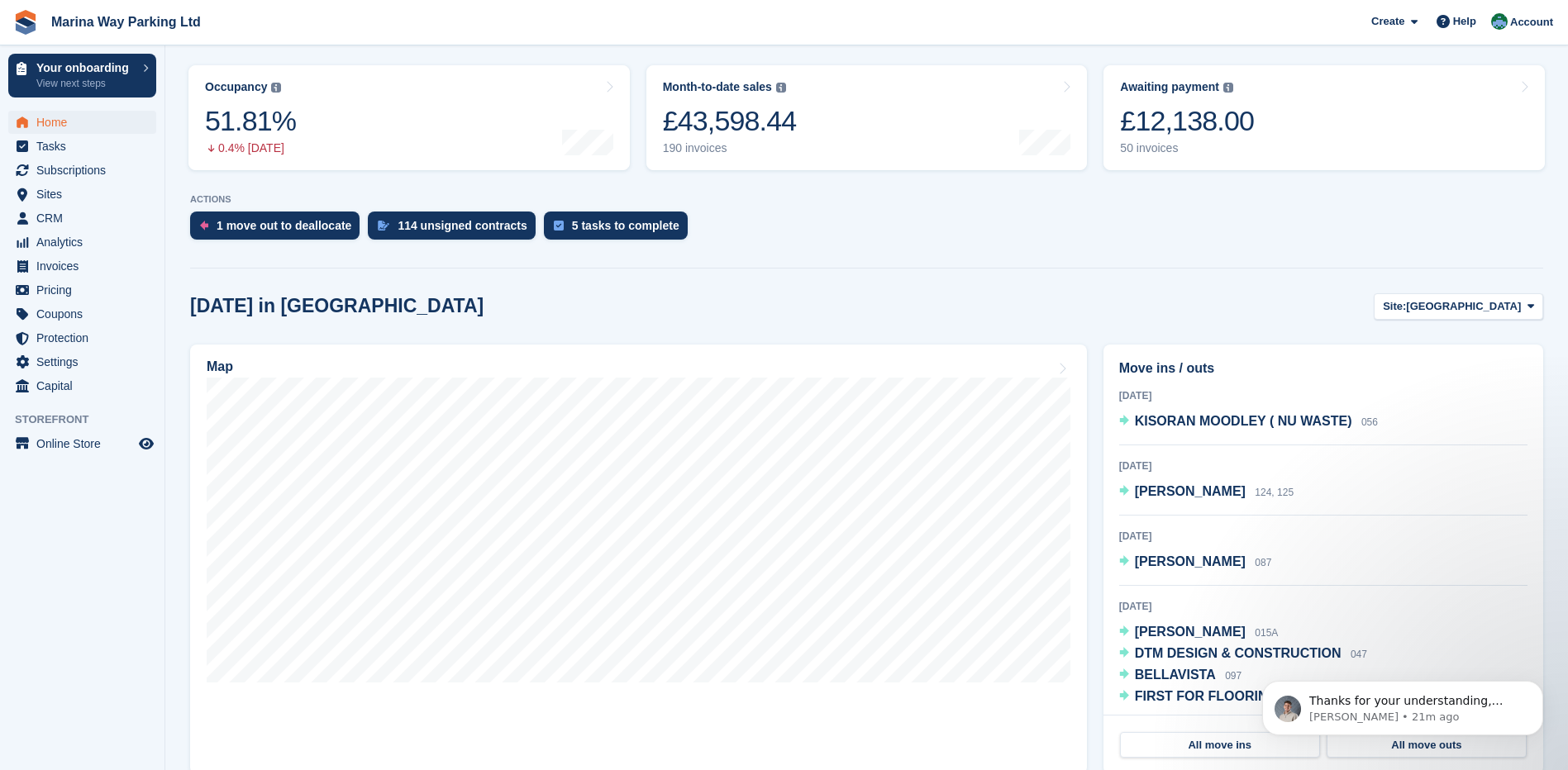
click at [1175, 307] on div "Today in Brighton Site: Brighton Newhaven (Beach Road) Peacehaven Haywards Heat…" at bounding box center [867, 306] width 1354 height 27
click at [56, 216] on span "CRM" at bounding box center [86, 218] width 99 height 23
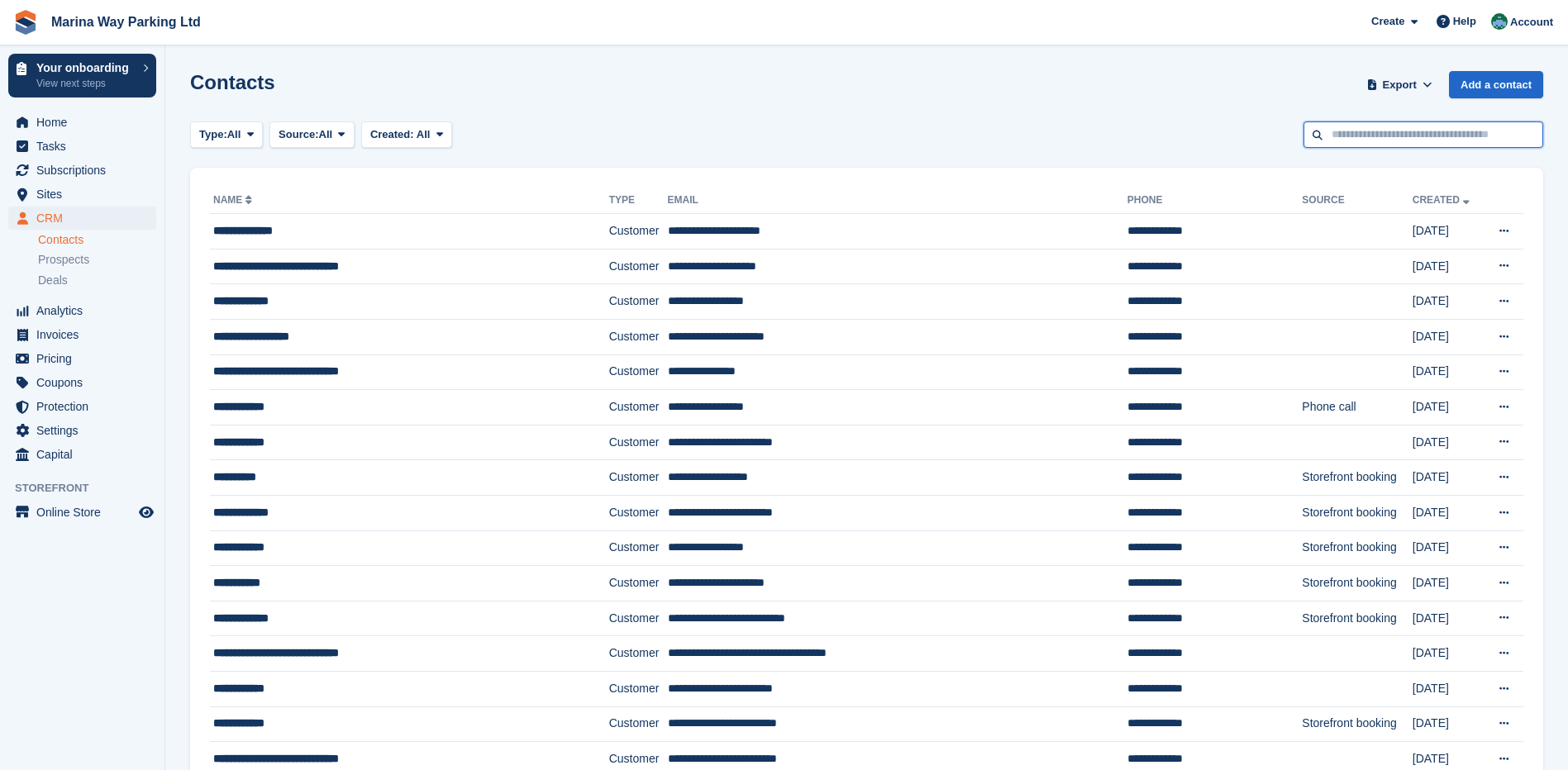
click at [1384, 135] on input "text" at bounding box center [1424, 135] width 240 height 27
paste input "**********"
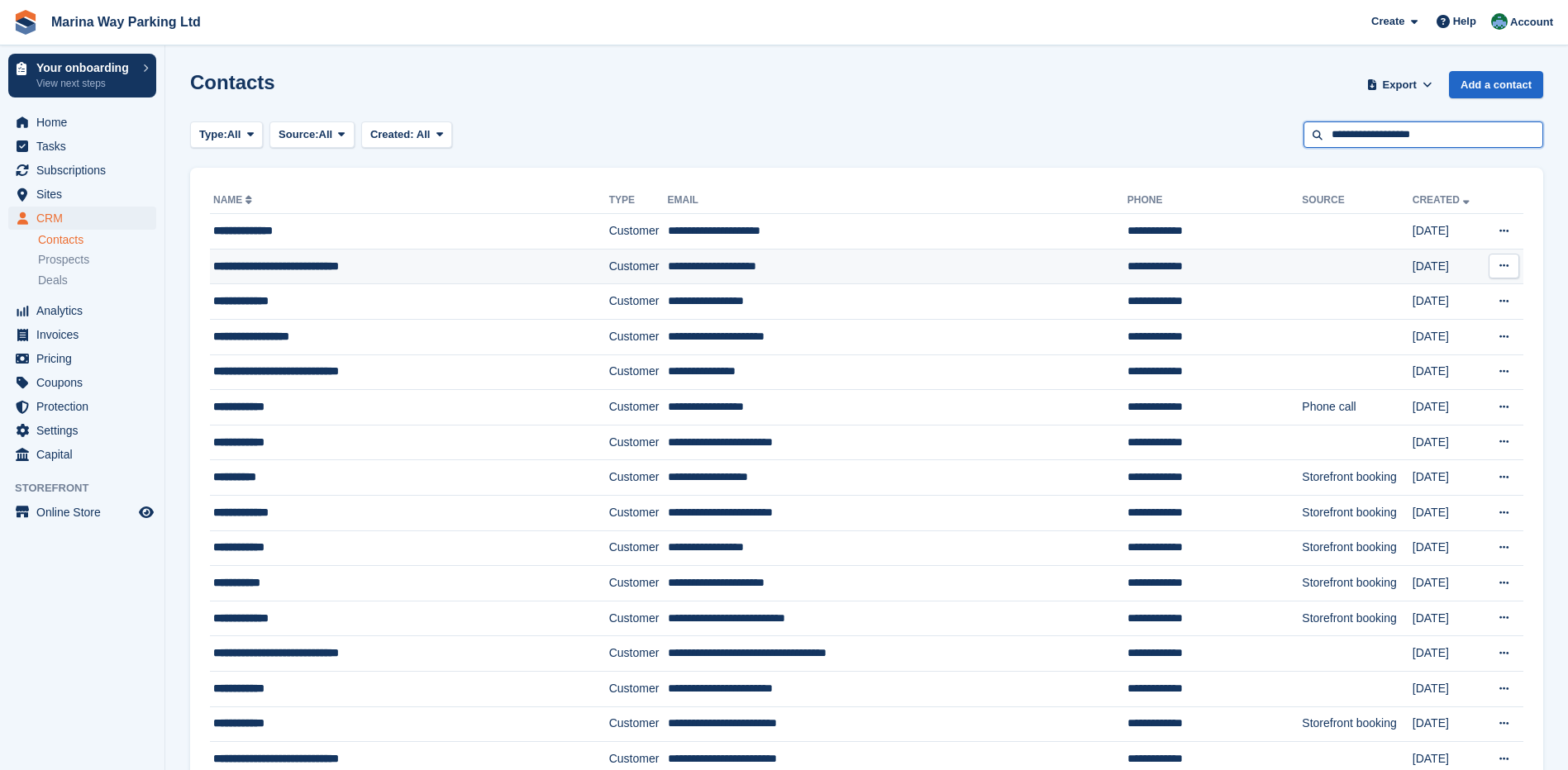
type input "**********"
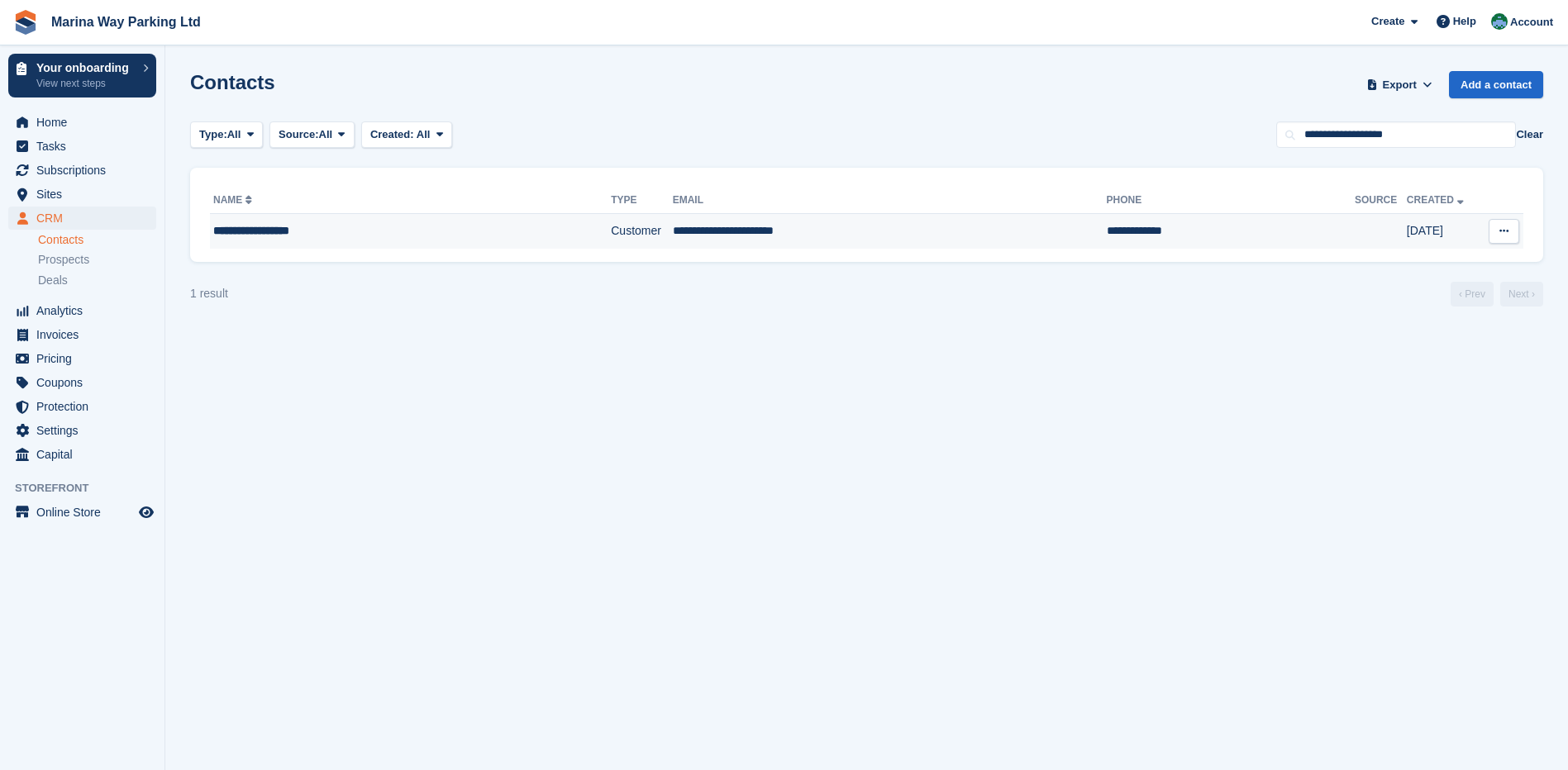
click at [265, 230] on div "**********" at bounding box center [376, 231] width 324 height 18
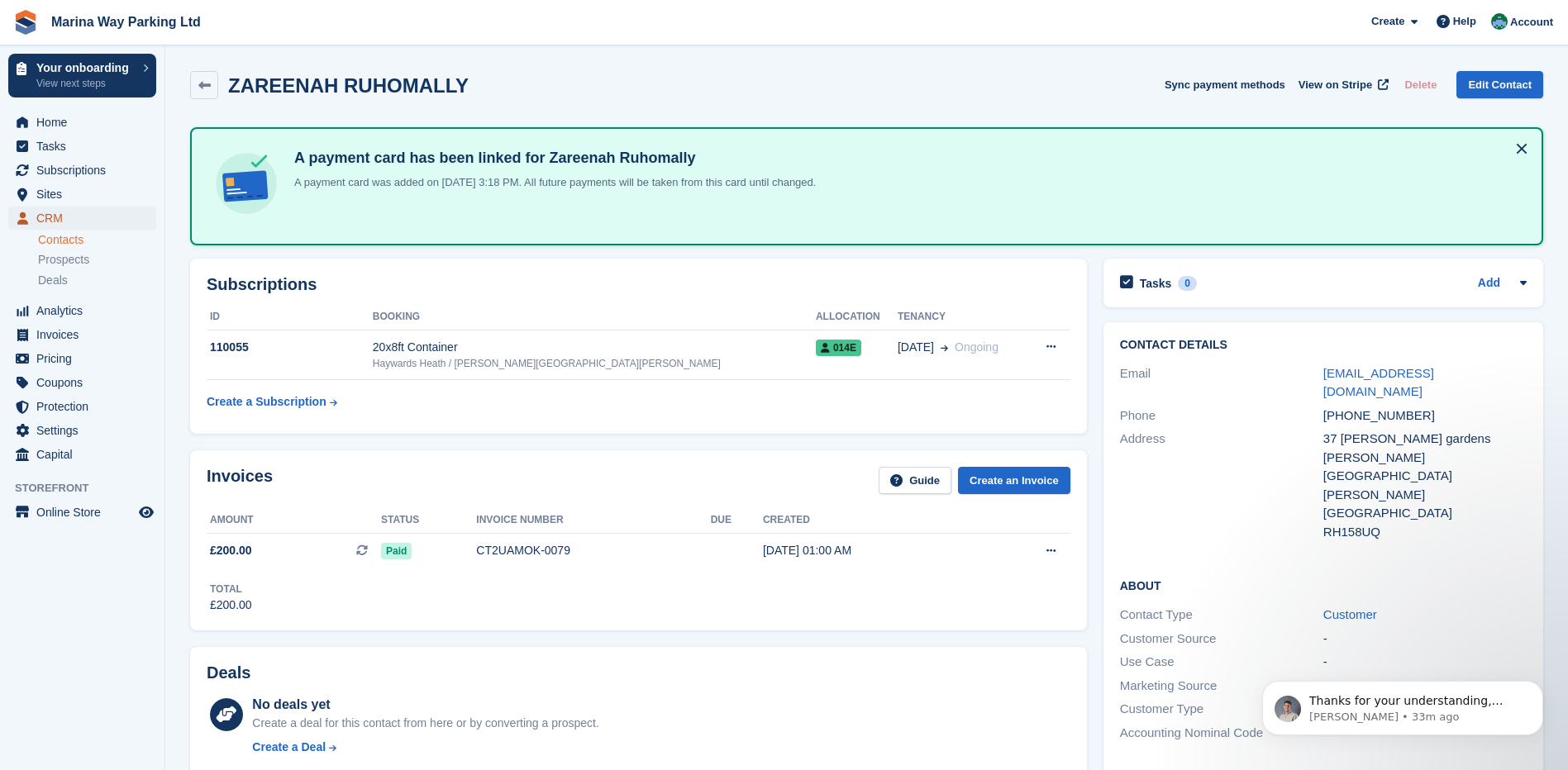
click at [55, 215] on span "CRM" at bounding box center [86, 218] width 99 height 23
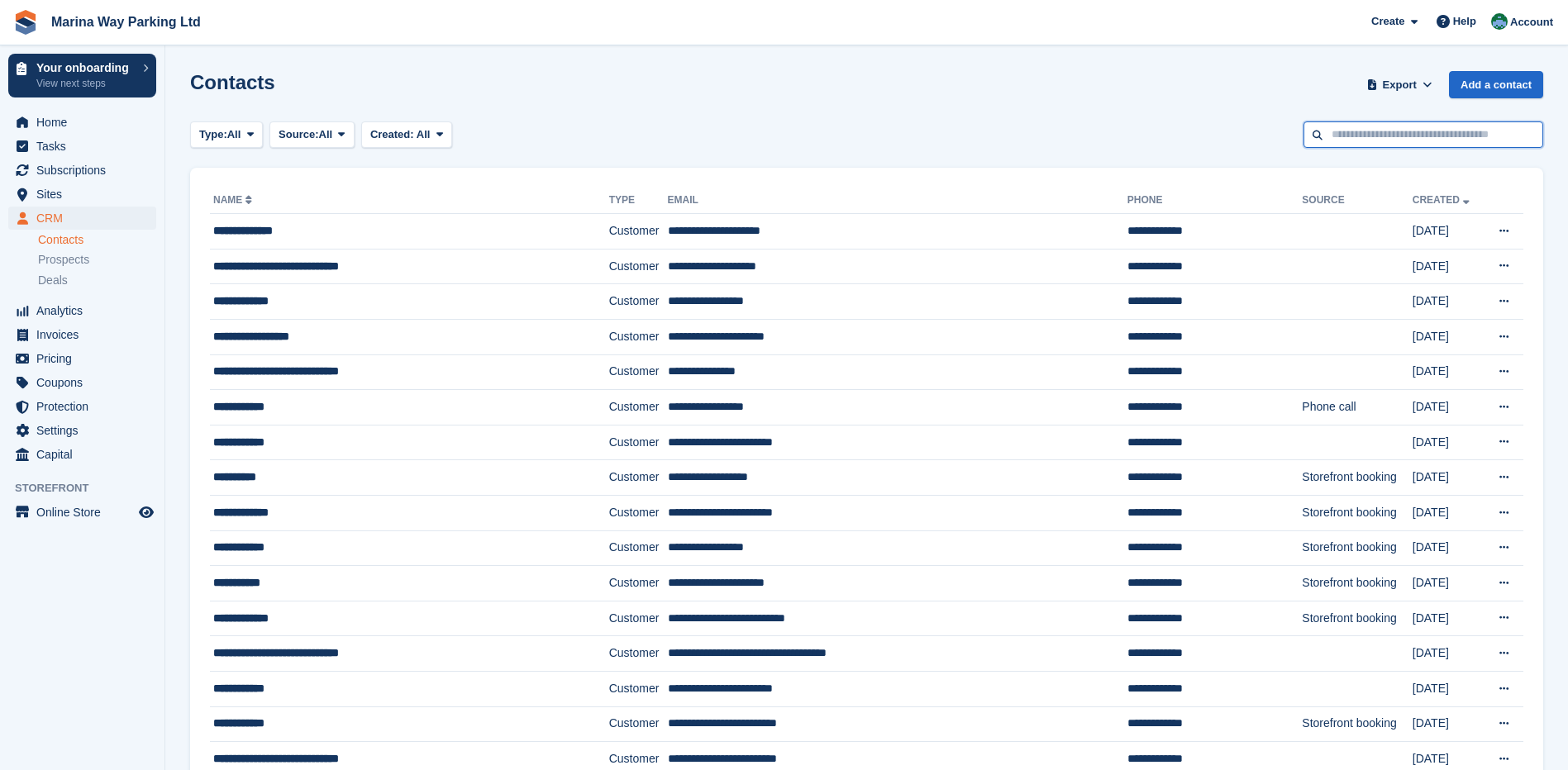
paste input "**********"
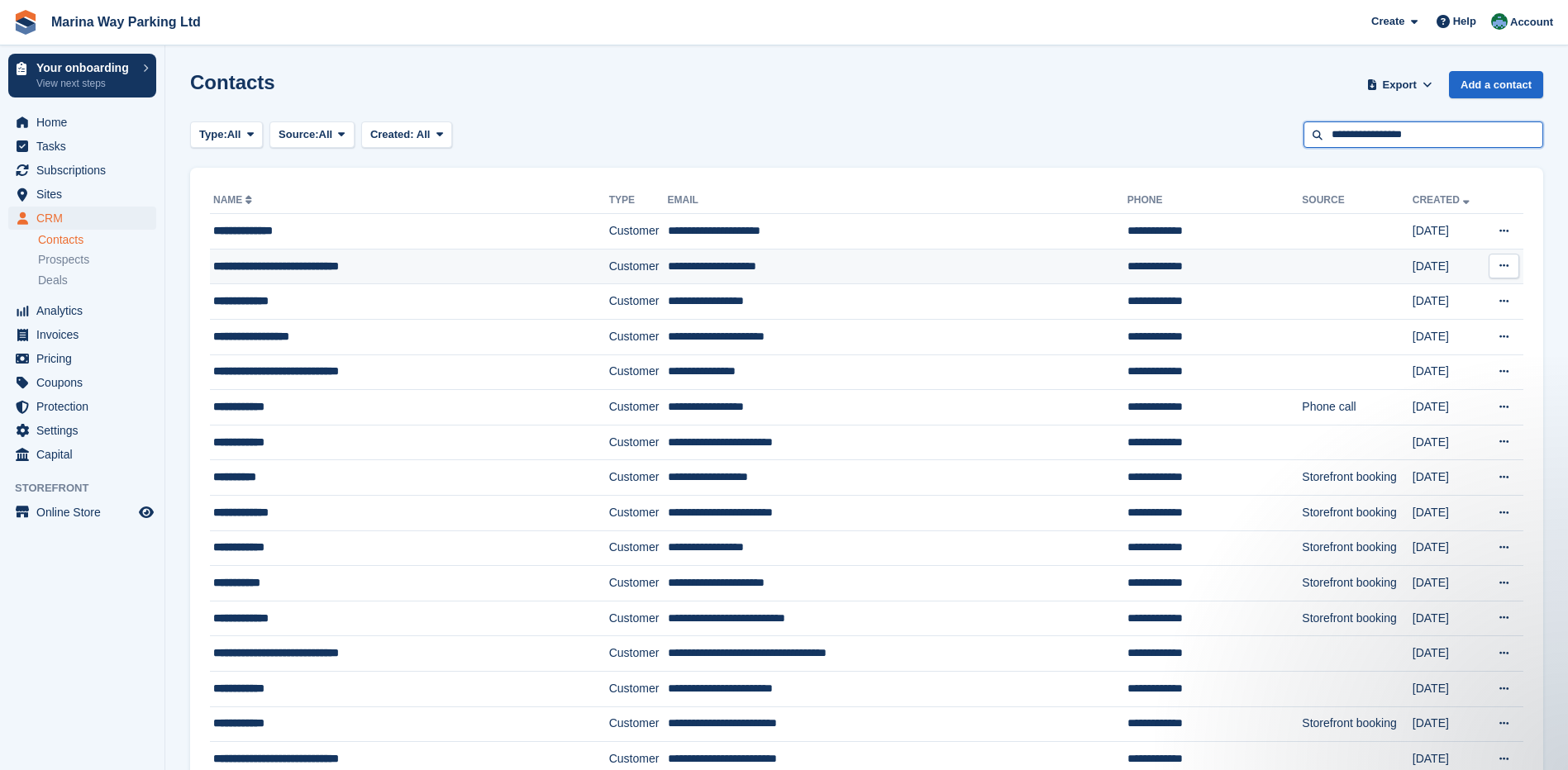
type input "**********"
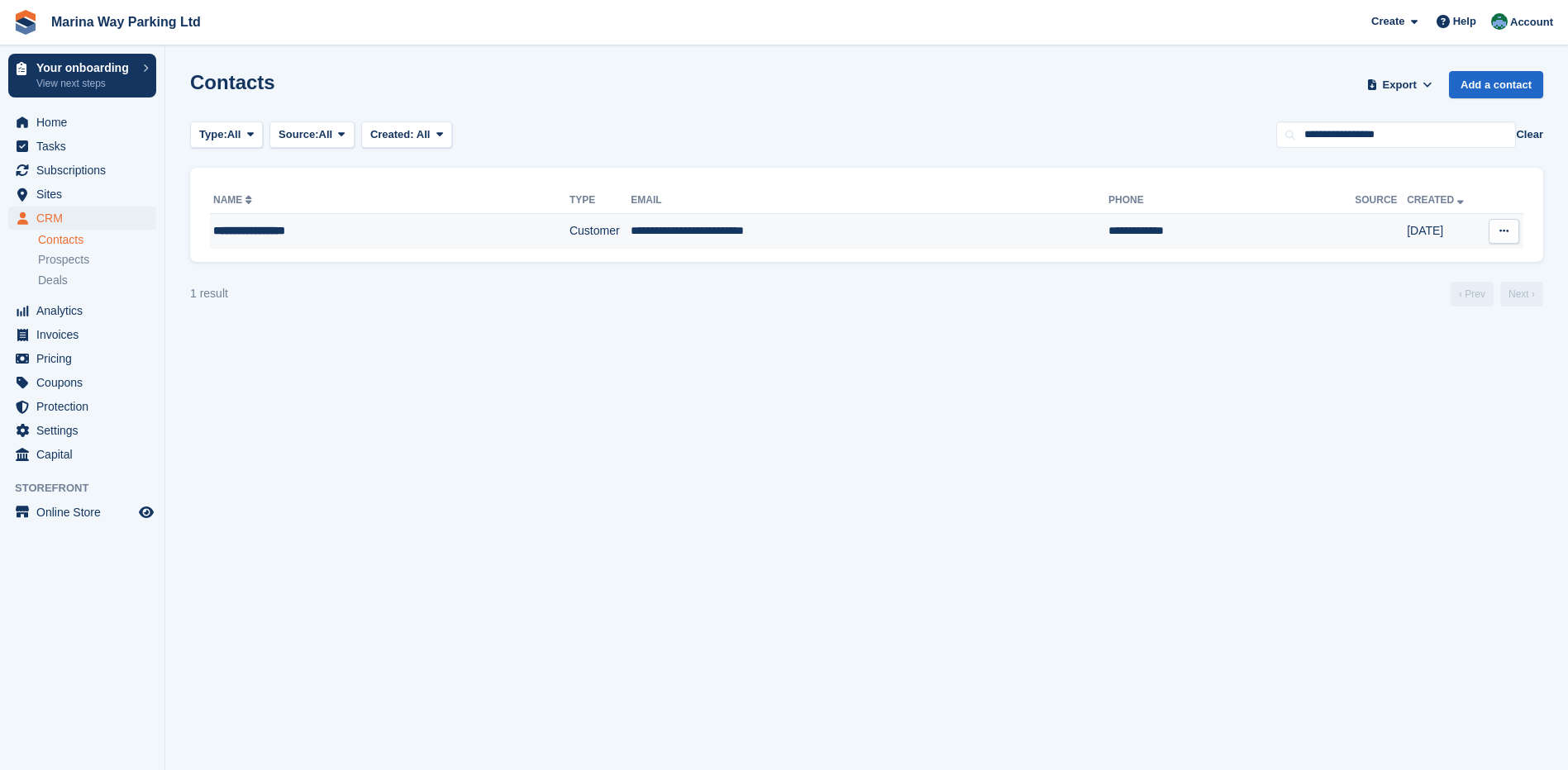
click at [690, 235] on td "**********" at bounding box center [869, 232] width 478 height 35
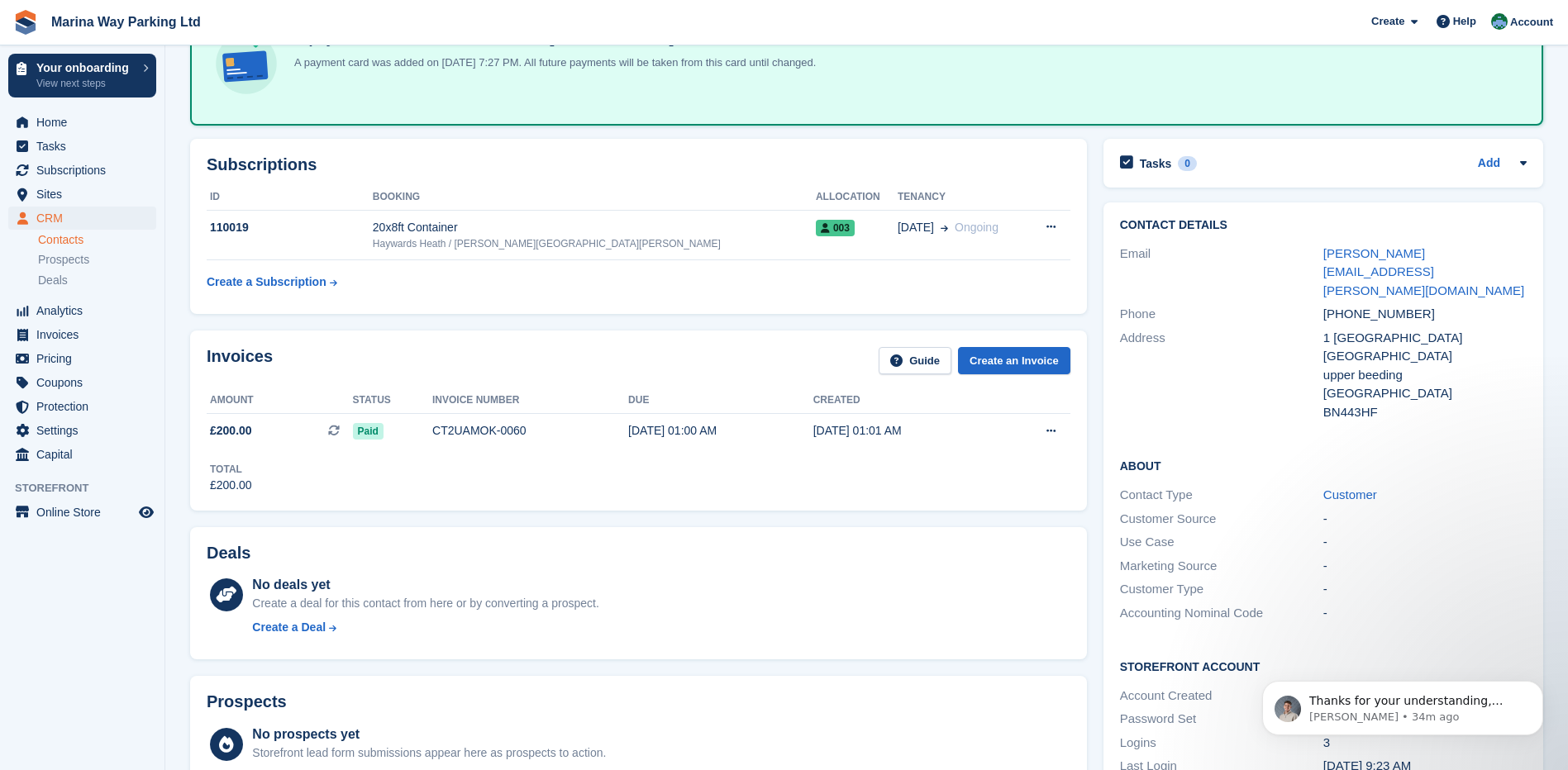
scroll to position [82, 0]
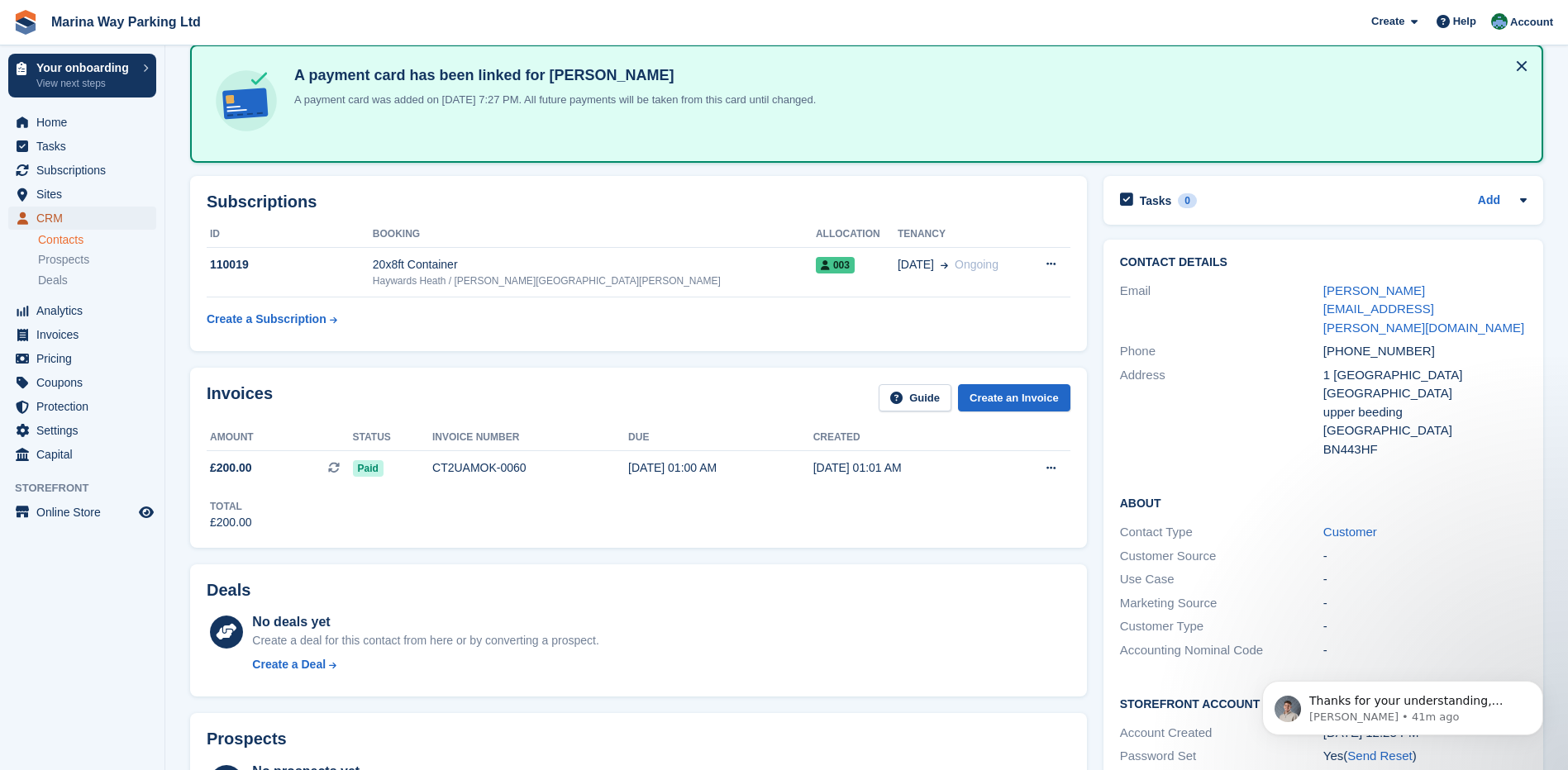
click at [55, 215] on span "CRM" at bounding box center [86, 218] width 99 height 23
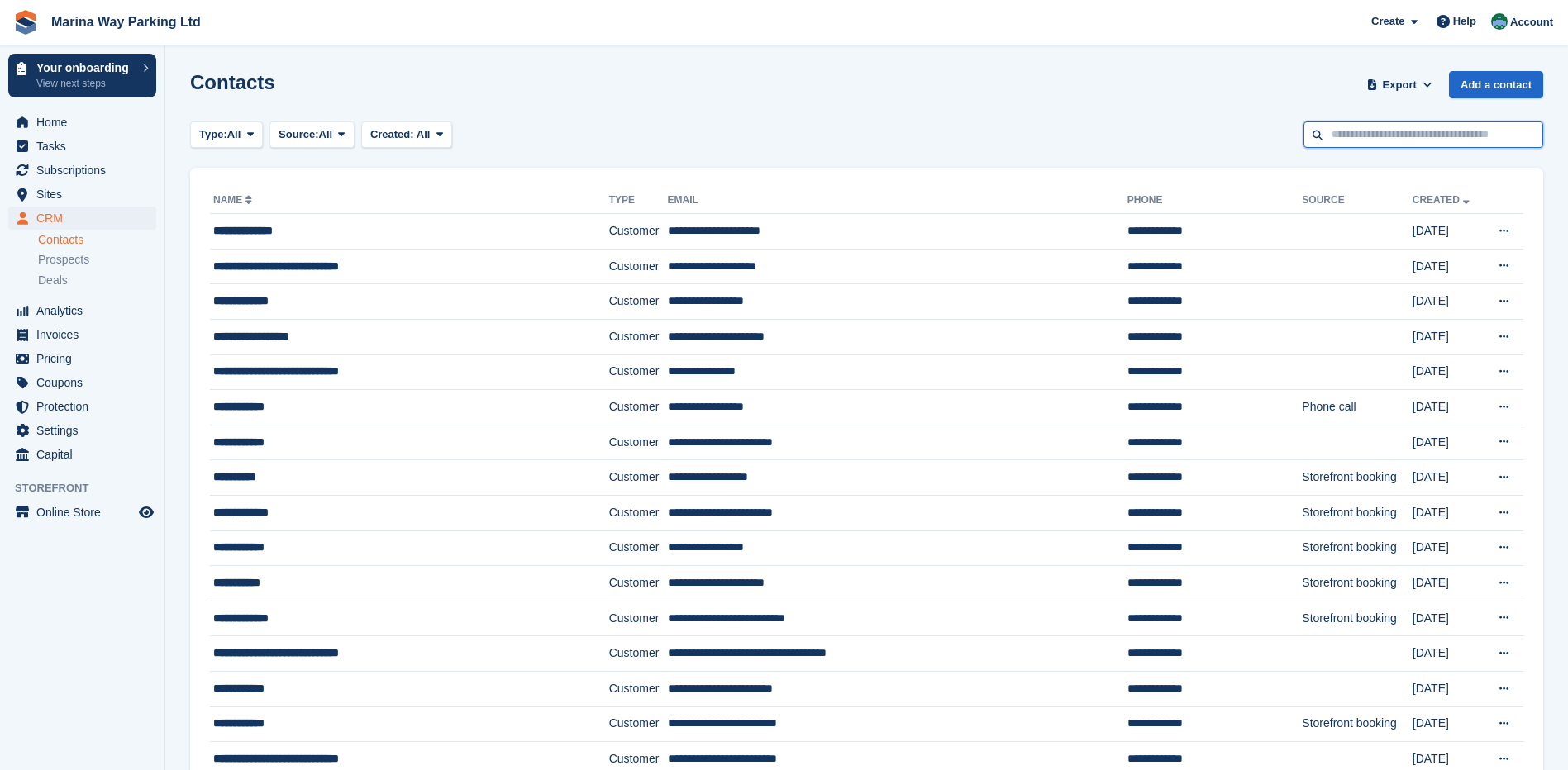
click at [1382, 133] on input "text" at bounding box center [1424, 135] width 240 height 27
paste input "**********"
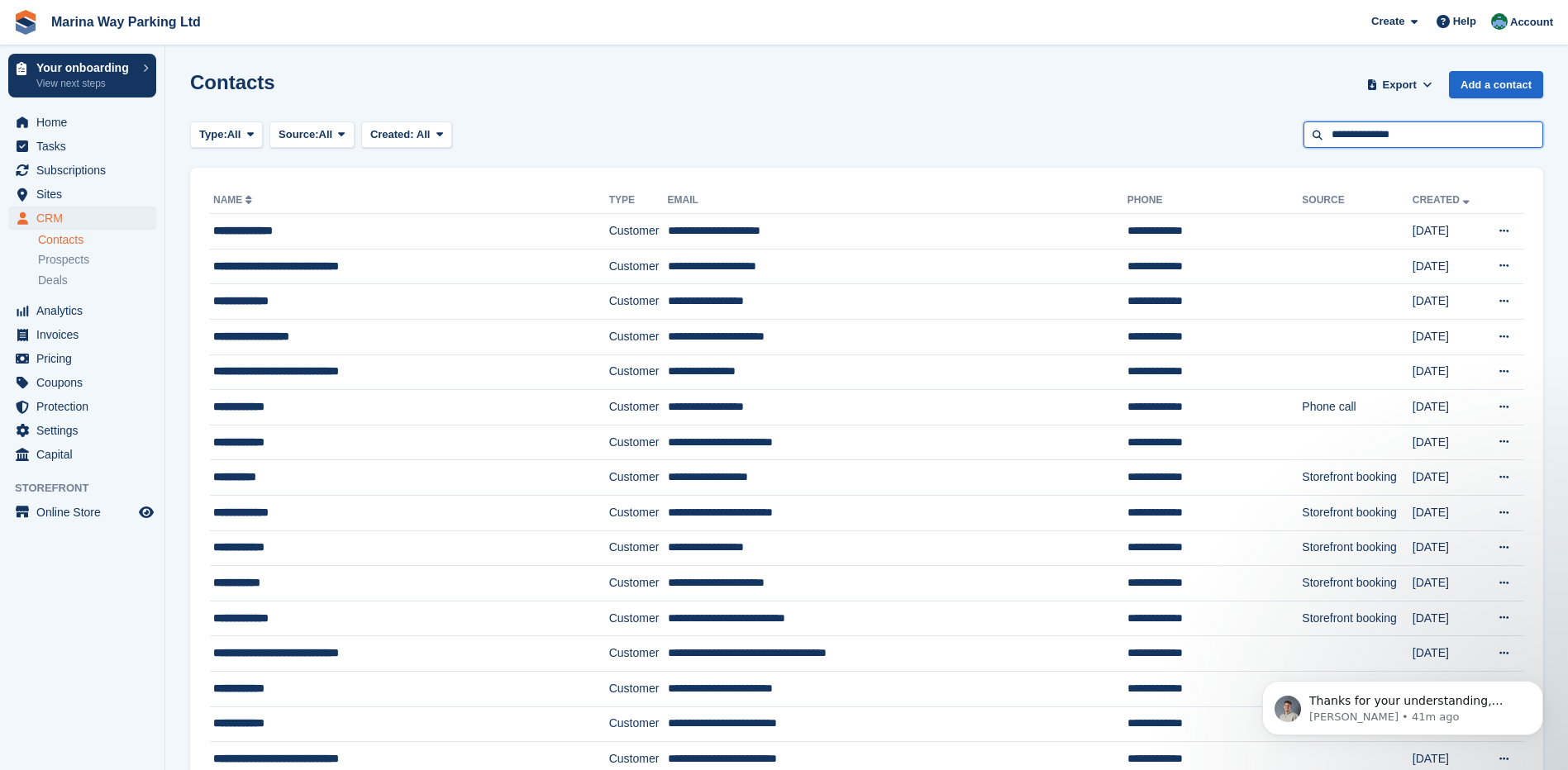
type input "**********"
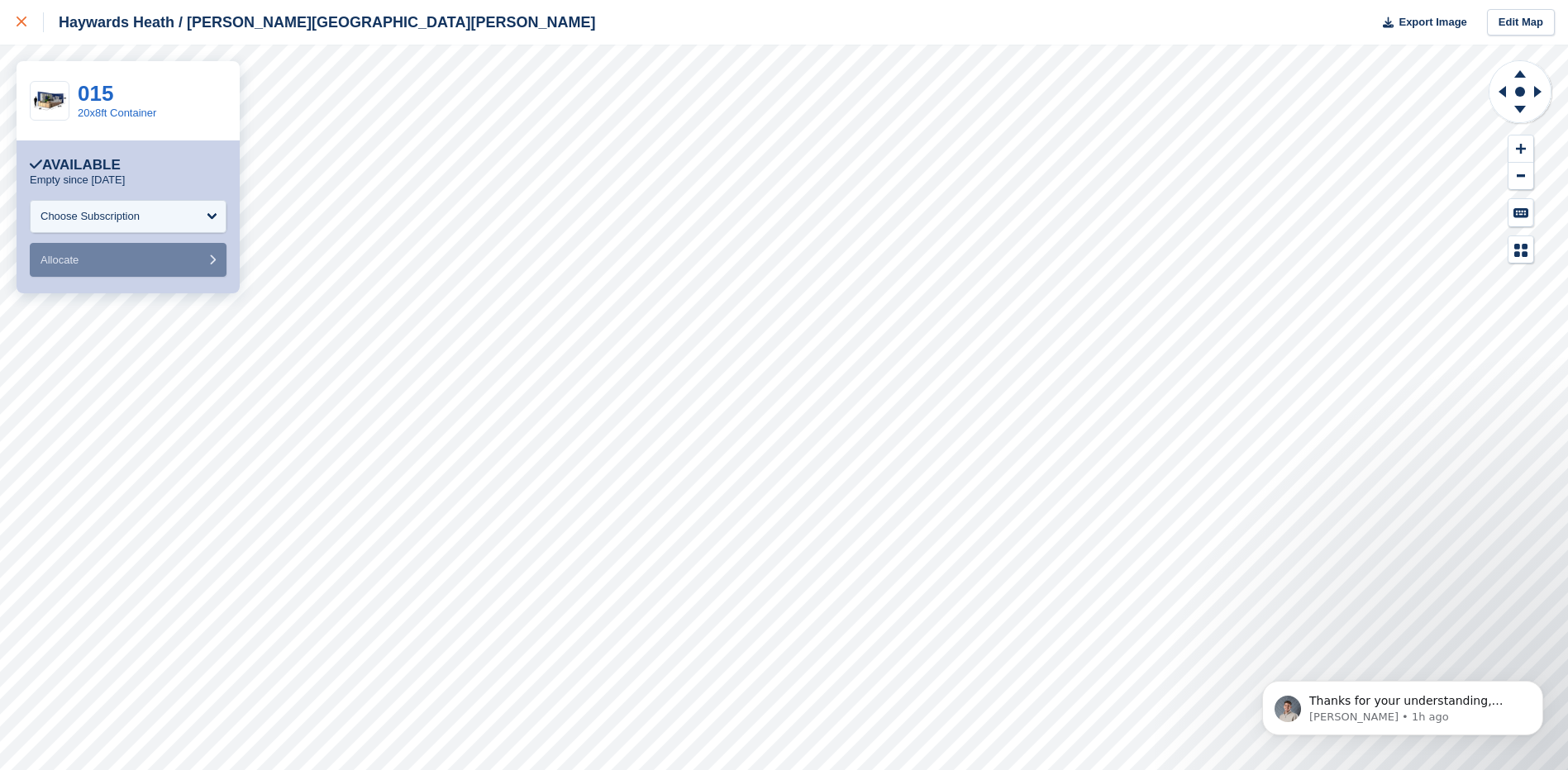
click at [18, 24] on icon at bounding box center [21, 21] width 10 height 10
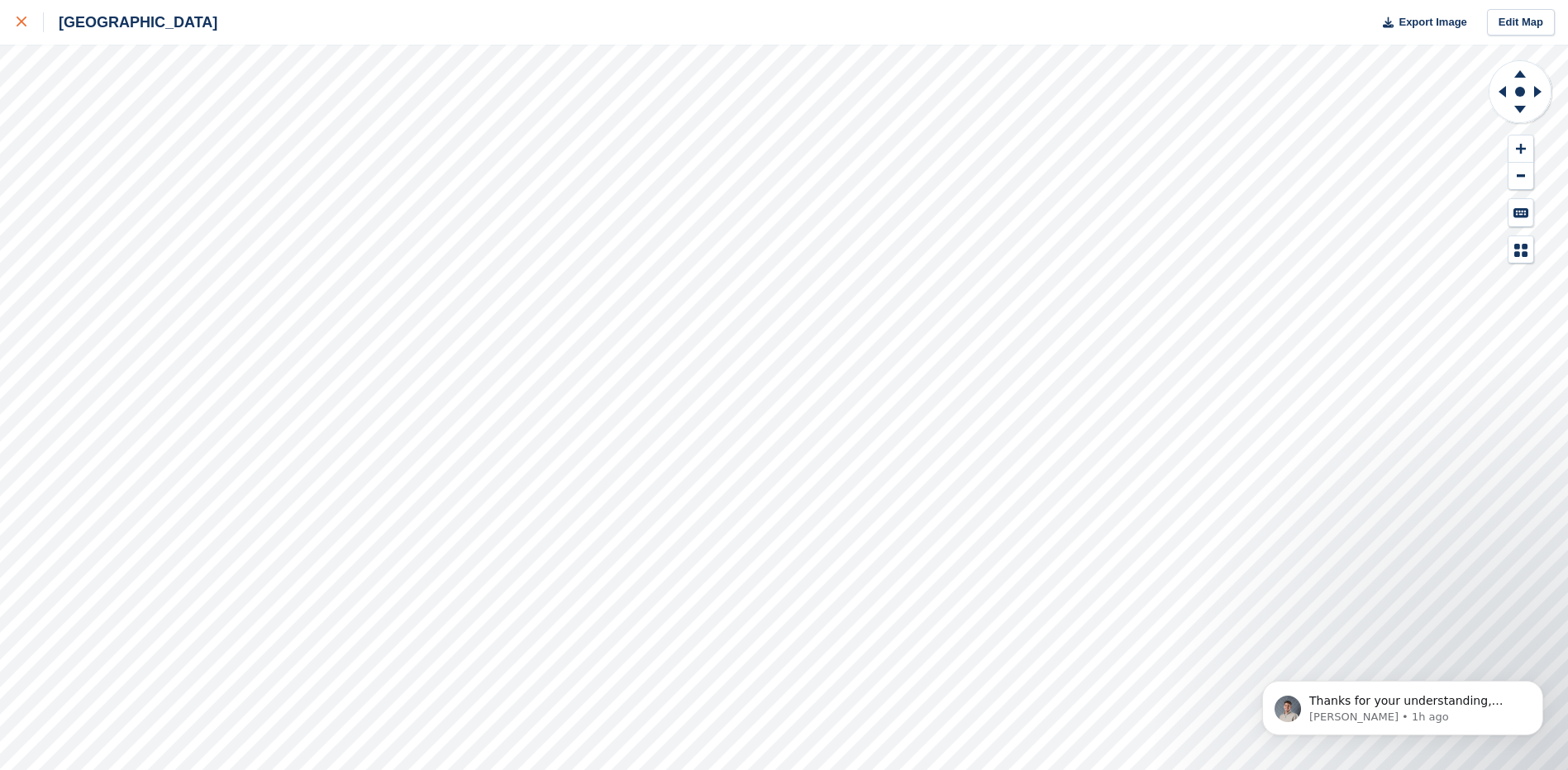
click at [22, 22] on icon at bounding box center [21, 21] width 10 height 10
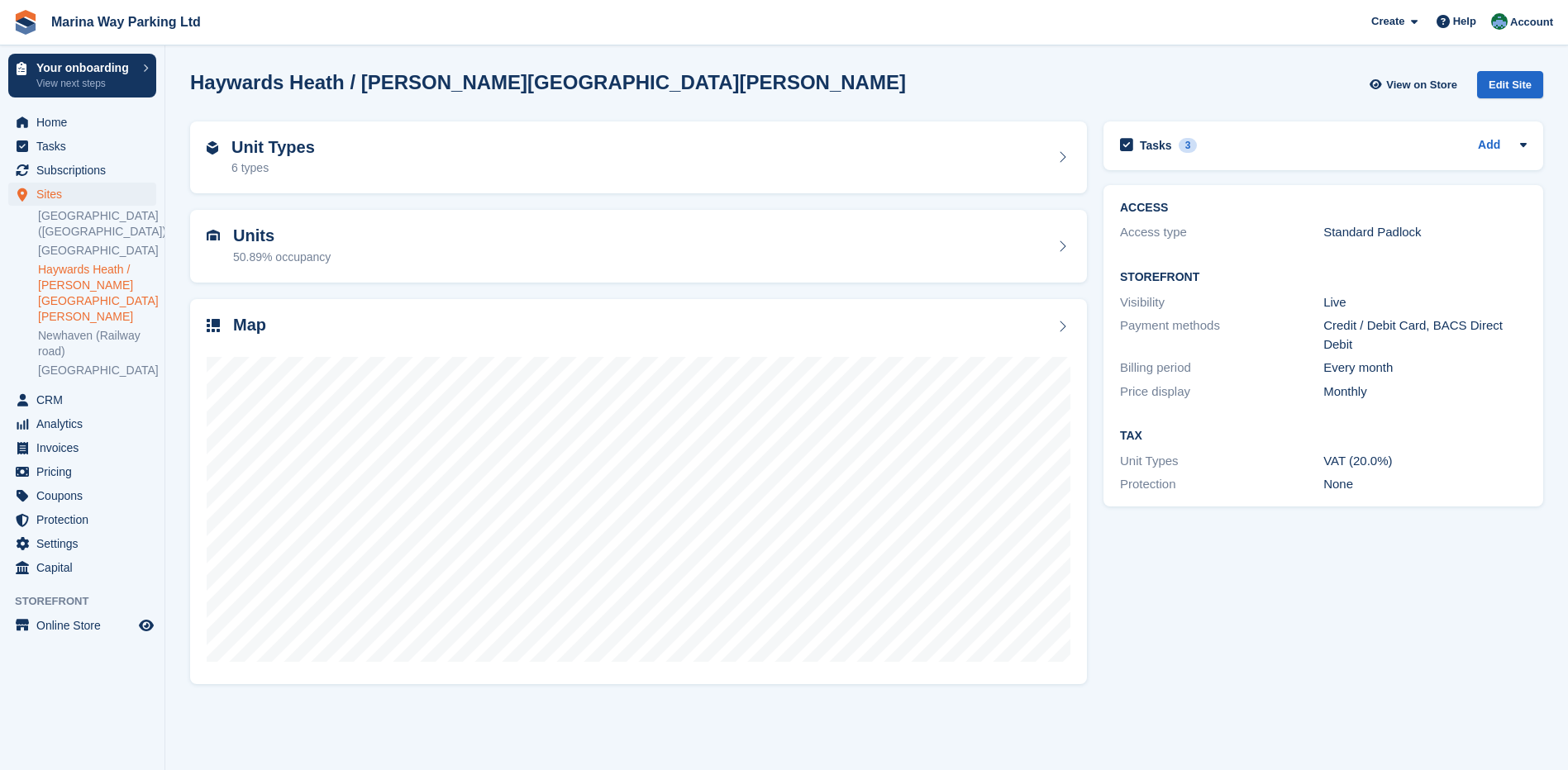
click at [1093, 472] on div "Map" at bounding box center [638, 492] width 913 height 402
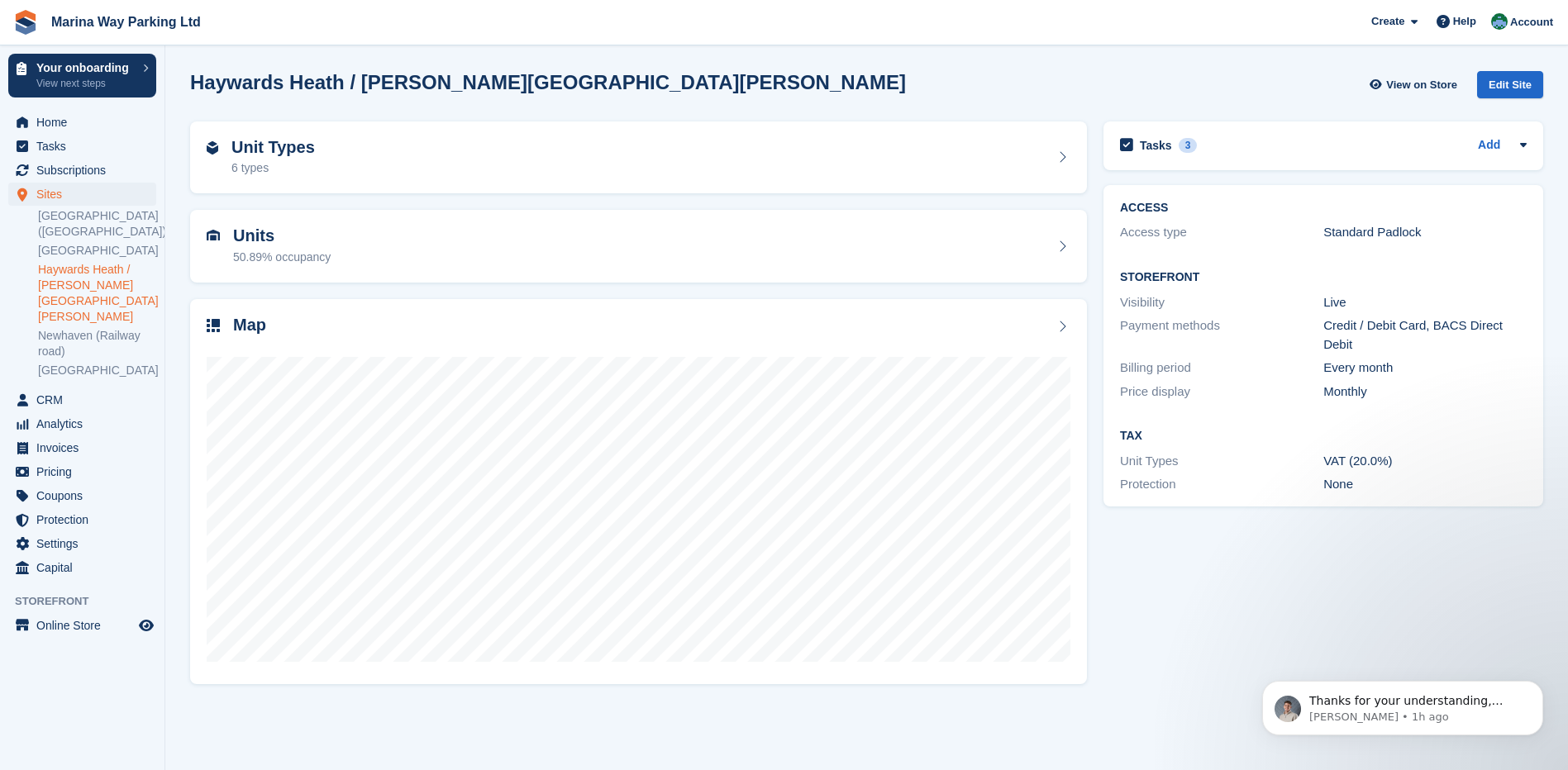
click at [1120, 583] on div "Tasks 3 Add [PERSON_NAME] - C11 @ HH - PAID £200 BACS. IS REQUIRED TO MAKE AN A…" at bounding box center [1323, 402] width 456 height 578
click at [1148, 609] on div "Tasks 3 Add [PERSON_NAME] - C11 @ HH - PAID £200 BACS. IS REQUIRED TO MAKE AN A…" at bounding box center [1323, 402] width 456 height 578
click at [1128, 577] on div "Tasks 3 Add [PERSON_NAME] - C11 @ HH - PAID £200 BACS. IS REQUIRED TO MAKE AN A…" at bounding box center [1323, 402] width 456 height 578
click at [1150, 553] on div "Tasks 3 Add [PERSON_NAME] - C11 @ HH - PAID £200 BACS. IS REQUIRED TO MAKE AN A…" at bounding box center [1323, 402] width 456 height 578
click at [1194, 576] on div "Tasks 3 Add [PERSON_NAME] - C11 @ HH - PAID £200 BACS. IS REQUIRED TO MAKE AN A…" at bounding box center [1323, 402] width 456 height 578
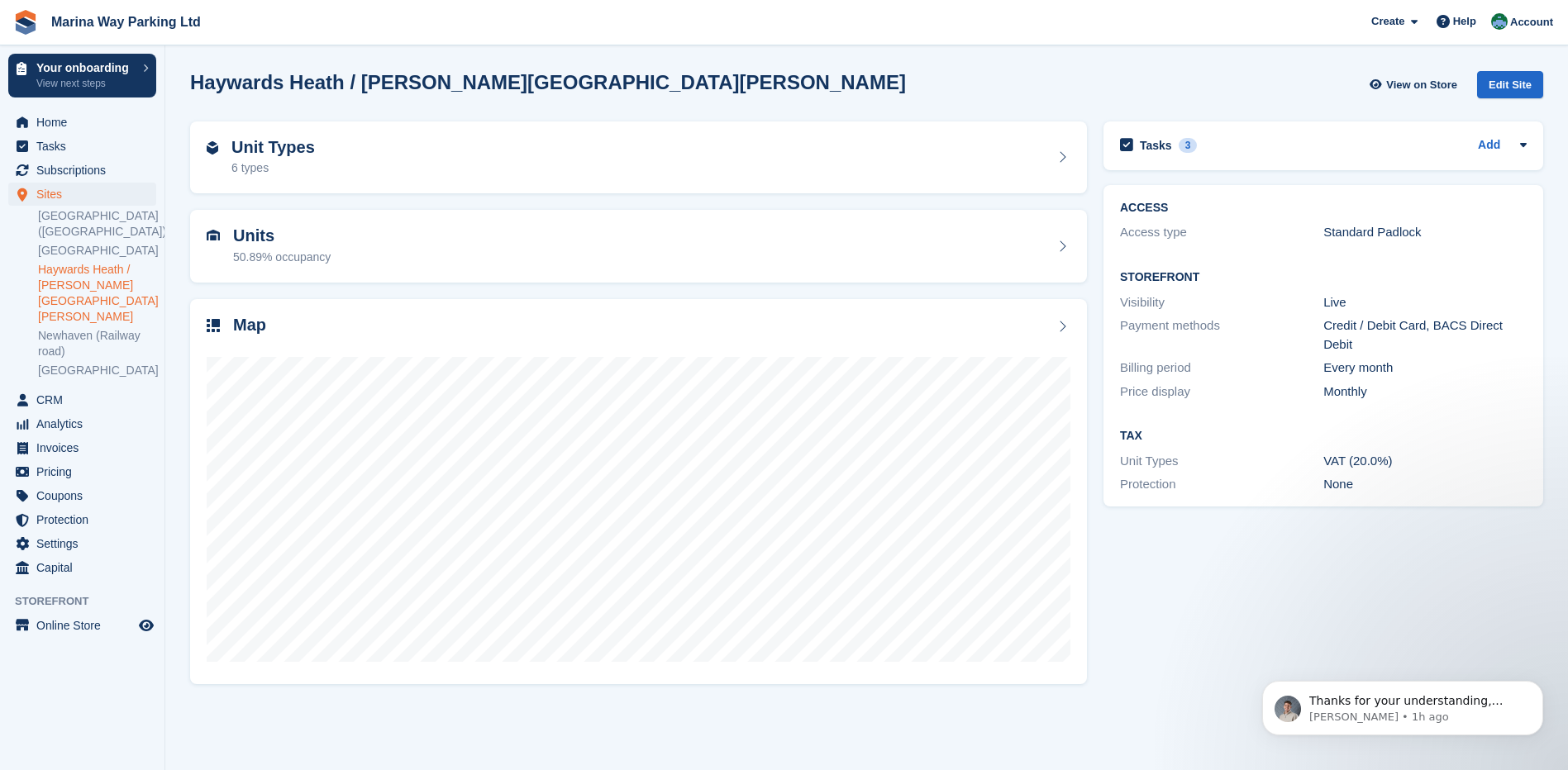
click at [1189, 576] on div "Tasks 3 Add [PERSON_NAME] - C11 @ HH - PAID £200 BACS. IS REQUIRED TO MAKE AN A…" at bounding box center [1323, 402] width 456 height 578
click at [1125, 584] on div "Tasks 3 Add [PERSON_NAME] - C11 @ HH - PAID £200 BACS. IS REQUIRED TO MAKE AN A…" at bounding box center [1323, 402] width 456 height 578
click at [1094, 588] on div "Map" at bounding box center [638, 492] width 913 height 402
click at [1262, 575] on div "Tasks 3 Add [PERSON_NAME] - C11 @ HH - PAID £200 BACS. IS REQUIRED TO MAKE AN A…" at bounding box center [1323, 402] width 456 height 578
click at [1193, 466] on div "Unit Types" at bounding box center [1221, 462] width 203 height 19
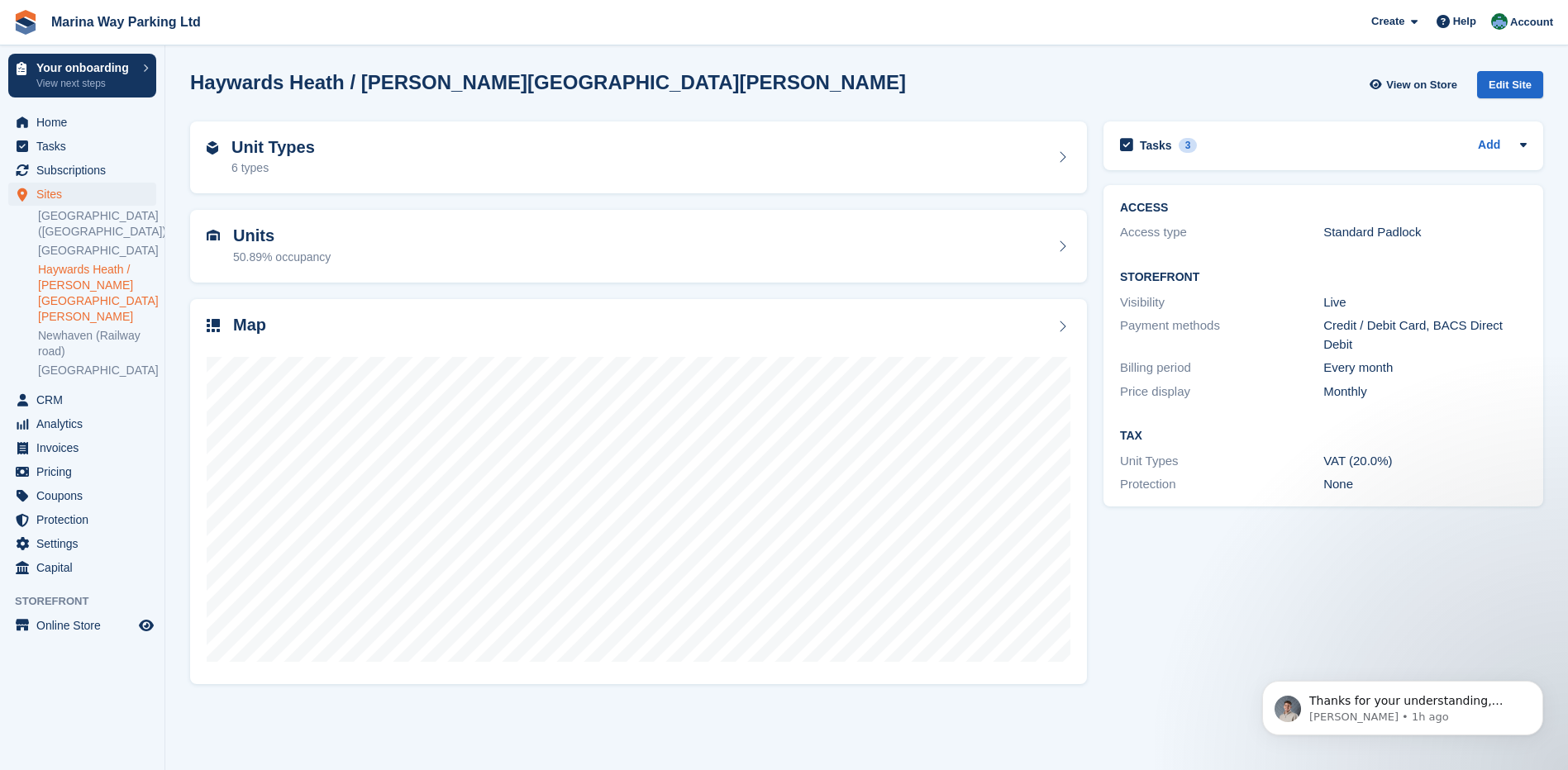
click at [1196, 494] on div "Protection None" at bounding box center [1323, 484] width 407 height 24
click at [1407, 703] on span "Thanks for your understanding, sorry that I couldn't offer more help on this on…" at bounding box center [1417, 733] width 214 height 80
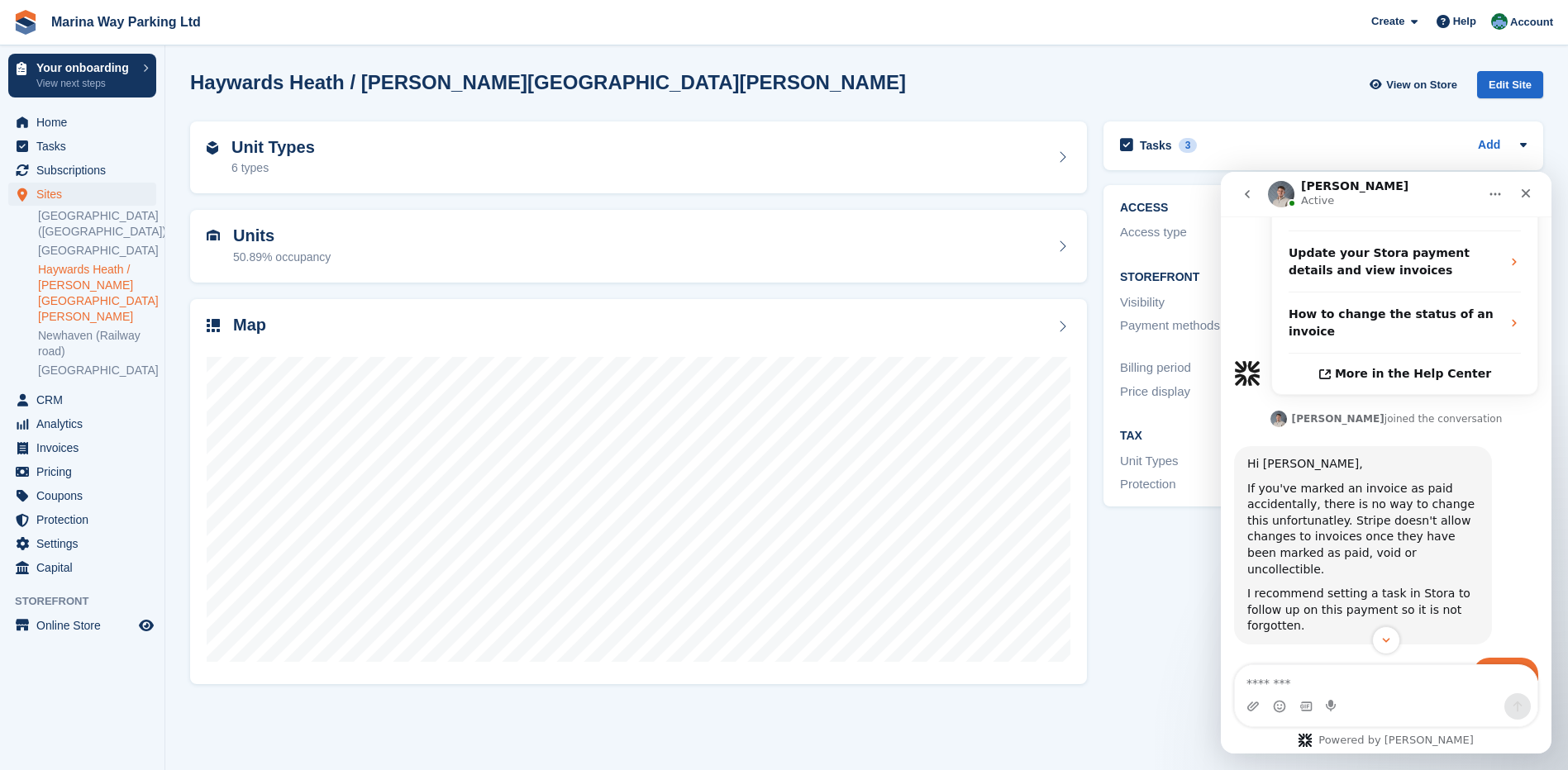
scroll to position [653, 0]
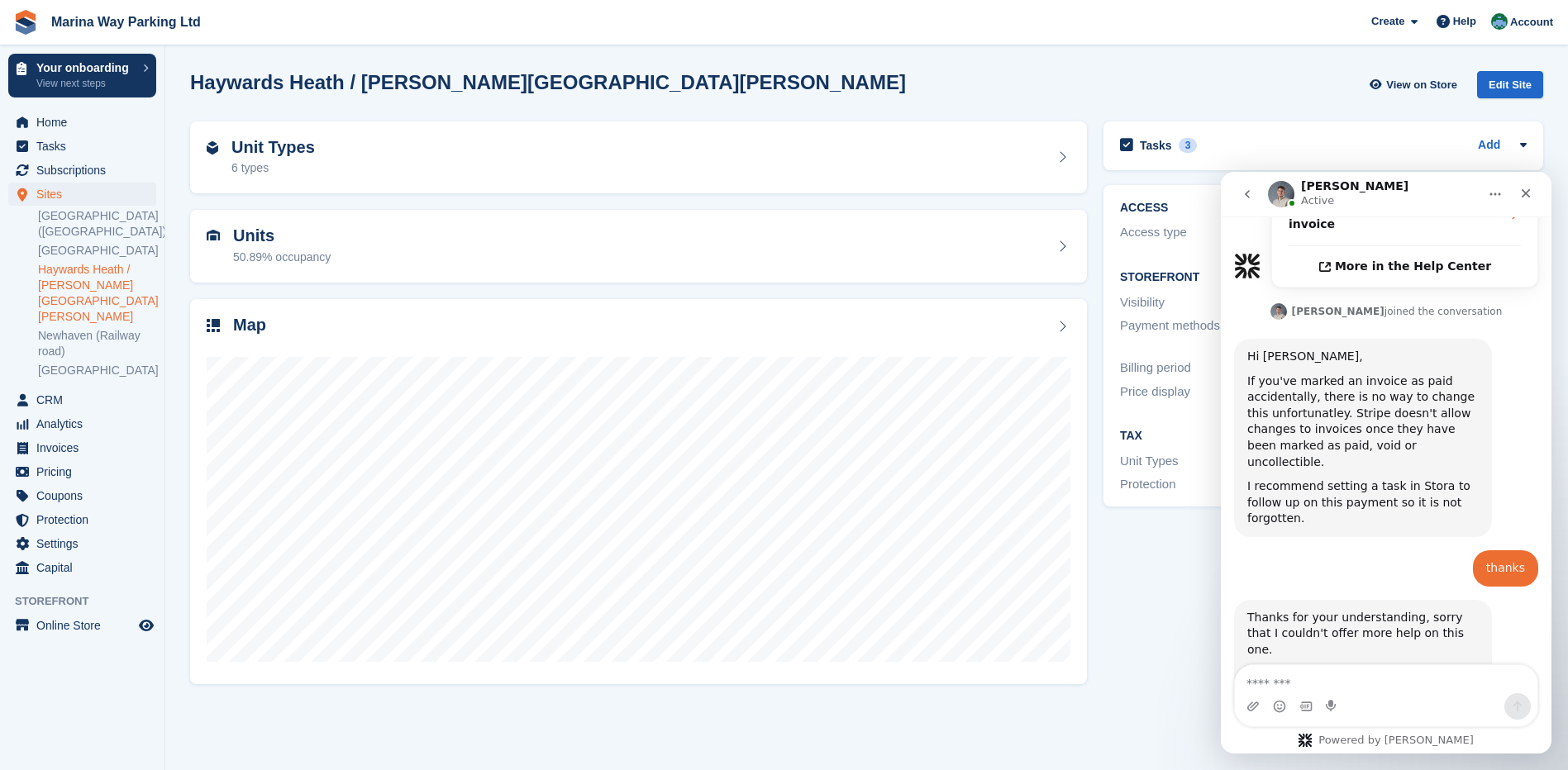
click at [1339, 683] on textarea "Message…" at bounding box center [1387, 679] width 303 height 28
type textarea "**********"
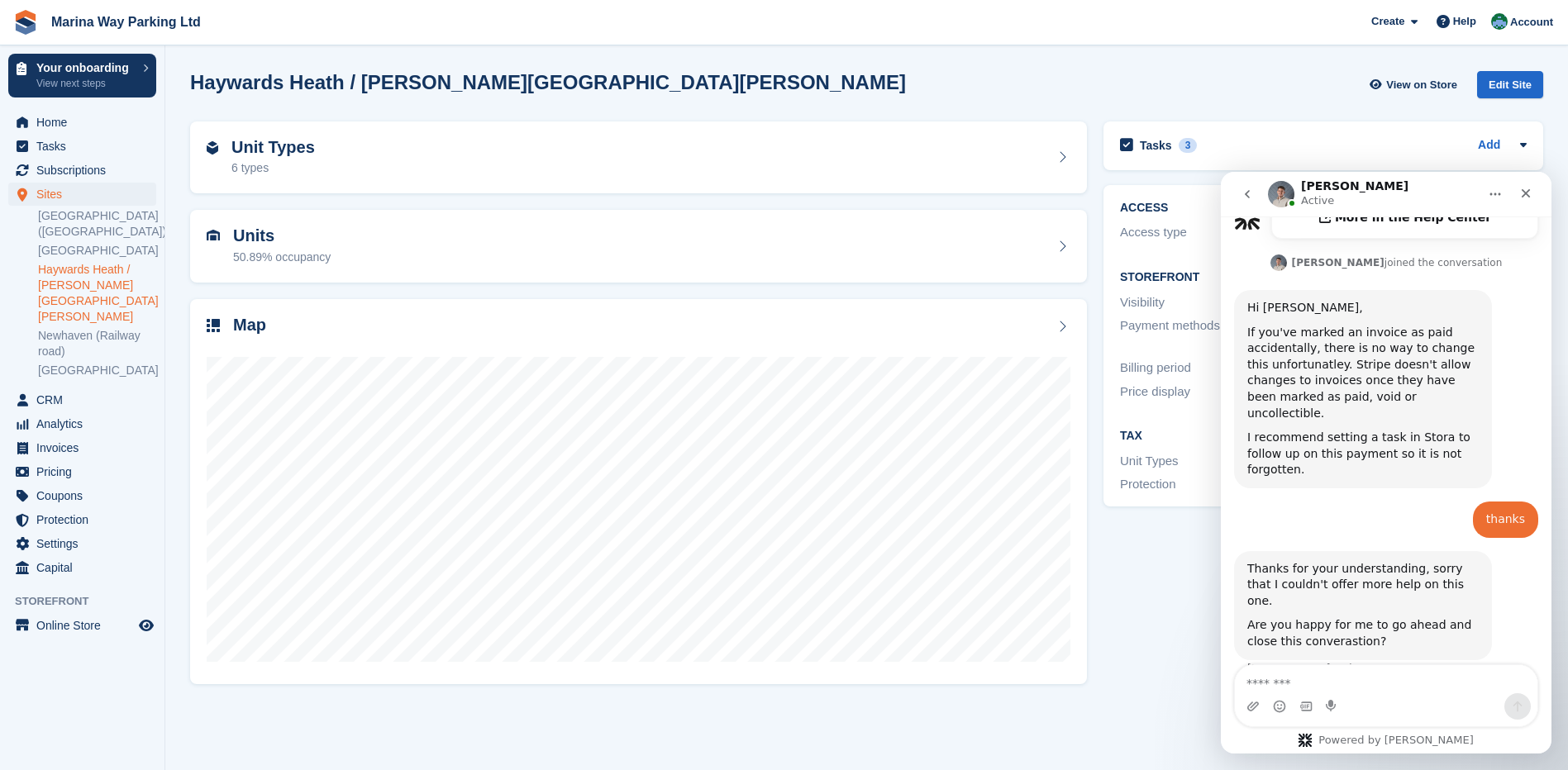
click at [1191, 615] on div "Tasks 3 Add [PERSON_NAME] - C11 @ HH - PAID £200 BACS. IS REQUIRED TO MAKE AN A…" at bounding box center [1323, 402] width 456 height 578
click at [1531, 197] on icon "Close" at bounding box center [1526, 192] width 13 height 13
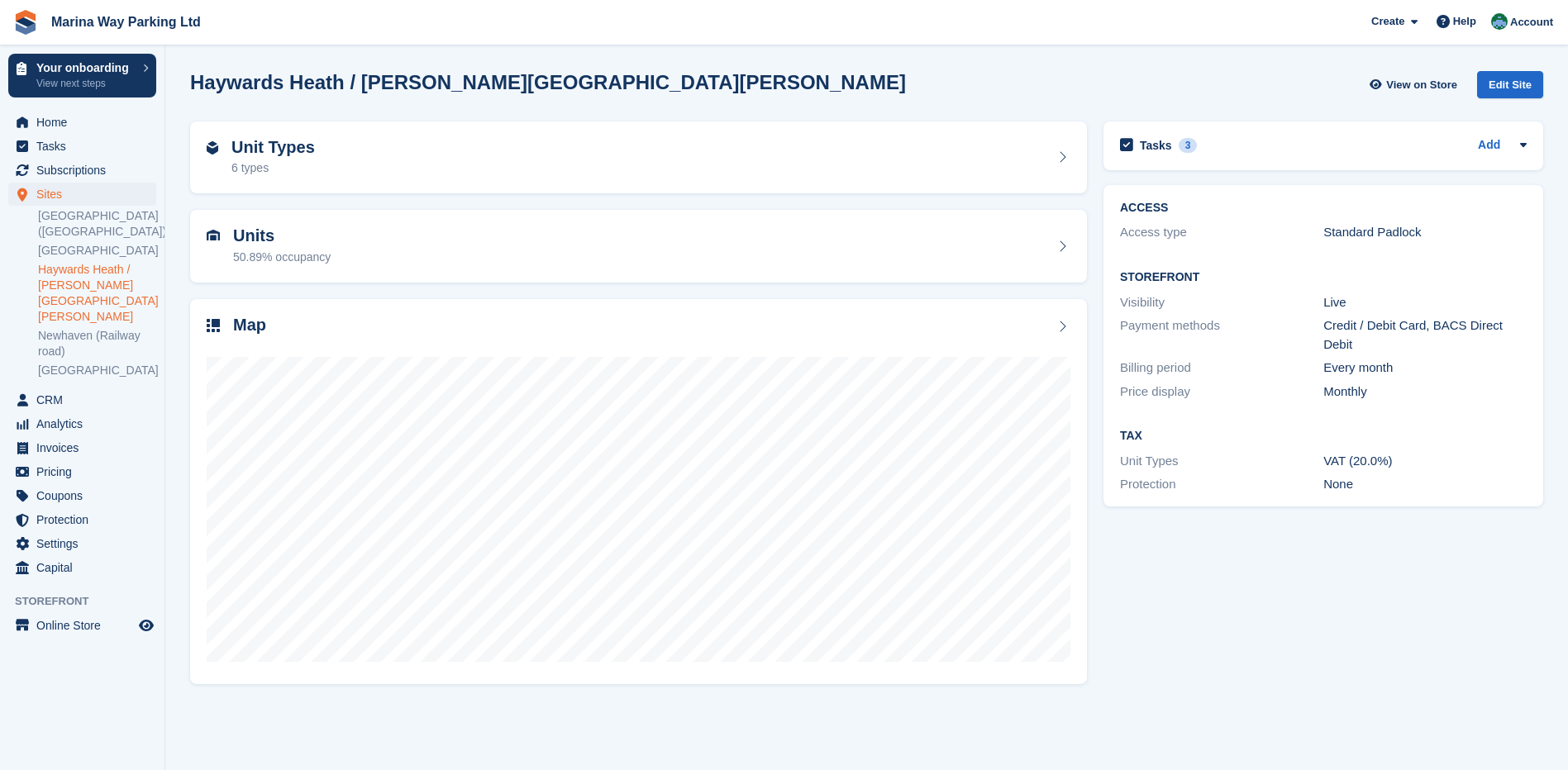
scroll to position [0, 0]
drag, startPoint x: 1220, startPoint y: 598, endPoint x: 1164, endPoint y: 613, distance: 58.0
click at [1220, 598] on div "Tasks 3 Add MR SAITO - C11 @ HH - PAID £200 BACS. IS REQUIRED TO MAKE AN ADDITI…" at bounding box center [1323, 402] width 456 height 578
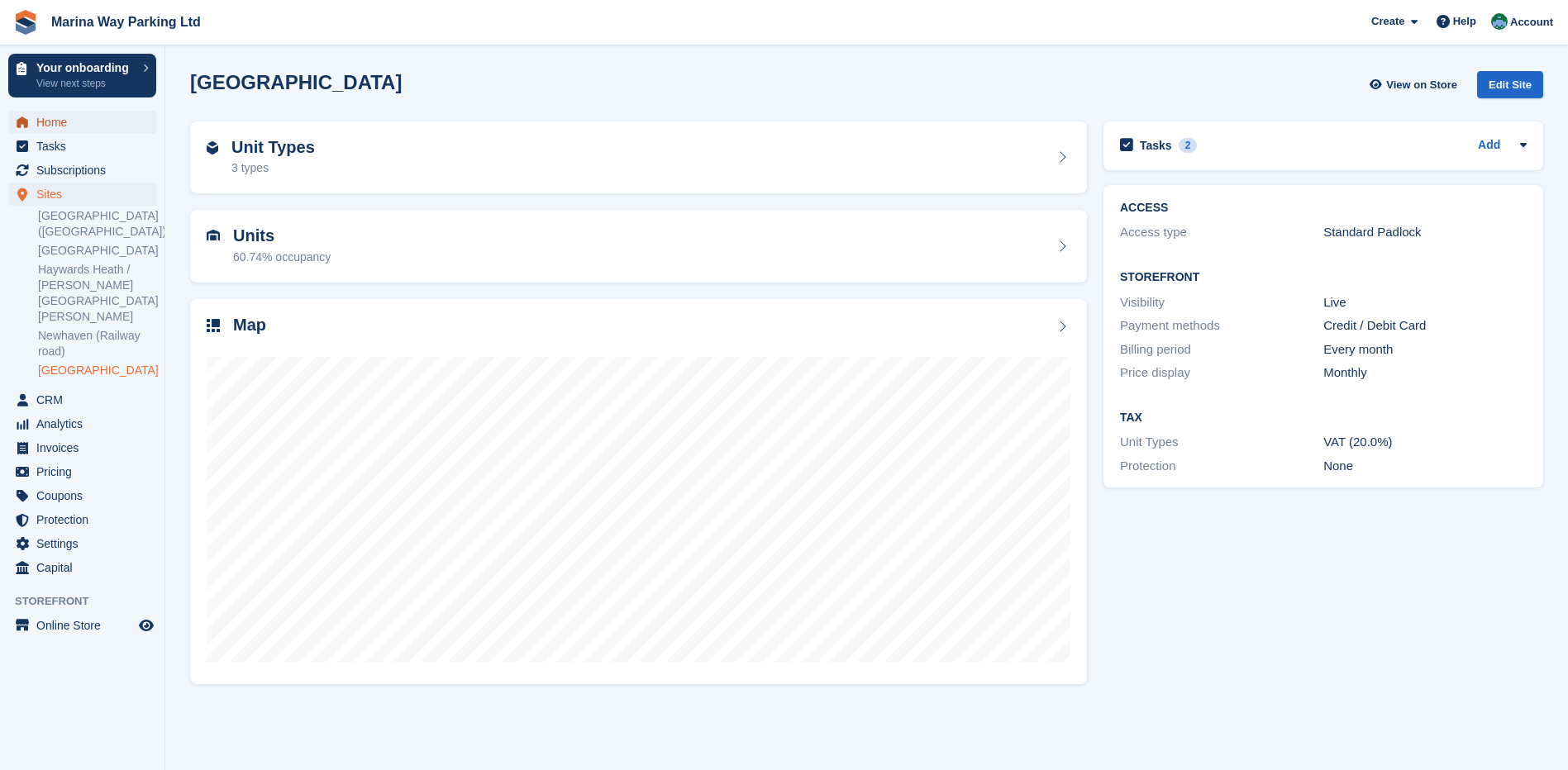
click at [60, 119] on span "Home" at bounding box center [86, 122] width 99 height 23
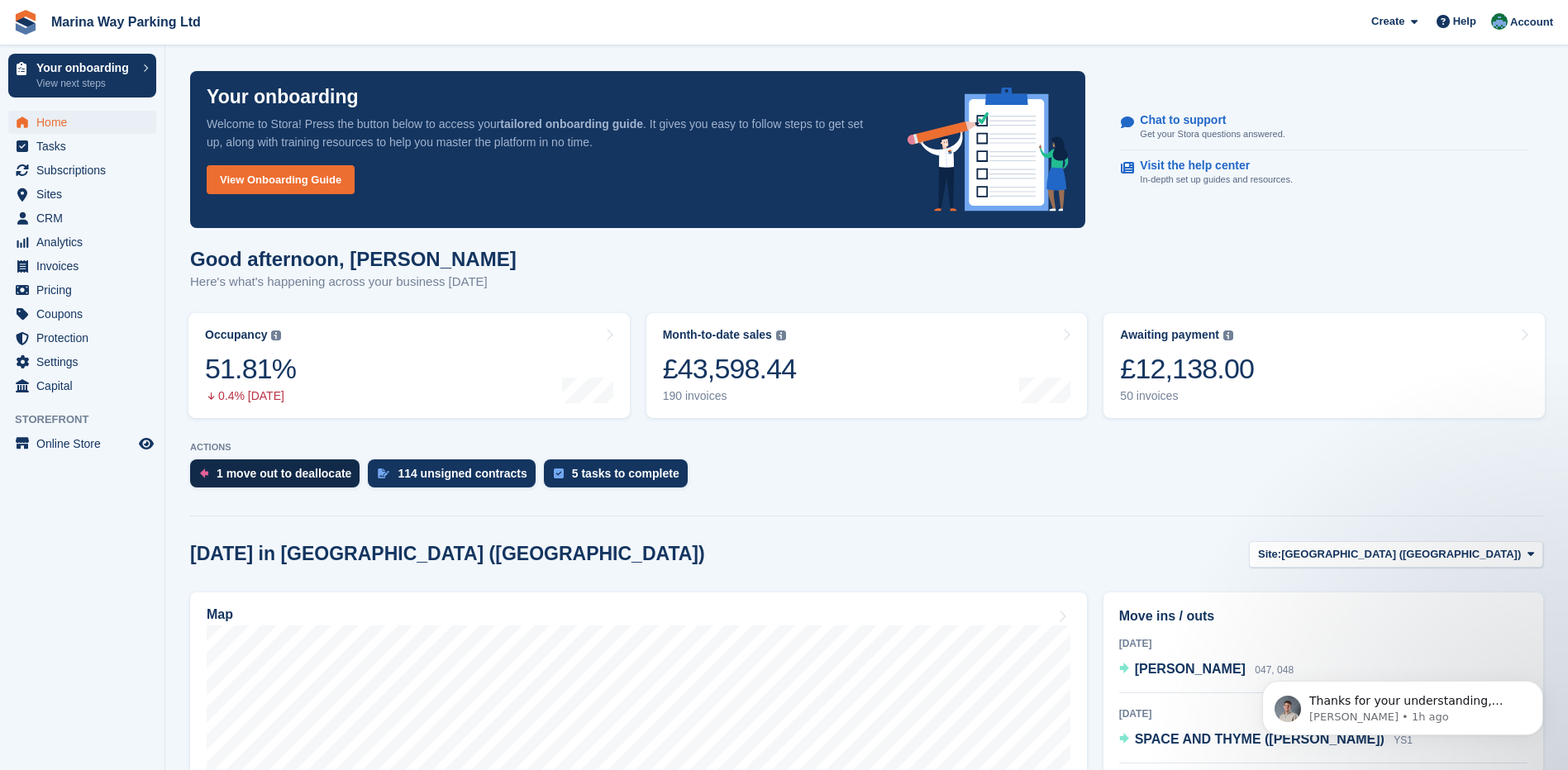
click at [282, 472] on div "1 move out to deallocate" at bounding box center [284, 473] width 135 height 13
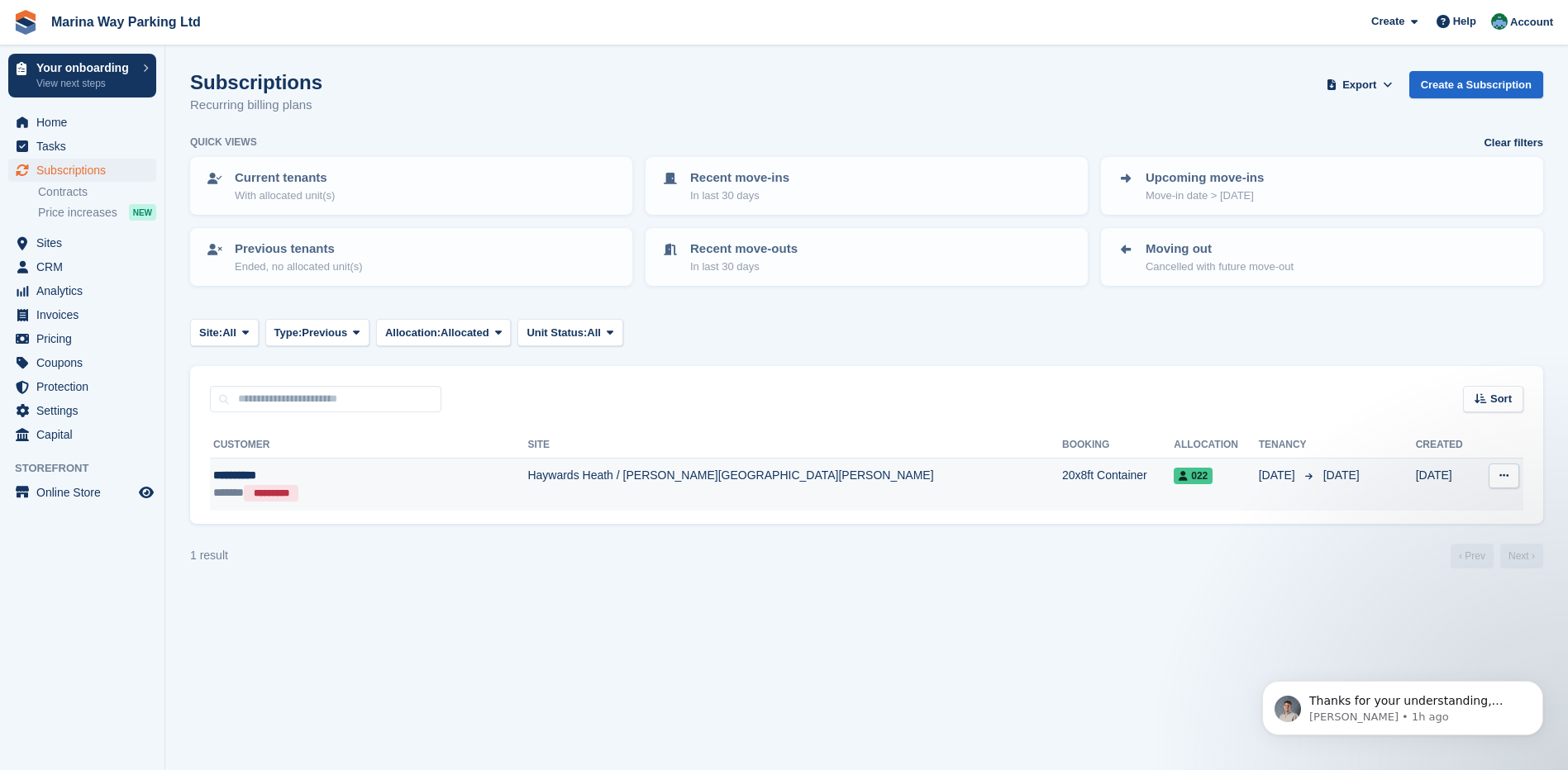
click at [261, 474] on div "**********" at bounding box center [333, 476] width 238 height 18
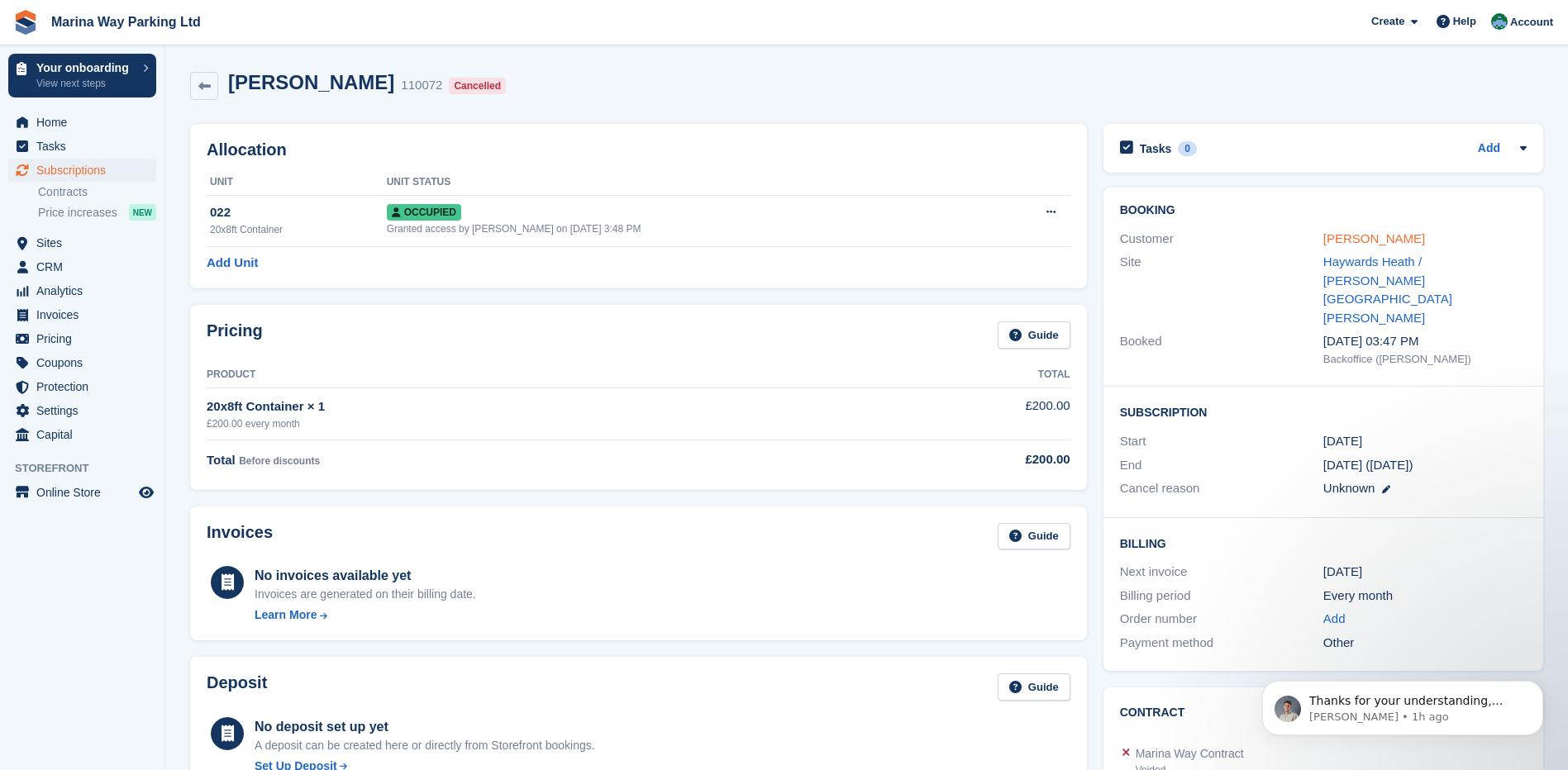
click at [1349, 237] on link "GRACE MAYO" at bounding box center [1375, 238] width 102 height 14
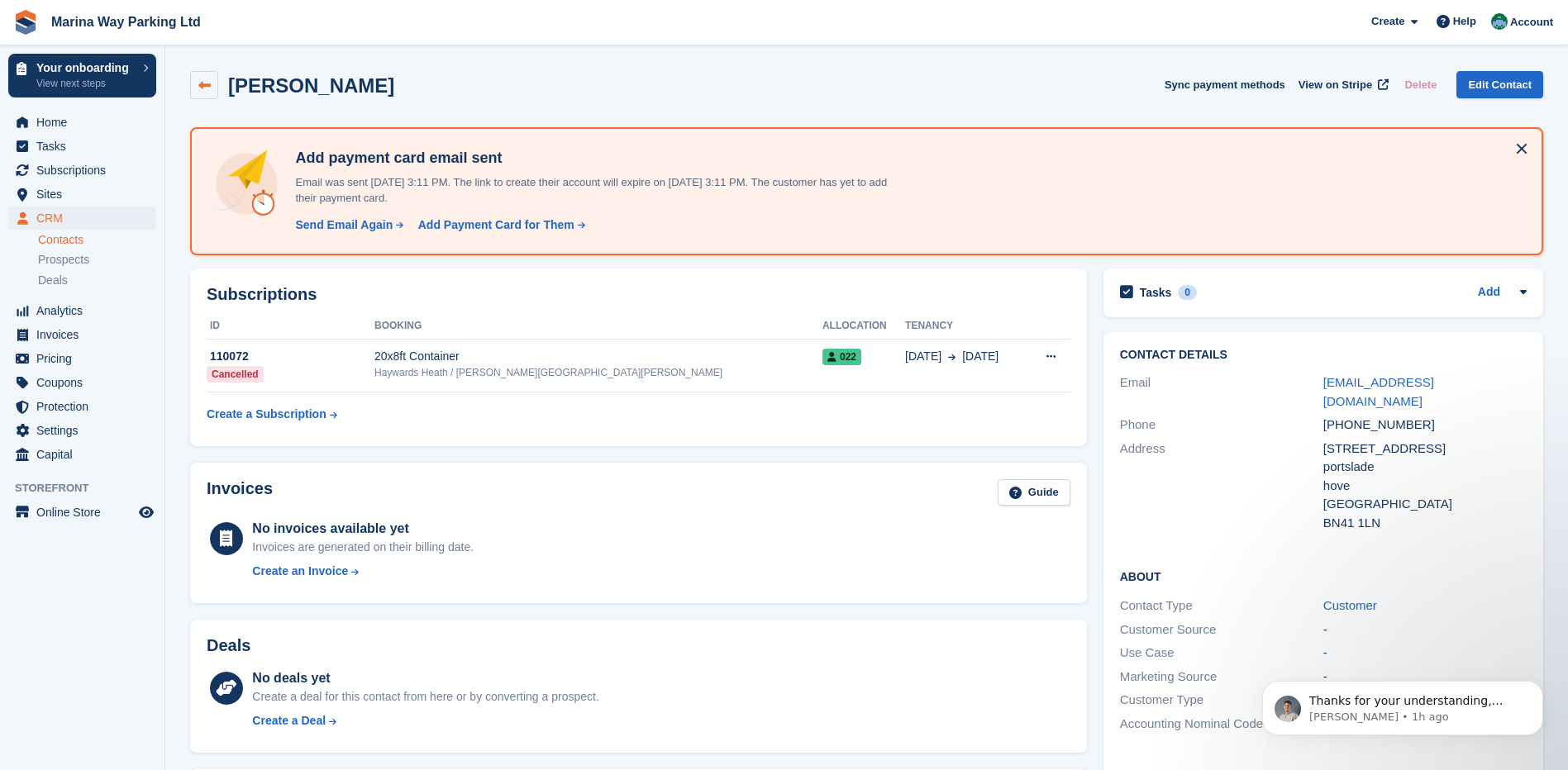
click at [200, 88] on icon at bounding box center [205, 86] width 12 height 12
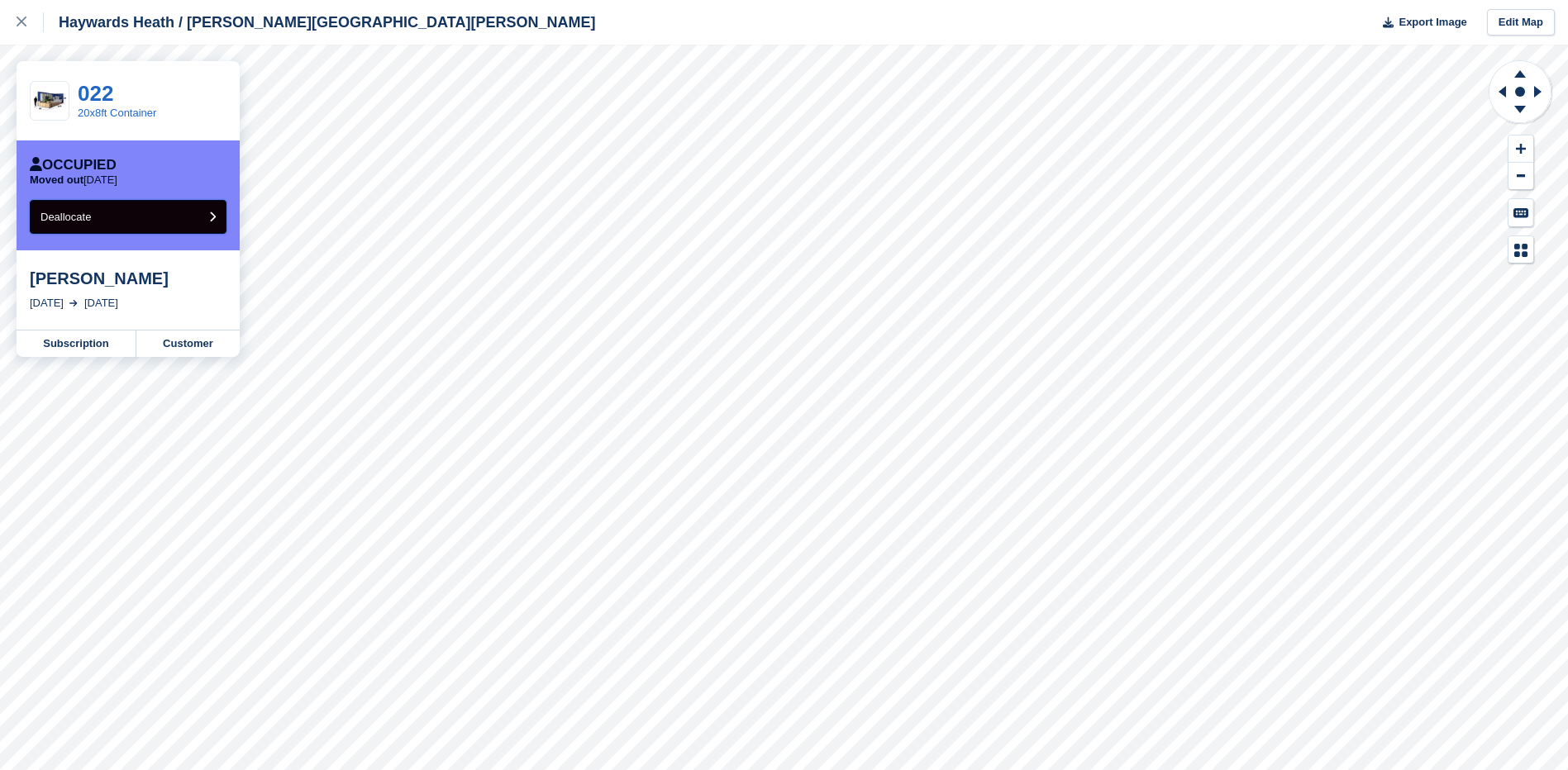
click at [113, 217] on button "Deallocate" at bounding box center [128, 217] width 197 height 34
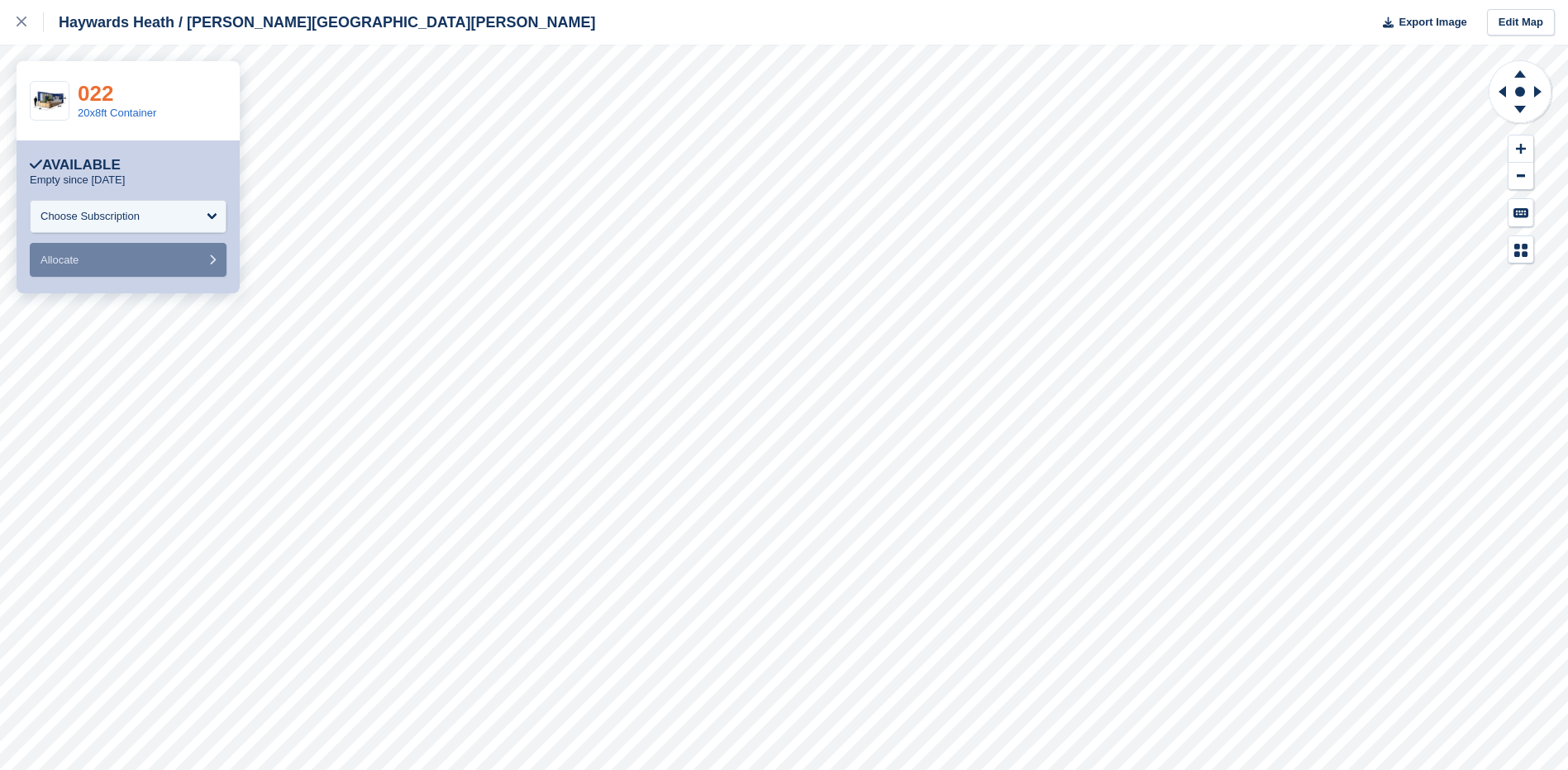
click at [94, 96] on link "022" at bounding box center [95, 94] width 36 height 24
click at [22, 24] on icon at bounding box center [21, 21] width 10 height 10
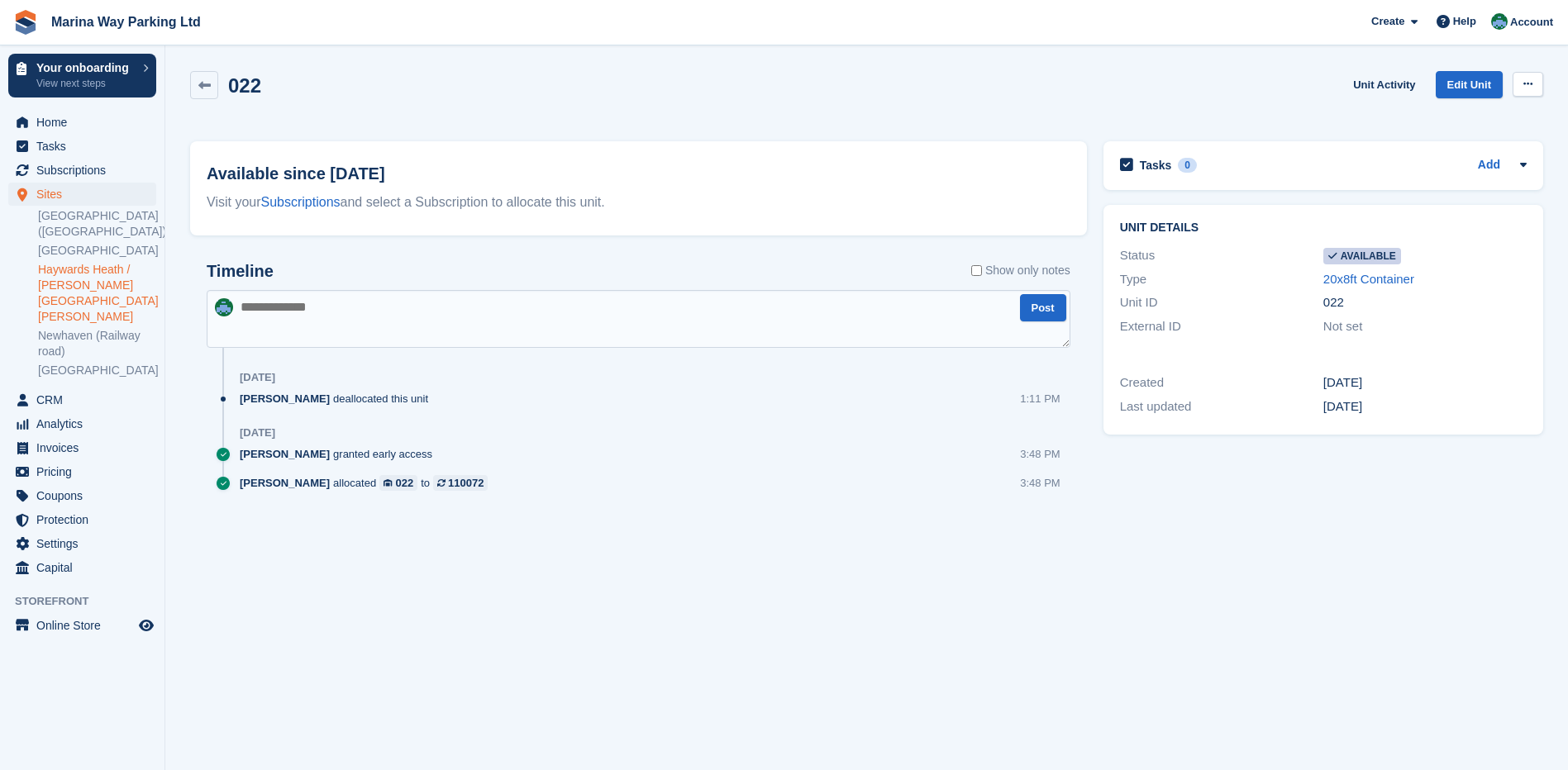
click at [1523, 81] on icon at bounding box center [1528, 84] width 9 height 10
click at [1480, 112] on p "Make unavailable" at bounding box center [1464, 116] width 144 height 22
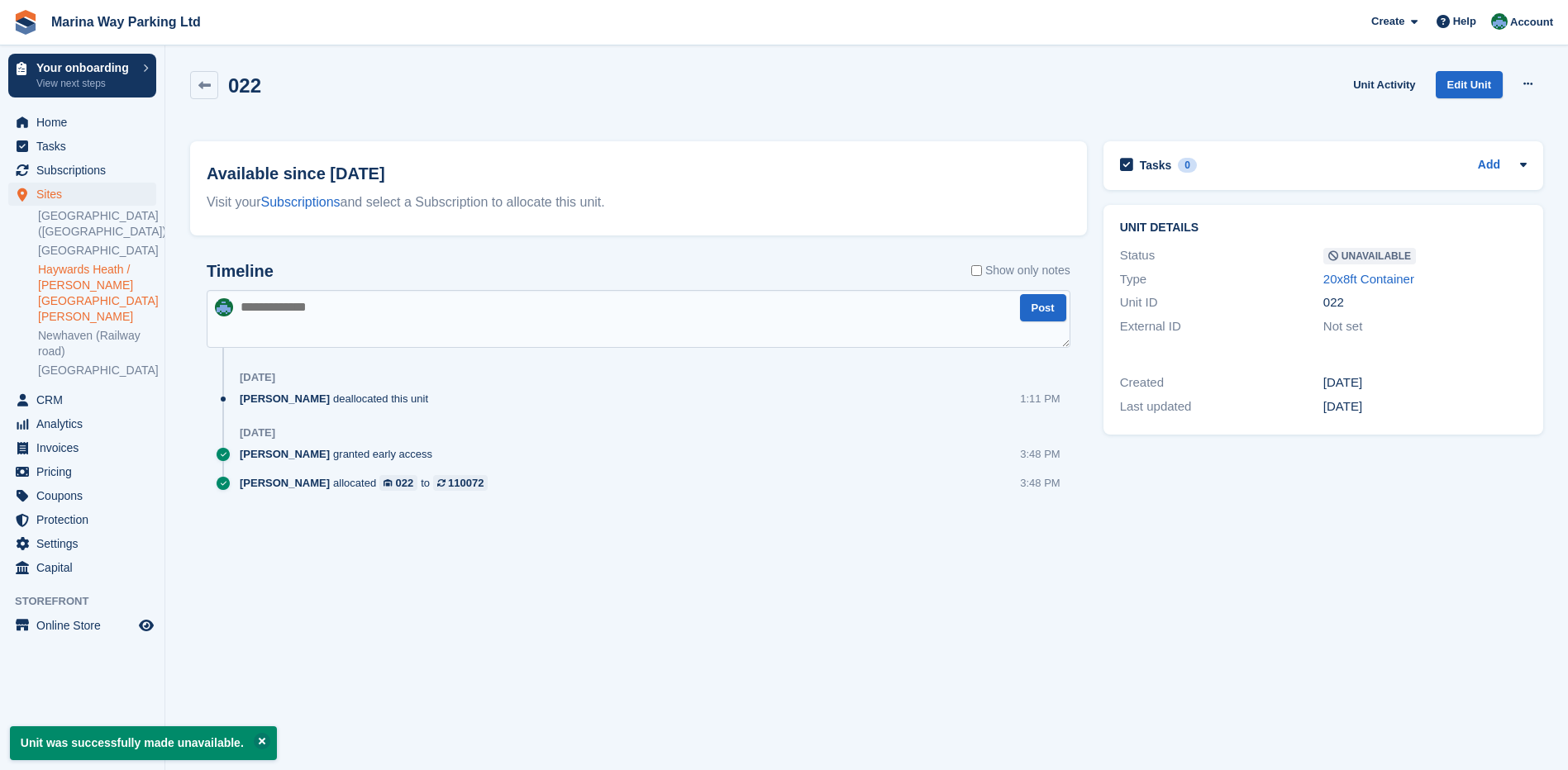
click at [686, 592] on section "Unit was successfully made unavailable. 022 Unit Activity Edit Unit Make Availa…" at bounding box center [867, 385] width 1403 height 770
click at [519, 87] on div "022 Unit Activity Edit Unit Make Available Delete unit" at bounding box center [867, 94] width 1354 height 47
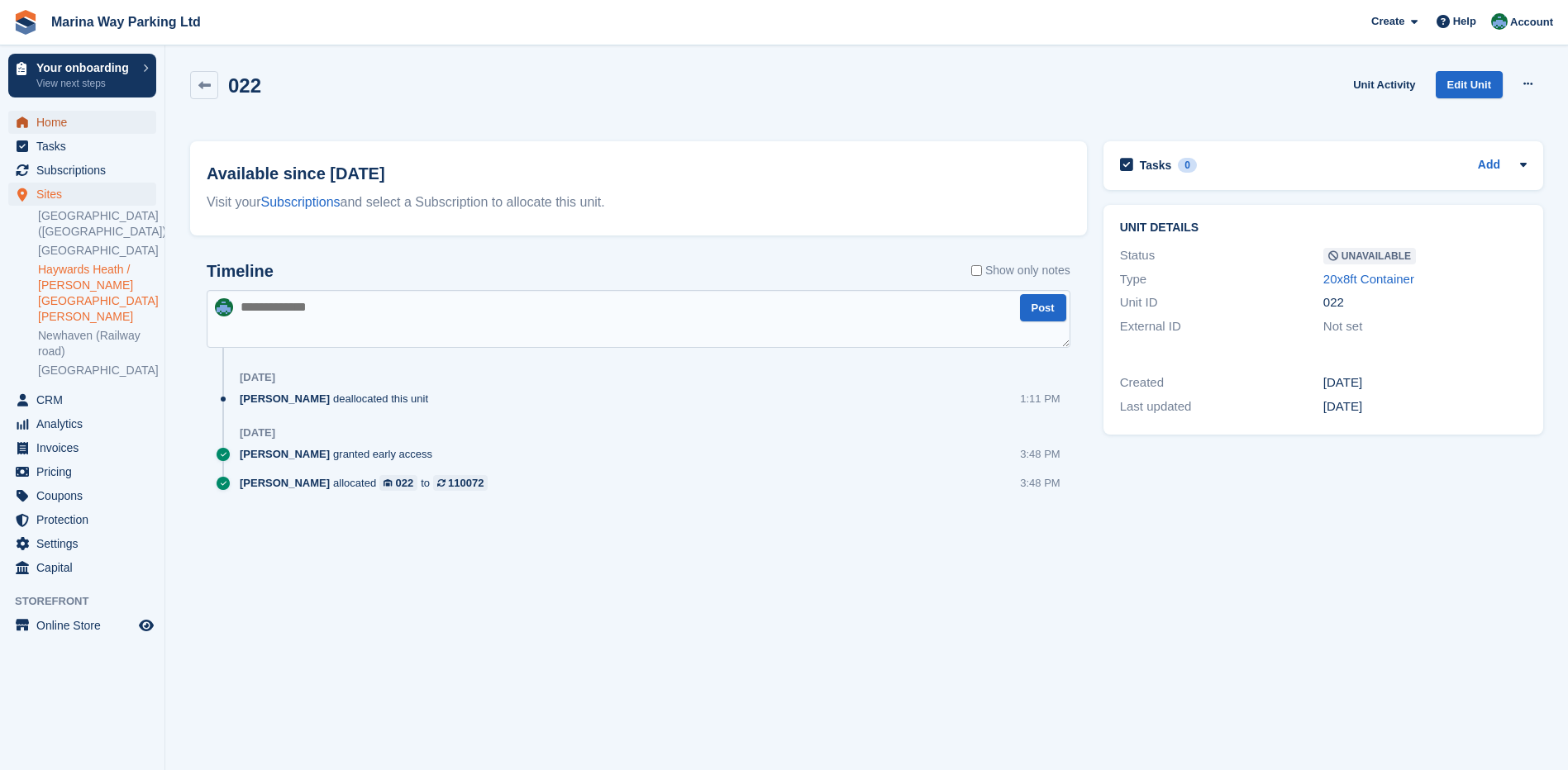
click at [53, 126] on span "Home" at bounding box center [86, 122] width 99 height 23
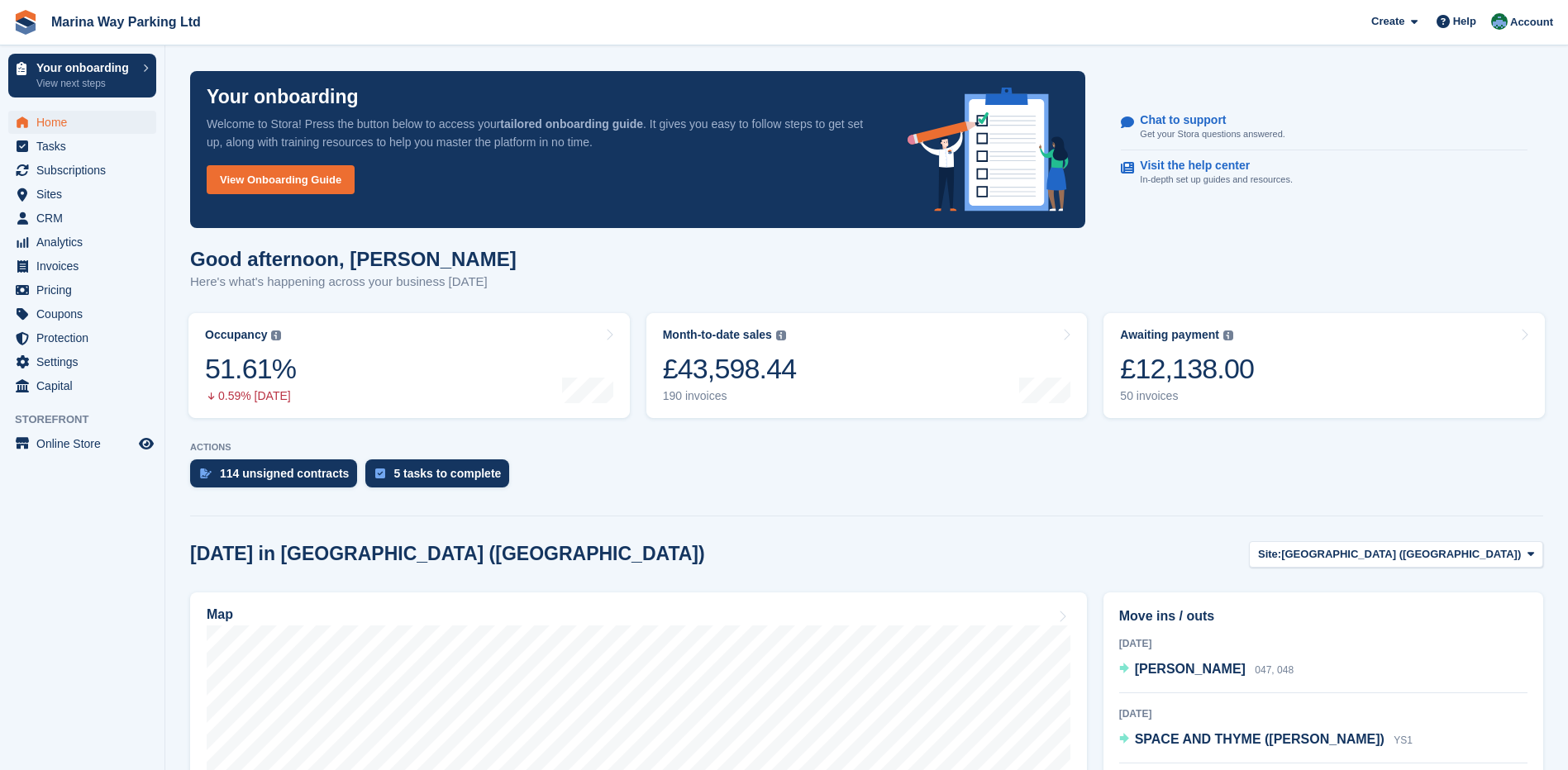
click at [864, 554] on div "Today in Newhaven (Beach Road) Site: Newhaven (Beach Road) Newhaven (Beach Road…" at bounding box center [867, 554] width 1354 height 27
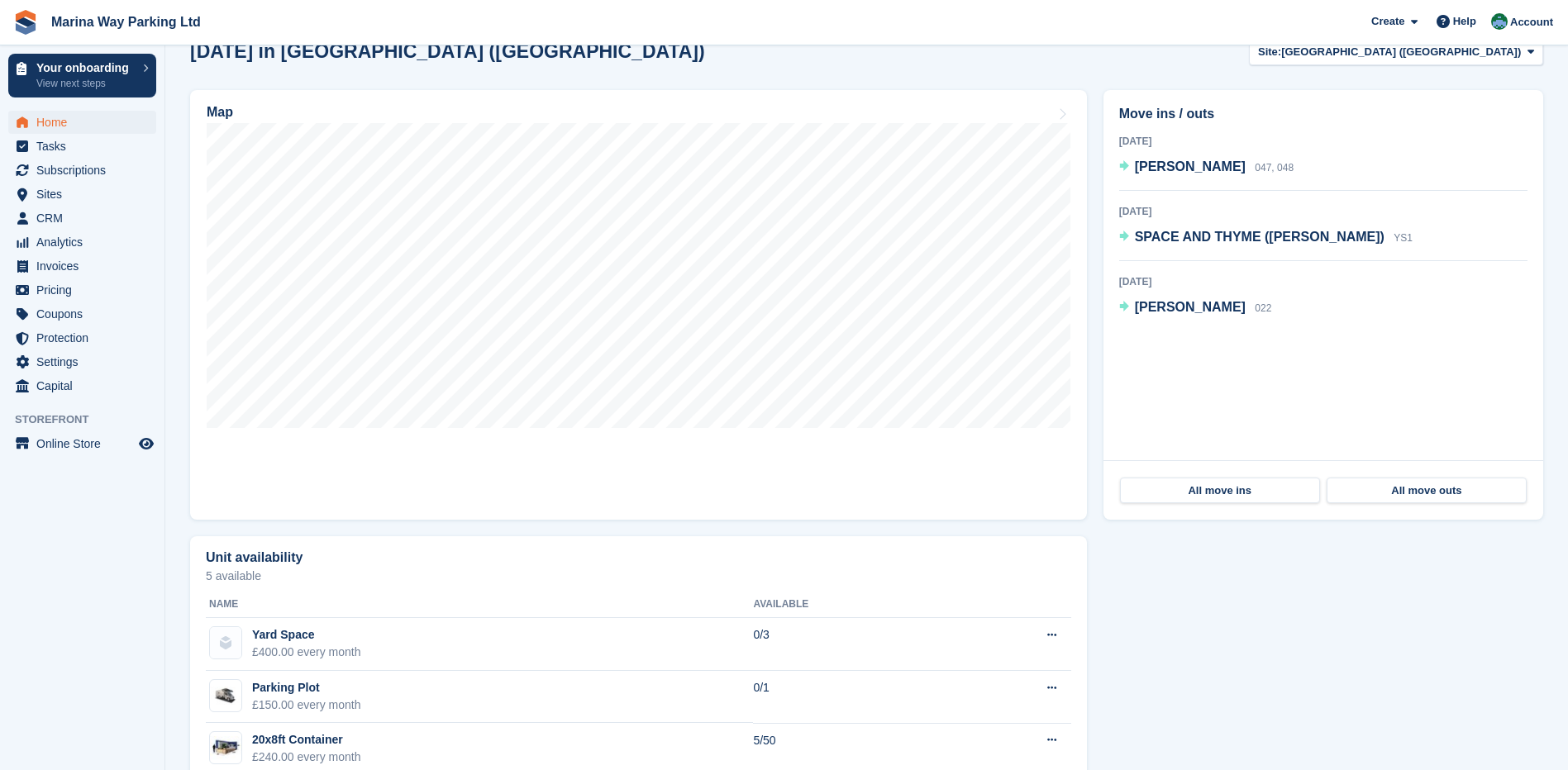
scroll to position [462, 0]
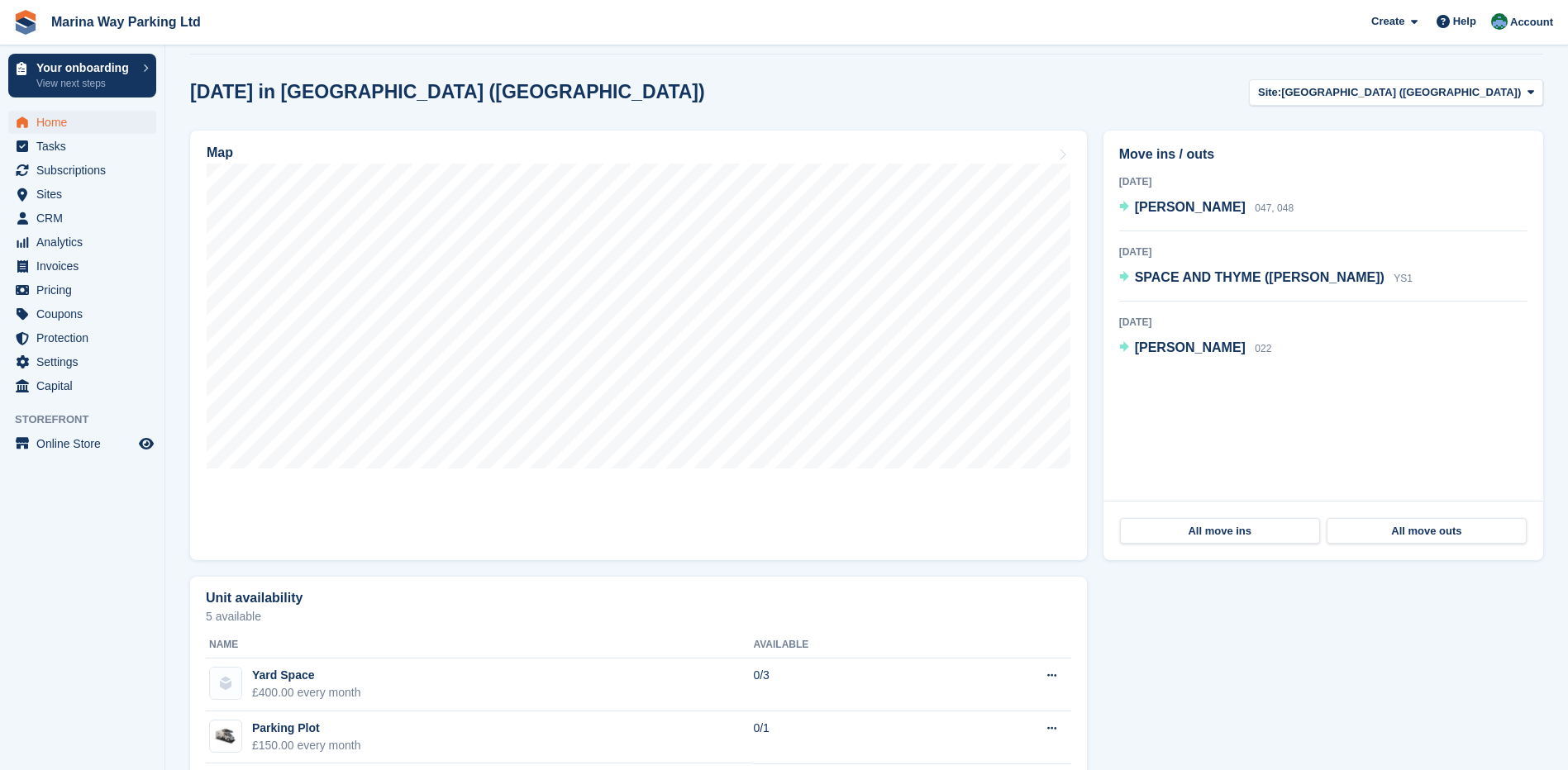
click at [1091, 566] on div "Map" at bounding box center [638, 346] width 913 height 446
click at [1099, 579] on div "Unit availability 5 available Name Available Yard Space £400.00 every month 0/3…" at bounding box center [867, 704] width 1370 height 270
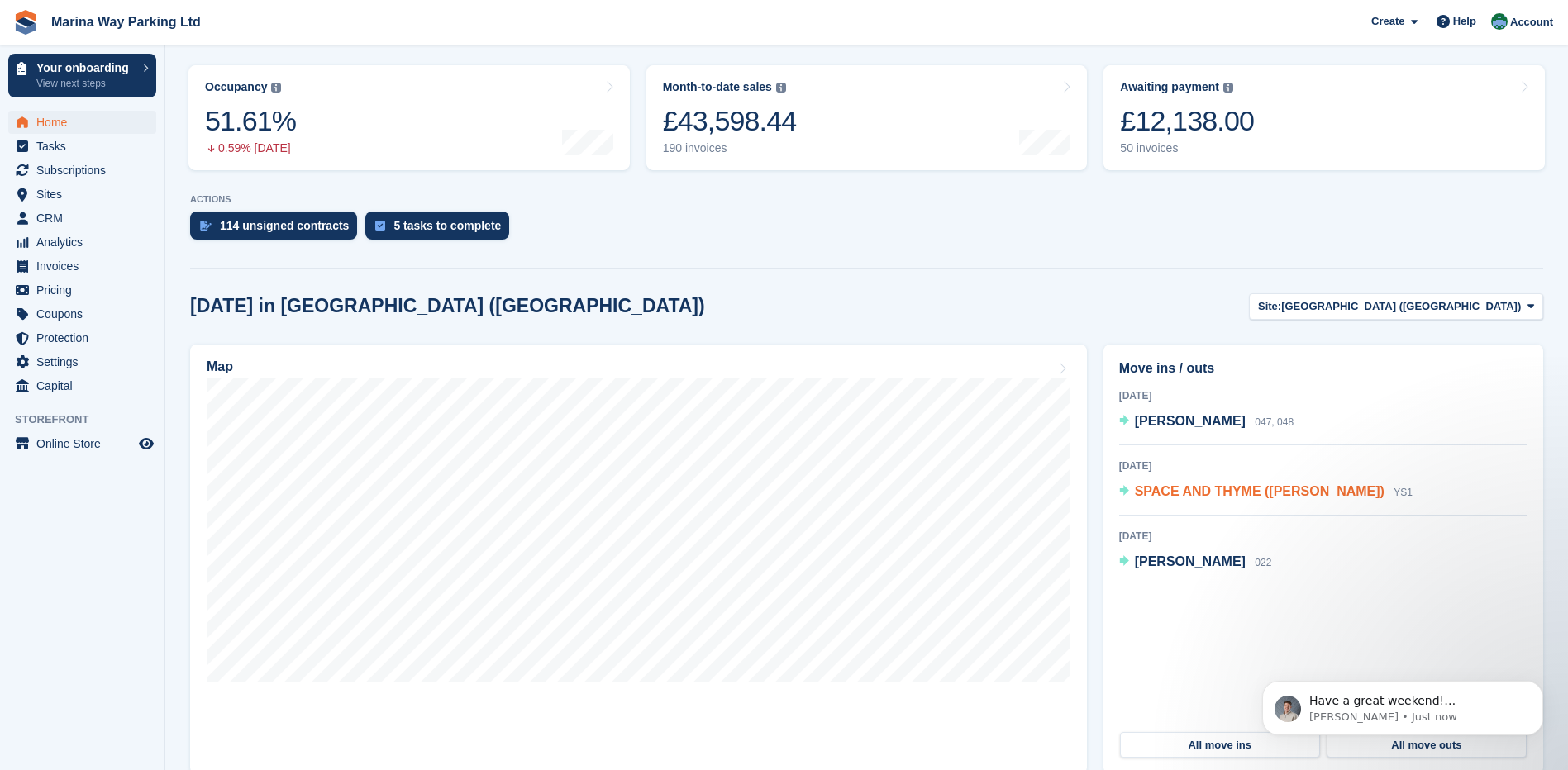
scroll to position [0, 0]
click at [1098, 302] on div "Today in Newhaven (Beach Road) Site: Newhaven (Beach Road) Newhaven (Beach Road…" at bounding box center [867, 306] width 1354 height 27
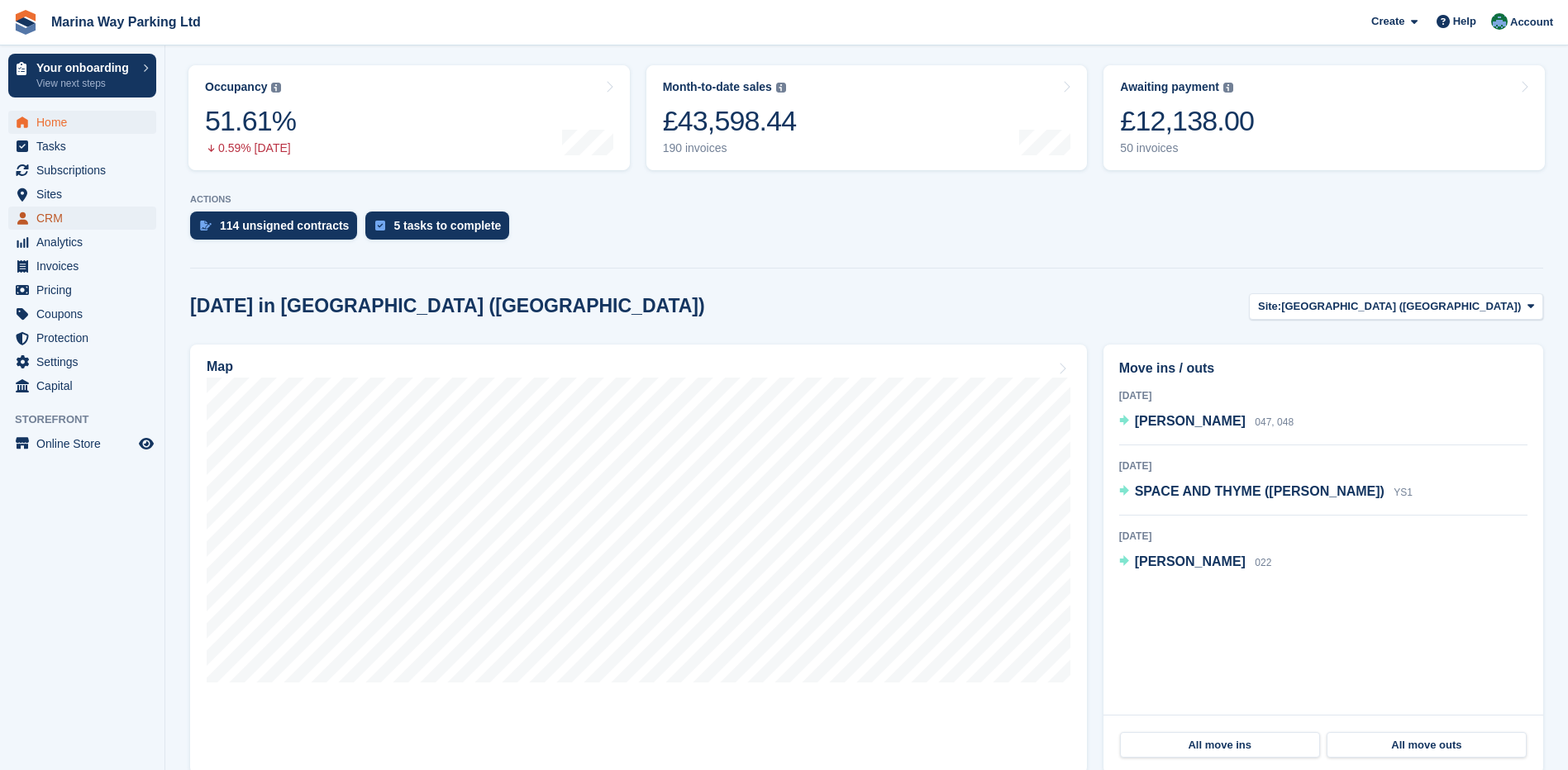
click at [52, 214] on span "CRM" at bounding box center [86, 218] width 99 height 23
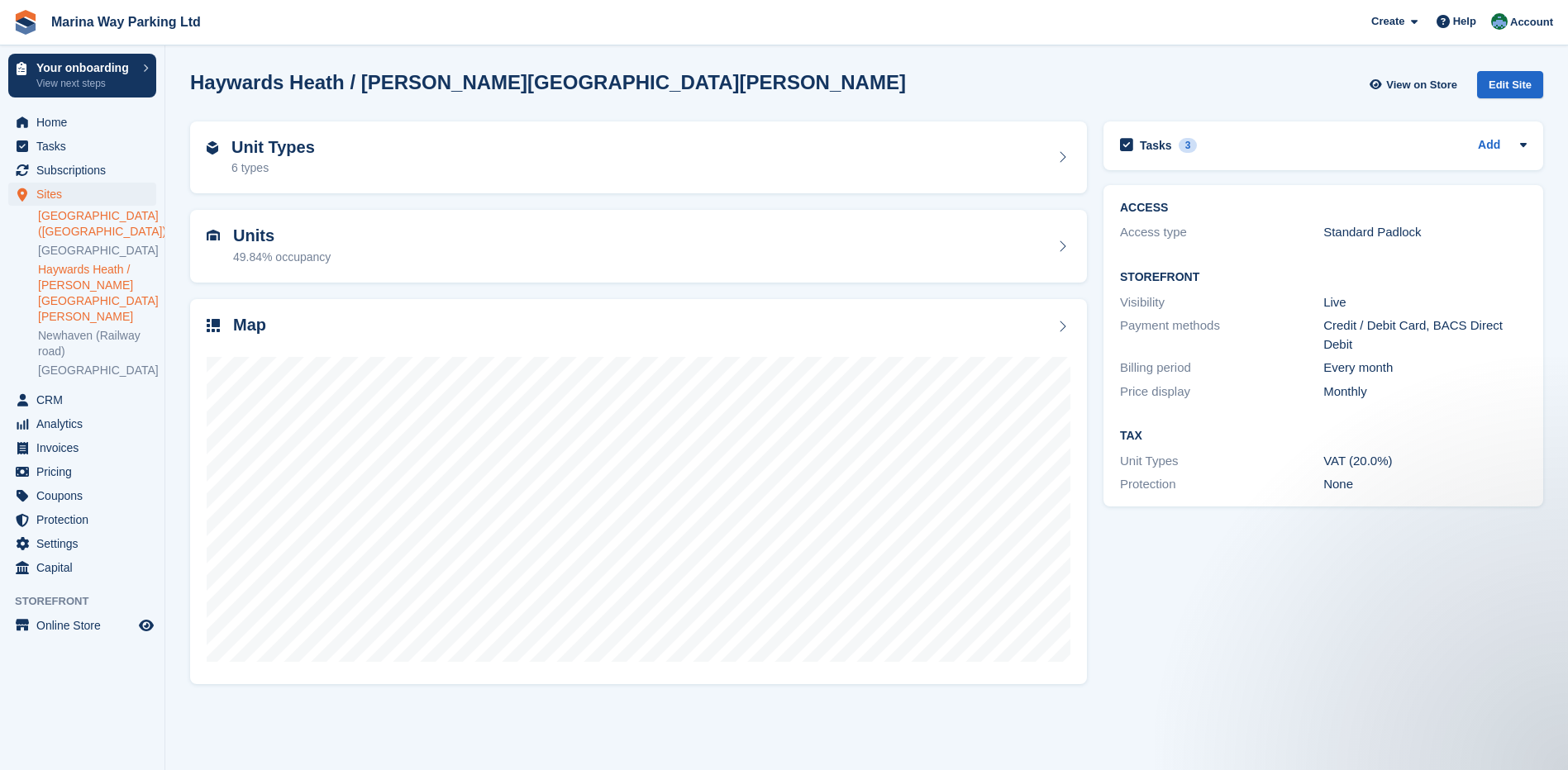
click at [84, 220] on link "[GEOGRAPHIC_DATA] ([GEOGRAPHIC_DATA])" at bounding box center [96, 224] width 118 height 32
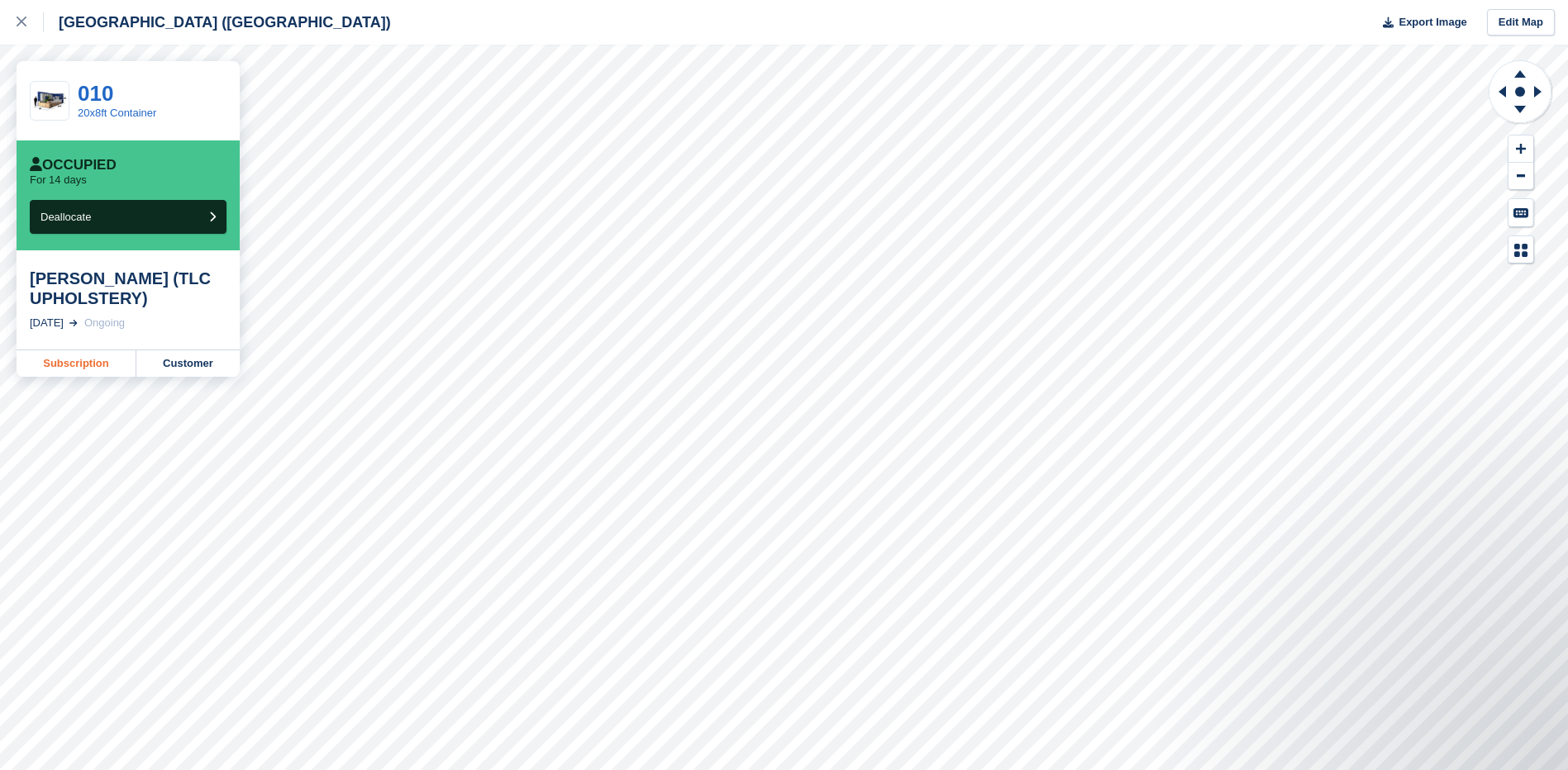
click at [60, 362] on link "Subscription" at bounding box center [76, 363] width 120 height 26
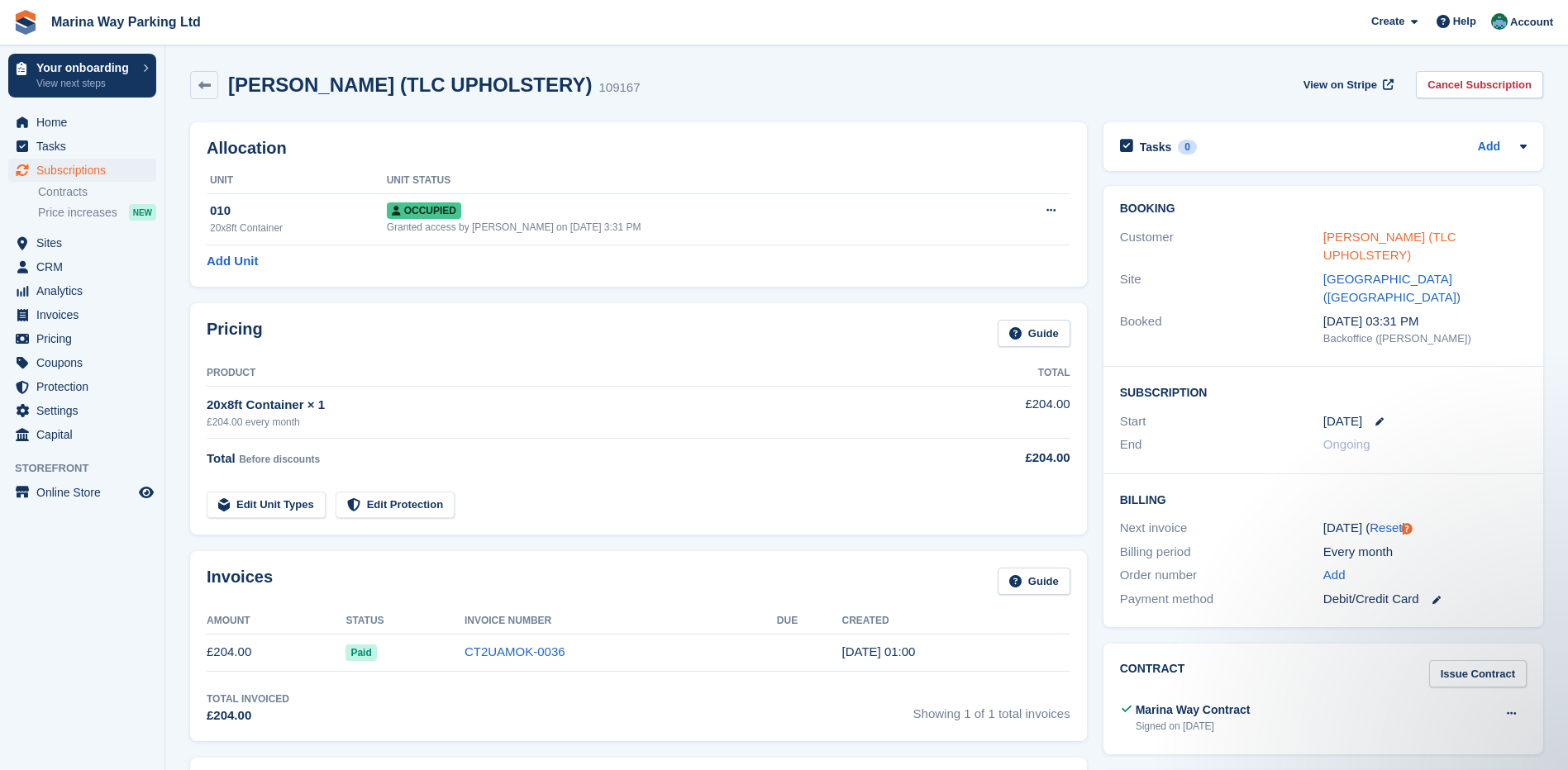
click at [1372, 237] on link "[PERSON_NAME] (TLC UPHOLSTERY)" at bounding box center [1390, 247] width 133 height 33
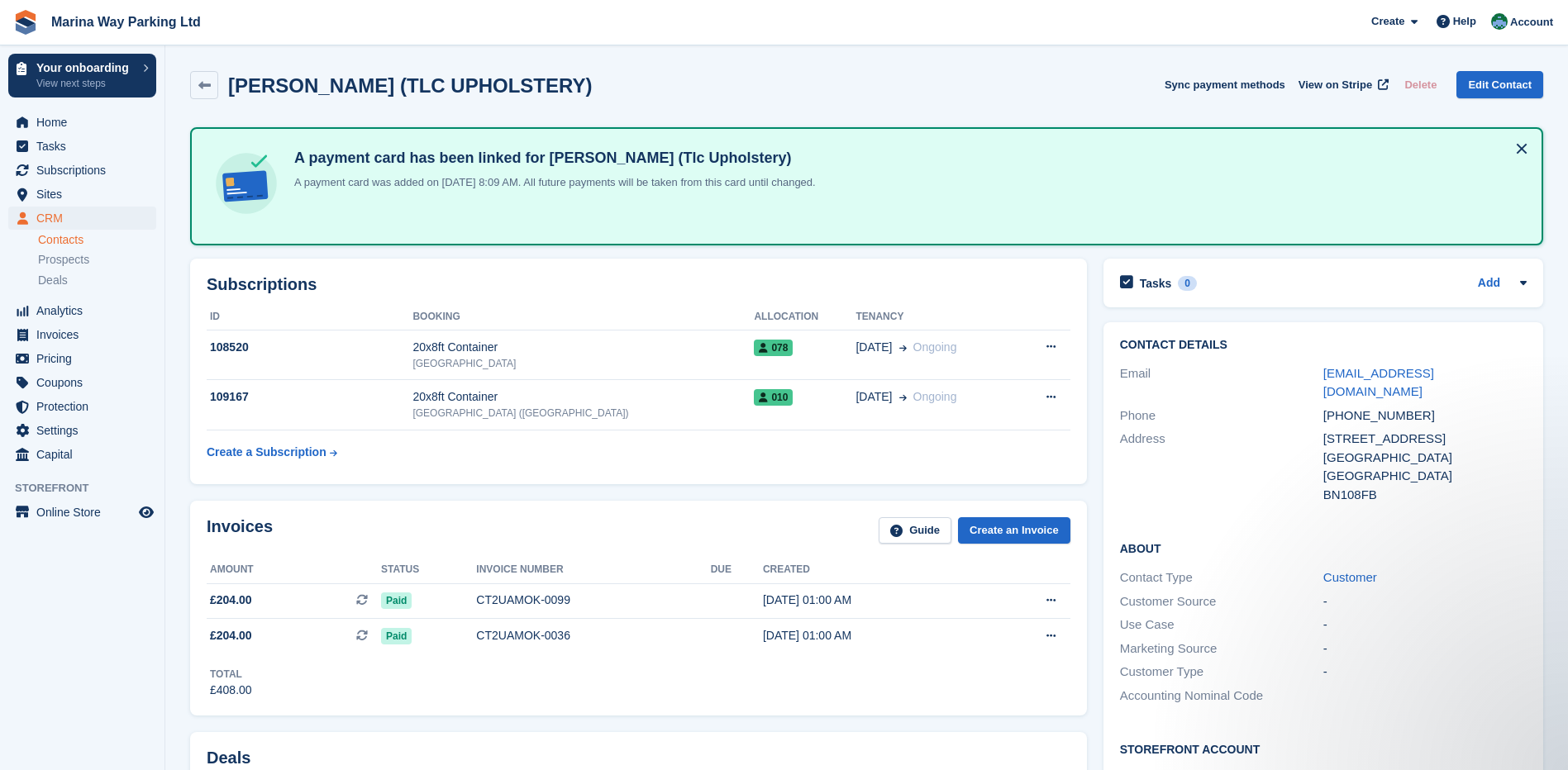
click at [838, 85] on div "[PERSON_NAME] (TLC UPHOLSTERY) Sync payment methods View on Stripe Delete Edit …" at bounding box center [867, 85] width 1354 height 28
click at [1324, 88] on span "View on Stripe" at bounding box center [1335, 85] width 74 height 17
click at [60, 116] on span "Home" at bounding box center [86, 122] width 99 height 23
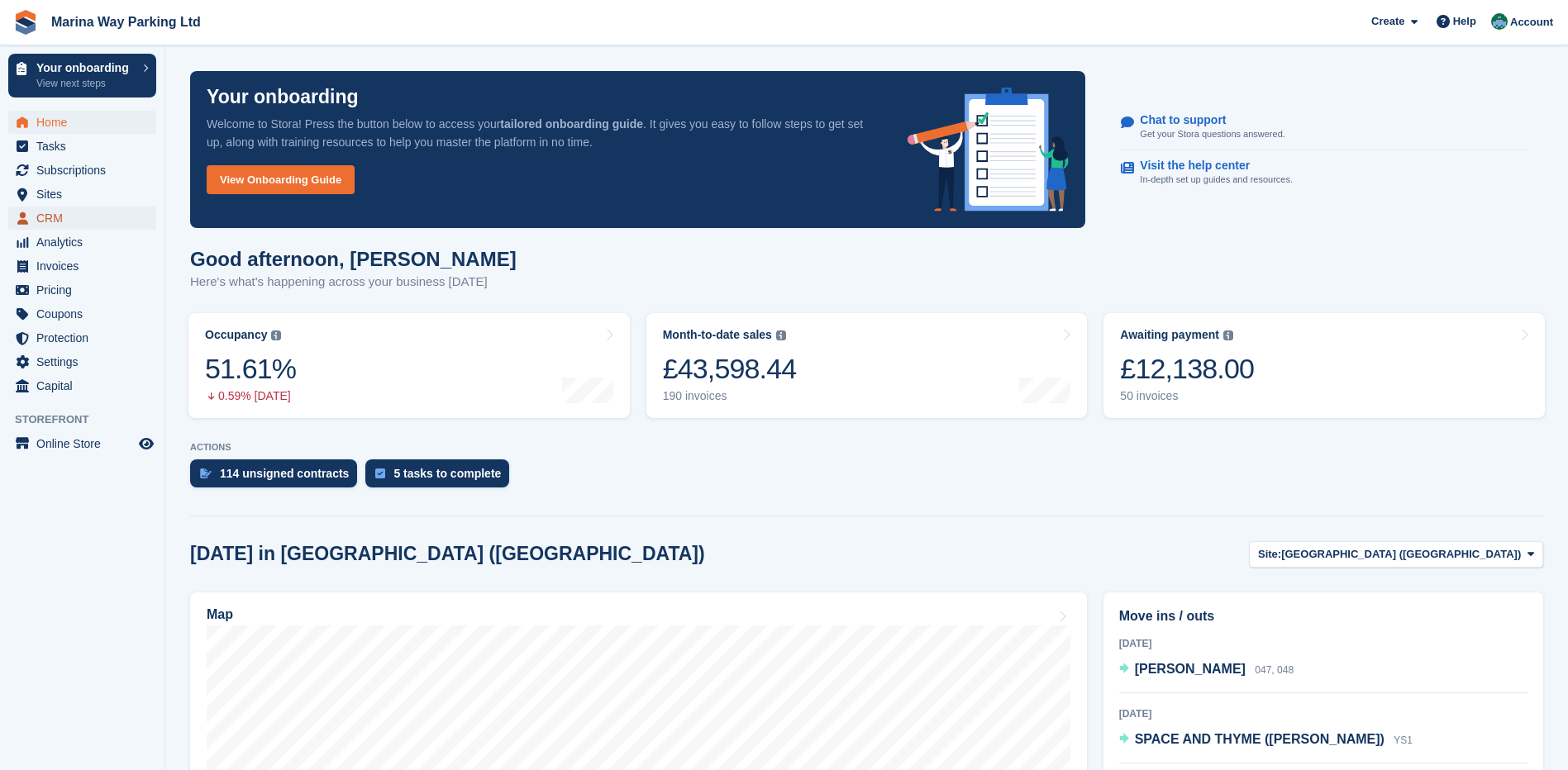
click at [62, 215] on span "CRM" at bounding box center [86, 218] width 99 height 23
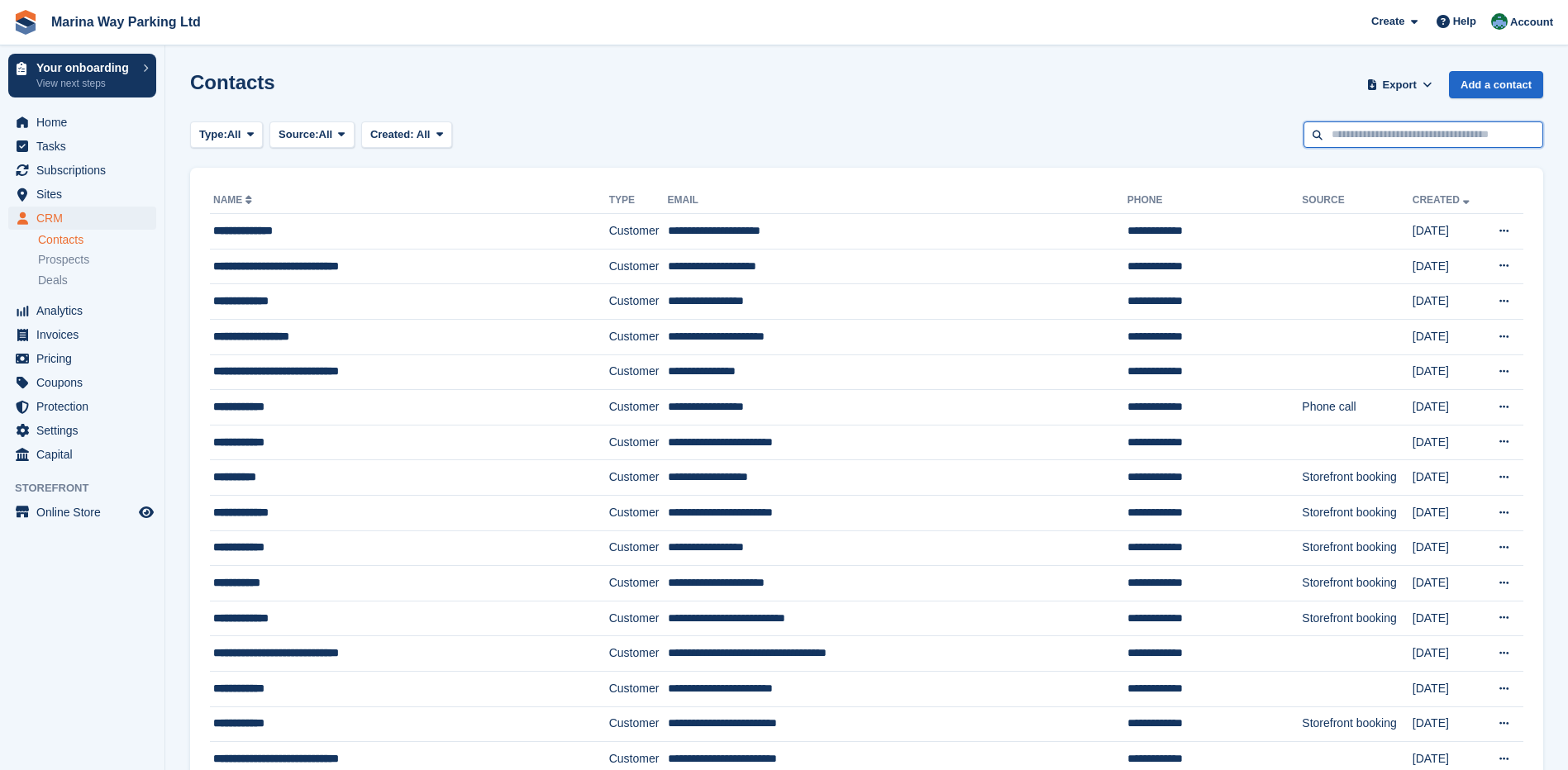
click at [1409, 139] on input "text" at bounding box center [1424, 135] width 240 height 27
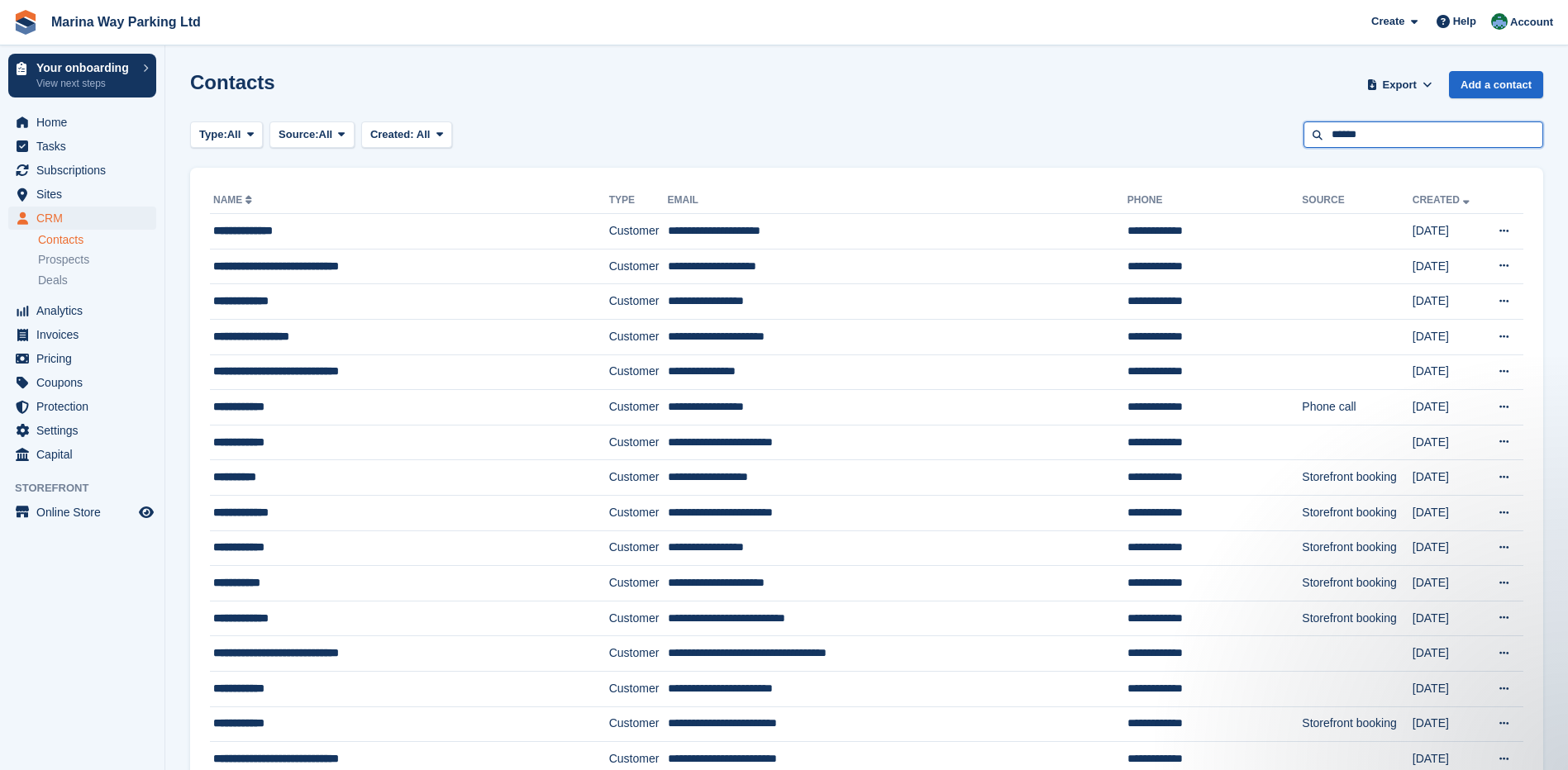
type input "******"
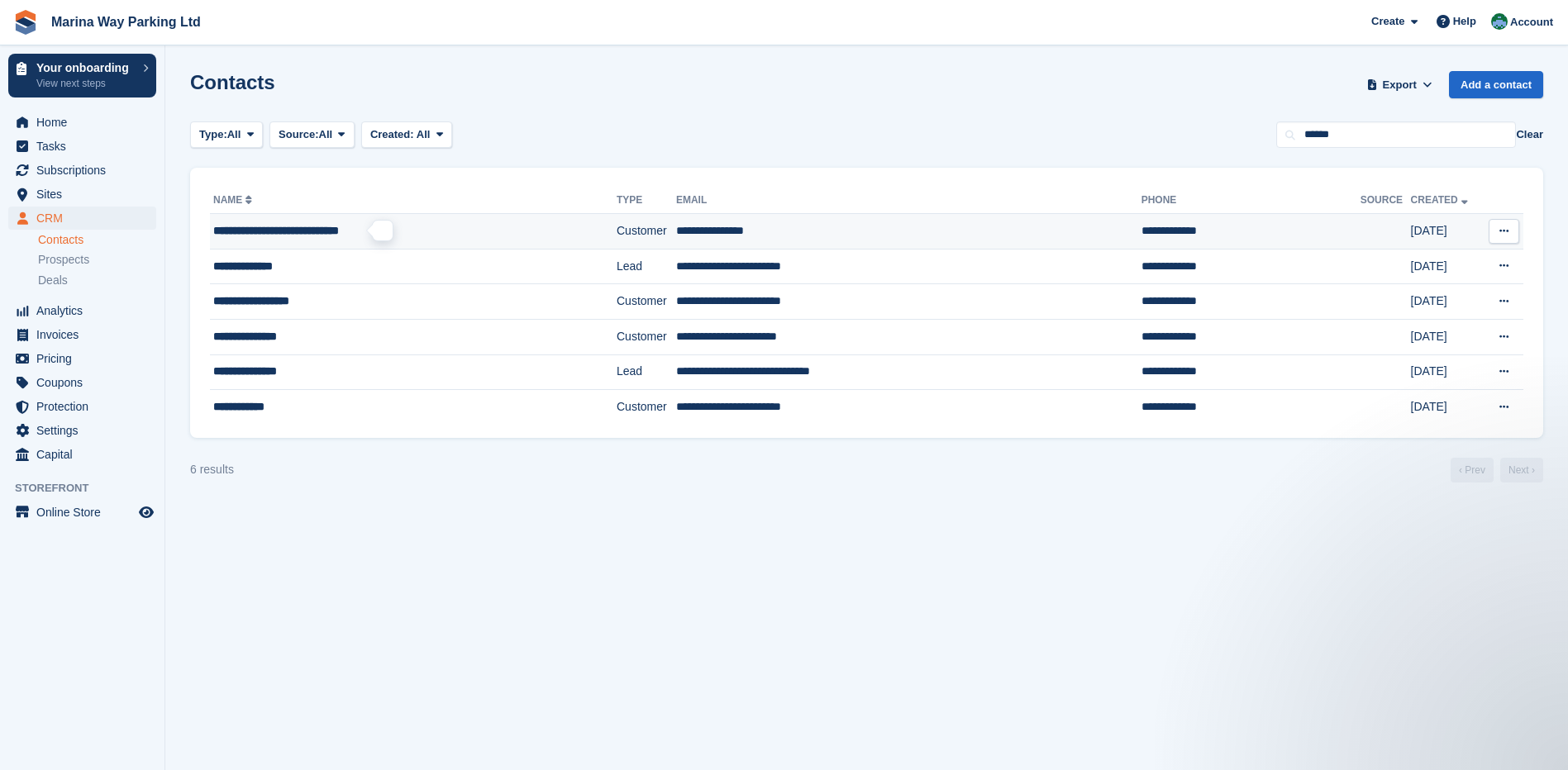
click at [315, 230] on span "**********" at bounding box center [277, 230] width 126 height 11
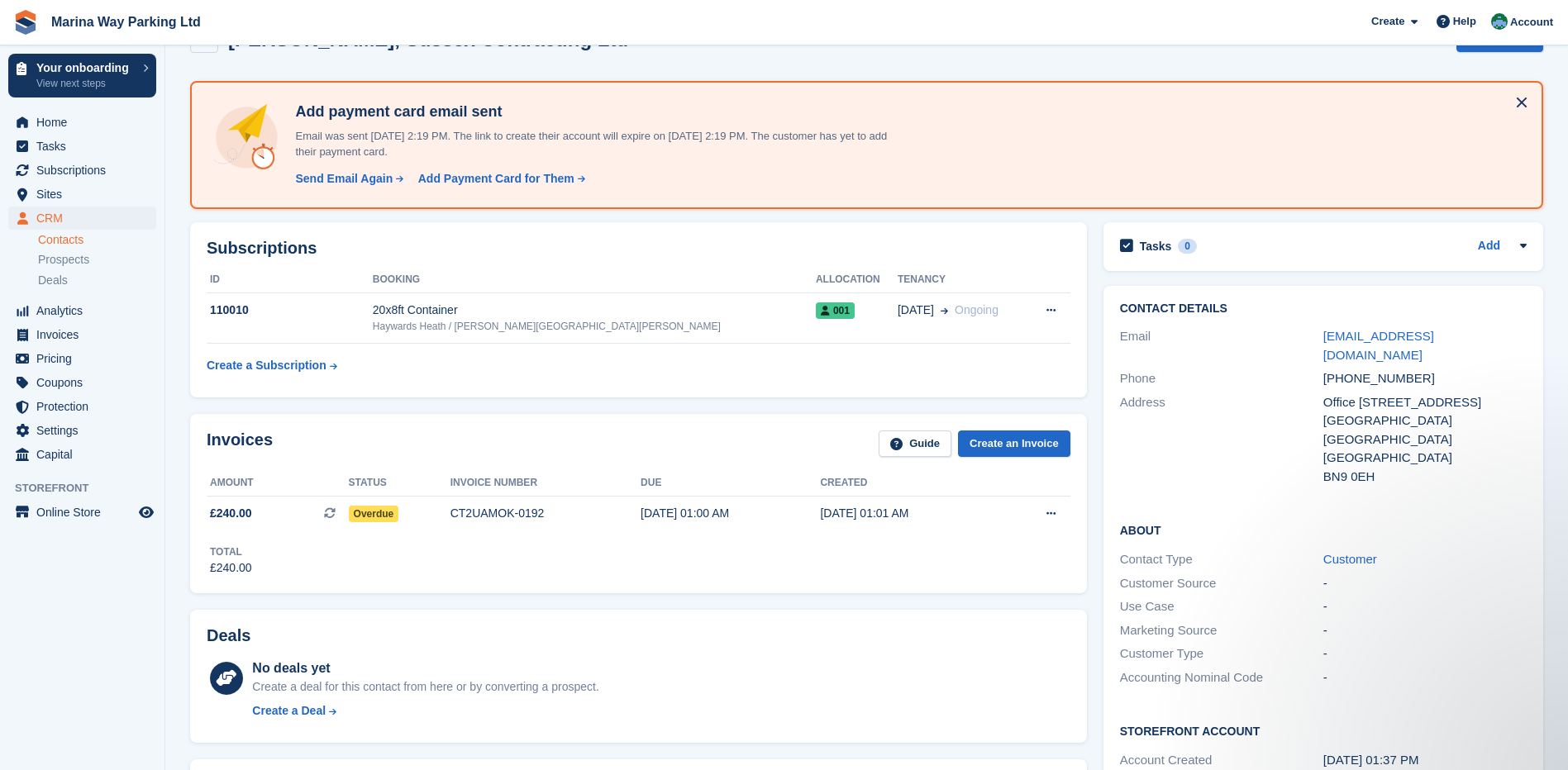
scroll to position [82, 0]
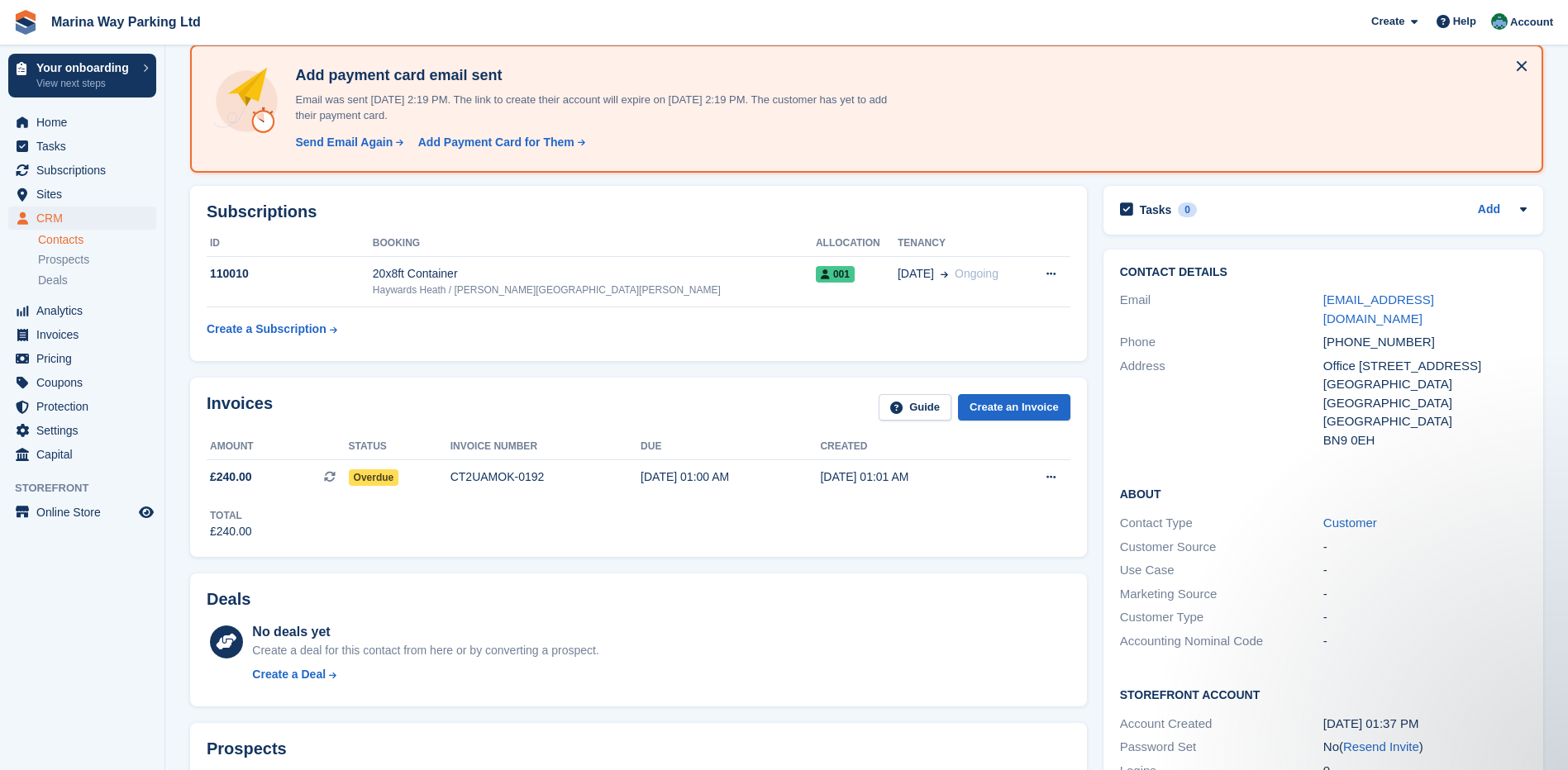
click at [184, 174] on section "Nick Liddiard, Sussex Contracting Ltd Sync payment methods View on Stripe Delet…" at bounding box center [867, 751] width 1403 height 1667
click at [52, 215] on span "CRM" at bounding box center [86, 218] width 99 height 23
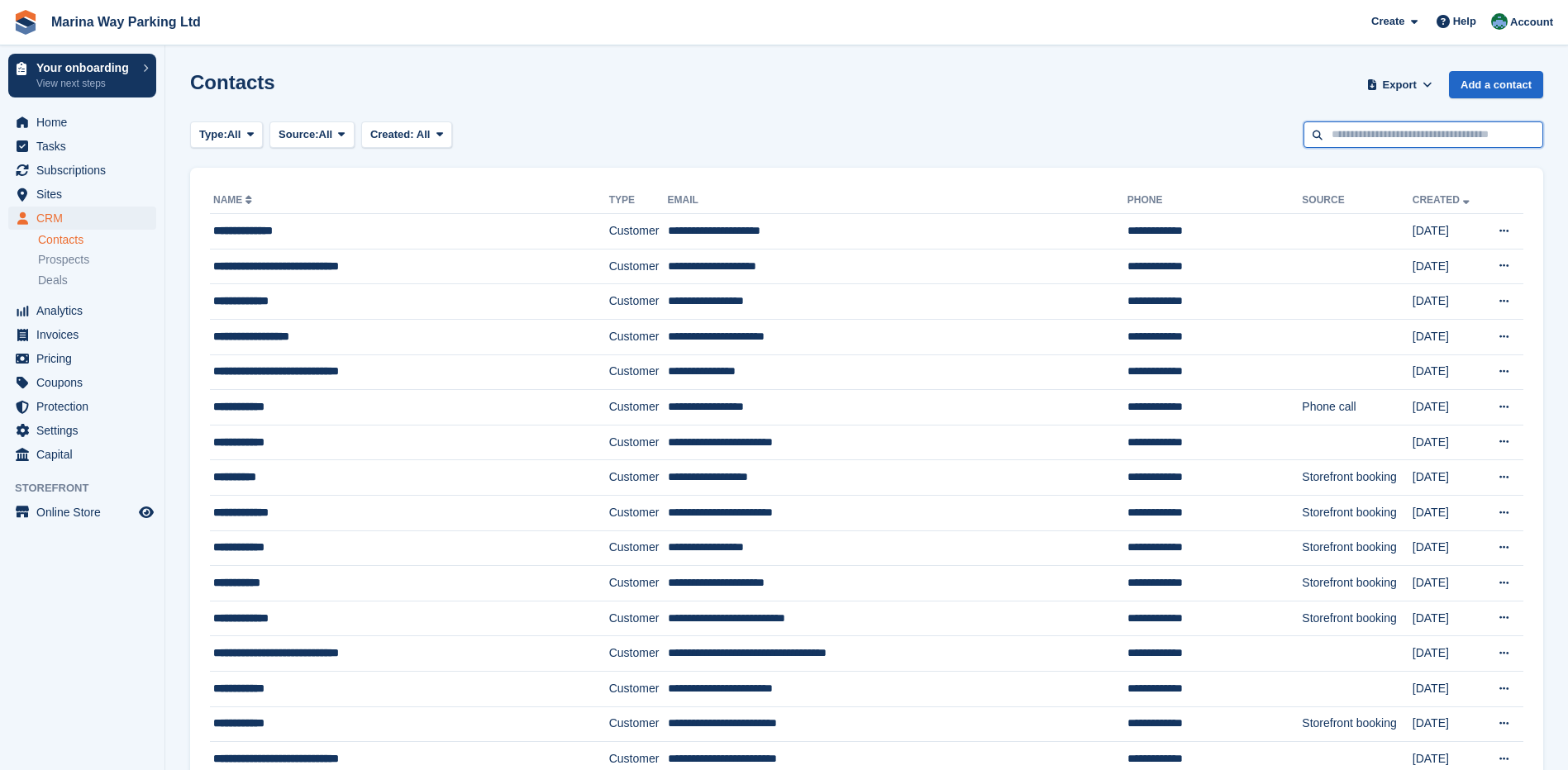
click at [1437, 137] on input "text" at bounding box center [1424, 135] width 240 height 27
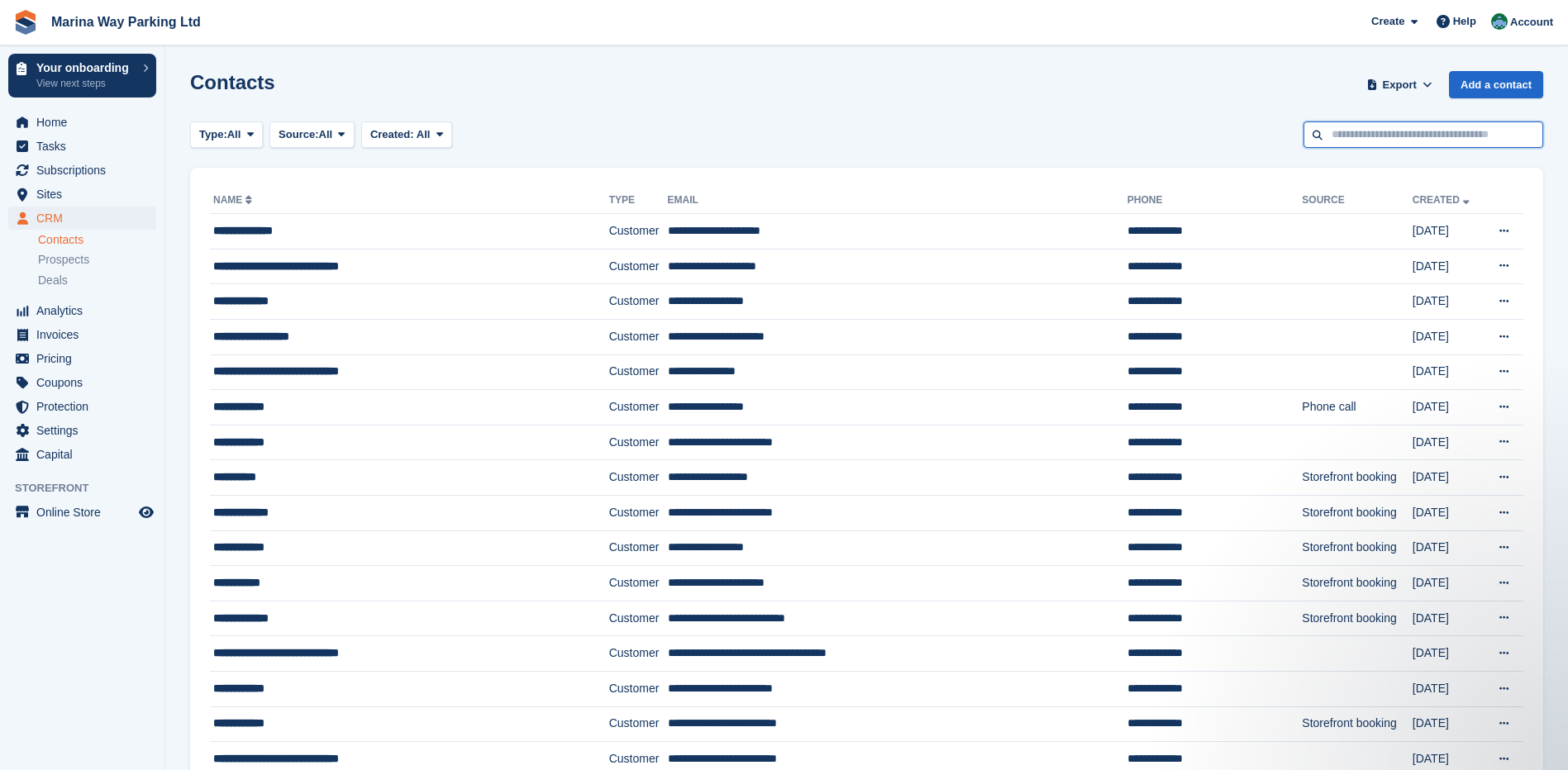
click at [1402, 130] on input "text" at bounding box center [1424, 135] width 240 height 27
type input "******"
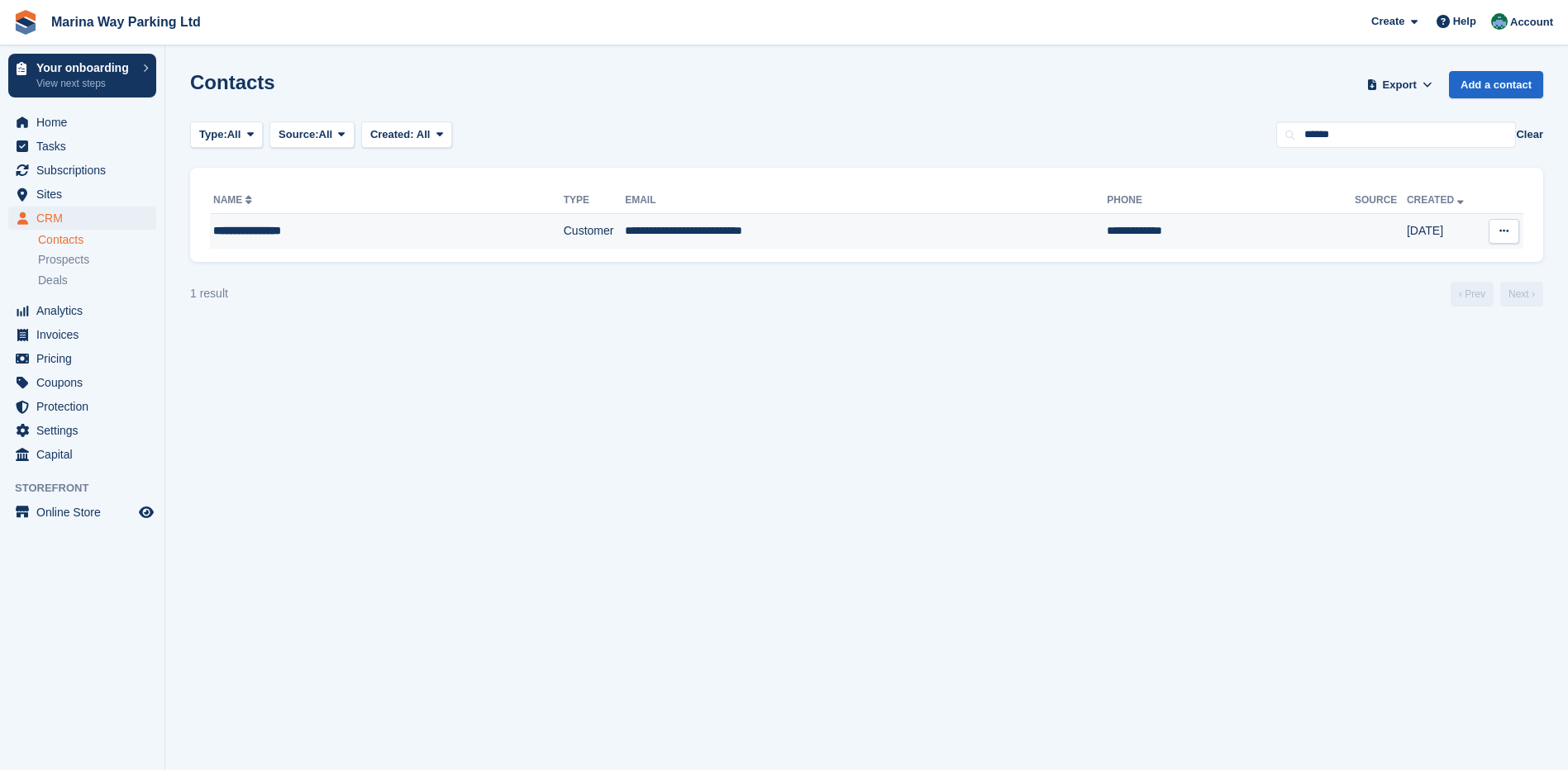
click at [293, 225] on div "**********" at bounding box center [356, 231] width 285 height 18
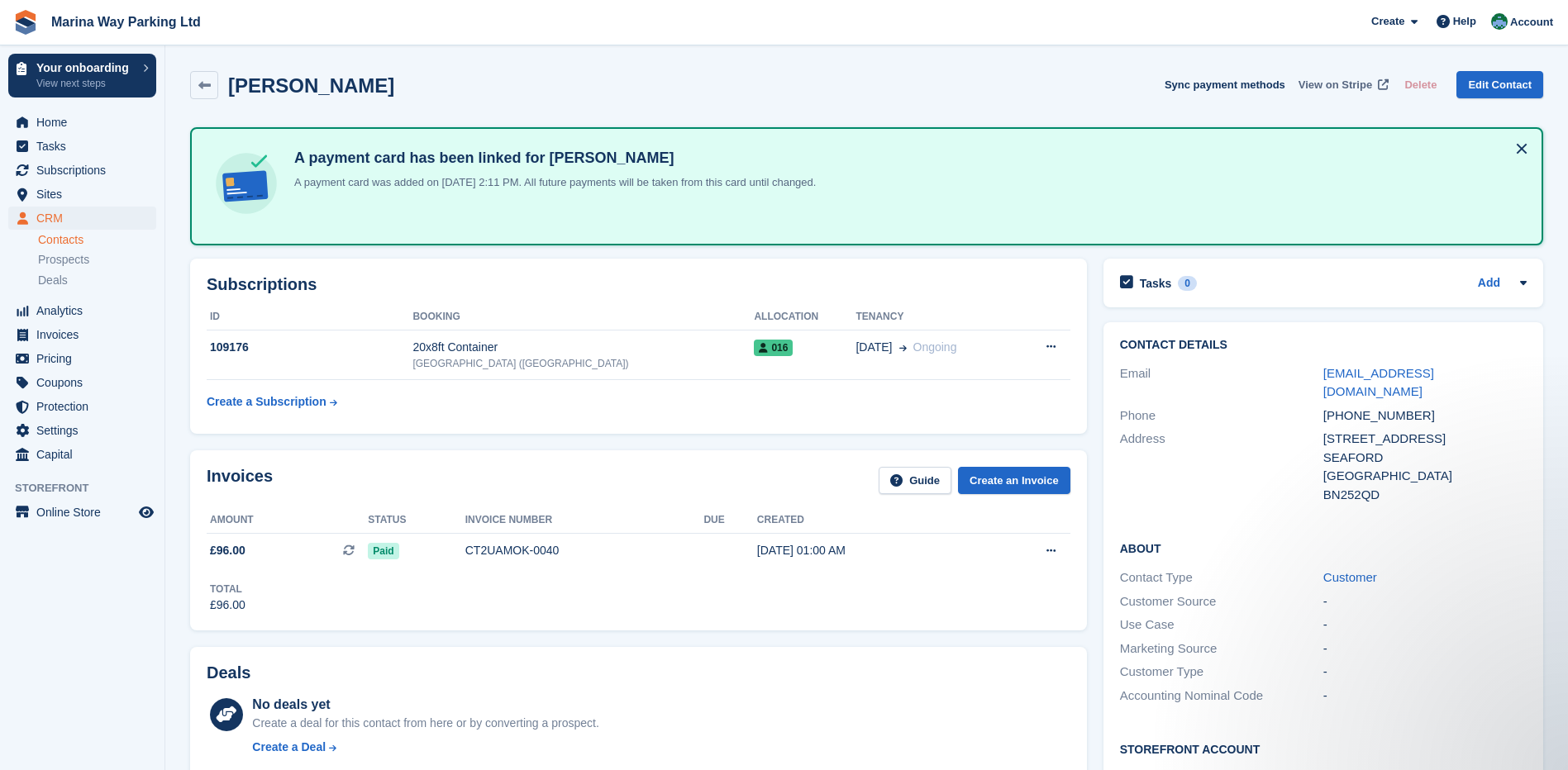
click at [1338, 84] on span "View on Stripe" at bounding box center [1335, 85] width 74 height 17
click at [706, 88] on div "ROLAND STEVENSON Sync payment methods View on Stripe Delete Edit Contact" at bounding box center [867, 85] width 1354 height 28
click at [1343, 86] on span "View on Stripe" at bounding box center [1335, 85] width 74 height 17
click at [991, 256] on div "Subscriptions ID Booking Allocation Tenancy 109176 20x8ft Container Newhaven (B…" at bounding box center [638, 346] width 913 height 192
click at [52, 215] on span "CRM" at bounding box center [86, 218] width 99 height 23
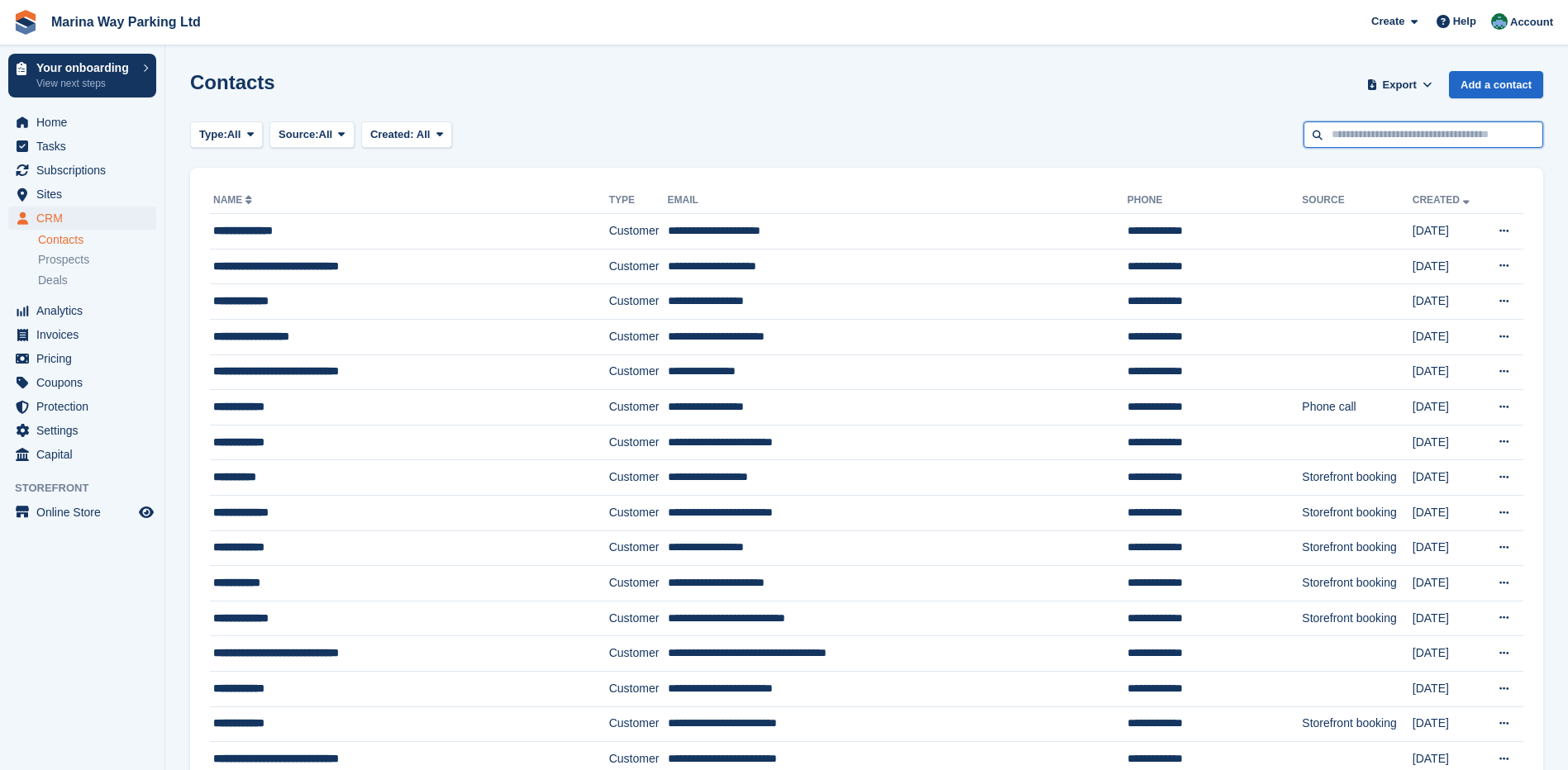
click at [1414, 138] on input "text" at bounding box center [1424, 135] width 240 height 27
type input "*******"
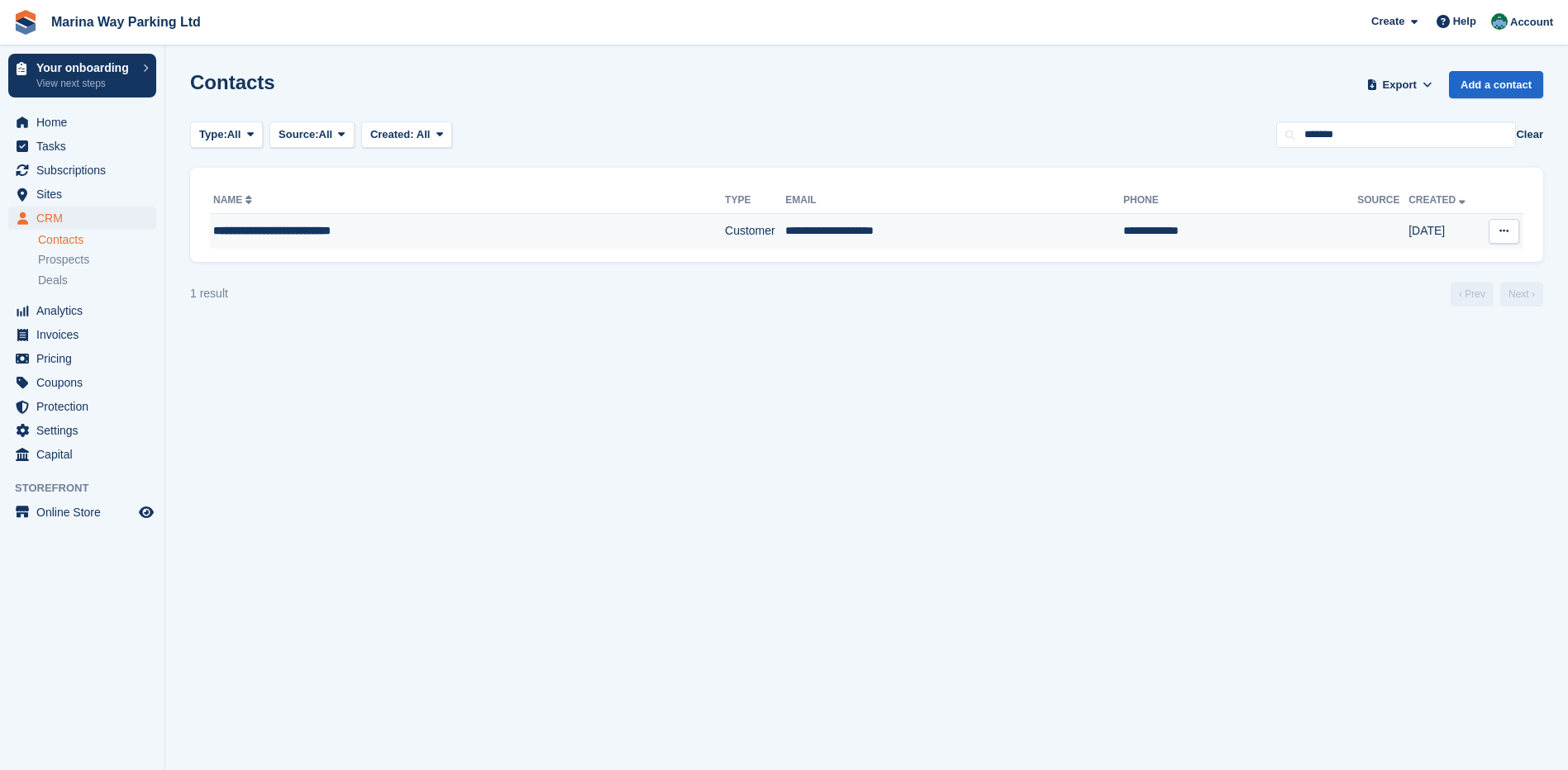
click at [374, 234] on div "**********" at bounding box center [425, 231] width 423 height 18
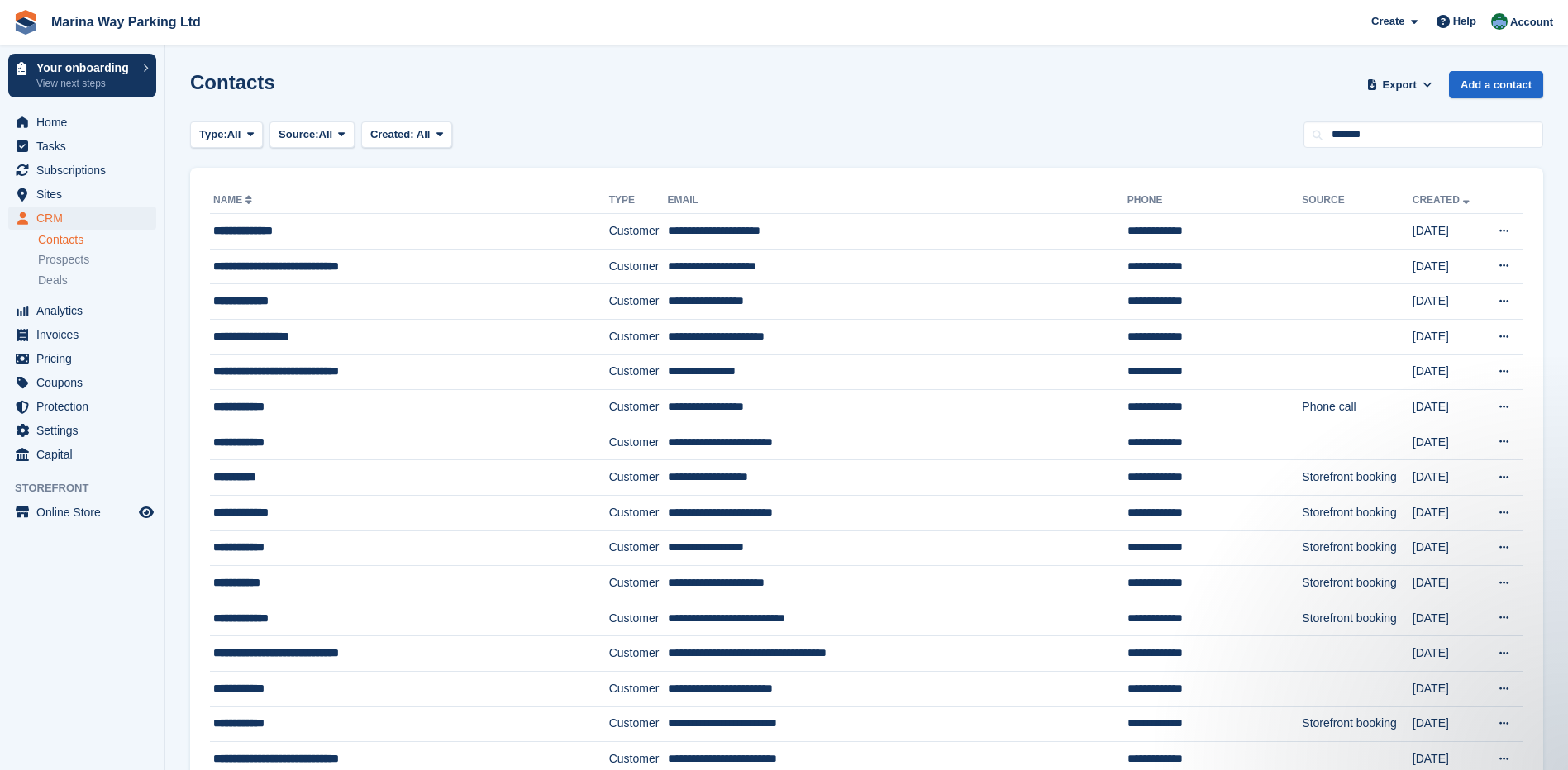
type input "*******"
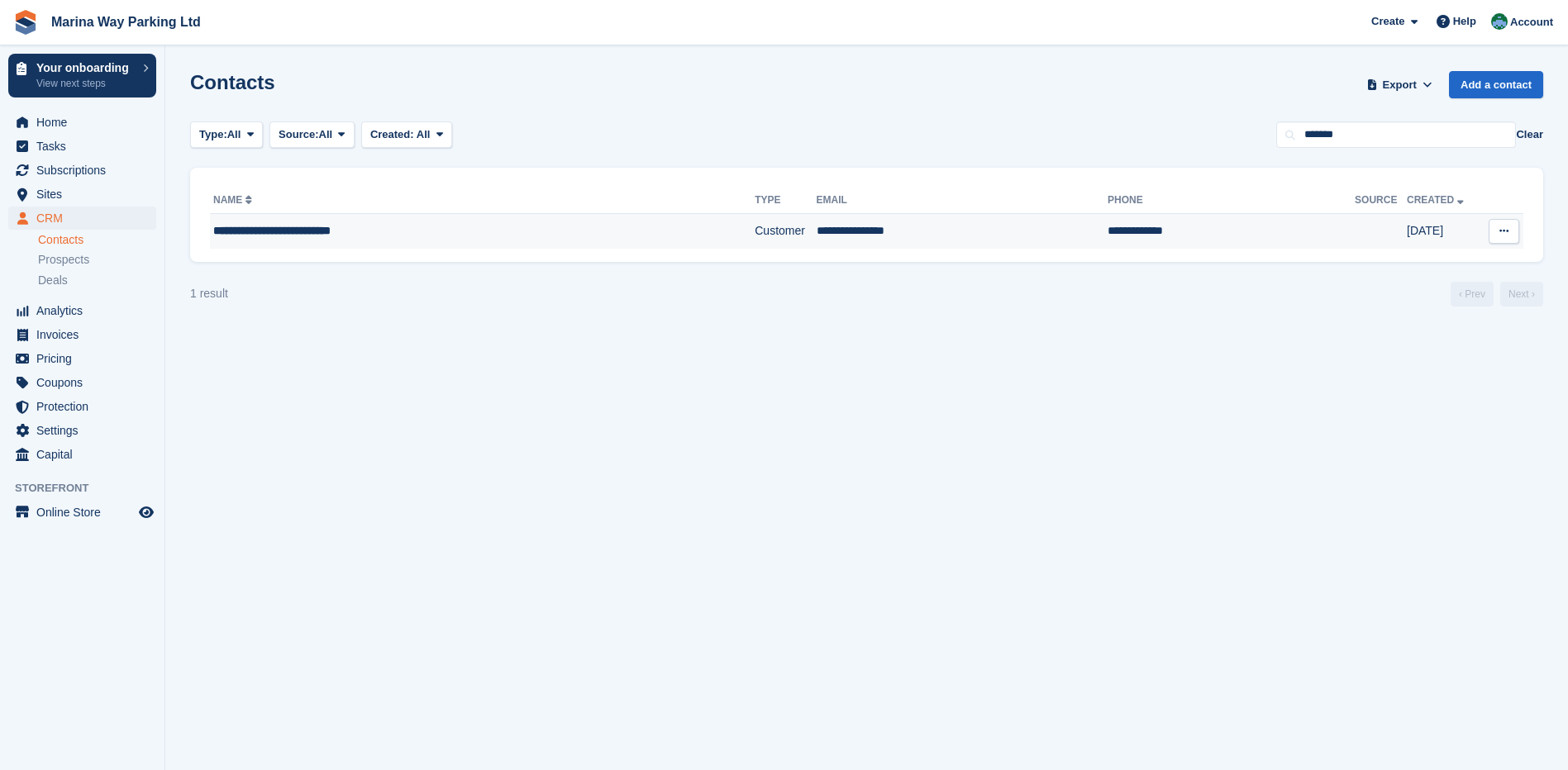
click at [364, 230] on div "**********" at bounding box center [434, 231] width 441 height 18
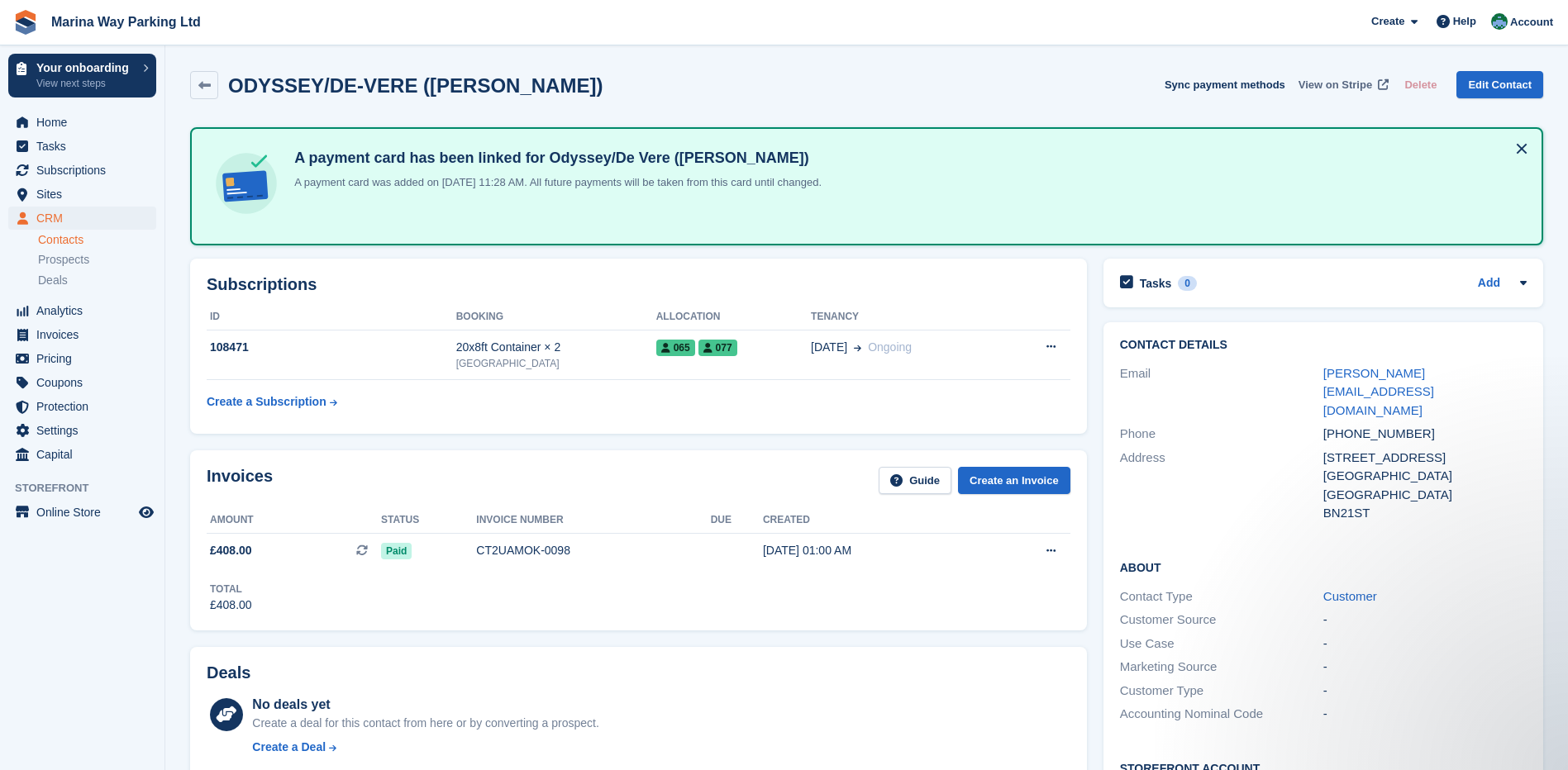
click at [1332, 82] on span "View on Stripe" at bounding box center [1335, 85] width 74 height 17
click at [51, 220] on span "CRM" at bounding box center [86, 218] width 99 height 23
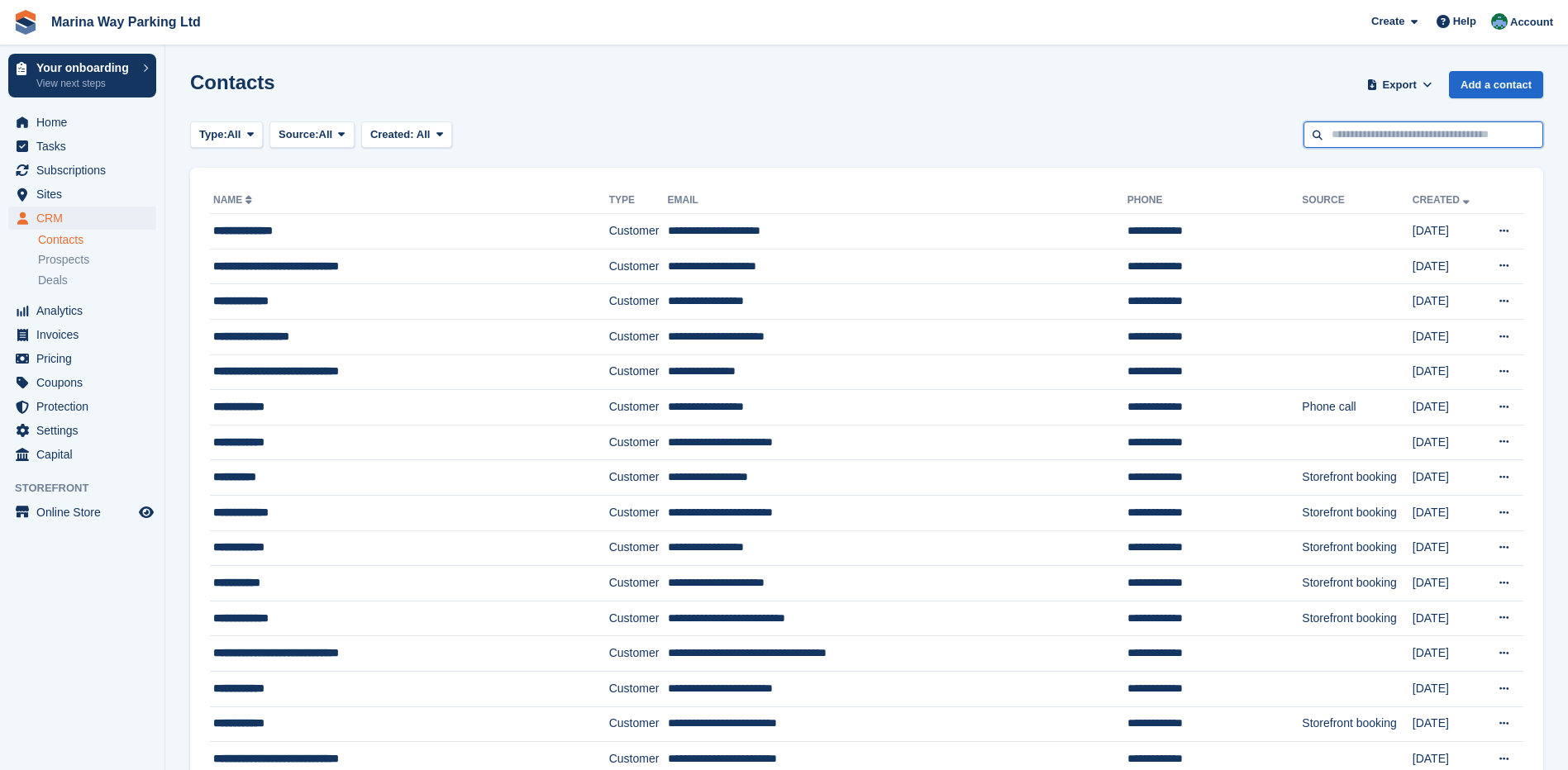
click at [1371, 127] on input "text" at bounding box center [1424, 135] width 240 height 27
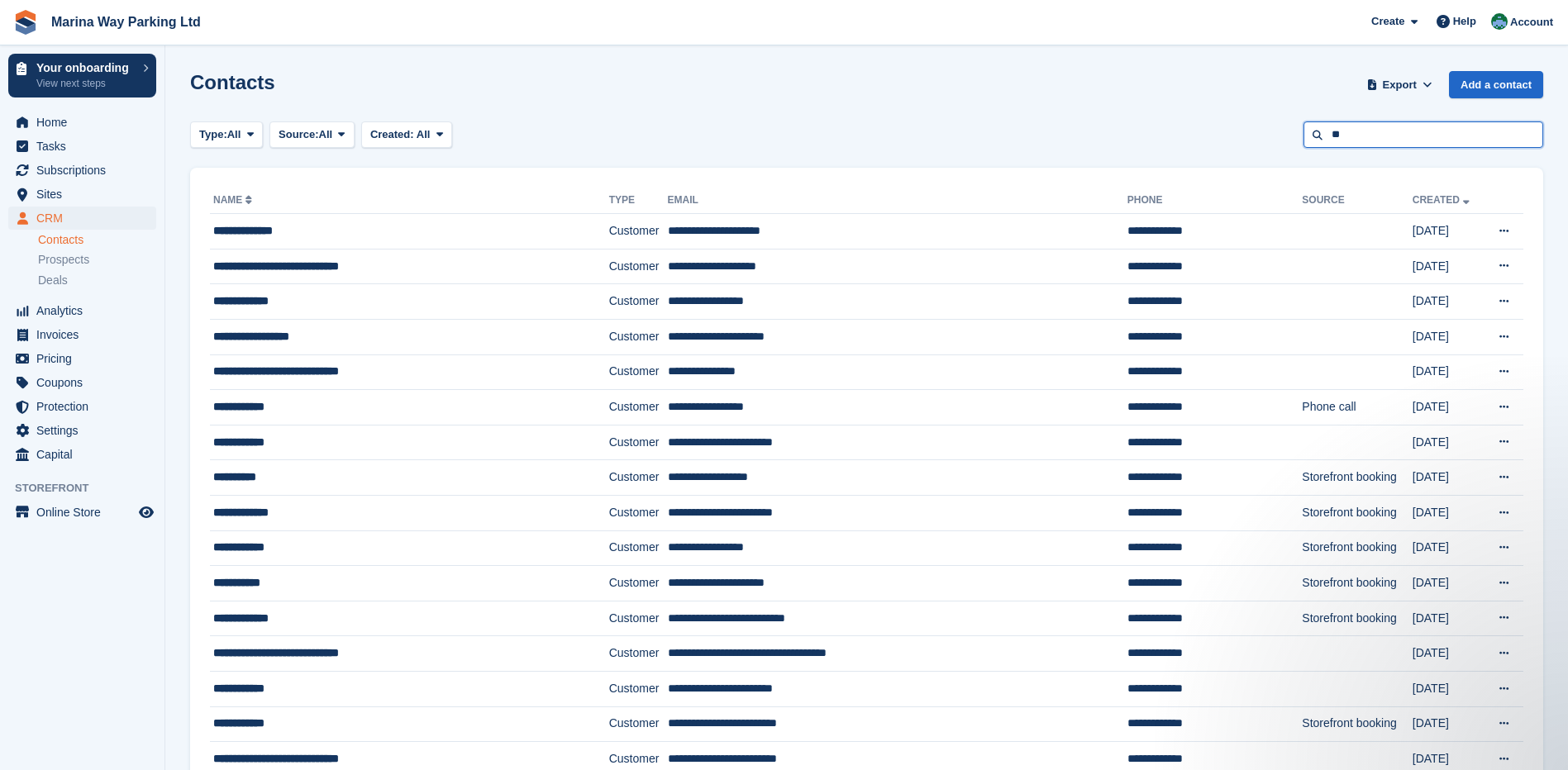
type input "**"
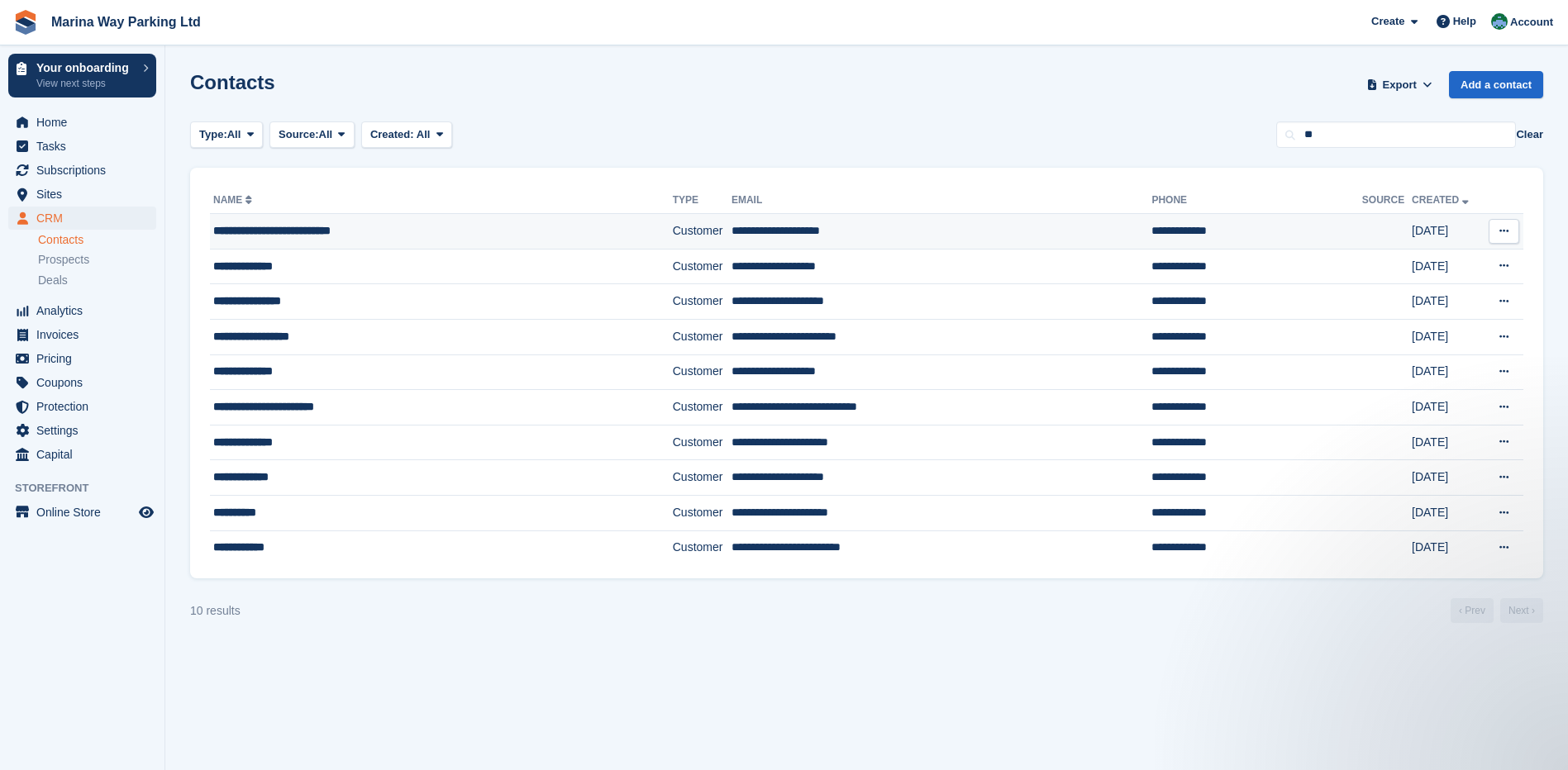
click at [289, 229] on div "**********" at bounding box center [409, 231] width 391 height 18
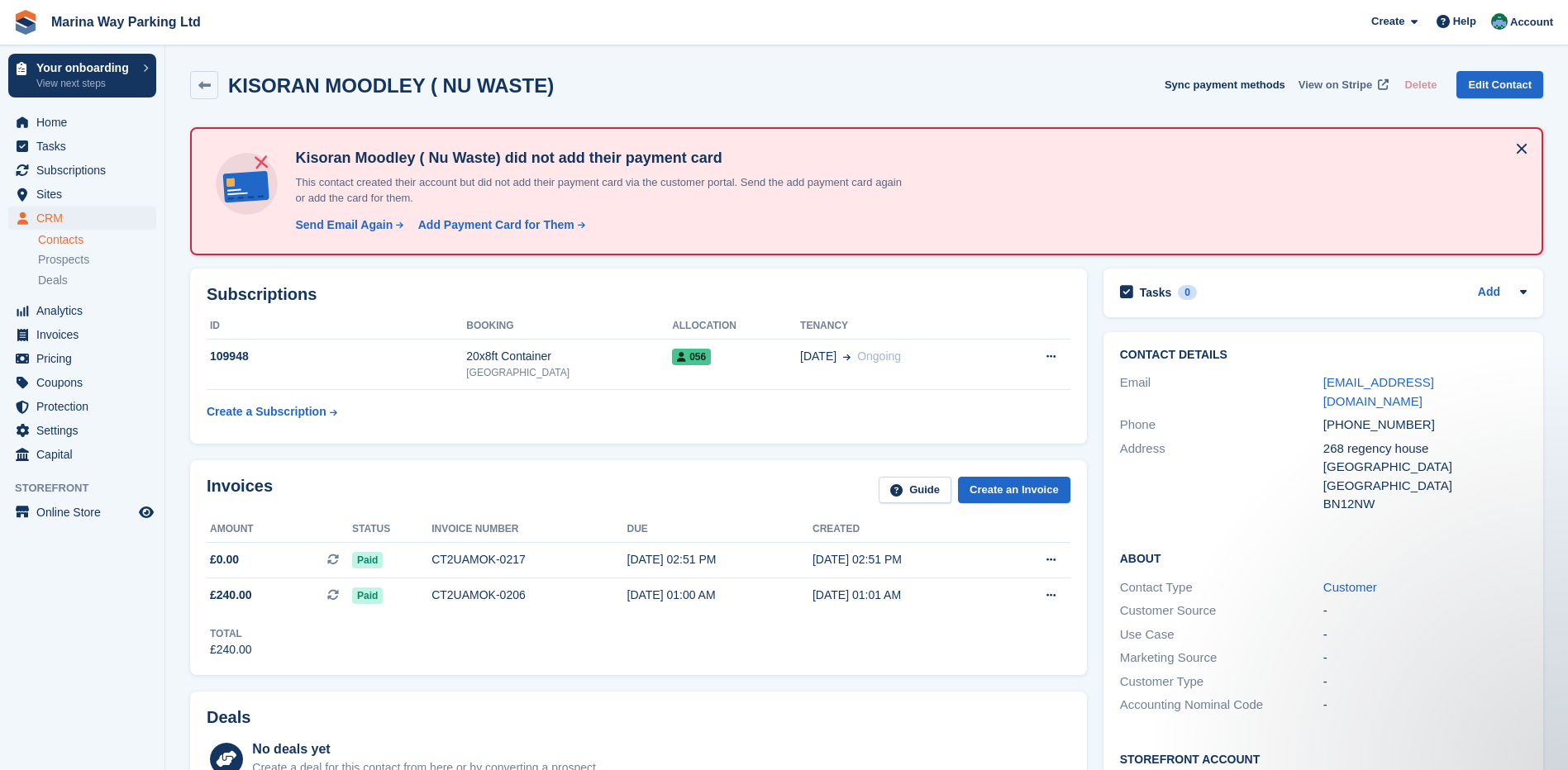
click at [1352, 83] on span "View on Stripe" at bounding box center [1335, 85] width 74 height 17
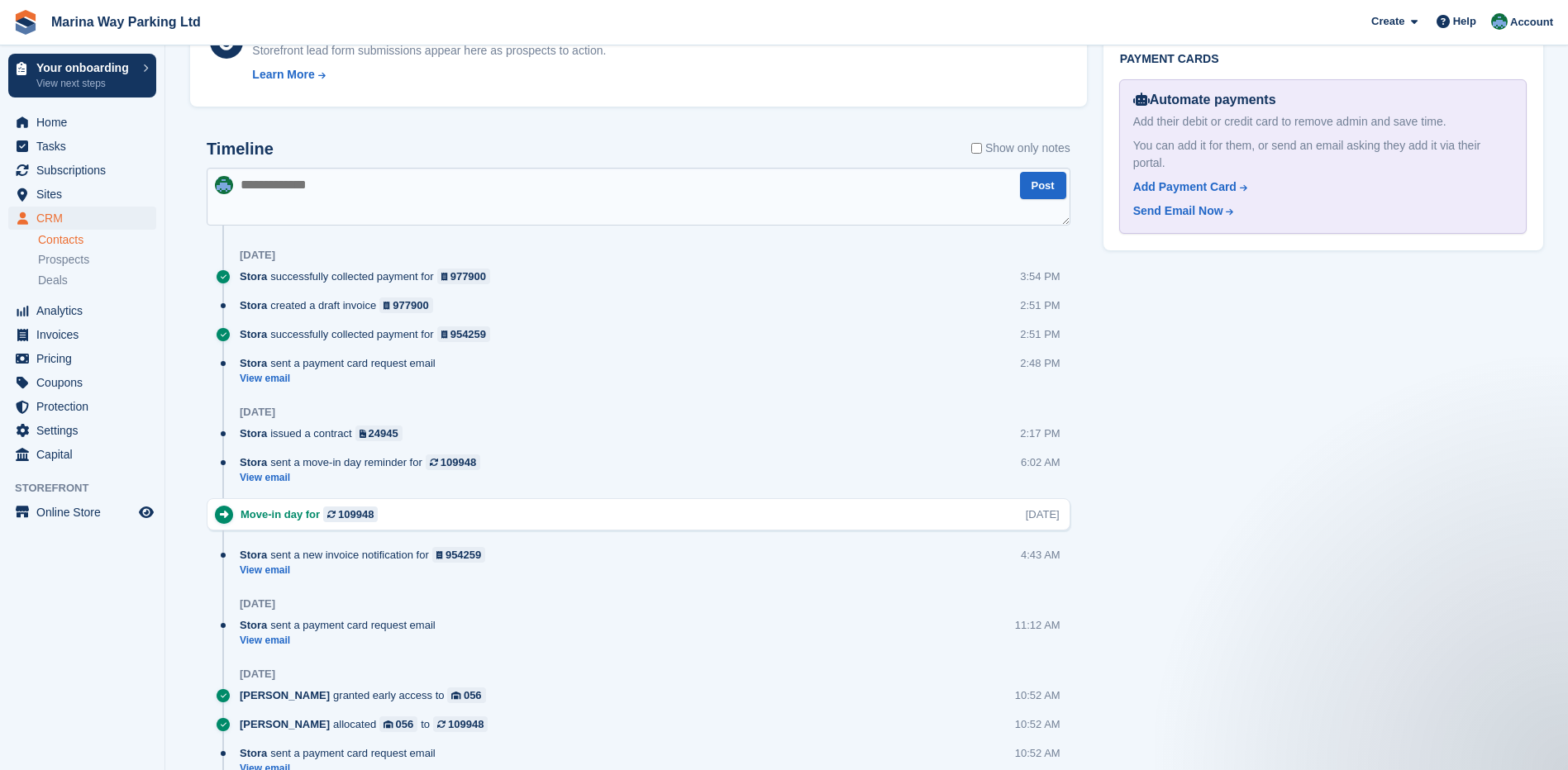
scroll to position [826, 0]
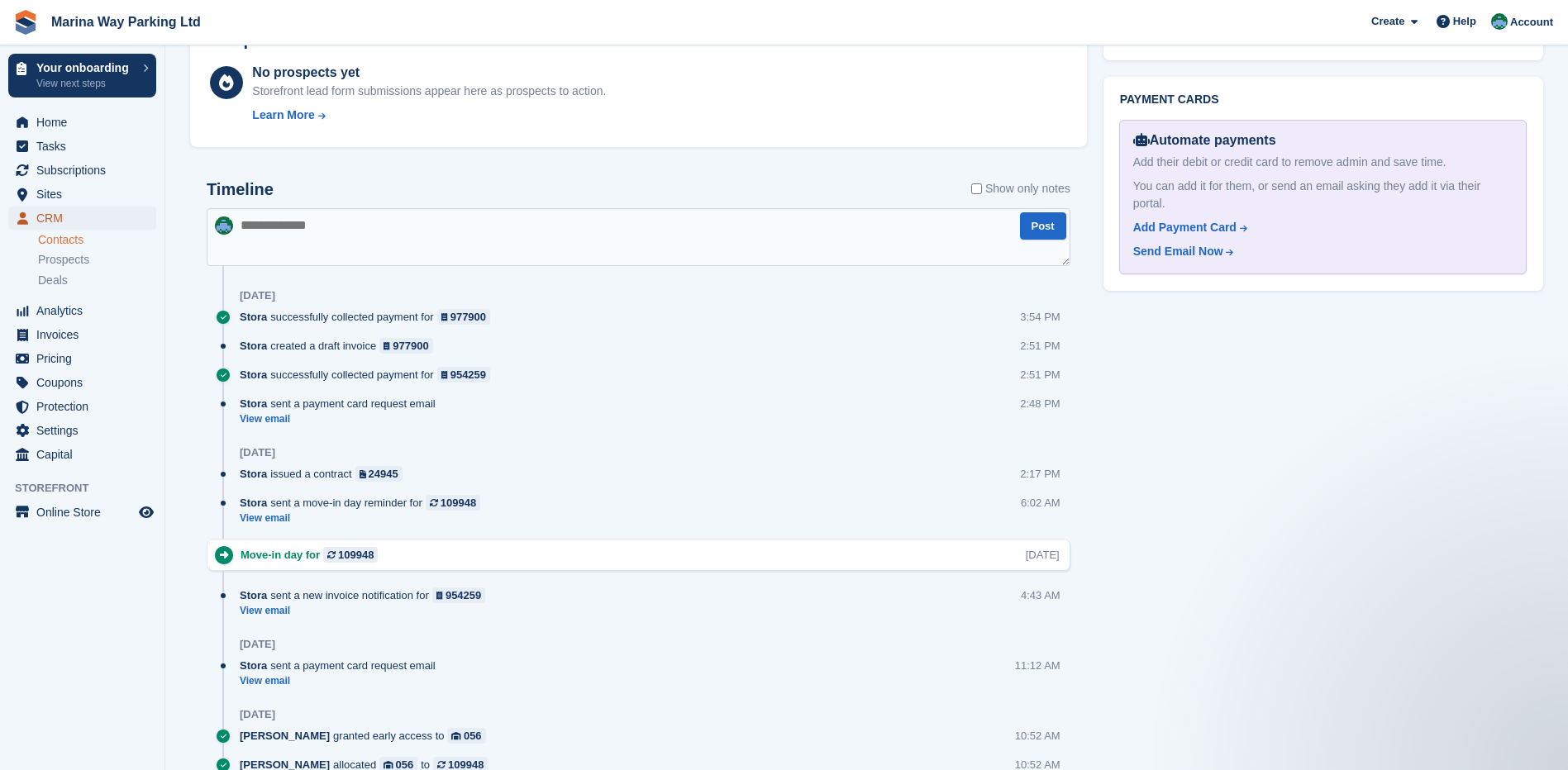
click at [69, 214] on span "CRM" at bounding box center [86, 218] width 99 height 23
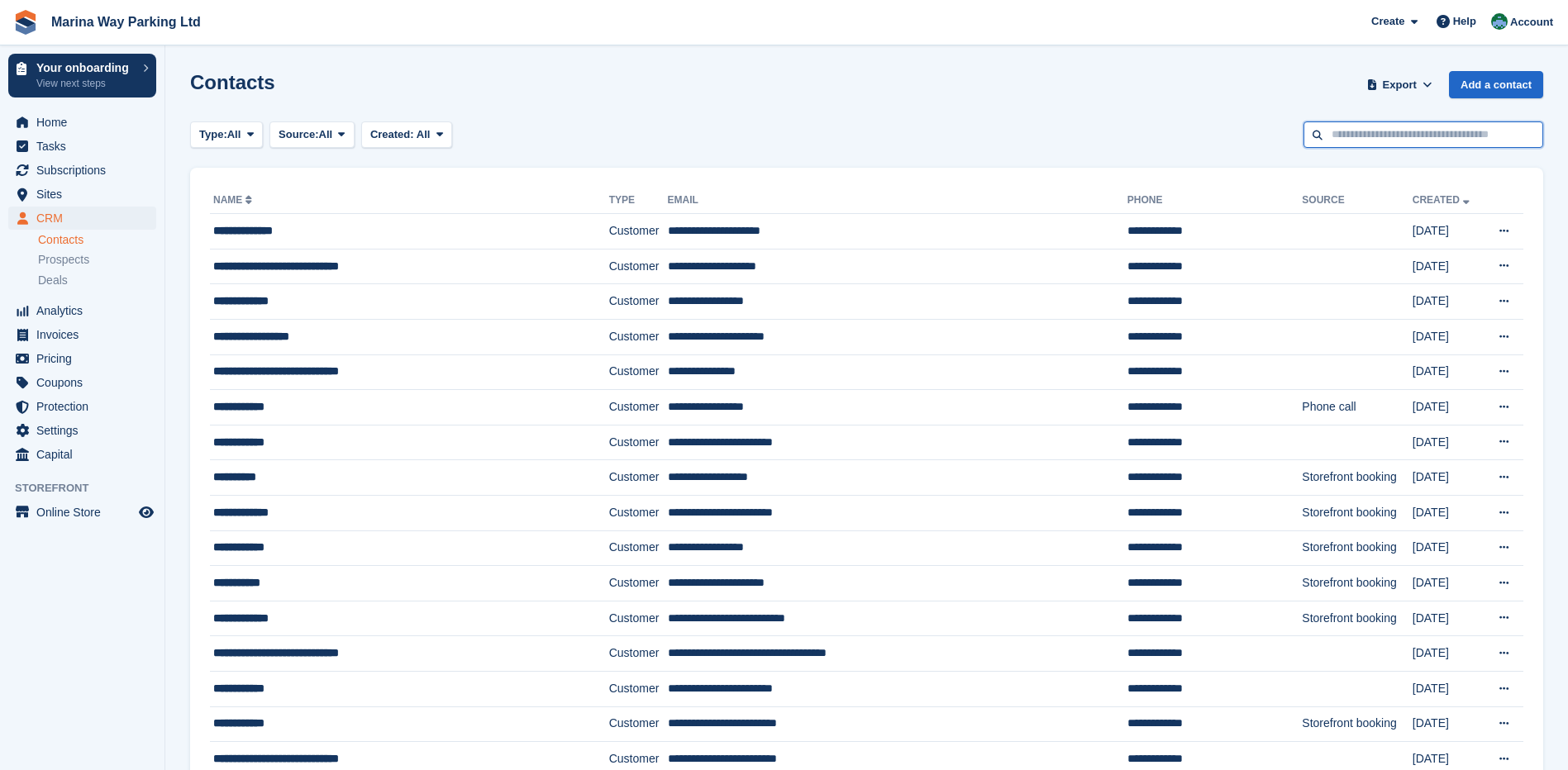
click at [1436, 136] on input "text" at bounding box center [1424, 135] width 240 height 27
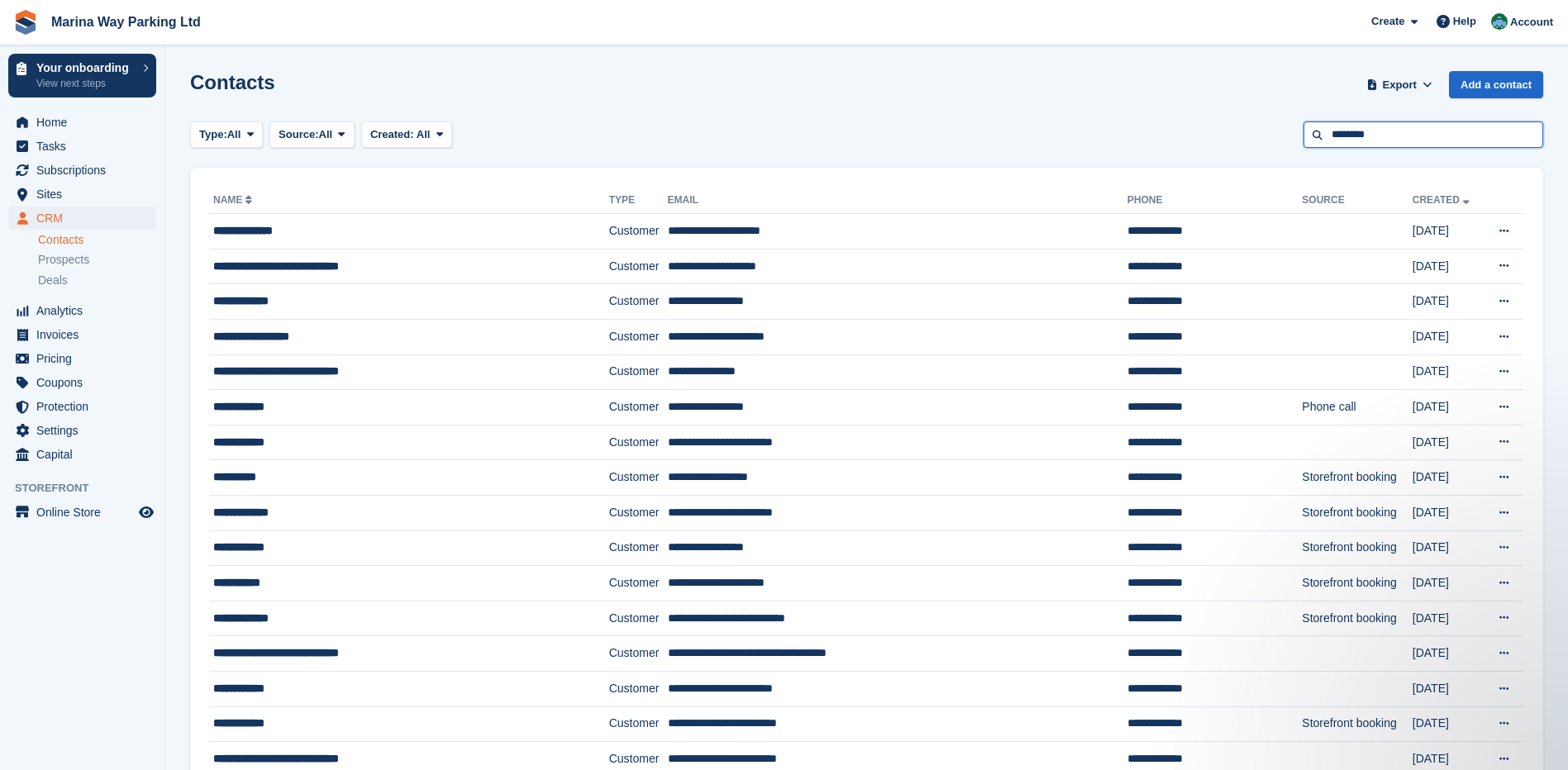
type input "********"
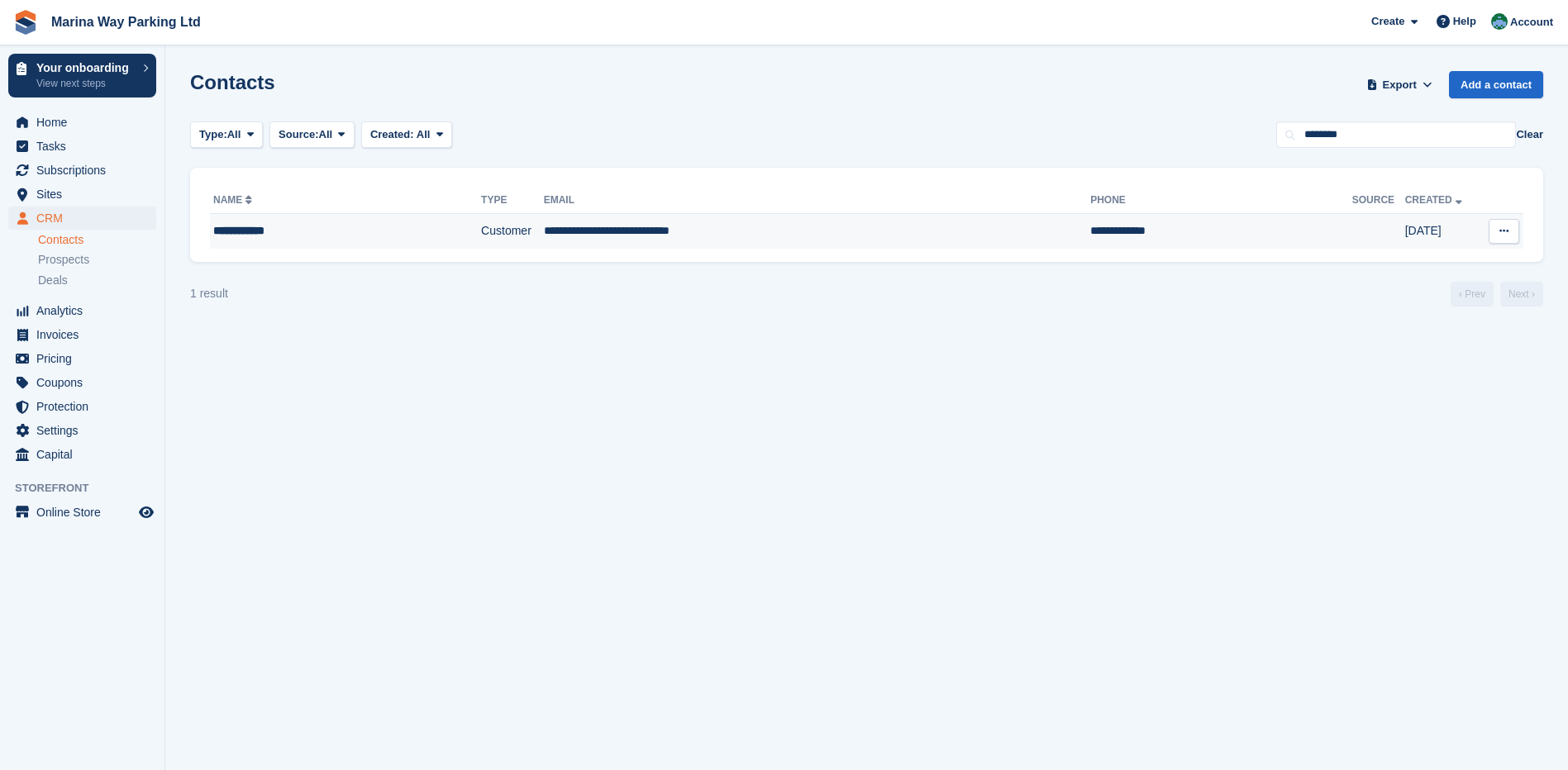
click at [268, 230] on div "**********" at bounding box center [320, 231] width 214 height 18
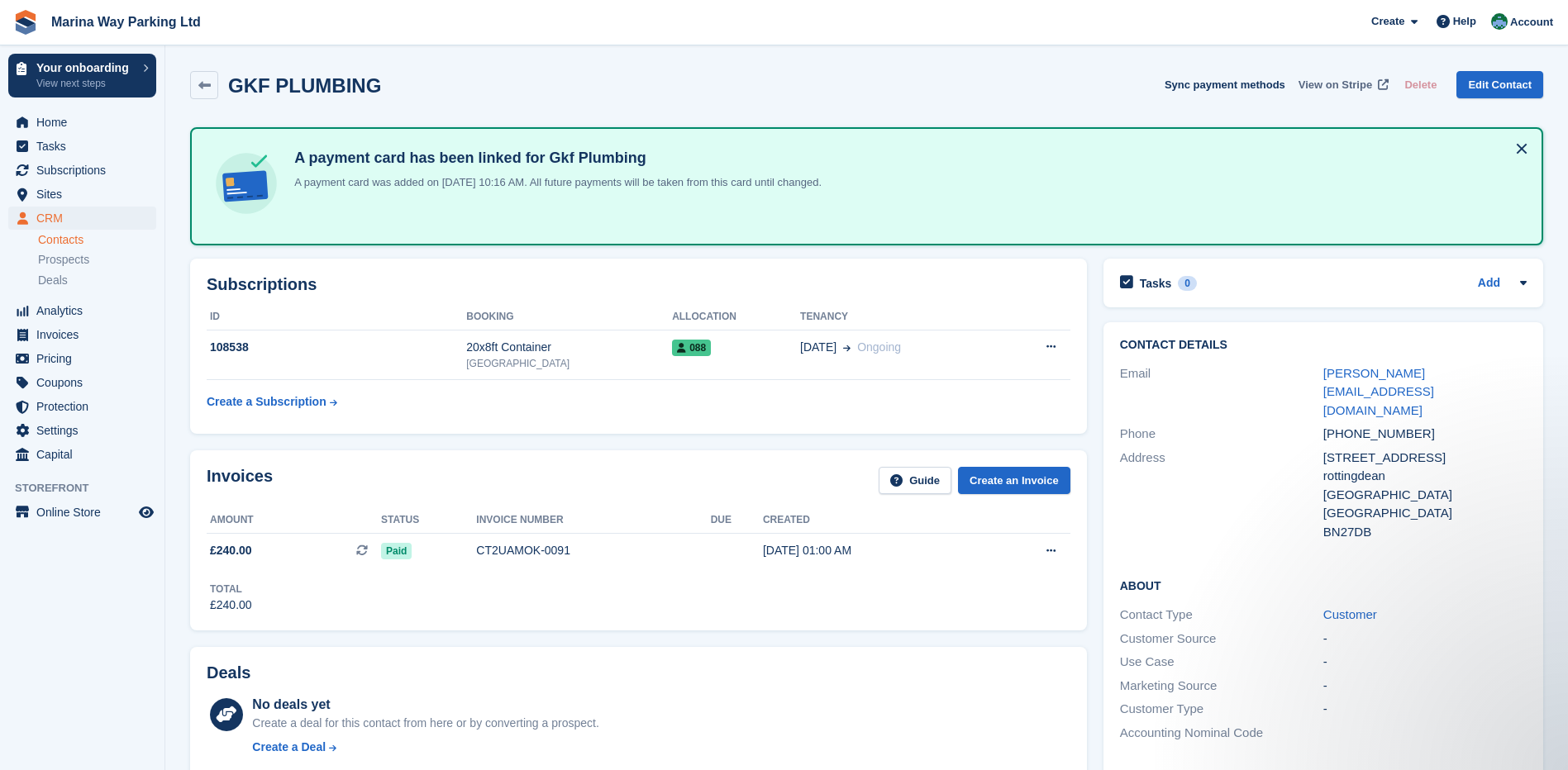
click at [1339, 84] on span "View on Stripe" at bounding box center [1335, 85] width 74 height 17
click at [212, 85] on link at bounding box center [204, 85] width 28 height 28
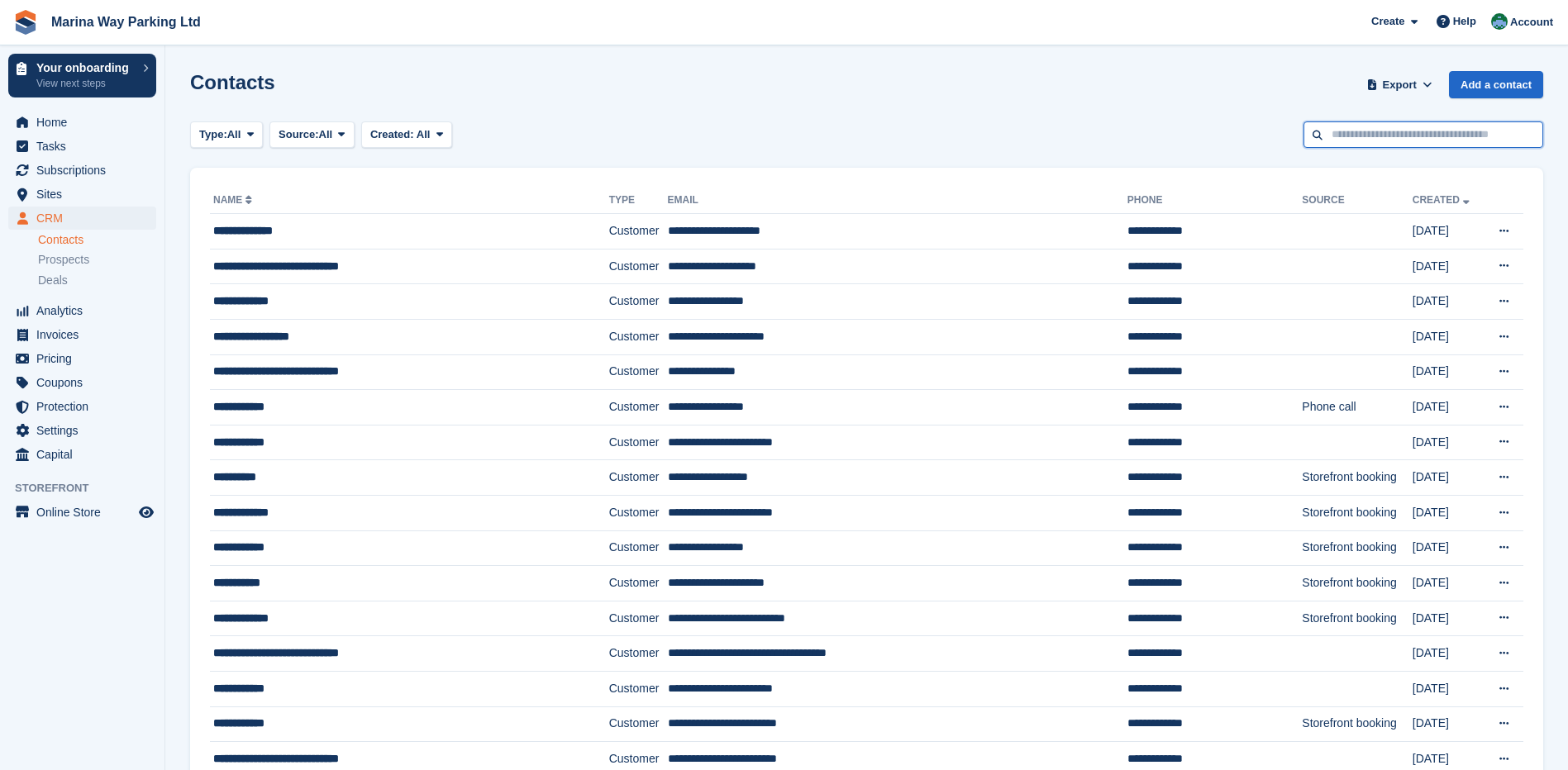
click at [1374, 141] on input "text" at bounding box center [1424, 135] width 240 height 27
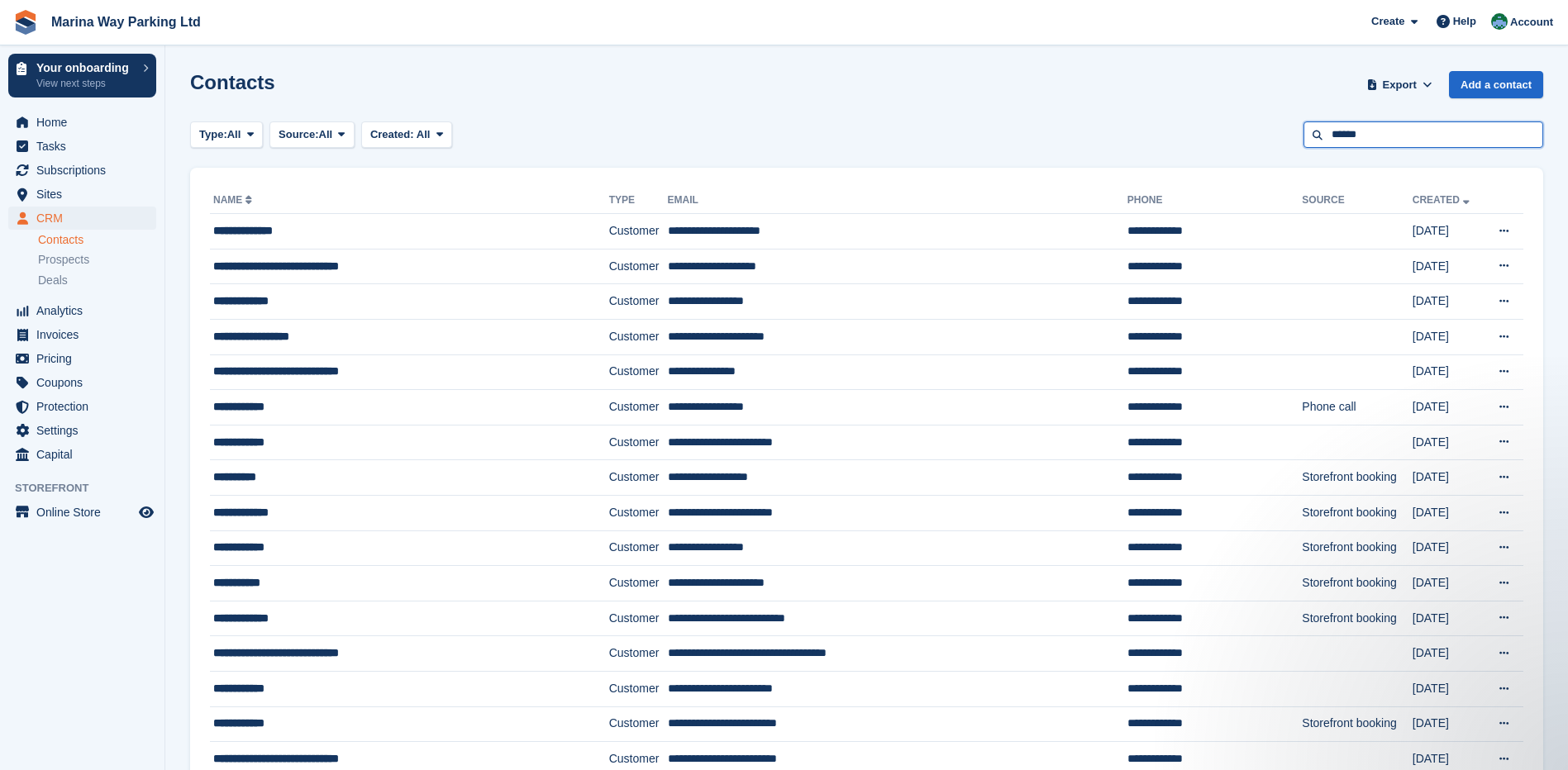
type input "******"
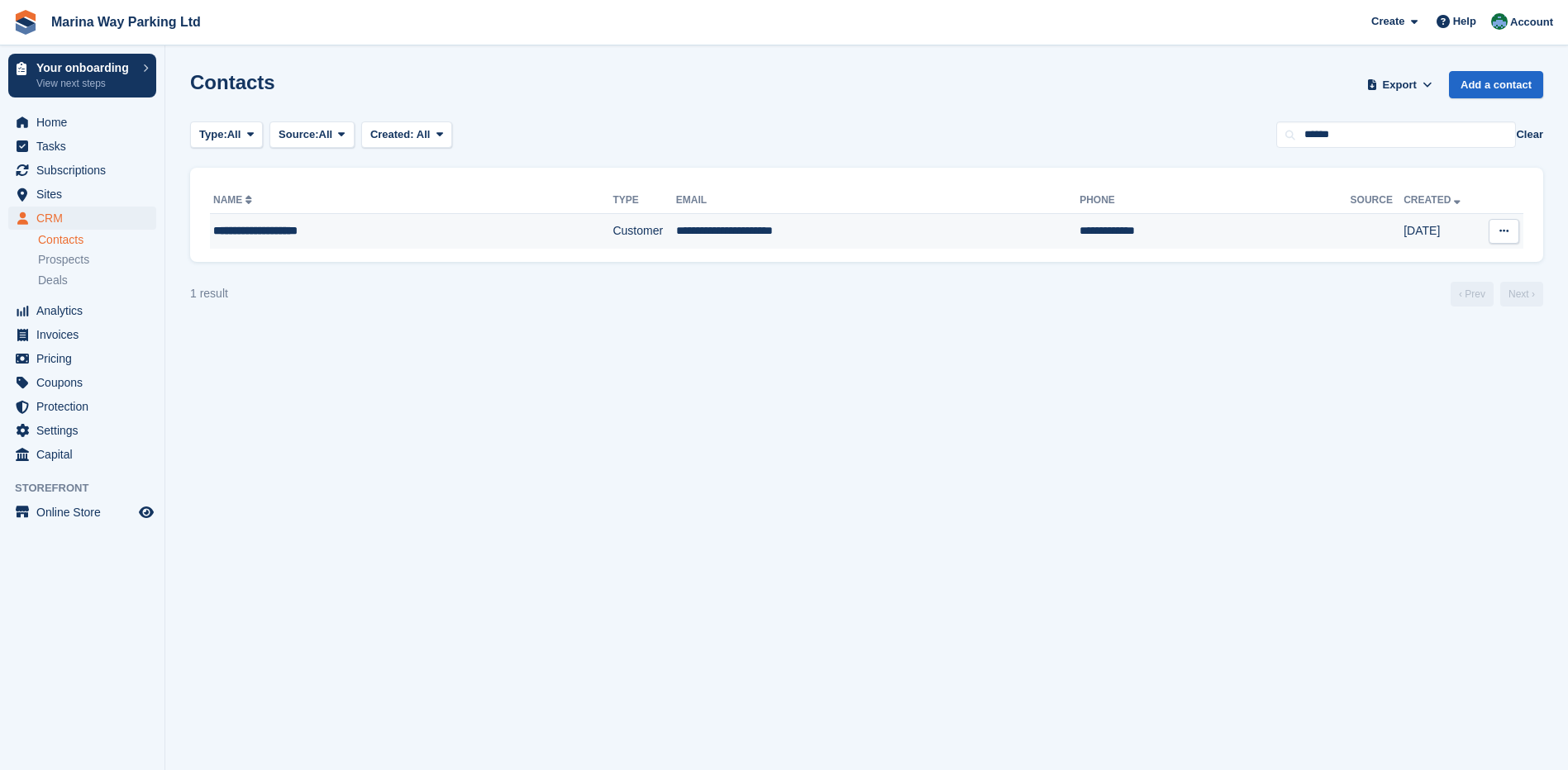
click at [282, 230] on div "**********" at bounding box center [372, 231] width 317 height 18
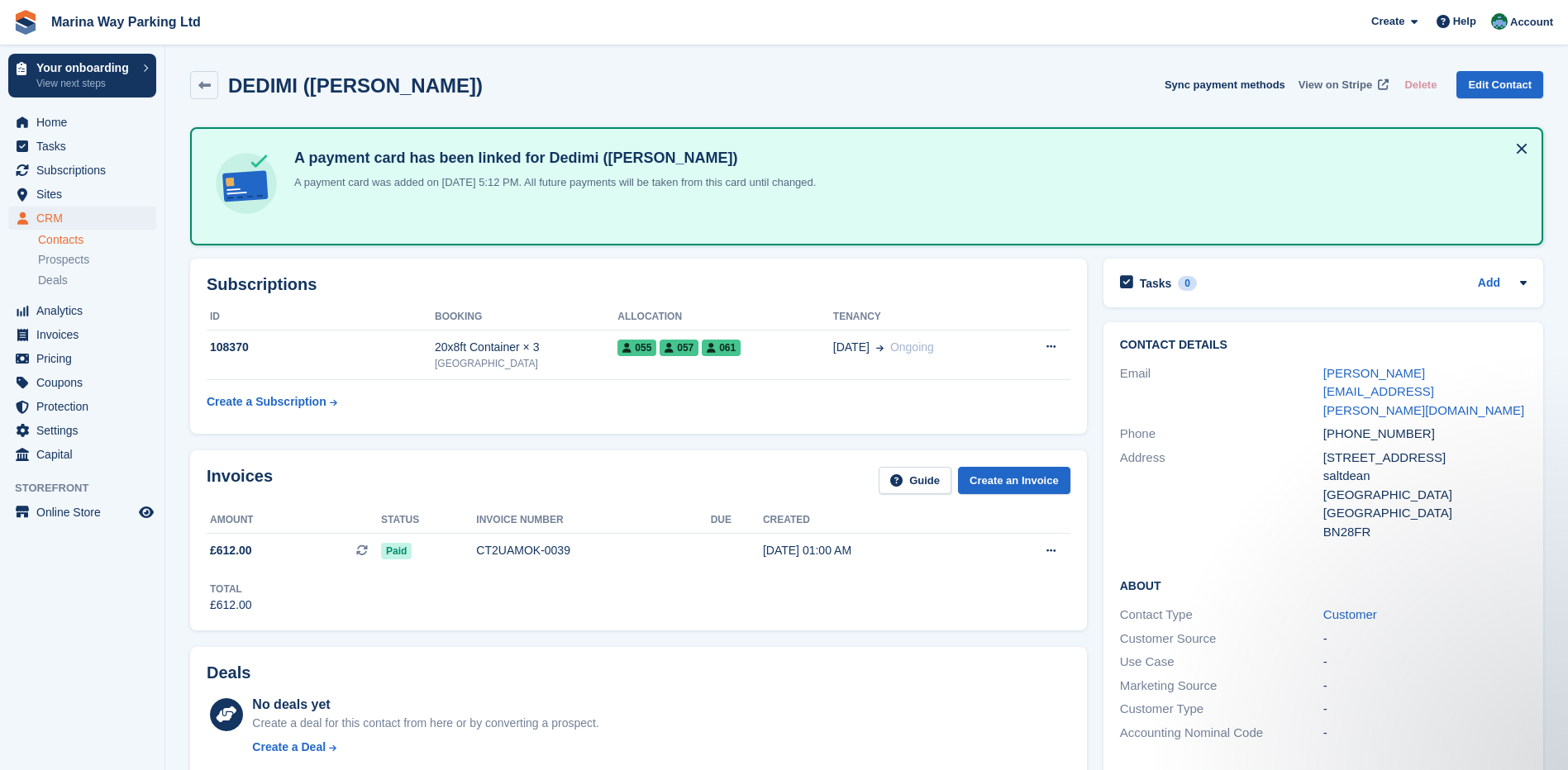
click at [1340, 83] on span "View on Stripe" at bounding box center [1335, 85] width 74 height 17
click at [63, 219] on span "CRM" at bounding box center [86, 218] width 99 height 23
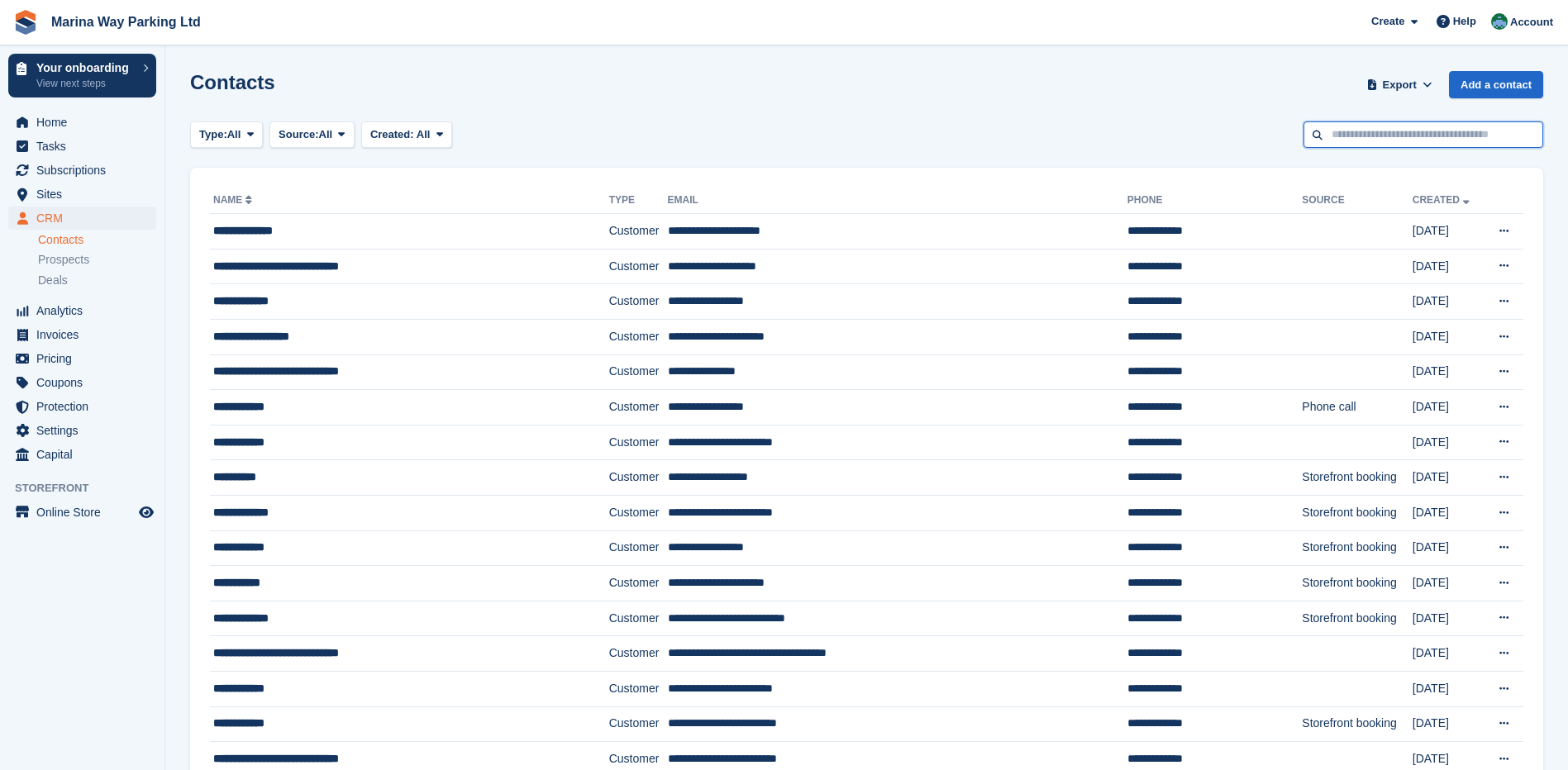
click at [1387, 133] on input "text" at bounding box center [1424, 135] width 240 height 27
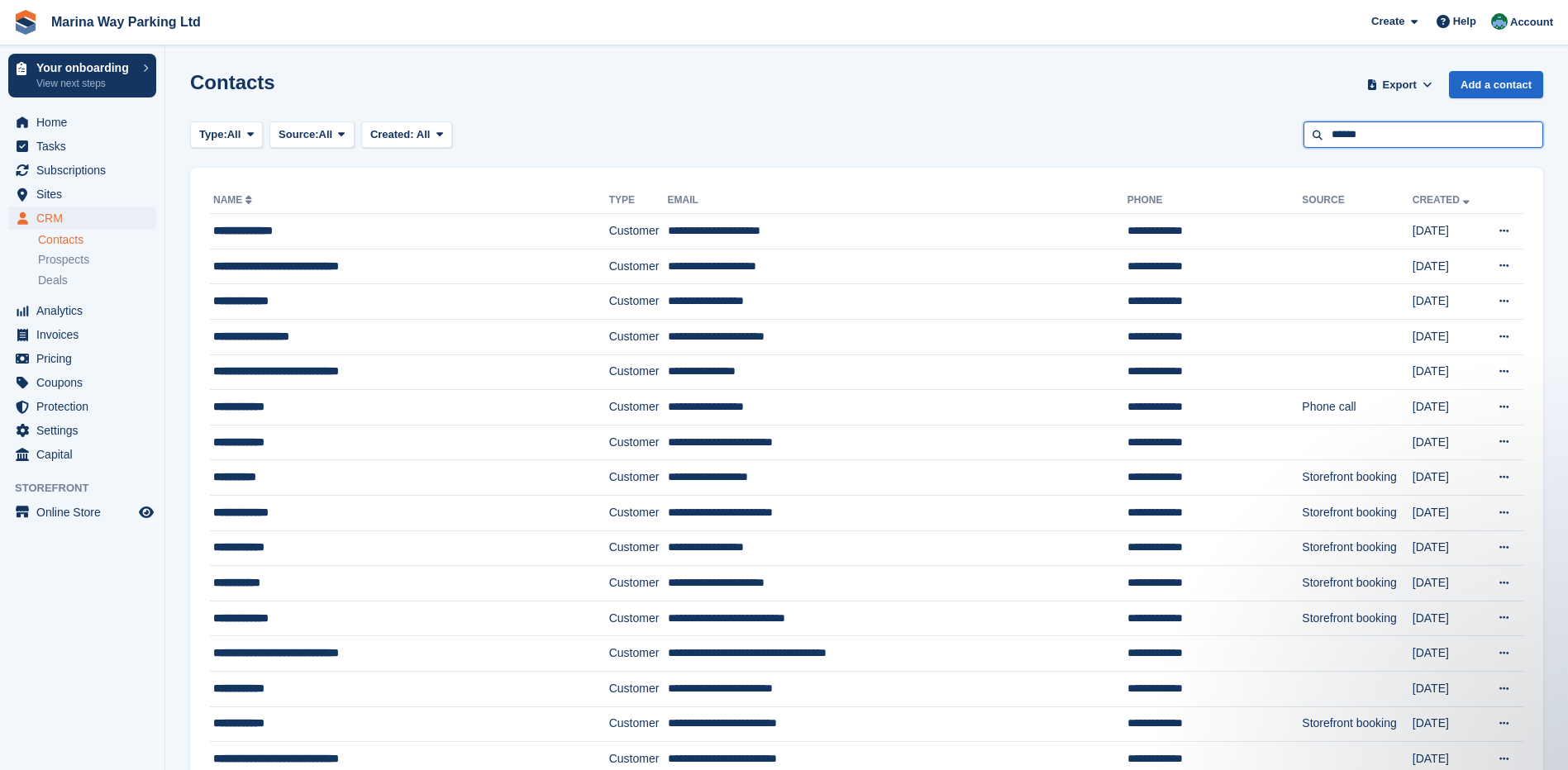
type input "******"
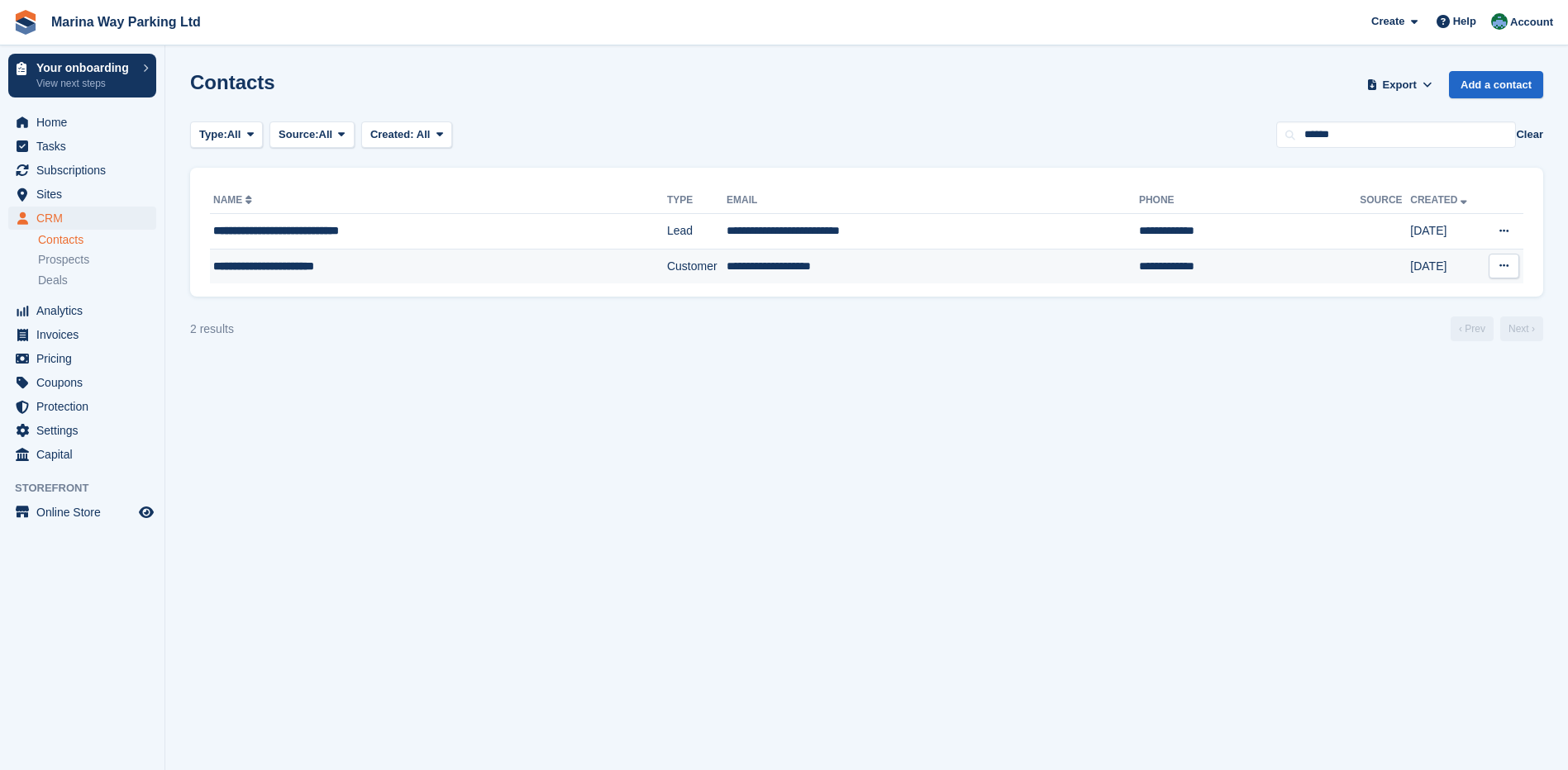
click at [333, 266] on div "**********" at bounding box center [404, 267] width 381 height 18
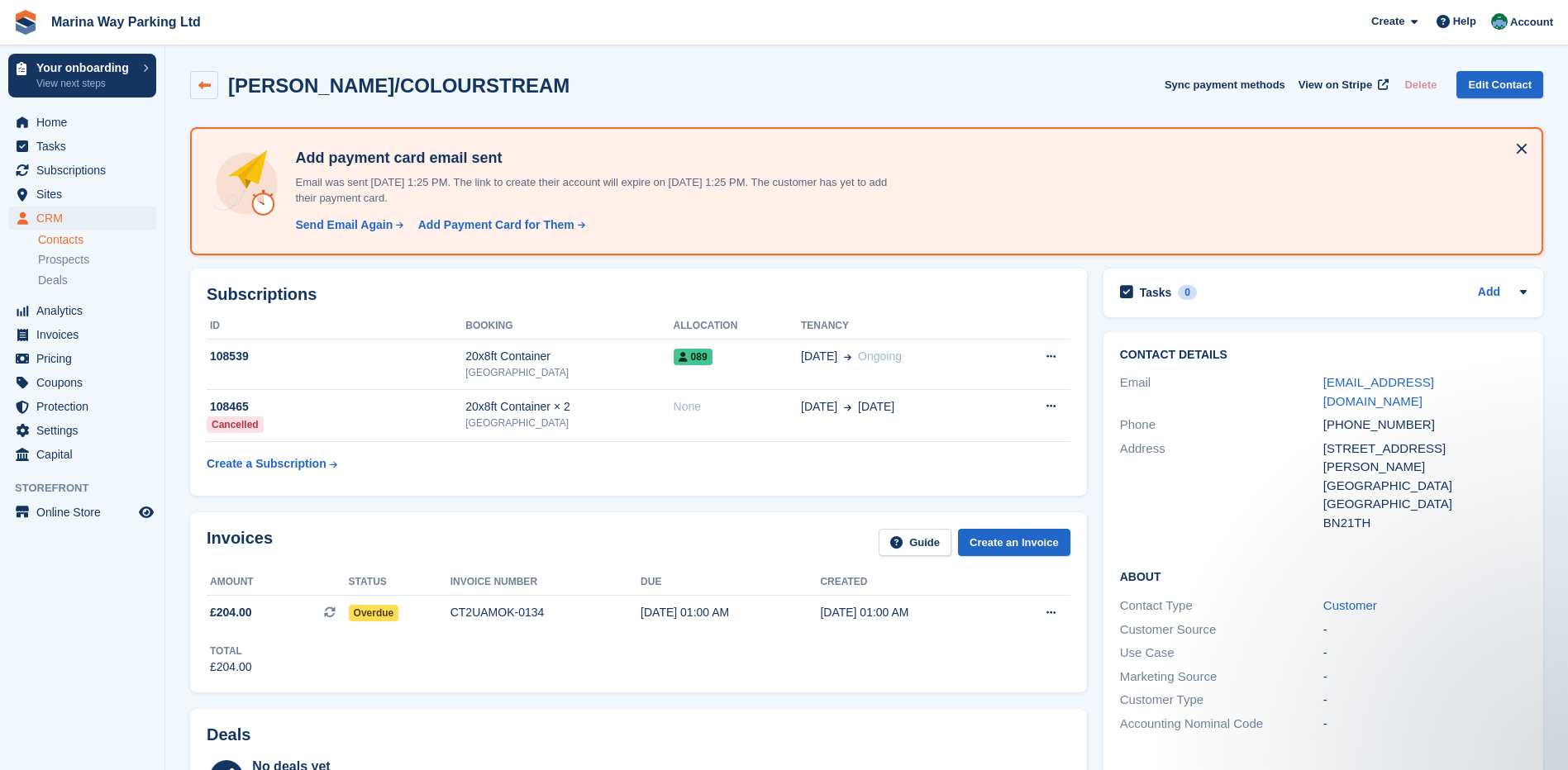
click at [205, 85] on icon at bounding box center [205, 86] width 12 height 12
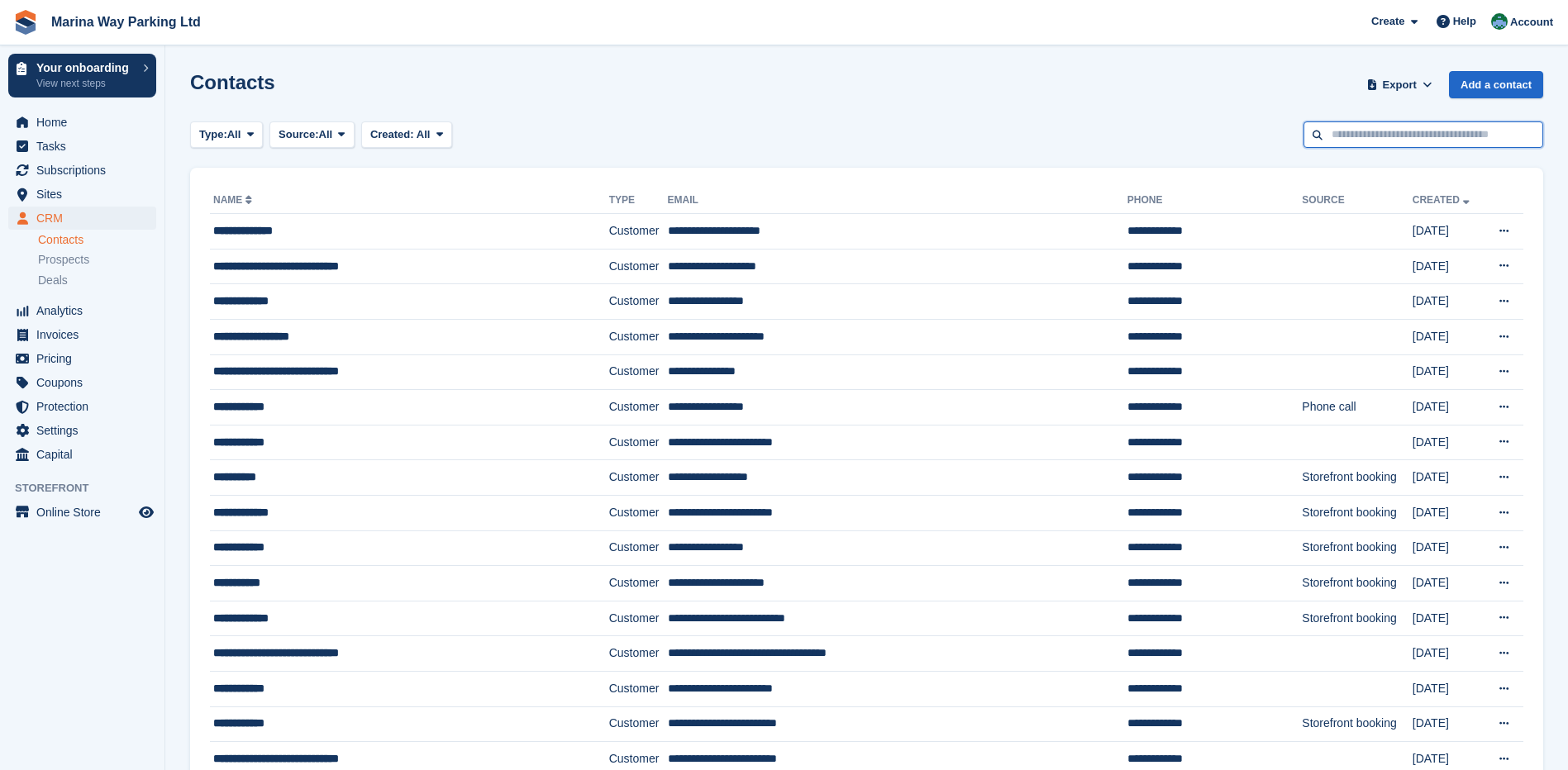
click at [1385, 135] on input "text" at bounding box center [1424, 135] width 240 height 27
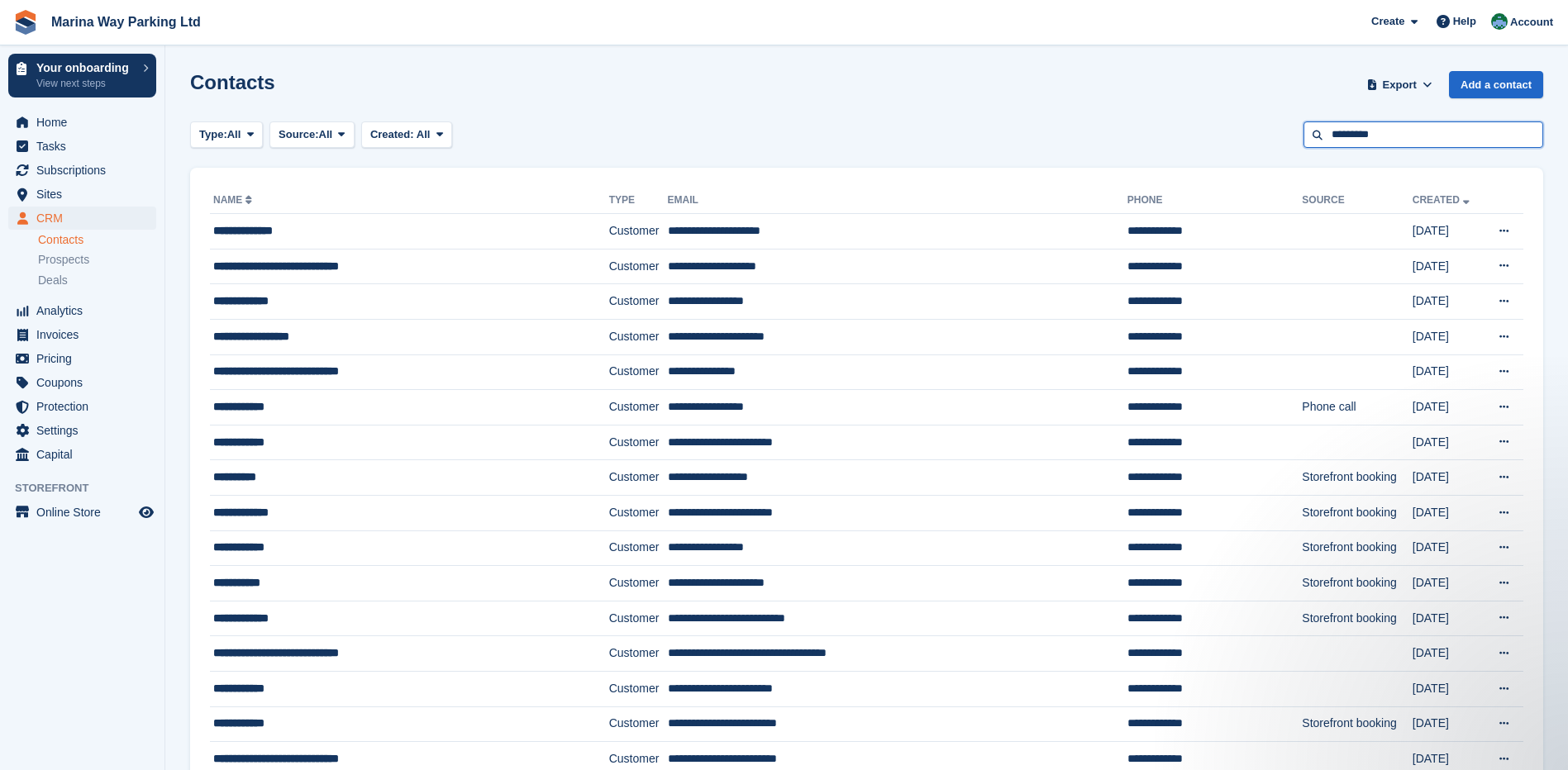
type input "*********"
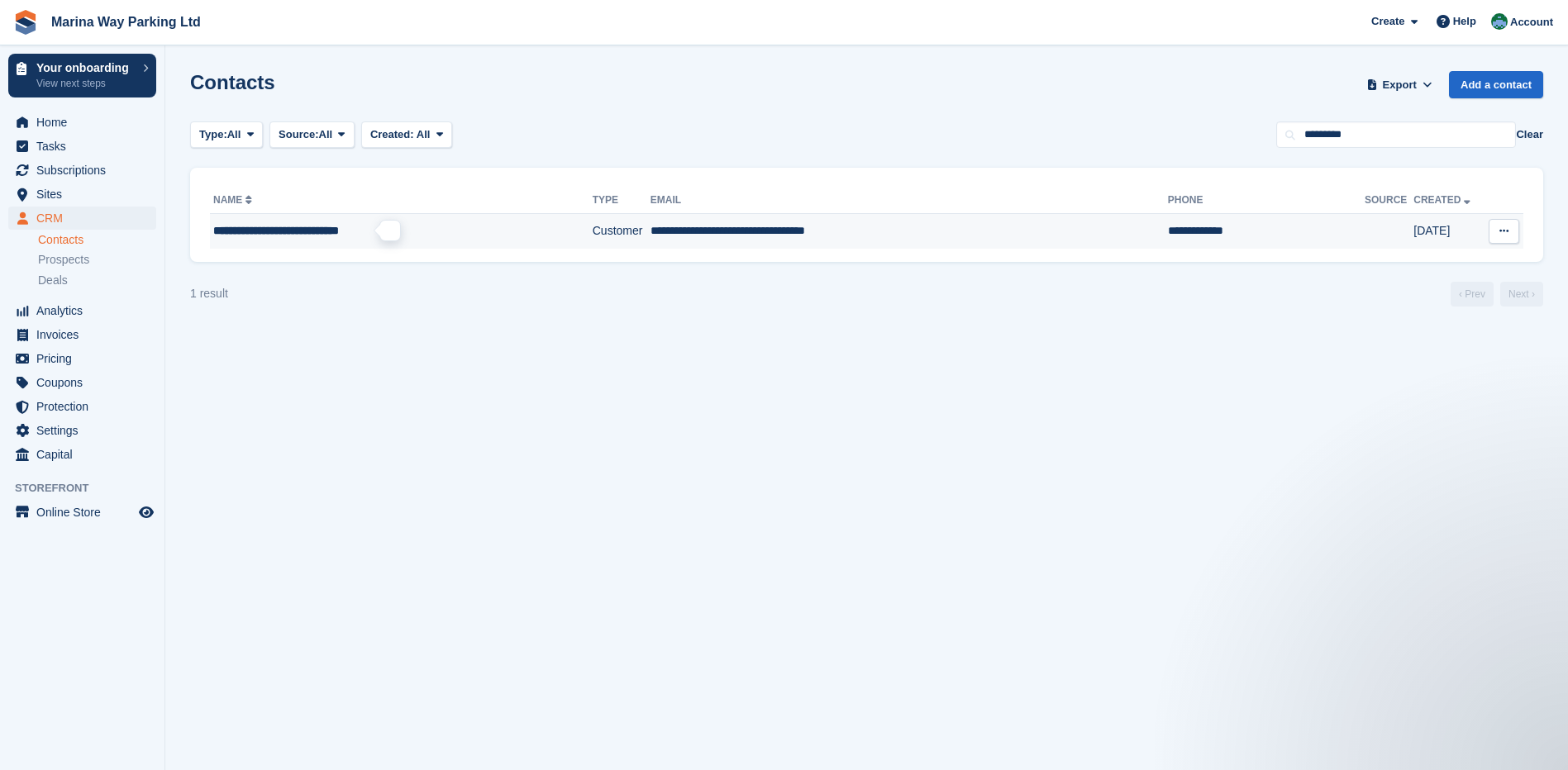
click at [319, 230] on span "**********" at bounding box center [277, 230] width 126 height 11
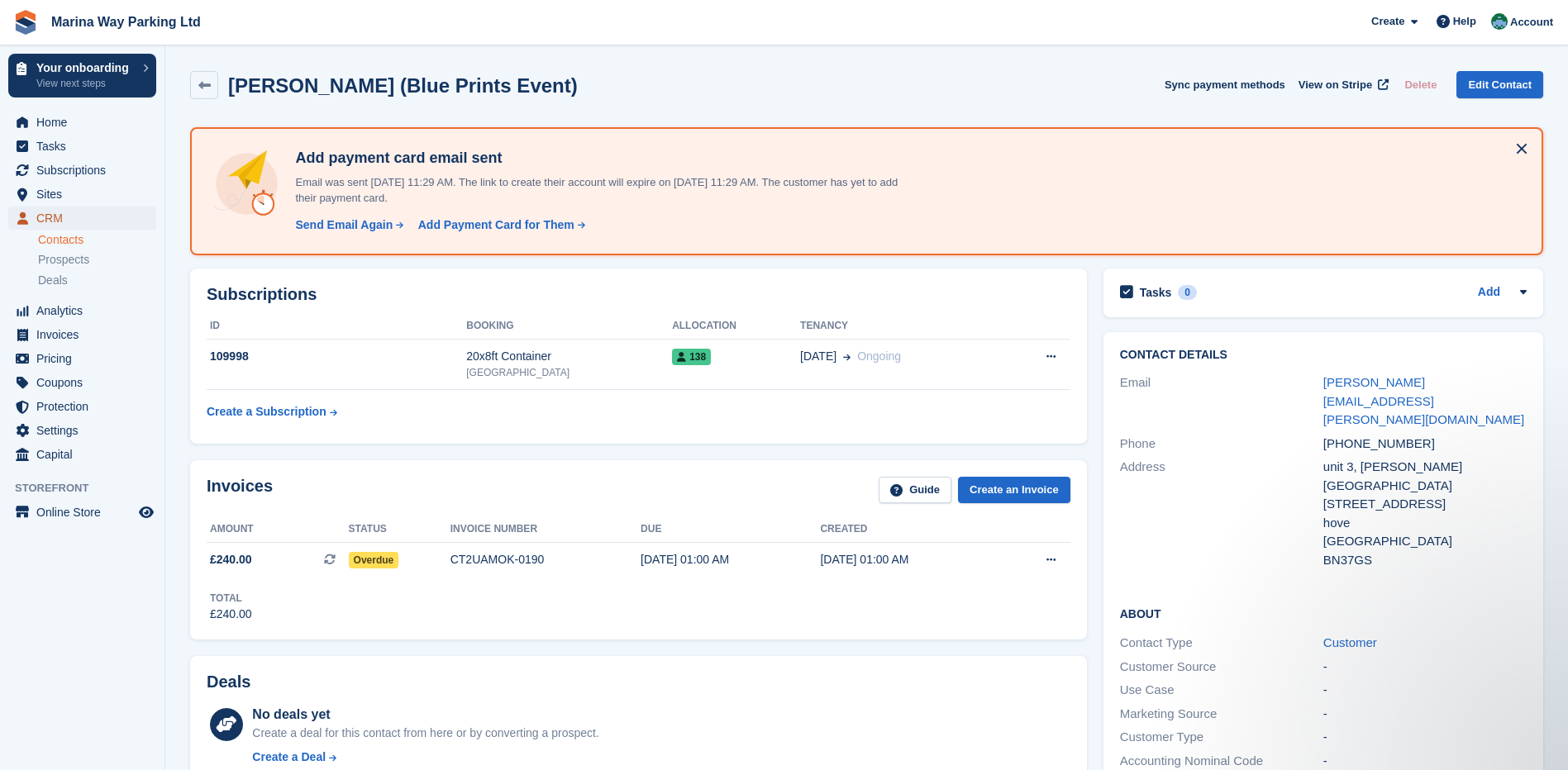
click at [62, 220] on span "CRM" at bounding box center [86, 218] width 99 height 23
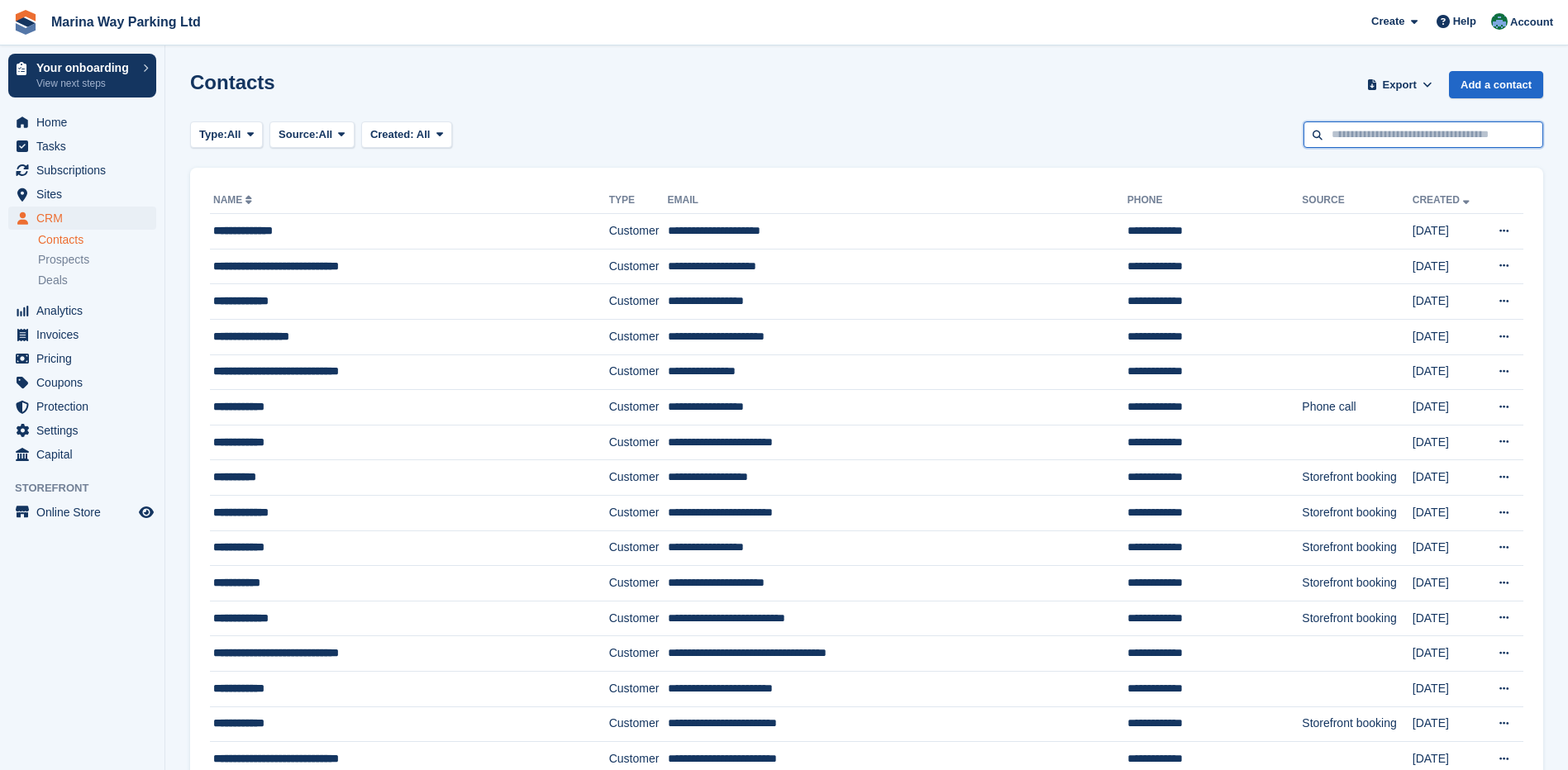
click at [1395, 131] on input "text" at bounding box center [1424, 135] width 240 height 27
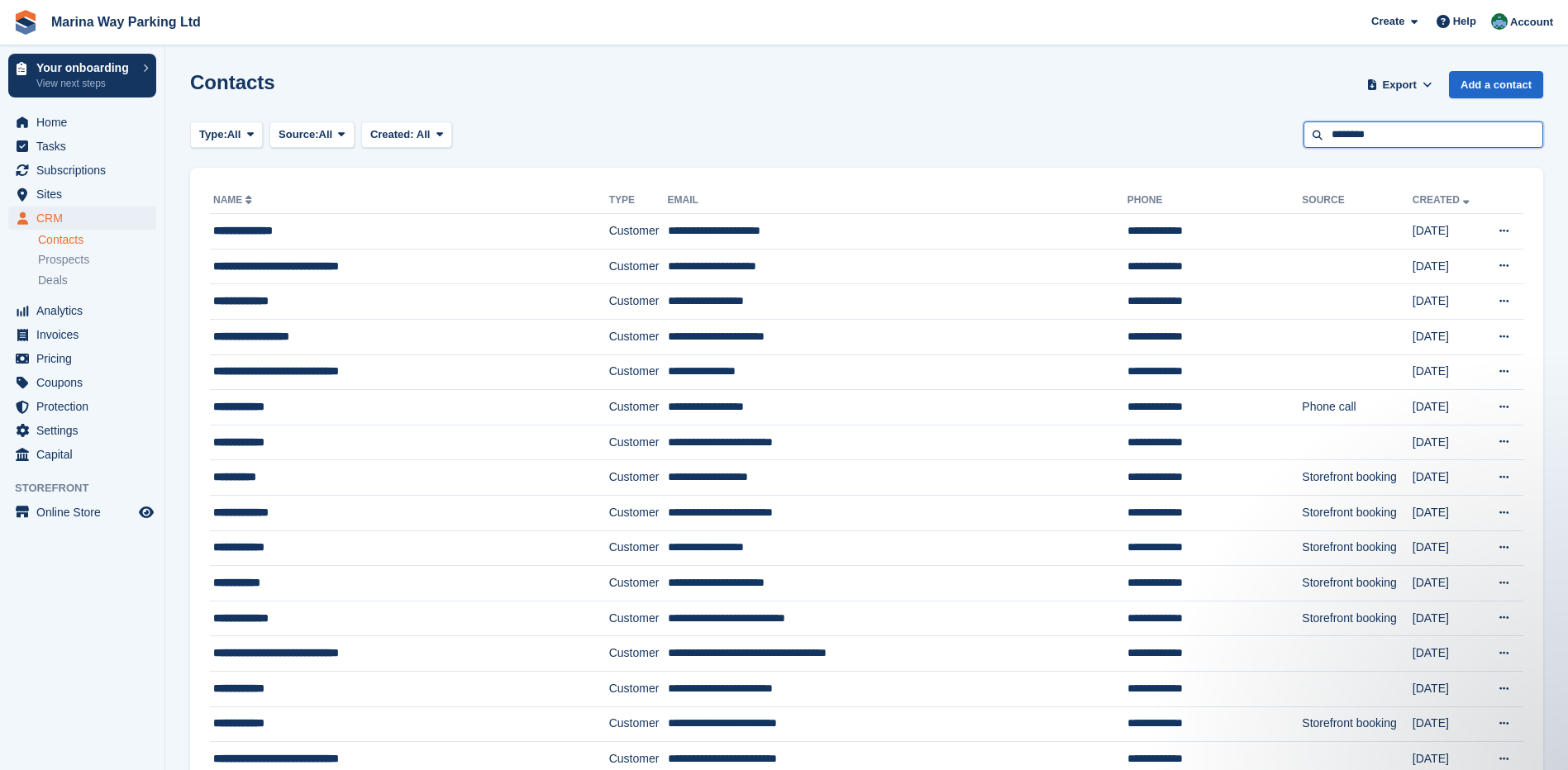
type input "********"
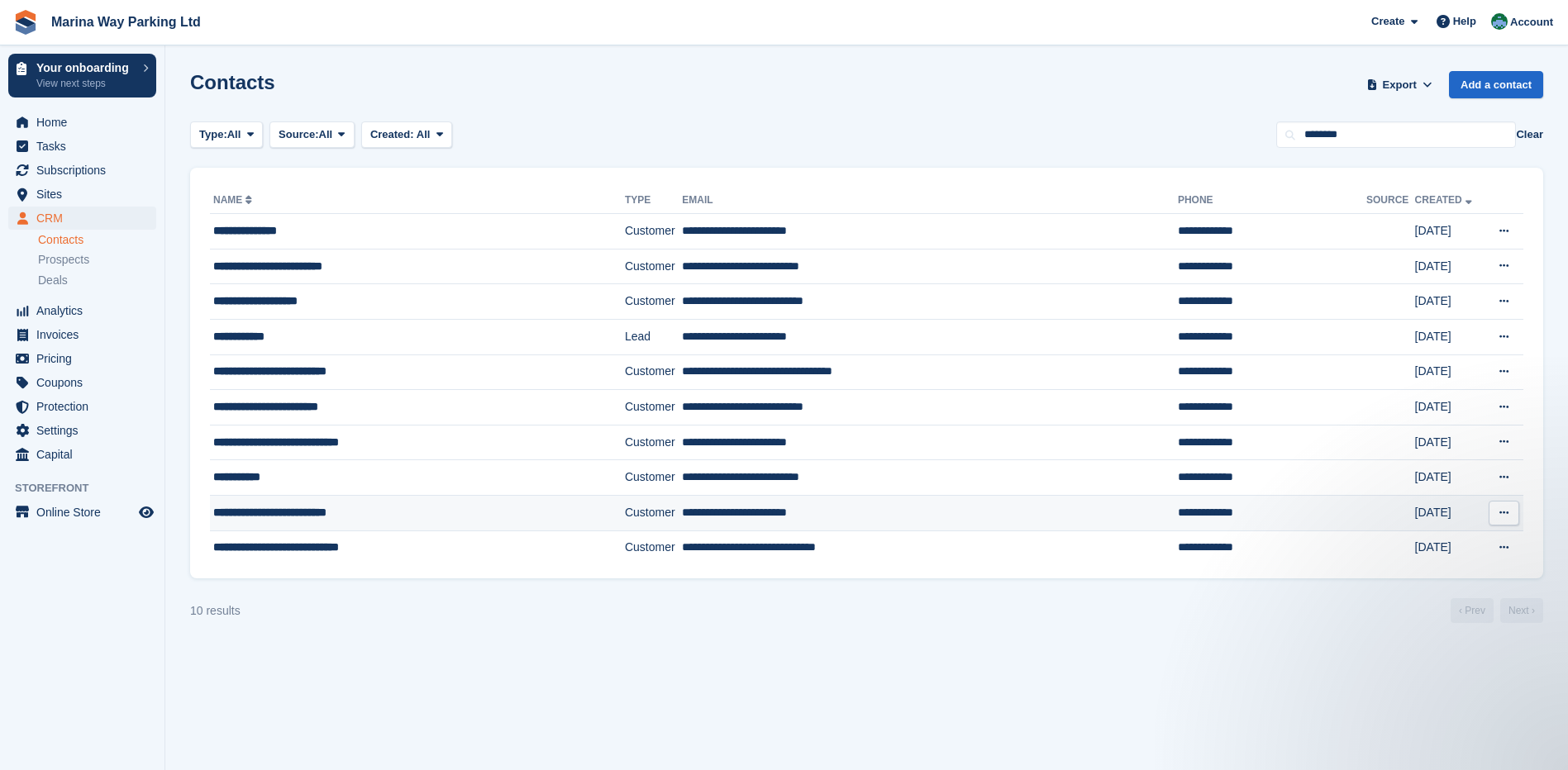
click at [295, 518] on div "**********" at bounding box center [394, 513] width 361 height 18
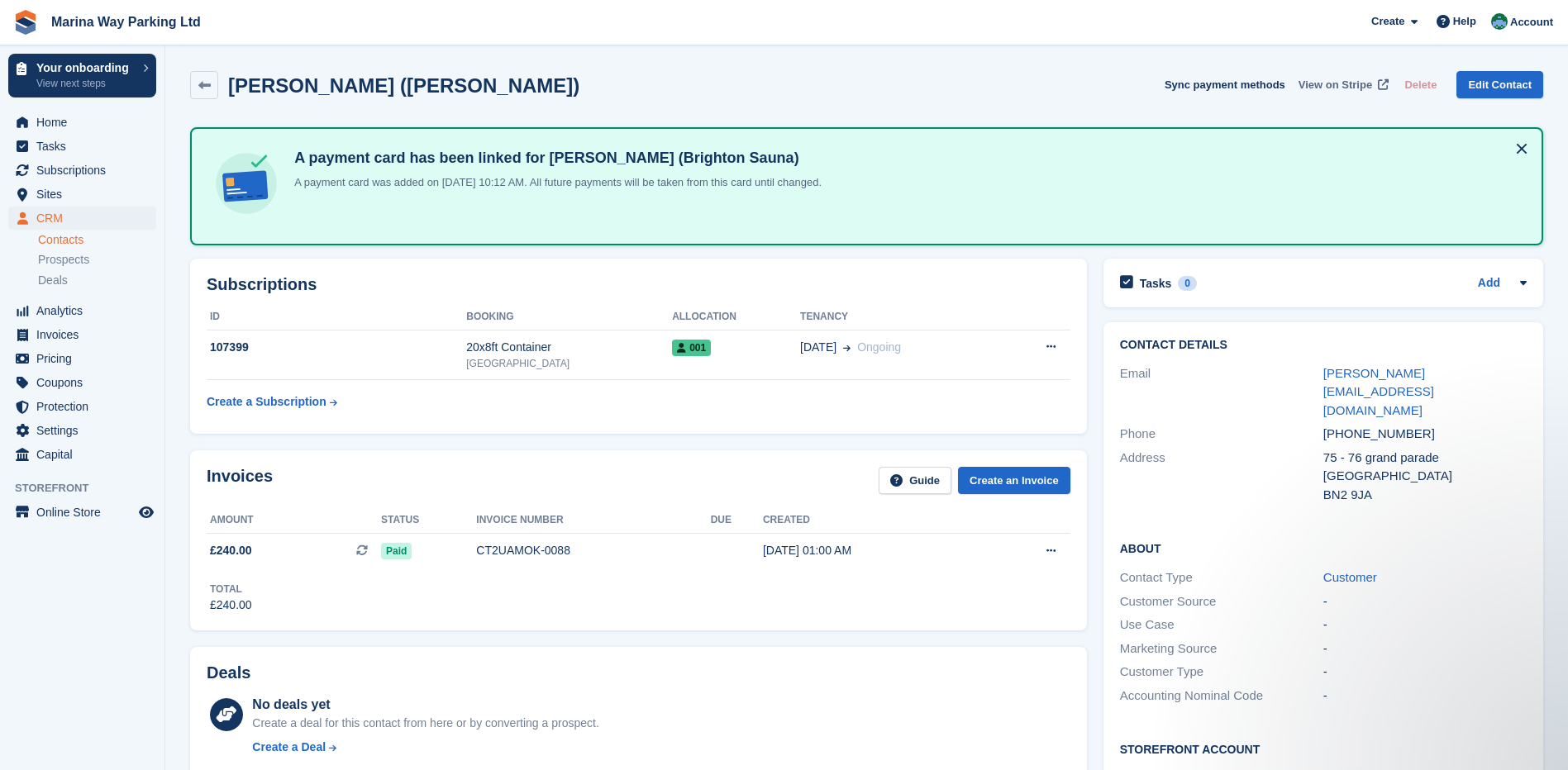
click at [1349, 90] on span "View on Stripe" at bounding box center [1335, 85] width 74 height 17
click at [205, 85] on icon at bounding box center [205, 86] width 12 height 12
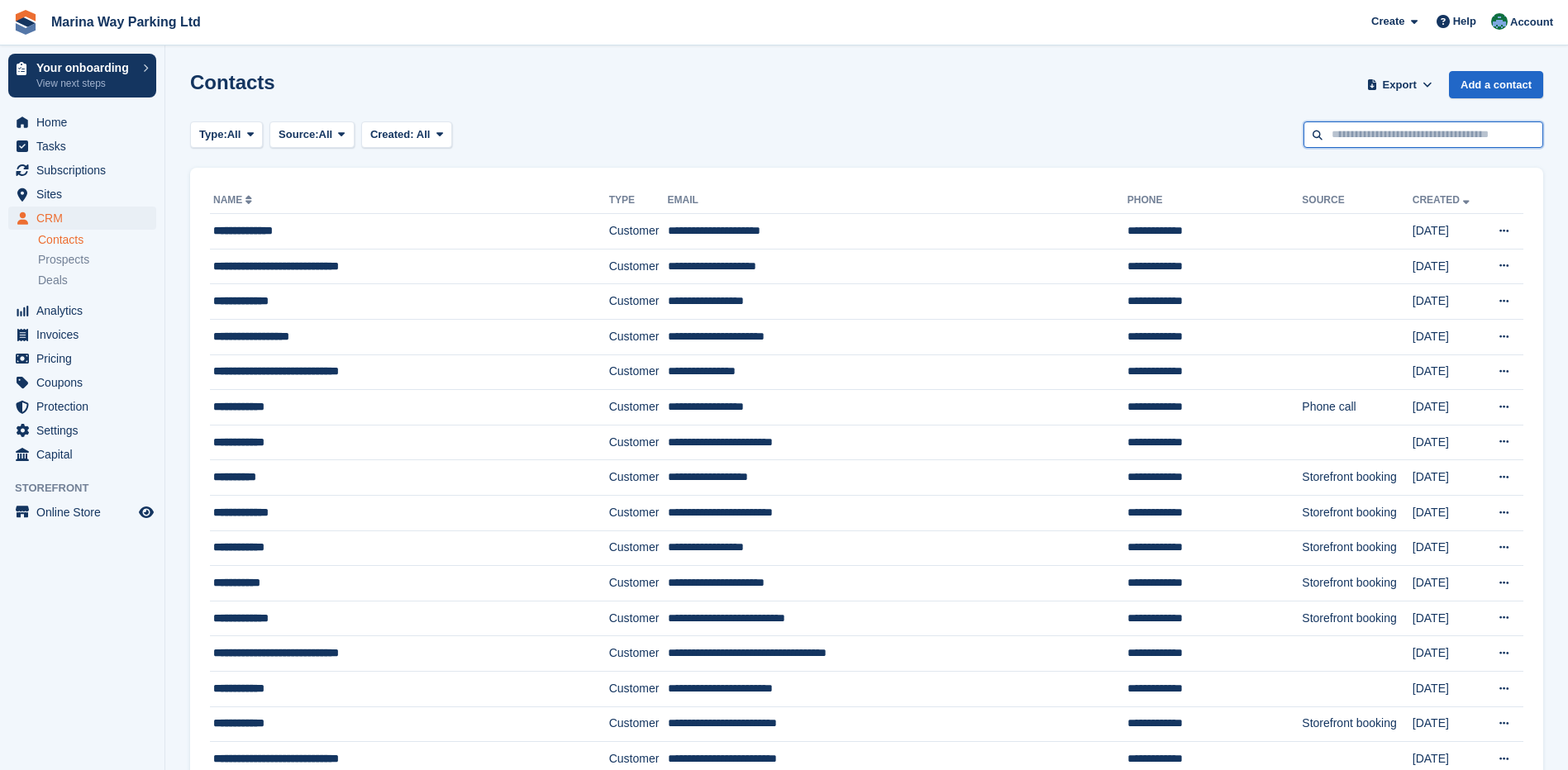
click at [1379, 141] on input "text" at bounding box center [1424, 135] width 240 height 27
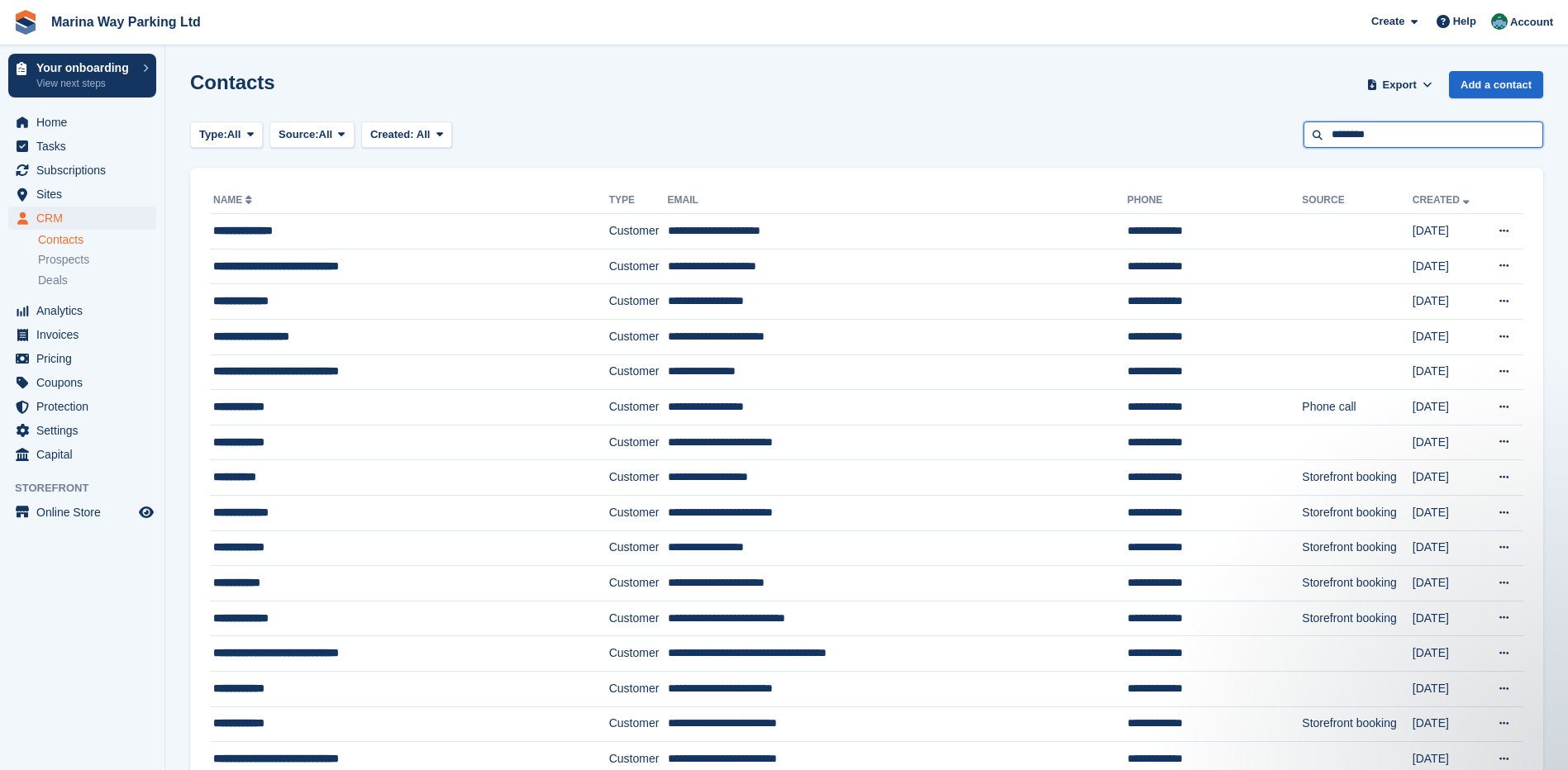
type input "********"
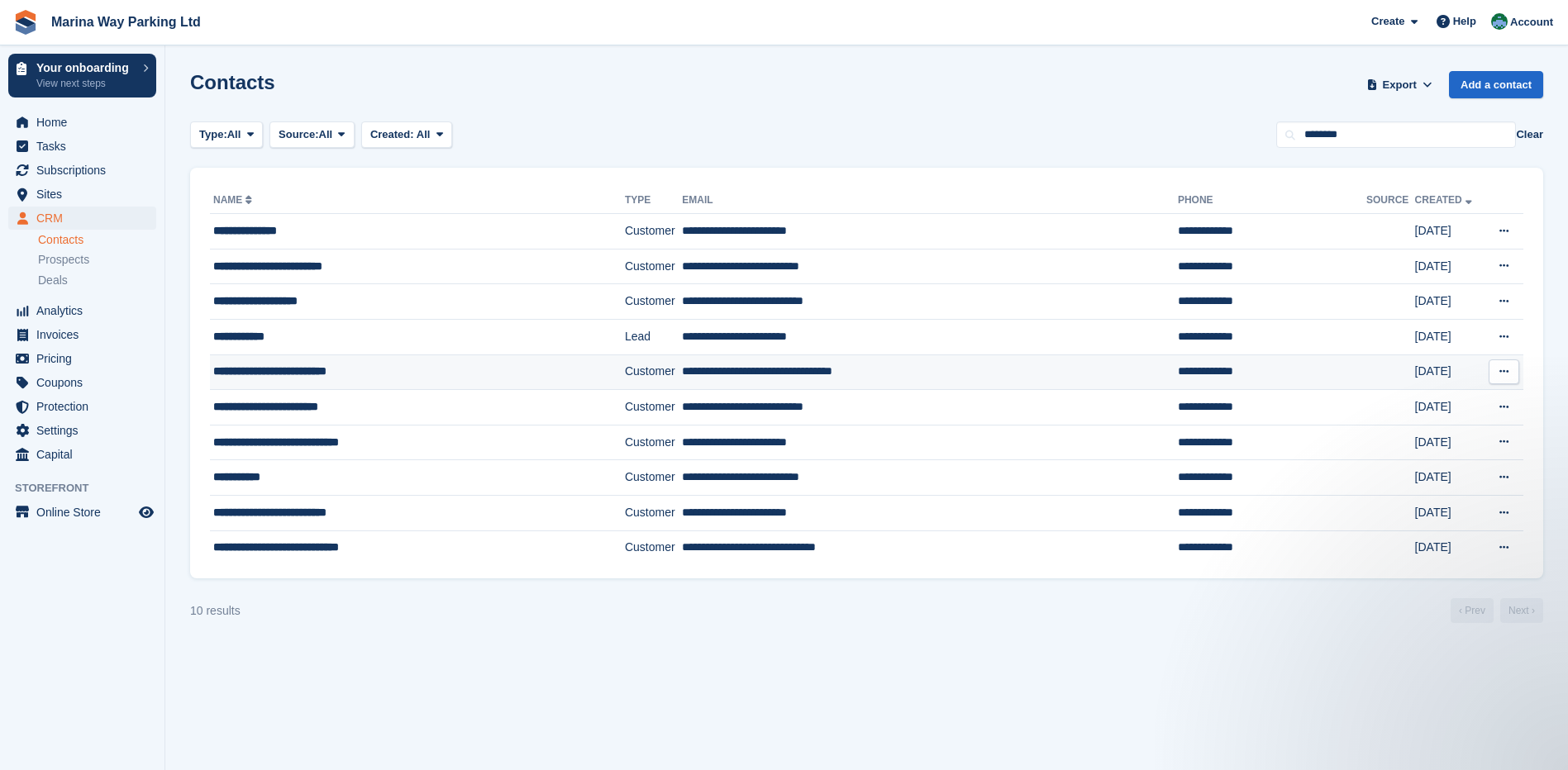
click at [298, 370] on div "**********" at bounding box center [394, 372] width 361 height 18
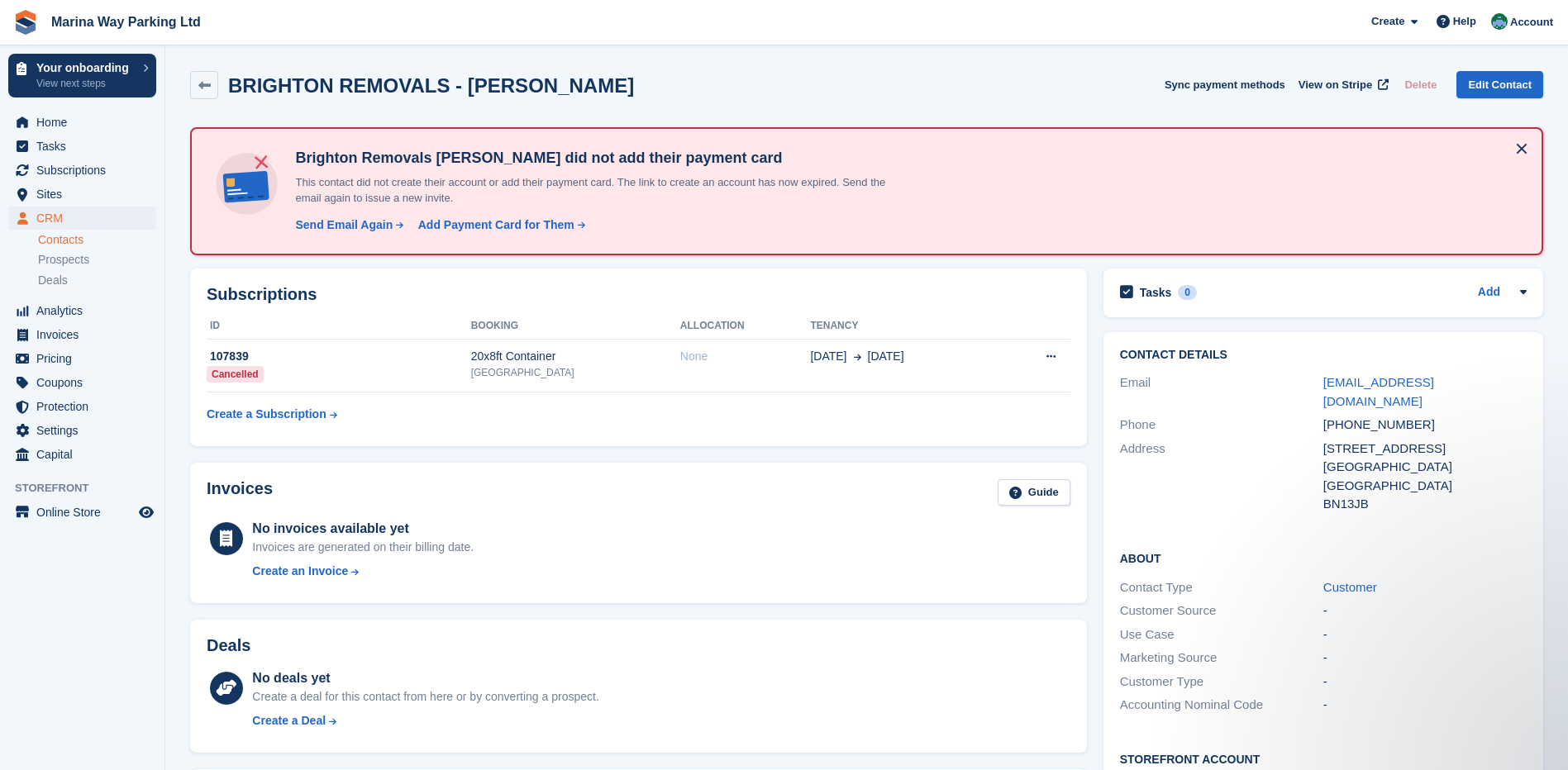
click at [1095, 416] on div "Contact Details Email [EMAIL_ADDRESS][DOMAIN_NAME] Phone [PHONE_NUMBER] Address…" at bounding box center [1323, 609] width 456 height 571
click at [1095, 416] on div "Contact Details Email thebrightonremovalscompany@gmail.com Phone +447598763024 …" at bounding box center [1323, 609] width 456 height 571
click at [53, 213] on span "CRM" at bounding box center [86, 218] width 99 height 23
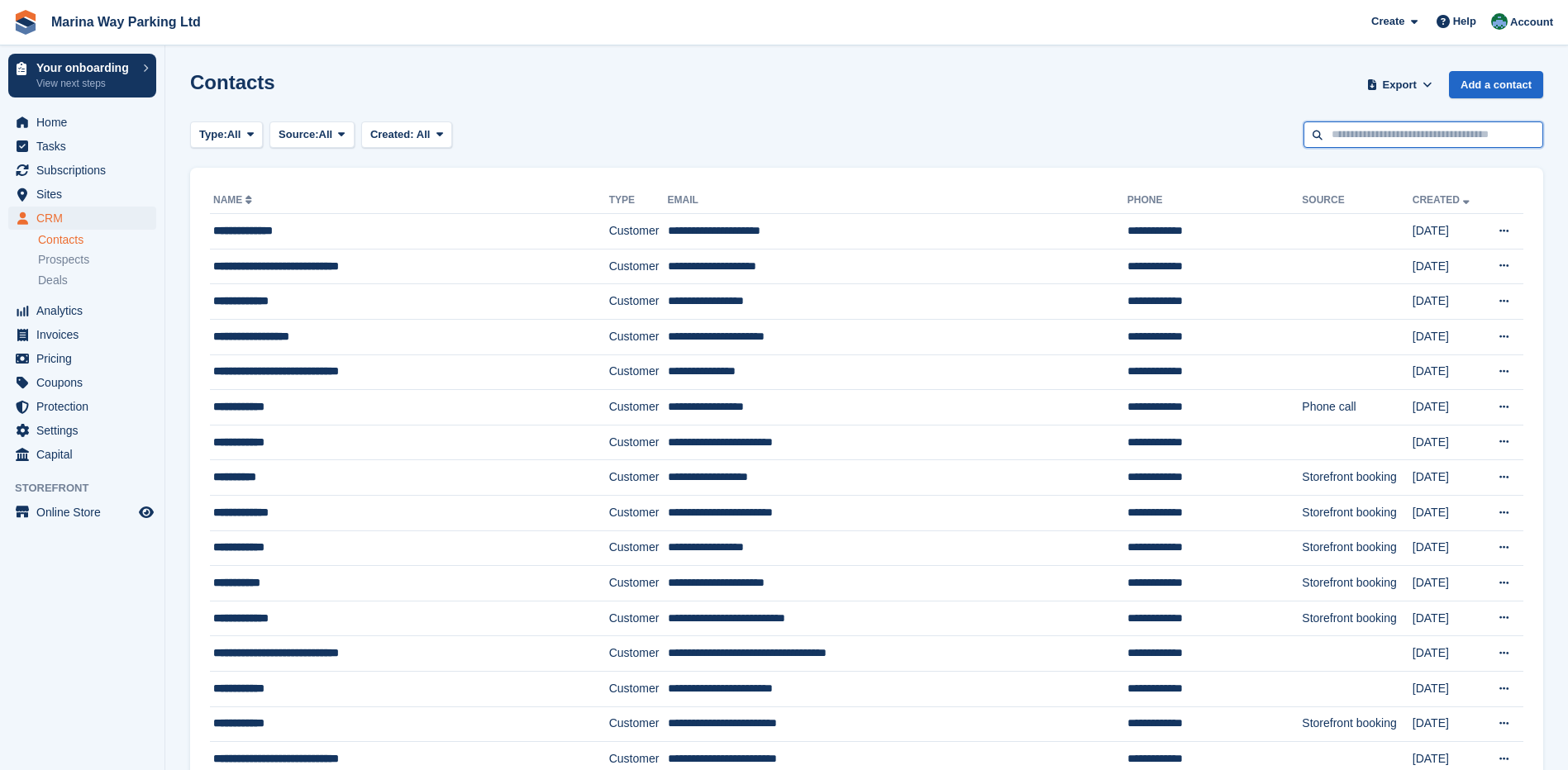
click at [1450, 133] on input "text" at bounding box center [1424, 135] width 240 height 27
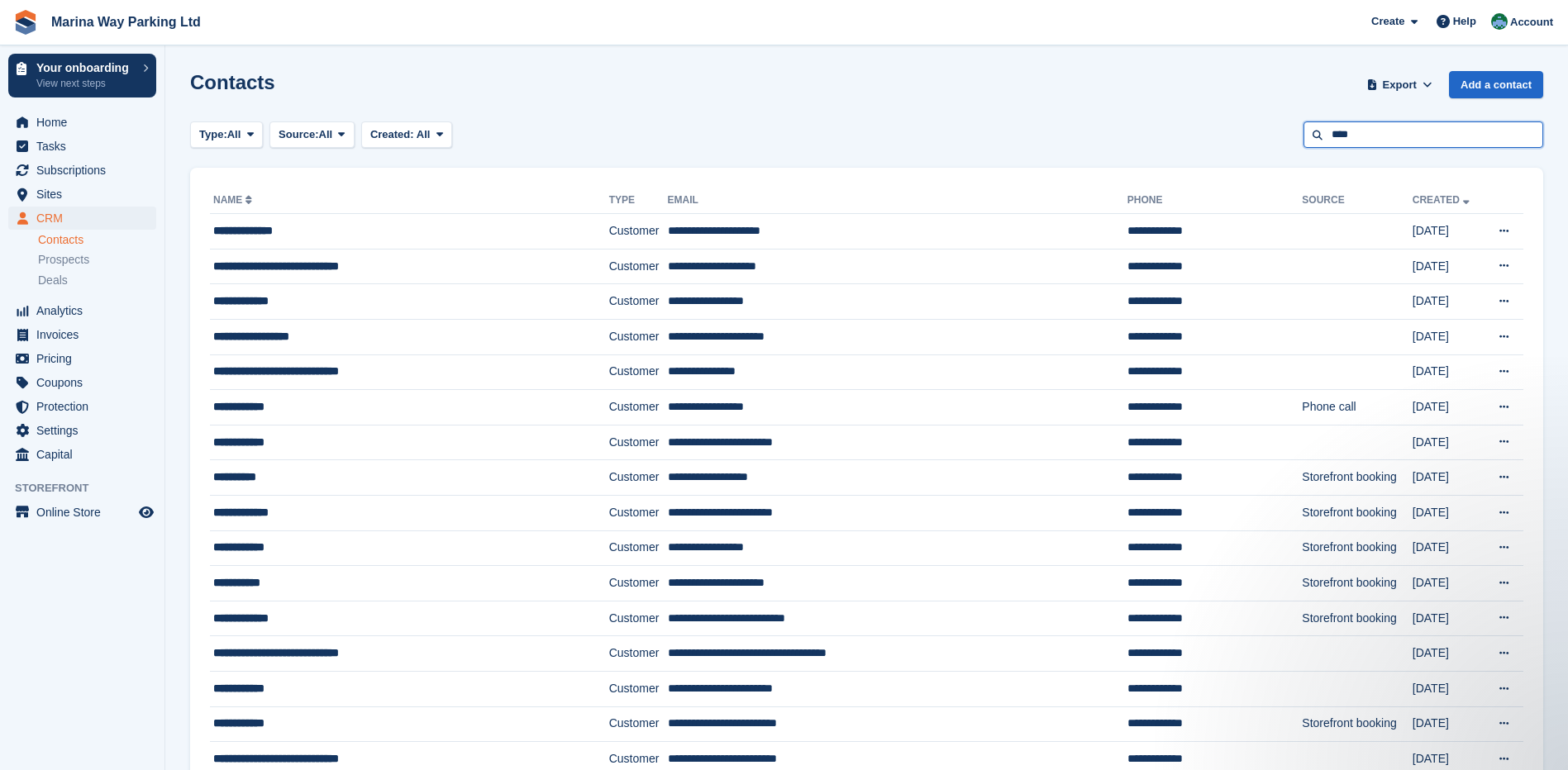
type input "****"
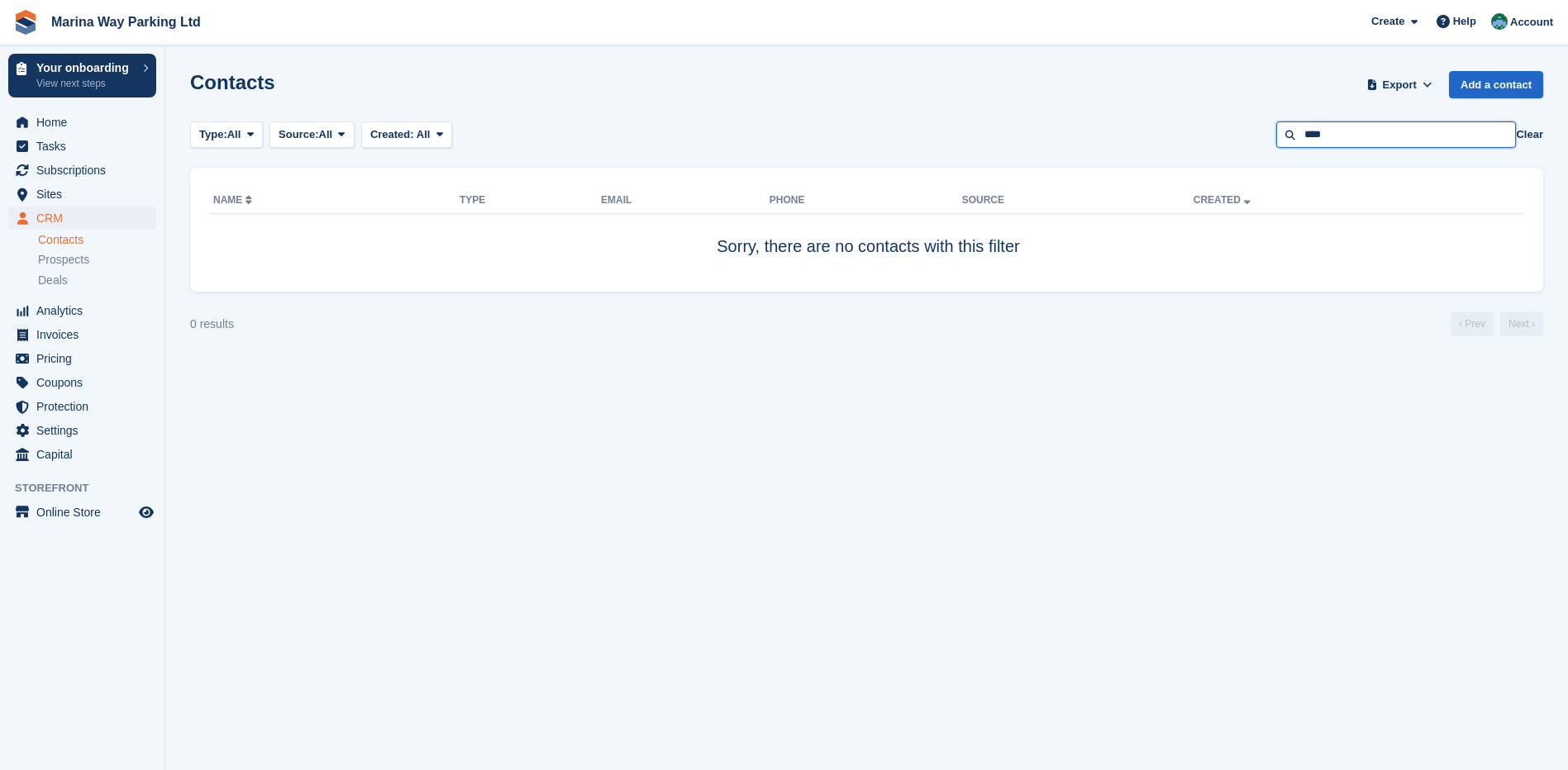
click at [1408, 139] on input "****" at bounding box center [1396, 135] width 240 height 27
type input "*"
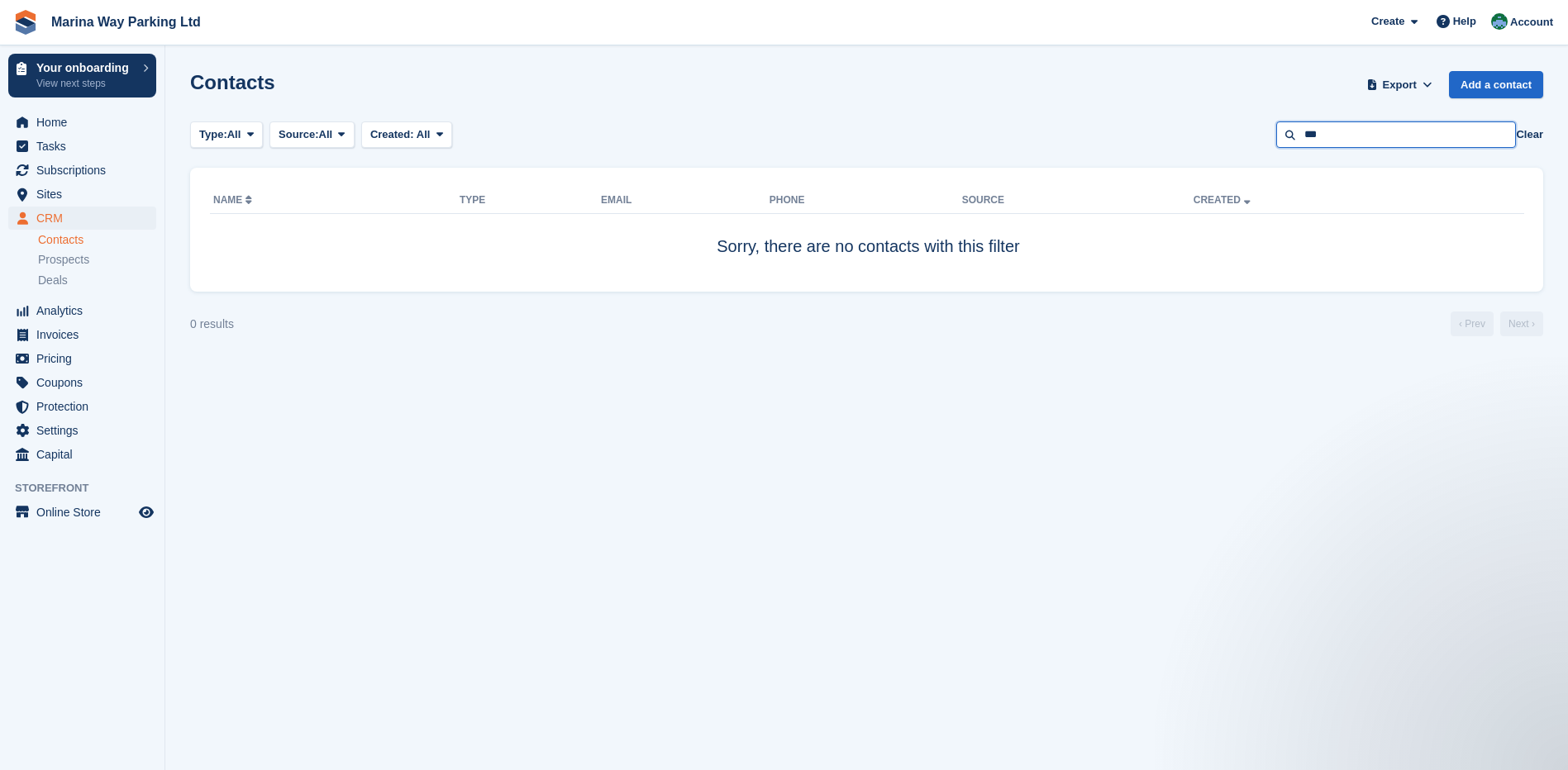
type input "***"
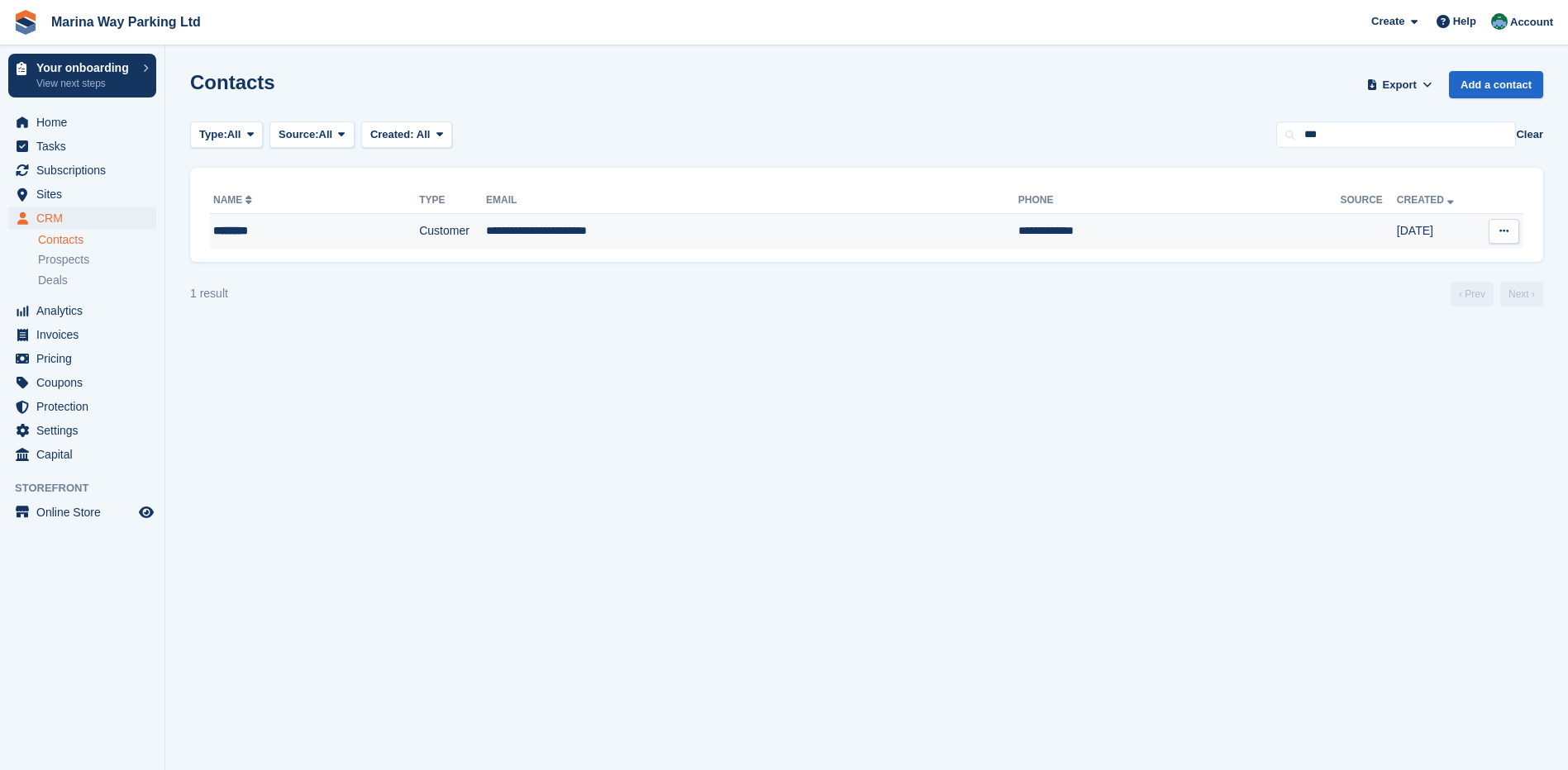
click at [419, 233] on td "Customer" at bounding box center [453, 232] width 67 height 35
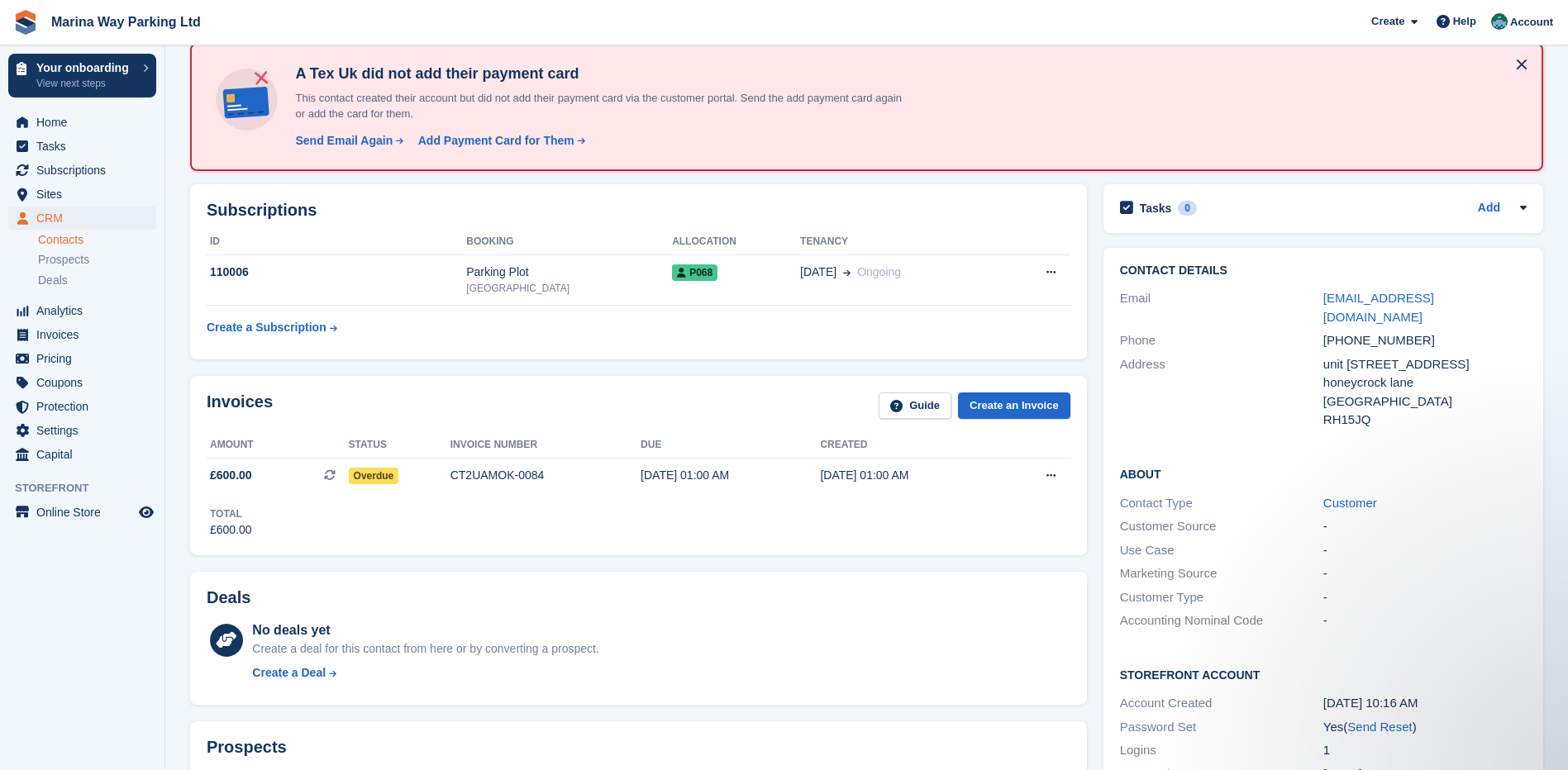
scroll to position [82, 0]
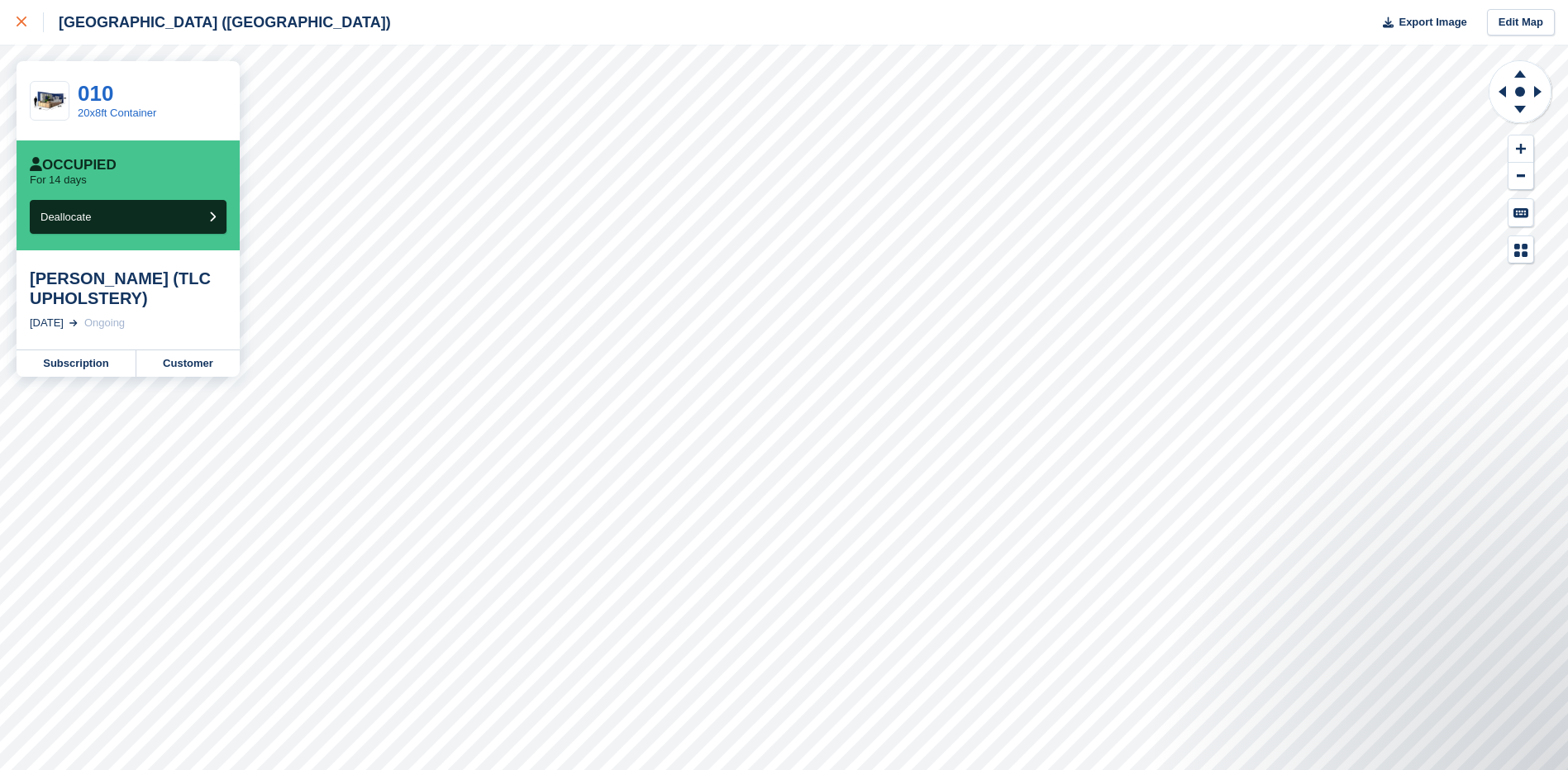
click at [25, 22] on icon at bounding box center [21, 21] width 10 height 10
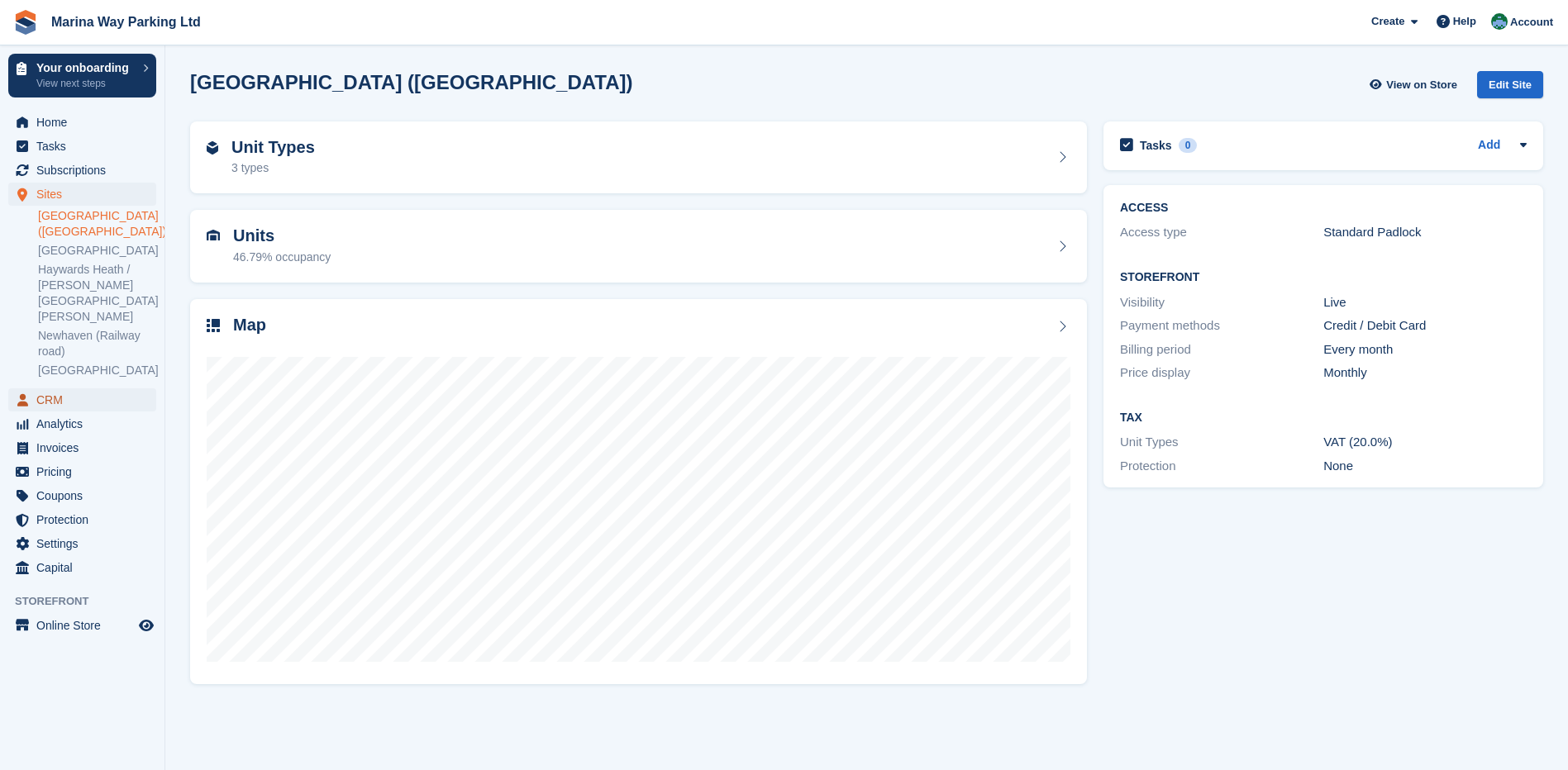
click at [52, 388] on span "CRM" at bounding box center [86, 400] width 99 height 23
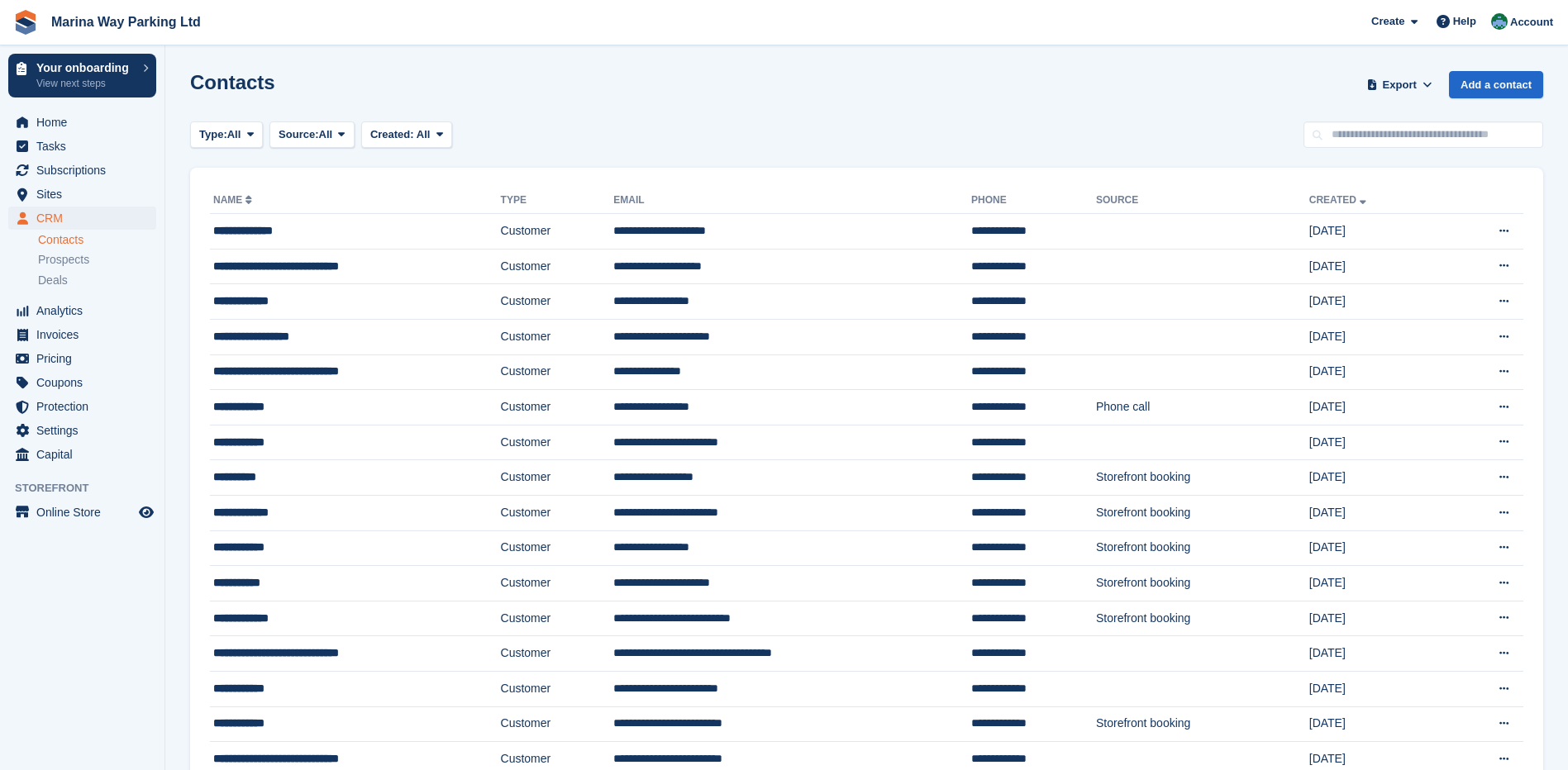
click at [1386, 136] on input "text" at bounding box center [1424, 135] width 240 height 27
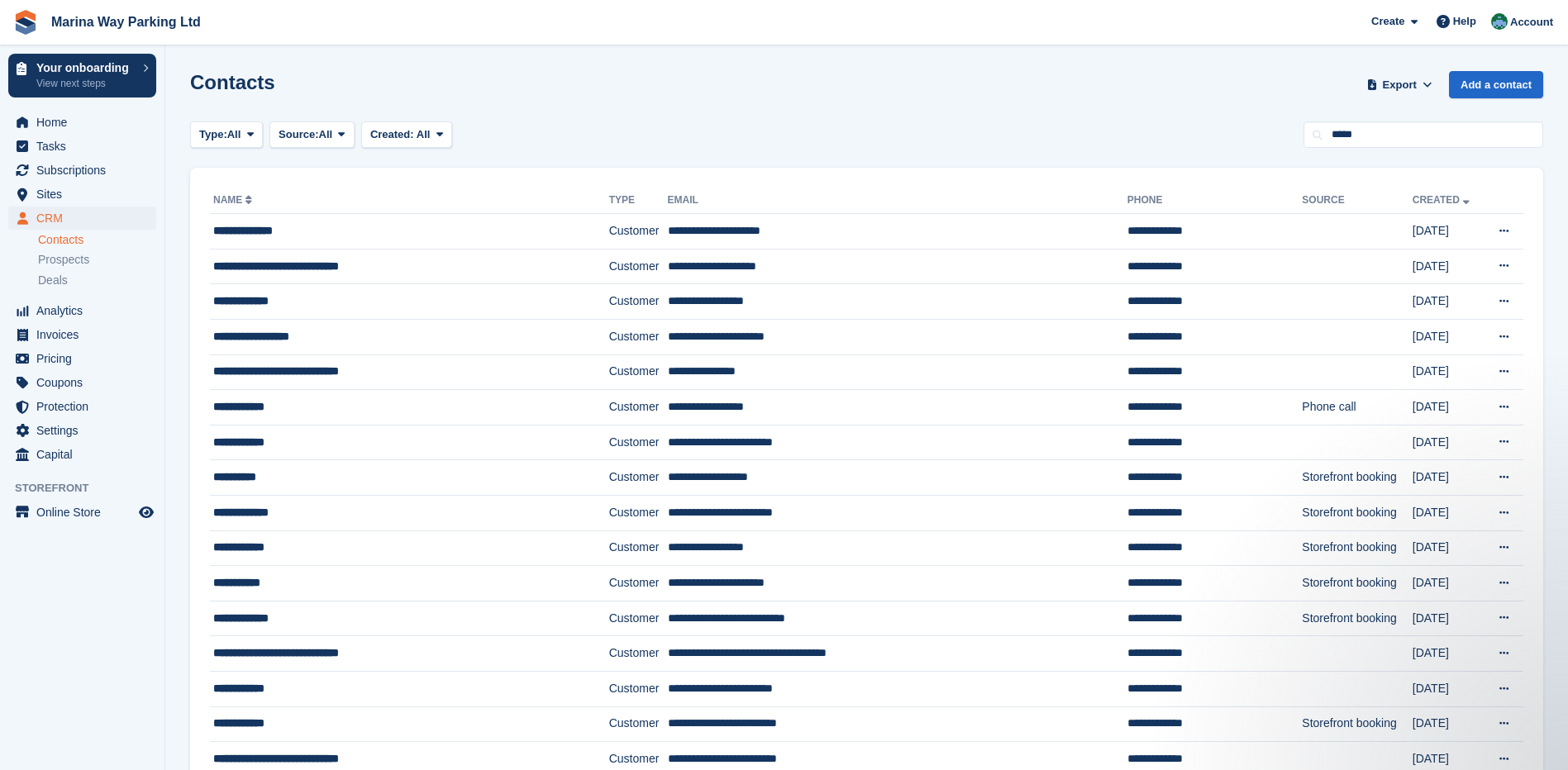
type input "*****"
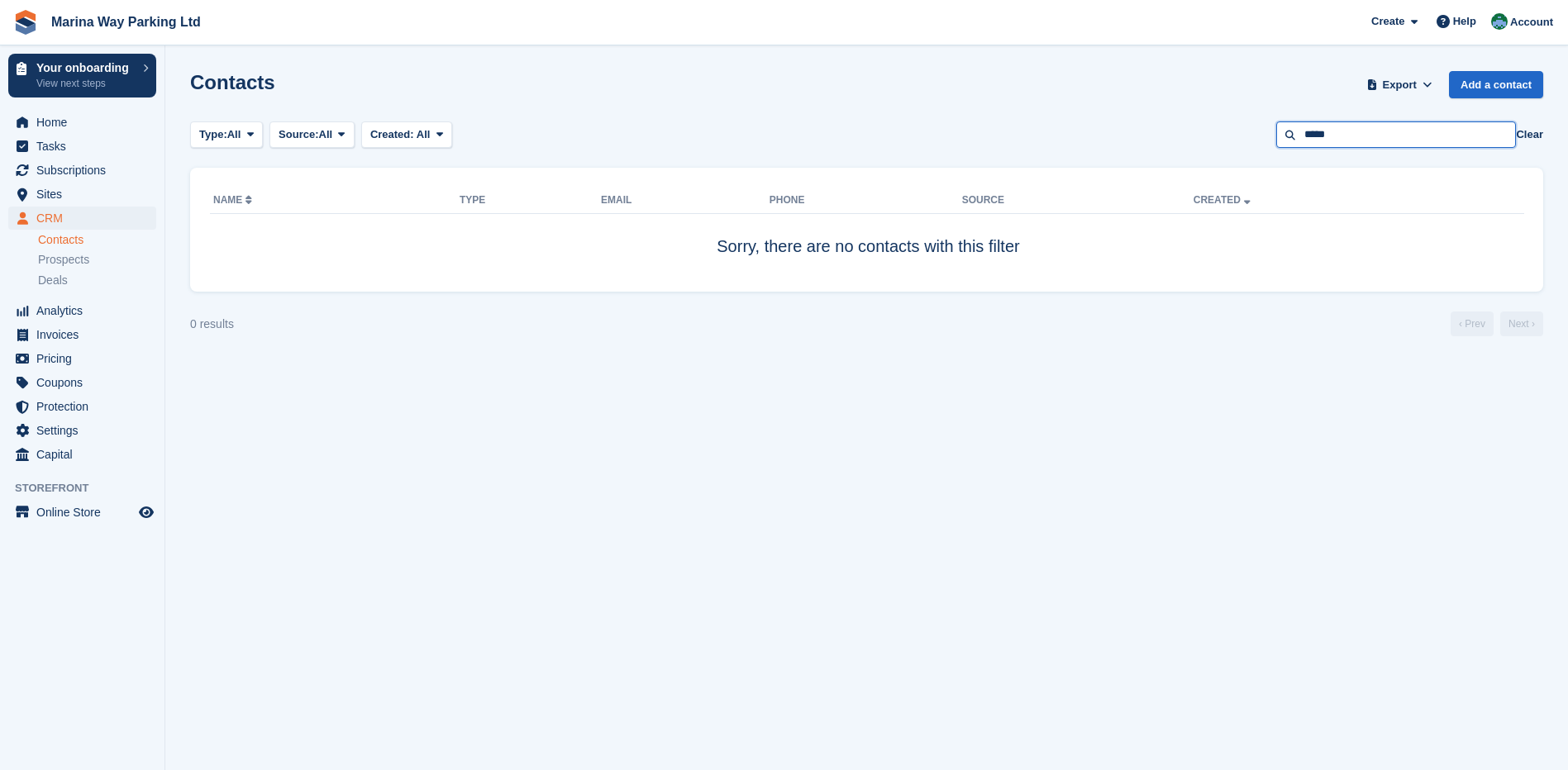
click at [1349, 144] on input "*****" at bounding box center [1396, 135] width 240 height 27
type input "*"
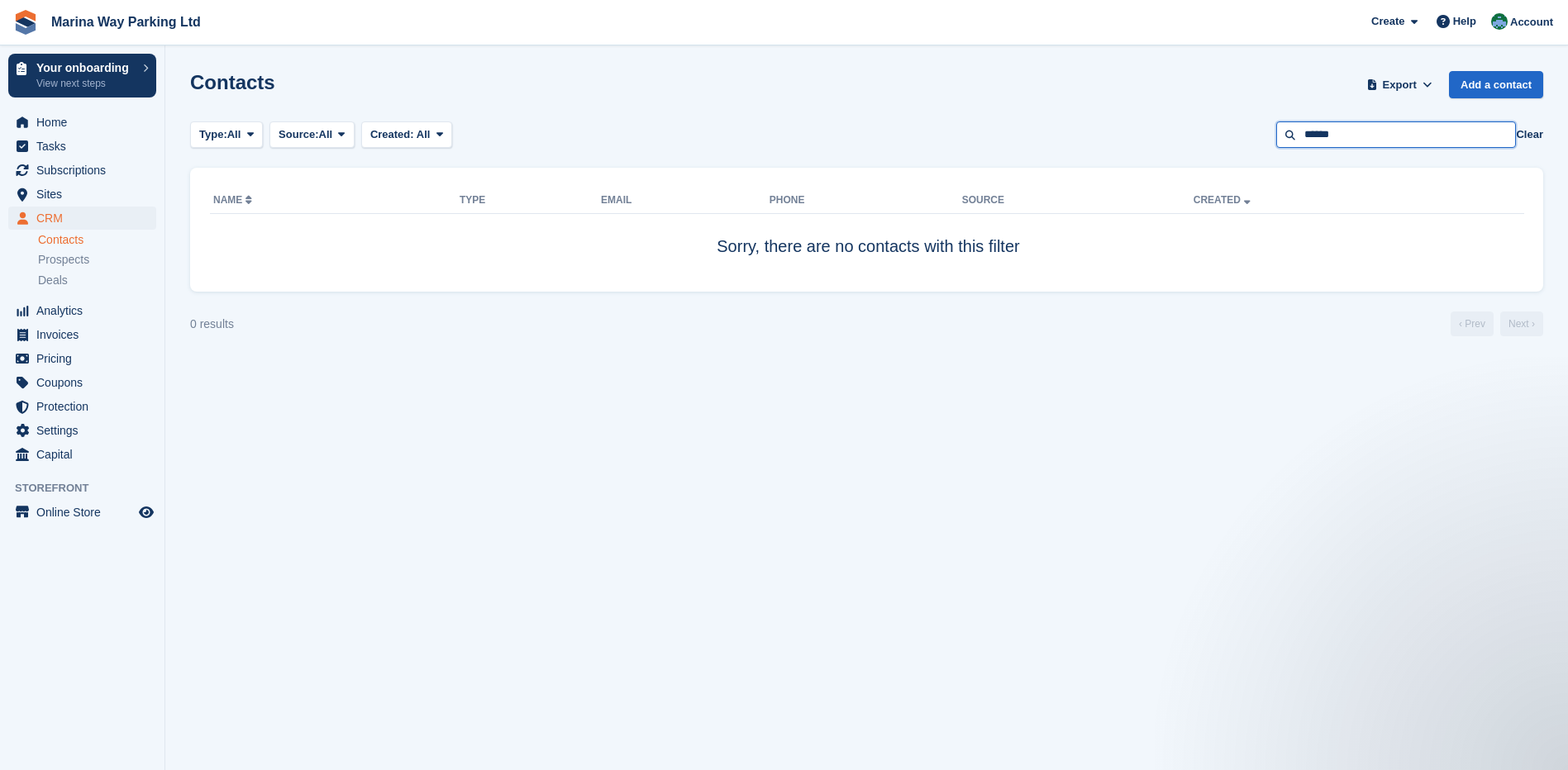
type input "******"
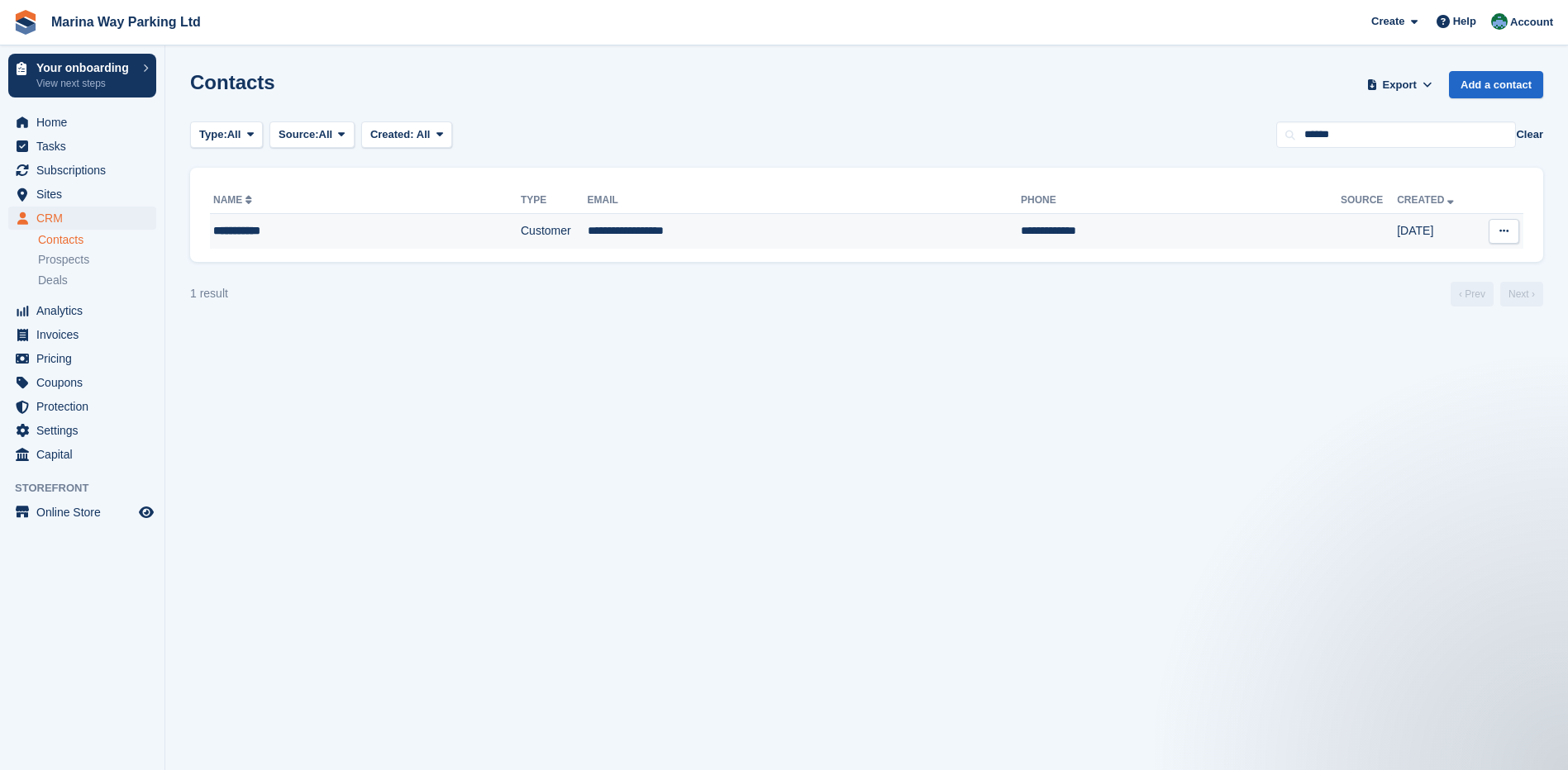
click at [267, 232] on div "**********" at bounding box center [328, 231] width 230 height 18
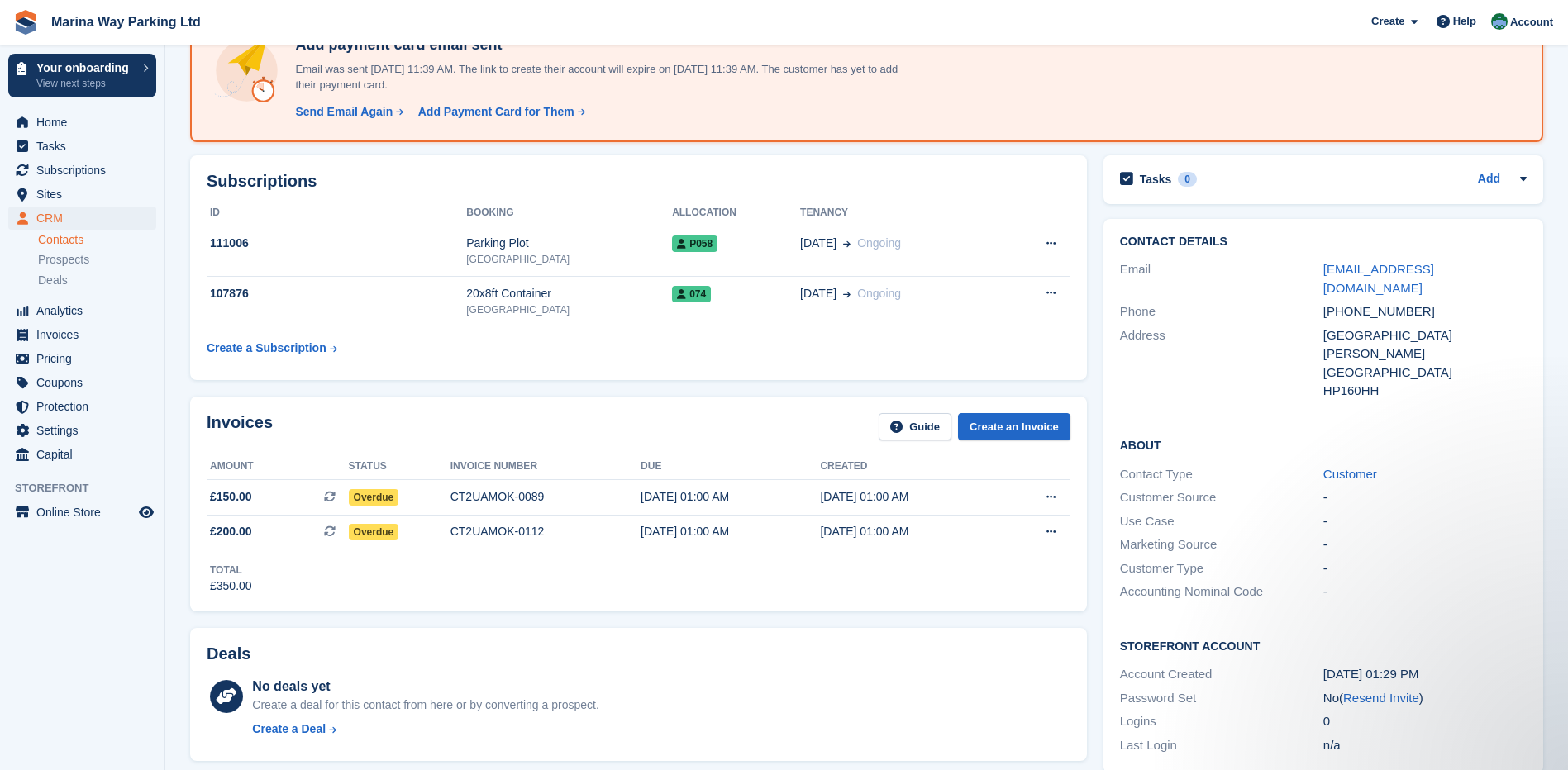
scroll to position [82, 0]
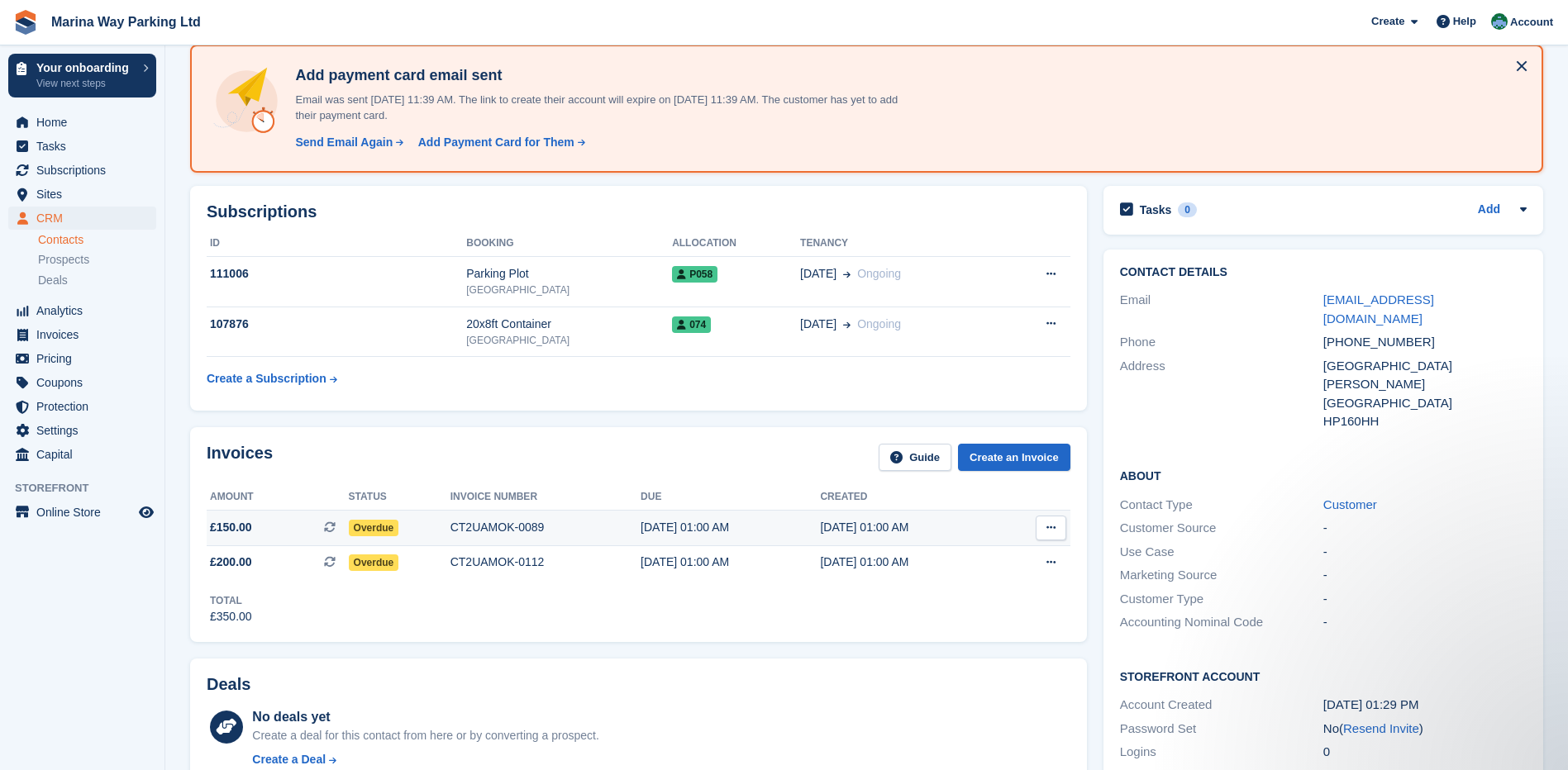
click at [1055, 531] on icon at bounding box center [1051, 528] width 9 height 10
click at [454, 444] on div "Invoices Guide Create an Invoice" at bounding box center [638, 462] width 864 height 37
click at [235, 528] on span "£150.00" at bounding box center [231, 528] width 42 height 18
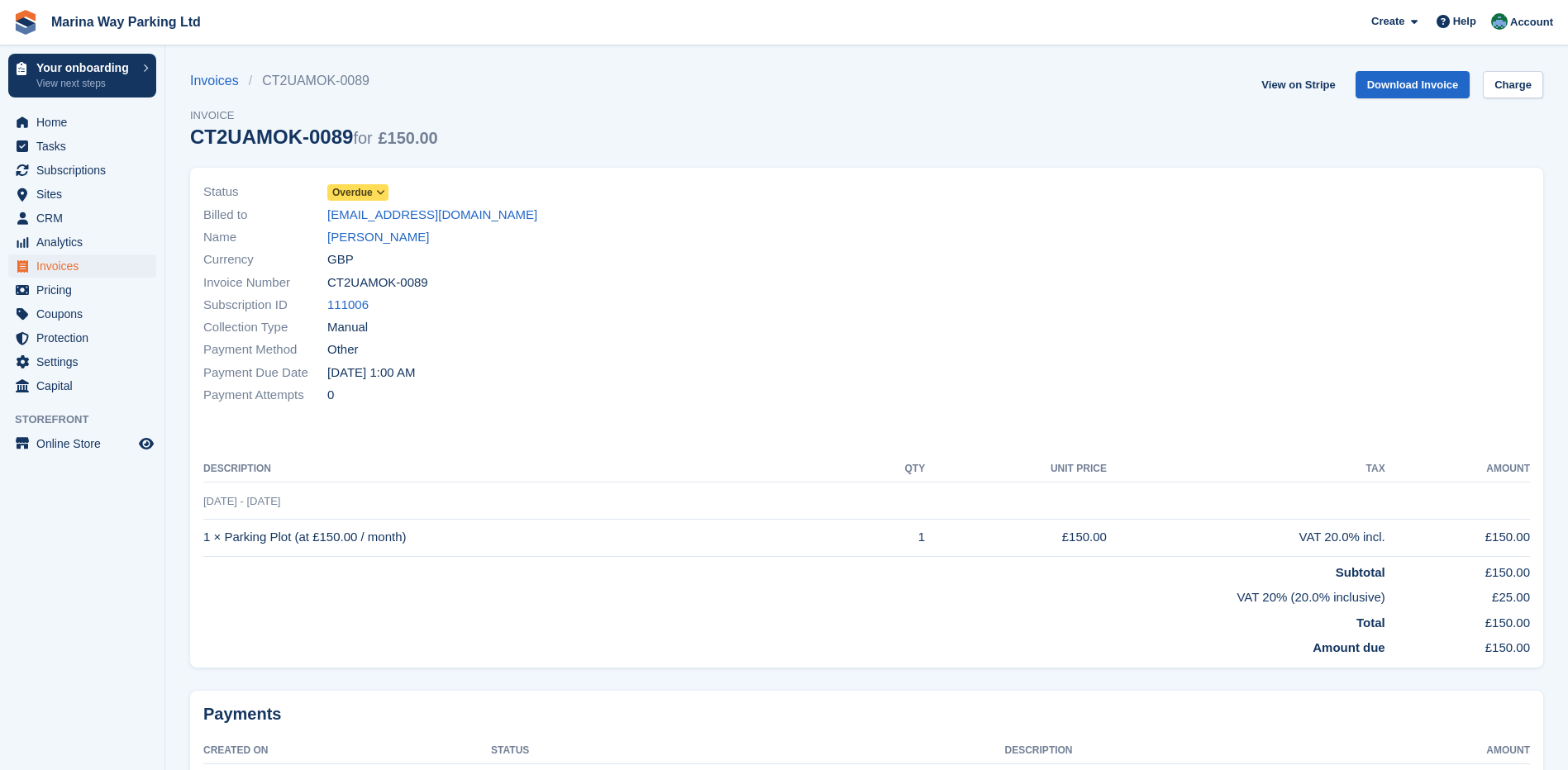
click at [383, 193] on icon at bounding box center [381, 192] width 9 height 10
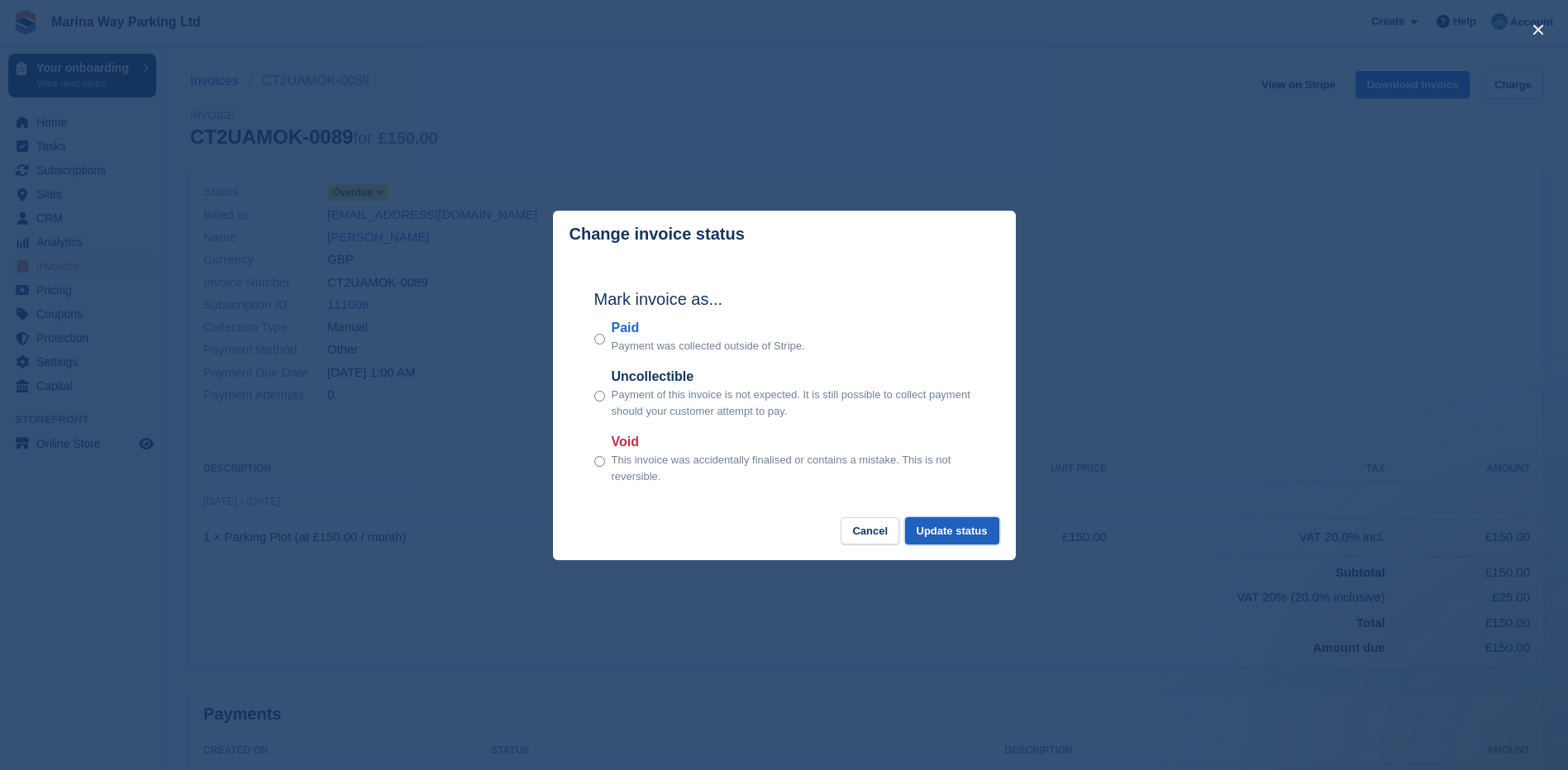
click at [960, 536] on button "Update status" at bounding box center [953, 530] width 95 height 27
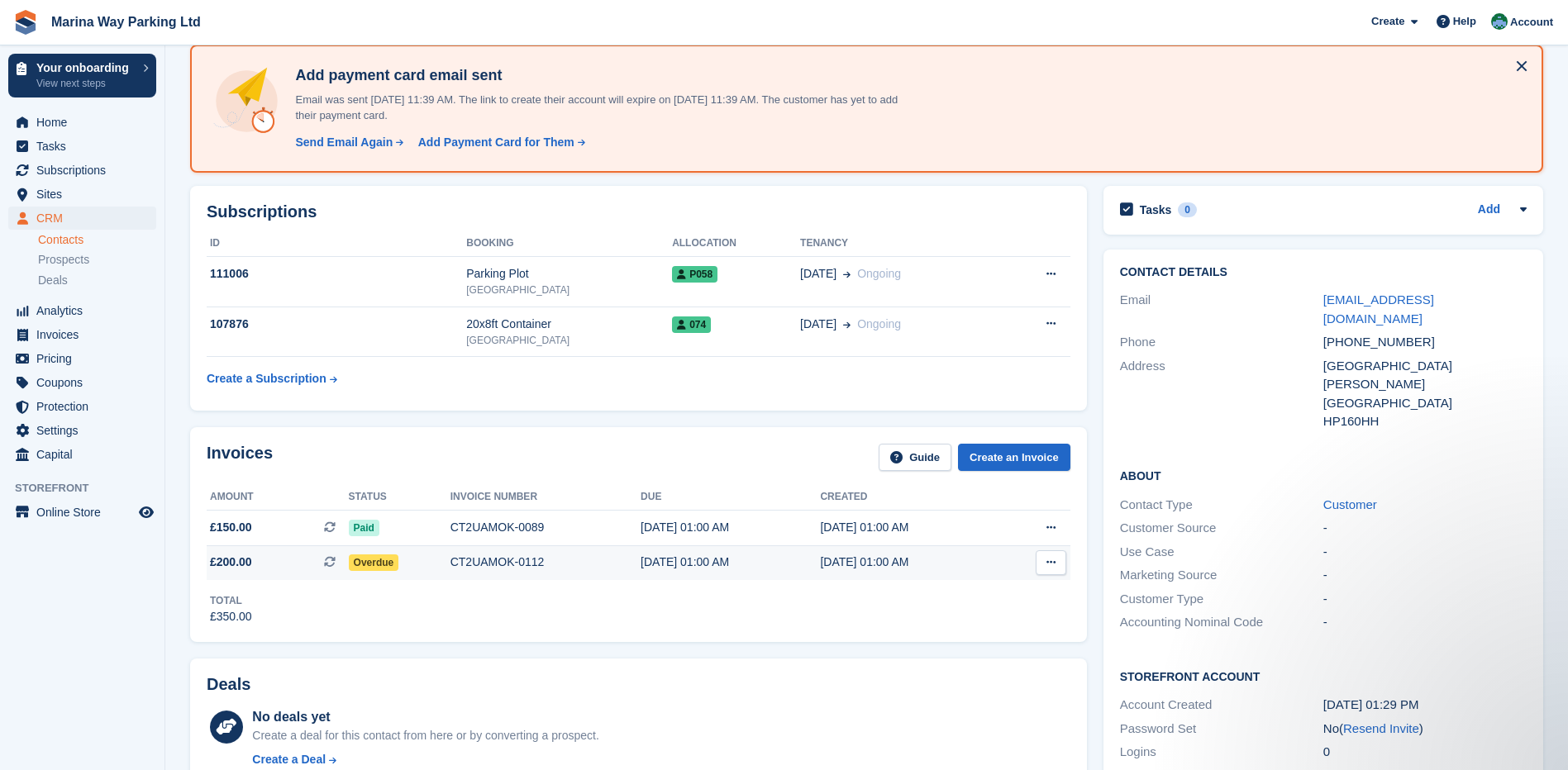
click at [287, 562] on span "£200.00 This is a recurring subscription invoice." at bounding box center [278, 563] width 142 height 18
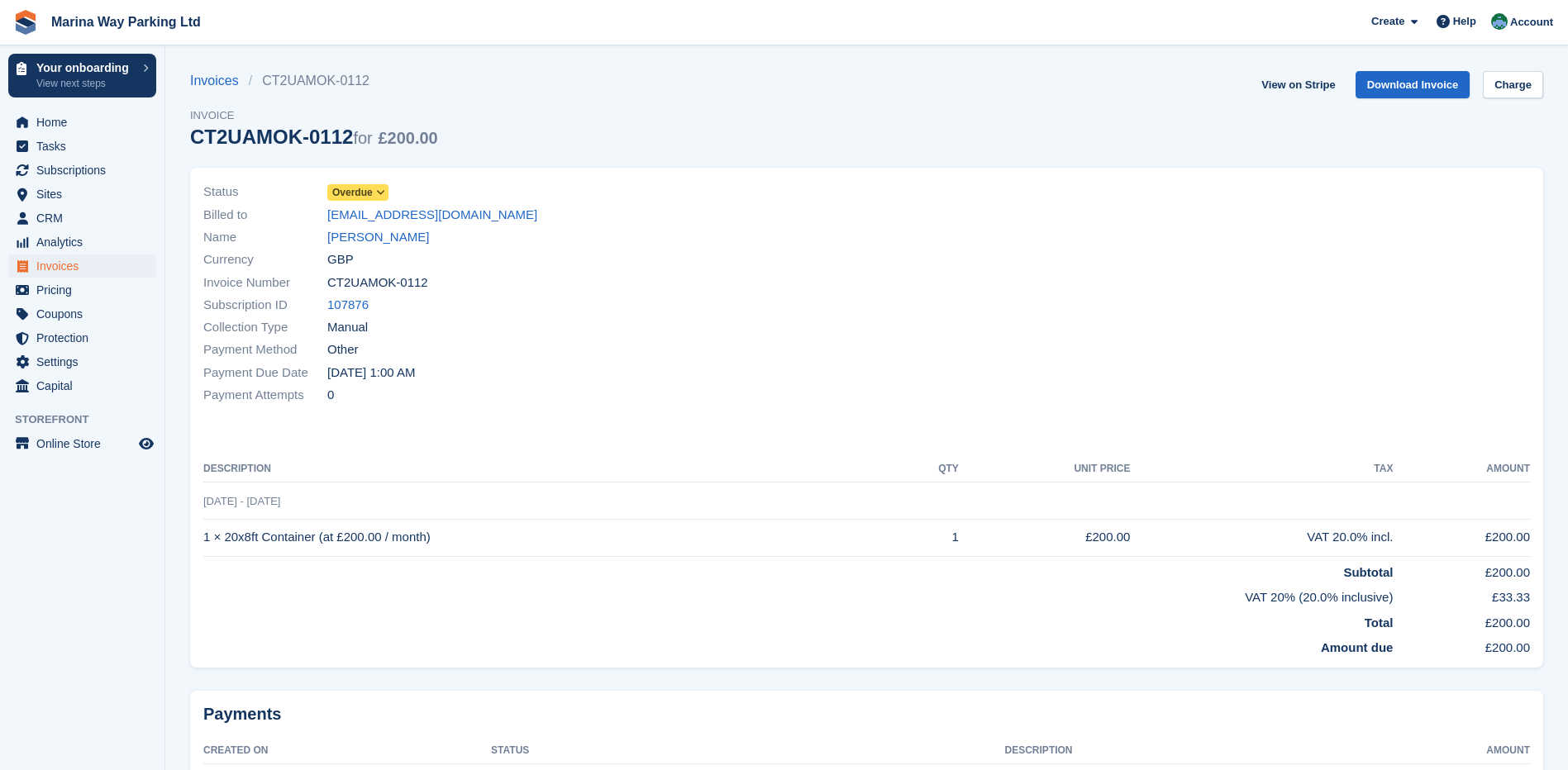
click at [379, 189] on icon at bounding box center [381, 192] width 9 height 10
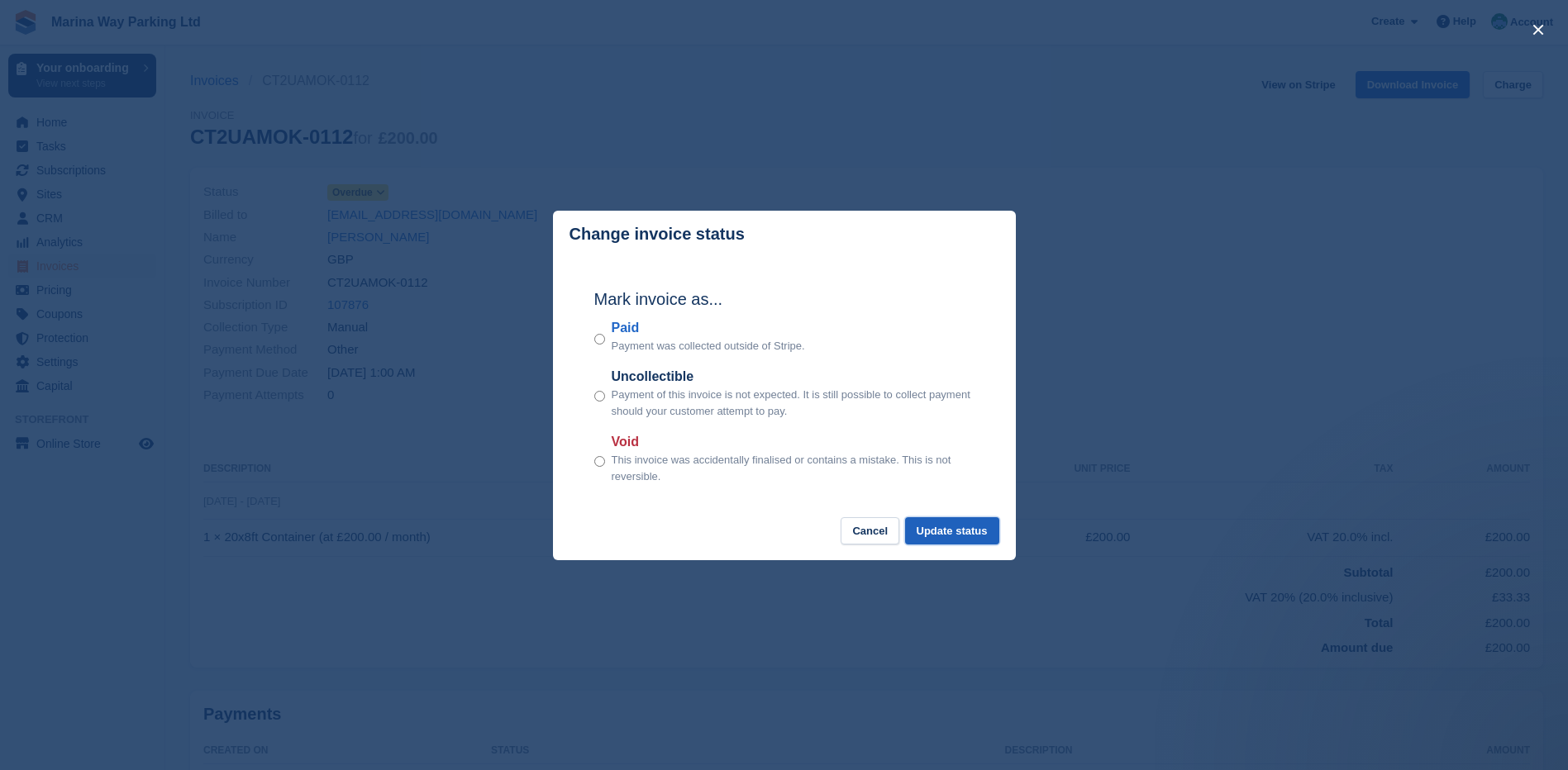
click at [946, 532] on button "Update status" at bounding box center [953, 530] width 95 height 27
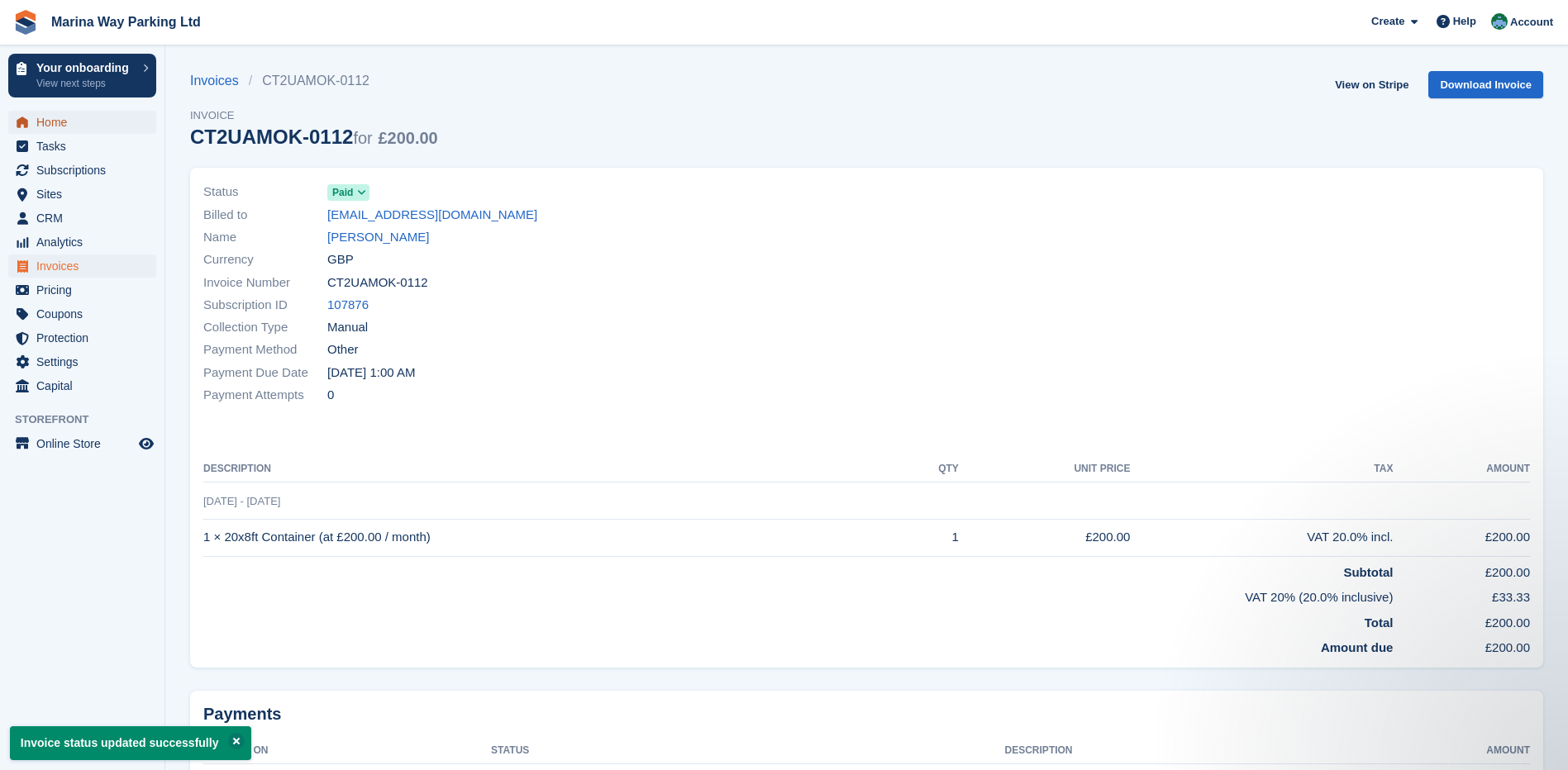
click at [59, 118] on span "Home" at bounding box center [86, 122] width 99 height 23
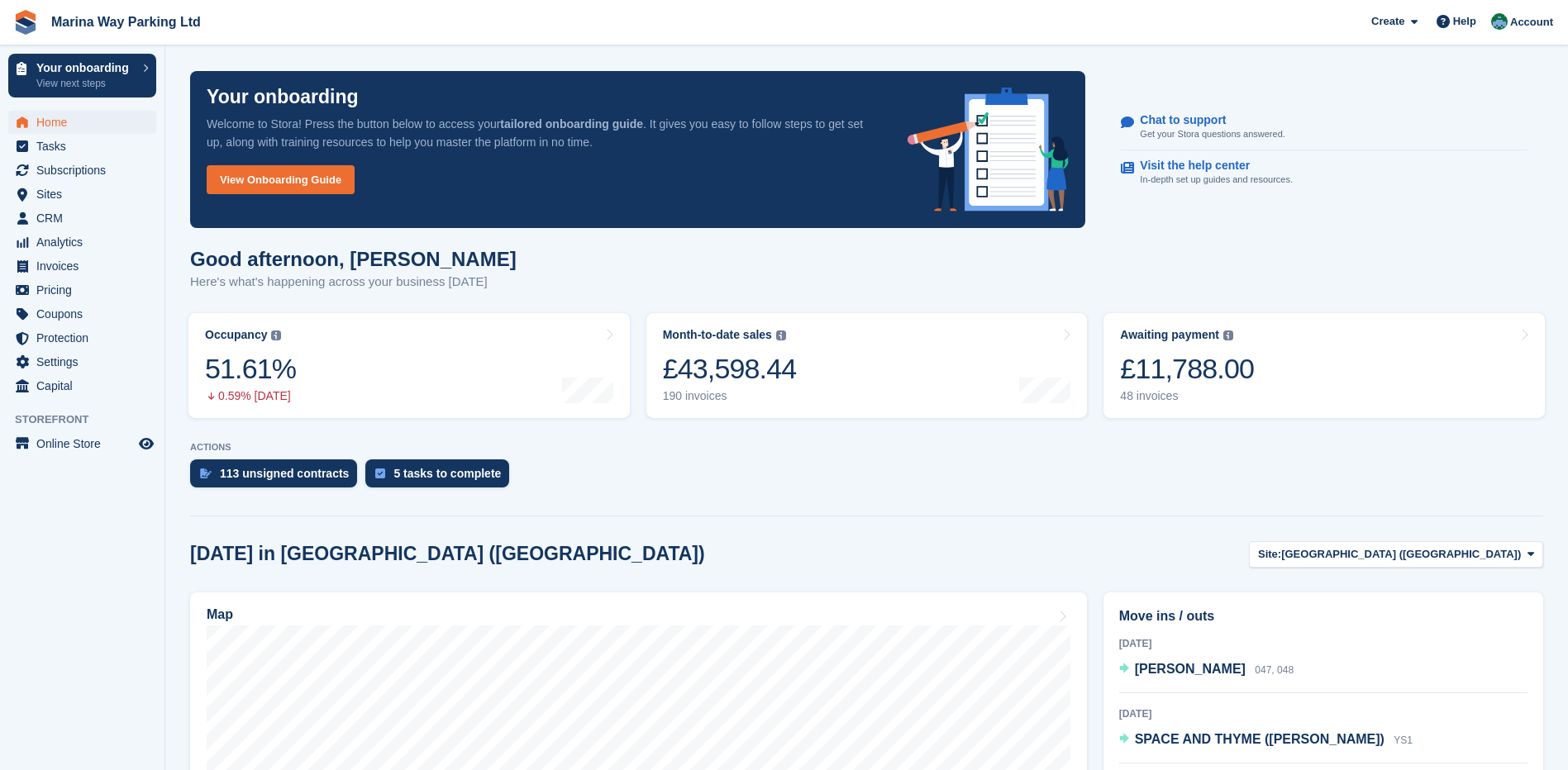
click at [1058, 456] on div "ACTIONS 113 unsigned contracts 5 tasks to complete" at bounding box center [867, 468] width 1354 height 53
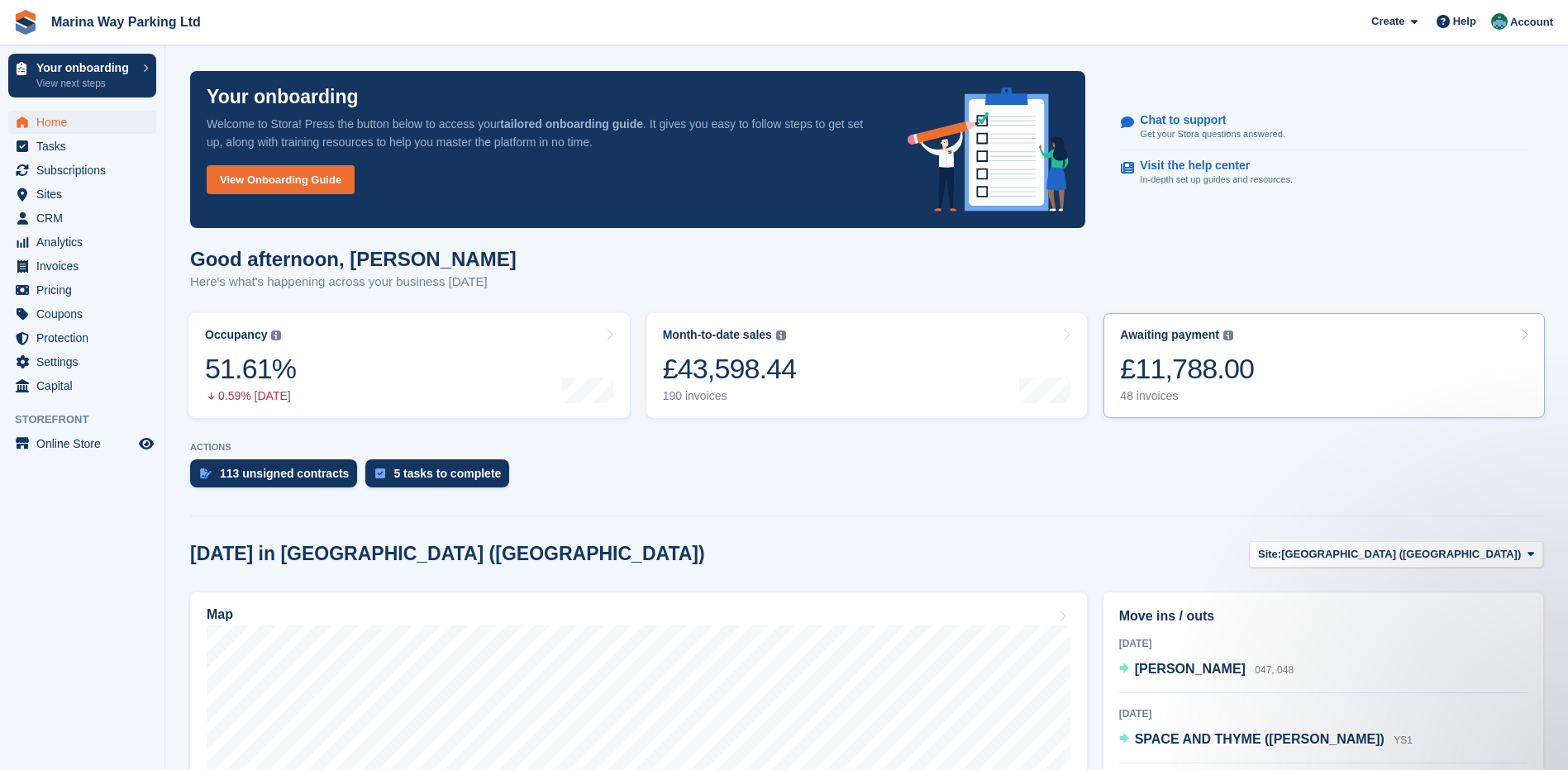
click at [1178, 381] on div "£11,788.00" at bounding box center [1186, 368] width 134 height 34
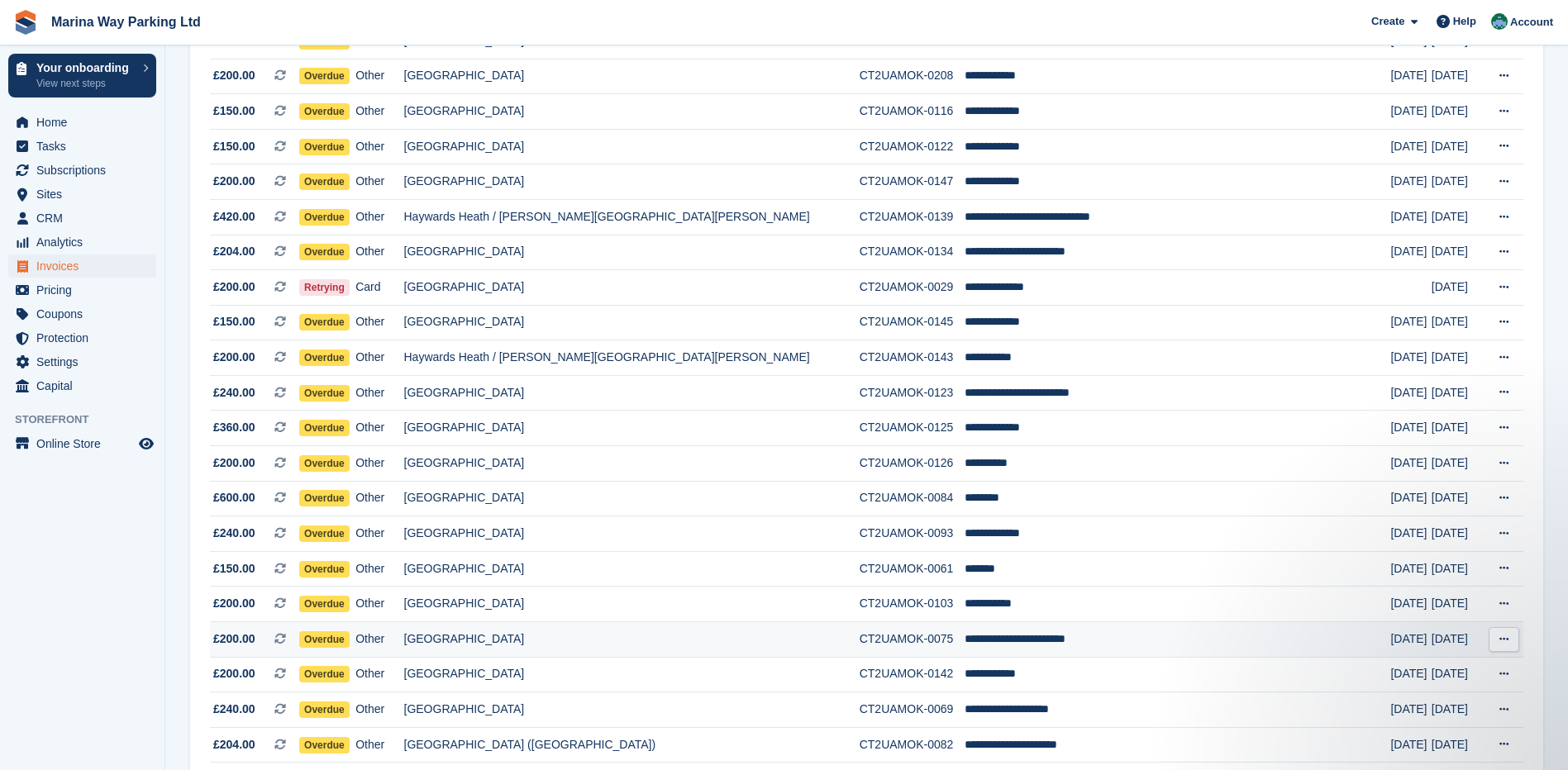
scroll to position [1278, 0]
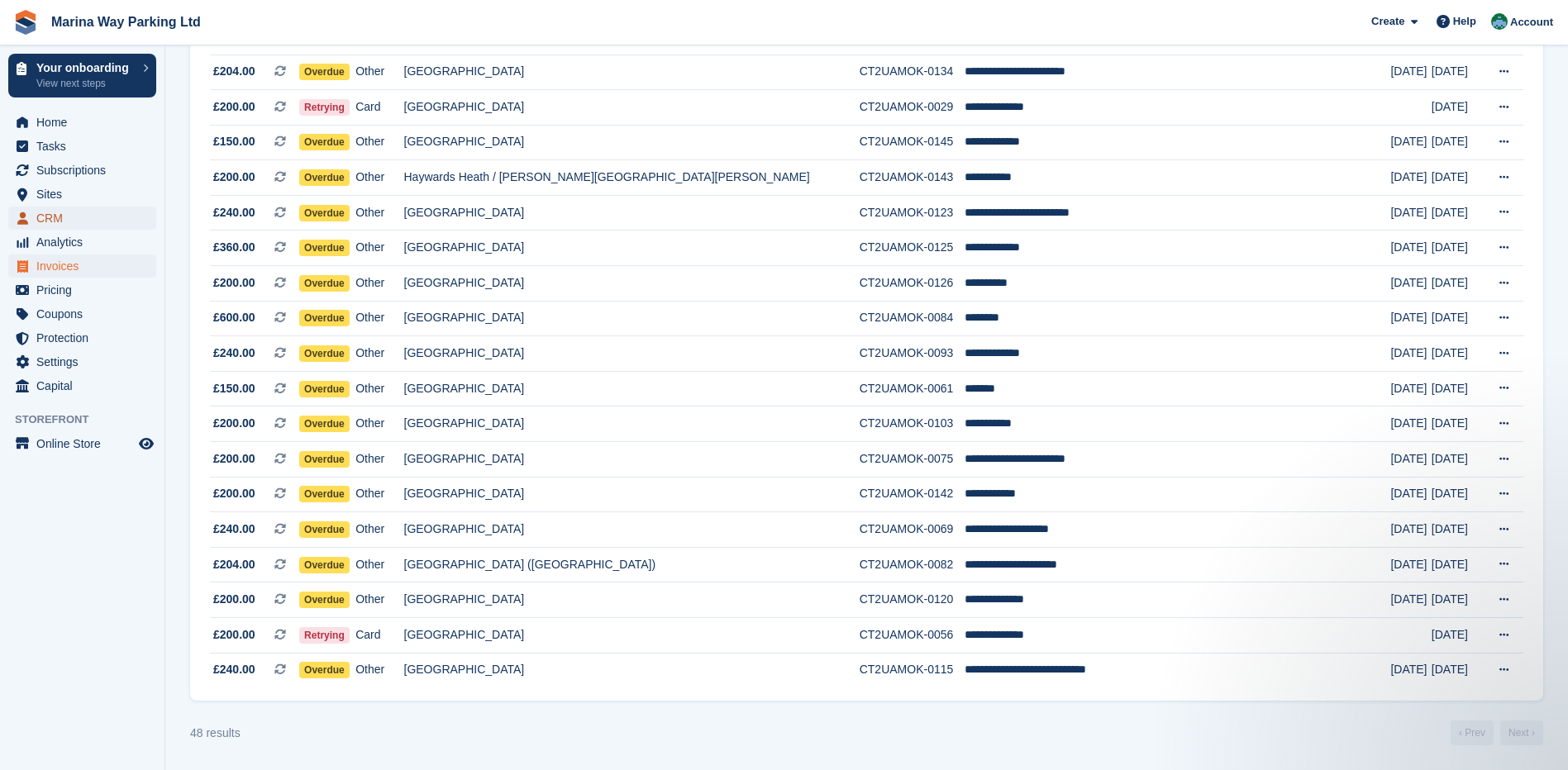
click at [48, 214] on span "CRM" at bounding box center [86, 218] width 99 height 23
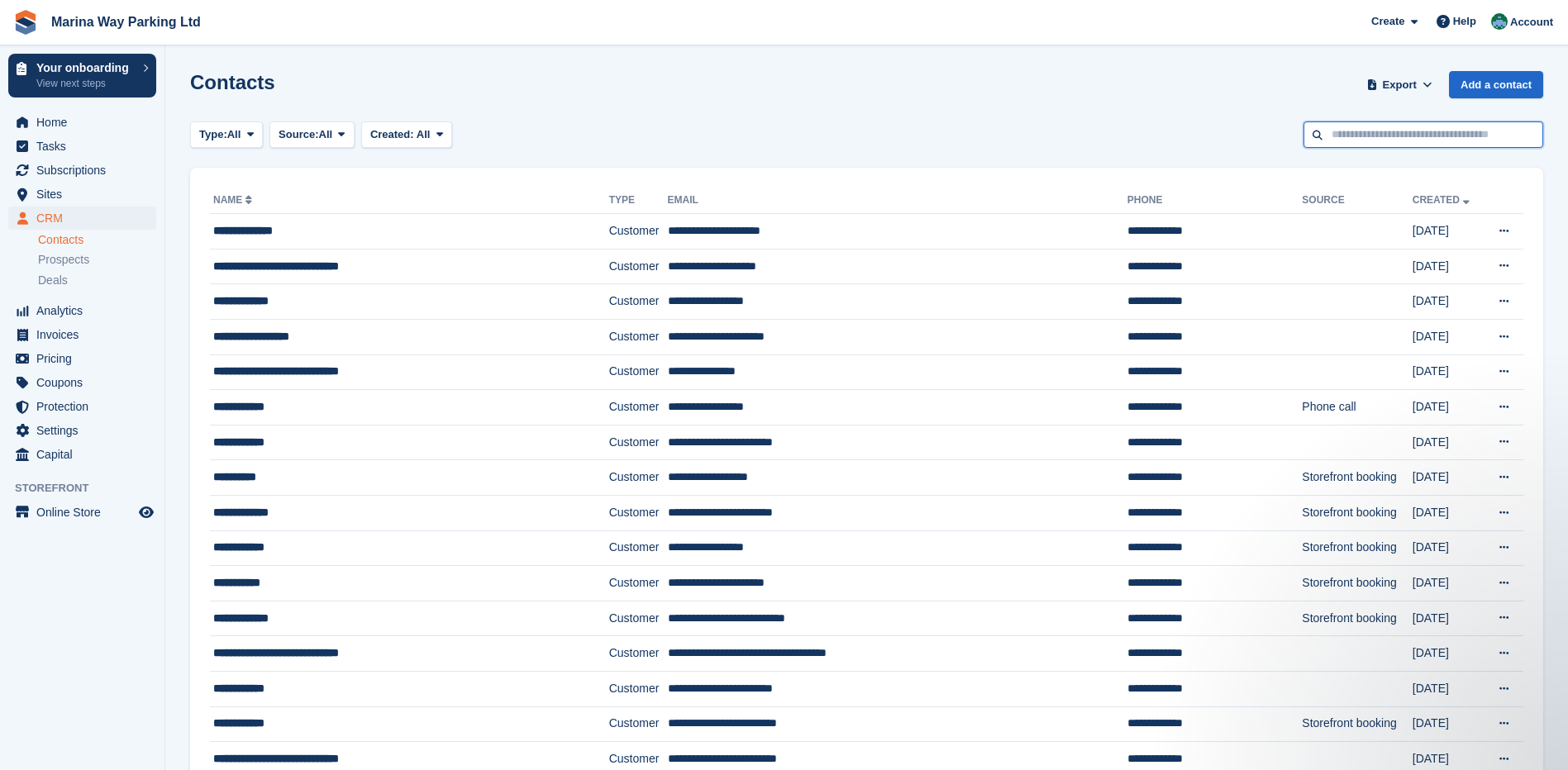
click at [1361, 133] on input "text" at bounding box center [1424, 135] width 240 height 27
paste input "**********"
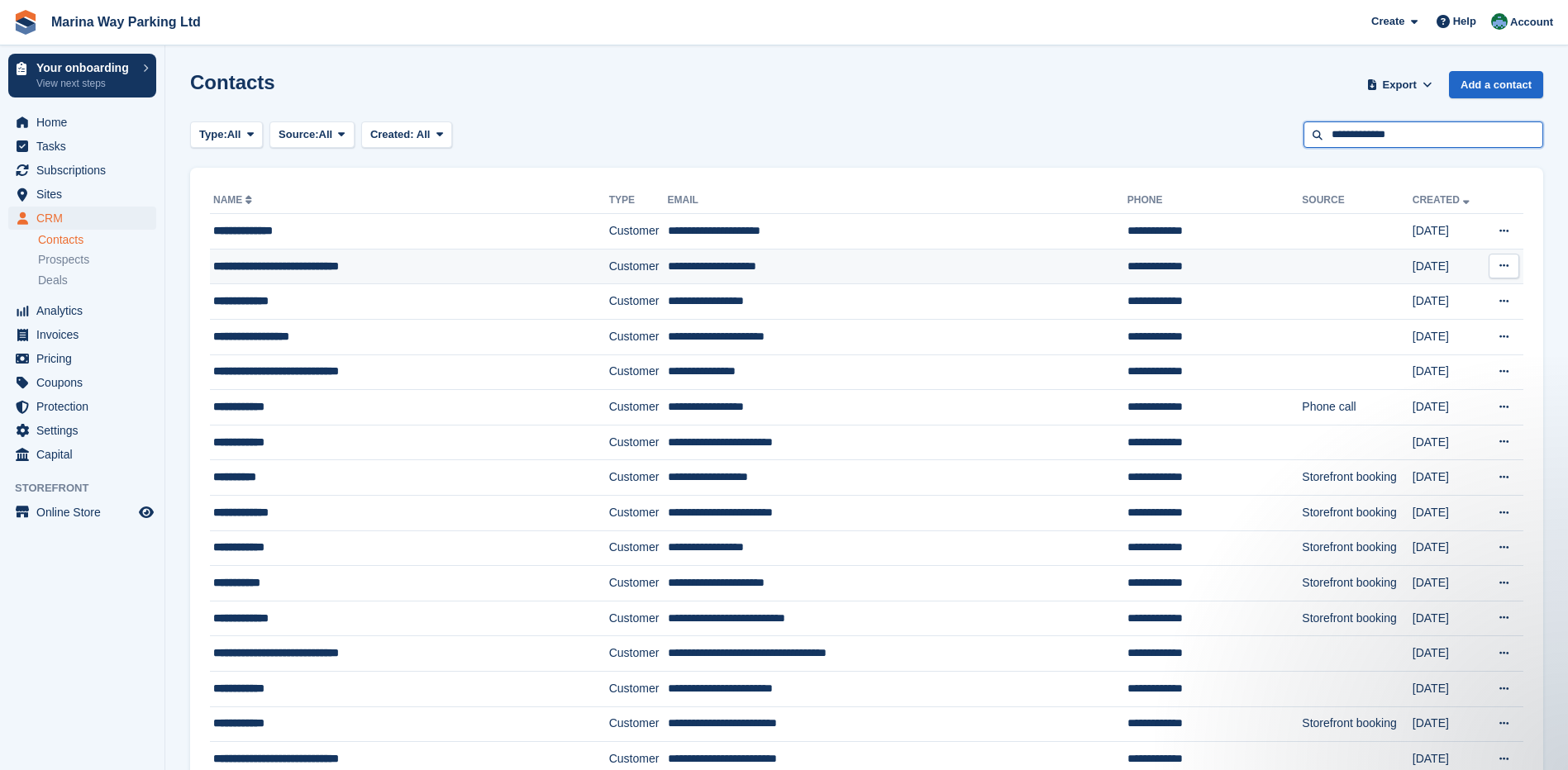
type input "**********"
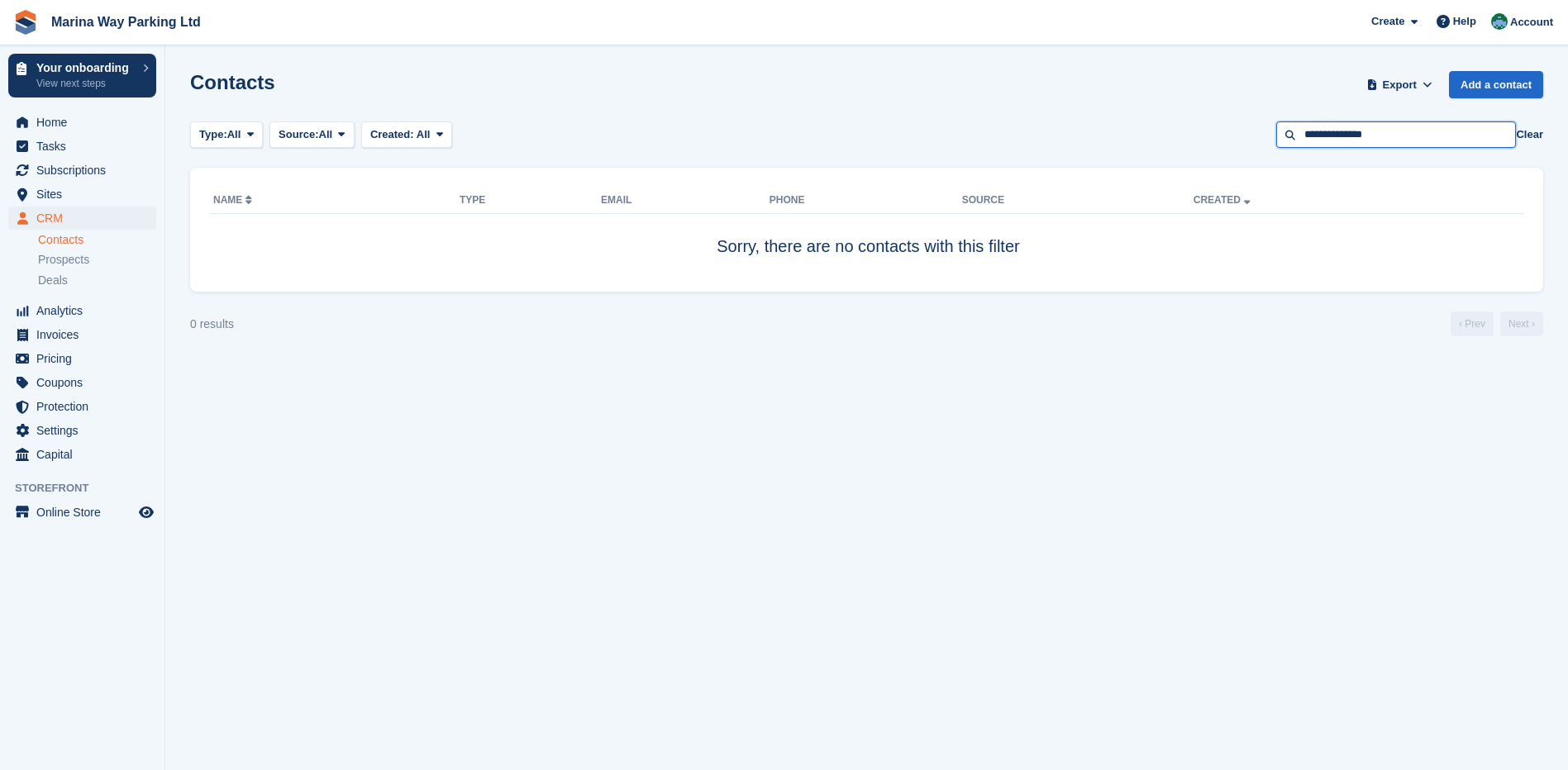
click at [1445, 130] on input "**********" at bounding box center [1396, 135] width 240 height 27
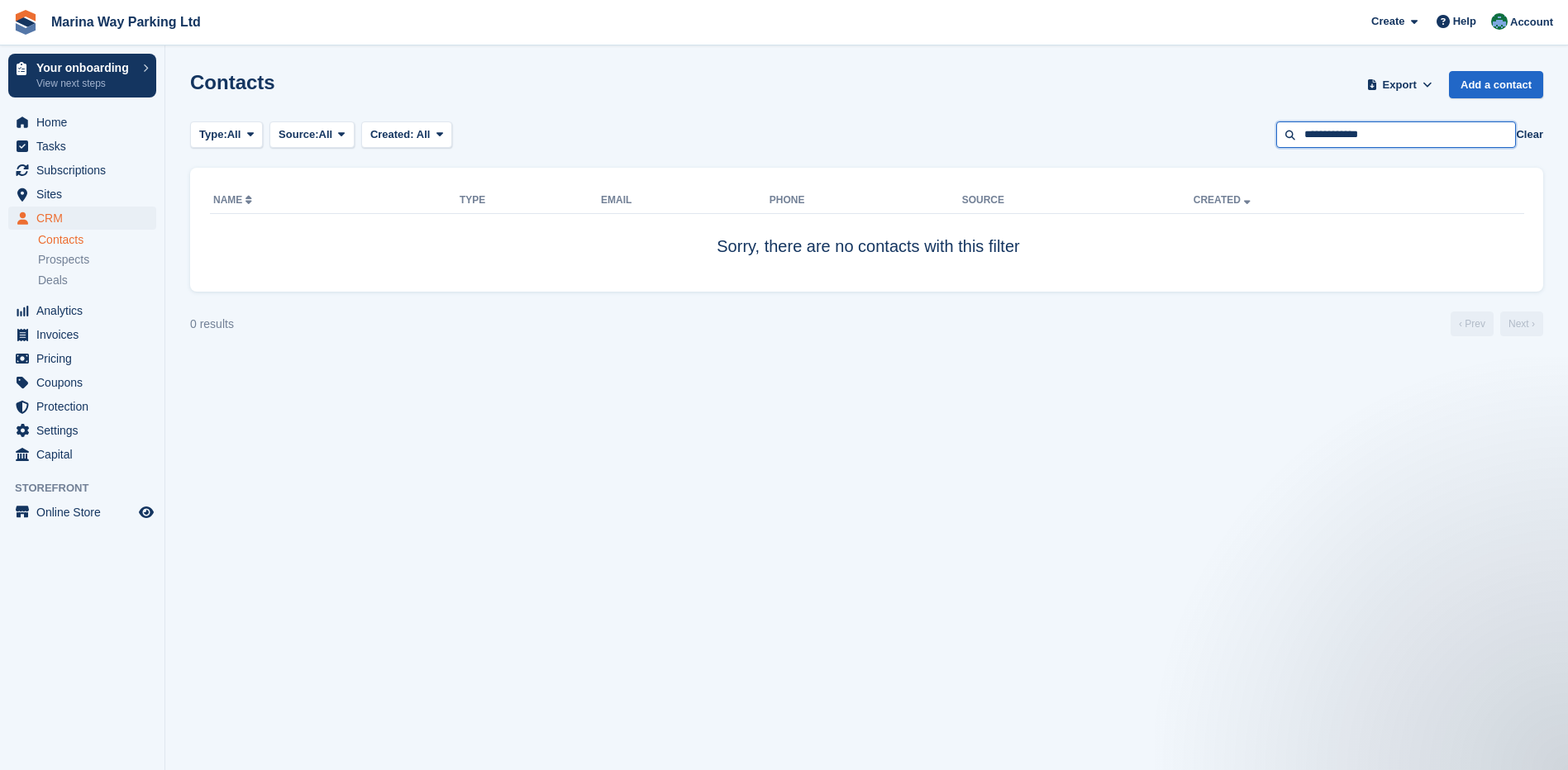
type input "**********"
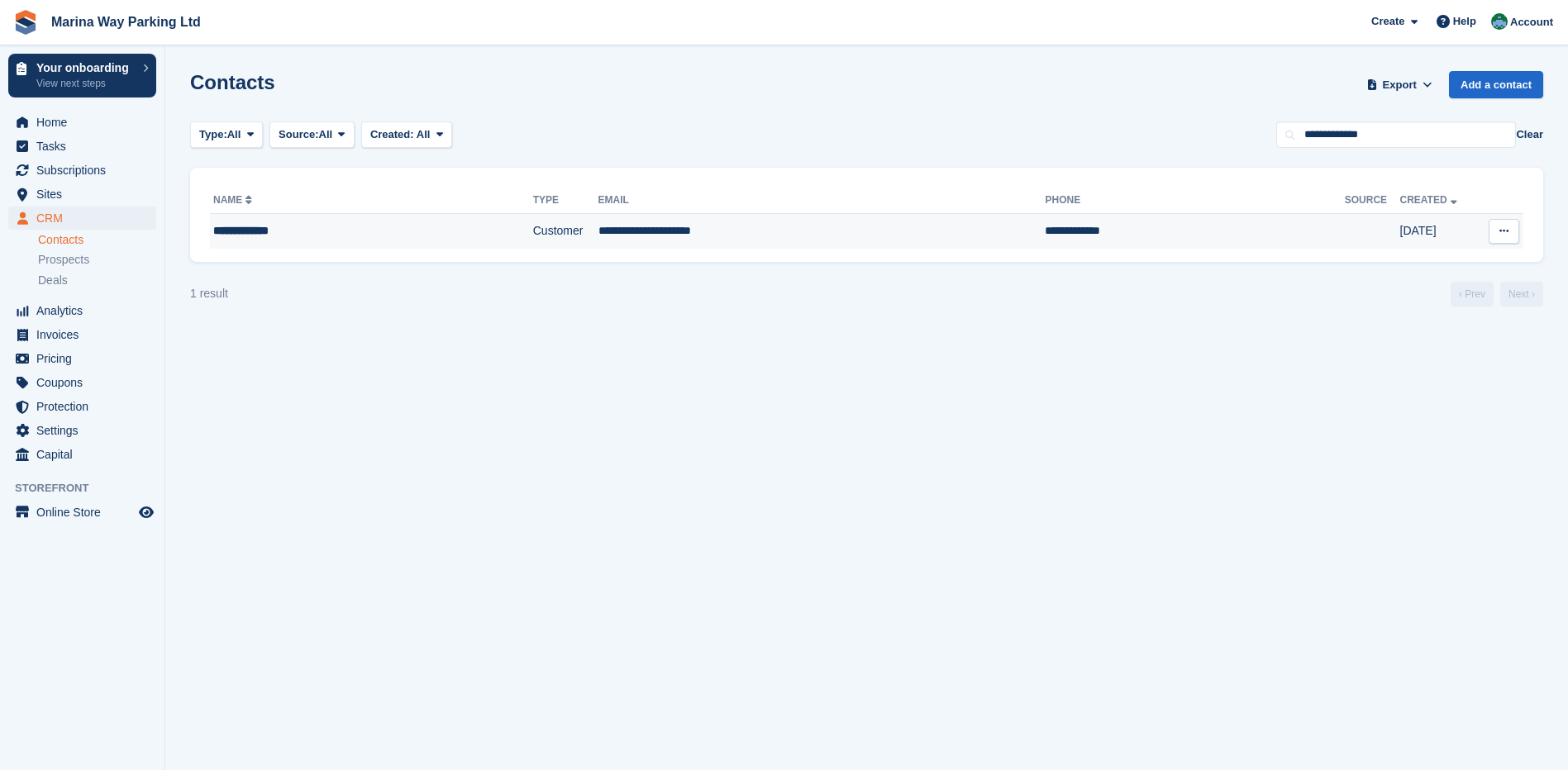
click at [248, 230] on div "**********" at bounding box center [336, 231] width 245 height 18
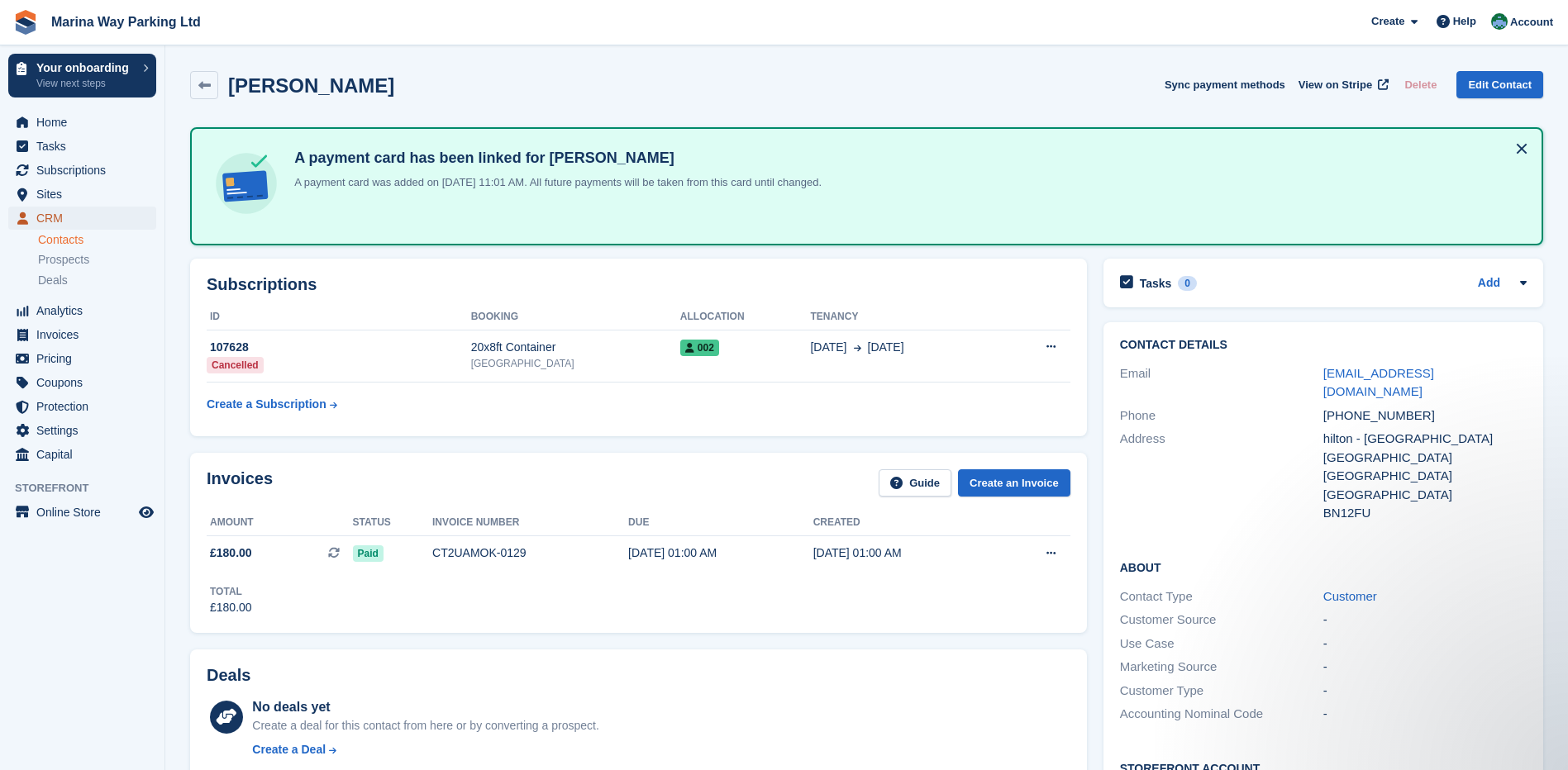
click at [47, 217] on span "CRM" at bounding box center [86, 218] width 99 height 23
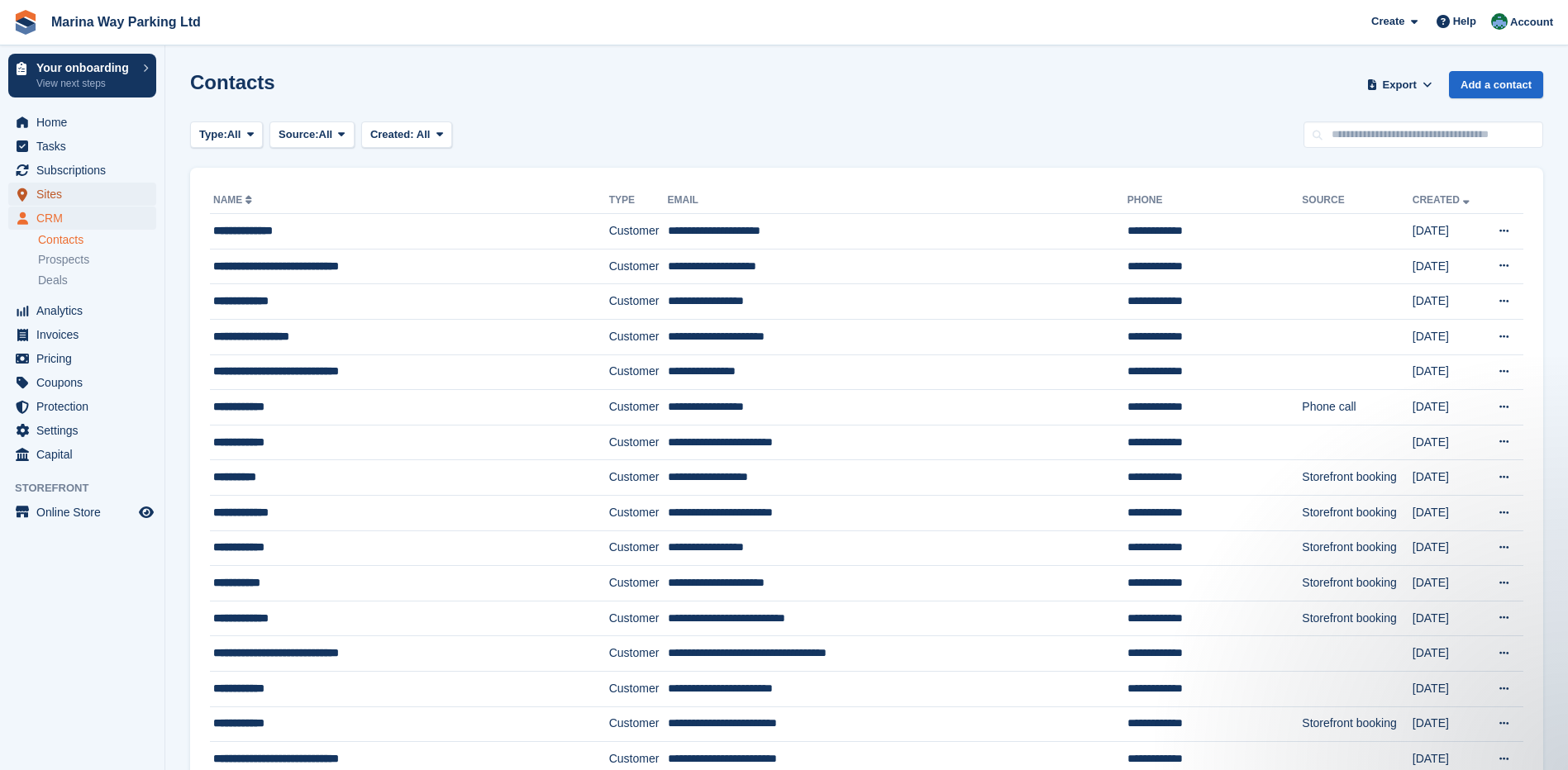
click at [53, 193] on span "Sites" at bounding box center [86, 194] width 99 height 23
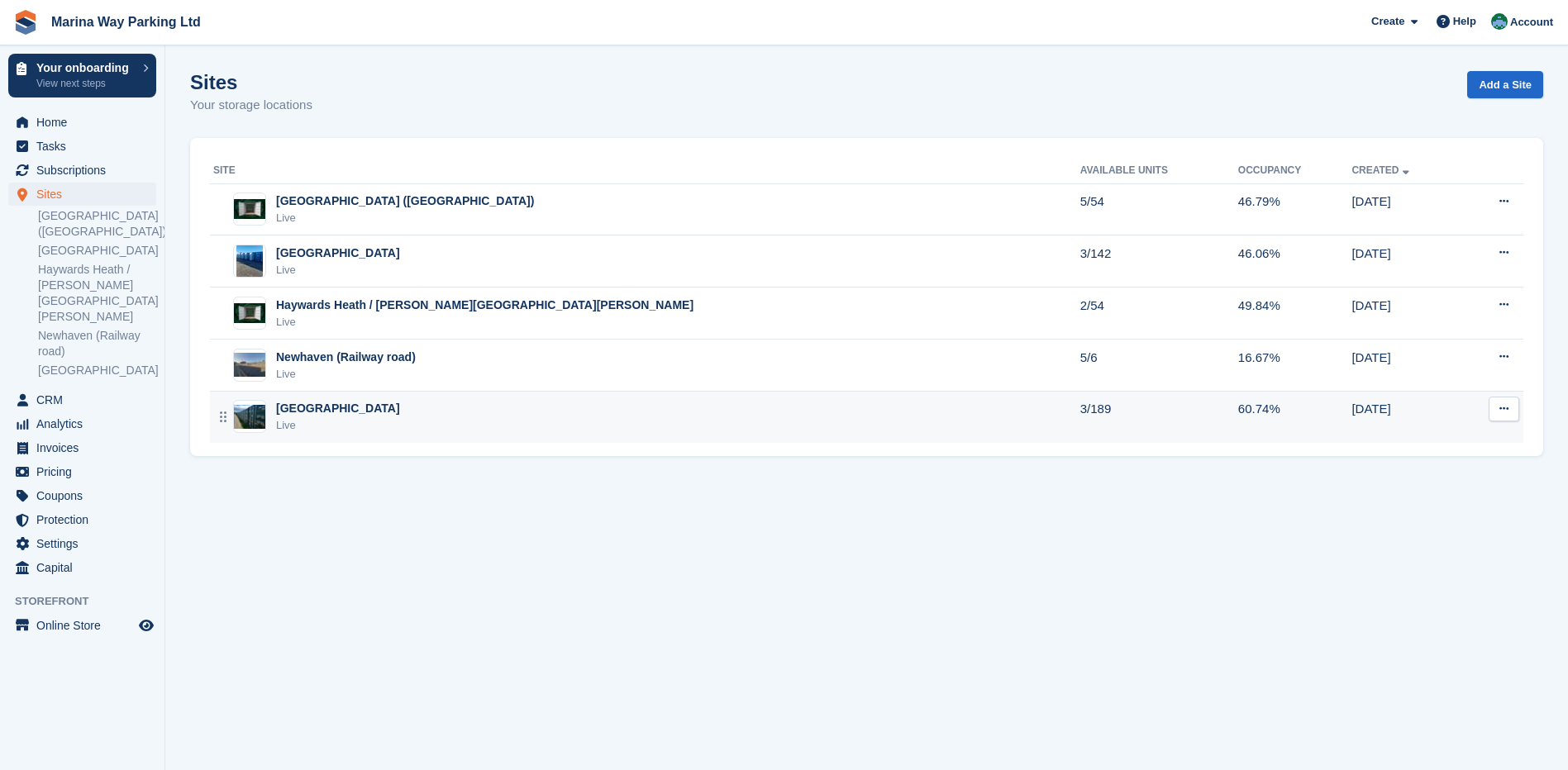
click at [394, 415] on div "Brighton Live" at bounding box center [647, 416] width 868 height 34
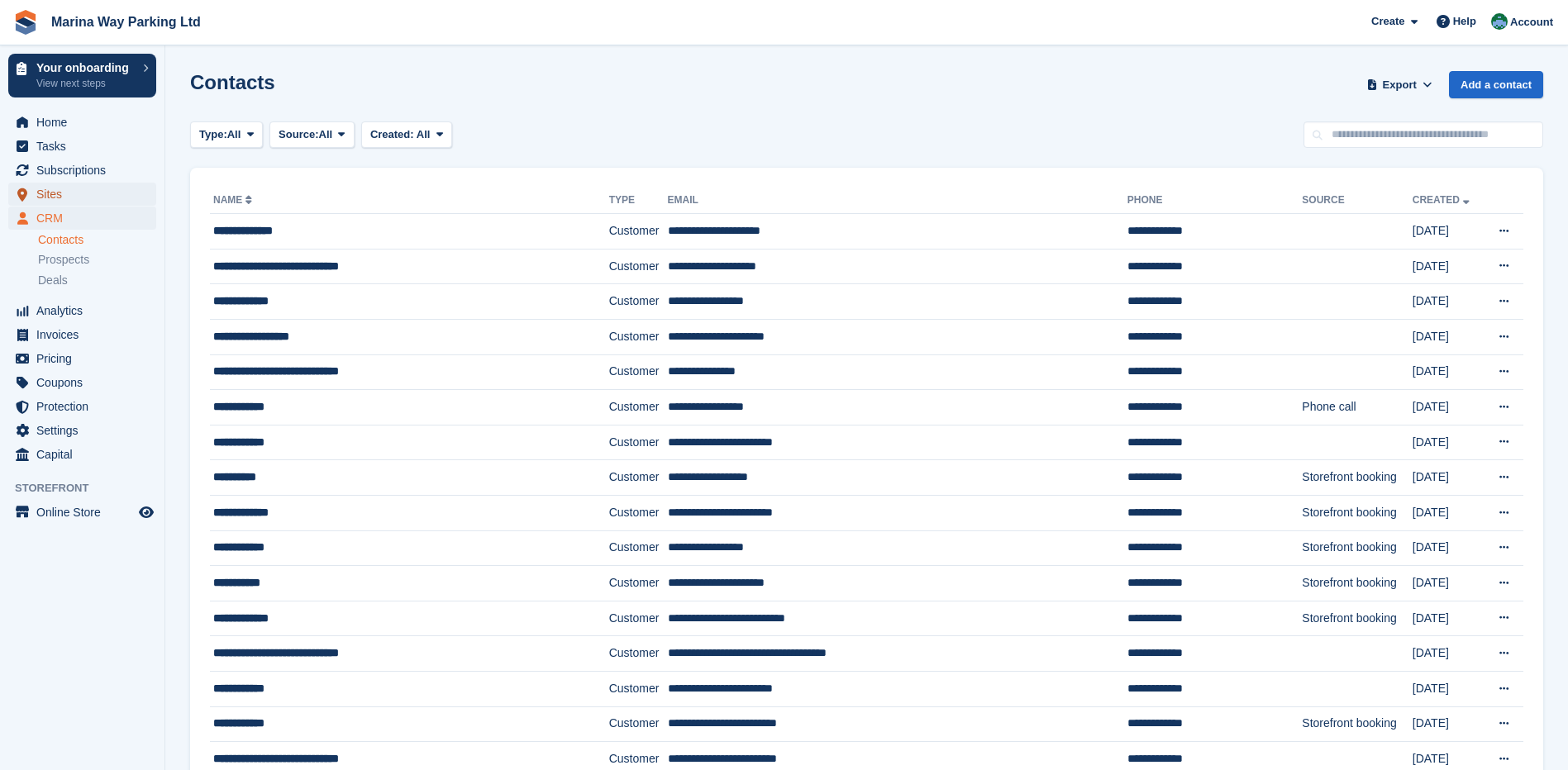
click at [55, 195] on span "Sites" at bounding box center [86, 194] width 99 height 23
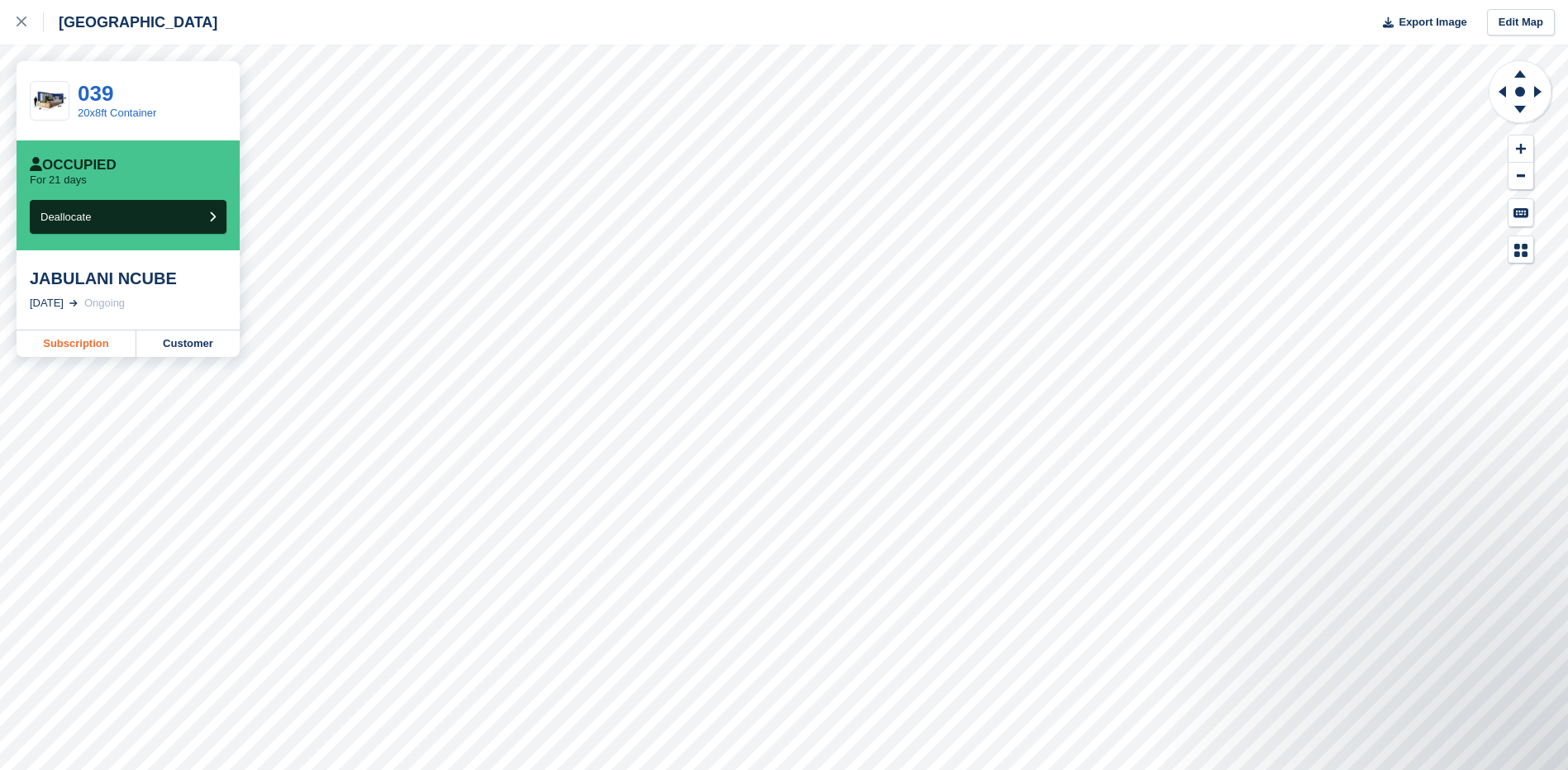
click at [73, 345] on link "Subscription" at bounding box center [76, 344] width 120 height 26
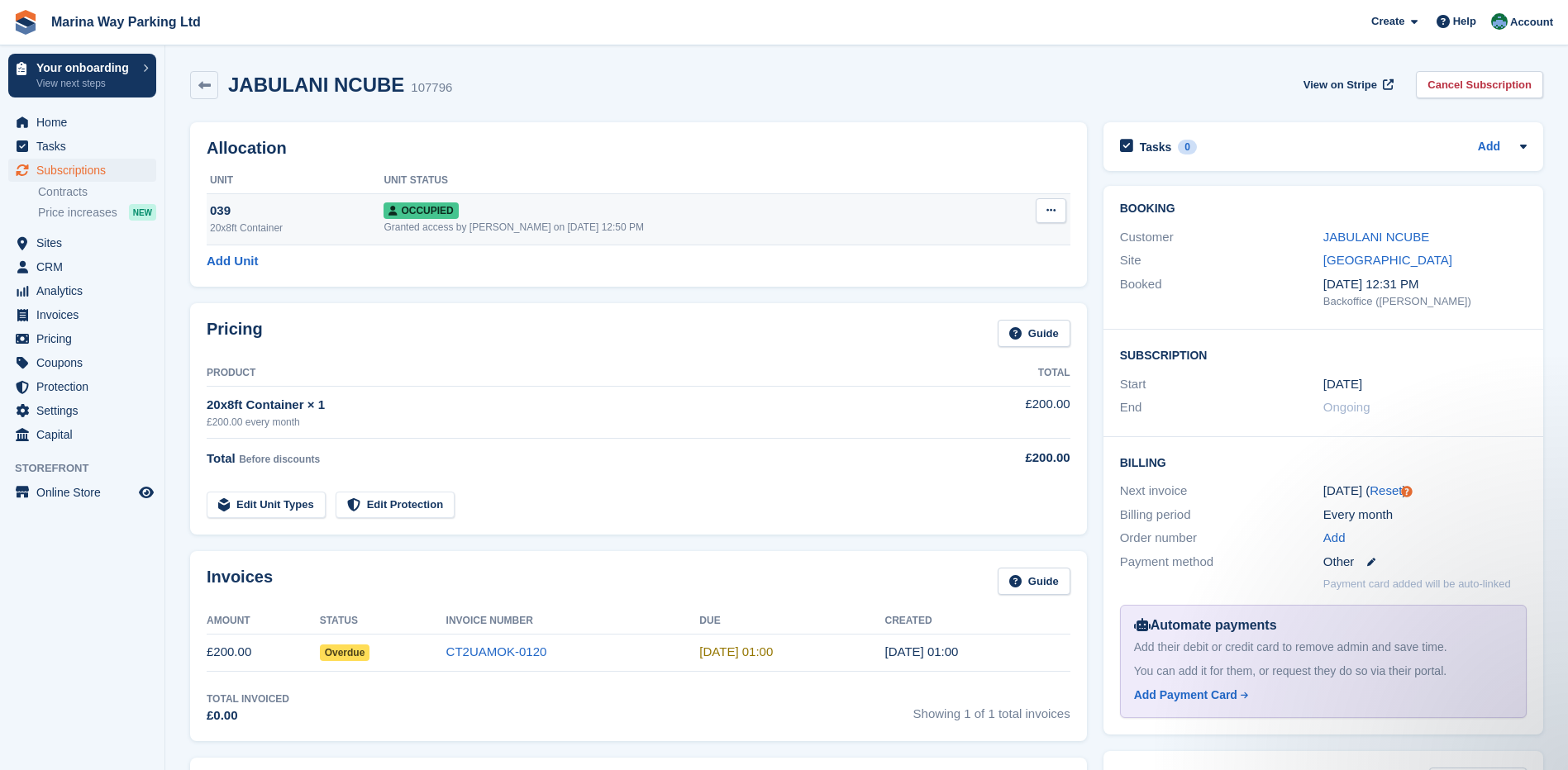
click at [254, 220] on div "20x8ft Container" at bounding box center [297, 228] width 173 height 15
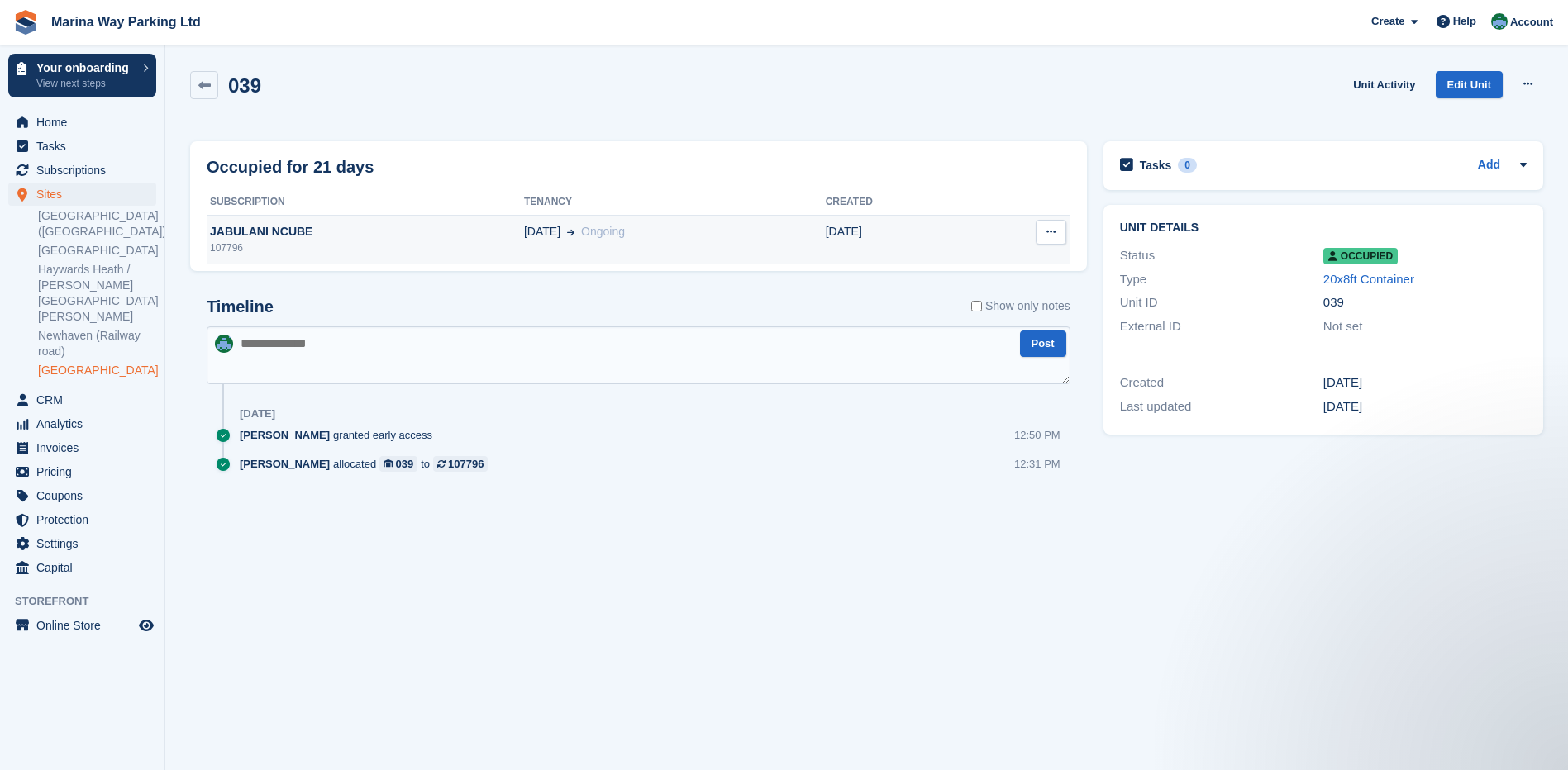
click at [1046, 235] on icon at bounding box center [1051, 232] width 9 height 10
click at [552, 286] on div "Timeline Show only notes Post 12 Sep Paul Lewis granted early access 12:50 PM P…" at bounding box center [638, 401] width 897 height 241
click at [283, 238] on div "JABULANI NCUBE" at bounding box center [365, 232] width 318 height 18
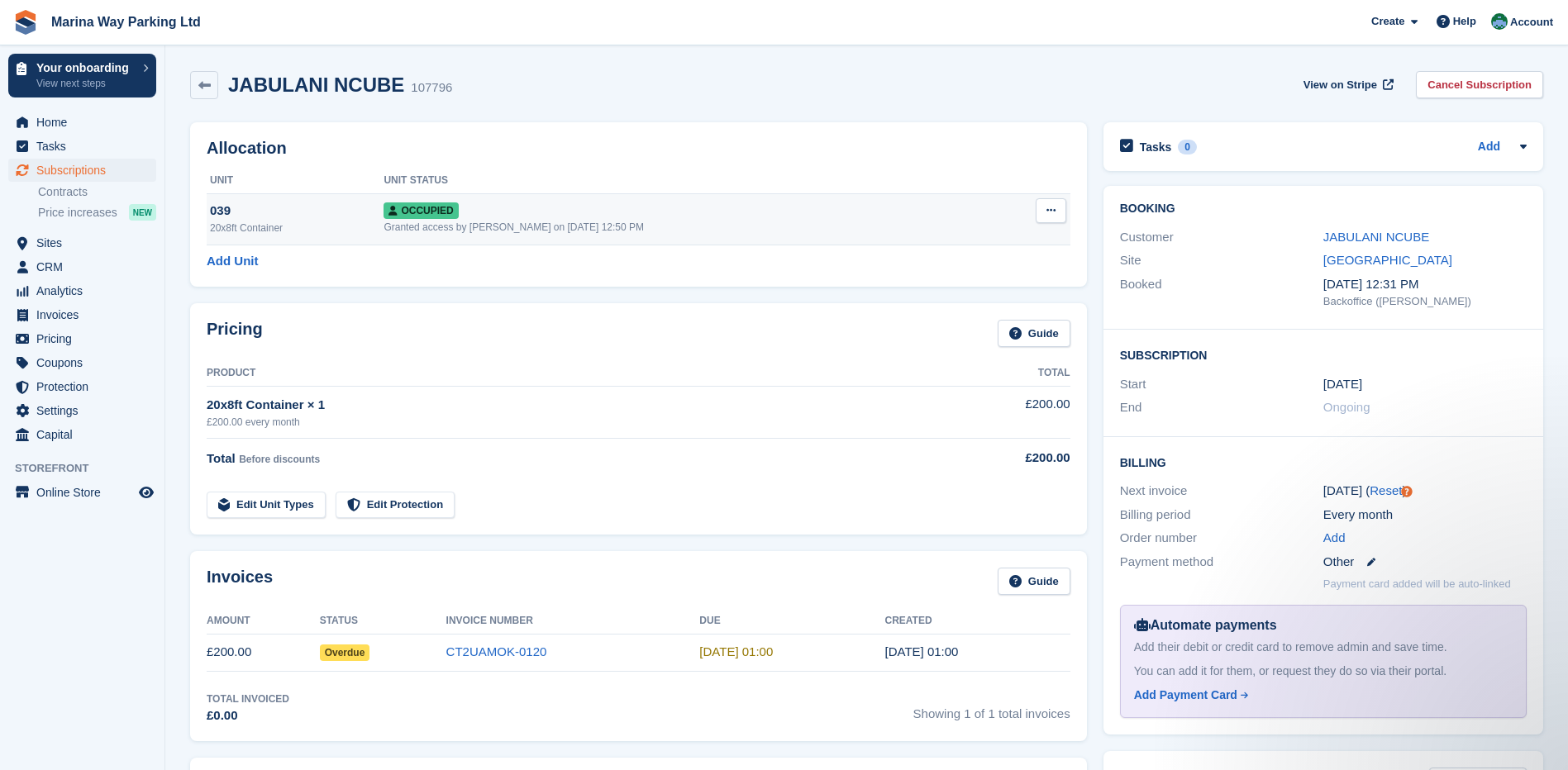
click at [437, 221] on div "Granted access by [PERSON_NAME] on [DATE] 12:50 PM" at bounding box center [686, 227] width 606 height 15
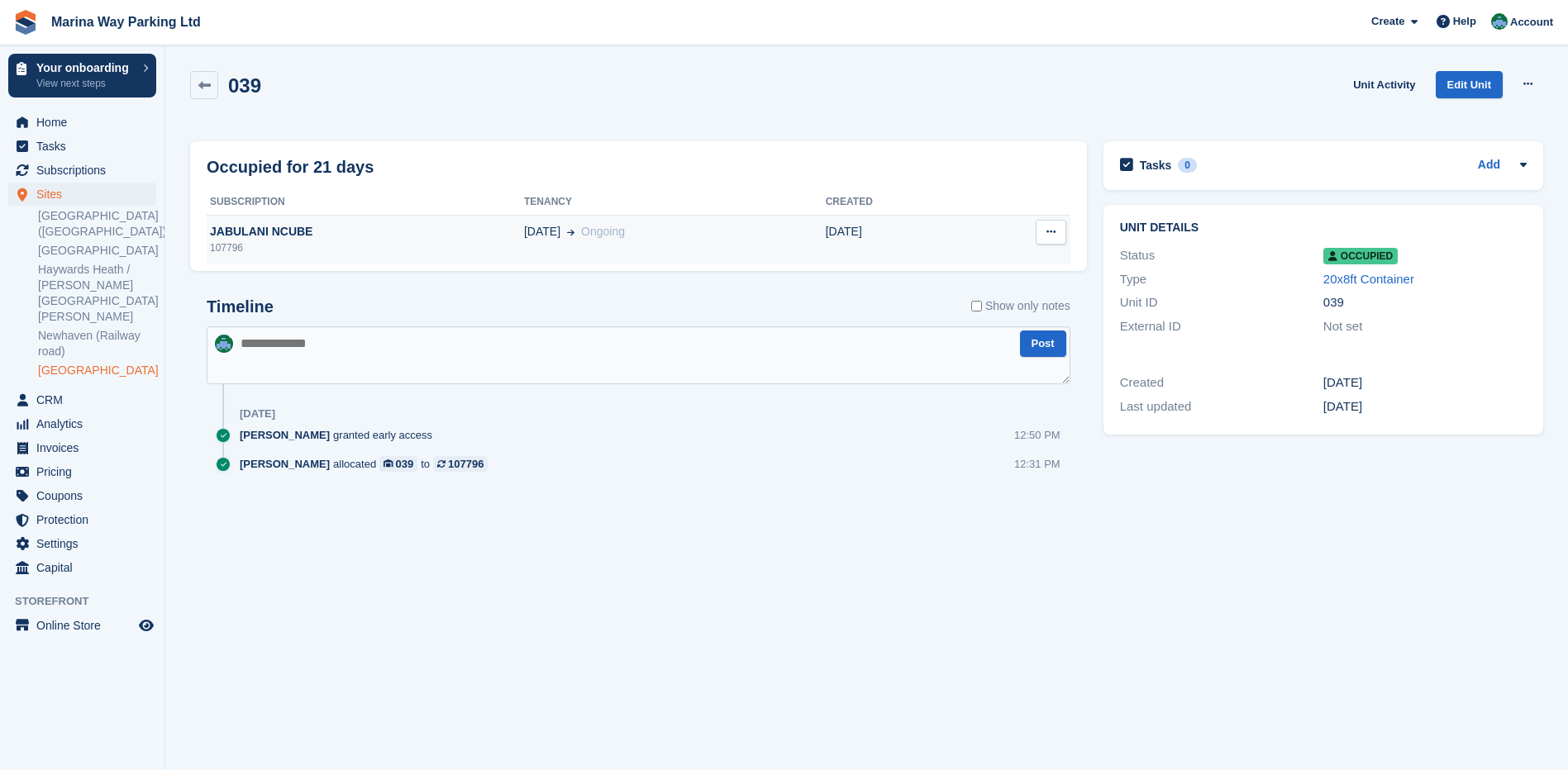
click at [1050, 230] on icon at bounding box center [1051, 232] width 9 height 10
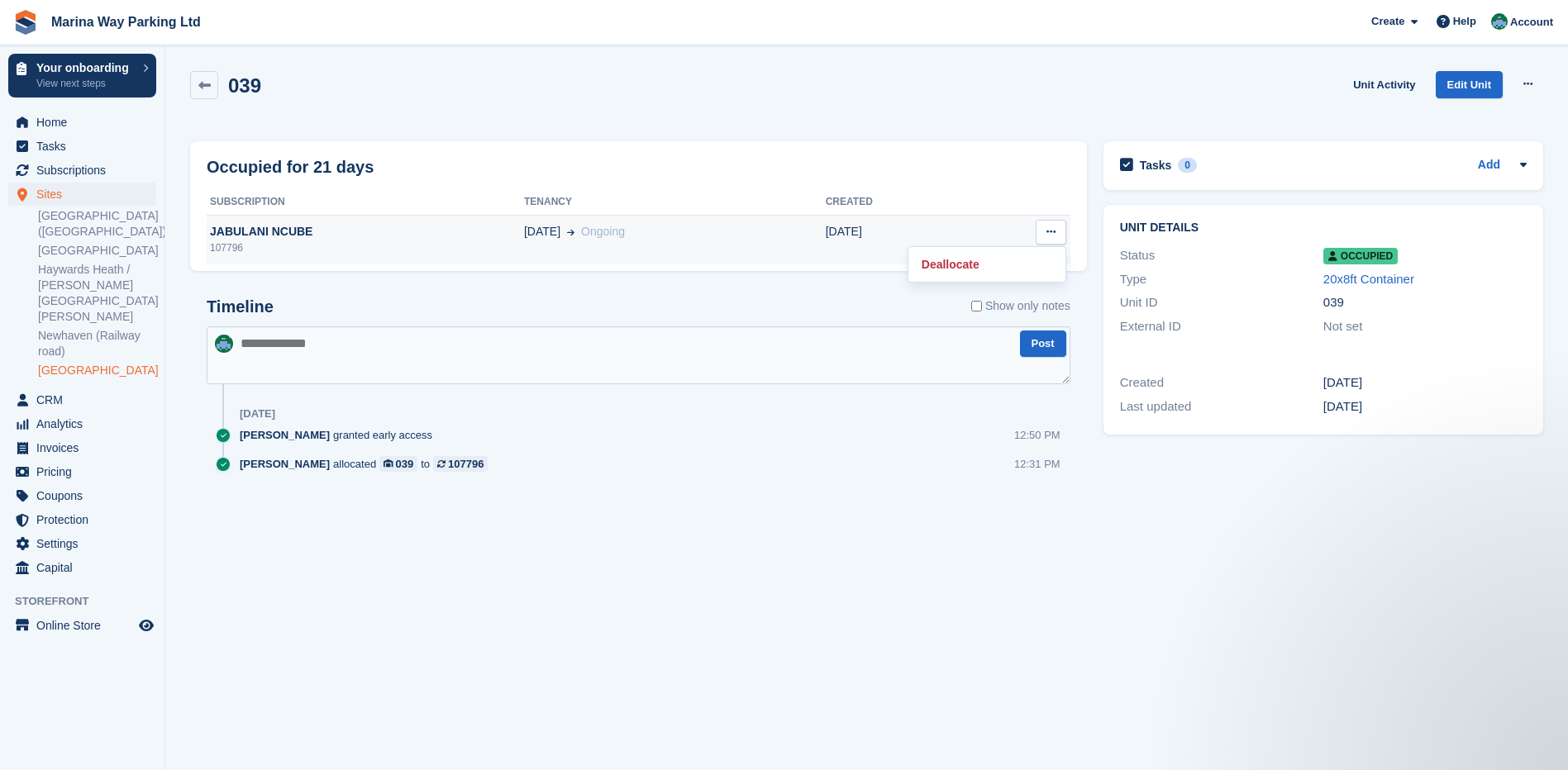
click at [601, 234] on span "Ongoing" at bounding box center [603, 231] width 44 height 13
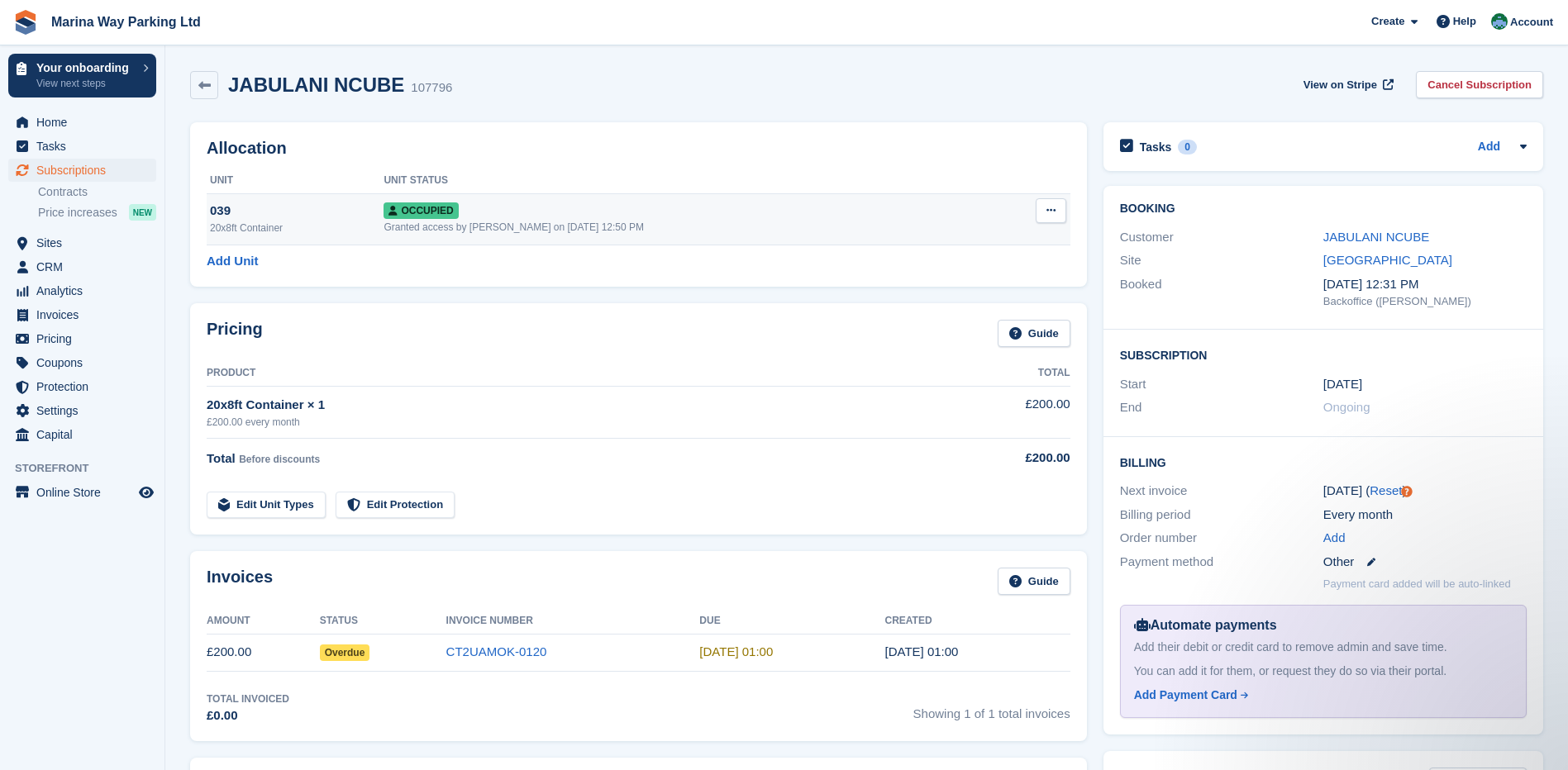
click at [314, 219] on div "039" at bounding box center [297, 211] width 173 height 19
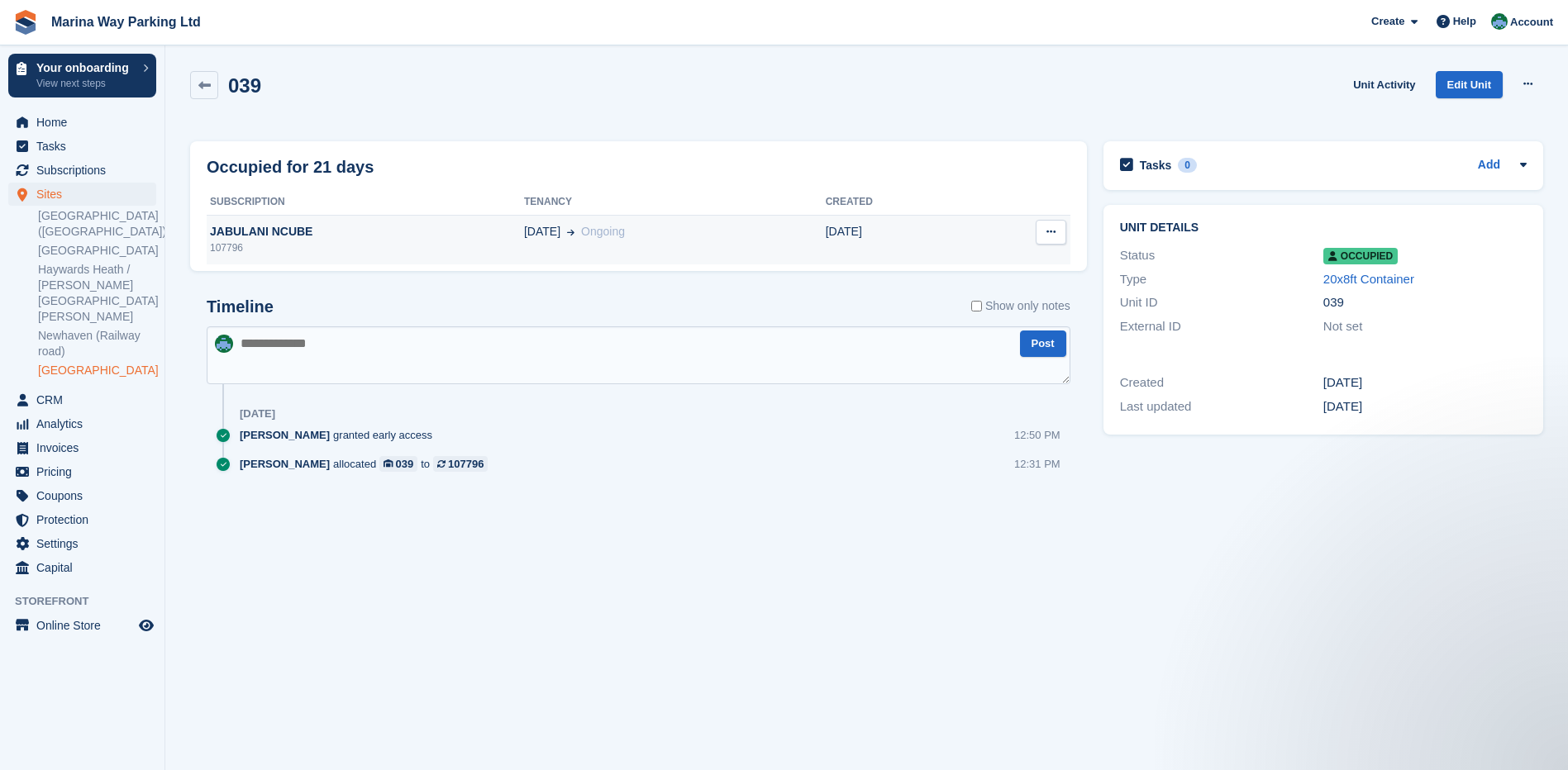
click at [1043, 229] on button at bounding box center [1051, 232] width 31 height 24
click at [344, 235] on div "JABULANI NCUBE" at bounding box center [365, 232] width 318 height 18
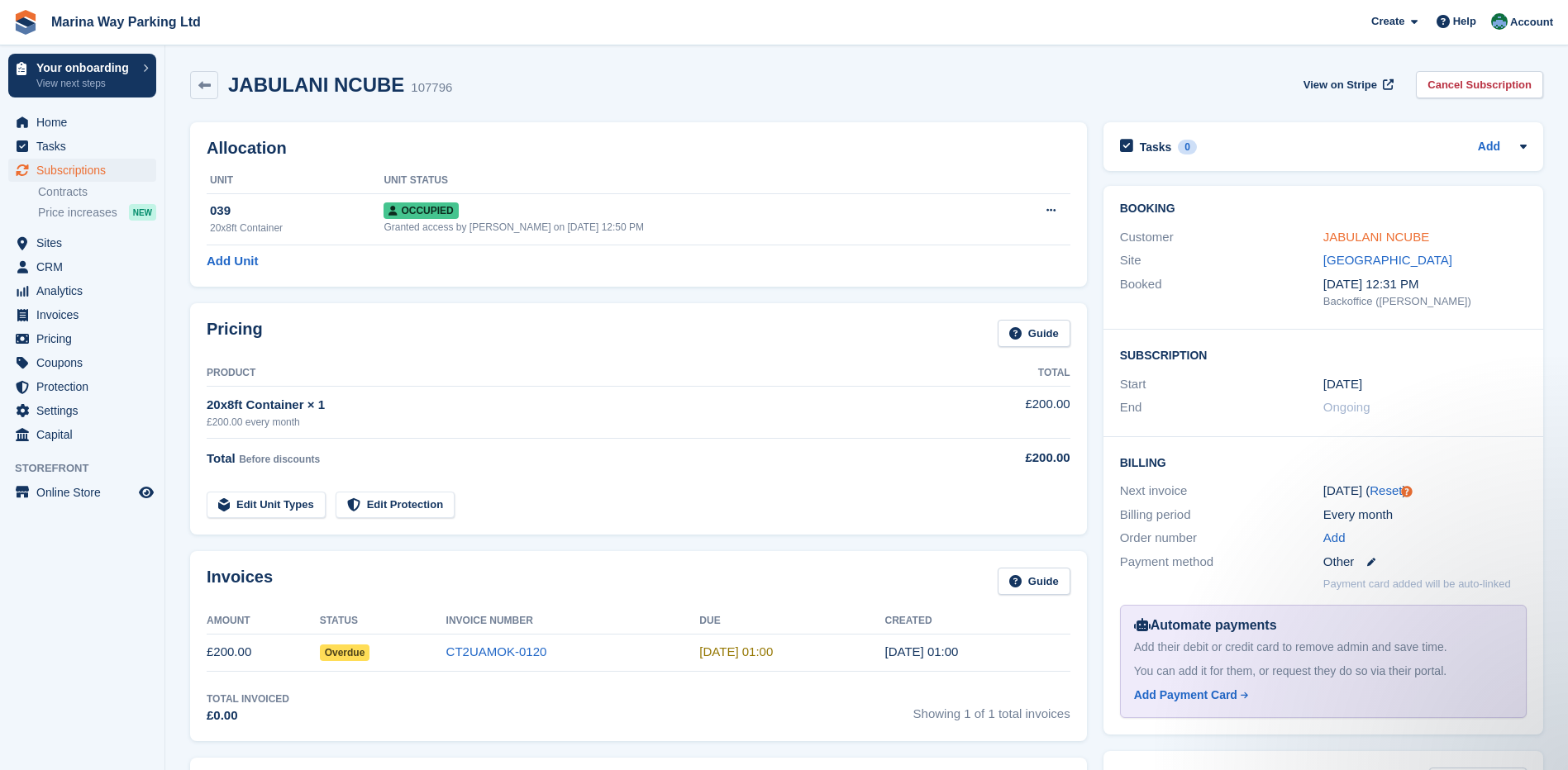
click at [1364, 238] on link "JABULANI NCUBE" at bounding box center [1376, 237] width 106 height 14
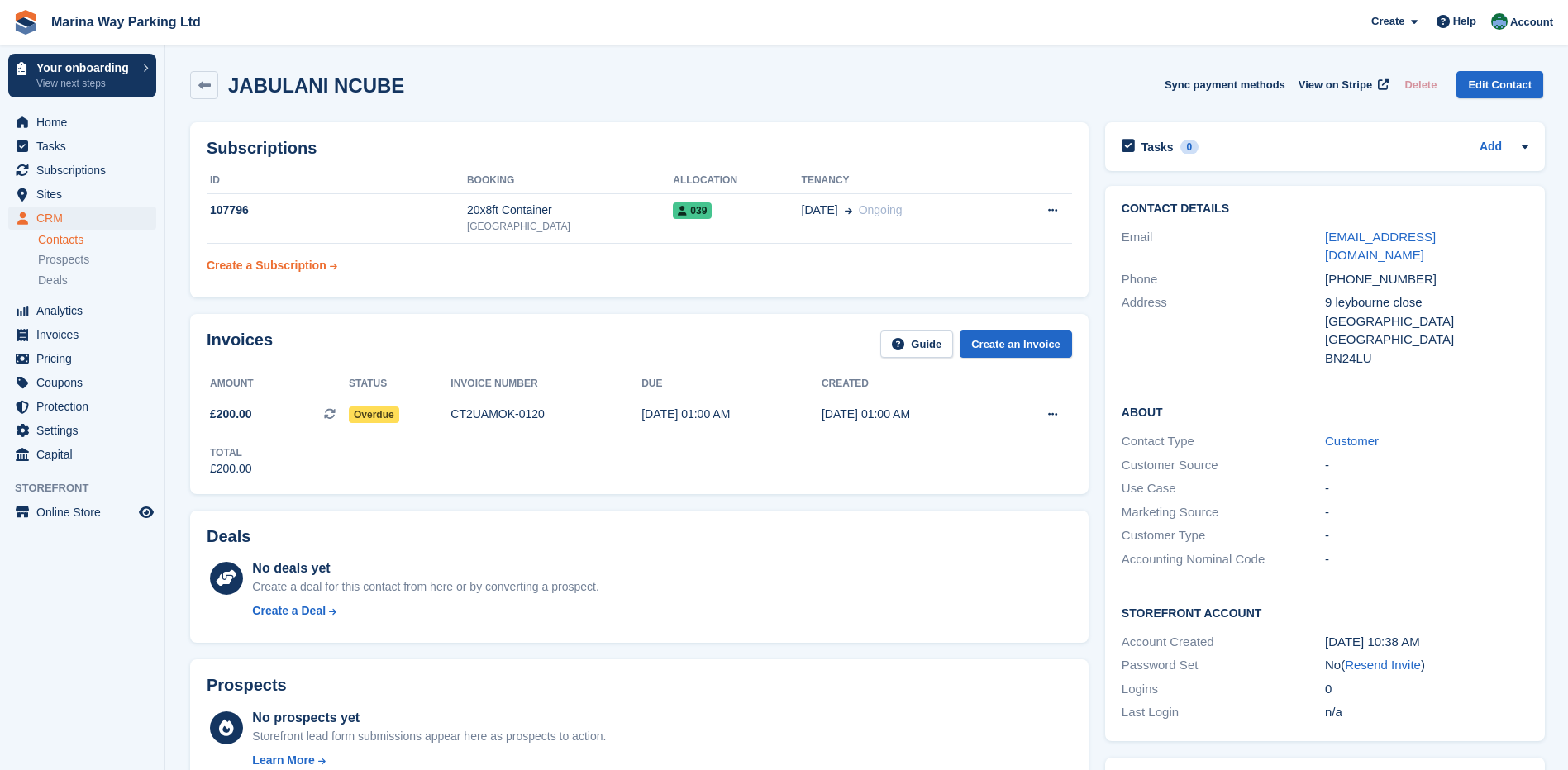
click at [253, 264] on div "Create a Subscription" at bounding box center [266, 266] width 120 height 18
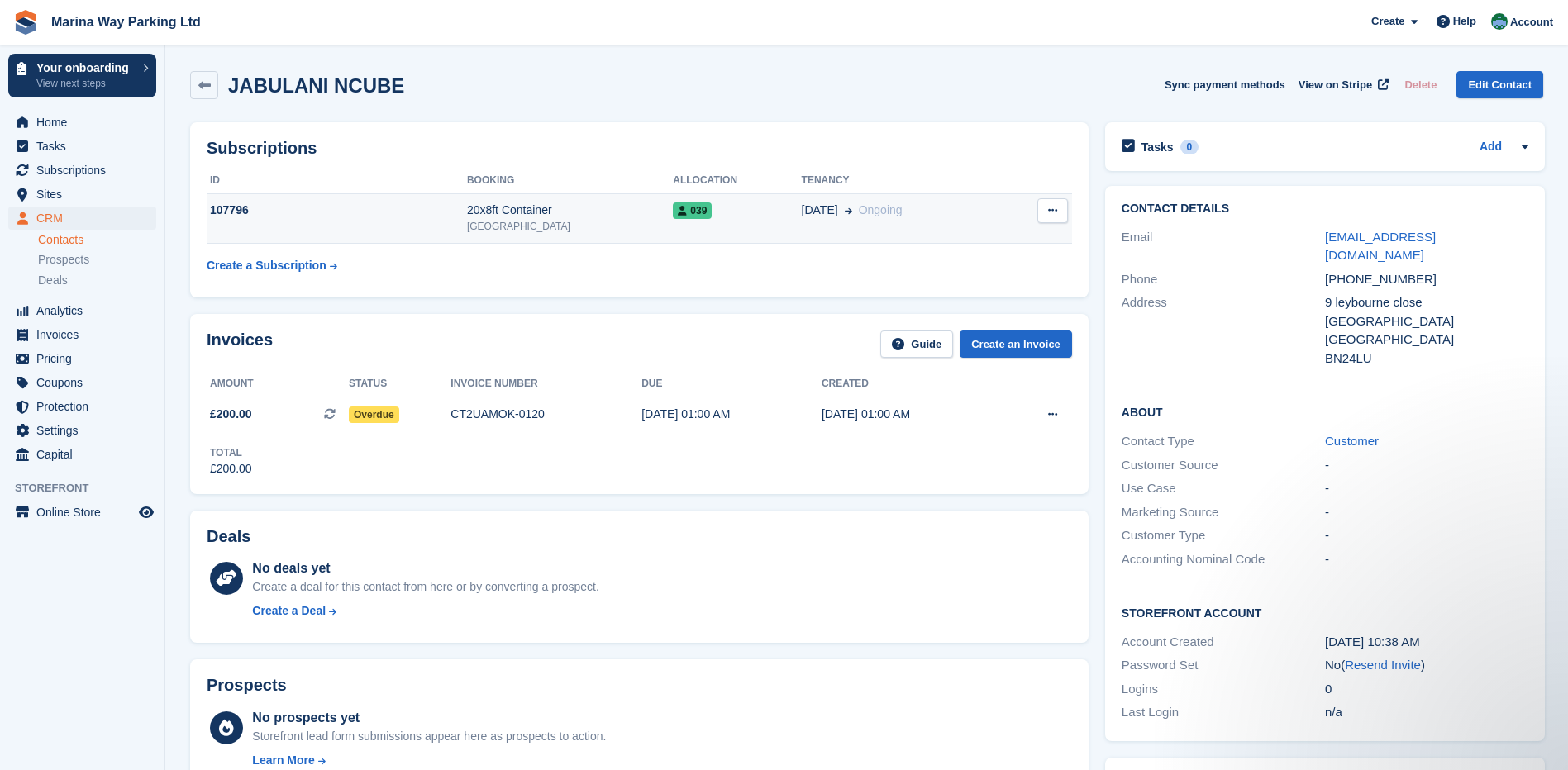
click at [1061, 214] on button at bounding box center [1052, 211] width 31 height 24
click at [957, 249] on p "Cancel subscription" at bounding box center [988, 242] width 144 height 22
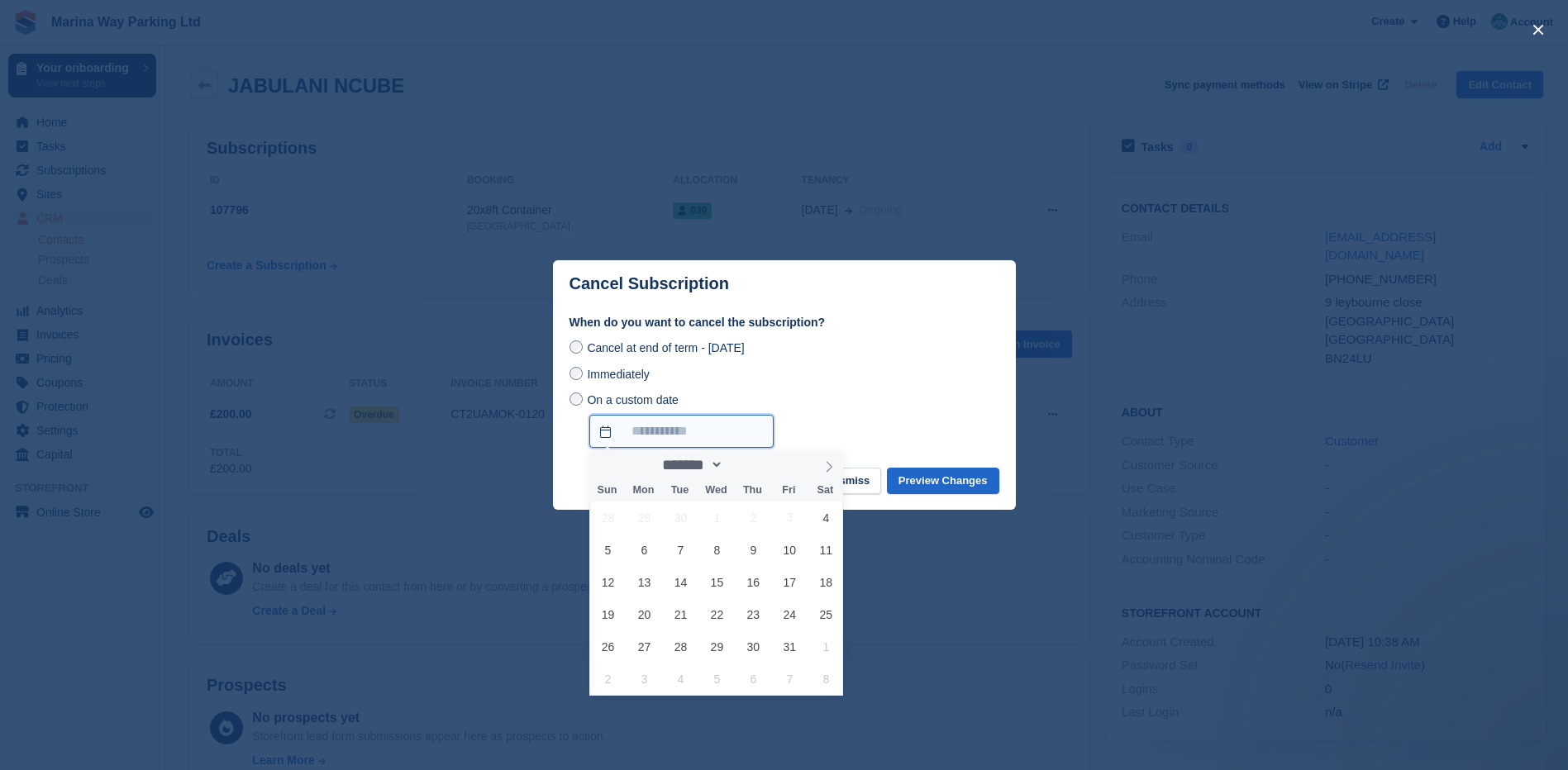
click at [716, 427] on input "On a custom date" at bounding box center [681, 431] width 185 height 33
click at [820, 646] on span "1" at bounding box center [826, 646] width 32 height 32
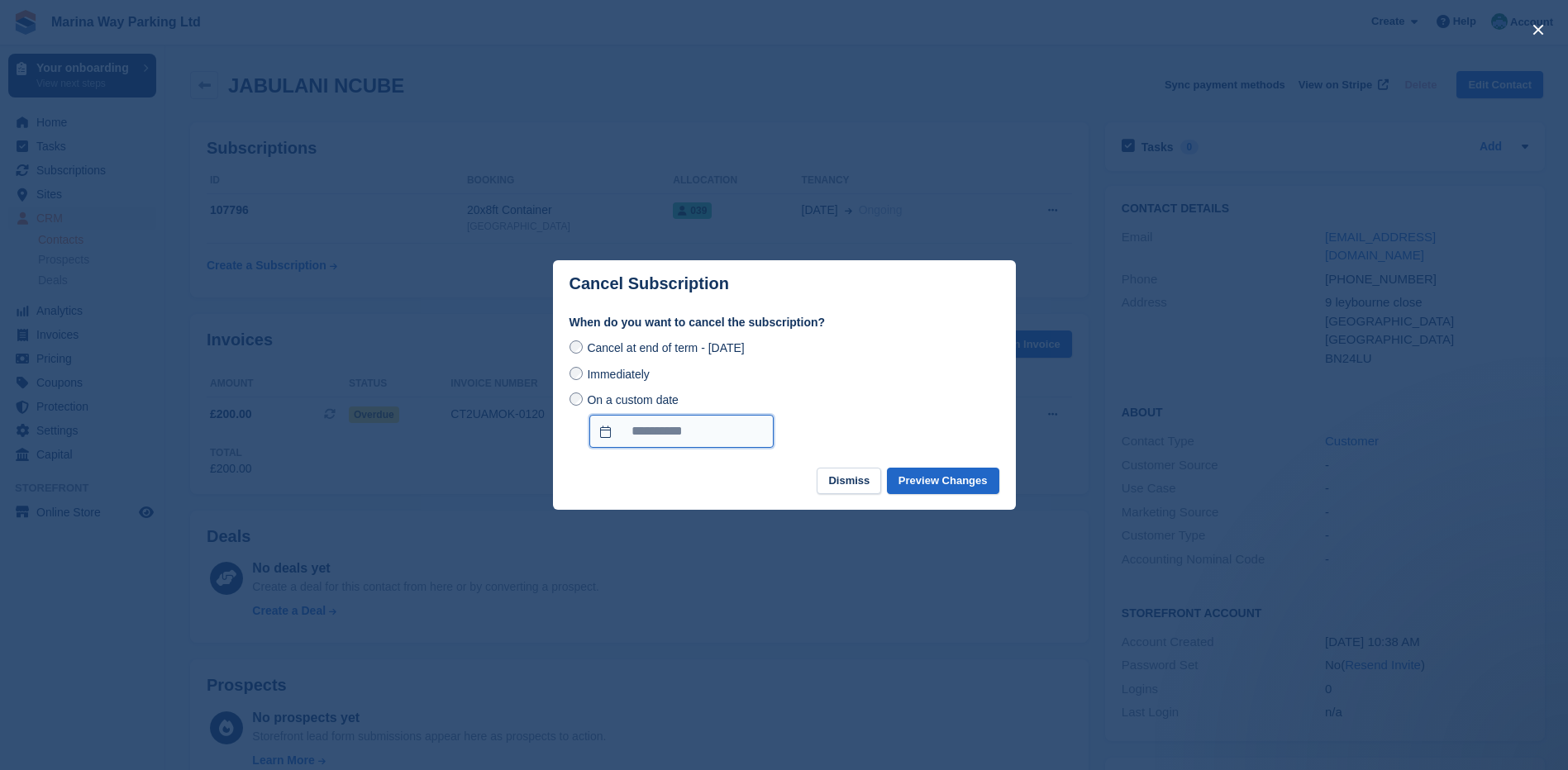
click at [736, 430] on input "**********" at bounding box center [681, 431] width 185 height 33
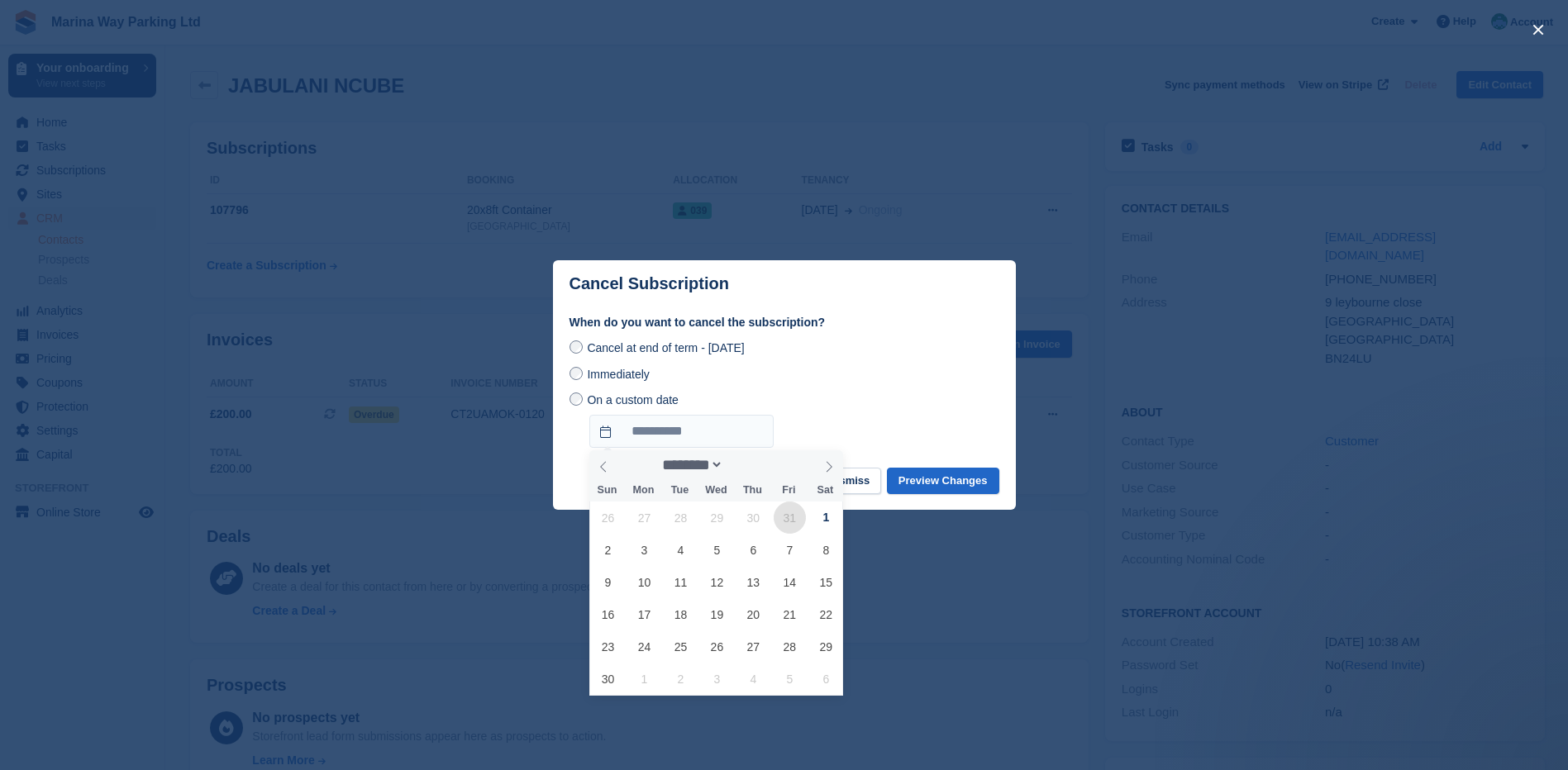
click at [790, 522] on span "31" at bounding box center [790, 517] width 32 height 32
type input "**********"
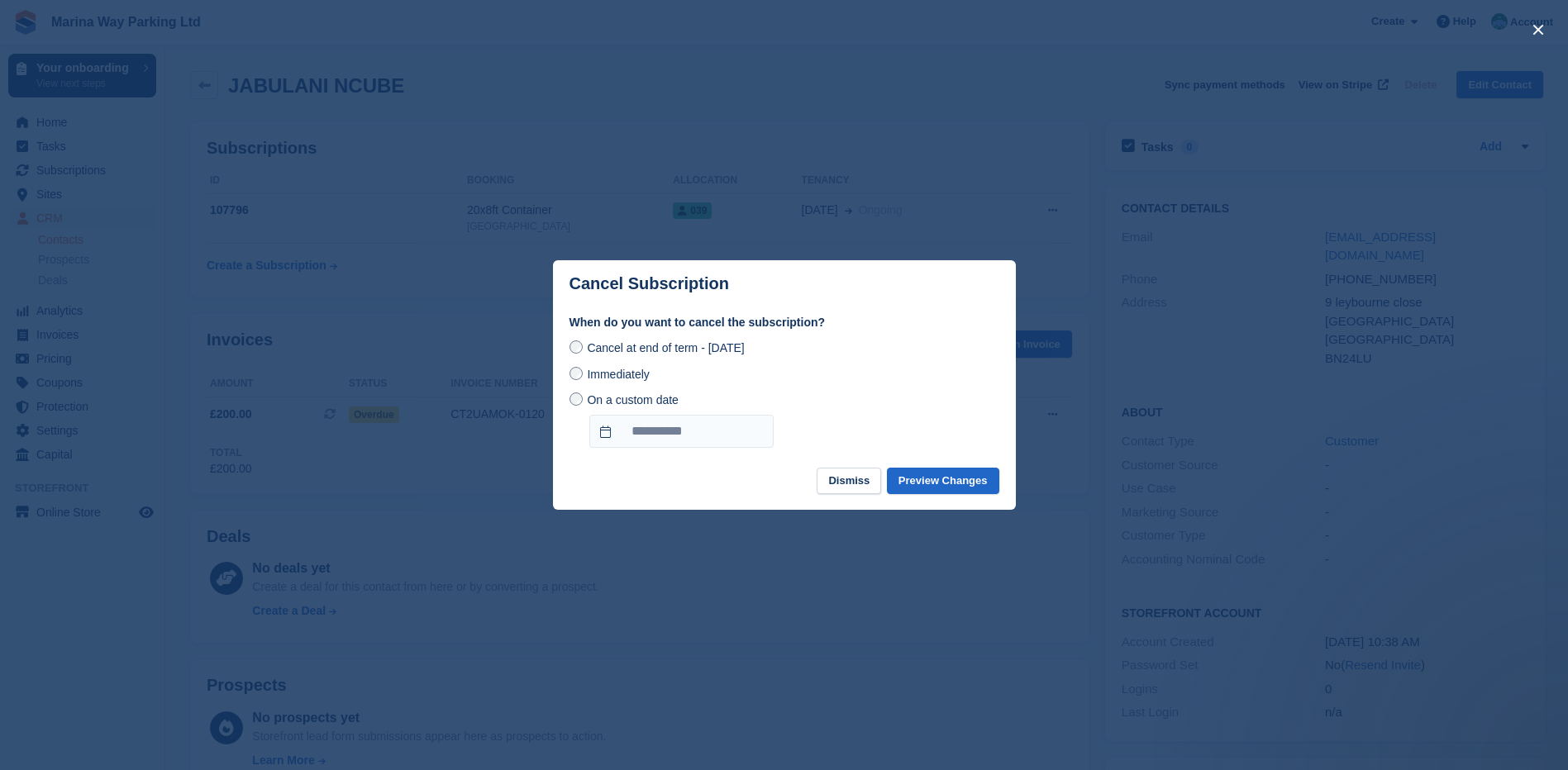
click at [865, 390] on div "**********" at bounding box center [784, 393] width 430 height 110
click at [936, 479] on button "Preview Changes" at bounding box center [943, 480] width 112 height 27
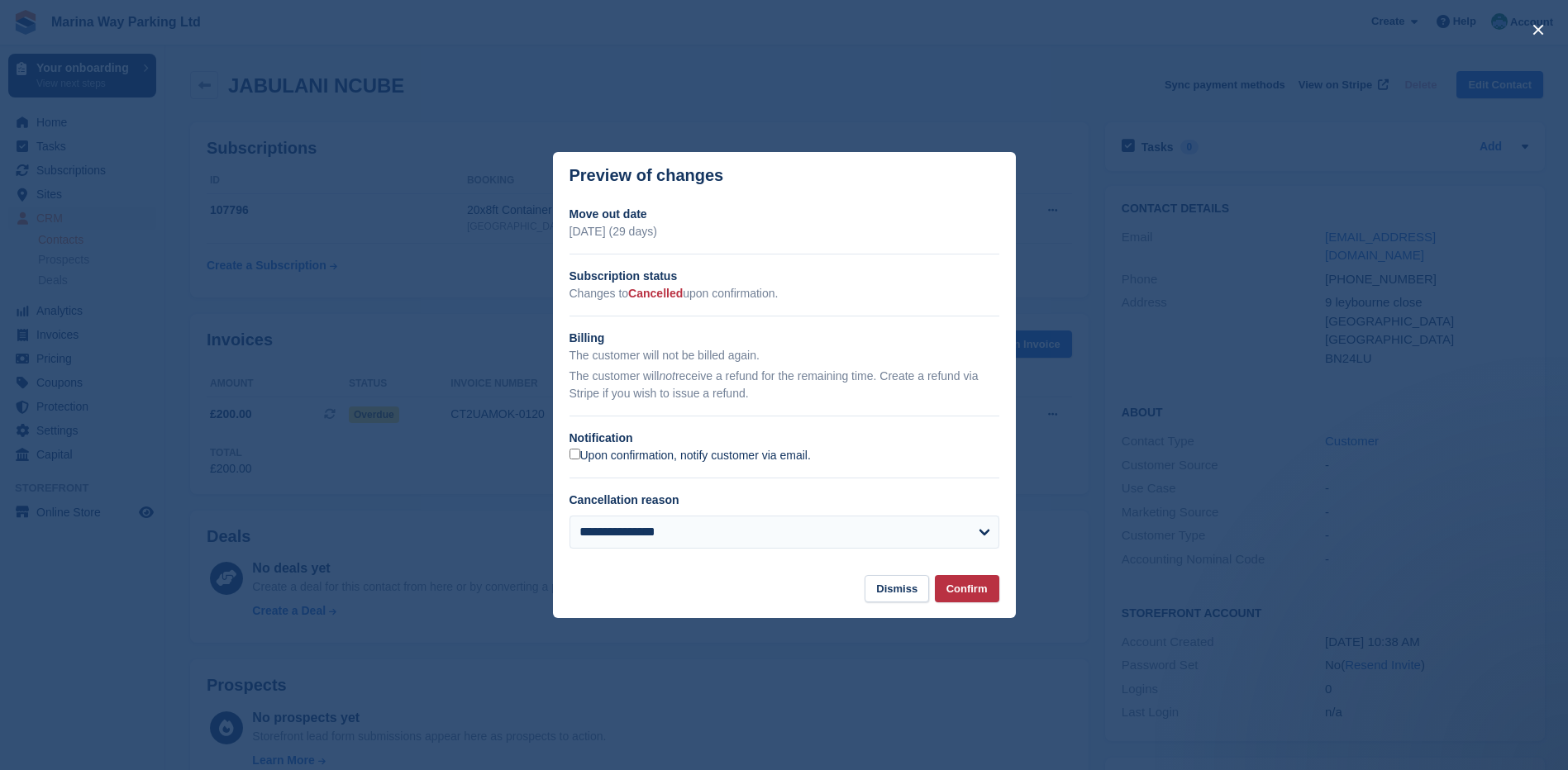
click at [585, 453] on label "Upon confirmation, notify customer via email." at bounding box center [691, 456] width 242 height 15
click at [749, 534] on select "**********" at bounding box center [784, 532] width 430 height 33
select select "**********"
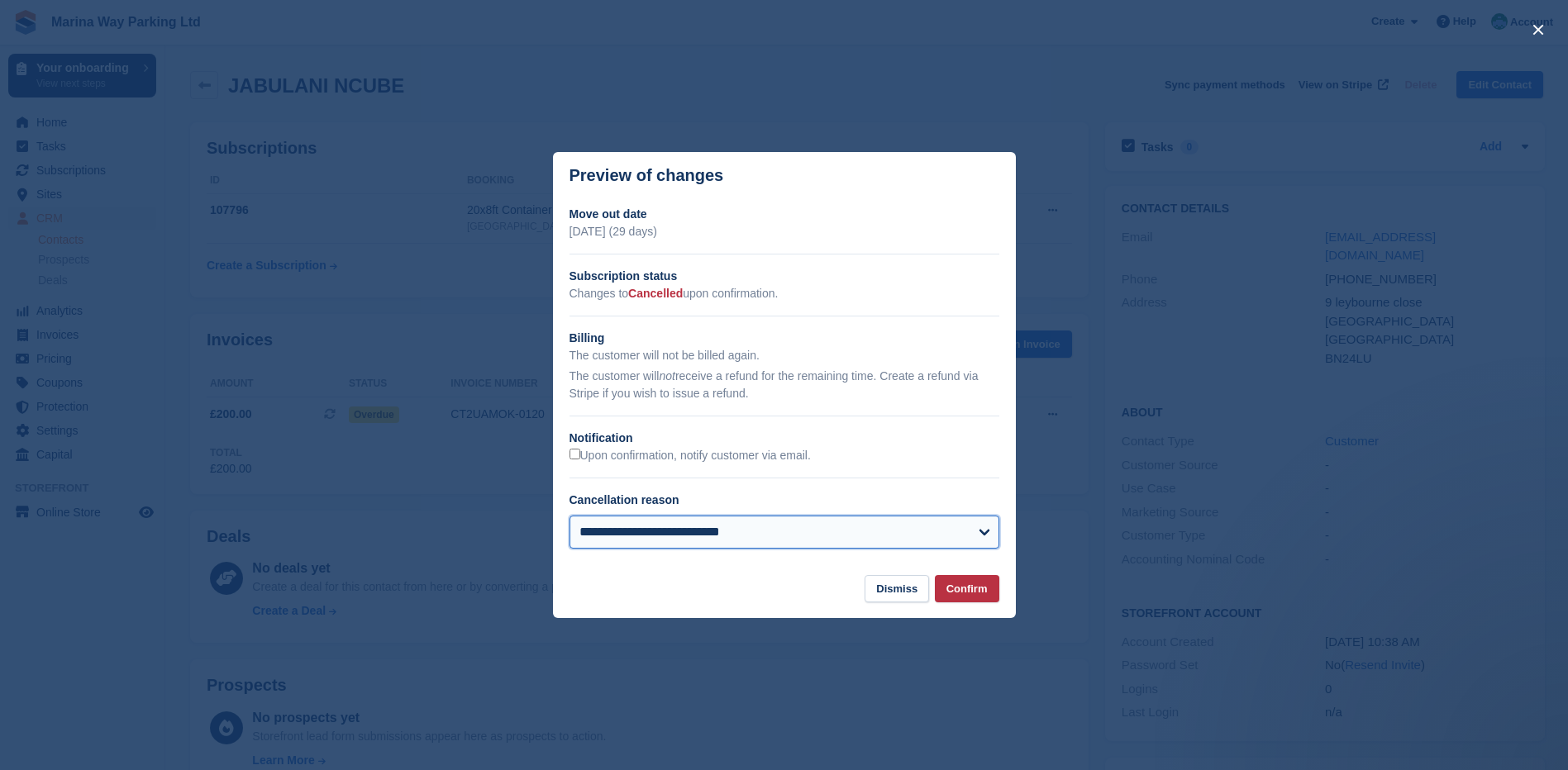
click at [570, 517] on select "**********" at bounding box center [784, 532] width 430 height 33
click at [970, 592] on button "Confirm" at bounding box center [967, 588] width 65 height 27
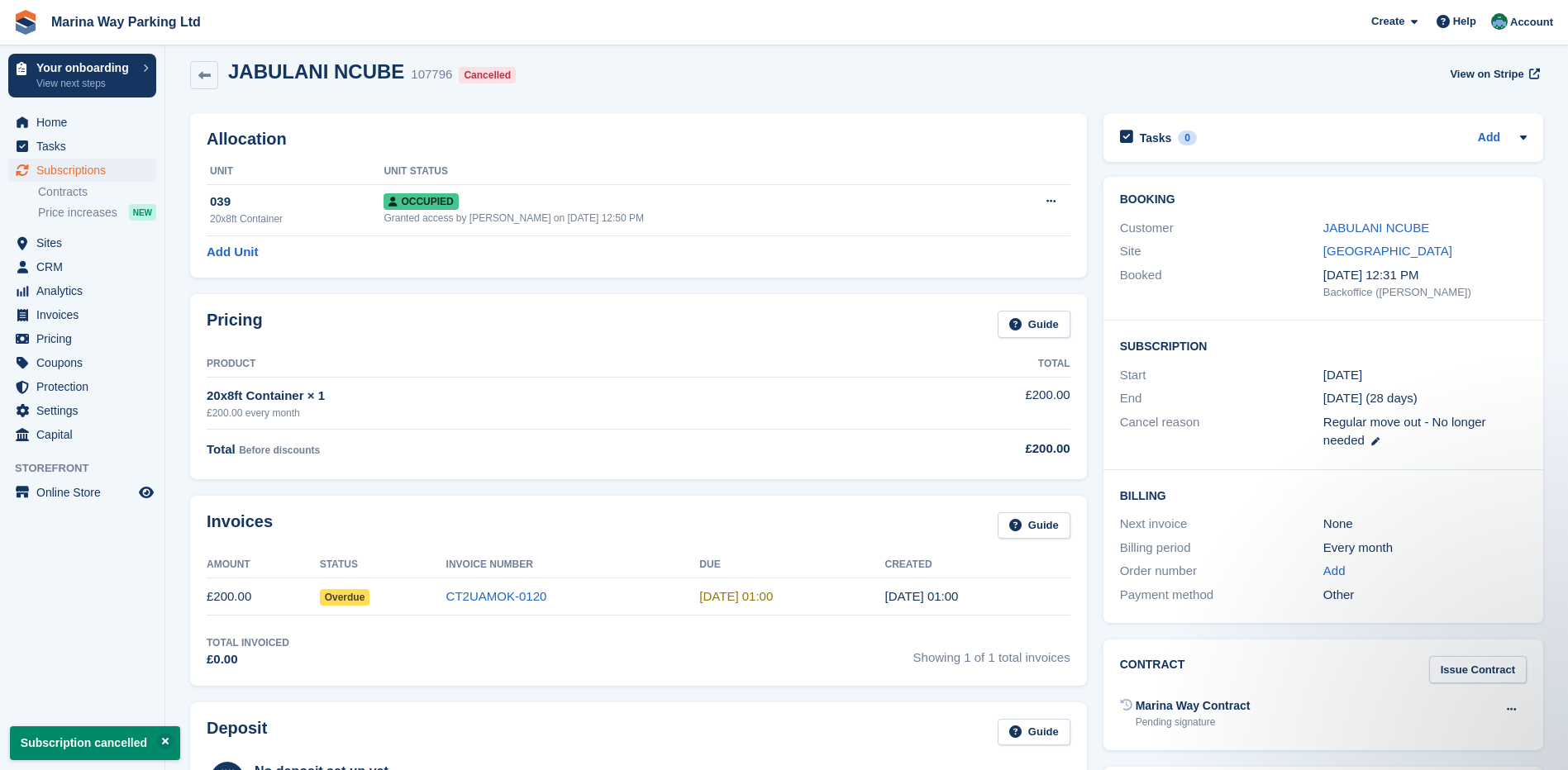
scroll to position [82, 0]
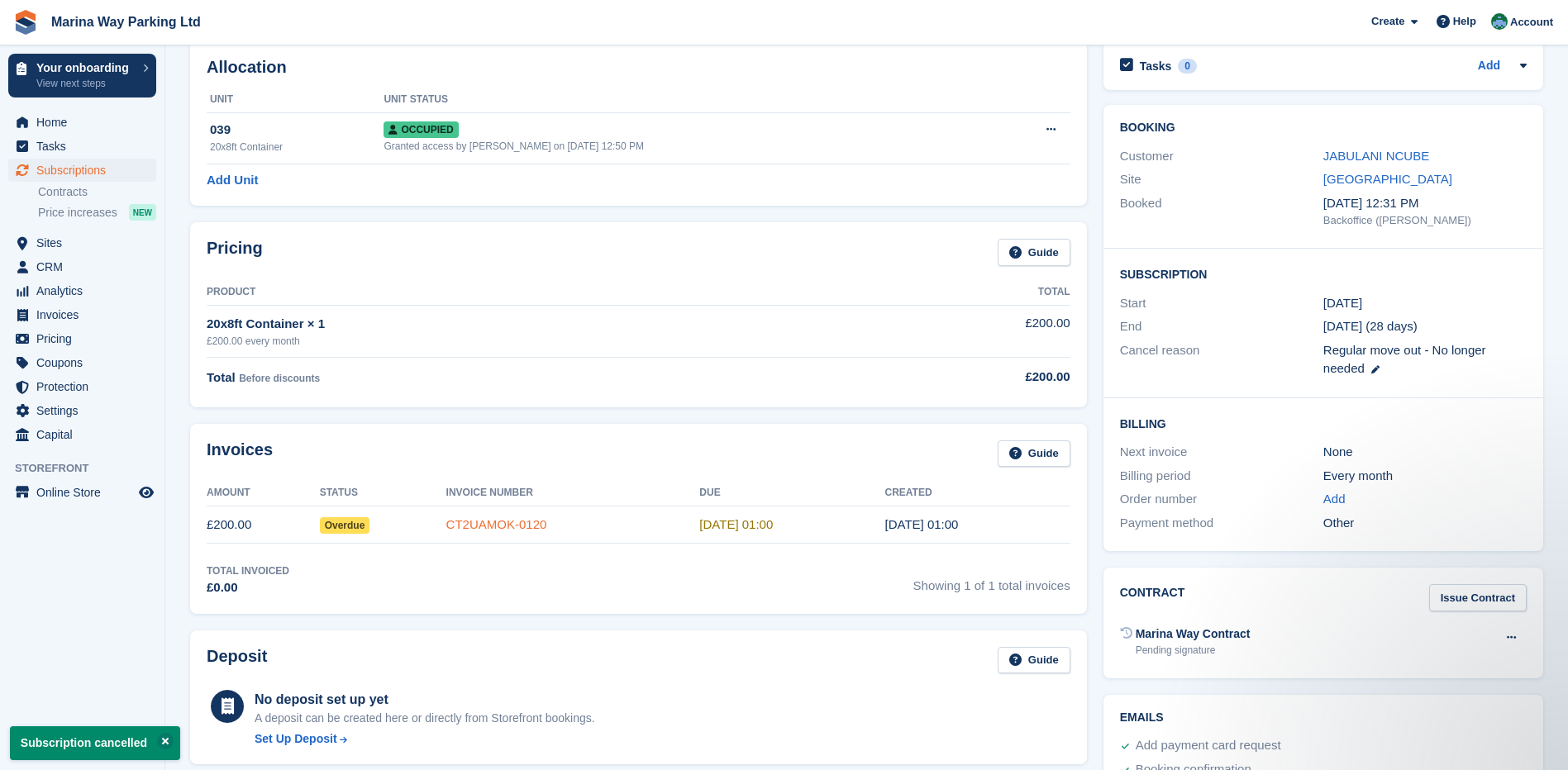
click at [496, 520] on link "CT2UAMOK-0120" at bounding box center [496, 524] width 101 height 14
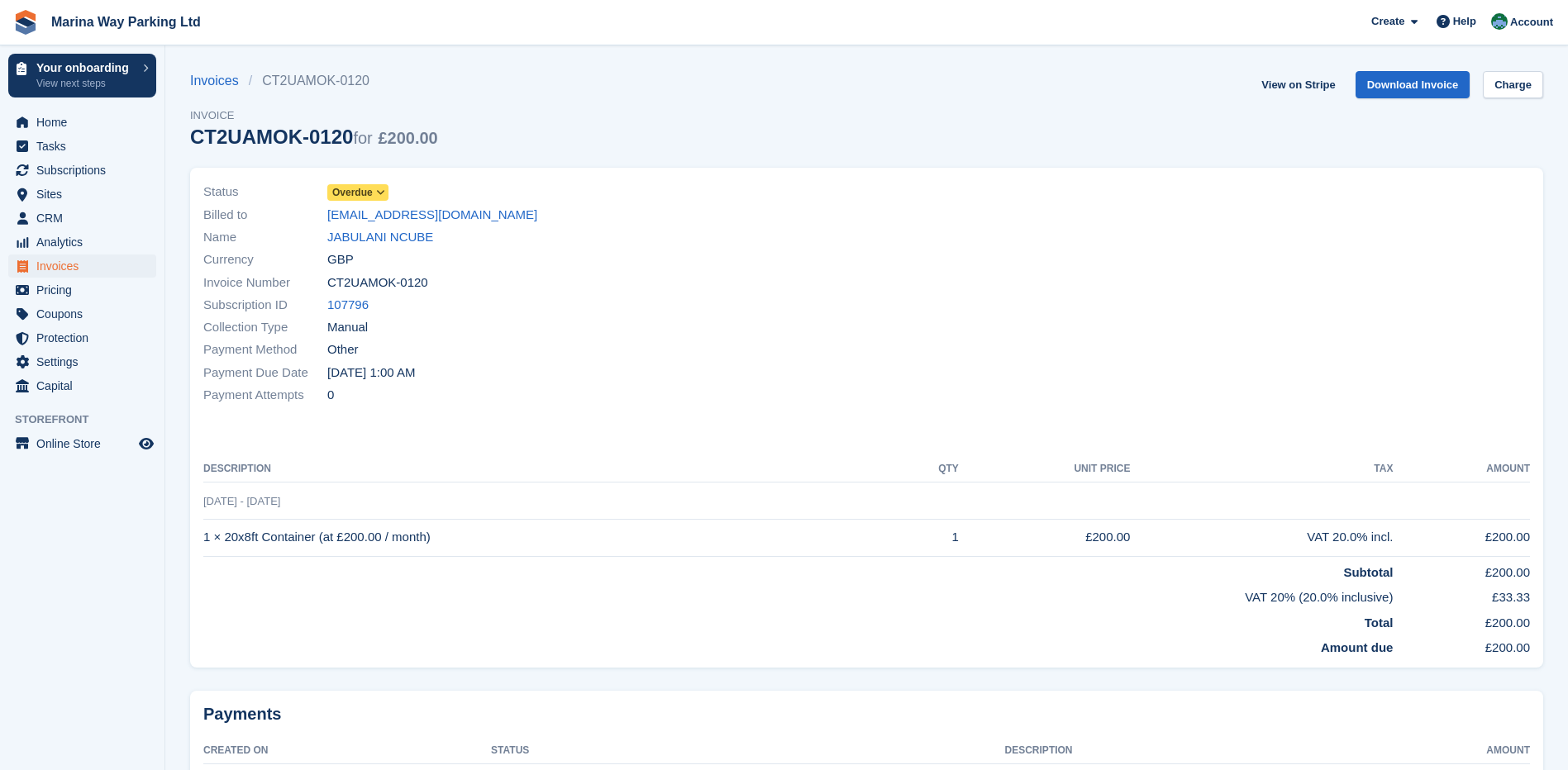
click at [376, 188] on icon at bounding box center [381, 192] width 9 height 10
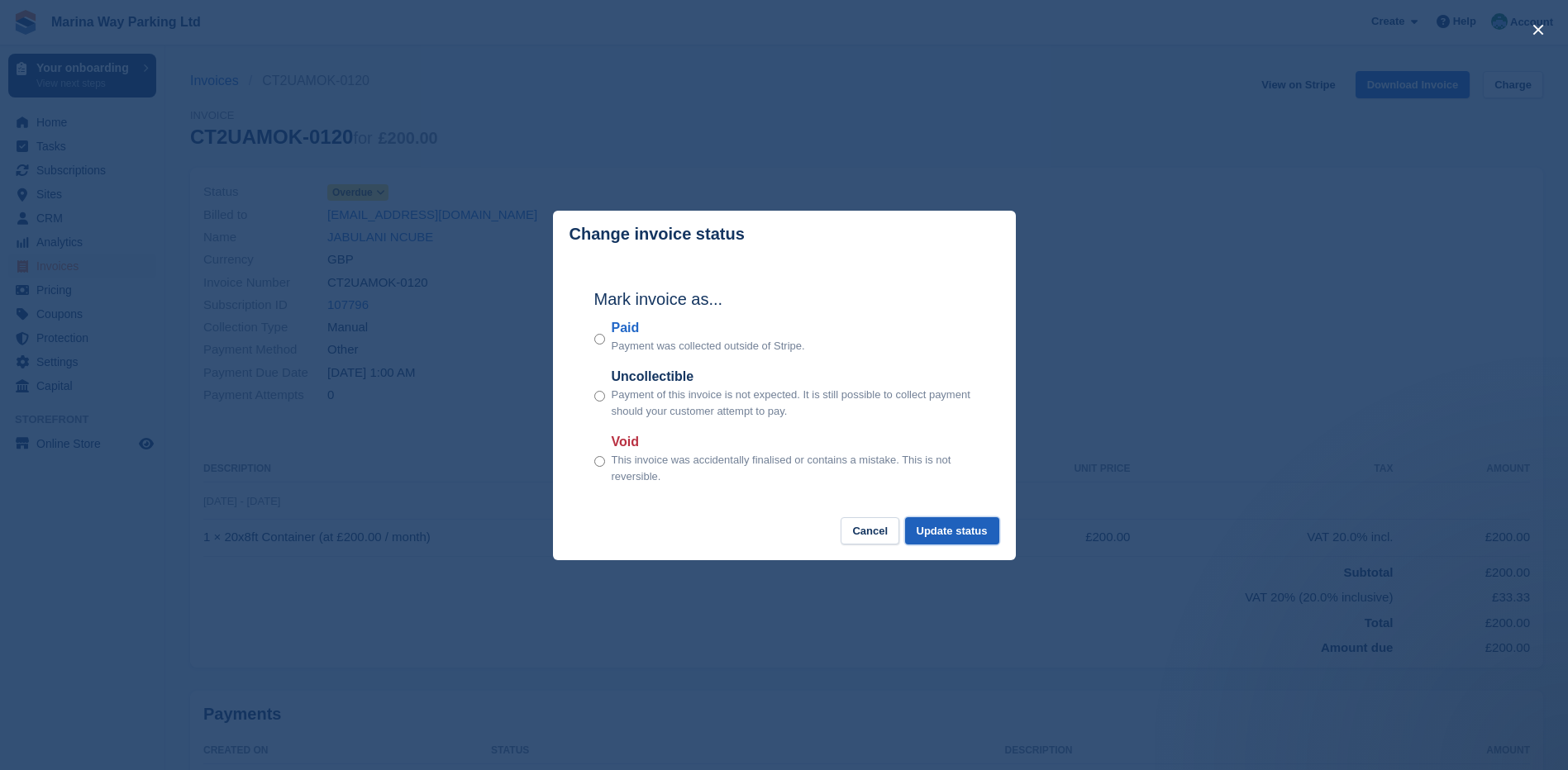
click at [966, 531] on button "Update status" at bounding box center [953, 530] width 95 height 27
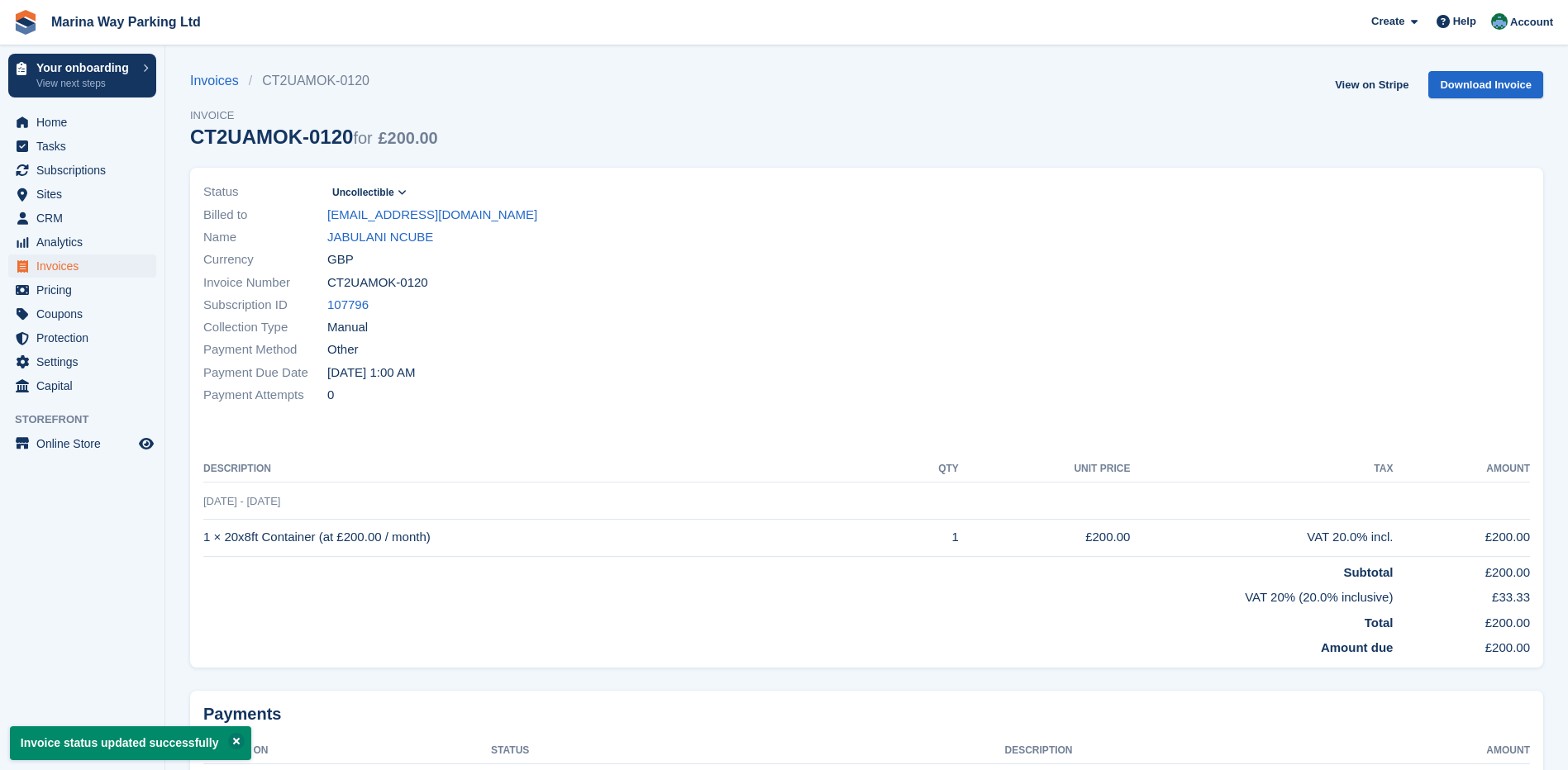
click at [674, 444] on div "Status Uncollectible Billed to jncube132@gmail.com Name JABULANI NCUBE Currency…" at bounding box center [867, 417] width 1354 height 500
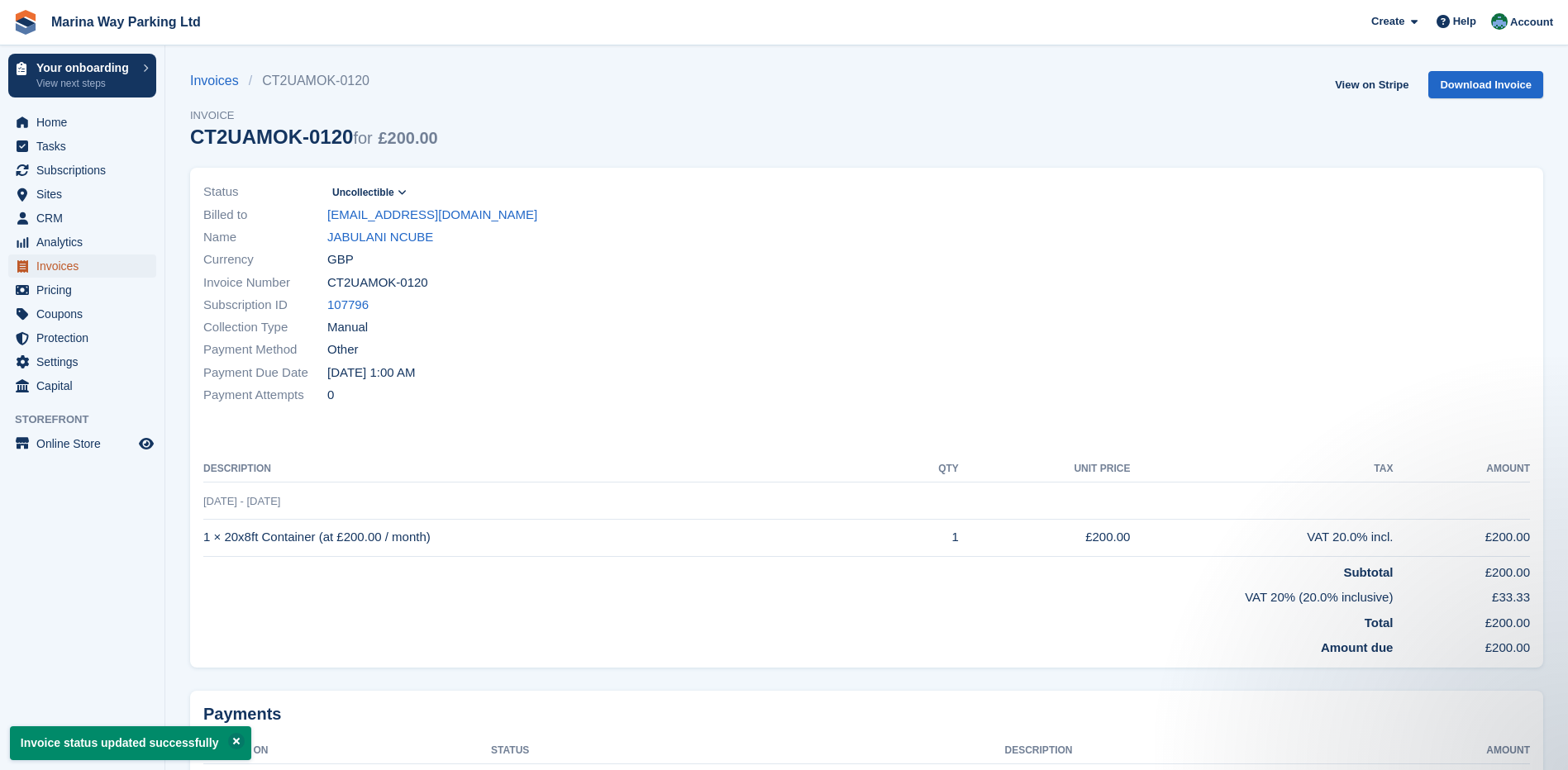
click at [72, 262] on span "Invoices" at bounding box center [86, 266] width 99 height 23
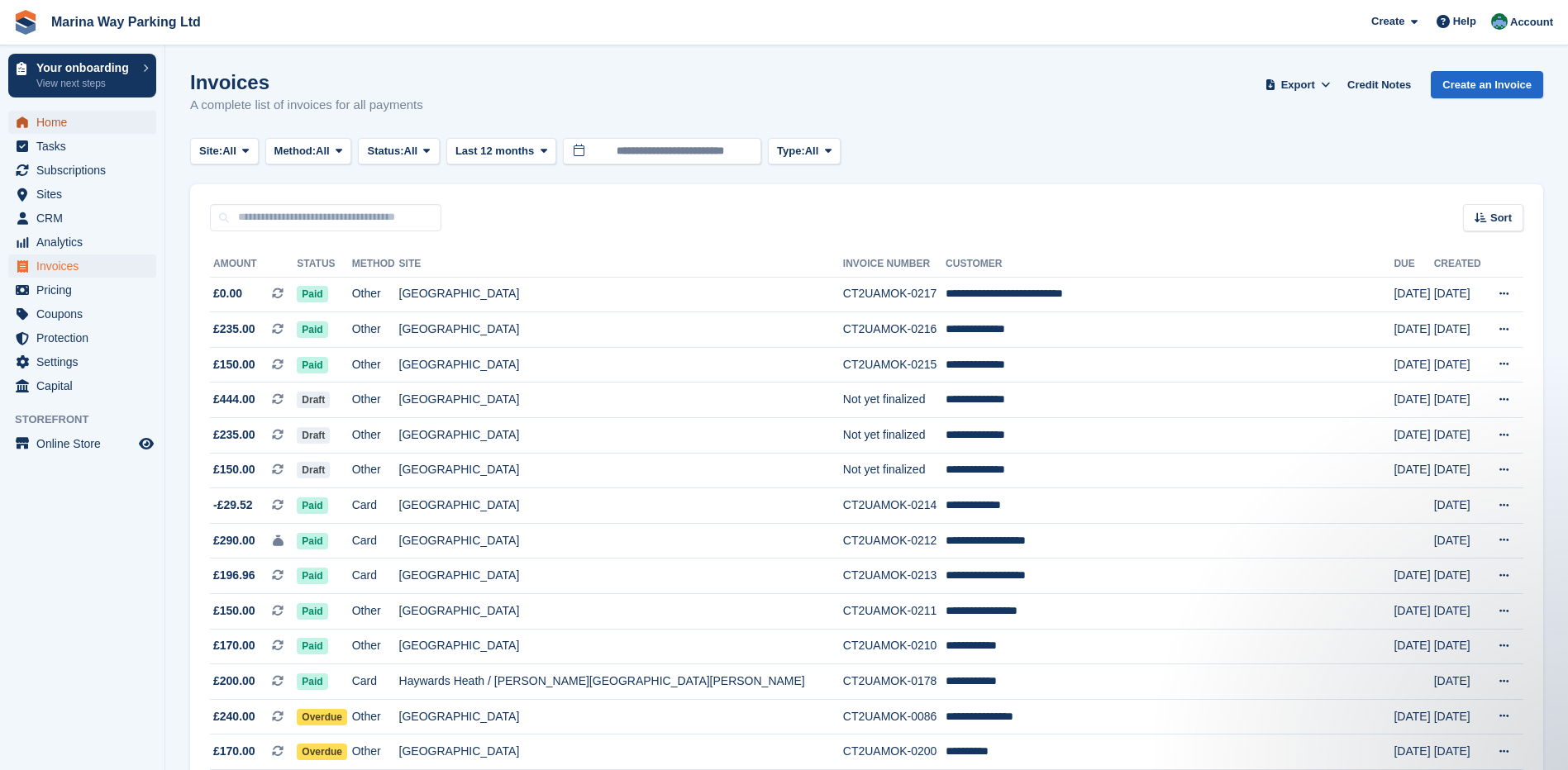
click at [37, 128] on span "Home" at bounding box center [86, 122] width 99 height 23
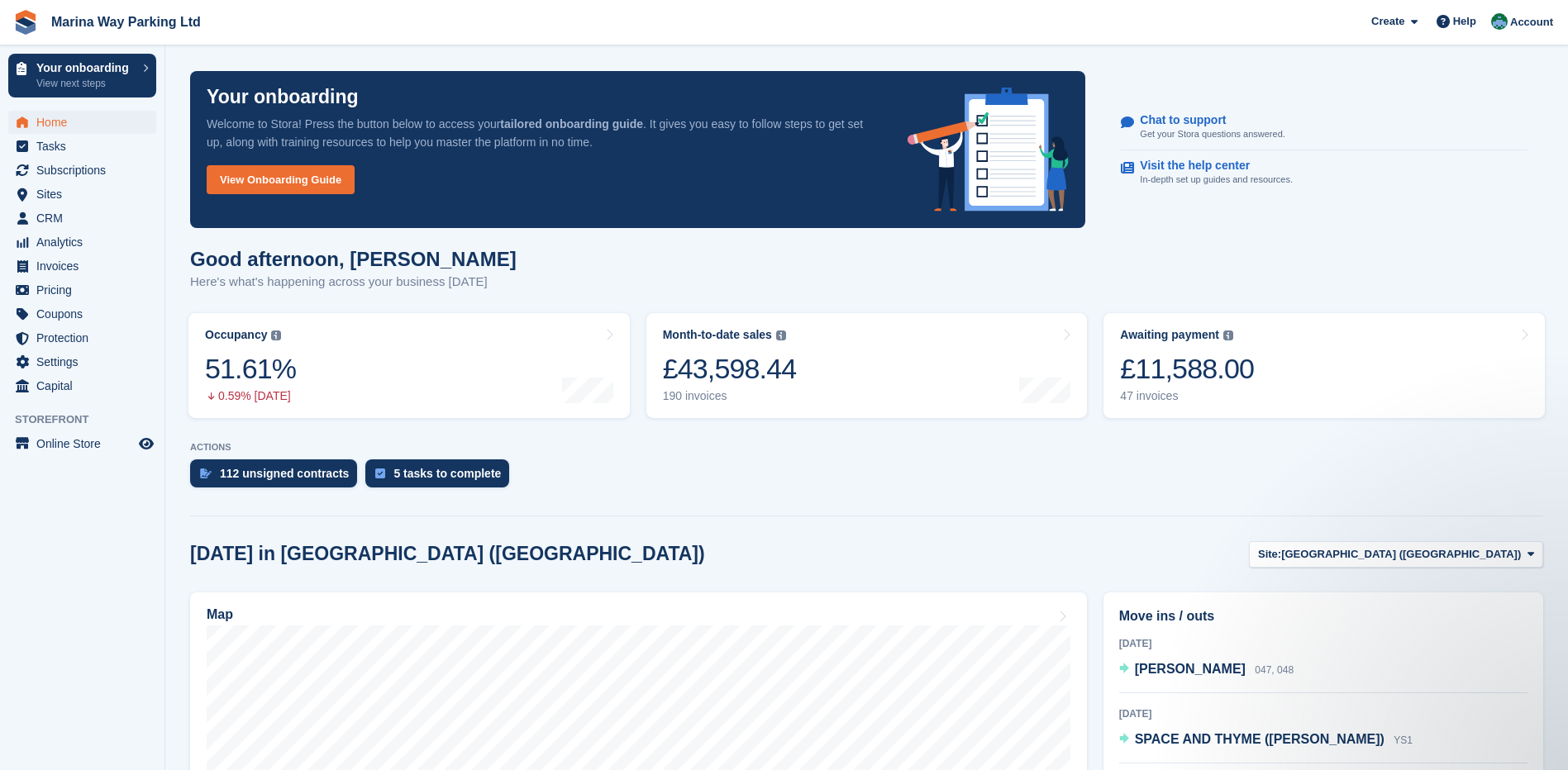
click at [1102, 495] on div "112 unsigned contracts 5 tasks to complete" at bounding box center [867, 478] width 1354 height 37
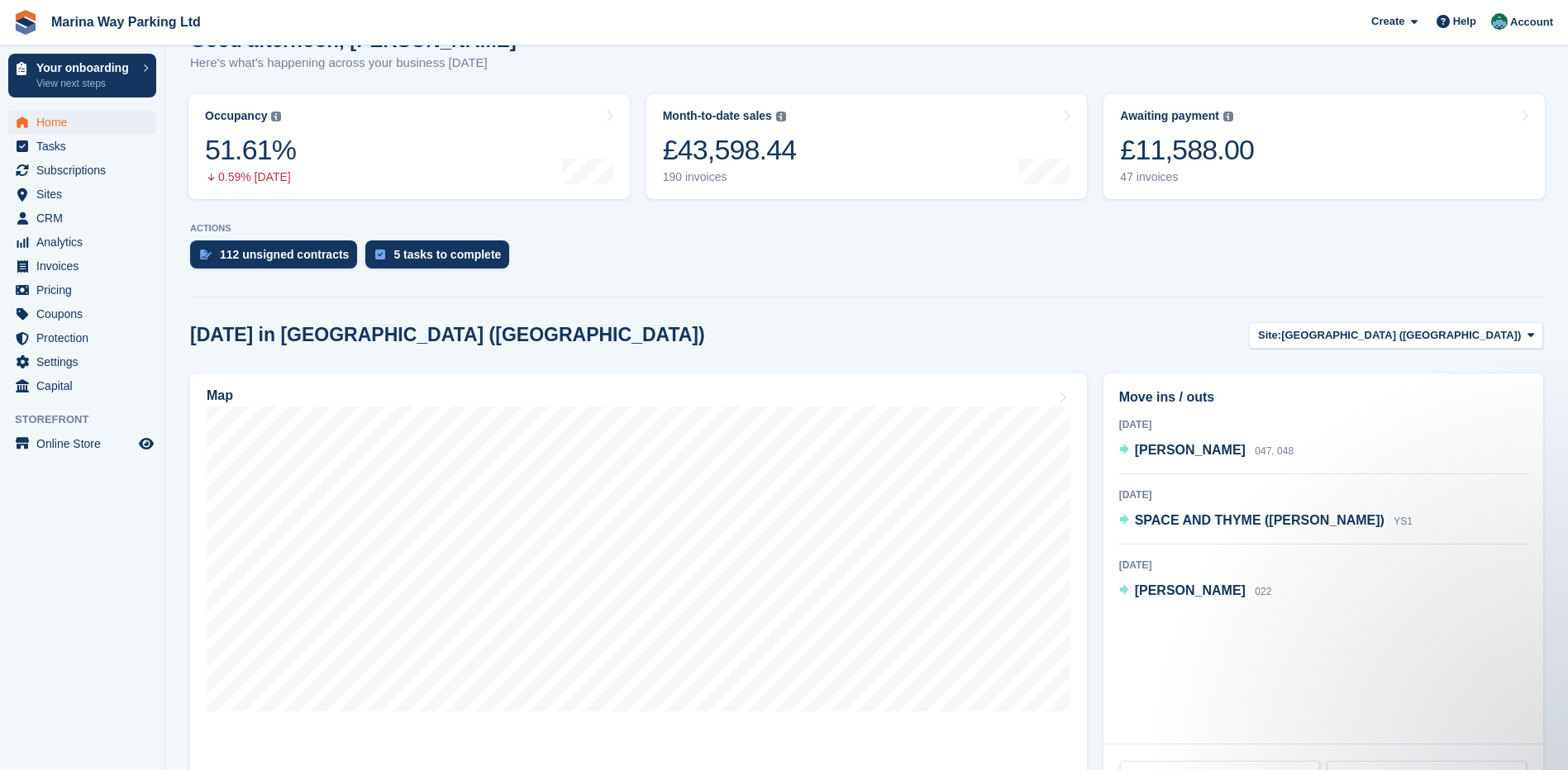
scroll to position [248, 0]
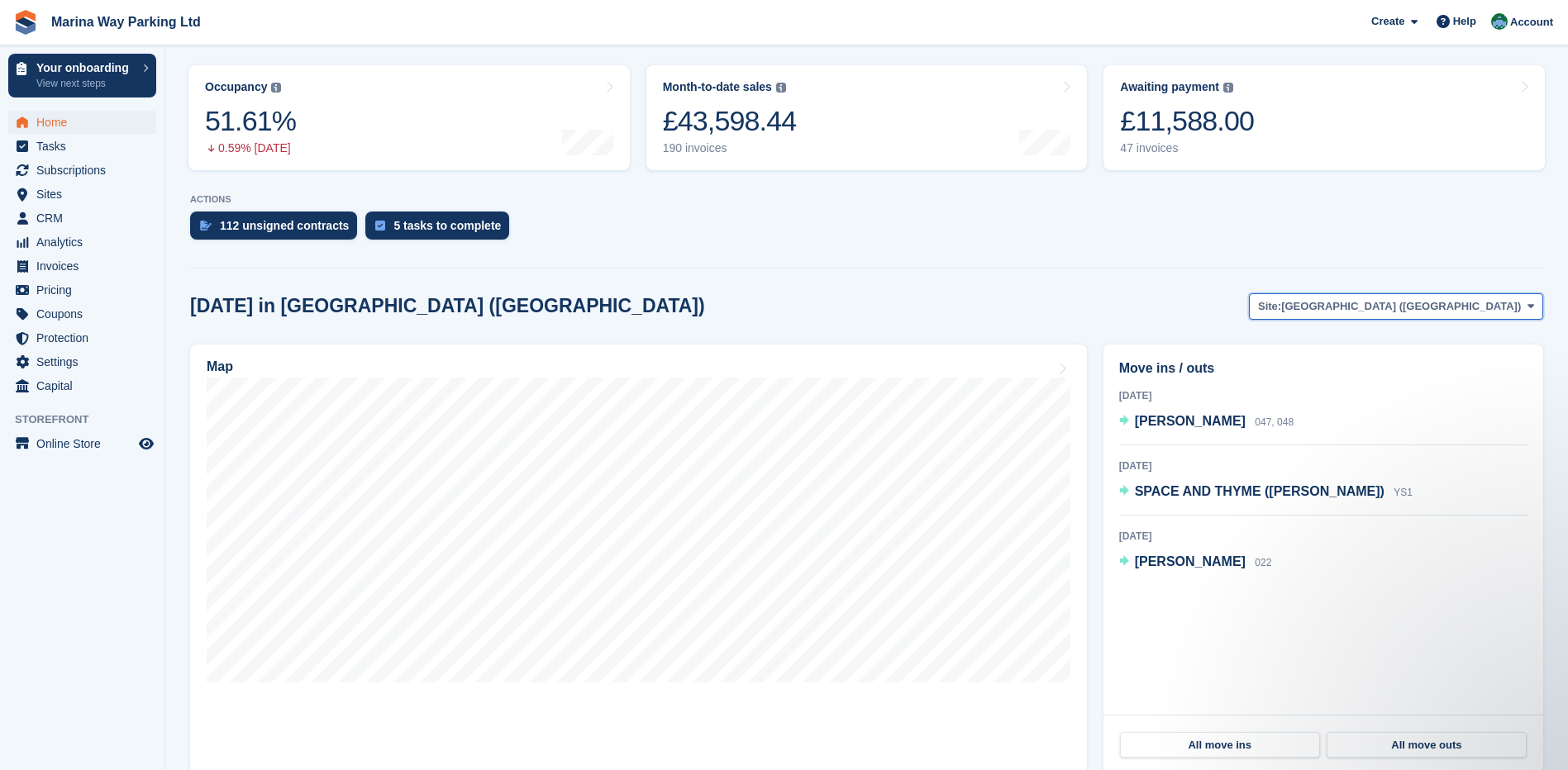
click at [1424, 309] on span "[GEOGRAPHIC_DATA] ([GEOGRAPHIC_DATA])" at bounding box center [1402, 306] width 240 height 17
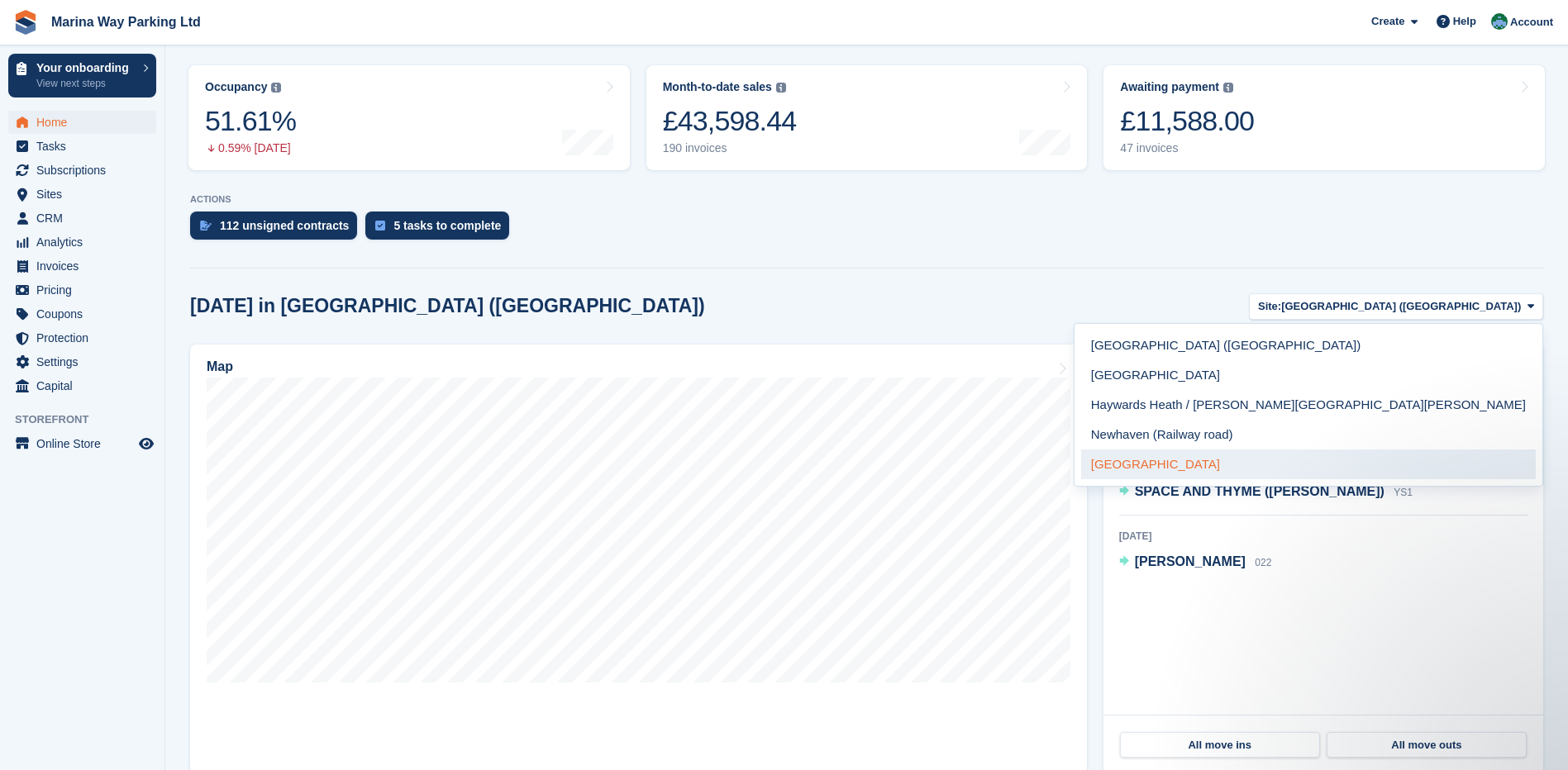
click at [1403, 463] on link "[GEOGRAPHIC_DATA]" at bounding box center [1308, 465] width 454 height 30
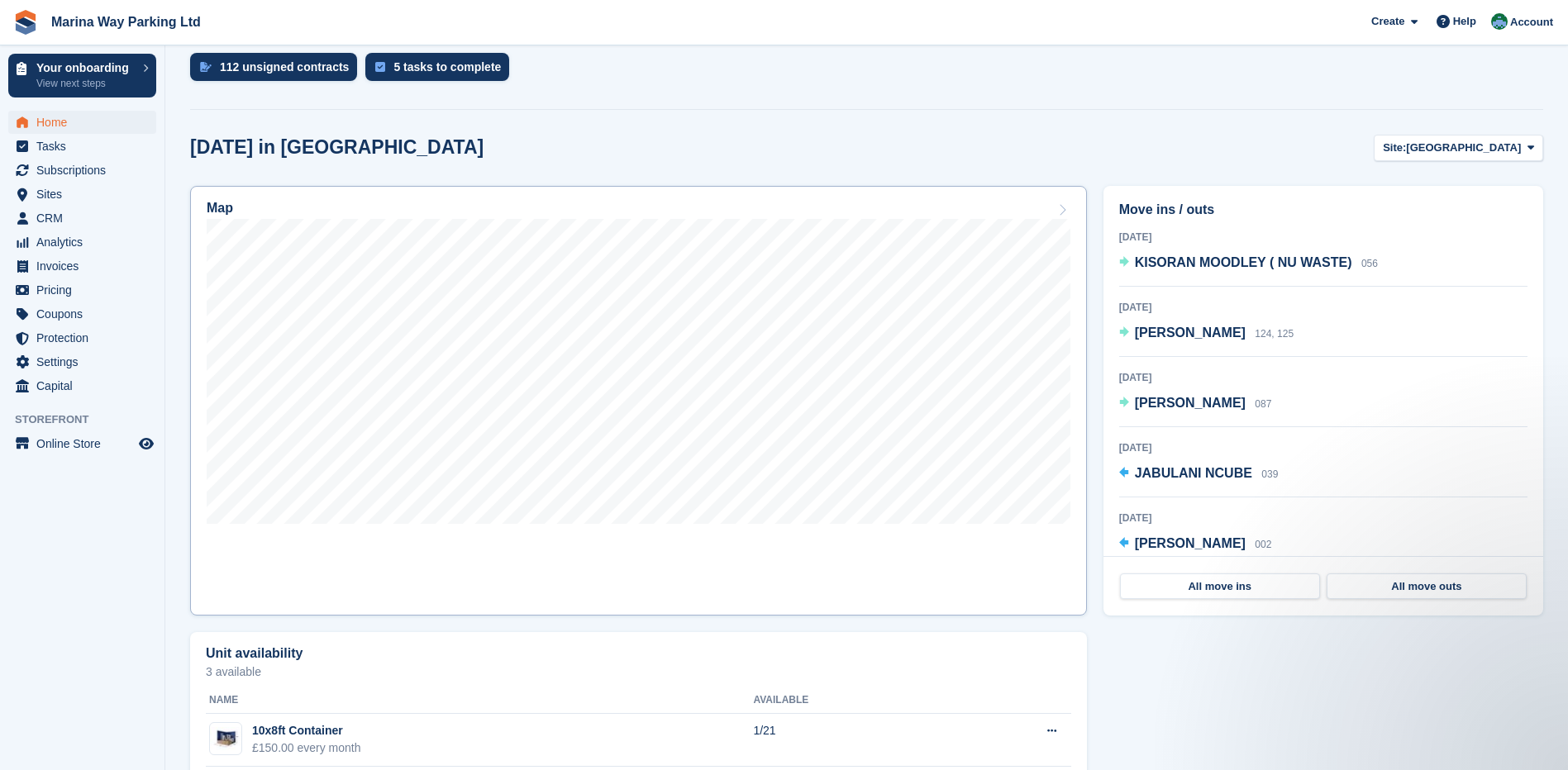
scroll to position [413, 0]
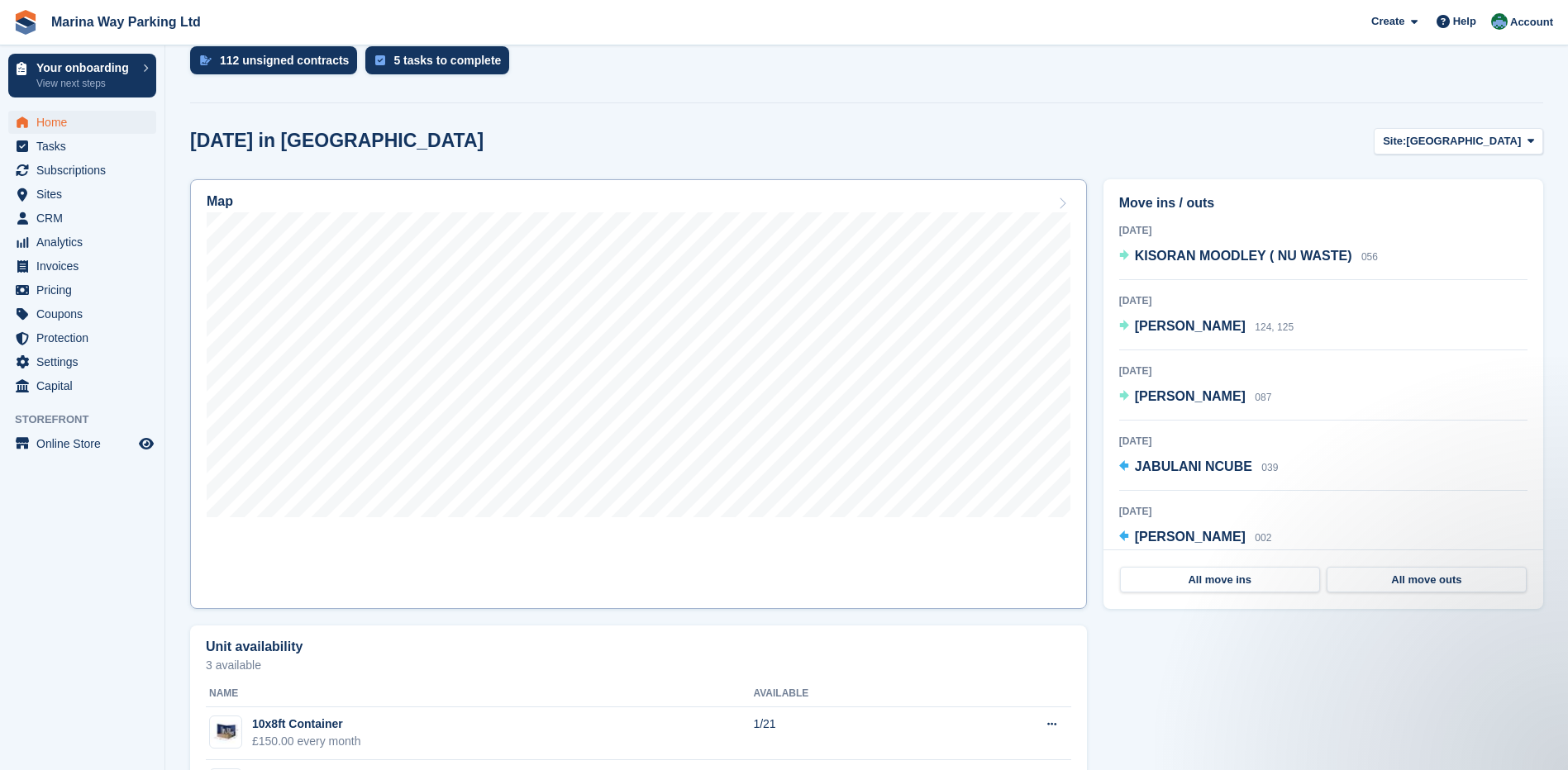
click at [830, 521] on div at bounding box center [638, 368] width 864 height 311
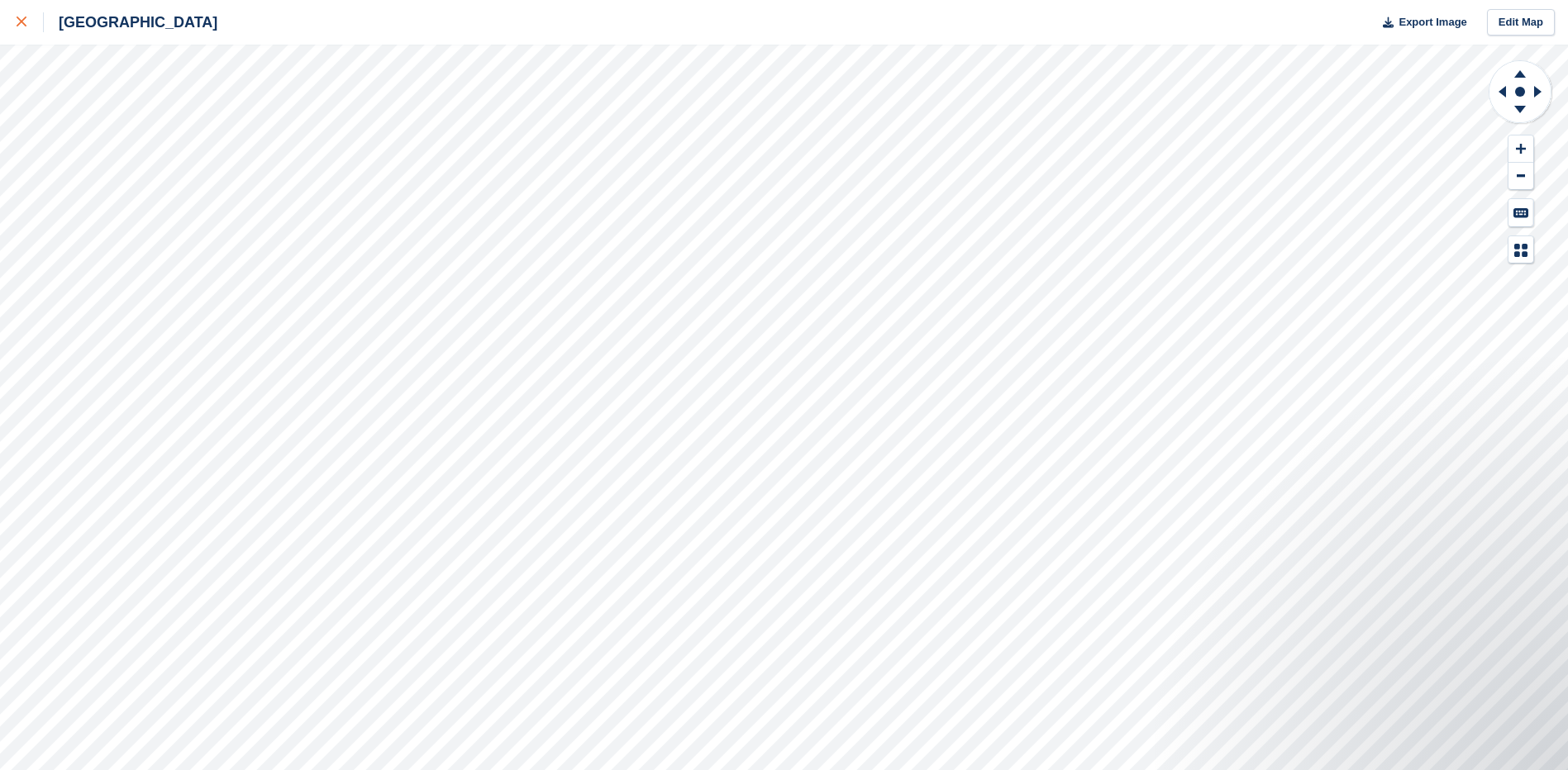
click at [17, 22] on icon at bounding box center [21, 21] width 10 height 10
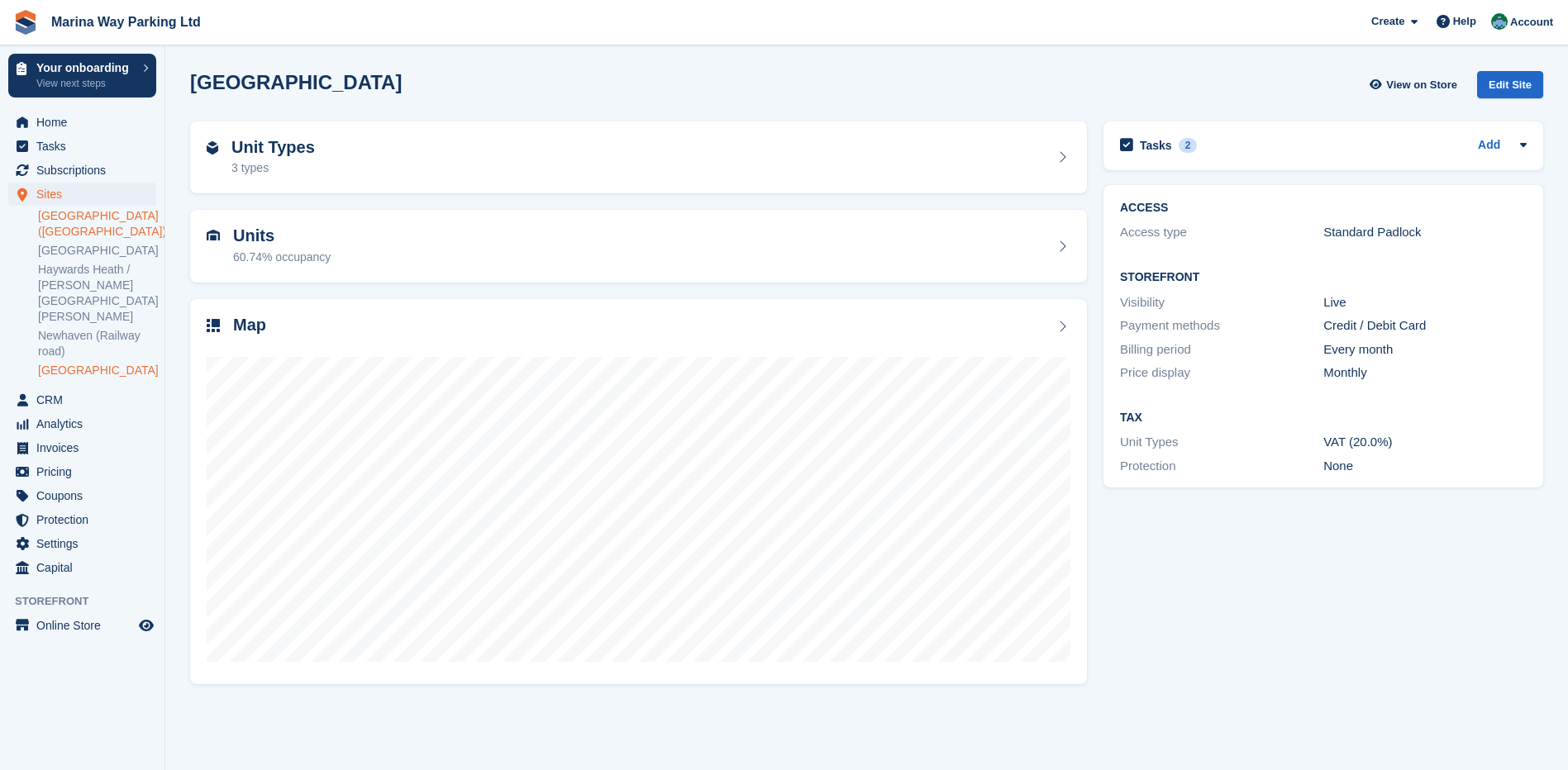
click at [70, 211] on link "[GEOGRAPHIC_DATA] ([GEOGRAPHIC_DATA])" at bounding box center [96, 224] width 118 height 32
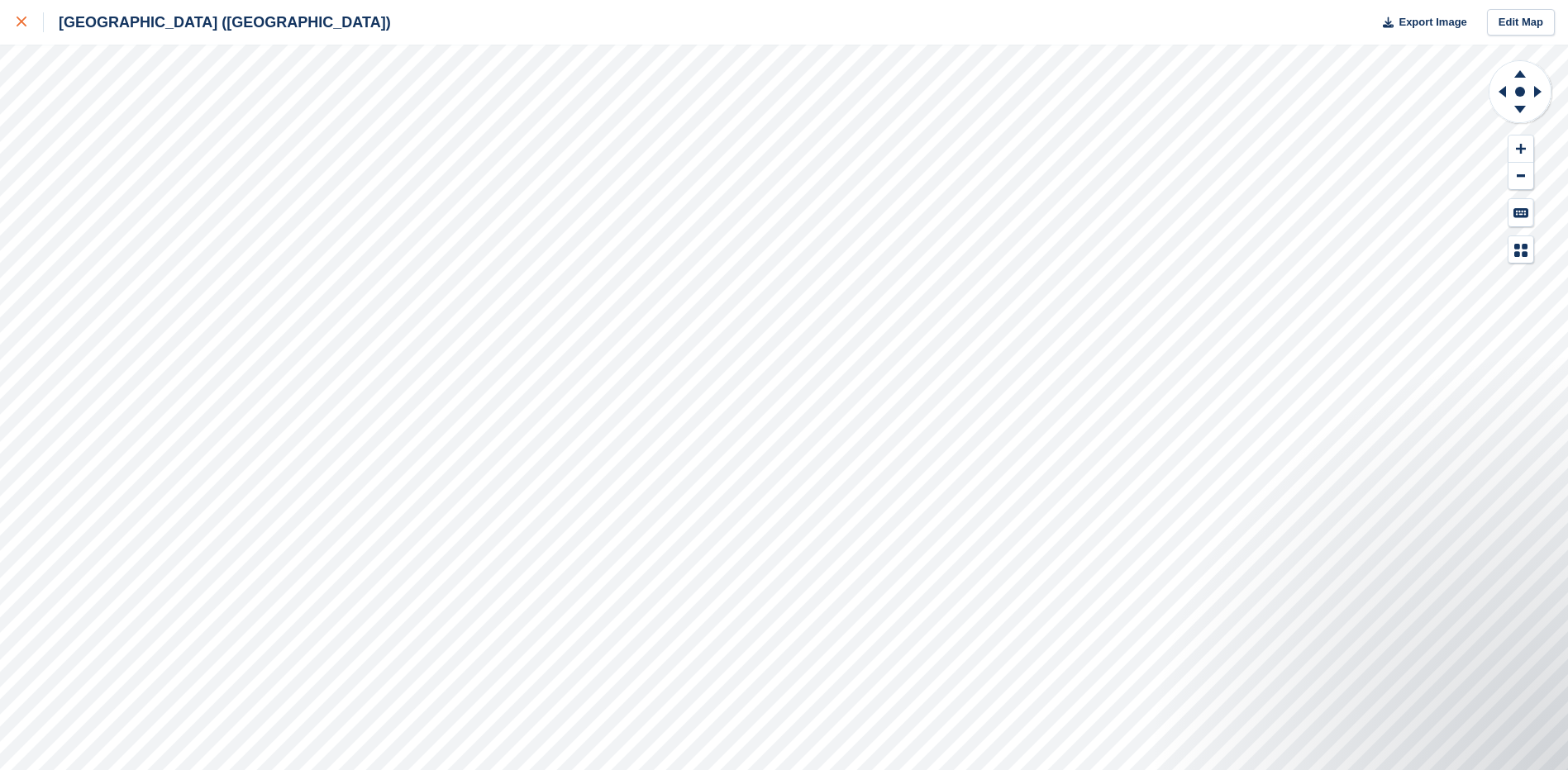
click at [26, 21] on div at bounding box center [30, 22] width 27 height 20
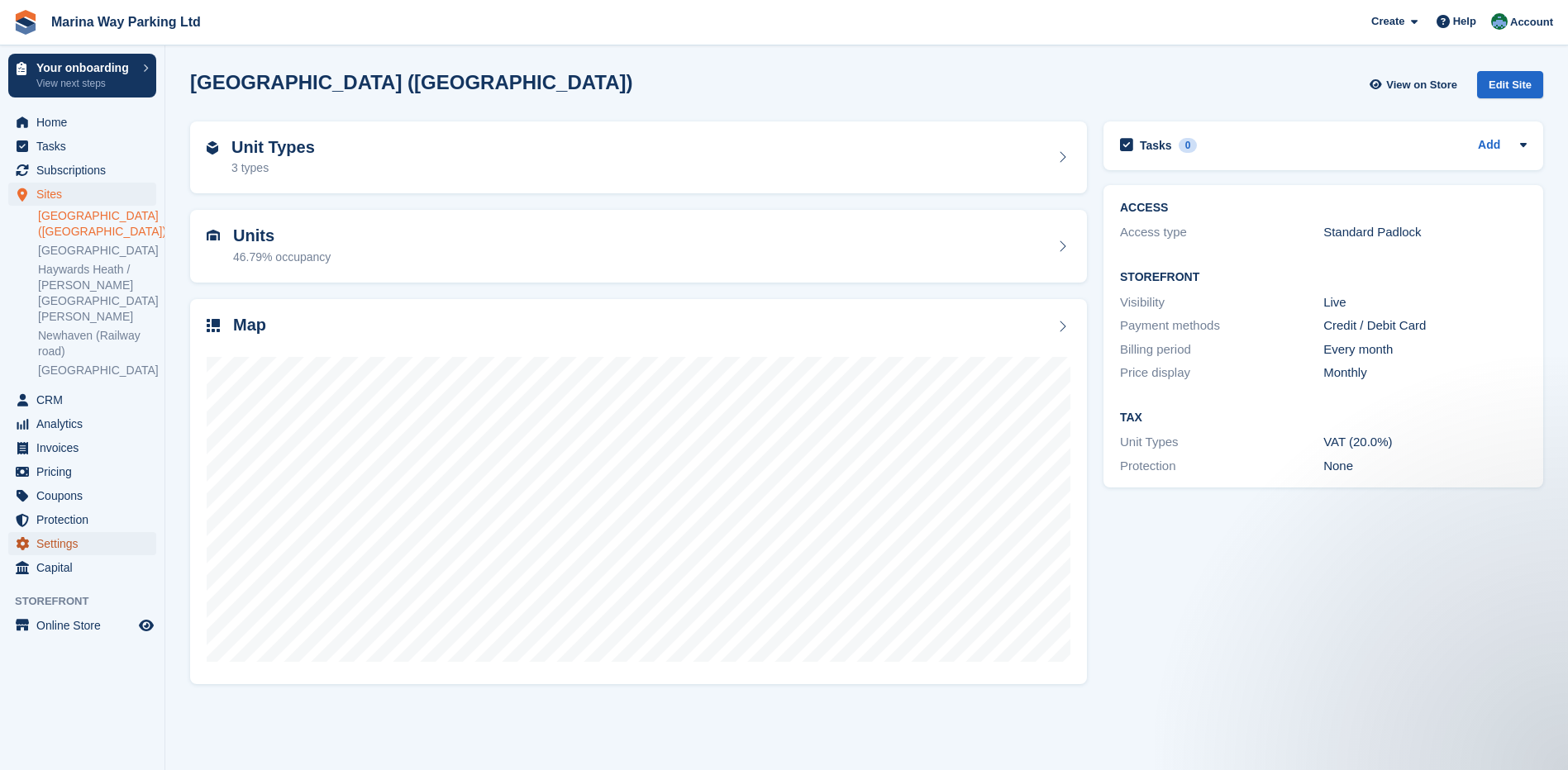
click at [67, 532] on span "Settings" at bounding box center [86, 543] width 99 height 23
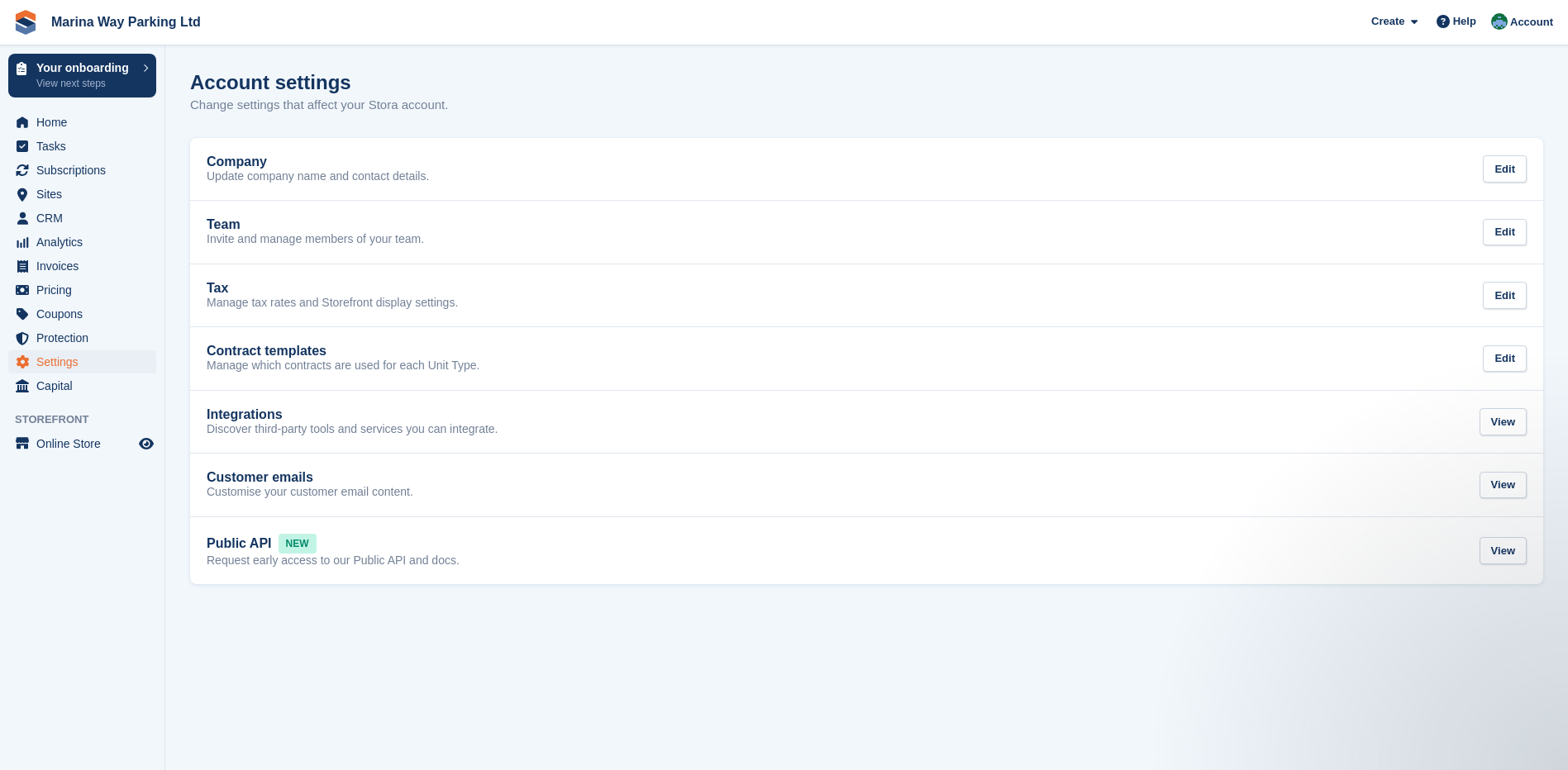
click at [102, 574] on aside "Your onboarding View next steps Home Tasks Subscriptions Subscriptions Subscrip…" at bounding box center [82, 389] width 165 height 688
click at [251, 647] on section "Account settings Change settings that affect your Stora account. Company Update…" at bounding box center [867, 385] width 1403 height 770
click at [55, 114] on span "Home" at bounding box center [86, 122] width 99 height 23
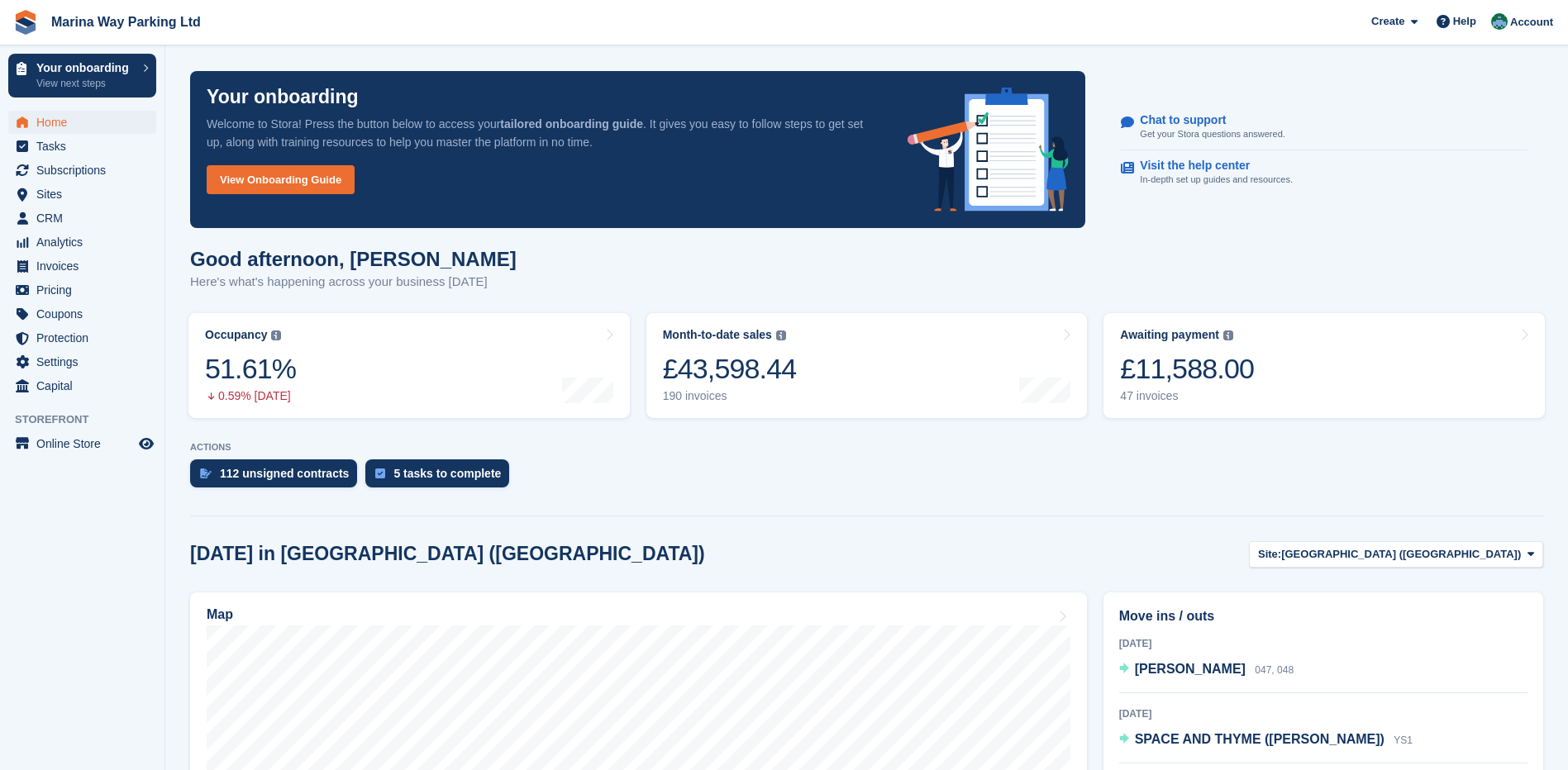
click at [175, 499] on section "Your onboarding Welcome to Stora! Press the button below to access your tailore…" at bounding box center [867, 657] width 1403 height 1314
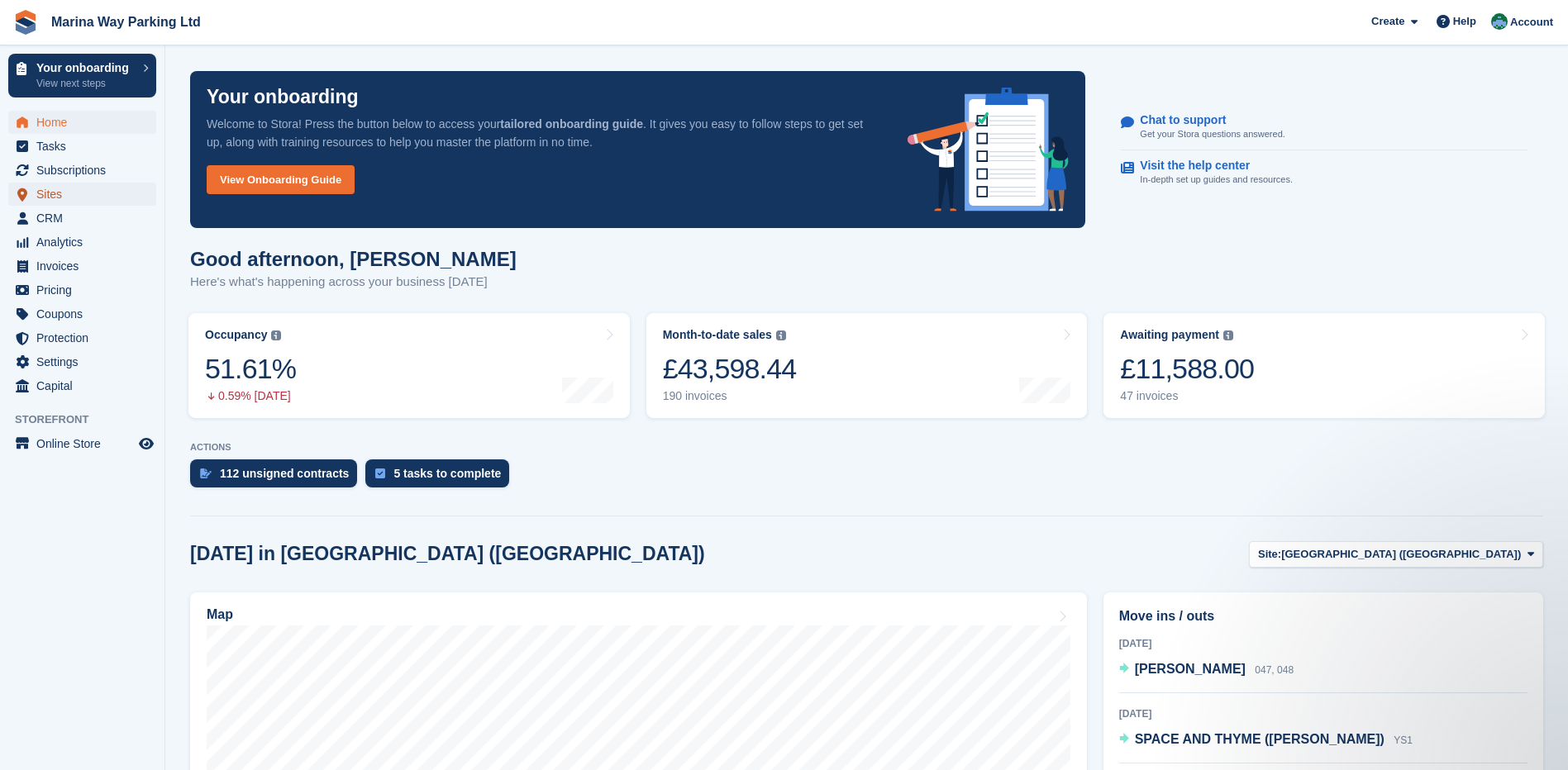
click at [57, 195] on span "Sites" at bounding box center [86, 194] width 99 height 23
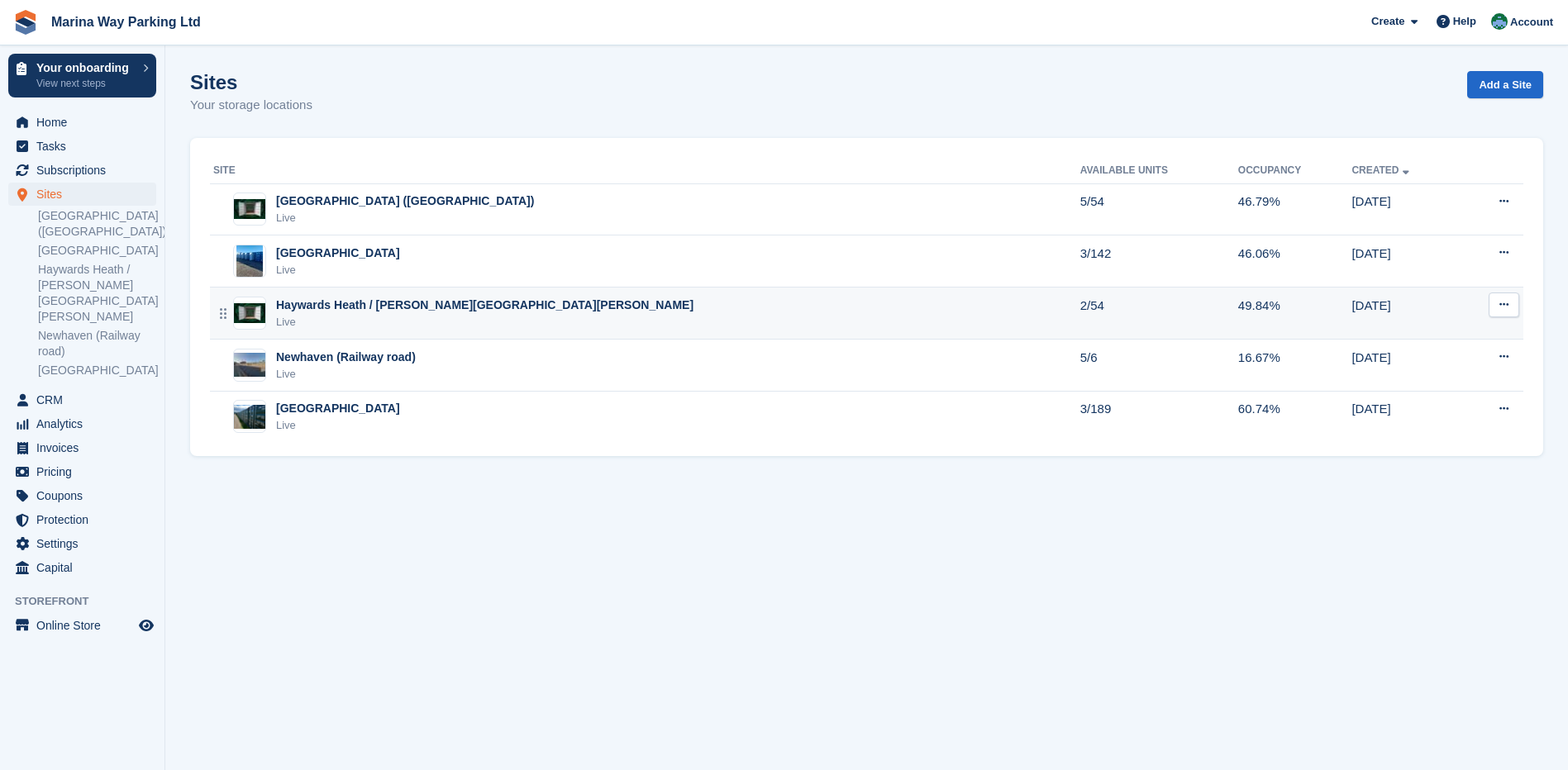
click at [363, 308] on div "Haywards Heath / [PERSON_NAME][GEOGRAPHIC_DATA][PERSON_NAME]" at bounding box center [484, 305] width 418 height 18
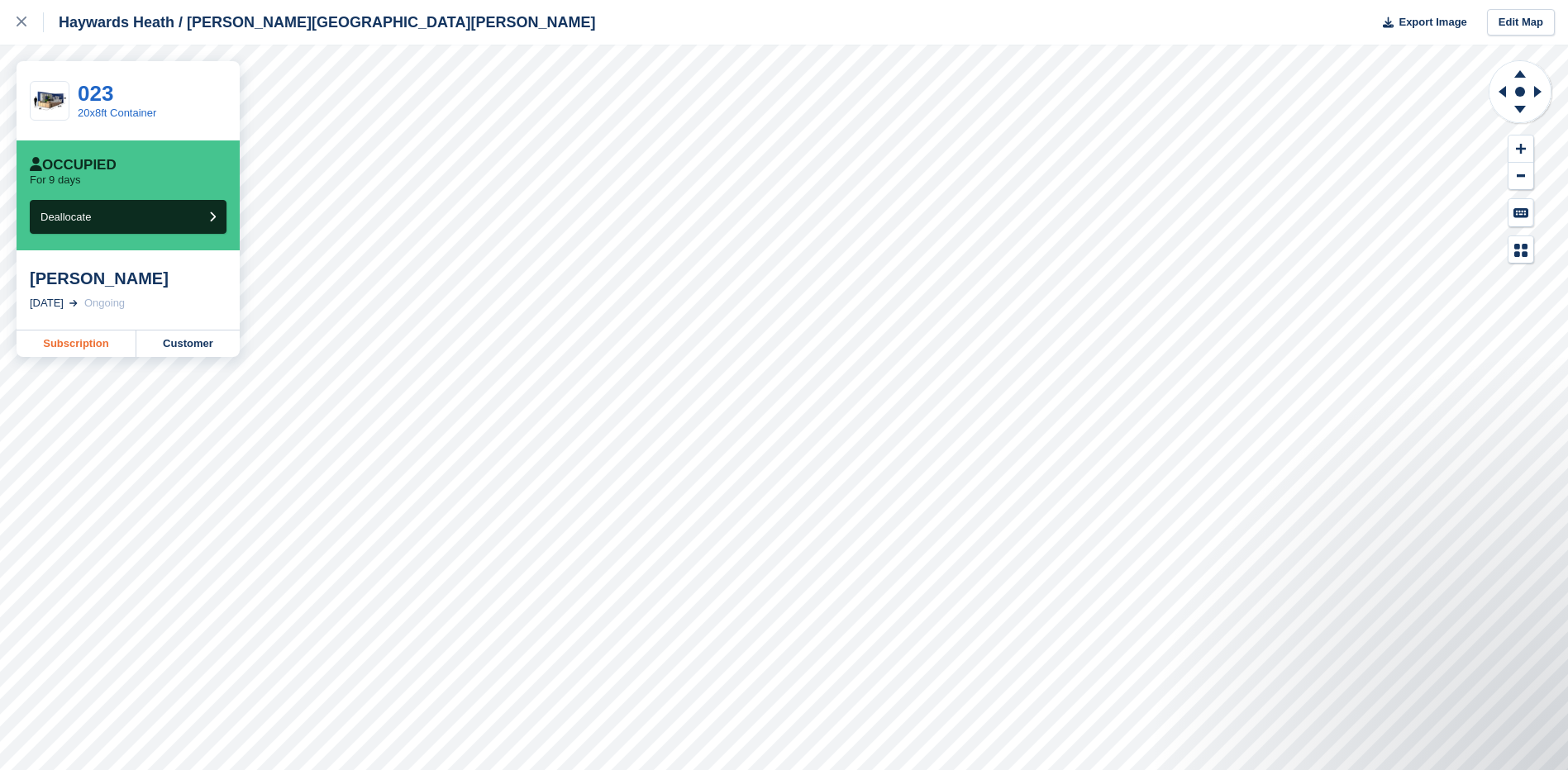
click at [88, 340] on link "Subscription" at bounding box center [76, 344] width 120 height 26
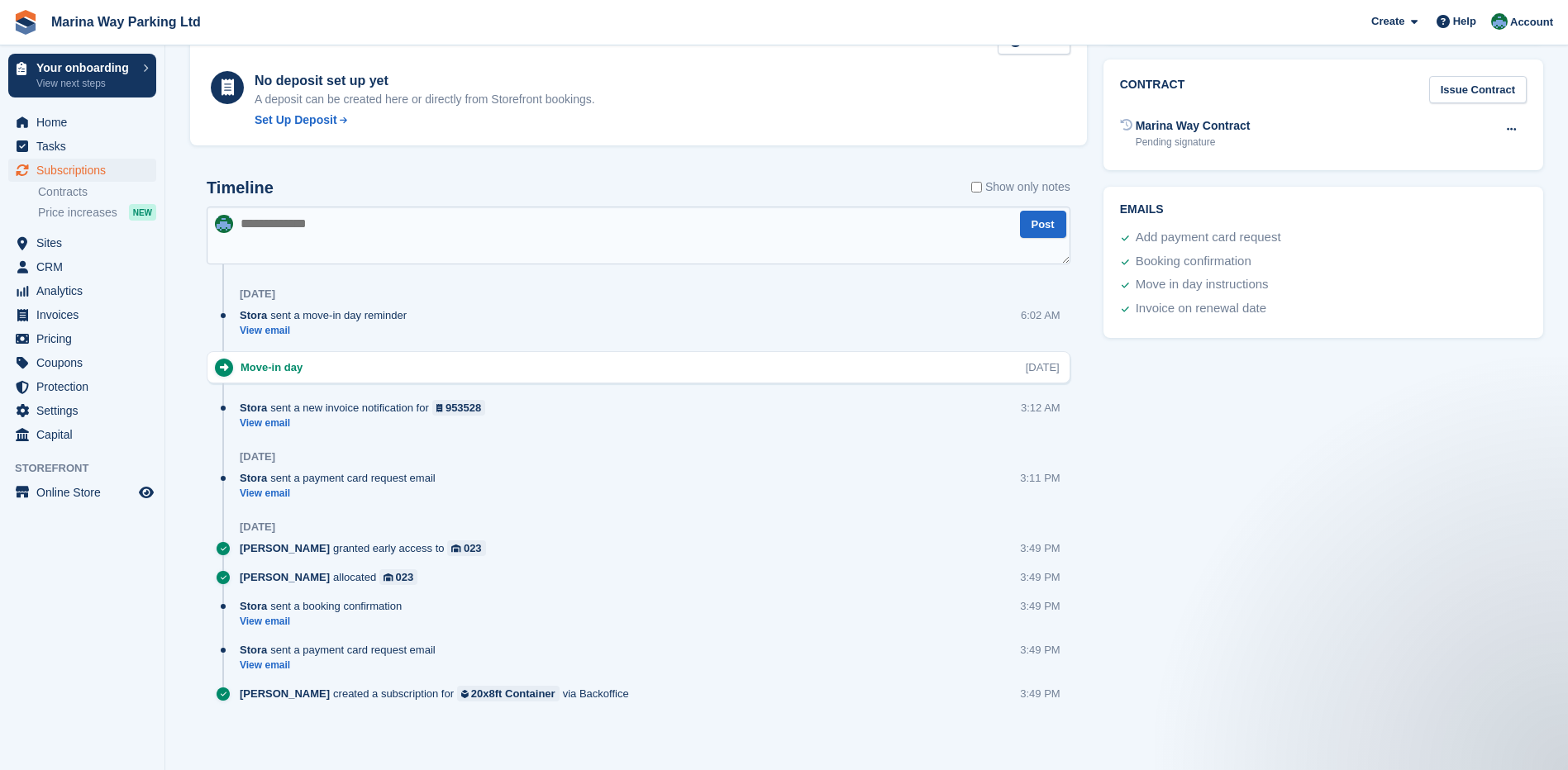
scroll to position [749, 0]
click at [385, 224] on textarea at bounding box center [638, 233] width 864 height 58
type textarea "*"
type textarea "**********"
click at [1051, 223] on button "Post" at bounding box center [1043, 221] width 46 height 27
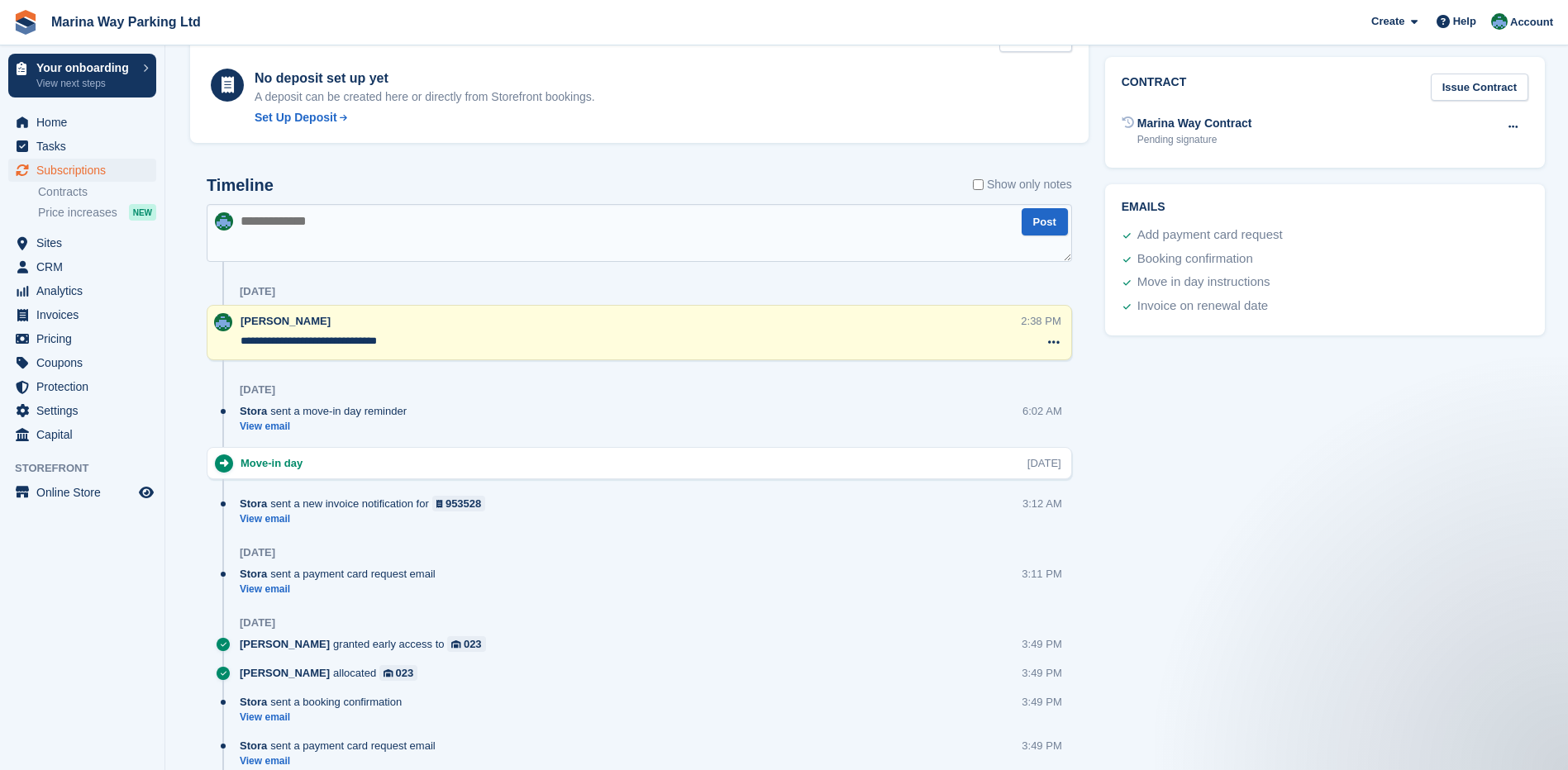
click at [1121, 360] on div "Tasks 0 Add No tasks related to Subscription #110073 Booking Customer NICK FOWE…" at bounding box center [1325, 109] width 456 height 1489
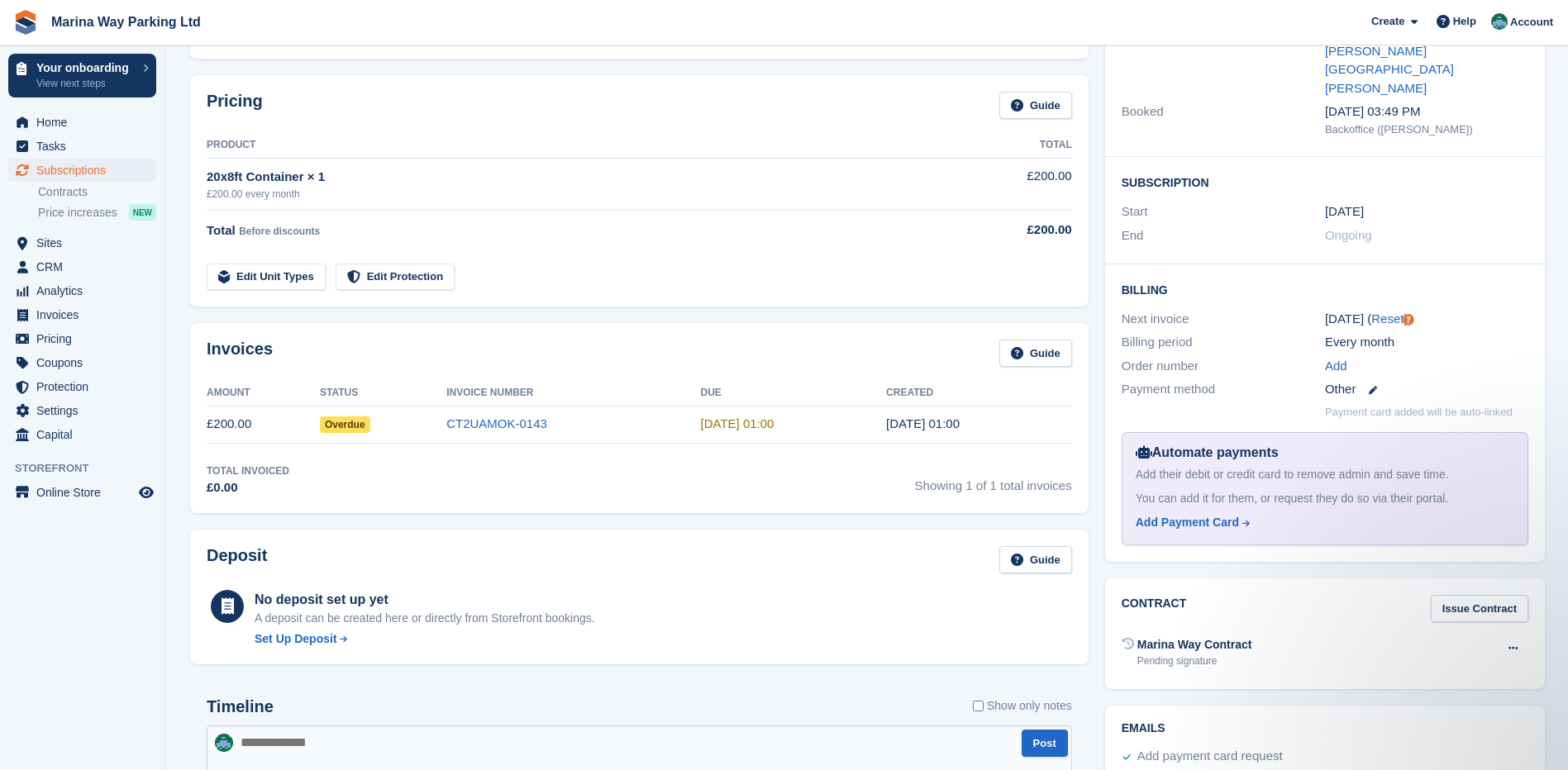
scroll to position [6, 0]
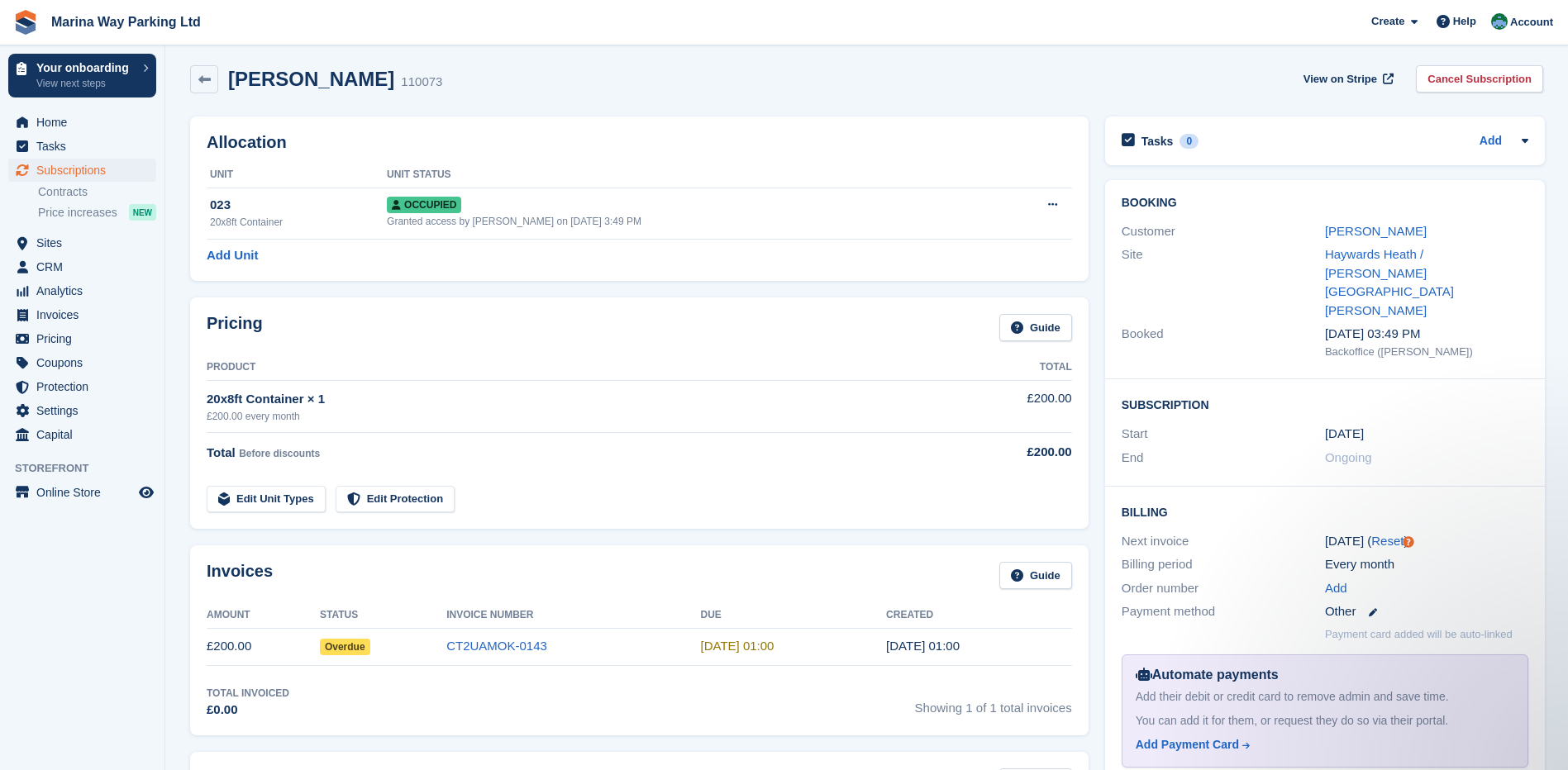
click at [577, 77] on div "NICK FOWELL 110073 View on Stripe Cancel Subscription" at bounding box center [867, 80] width 1354 height 28
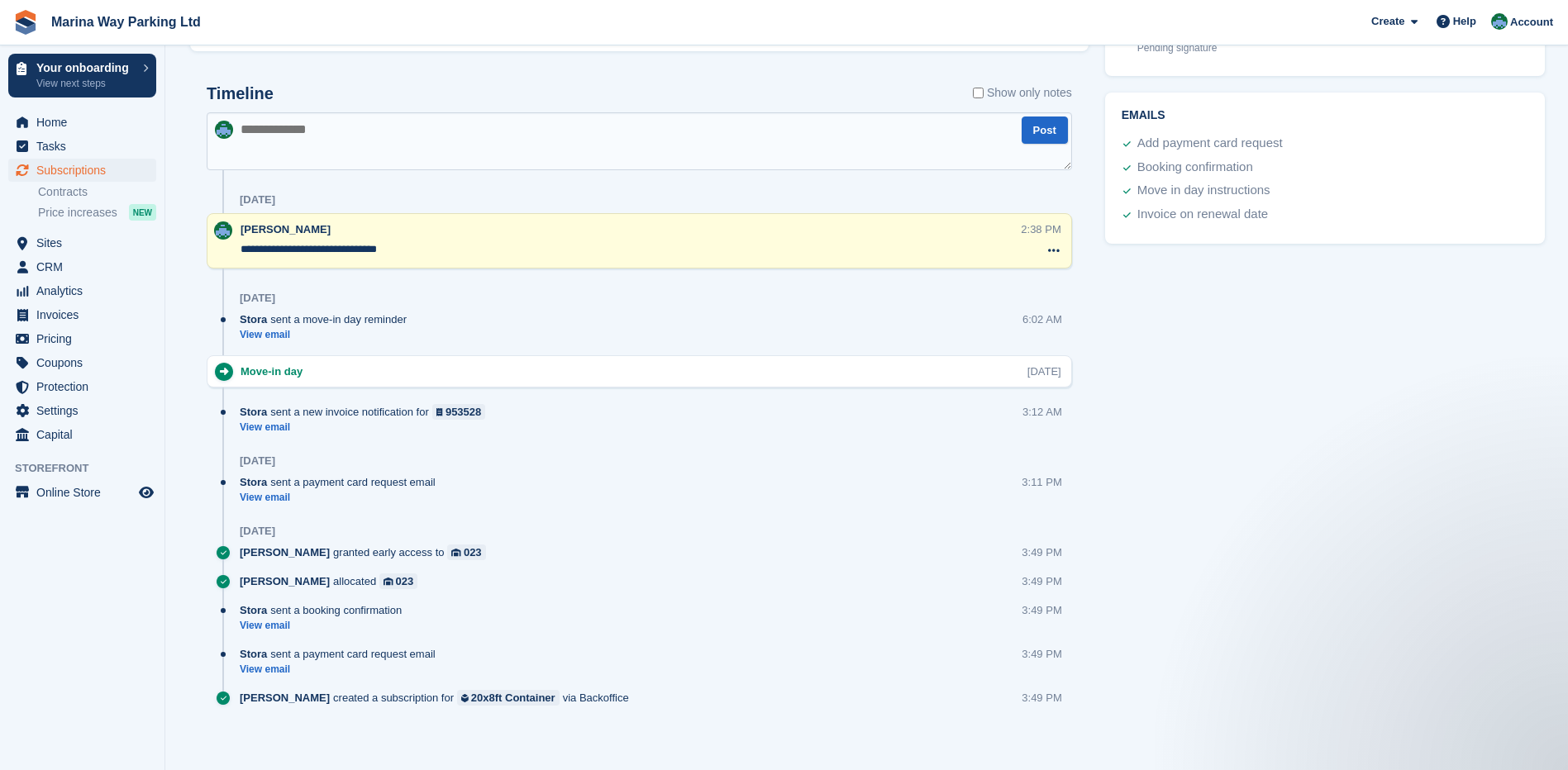
scroll to position [848, 0]
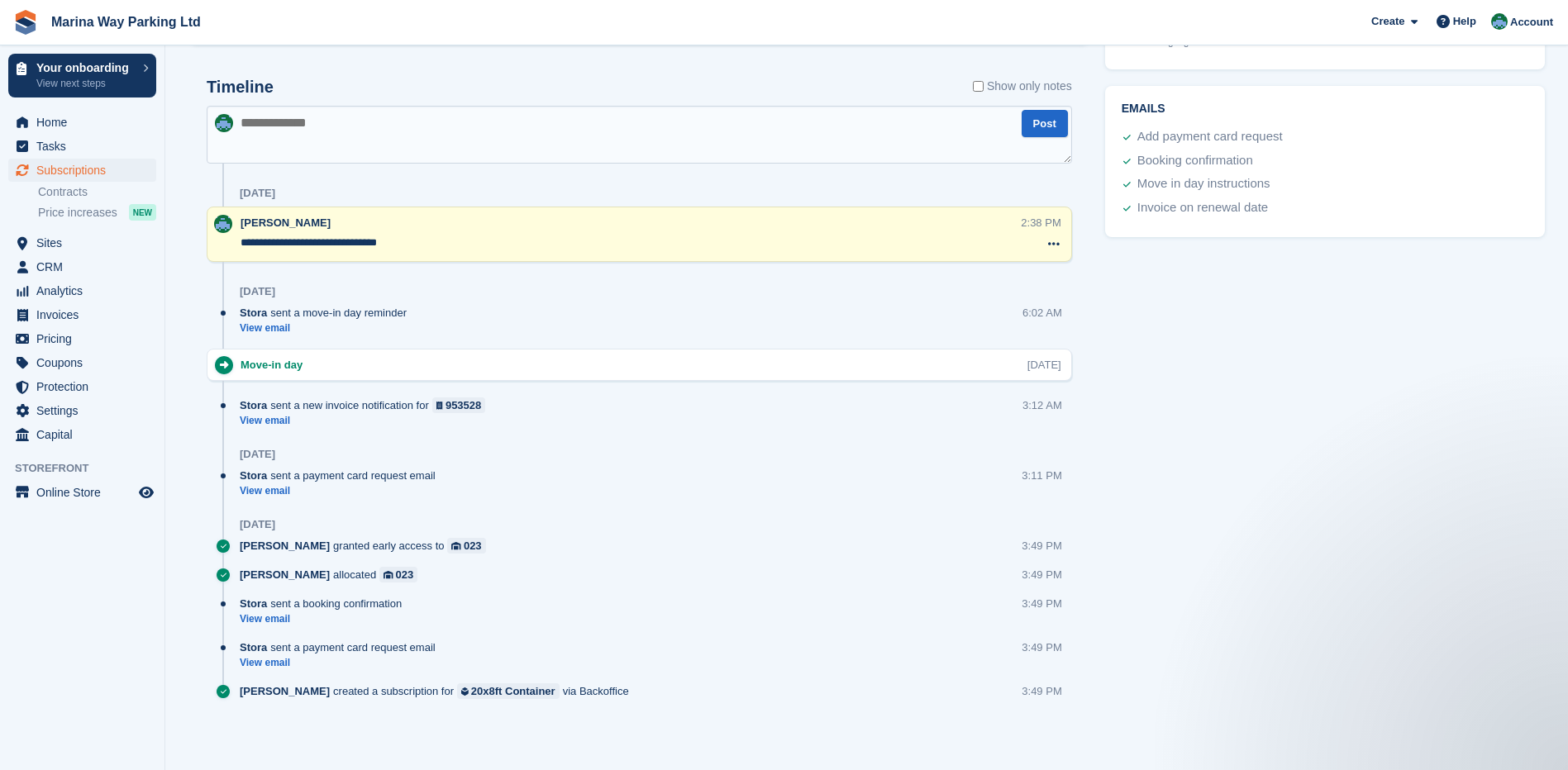
click at [1135, 260] on div "Tasks 0 Add No tasks related to Subscription #110073 Booking Customer NICK FOWE…" at bounding box center [1325, 11] width 456 height 1489
click at [1172, 276] on div "Tasks 0 Add No tasks related to Subscription #110073 Booking Customer NICK FOWE…" at bounding box center [1325, 11] width 456 height 1489
click at [62, 402] on span "Settings" at bounding box center [86, 410] width 99 height 23
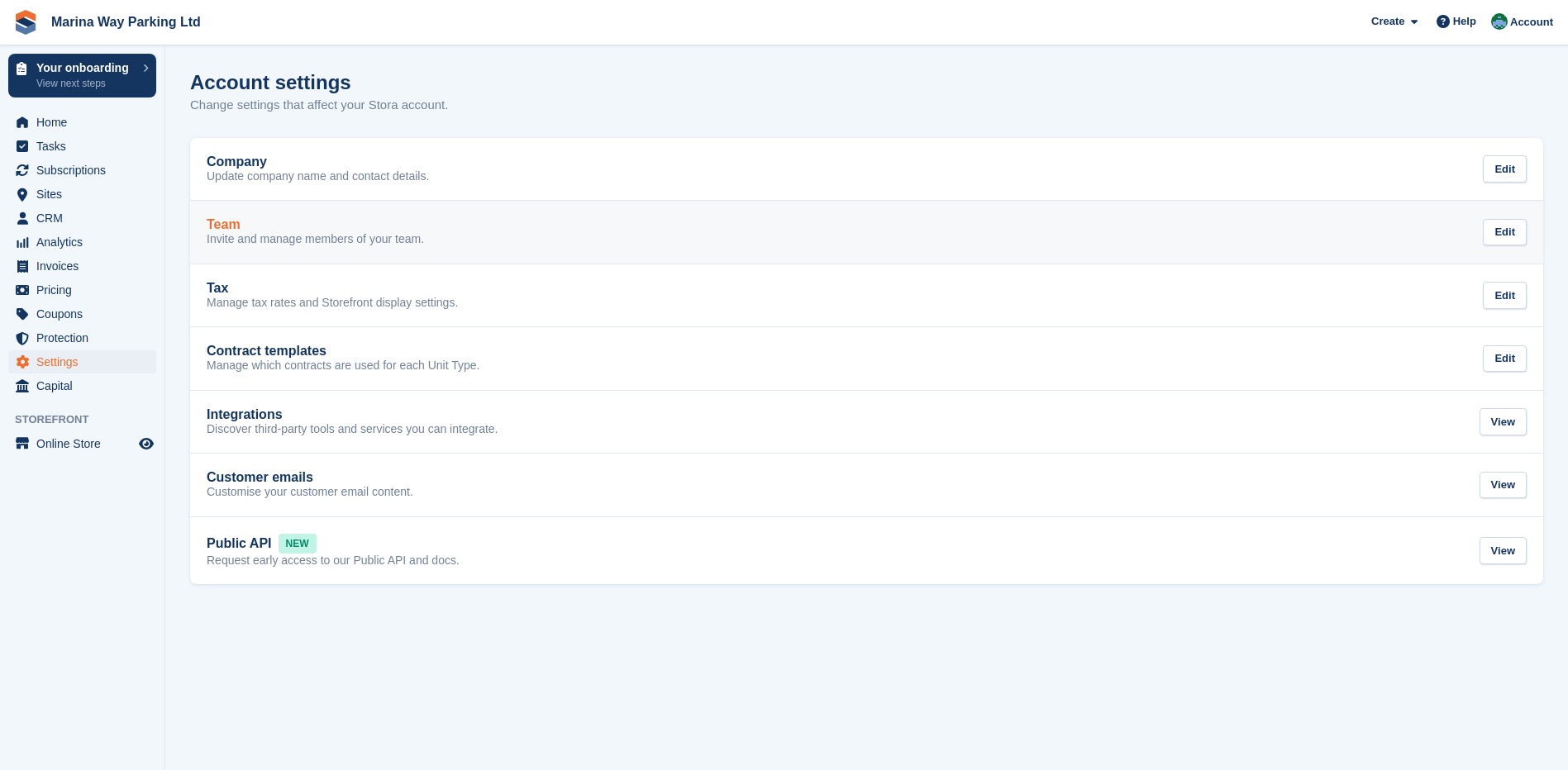
click at [346, 234] on p "Invite and manage members of your team." at bounding box center [315, 239] width 217 height 15
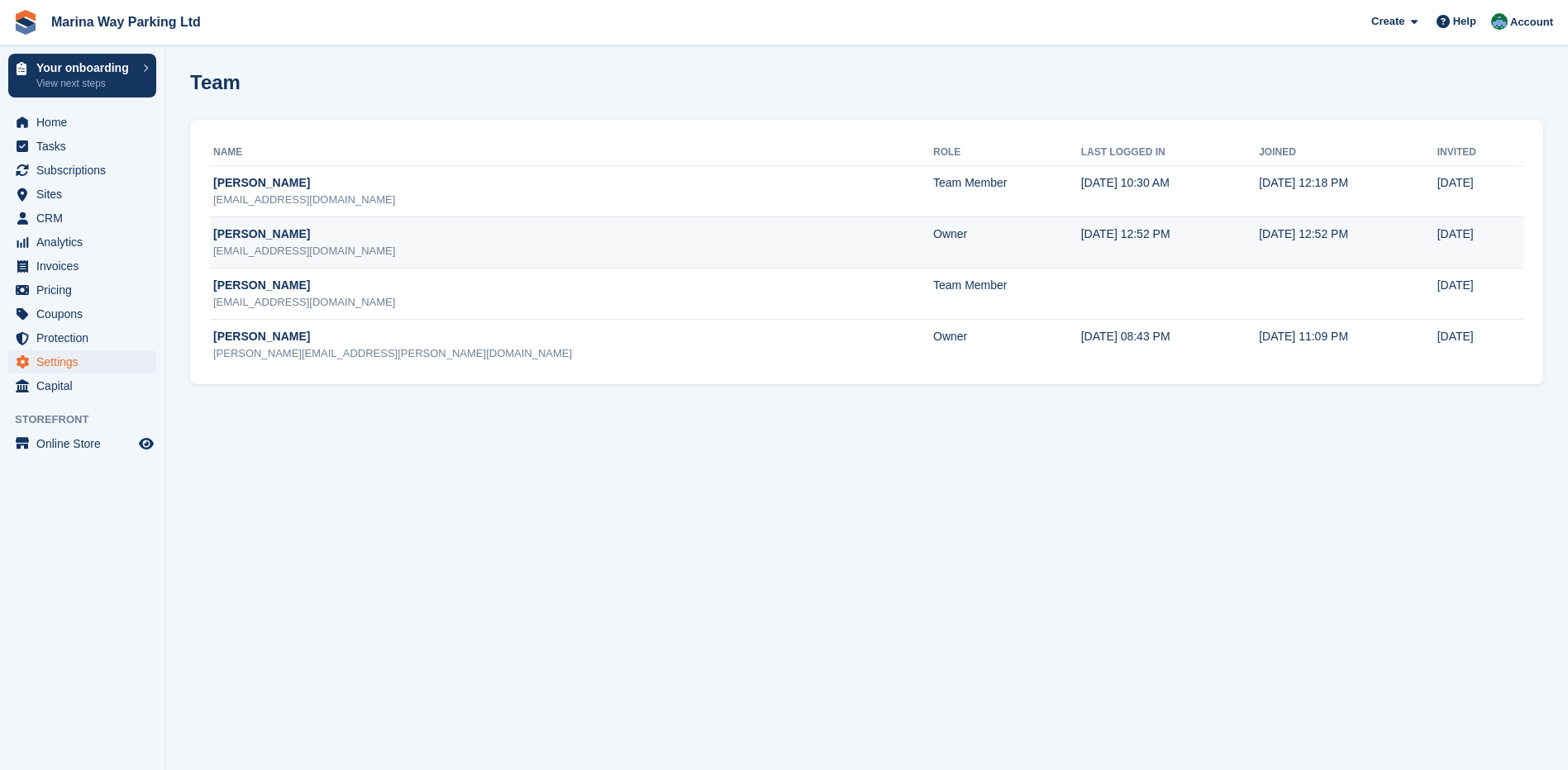
click at [593, 244] on div "mwparking@aol.com" at bounding box center [573, 251] width 720 height 17
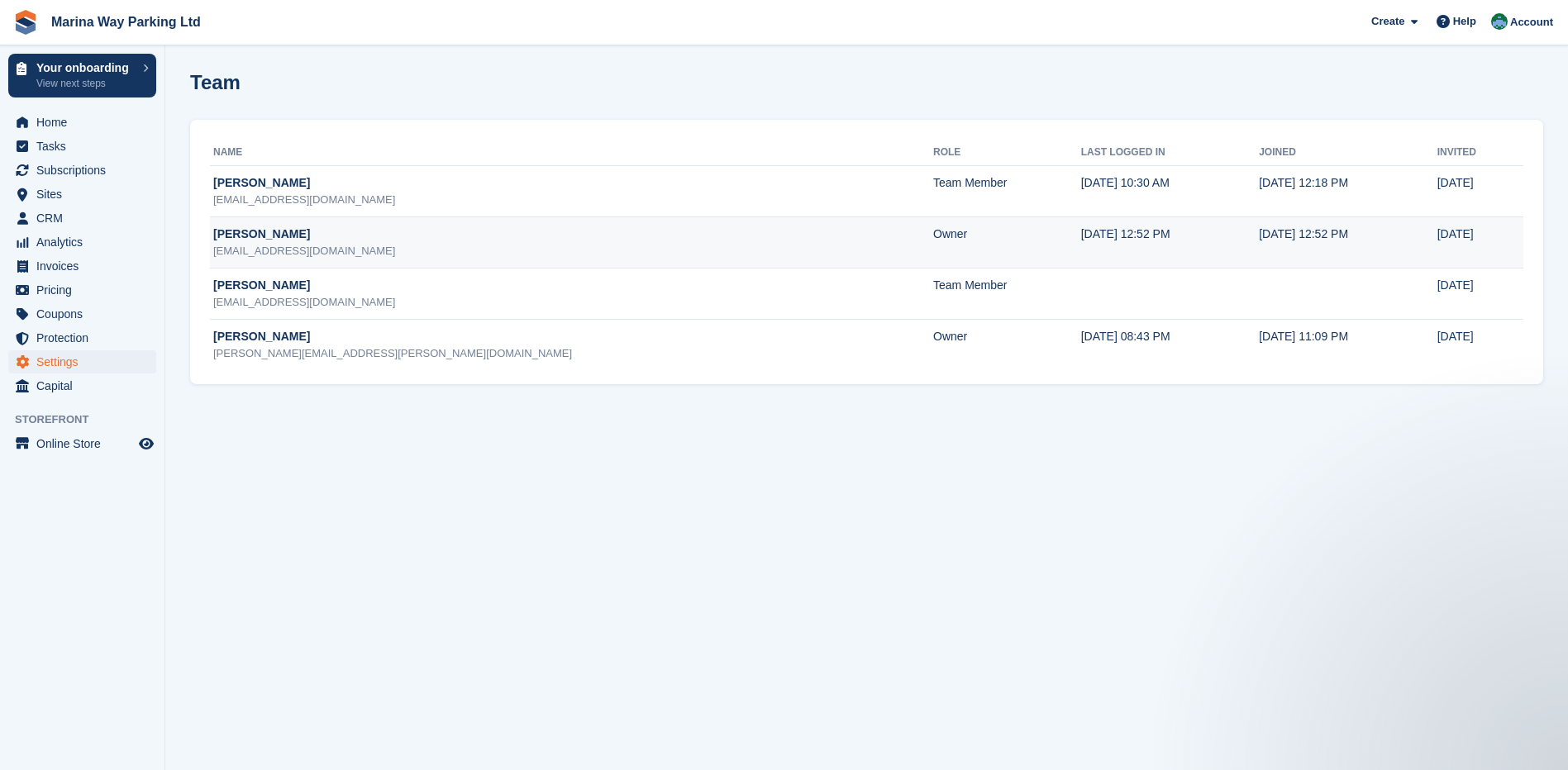
click at [249, 241] on div "PAUL LEWIS" at bounding box center [573, 234] width 720 height 18
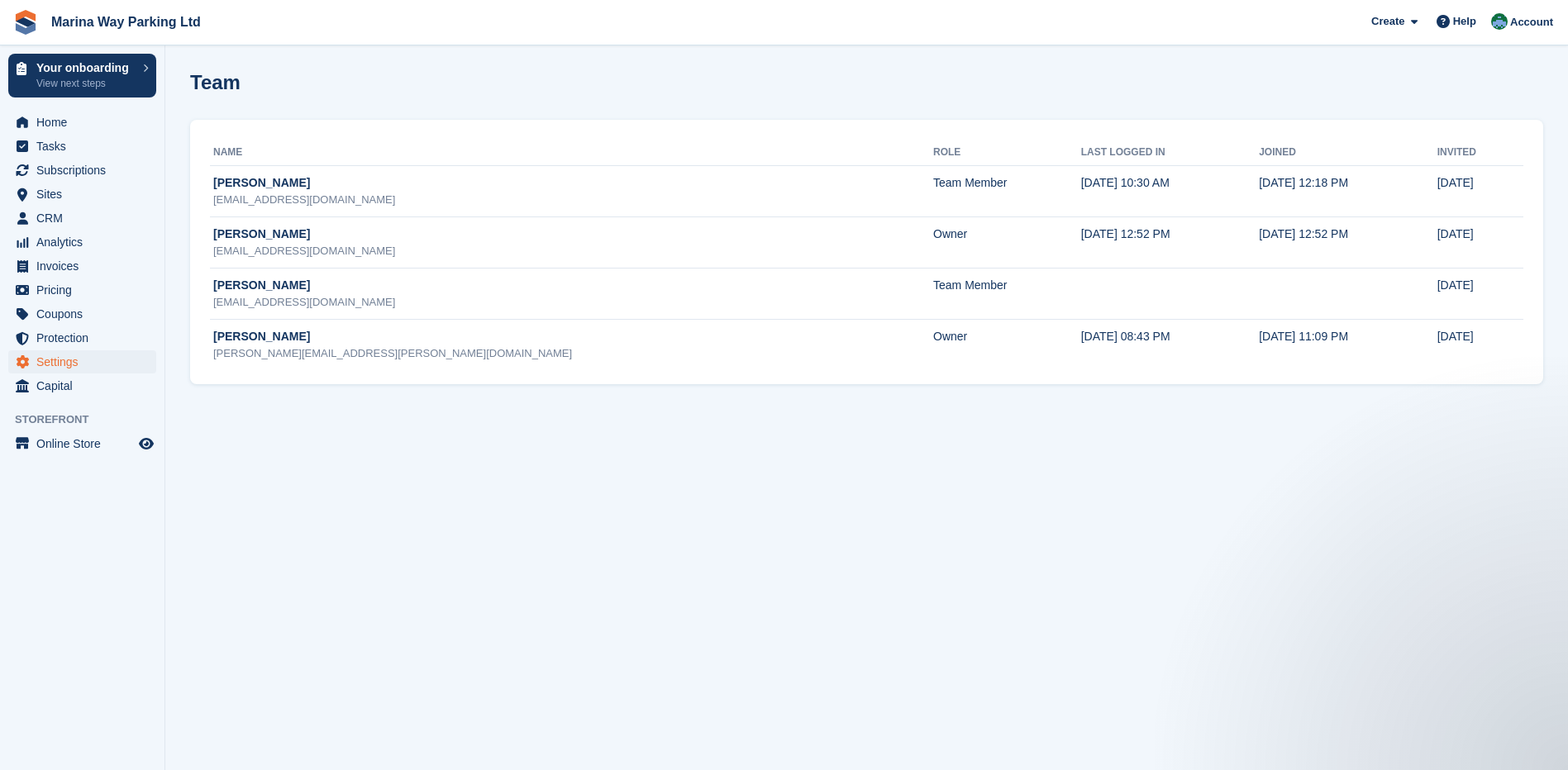
click at [412, 462] on section "Team Name Role Last logged in Joined Invited Richard marinawayparking@gmail.com…" at bounding box center [867, 385] width 1403 height 770
click at [1524, 24] on span "Account" at bounding box center [1531, 22] width 43 height 17
click at [979, 100] on div "Team" at bounding box center [867, 92] width 1354 height 42
click at [547, 456] on section "Team Name Role Last logged in Joined Invited Richard marinawayparking@gmail.com…" at bounding box center [867, 385] width 1403 height 770
click at [525, 456] on section "Team Name Role Last logged in Joined Invited Richard marinawayparking@gmail.com…" at bounding box center [867, 385] width 1403 height 770
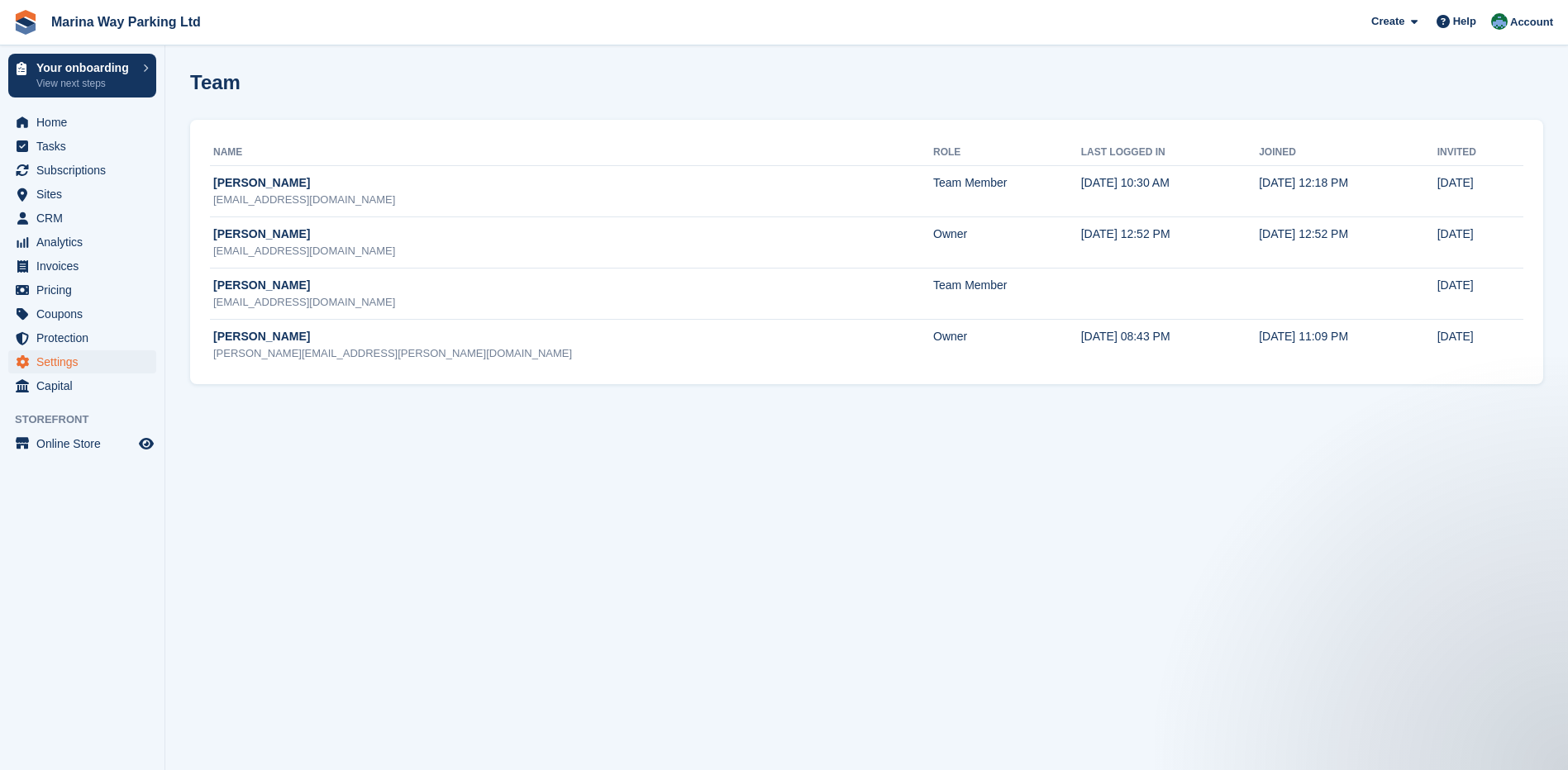
click at [549, 500] on section "Team Name Role Last logged in Joined Invited Richard marinawayparking@gmail.com…" at bounding box center [867, 385] width 1403 height 770
click at [53, 122] on span "Home" at bounding box center [86, 122] width 99 height 23
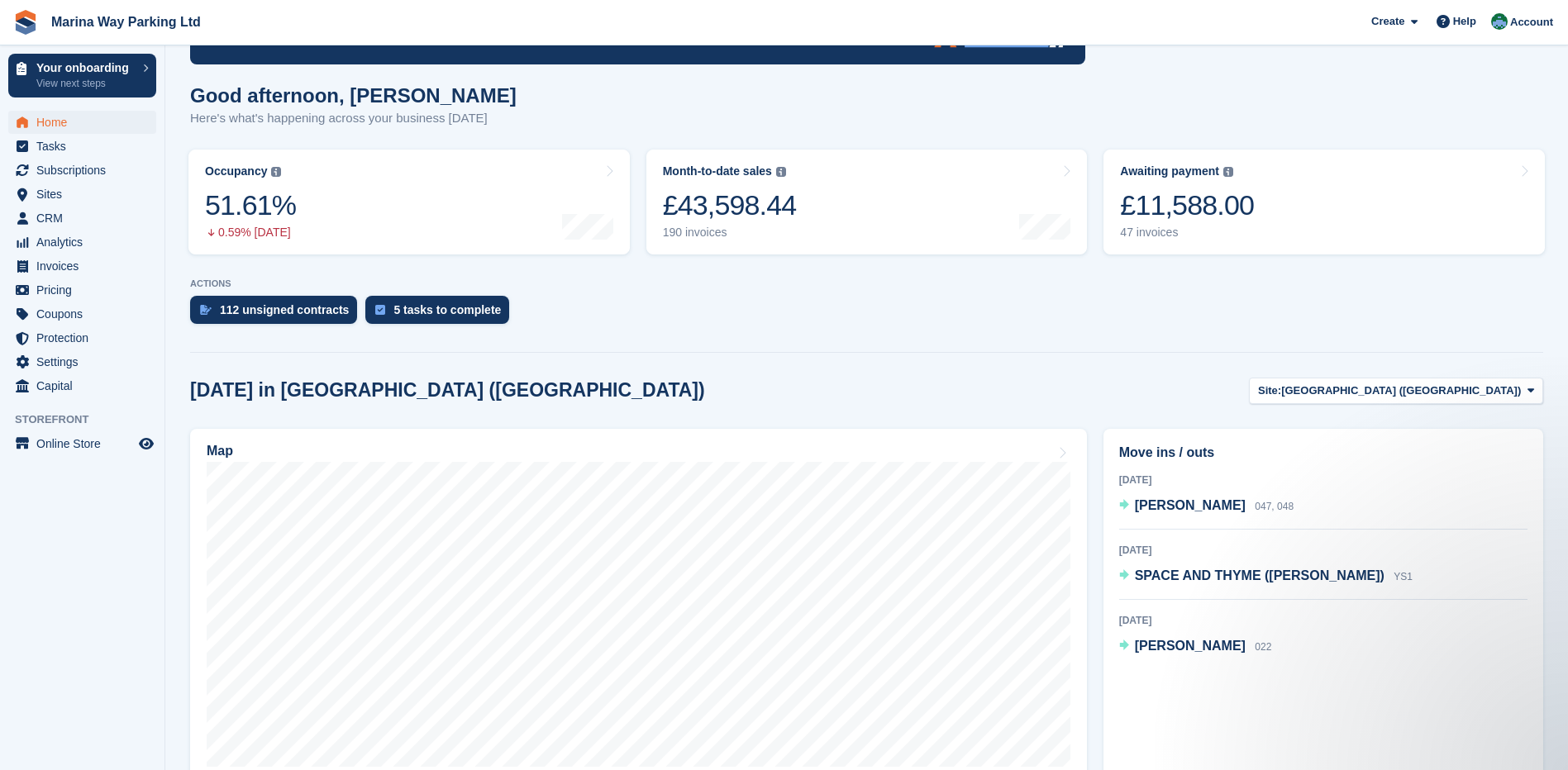
scroll to position [165, 0]
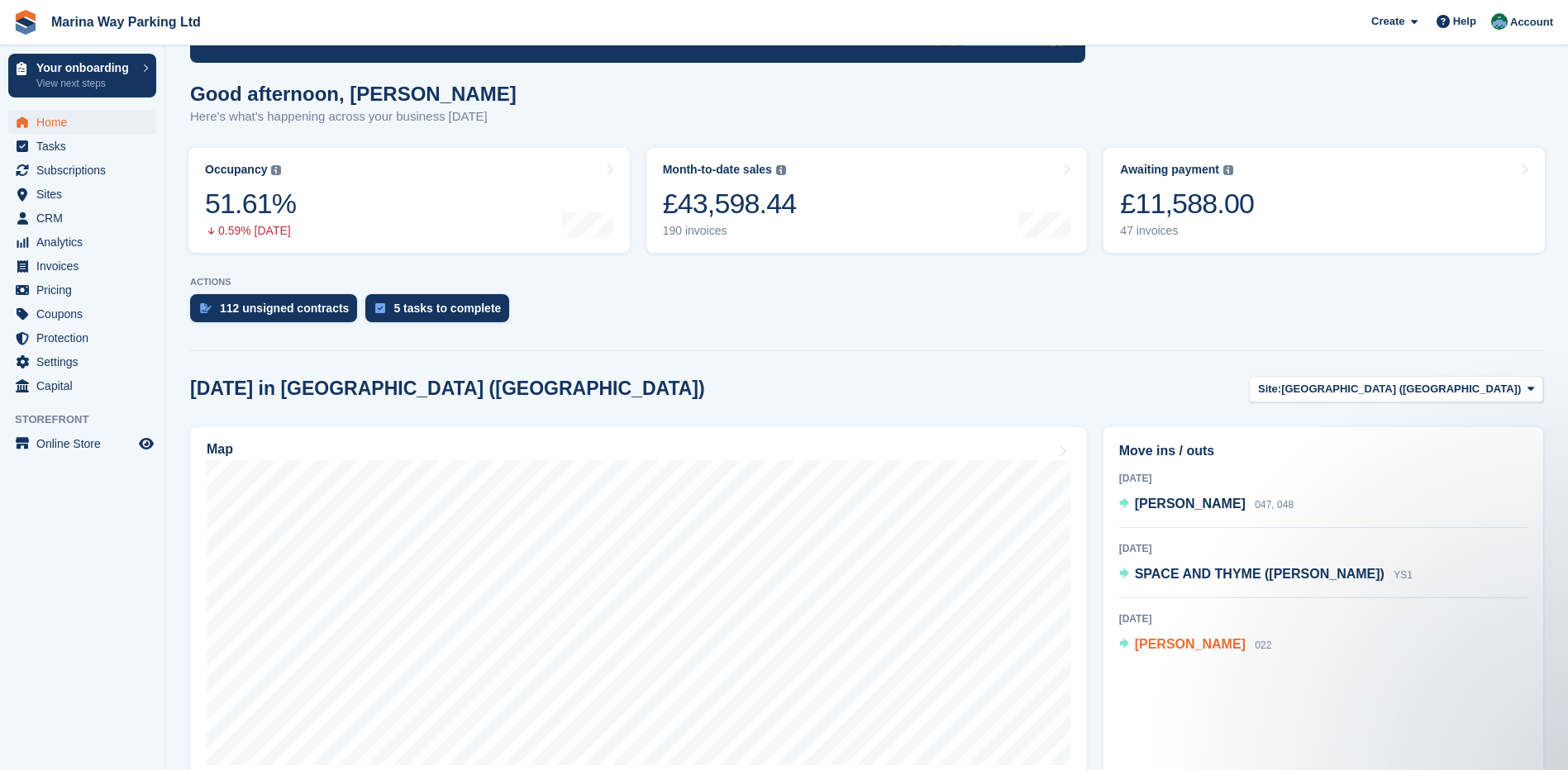
click at [1150, 645] on span "[PERSON_NAME]" at bounding box center [1190, 644] width 111 height 14
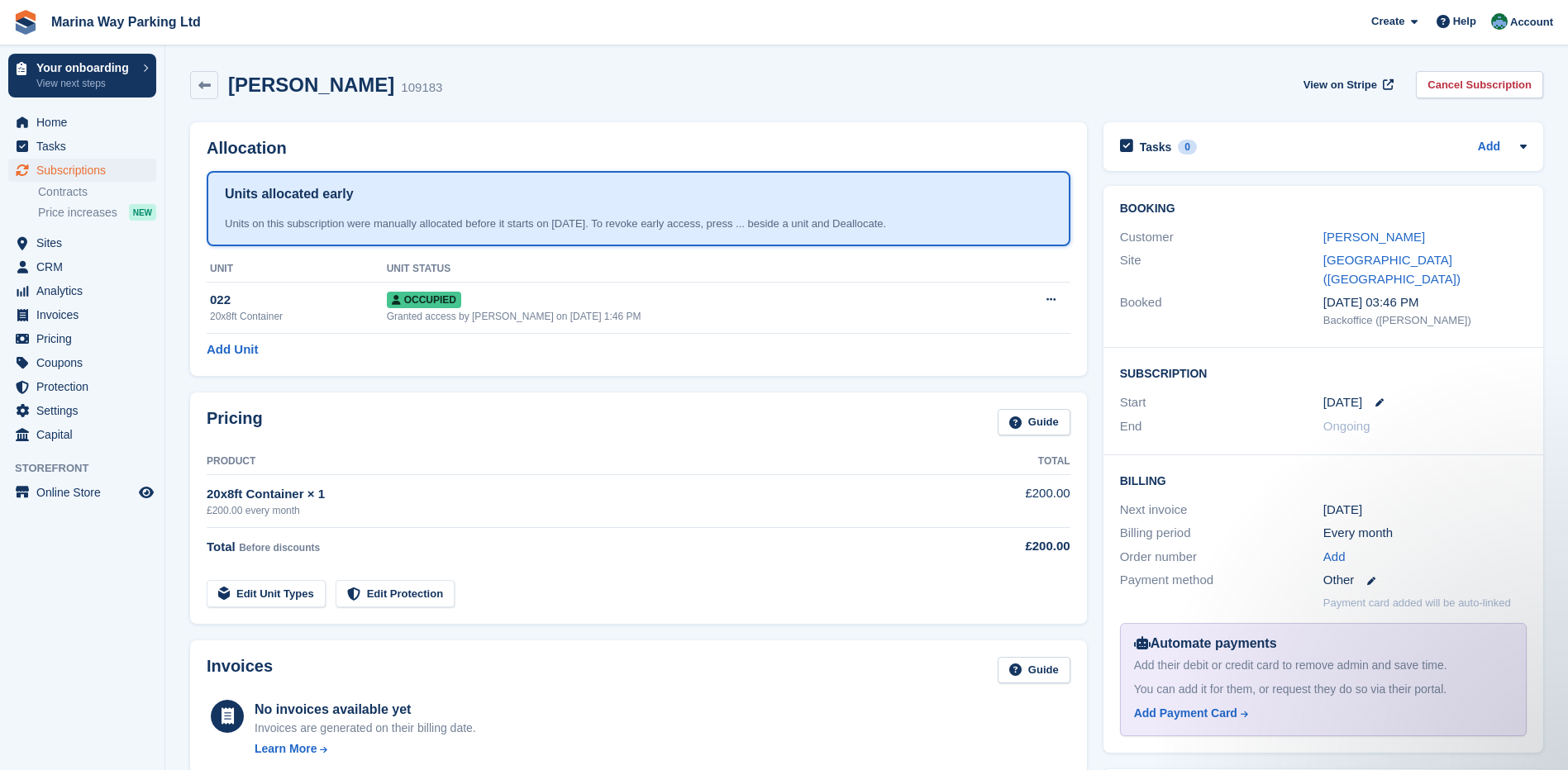
click at [1080, 109] on div "[PERSON_NAME] 109183 View on Stripe Cancel Subscription" at bounding box center [867, 88] width 1370 height 52
click at [205, 84] on icon at bounding box center [205, 86] width 12 height 12
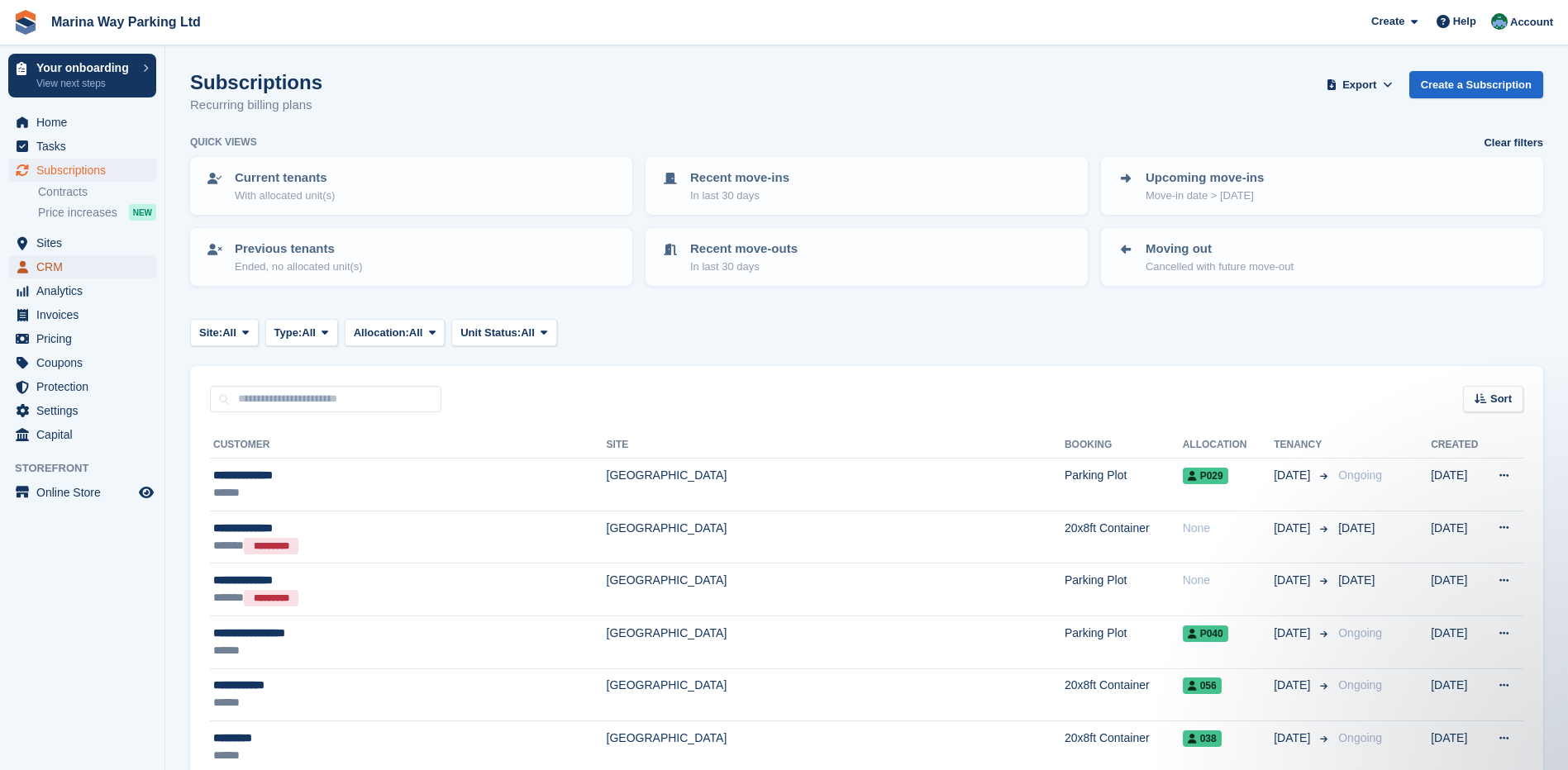
click at [56, 271] on span "CRM" at bounding box center [86, 267] width 99 height 23
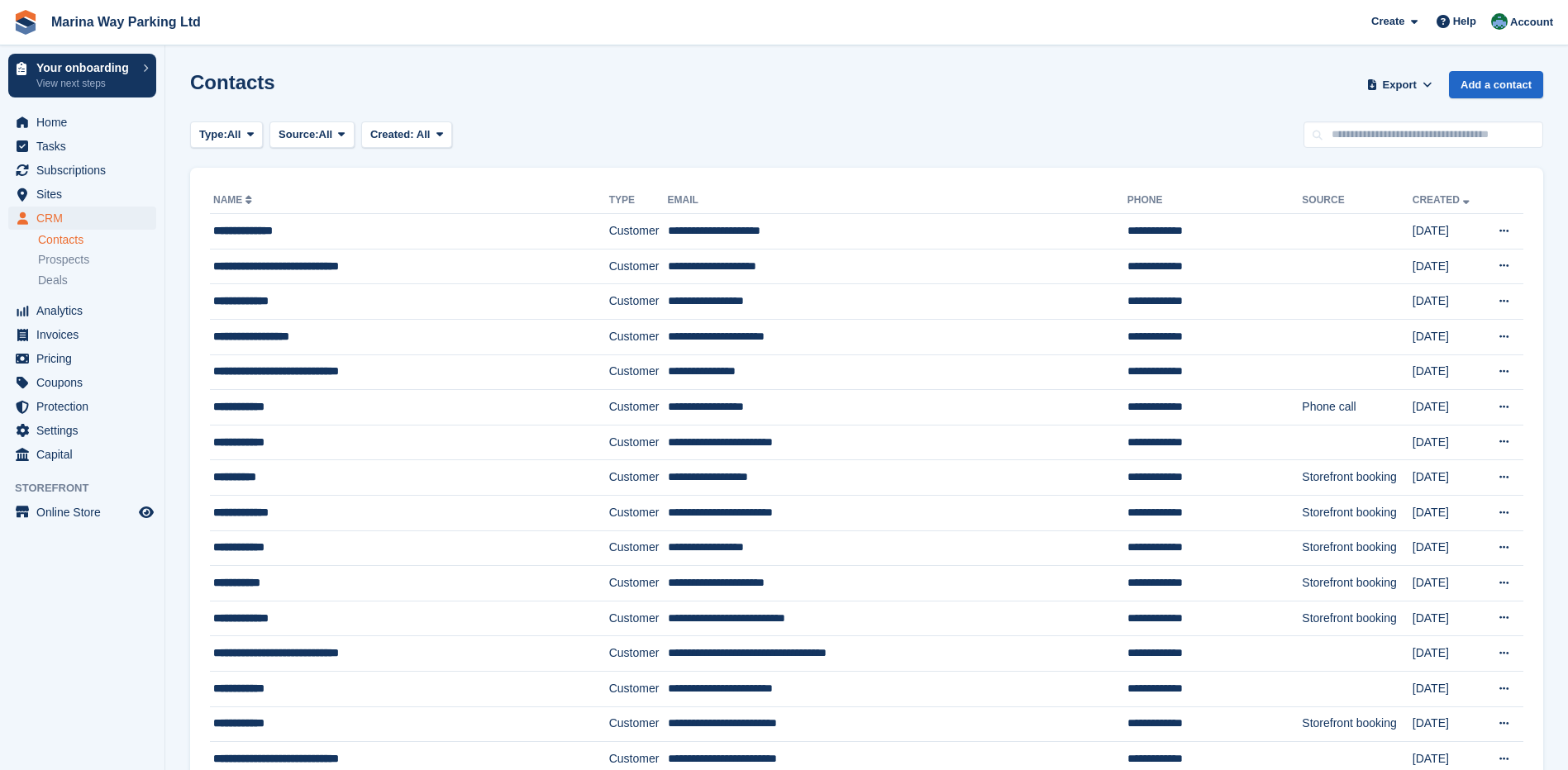
click at [674, 144] on div "Type: All All Lead Customer Source: All All Storefront Backoffice Pre-Opening i…" at bounding box center [867, 135] width 1354 height 27
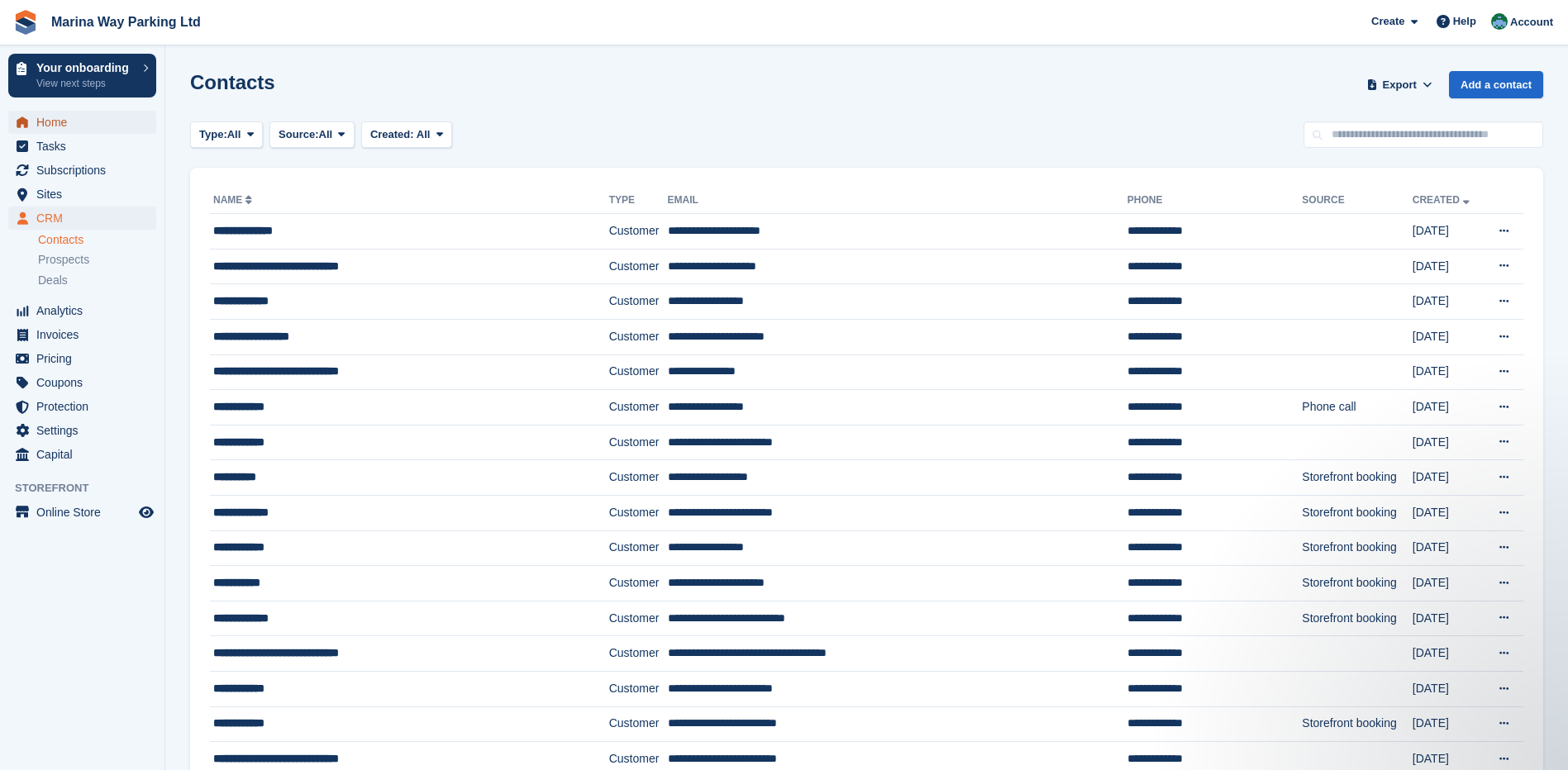
click at [62, 120] on span "Home" at bounding box center [86, 122] width 99 height 23
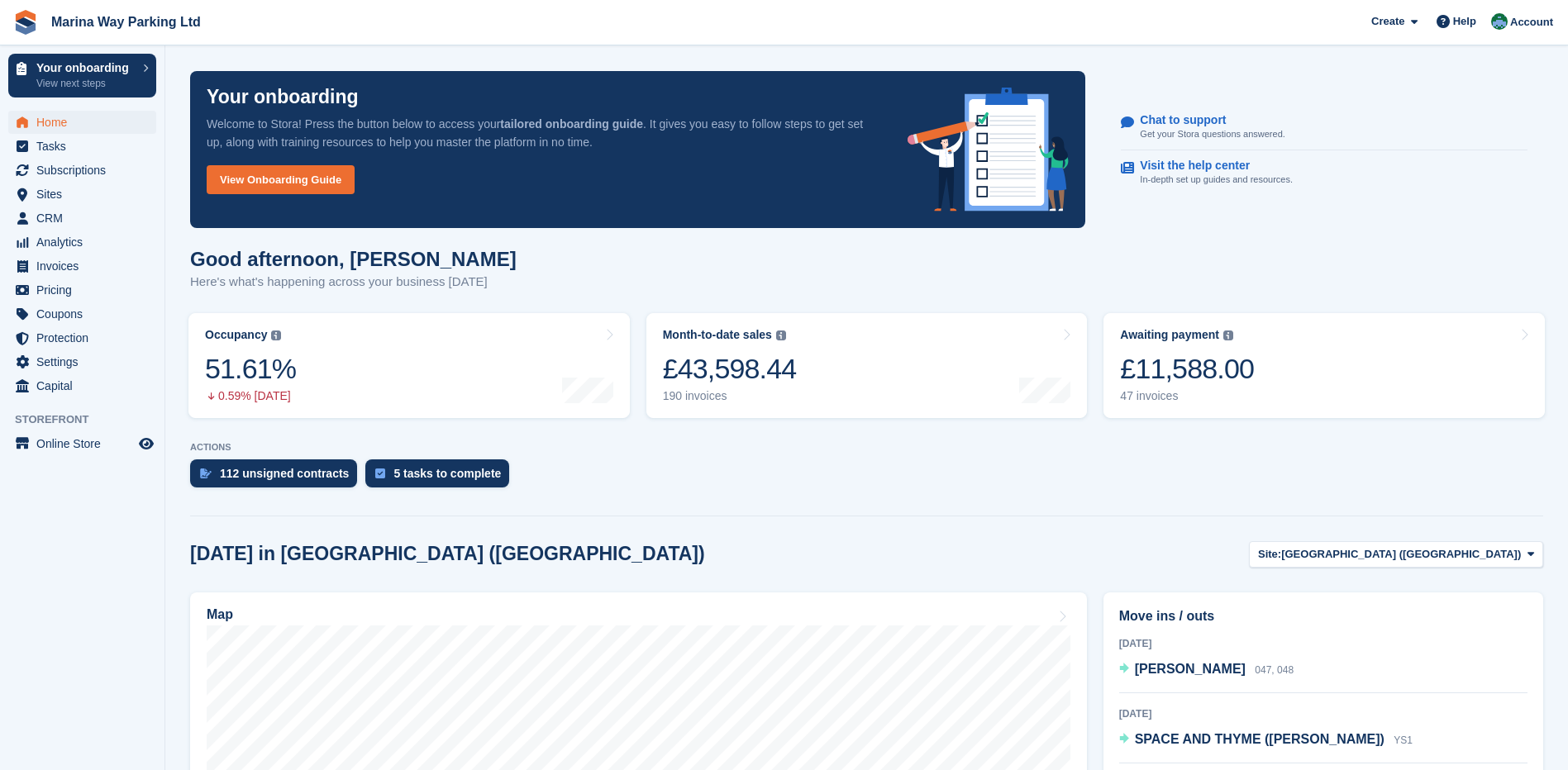
click at [1110, 452] on p "ACTIONS" at bounding box center [867, 447] width 1354 height 10
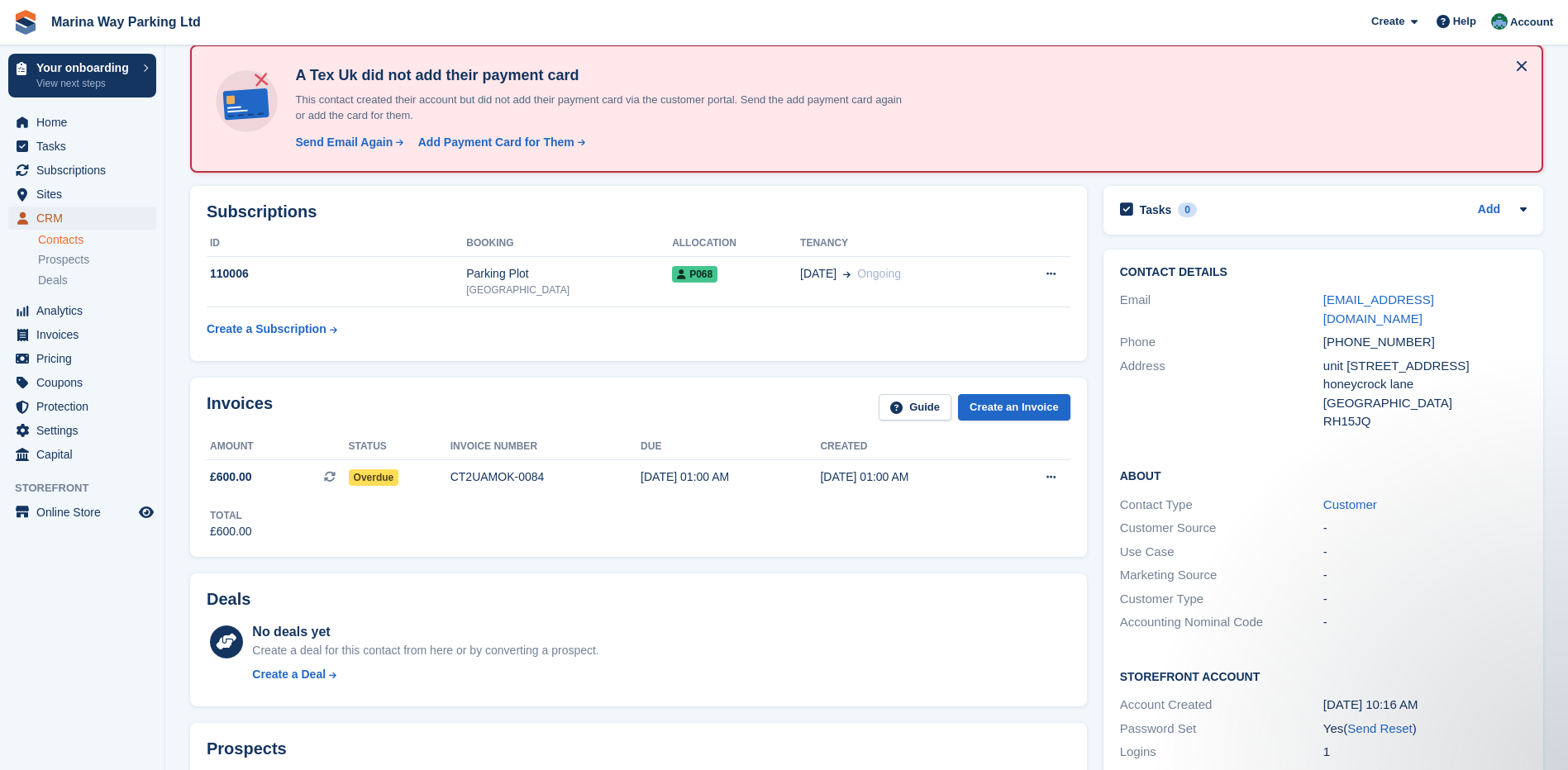
drag, startPoint x: 0, startPoint y: 0, endPoint x: 53, endPoint y: 213, distance: 219.5
click at [53, 212] on span "CRM" at bounding box center [86, 218] width 99 height 23
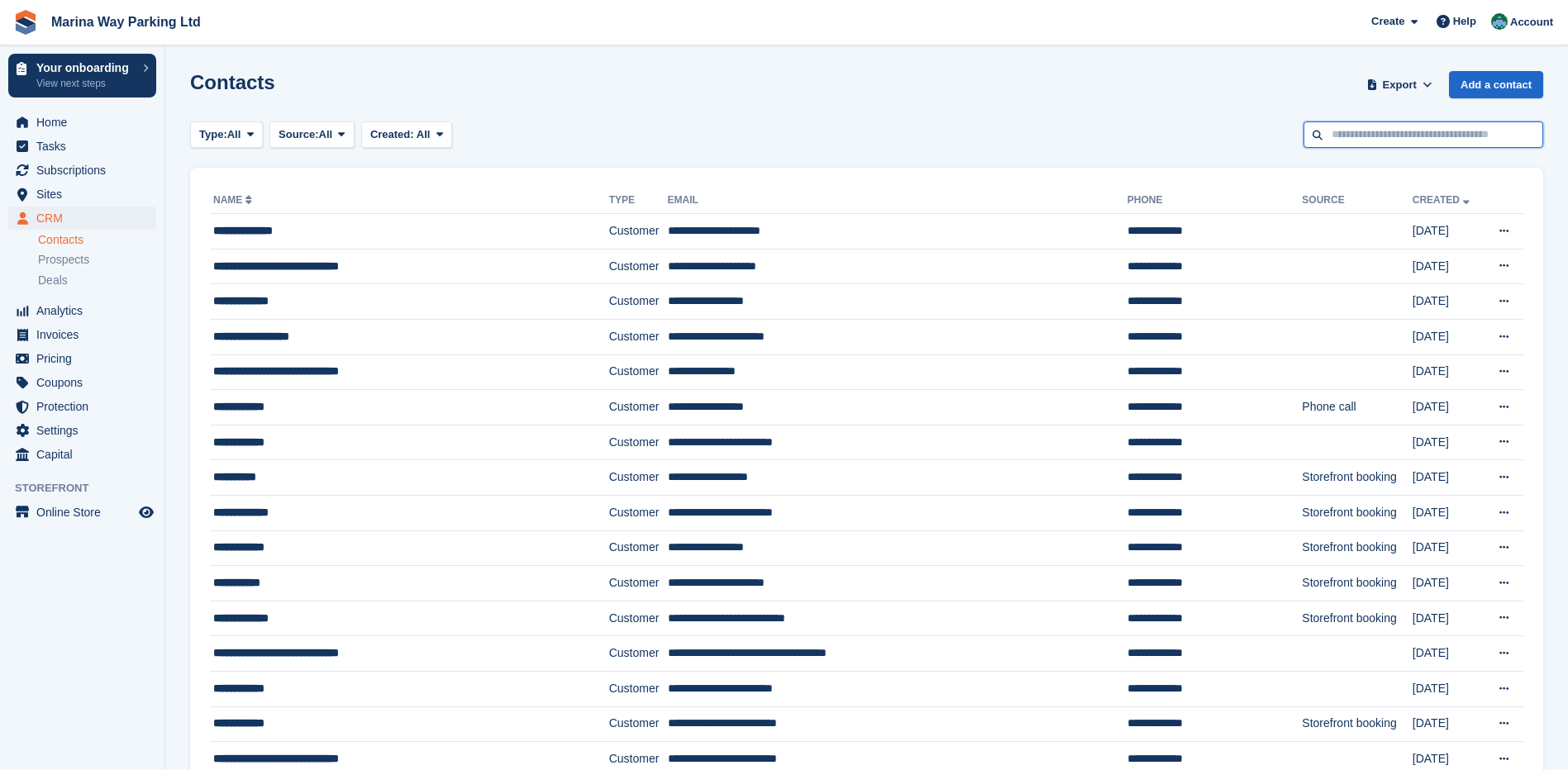
click at [1397, 138] on input "text" at bounding box center [1424, 135] width 240 height 27
type input "****"
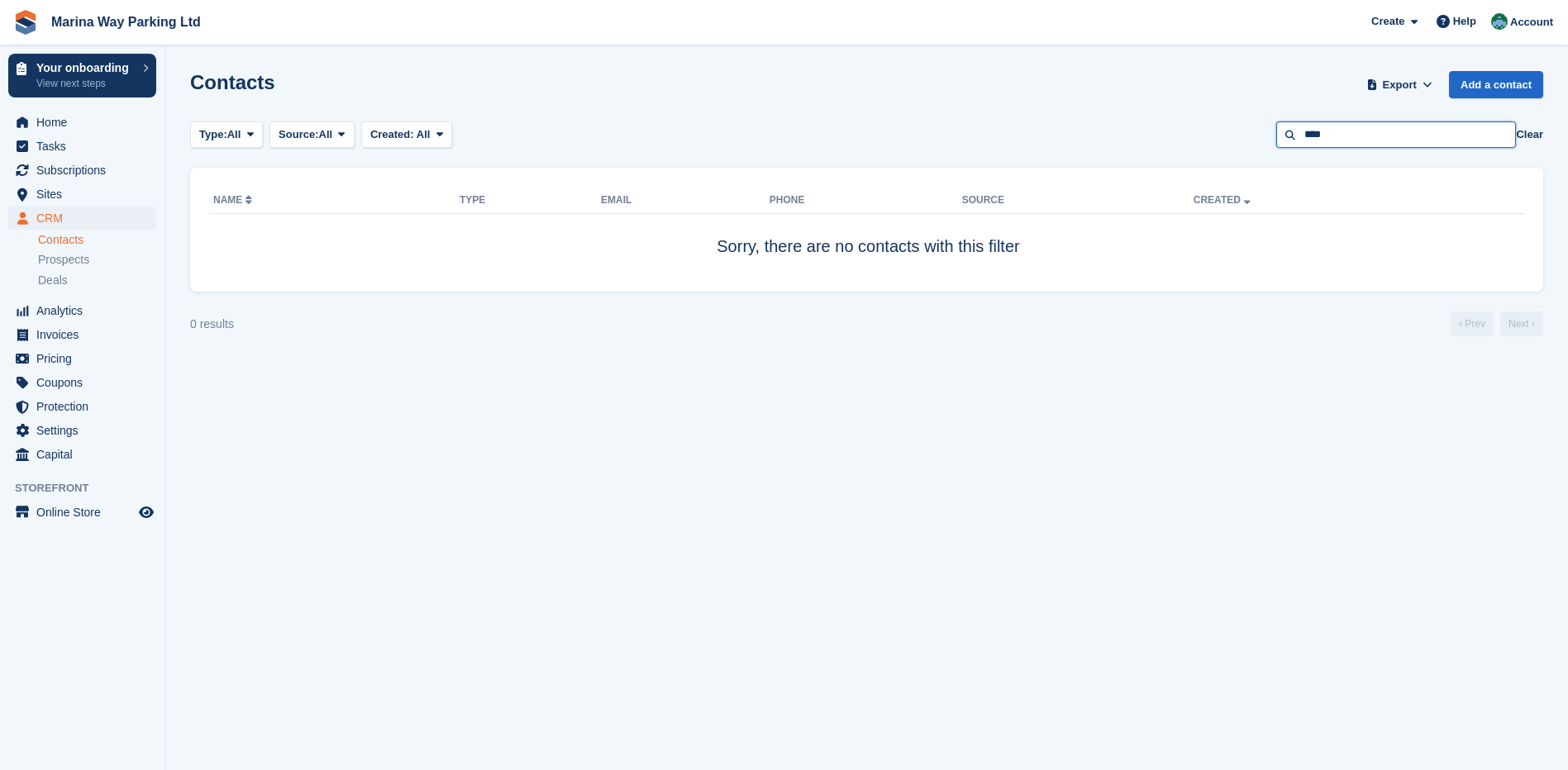
click at [1387, 134] on input "****" at bounding box center [1396, 135] width 240 height 27
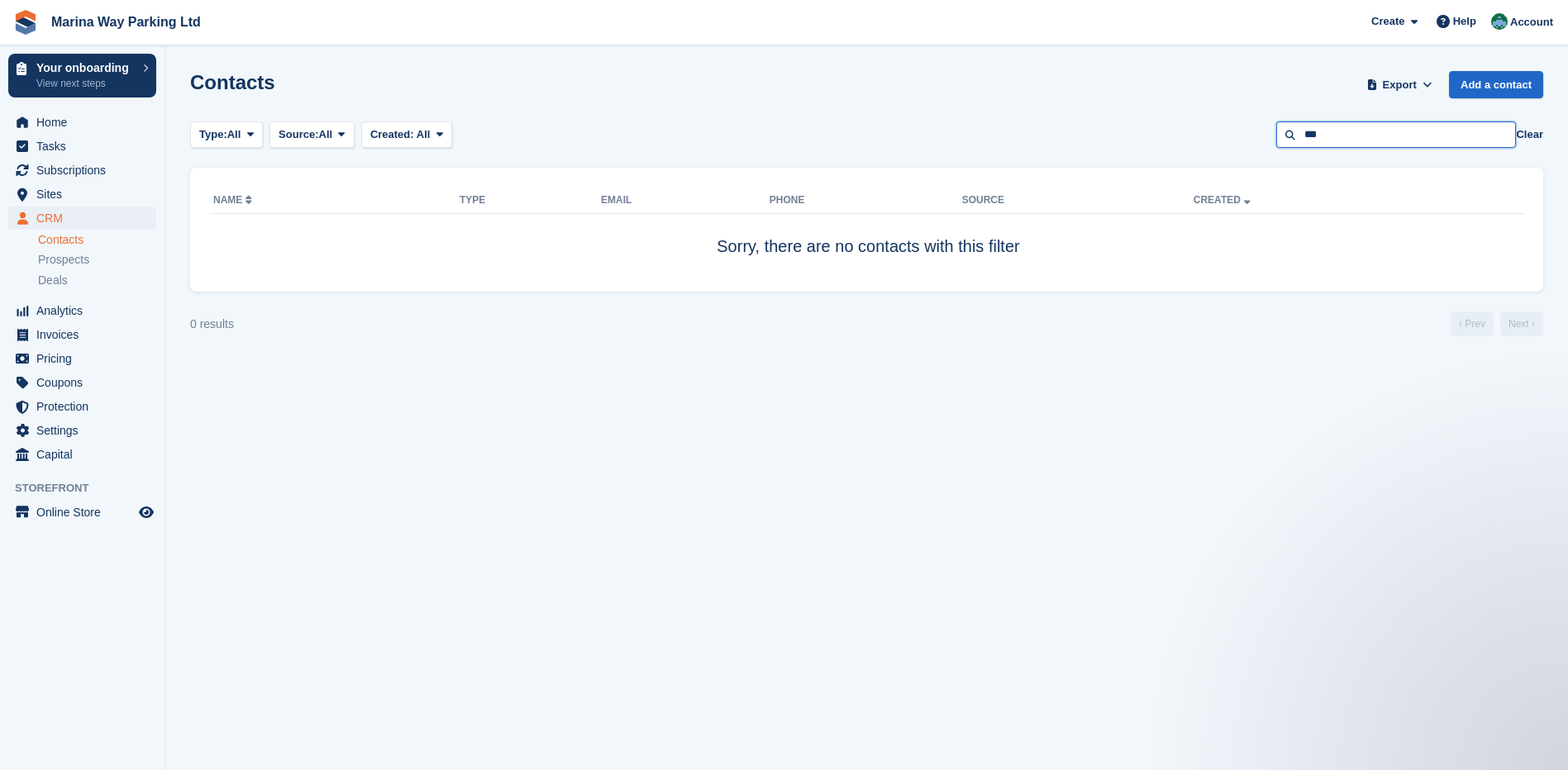
type input "***"
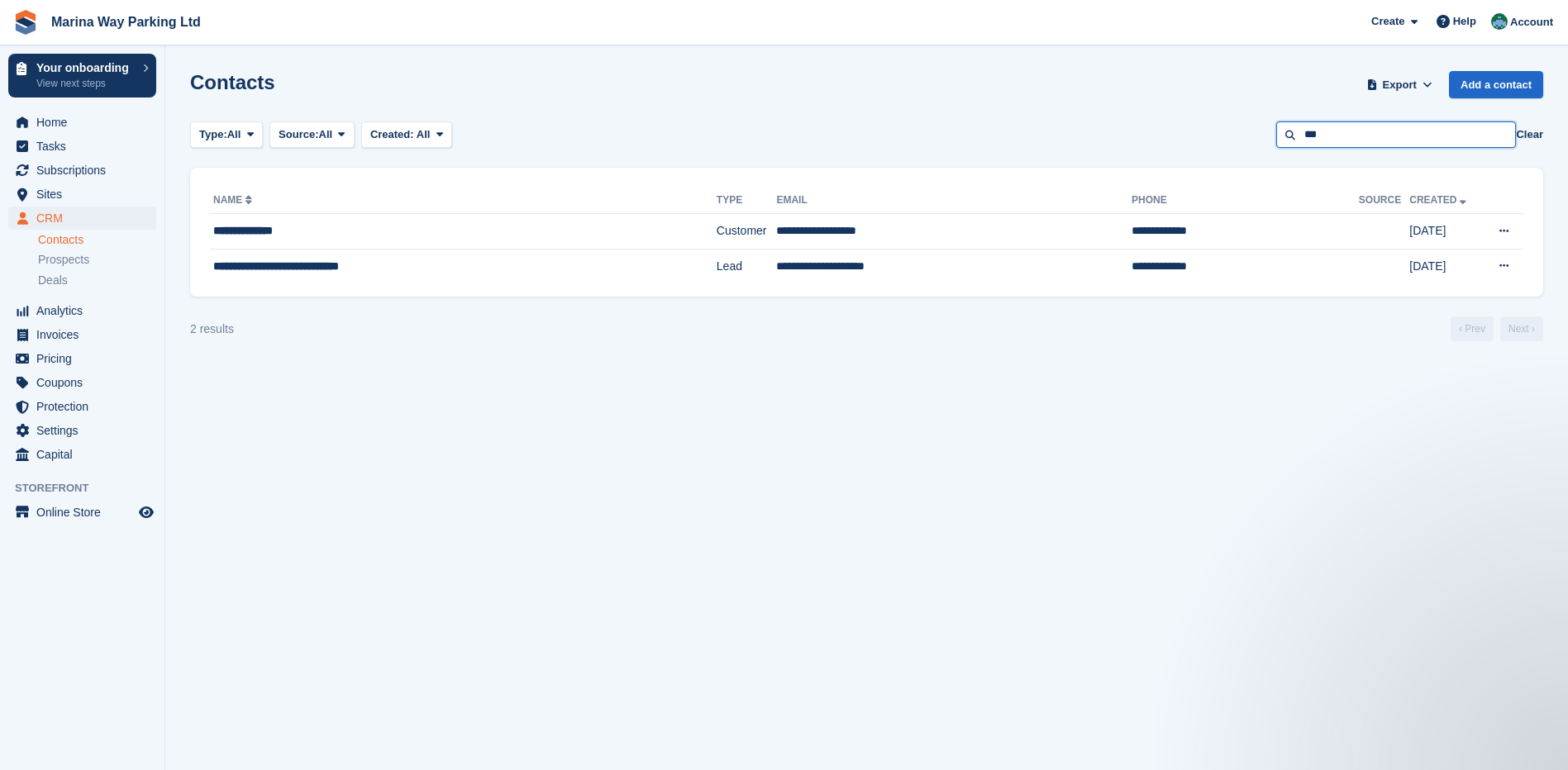
drag, startPoint x: 1357, startPoint y: 137, endPoint x: 1347, endPoint y: 133, distance: 10.8
click at [1356, 137] on input "***" at bounding box center [1396, 135] width 240 height 27
type input "****"
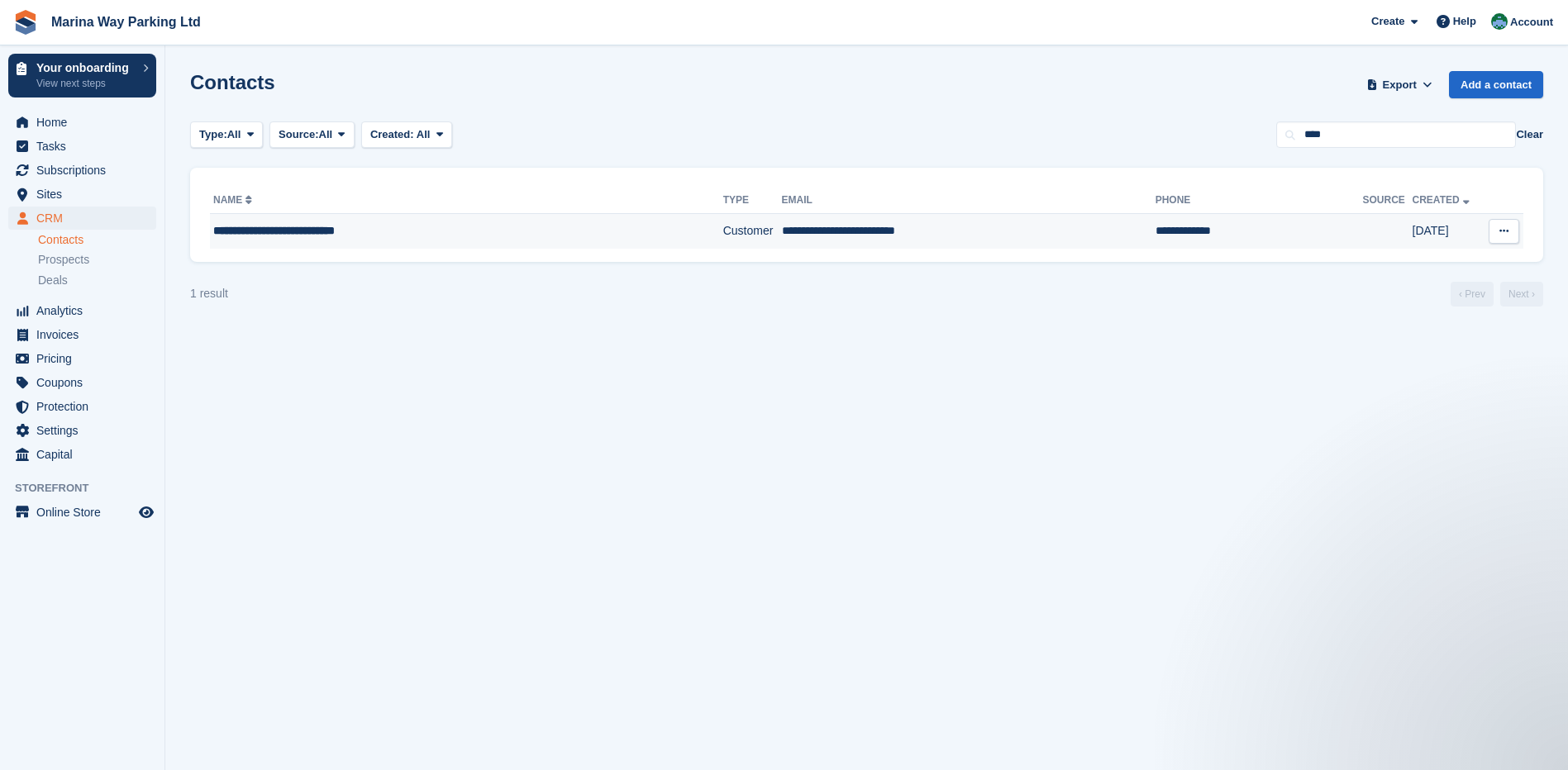
click at [313, 230] on div "**********" at bounding box center [432, 231] width 436 height 18
